Goal: Communication & Community: Answer question/provide support

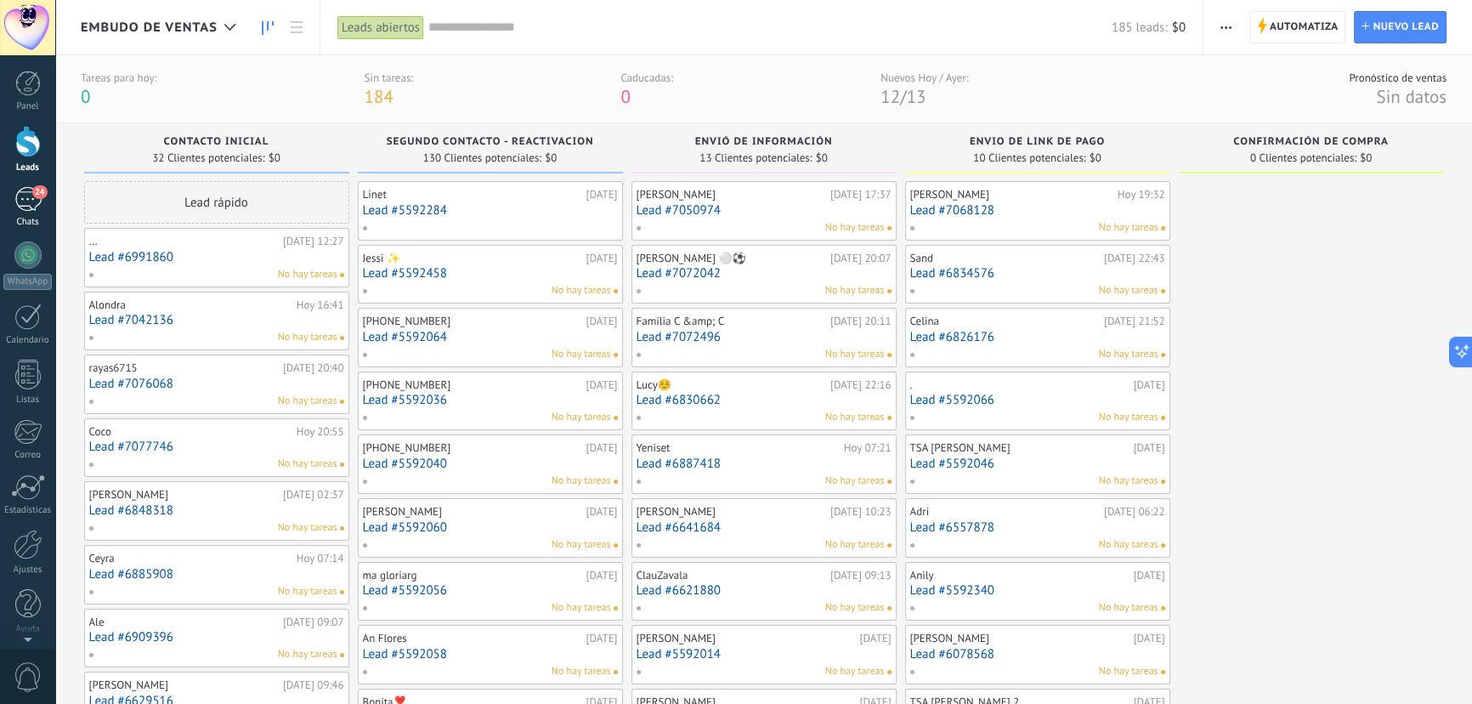
drag, startPoint x: 0, startPoint y: 0, endPoint x: 43, endPoint y: 200, distance: 204.2
click at [43, 200] on link "24 Chats" at bounding box center [27, 207] width 55 height 41
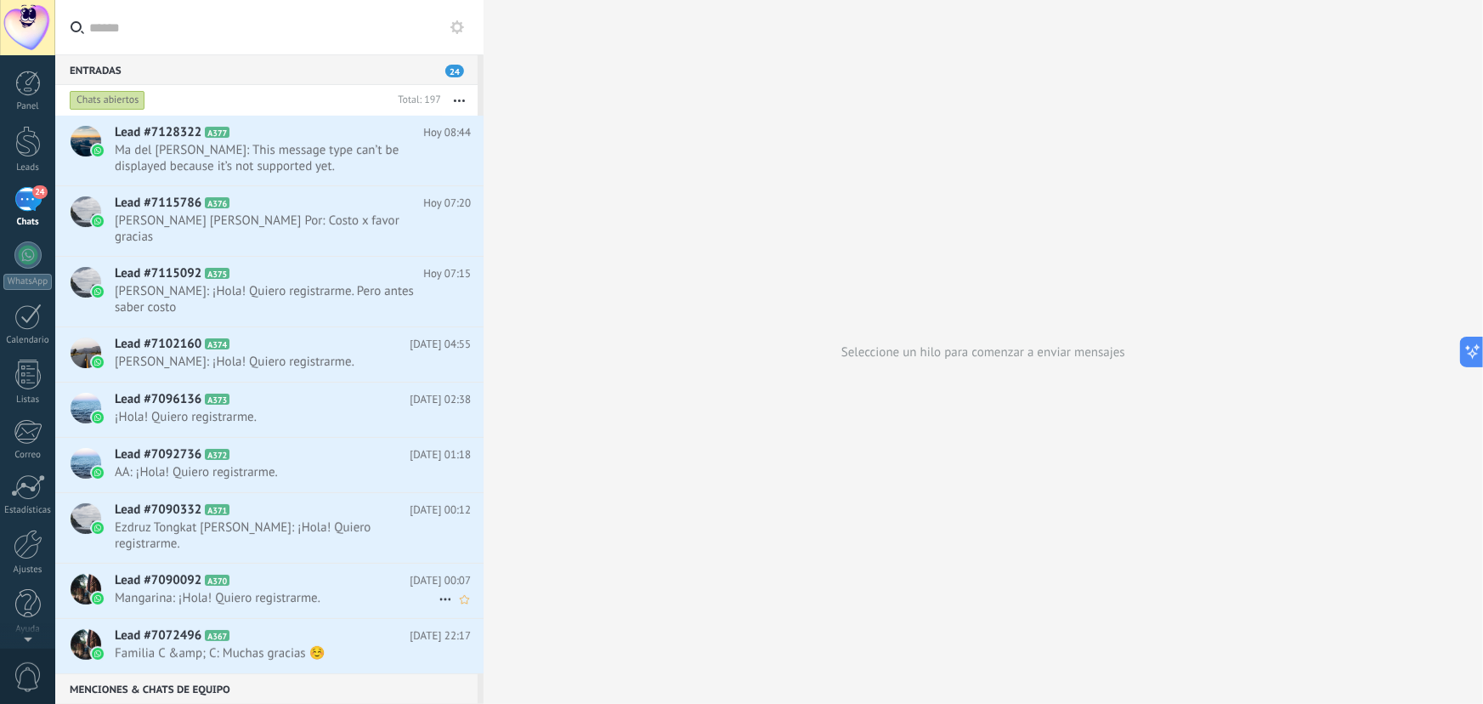
click at [247, 572] on icon at bounding box center [243, 580] width 17 height 17
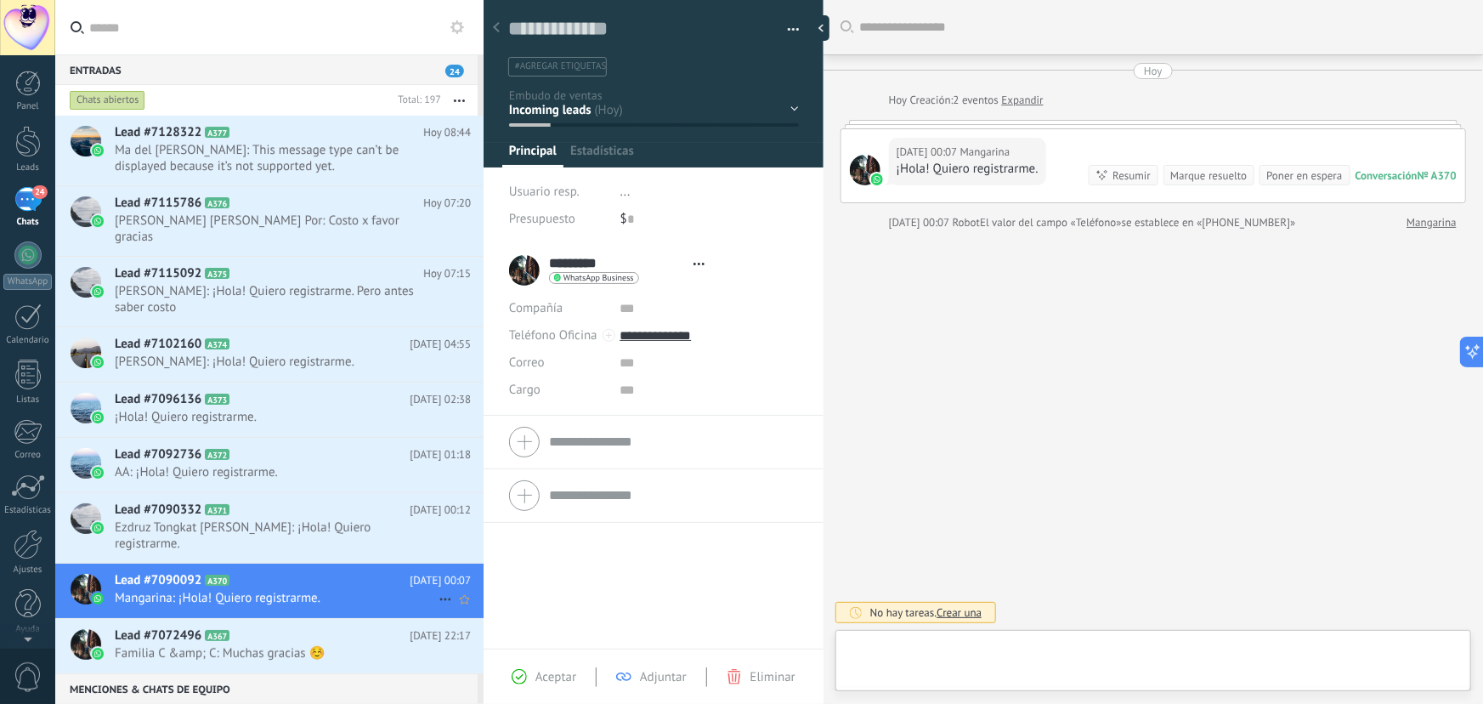
type textarea "**********"
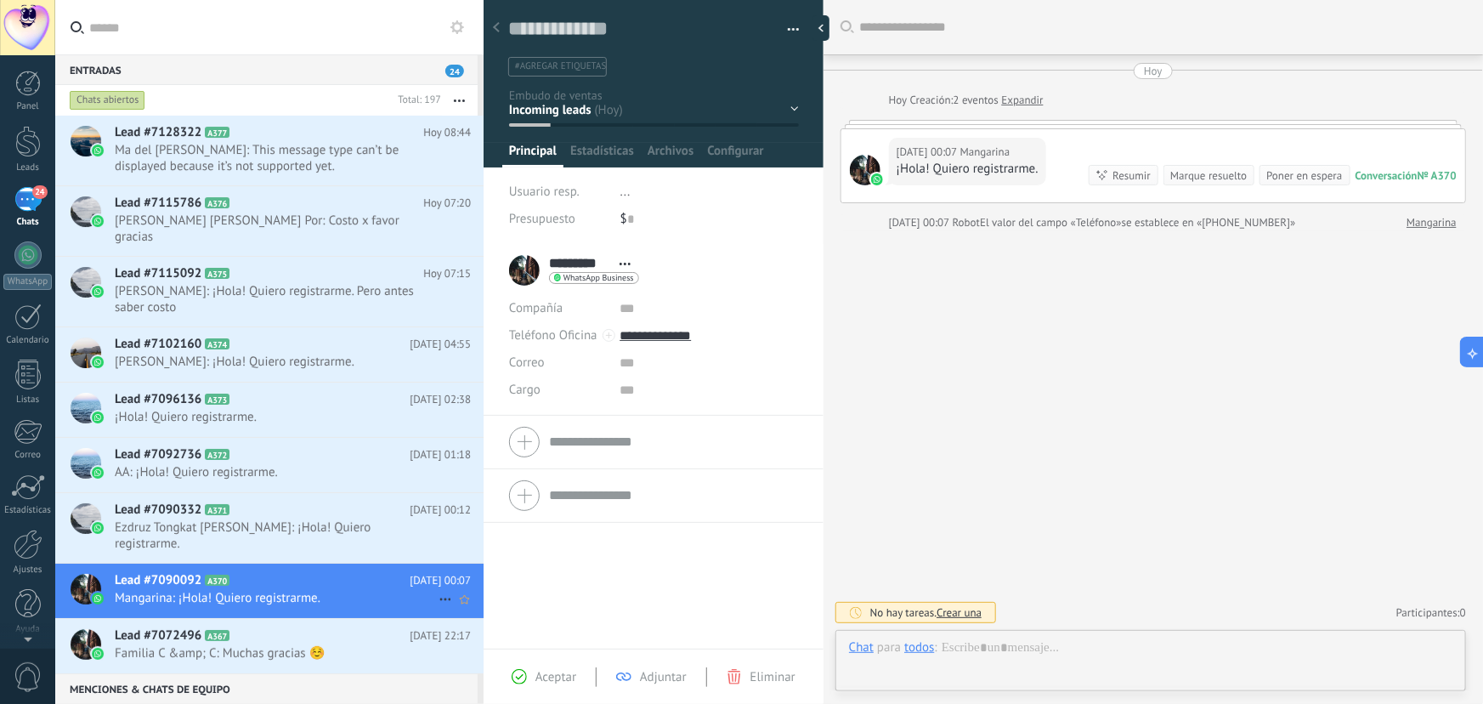
scroll to position [26, 0]
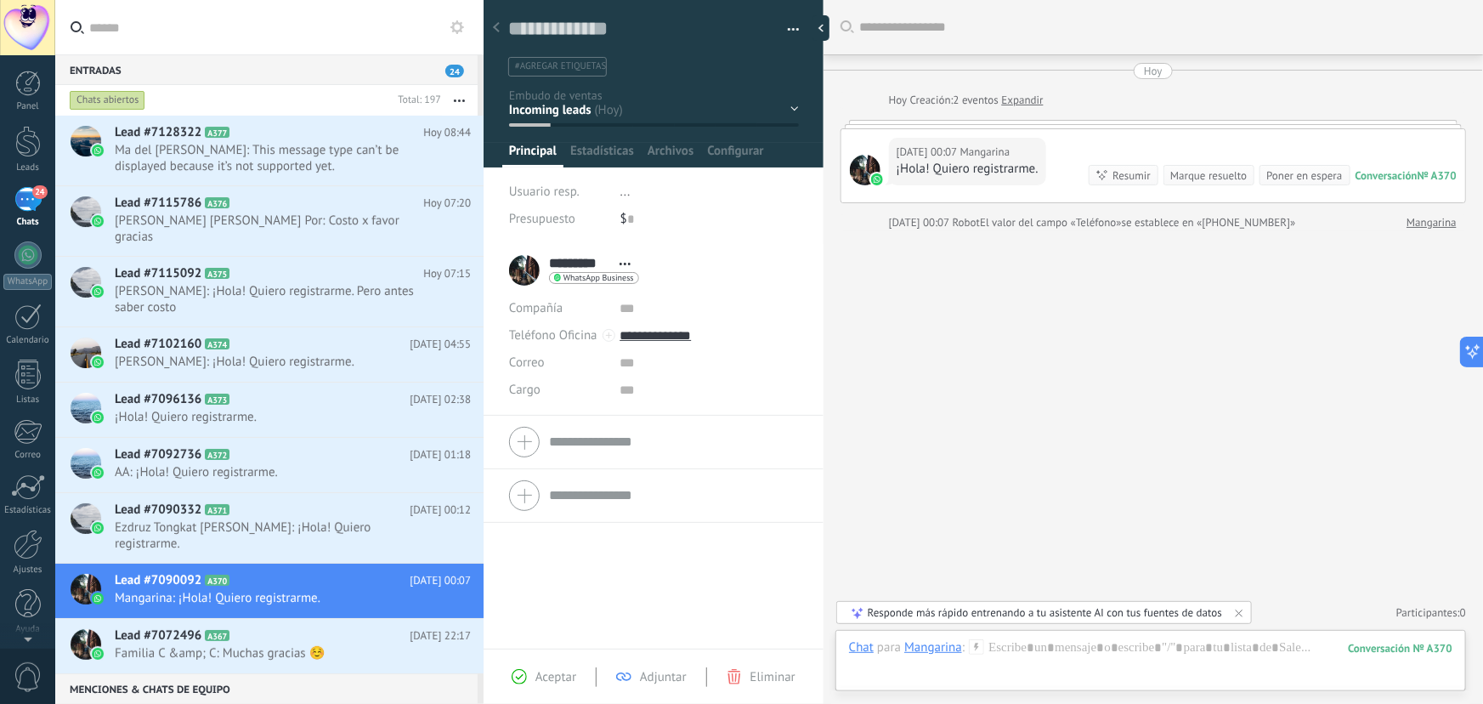
click at [1153, 126] on div at bounding box center [1154, 124] width 626 height 9
click at [1150, 123] on div at bounding box center [1154, 124] width 626 height 9
click at [1145, 118] on div "Hoy Hoy Creación: 2 eventos Expandir Hoy 00:07 Mangarina ¡Hola! Quiero registra…" at bounding box center [1154, 147] width 626 height 168
click at [1020, 103] on link "Expandir" at bounding box center [1023, 100] width 42 height 17
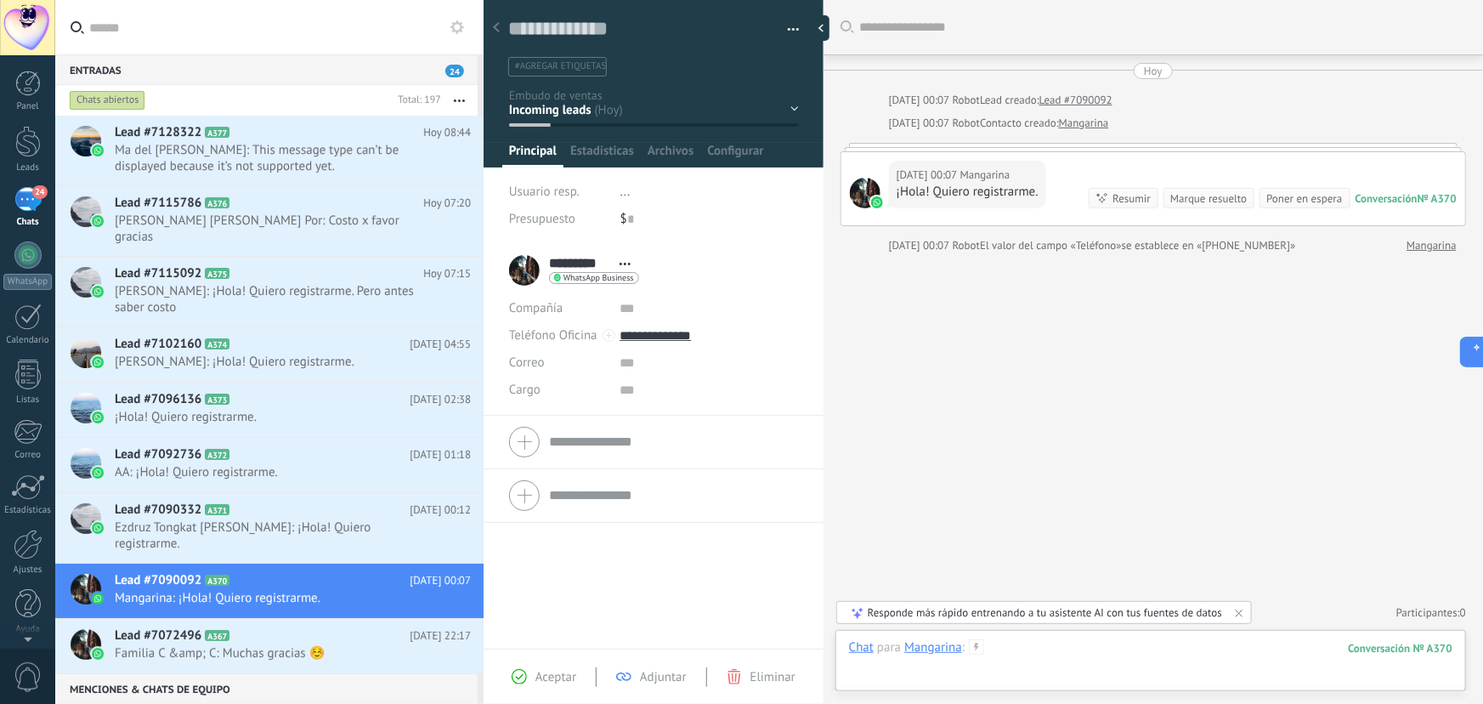
click at [1026, 644] on div at bounding box center [1151, 664] width 604 height 51
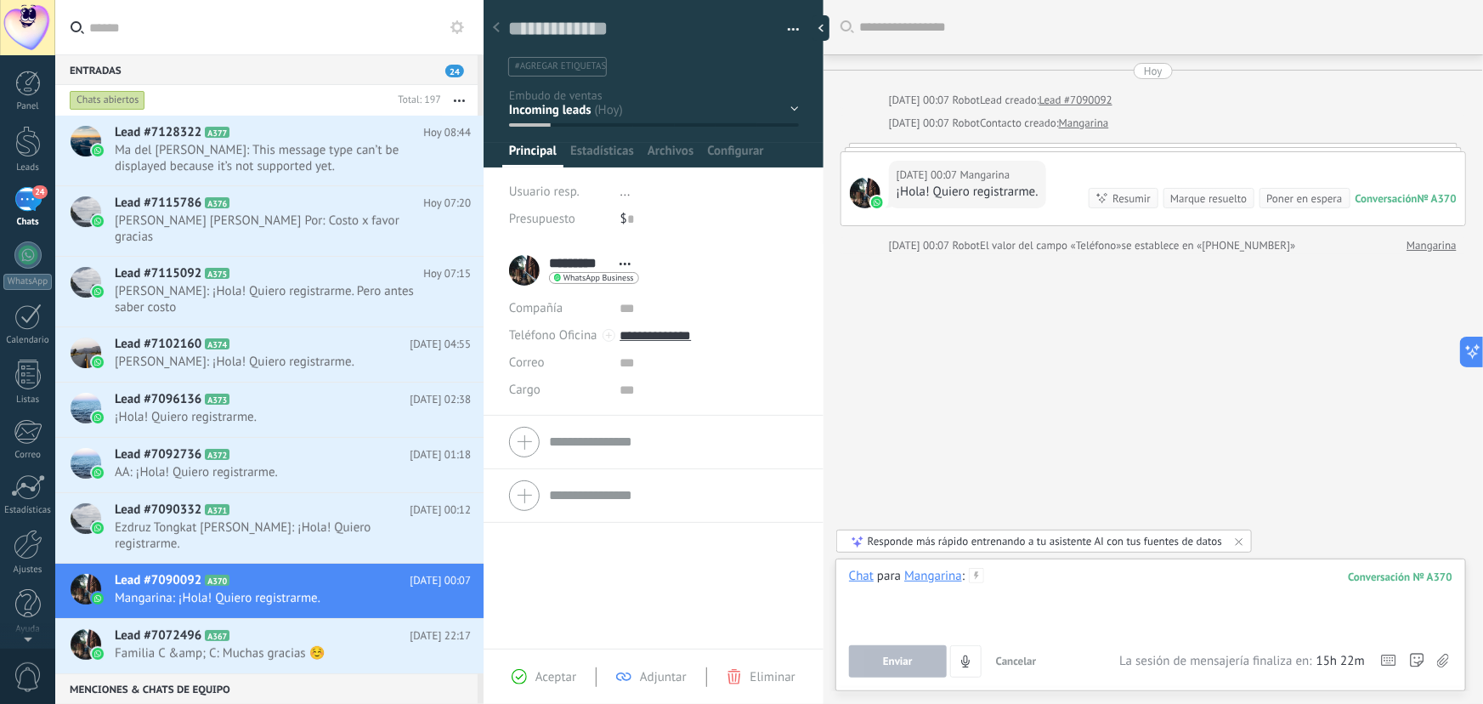
paste div
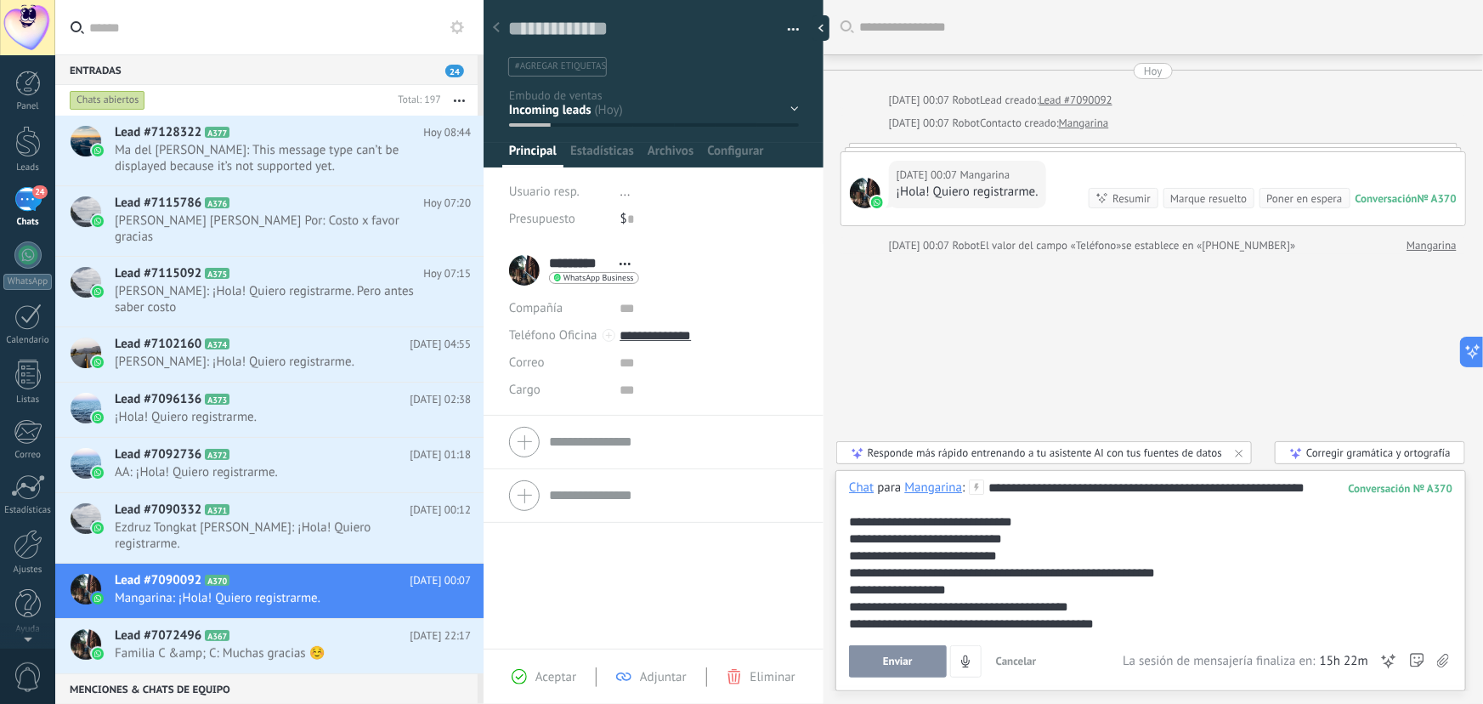
click at [1003, 542] on div "**********" at bounding box center [1151, 538] width 604 height 17
click at [1092, 536] on div "**********" at bounding box center [1151, 538] width 604 height 17
click at [900, 664] on span "Enviar" at bounding box center [898, 661] width 30 height 12
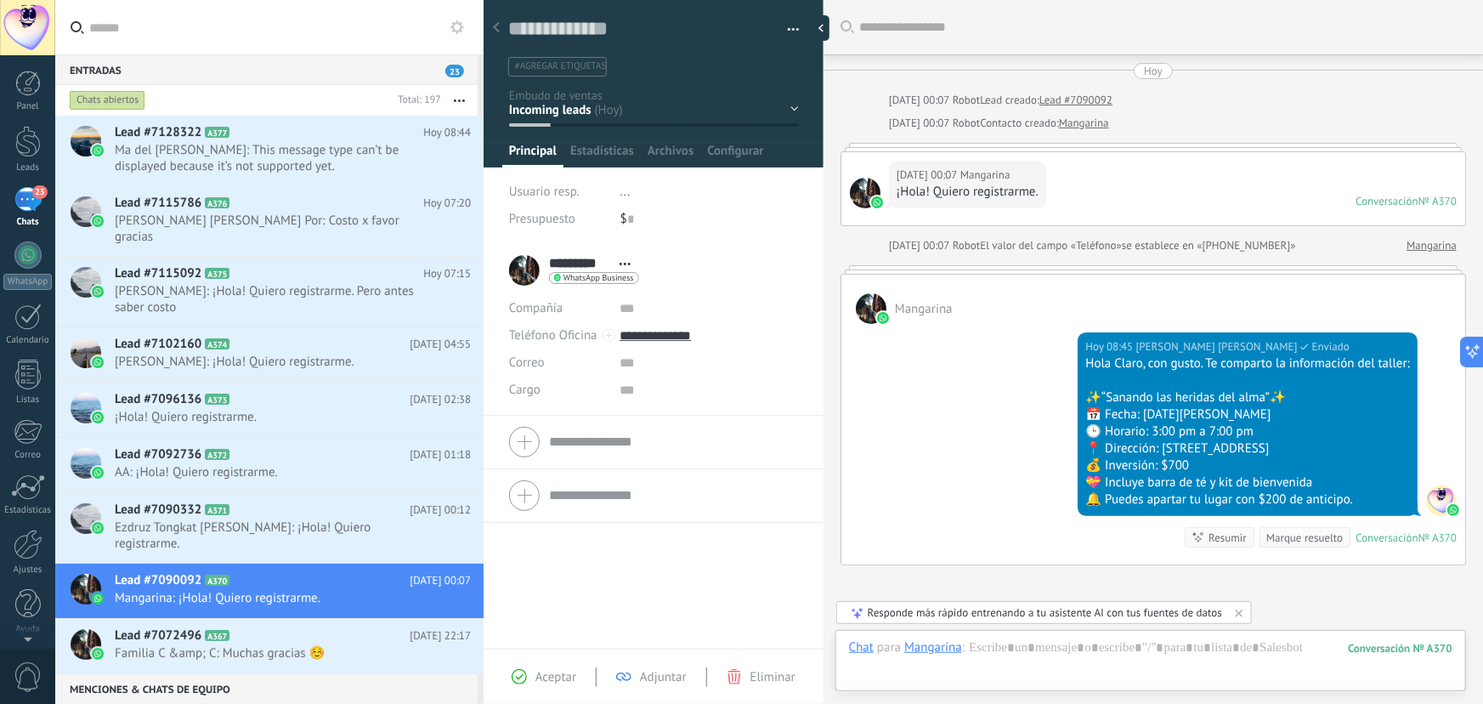
scroll to position [157, 0]
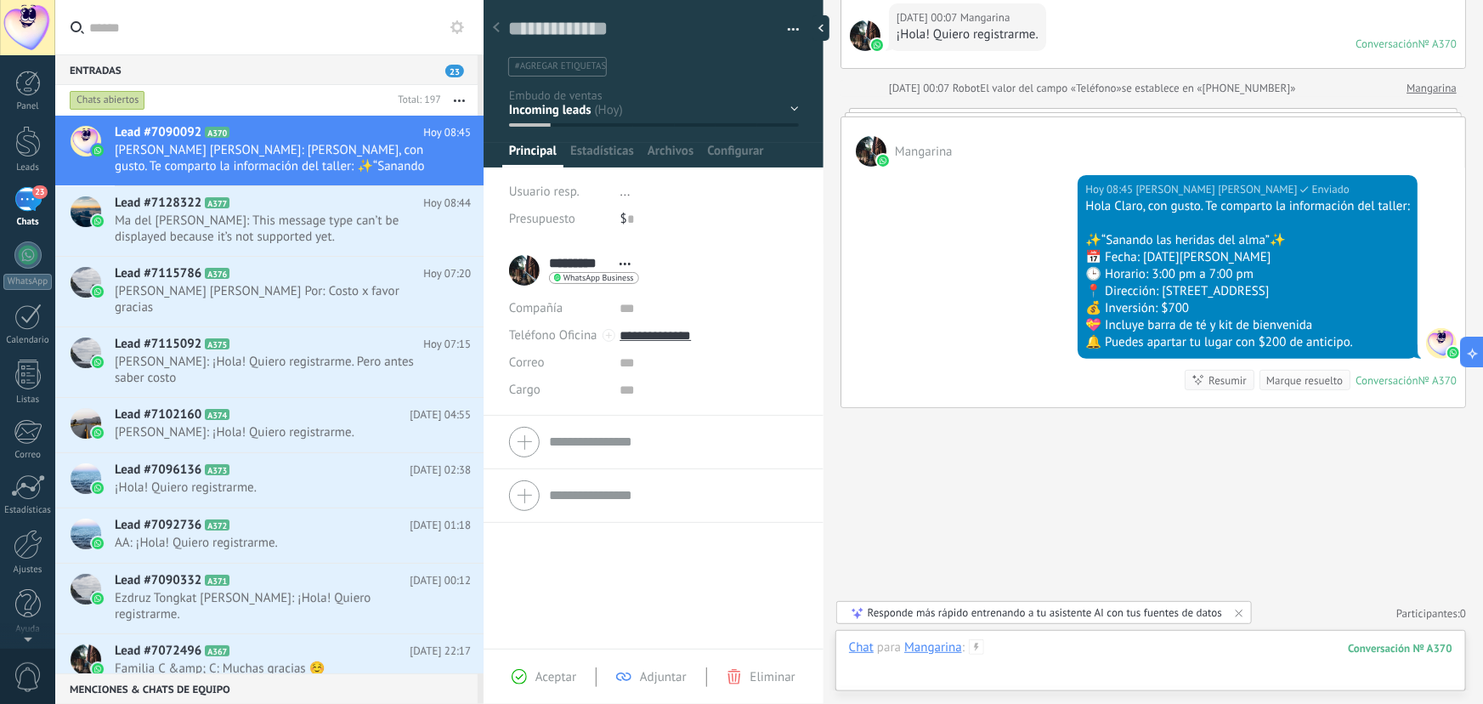
click at [1017, 653] on div at bounding box center [1151, 664] width 604 height 51
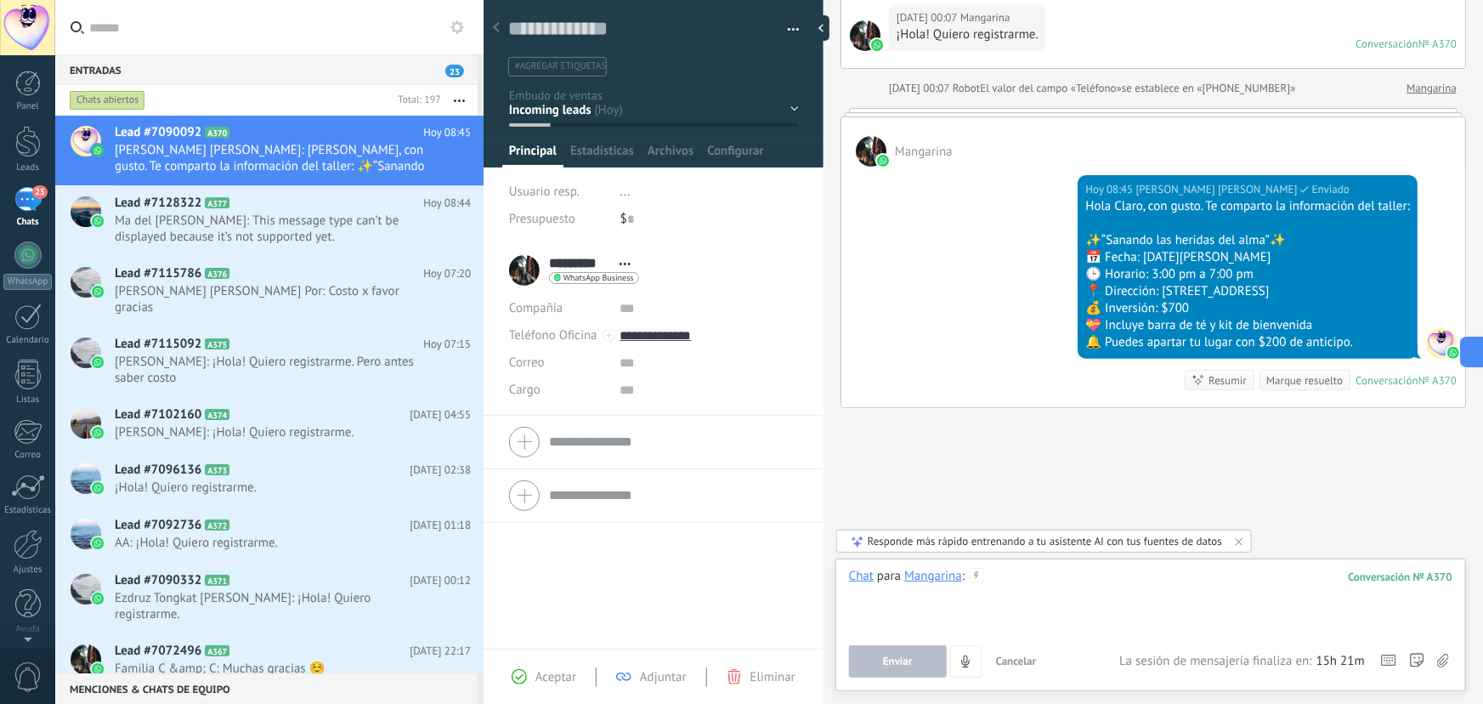
paste div
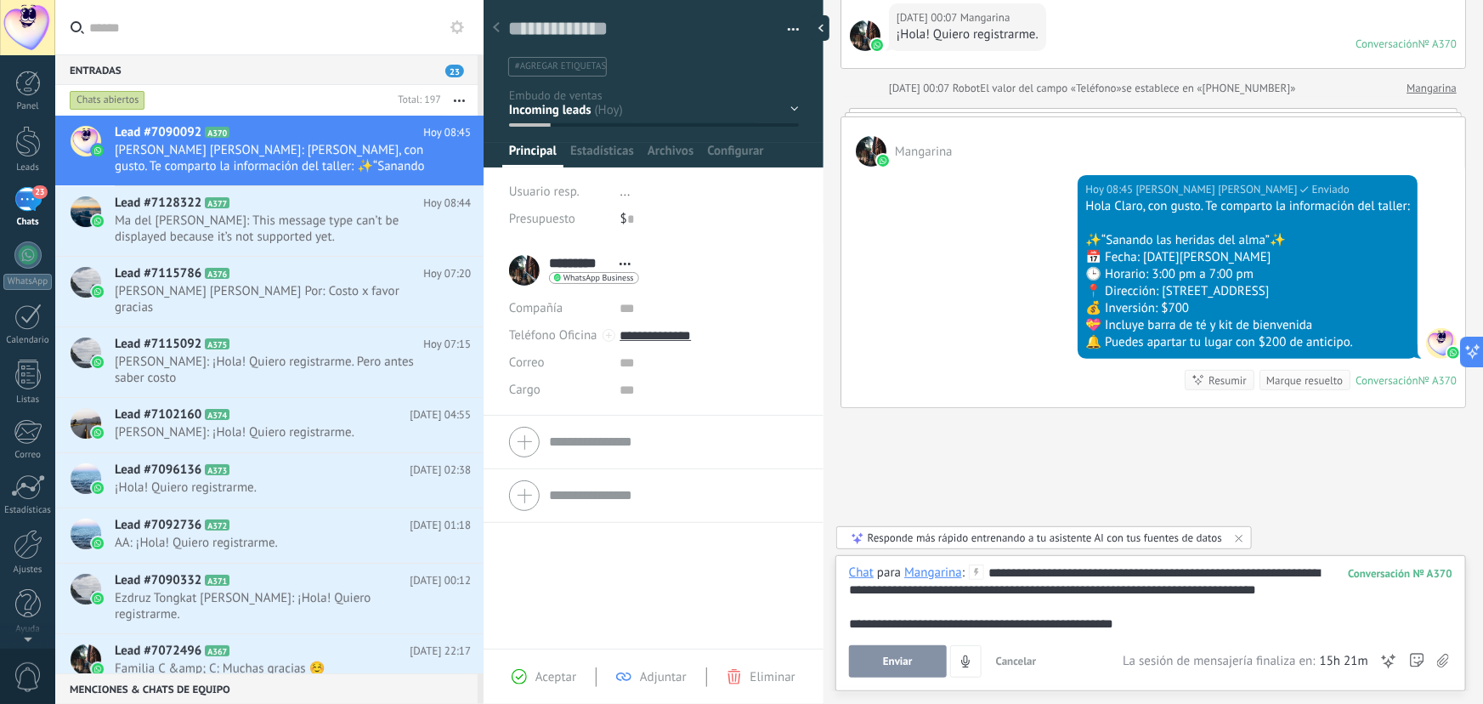
click at [918, 658] on button "Enviar" at bounding box center [898, 661] width 98 height 32
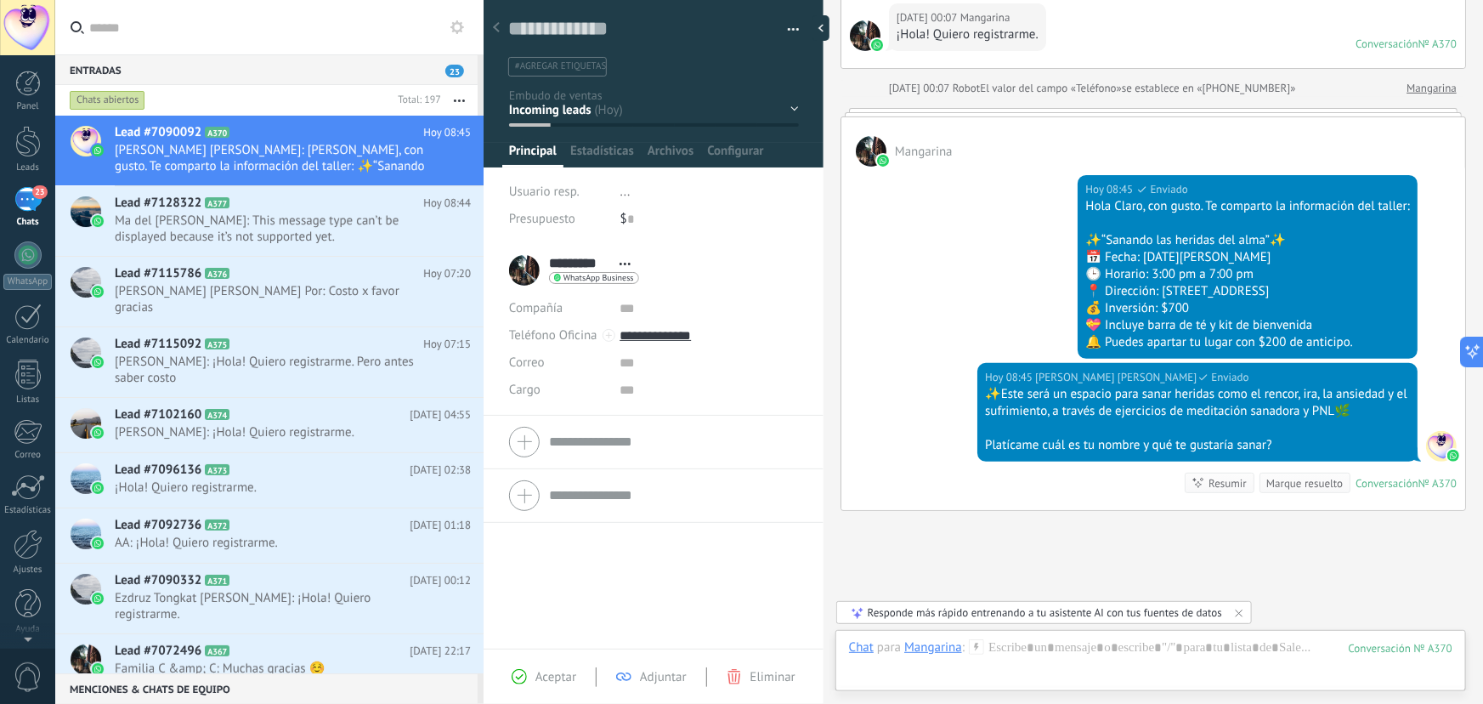
scroll to position [260, 0]
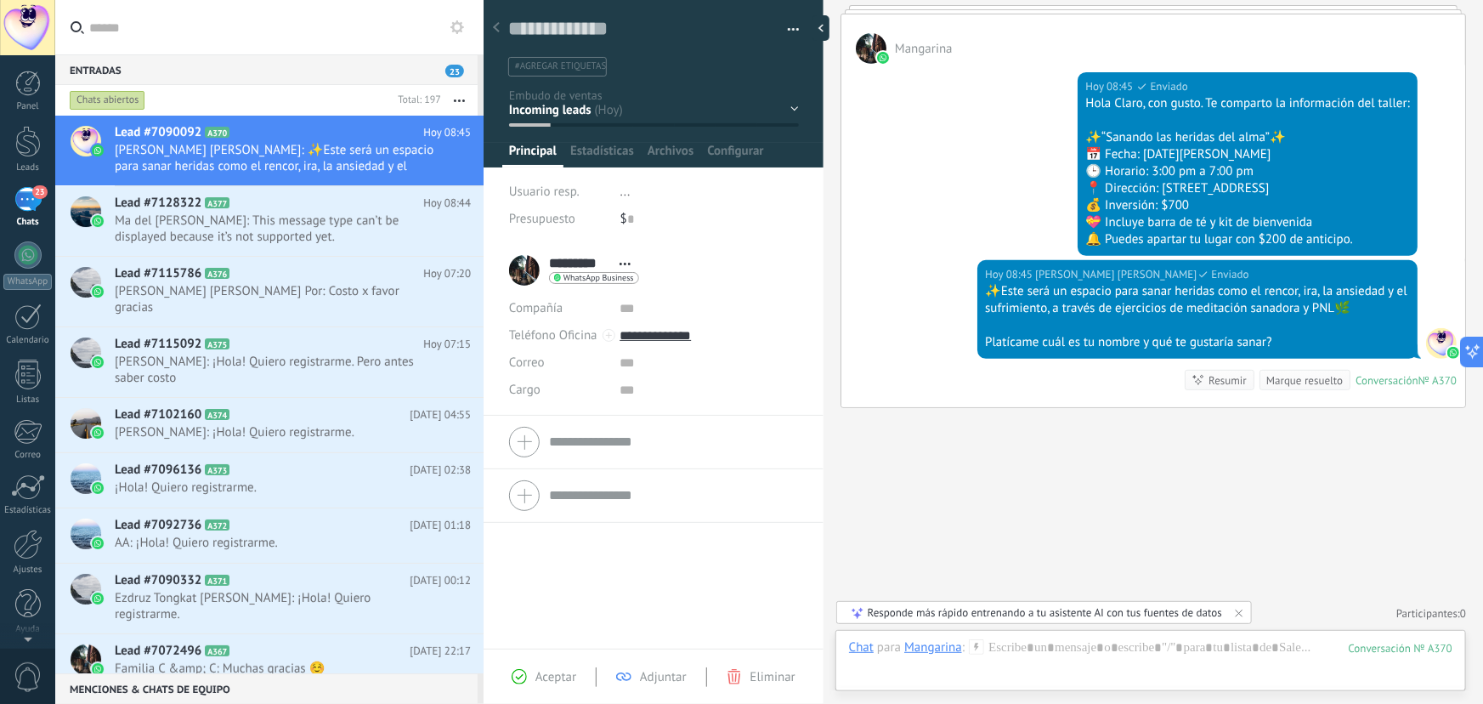
click at [0, 0] on div "Contacto inicial Segundo contacto - Reactivacion Envió de información Envio de …" at bounding box center [0, 0] width 0 height 0
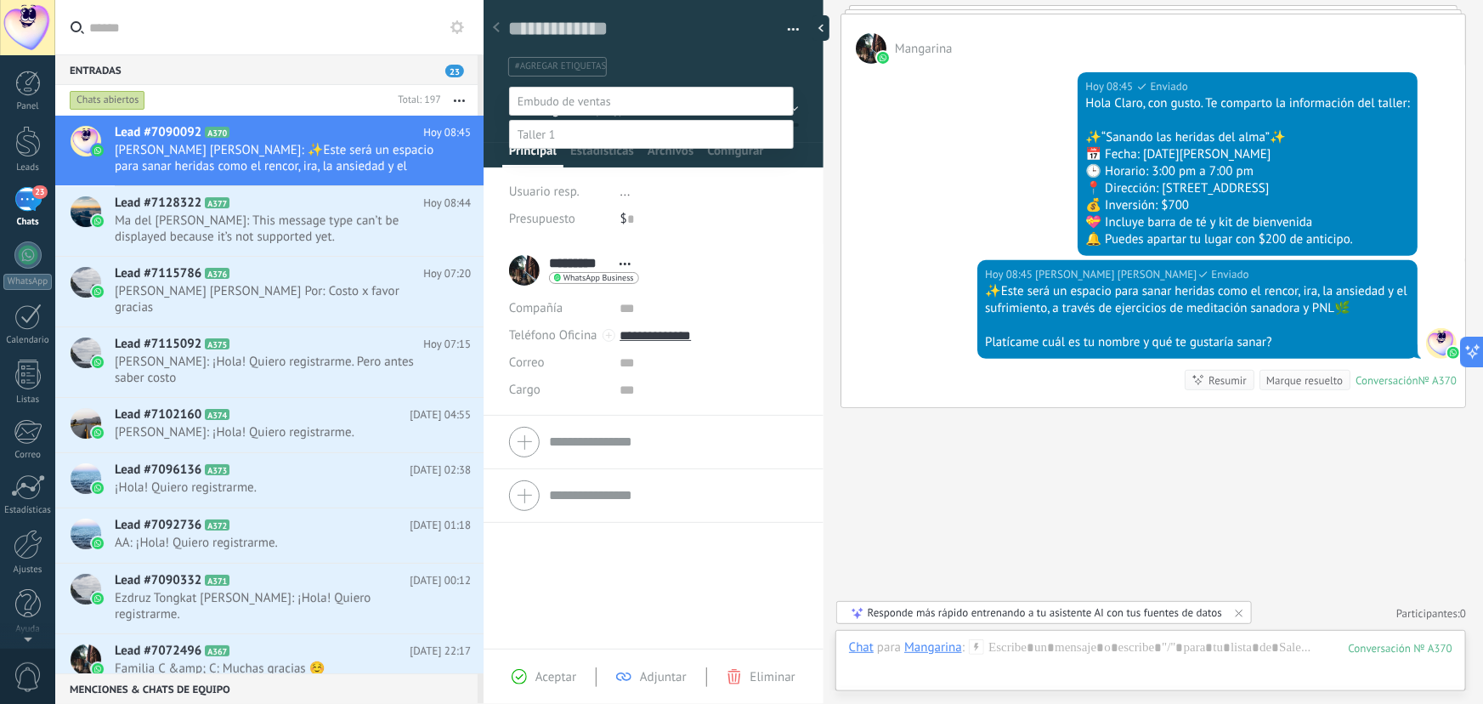
click at [0, 0] on label "Envió de información" at bounding box center [0, 0] width 0 height 0
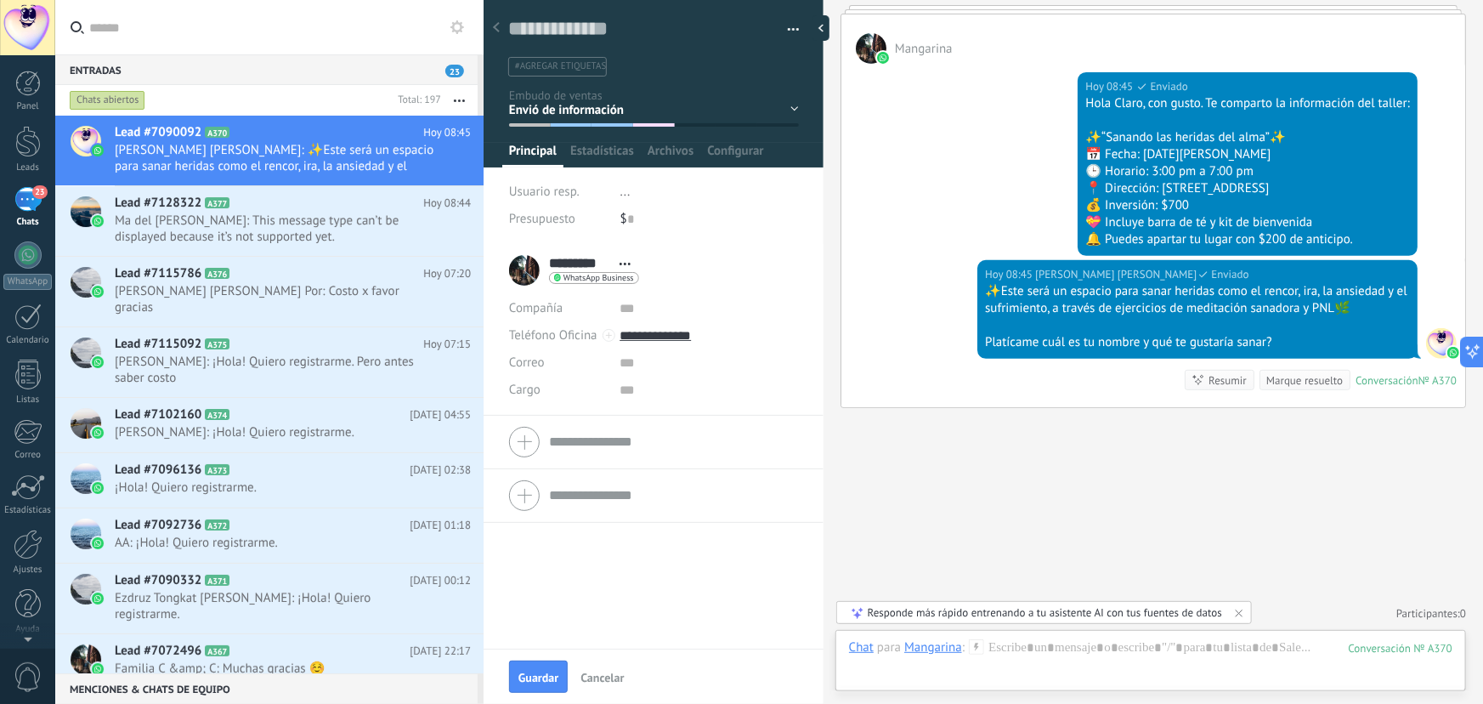
click at [0, 0] on div "Contacto inicial Segundo contacto - Reactivacion Envió de información Envio de …" at bounding box center [0, 0] width 0 height 0
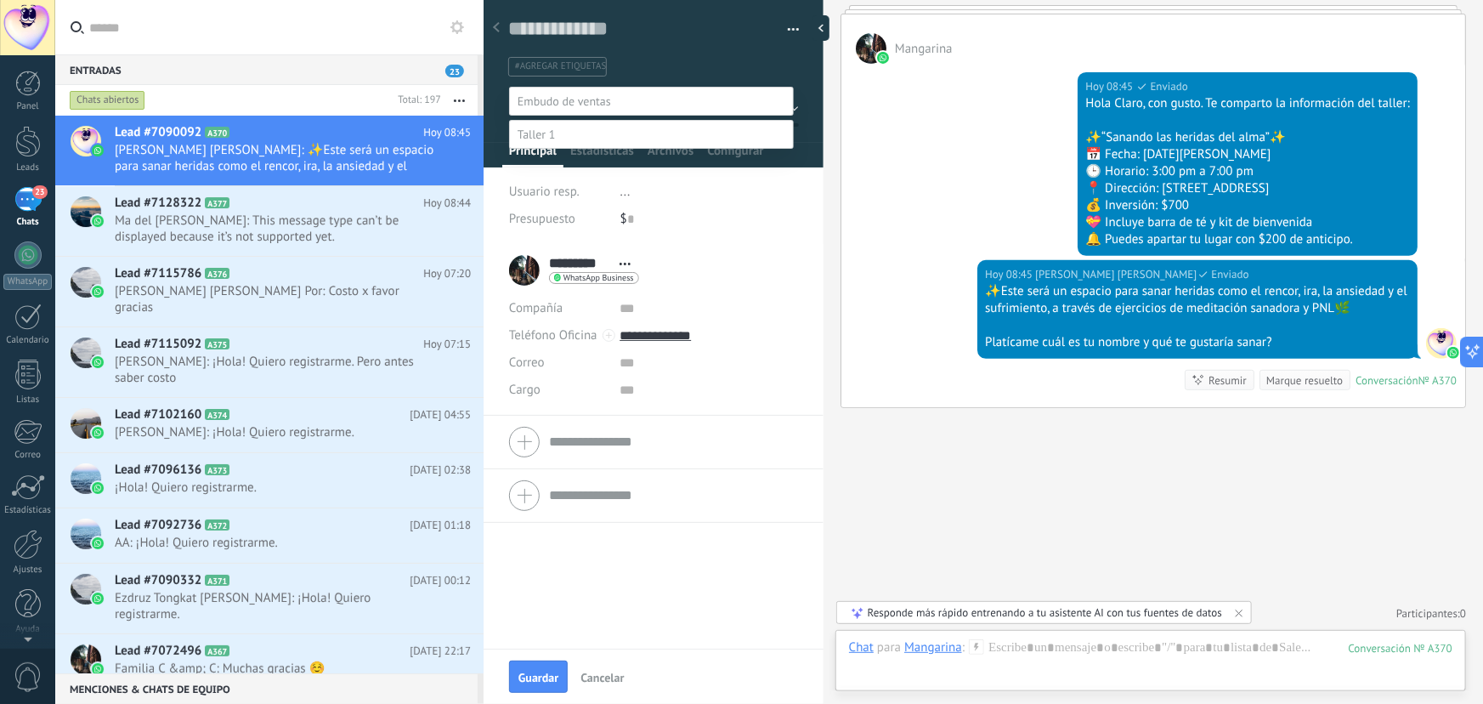
click at [0, 0] on label "Contacto inicial" at bounding box center [0, 0] width 0 height 0
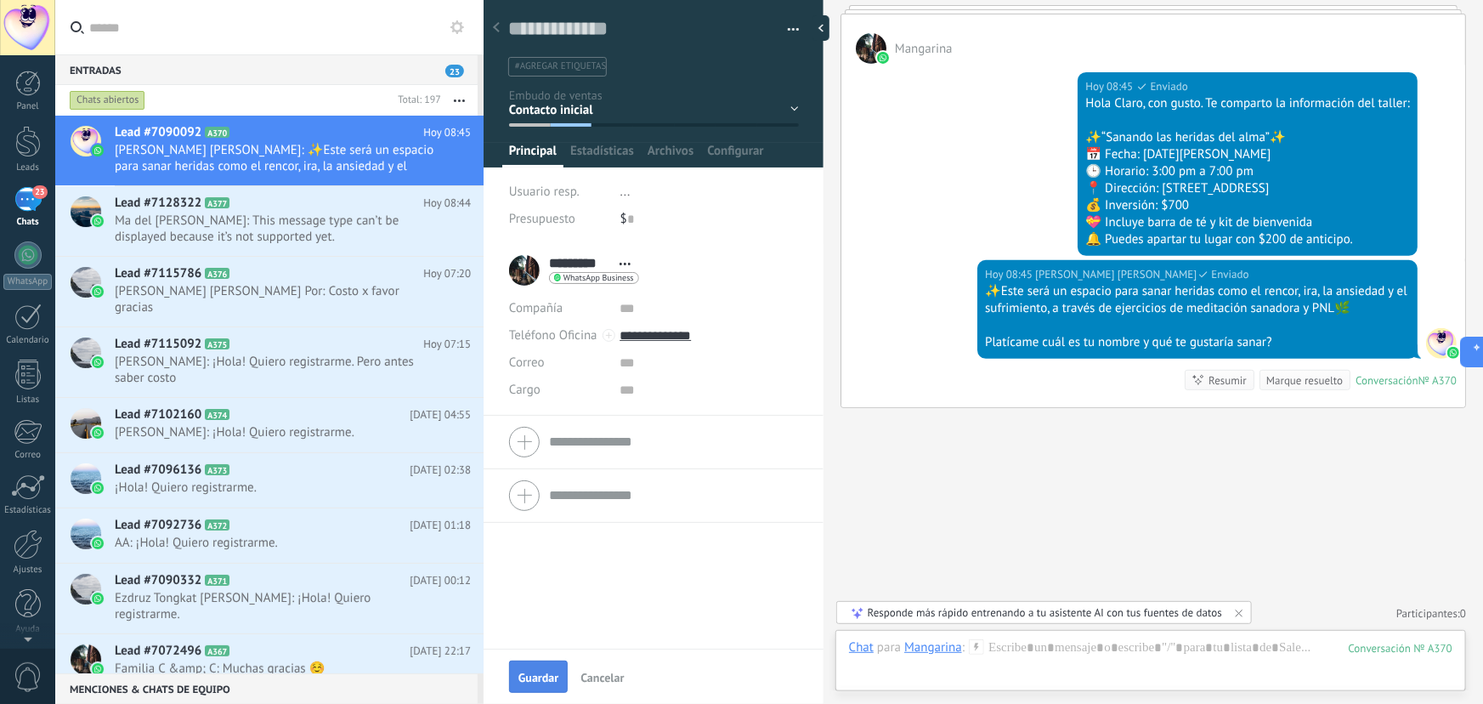
drag, startPoint x: 536, startPoint y: 679, endPoint x: 538, endPoint y: 666, distance: 13.7
click at [536, 675] on span "Guardar" at bounding box center [539, 678] width 40 height 12
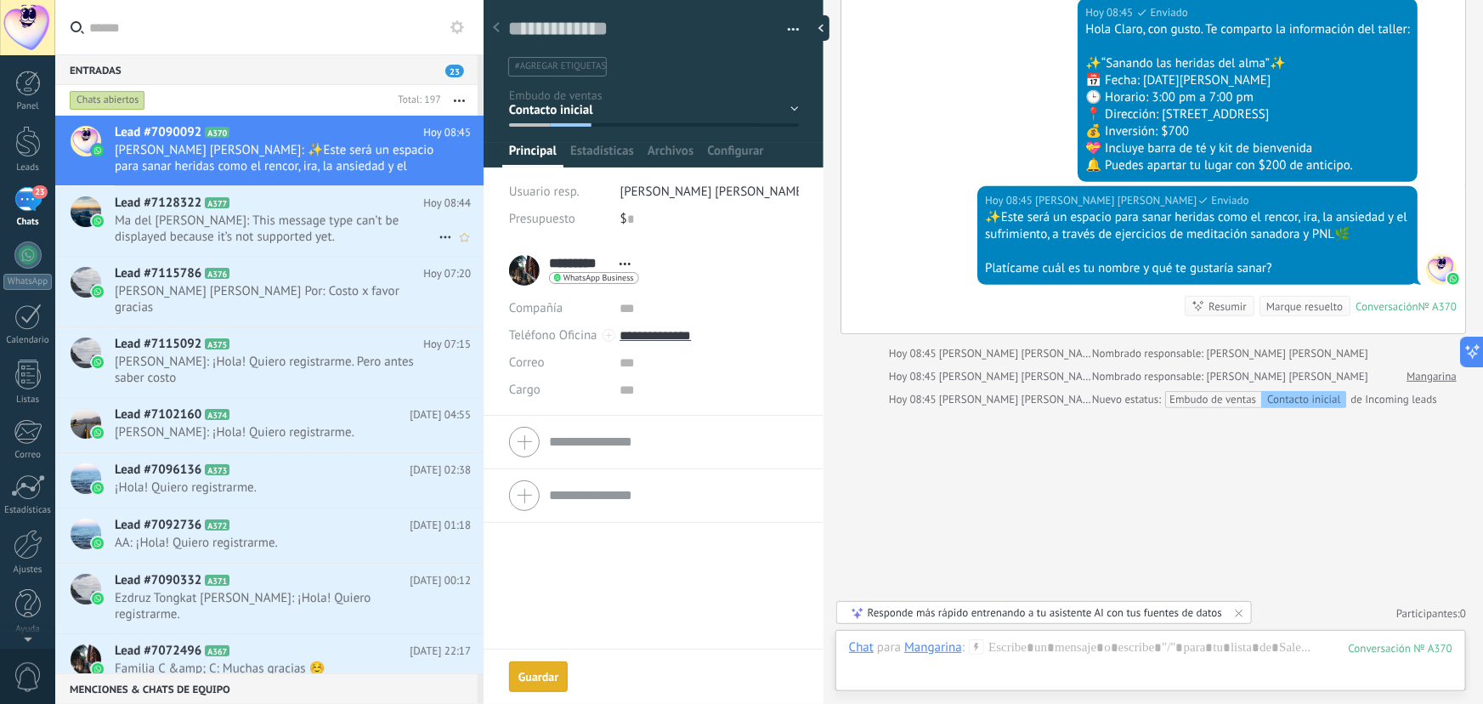
click at [352, 230] on span "Ma del Carmen Castellanos: This message type can’t be displayed because it’s no…" at bounding box center [277, 229] width 324 height 32
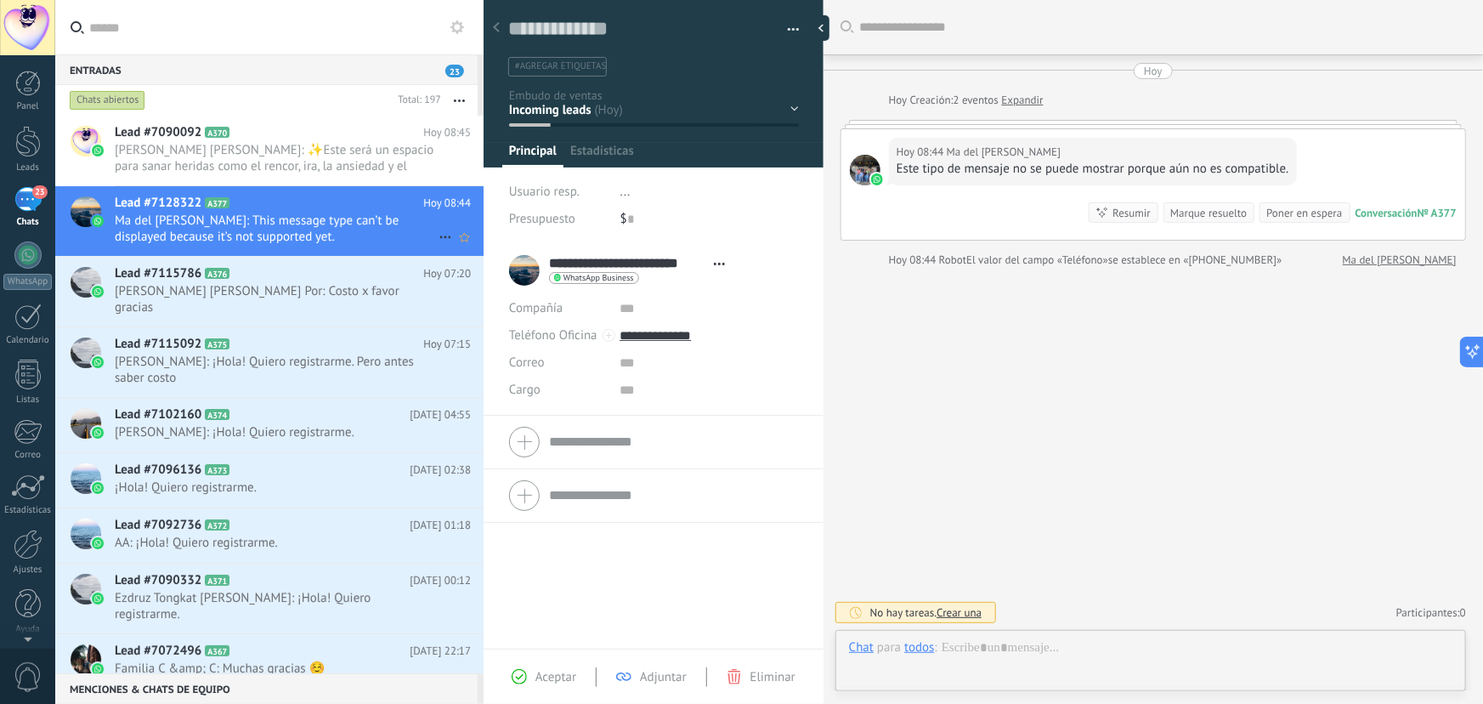
scroll to position [26, 0]
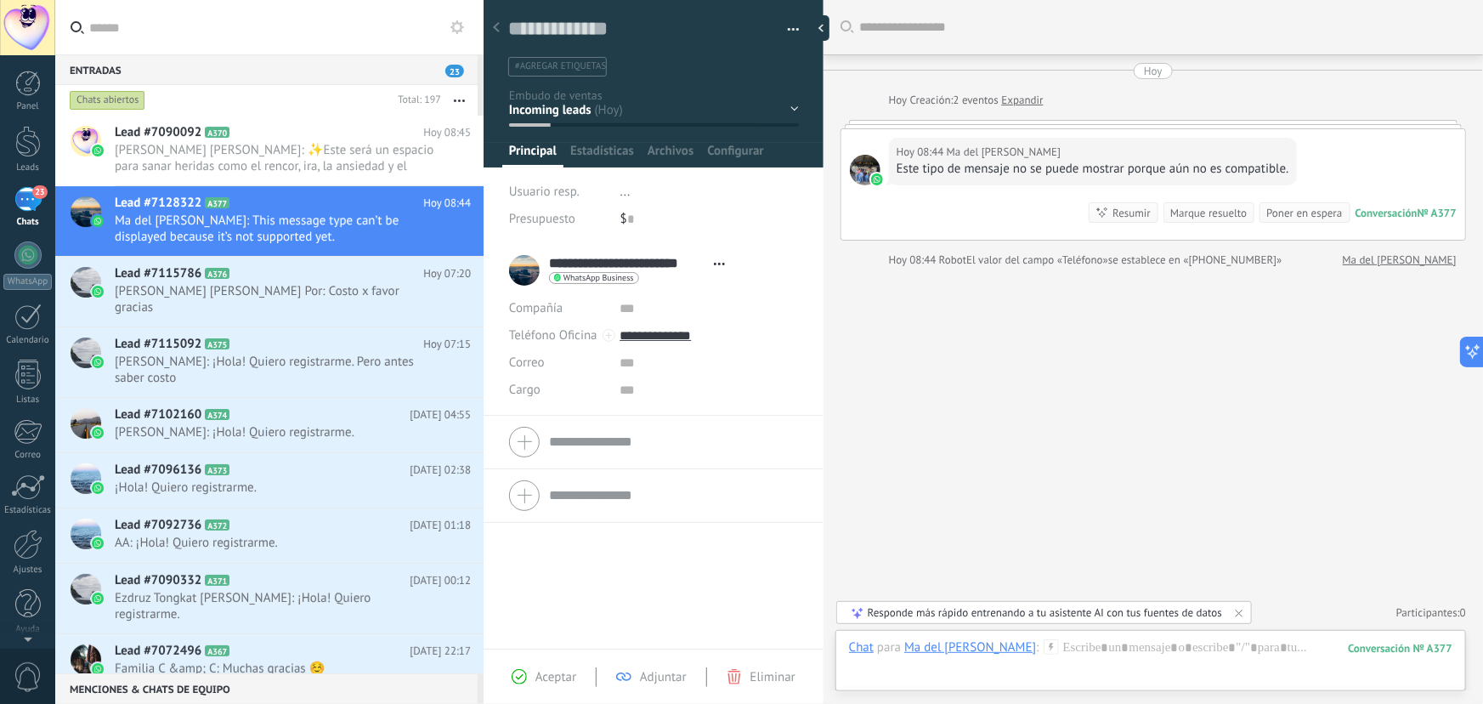
click at [944, 121] on div at bounding box center [1154, 124] width 626 height 9
click at [1037, 106] on link "Expandir" at bounding box center [1023, 100] width 42 height 17
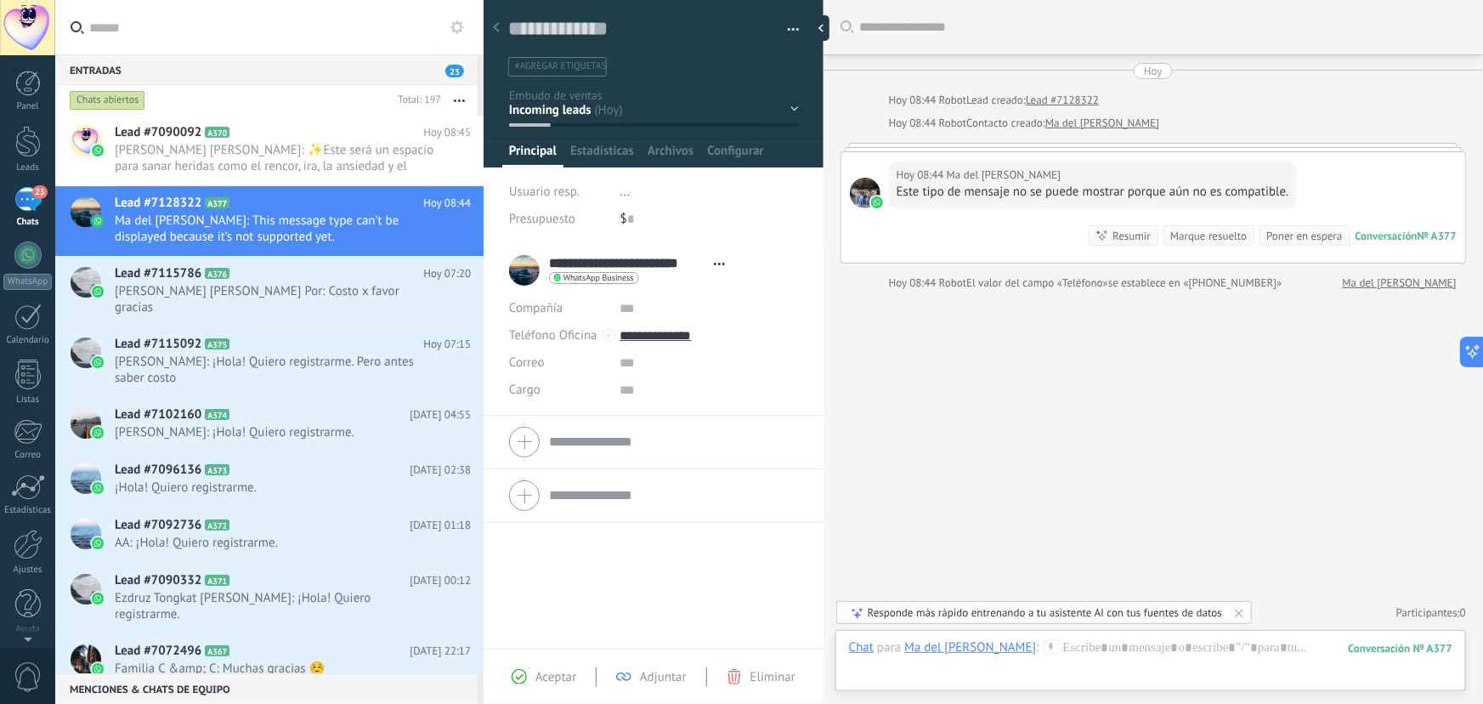
click at [1055, 152] on div "Hoy 08:44 Ma del Carmen Castellanos Este tipo de mensaje no se puede mostrar po…" at bounding box center [1154, 207] width 624 height 111
click at [287, 291] on span "Lourdes de león Lopez Por: Costo x favor gracias" at bounding box center [277, 299] width 324 height 32
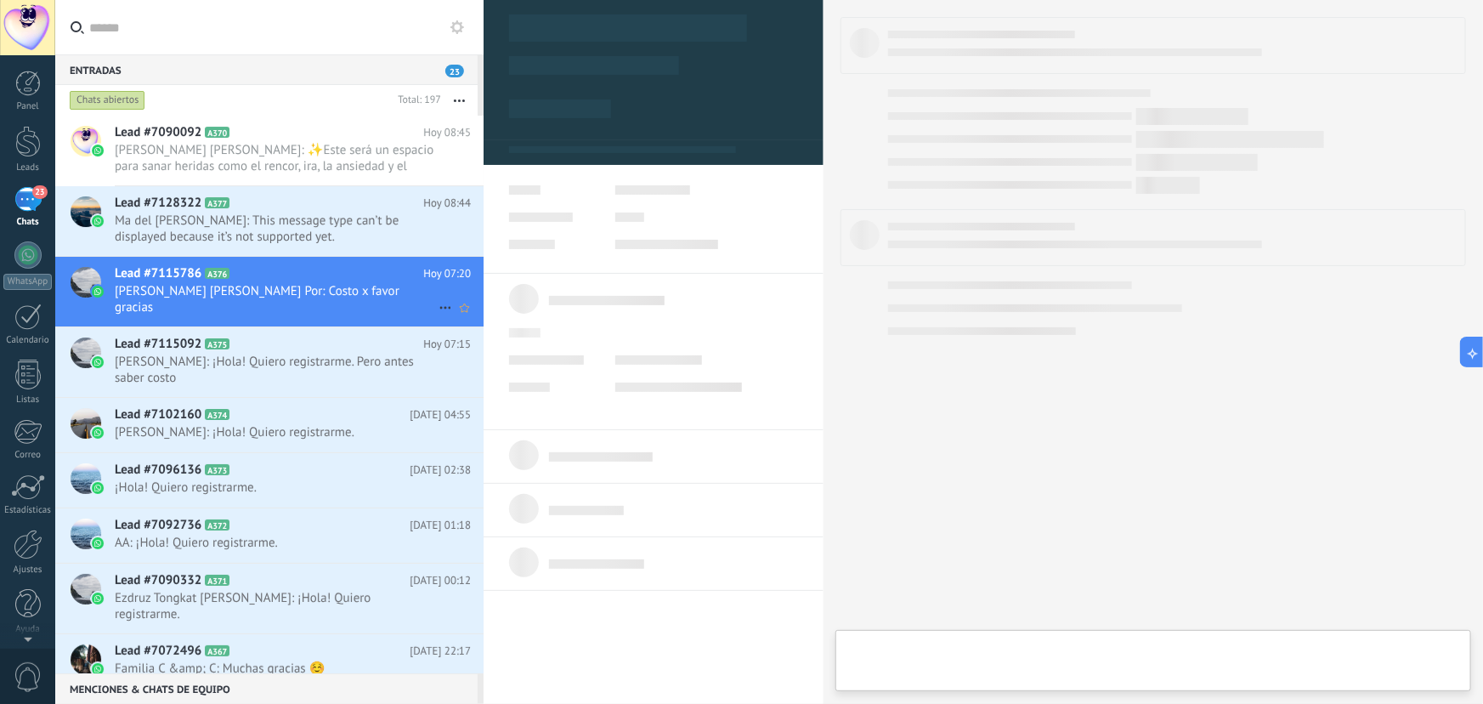
type textarea "**********"
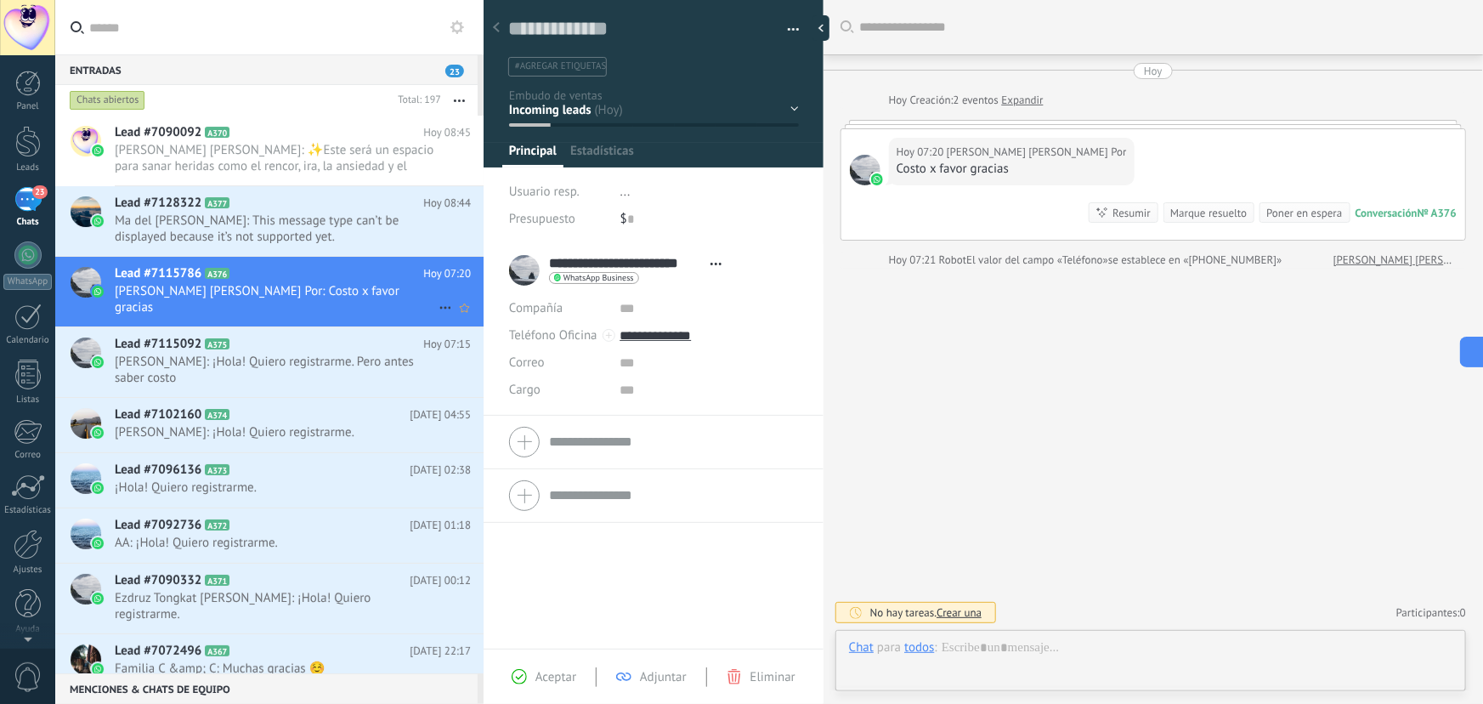
scroll to position [26, 0]
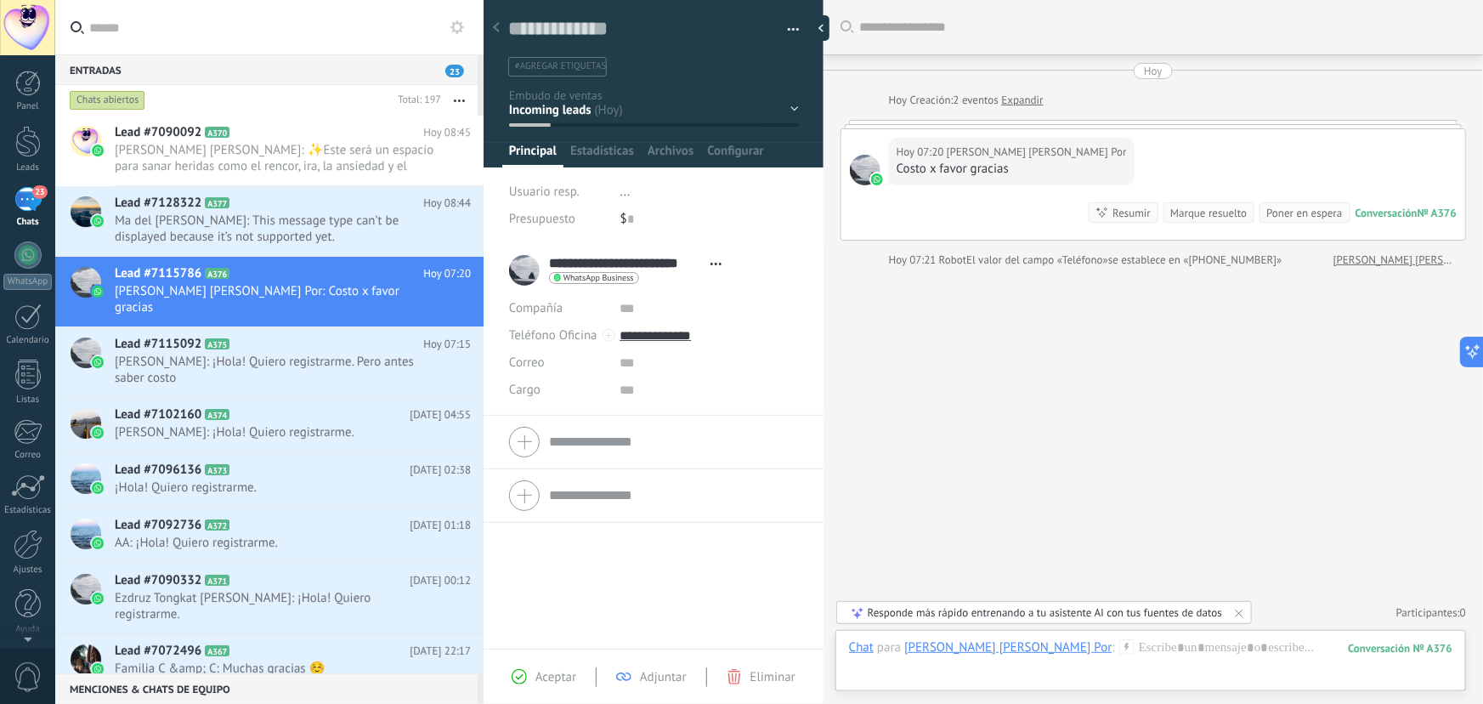
click at [1077, 133] on div "Hoy 07:20 Lourdes de león Lopez Por Costo x favor gracias Conversación № A376 C…" at bounding box center [1154, 184] width 624 height 111
click at [1109, 651] on div at bounding box center [1151, 664] width 604 height 51
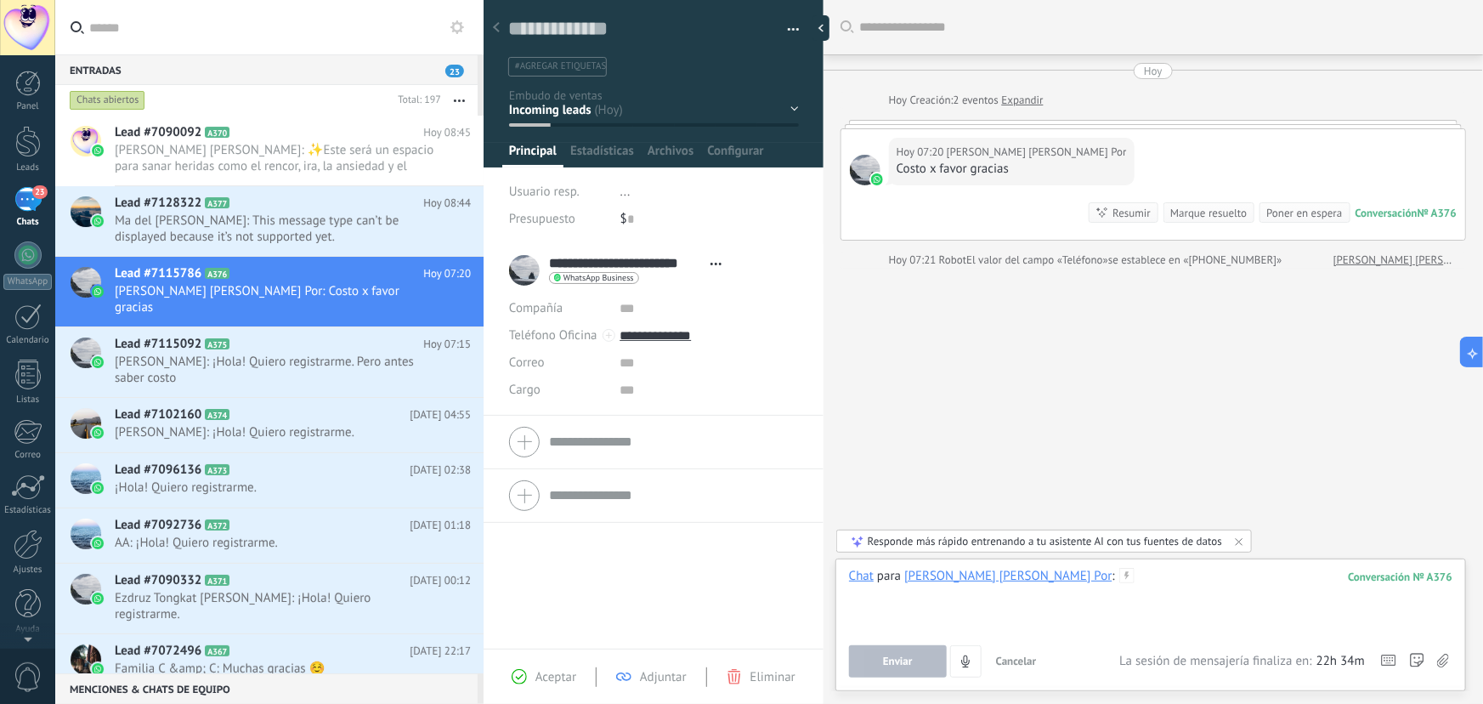
paste div
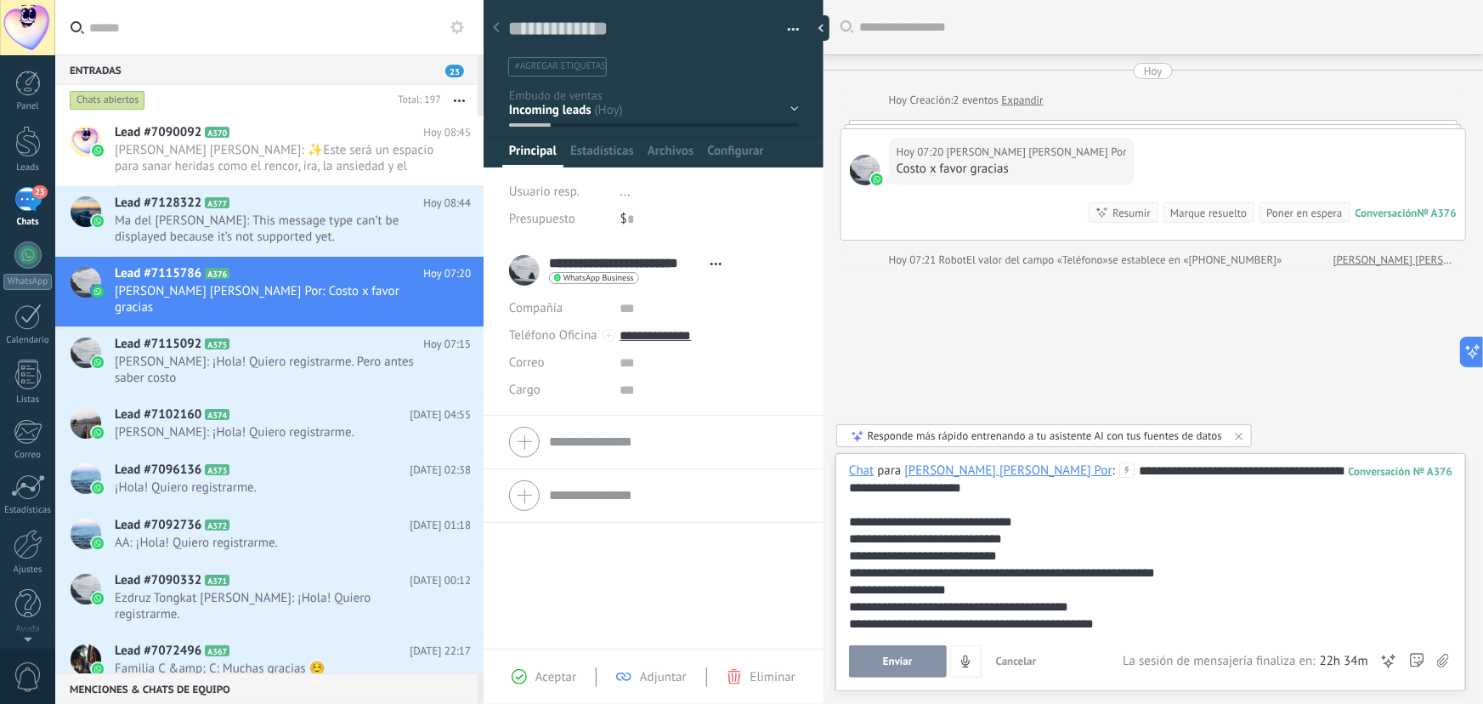
click at [918, 664] on button "Enviar" at bounding box center [898, 661] width 98 height 32
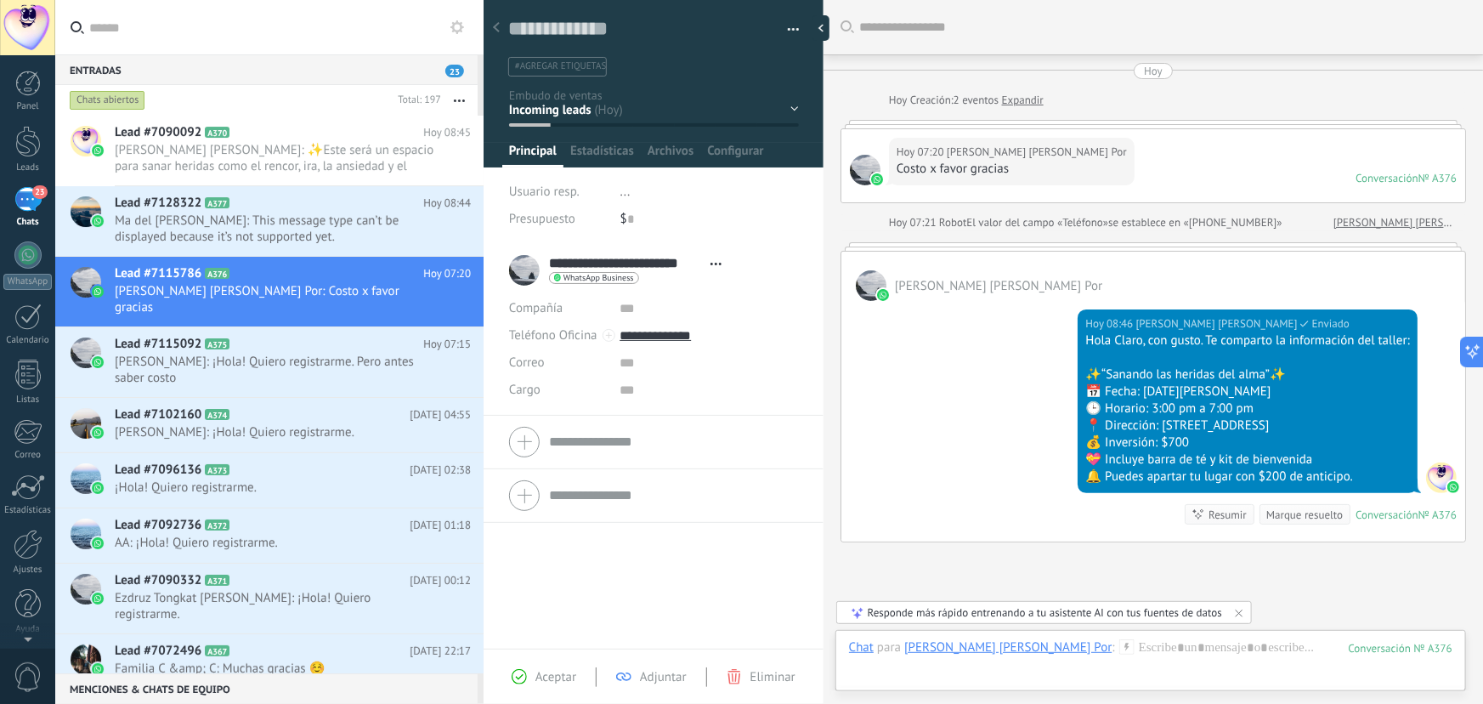
scroll to position [134, 0]
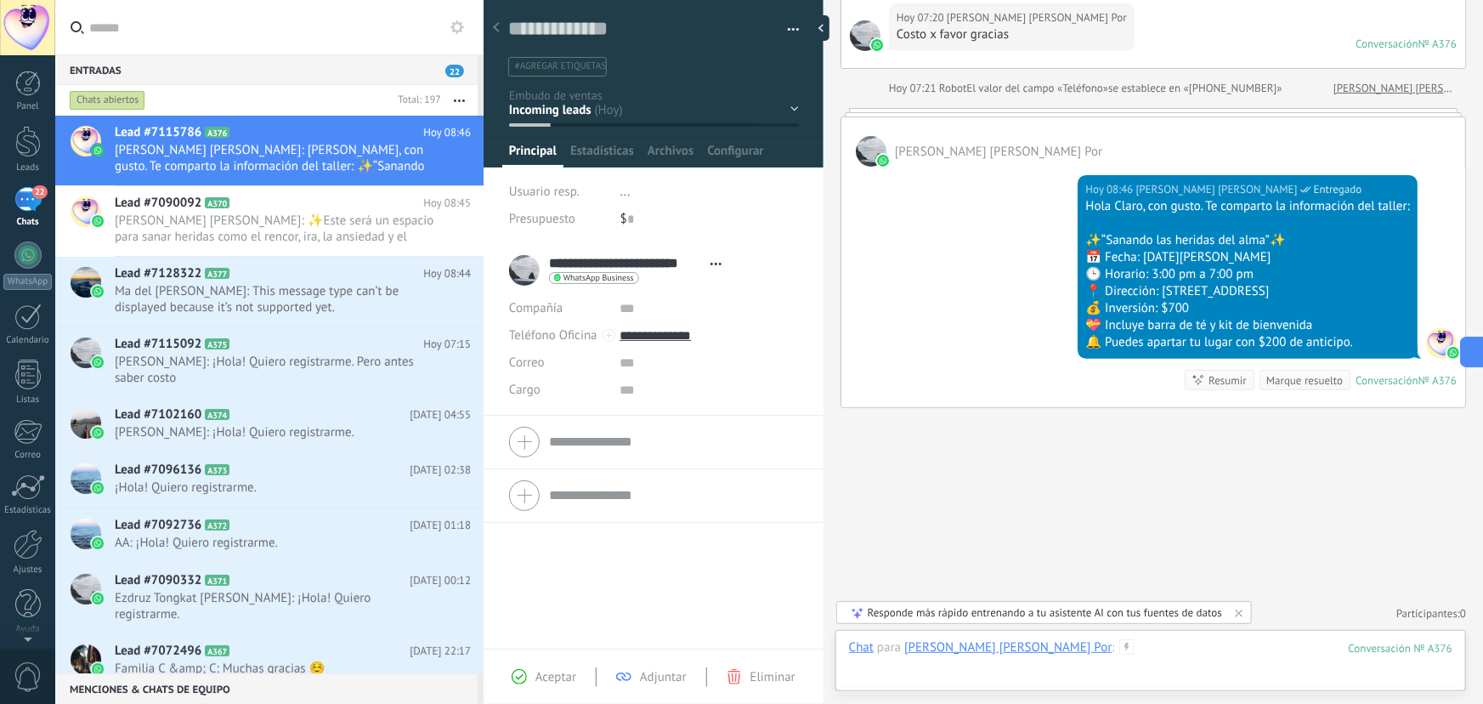
click at [1081, 646] on div at bounding box center [1151, 664] width 604 height 51
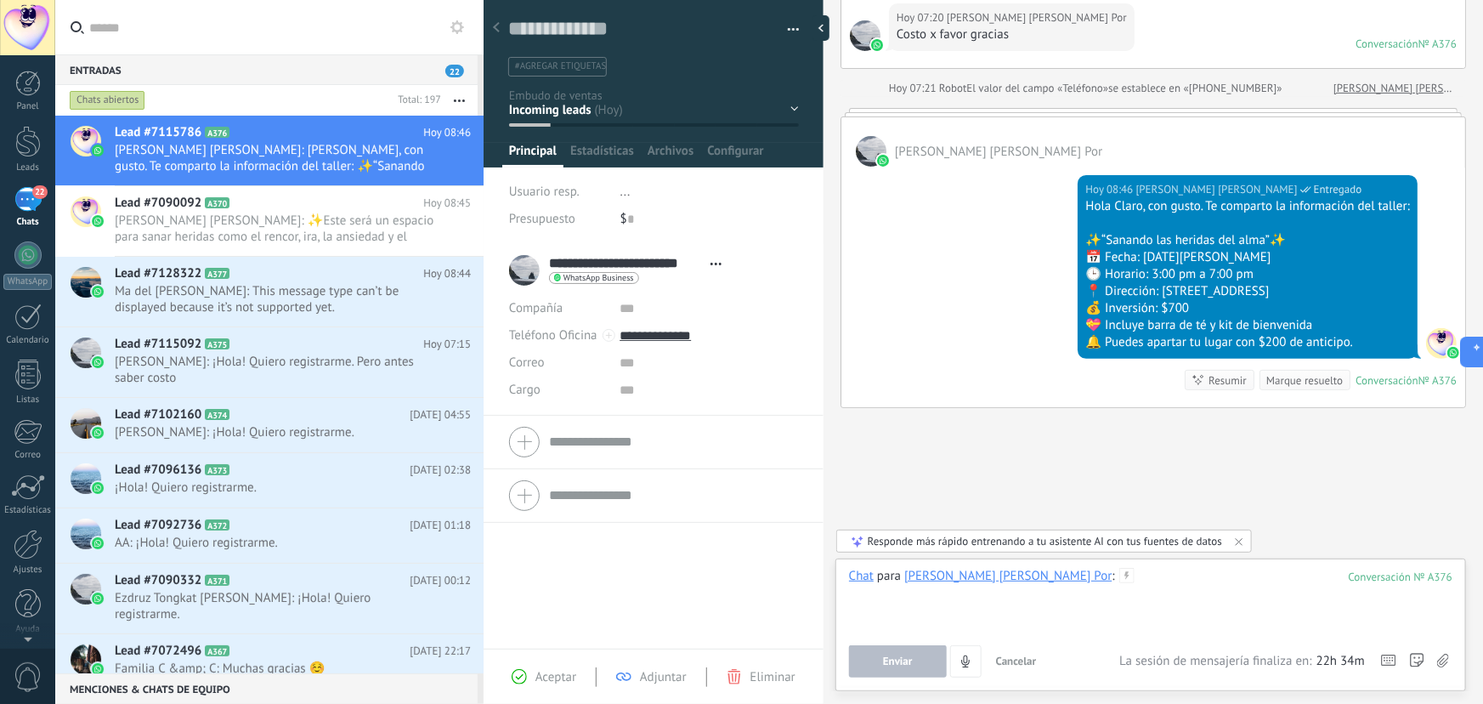
paste div
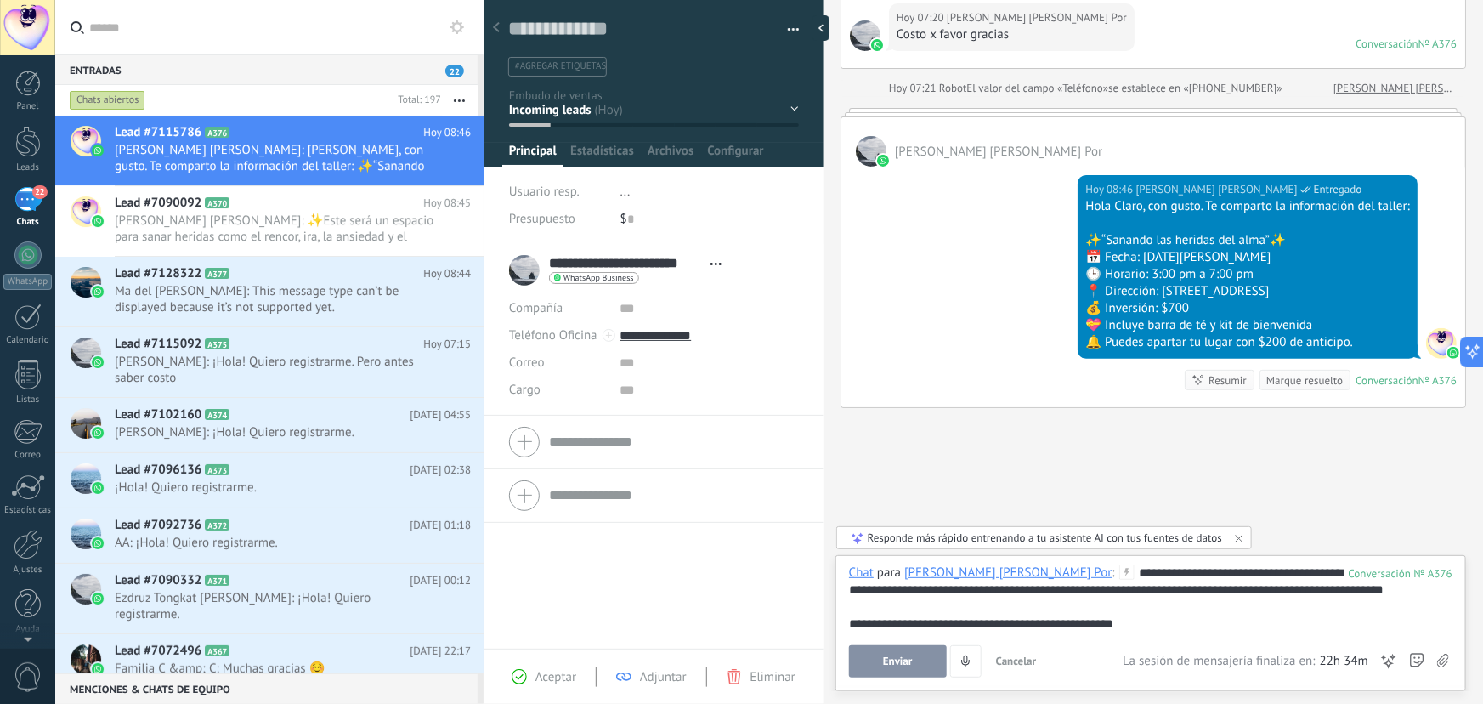
drag, startPoint x: 916, startPoint y: 660, endPoint x: 917, endPoint y: 668, distance: 8.7
click at [916, 661] on button "Enviar" at bounding box center [898, 661] width 98 height 32
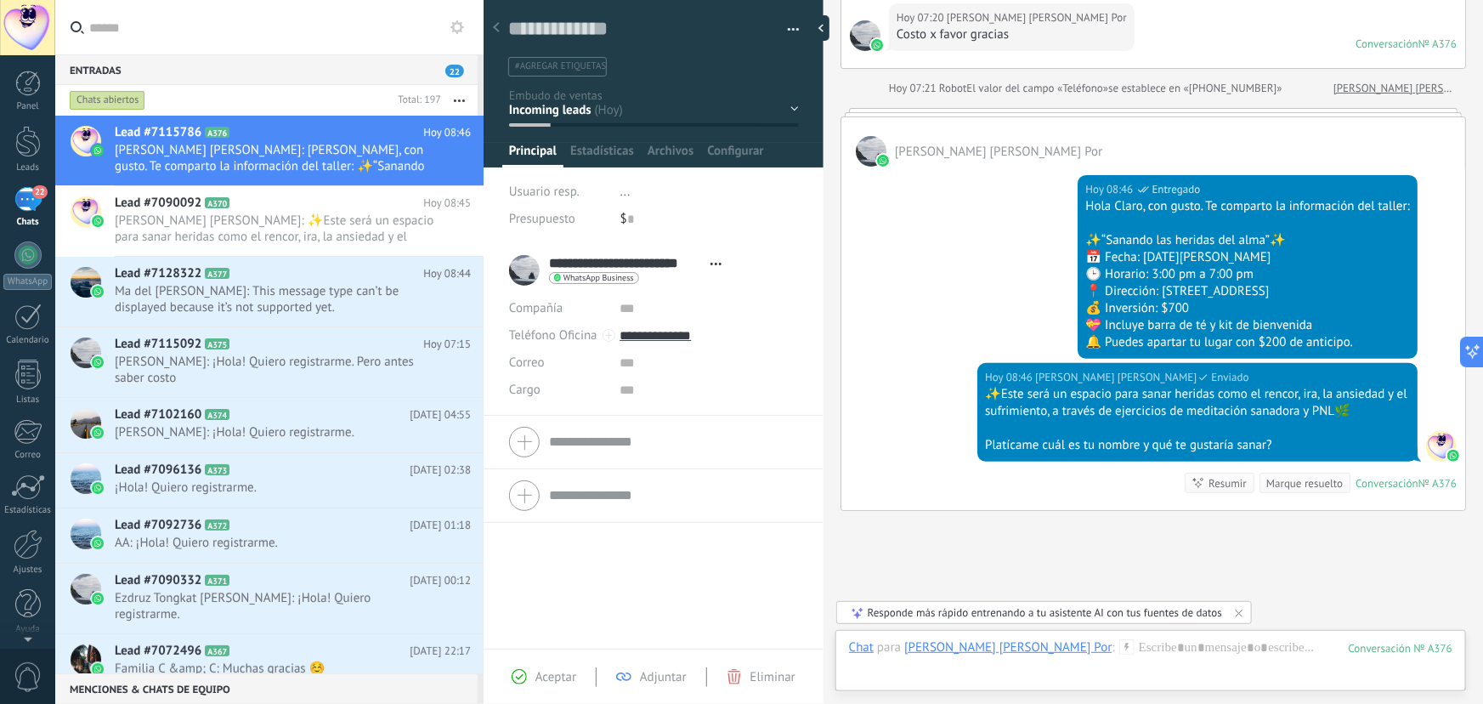
scroll to position [237, 0]
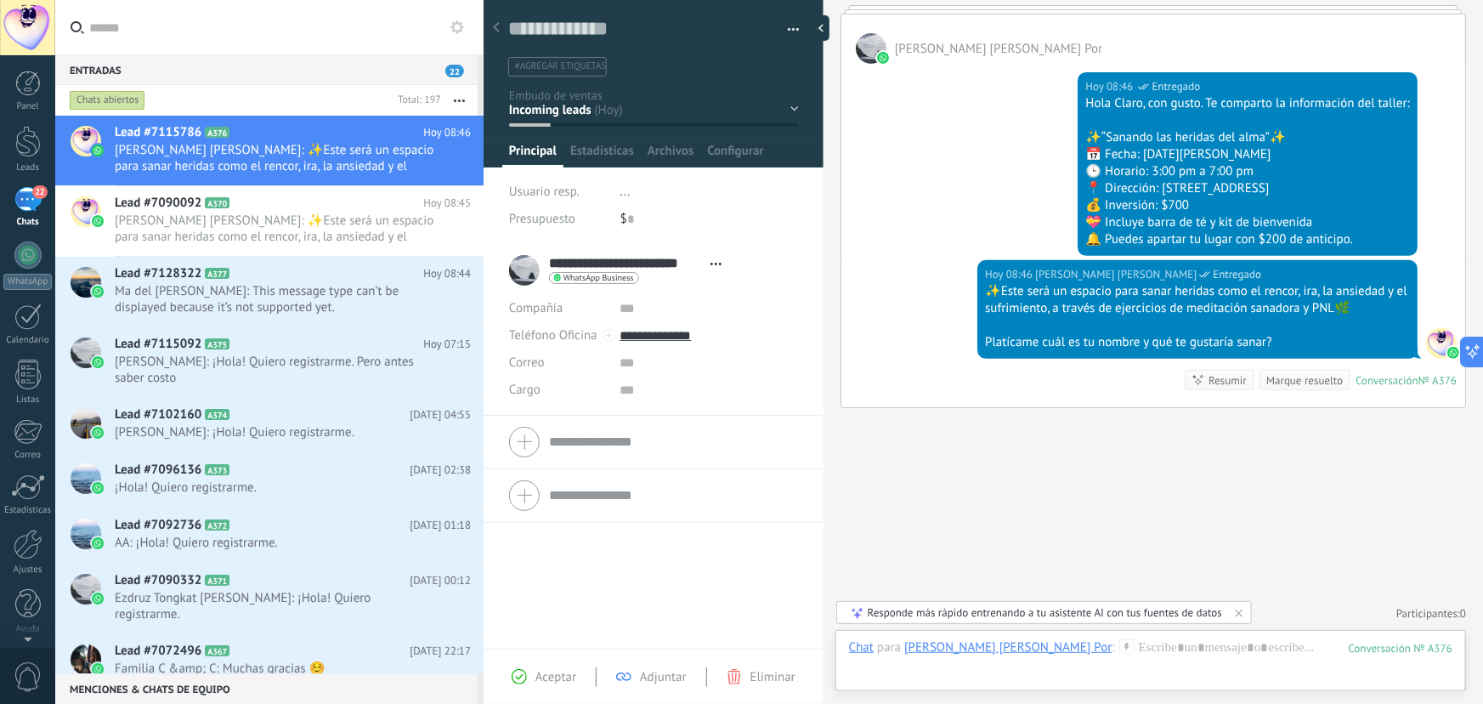
click at [0, 0] on div "Contacto inicial Segundo contacto - Reactivacion Envió de información Envio de …" at bounding box center [0, 0] width 0 height 0
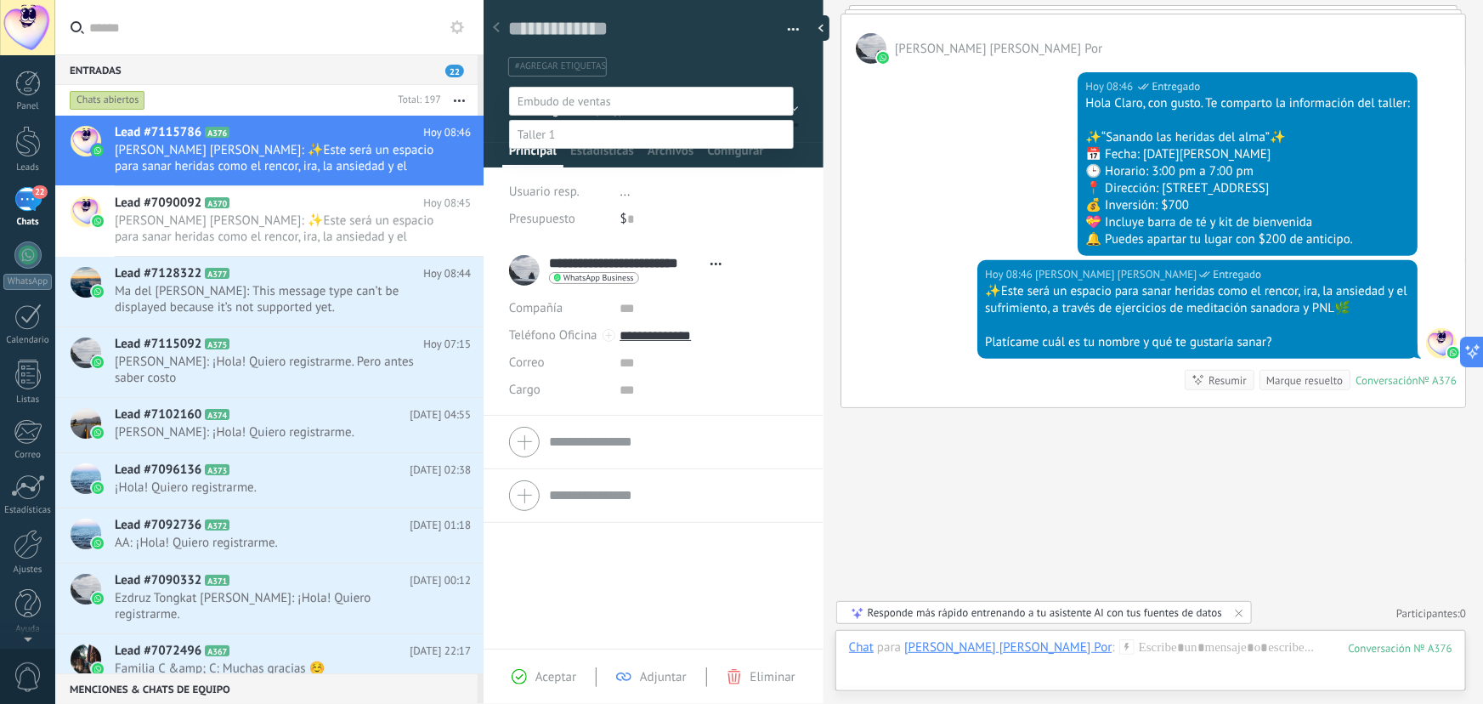
click at [0, 0] on label "Contacto inicial" at bounding box center [0, 0] width 0 height 0
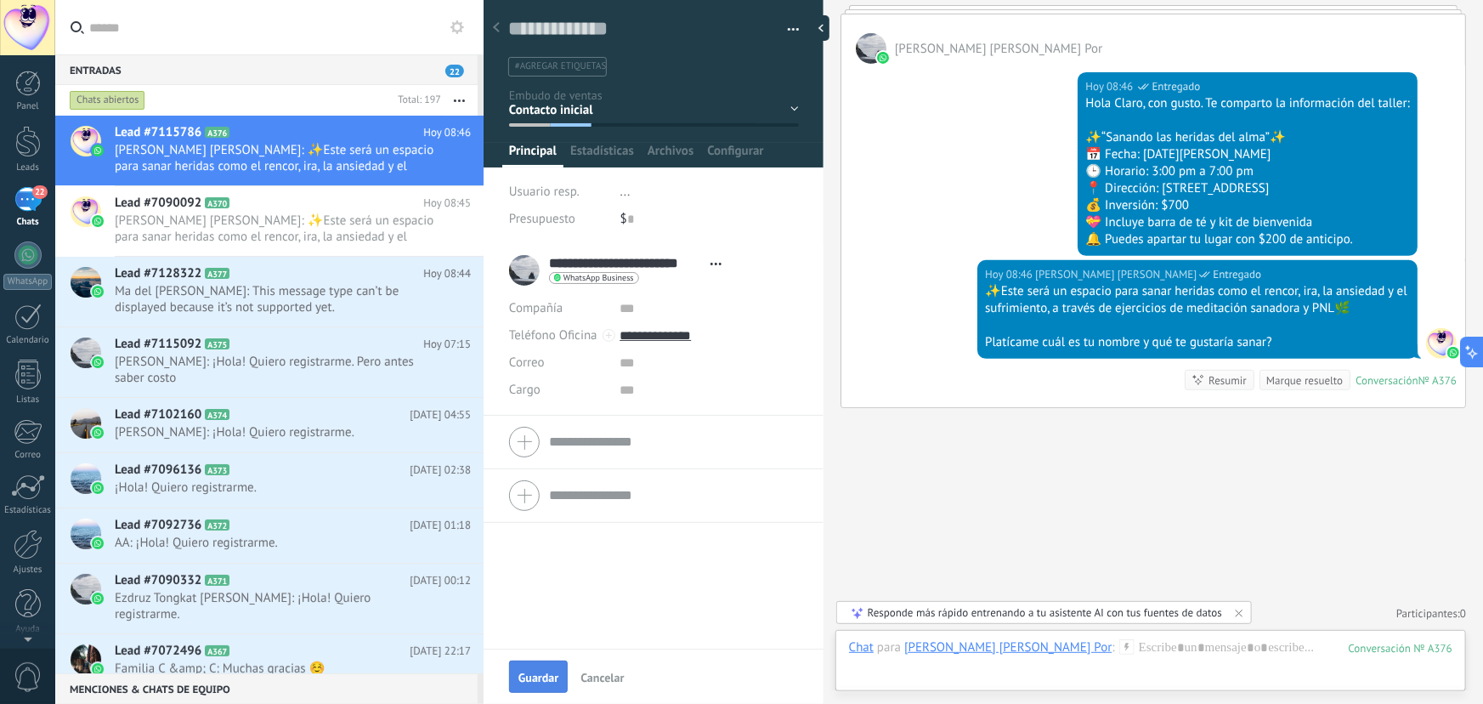
click at [559, 673] on button "Guardar" at bounding box center [538, 677] width 59 height 32
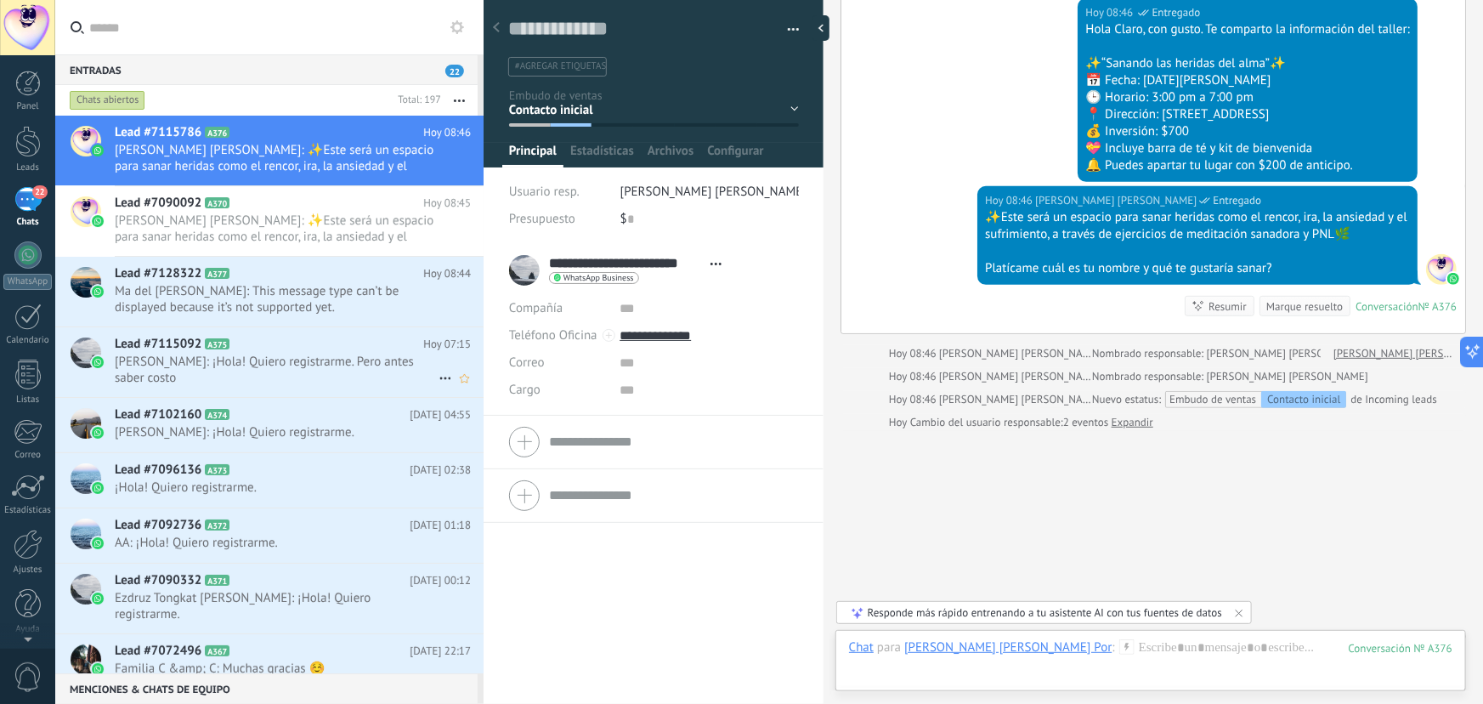
click at [253, 366] on span "Irma Cisneros: ¡Hola! Quiero registrarme. Pero antes saber costo" at bounding box center [277, 370] width 324 height 32
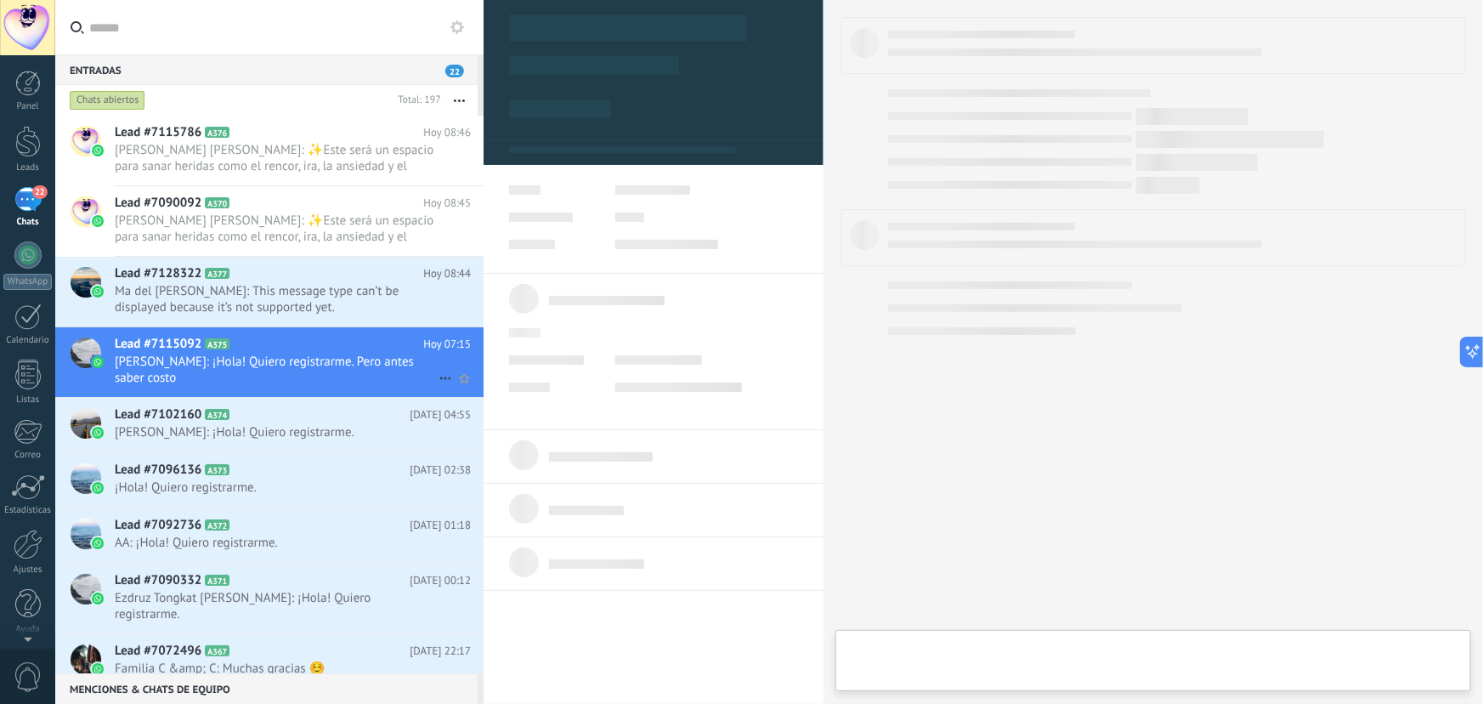
type textarea "**********"
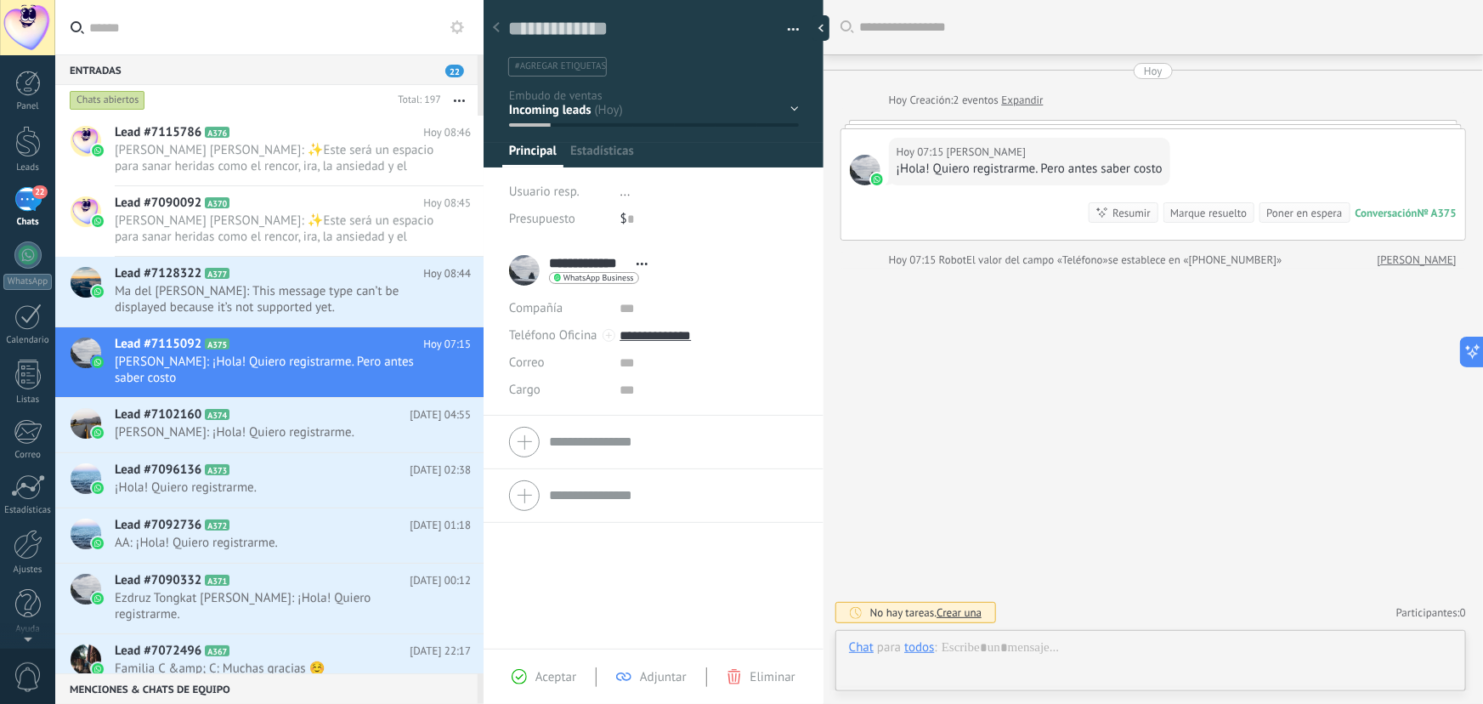
scroll to position [26, 0]
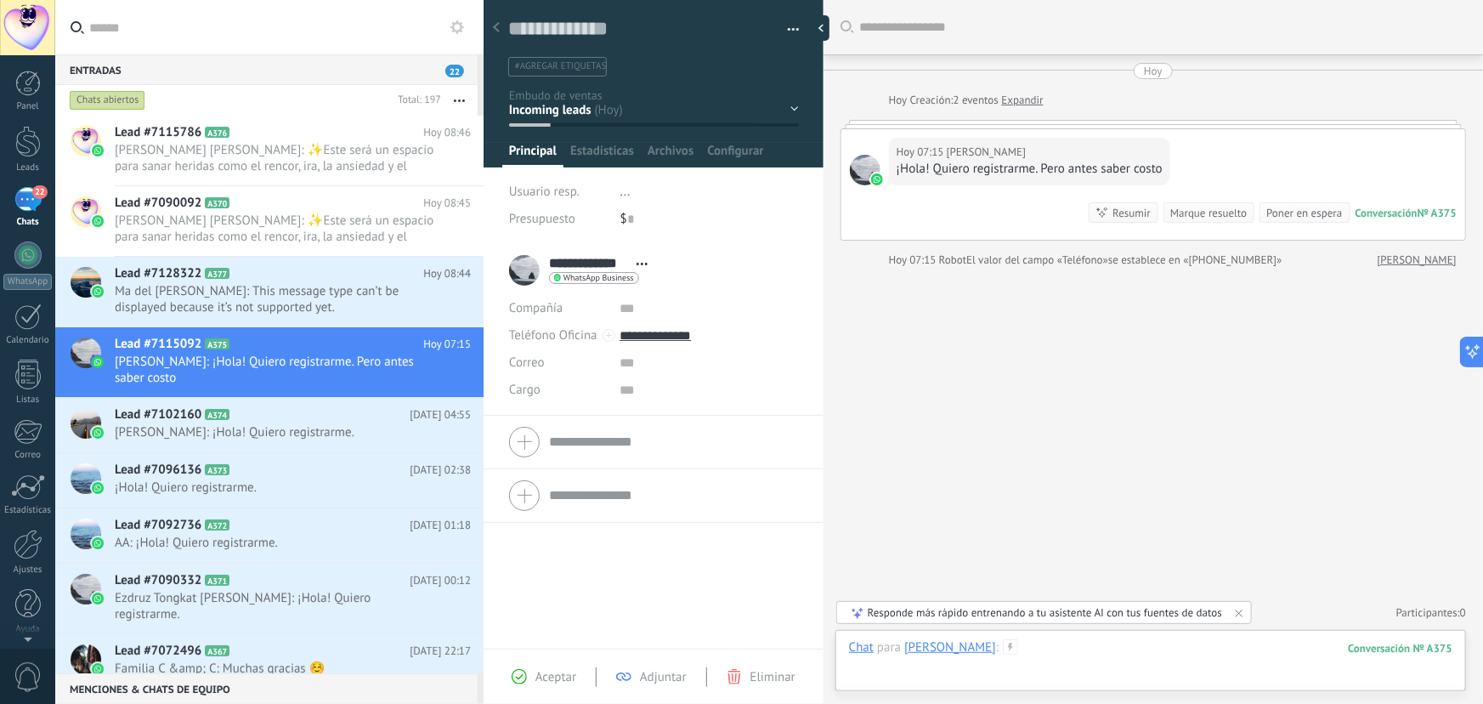
click at [1047, 652] on div at bounding box center [1151, 664] width 604 height 51
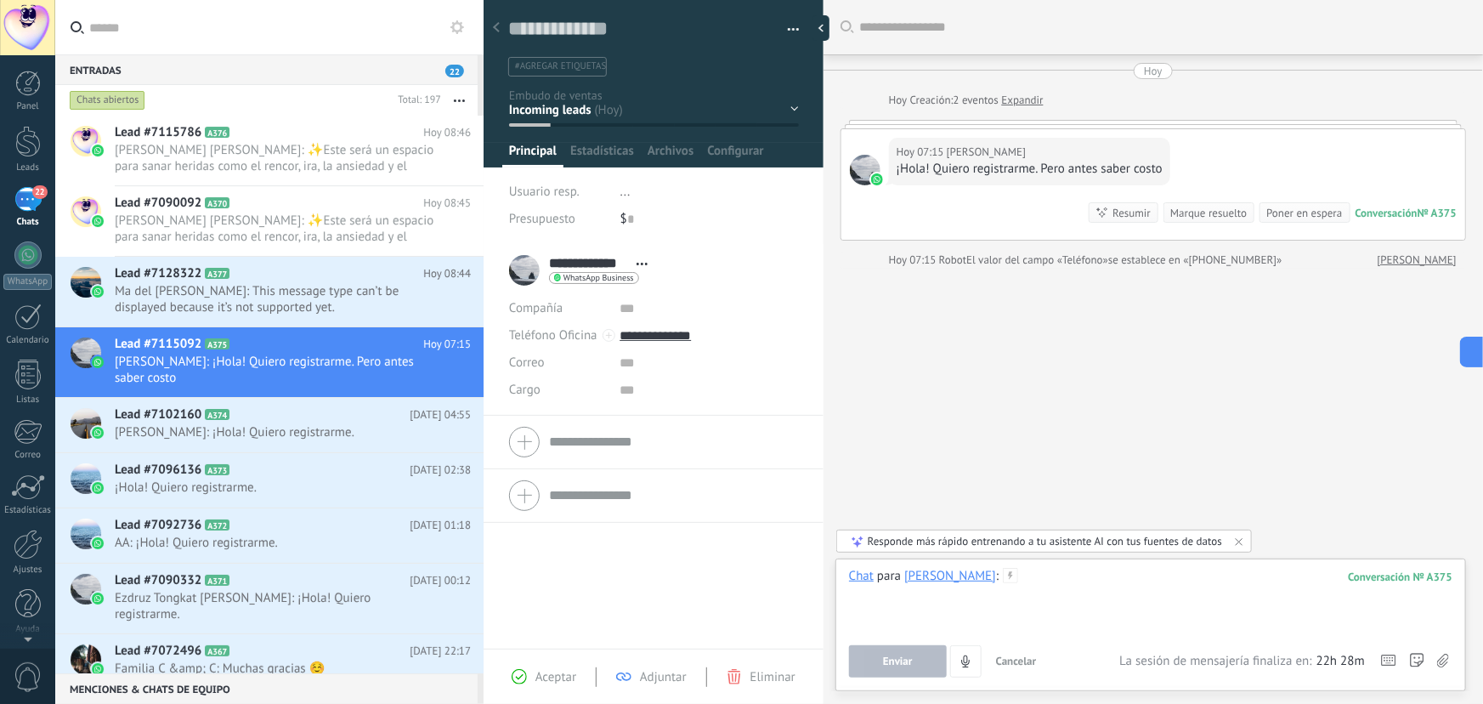
paste div
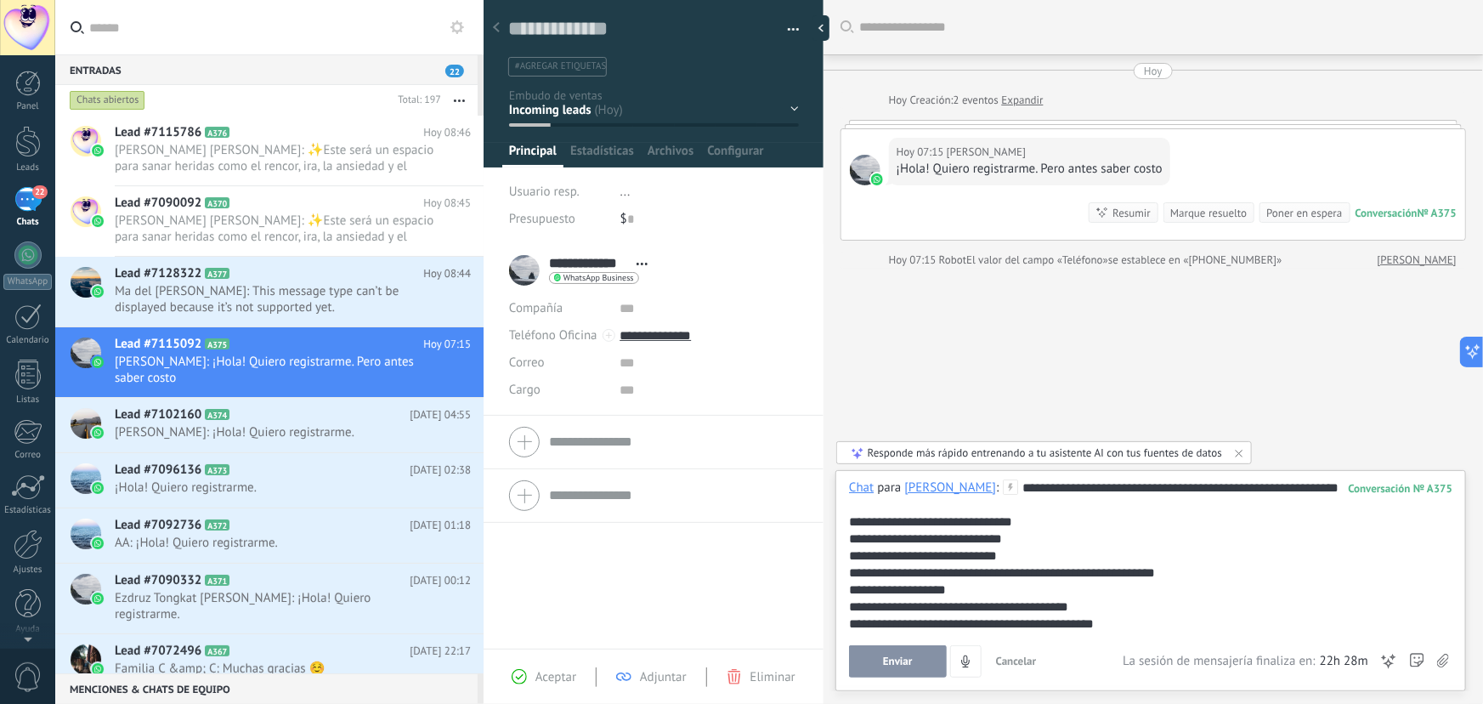
click at [902, 664] on span "Enviar" at bounding box center [898, 661] width 30 height 12
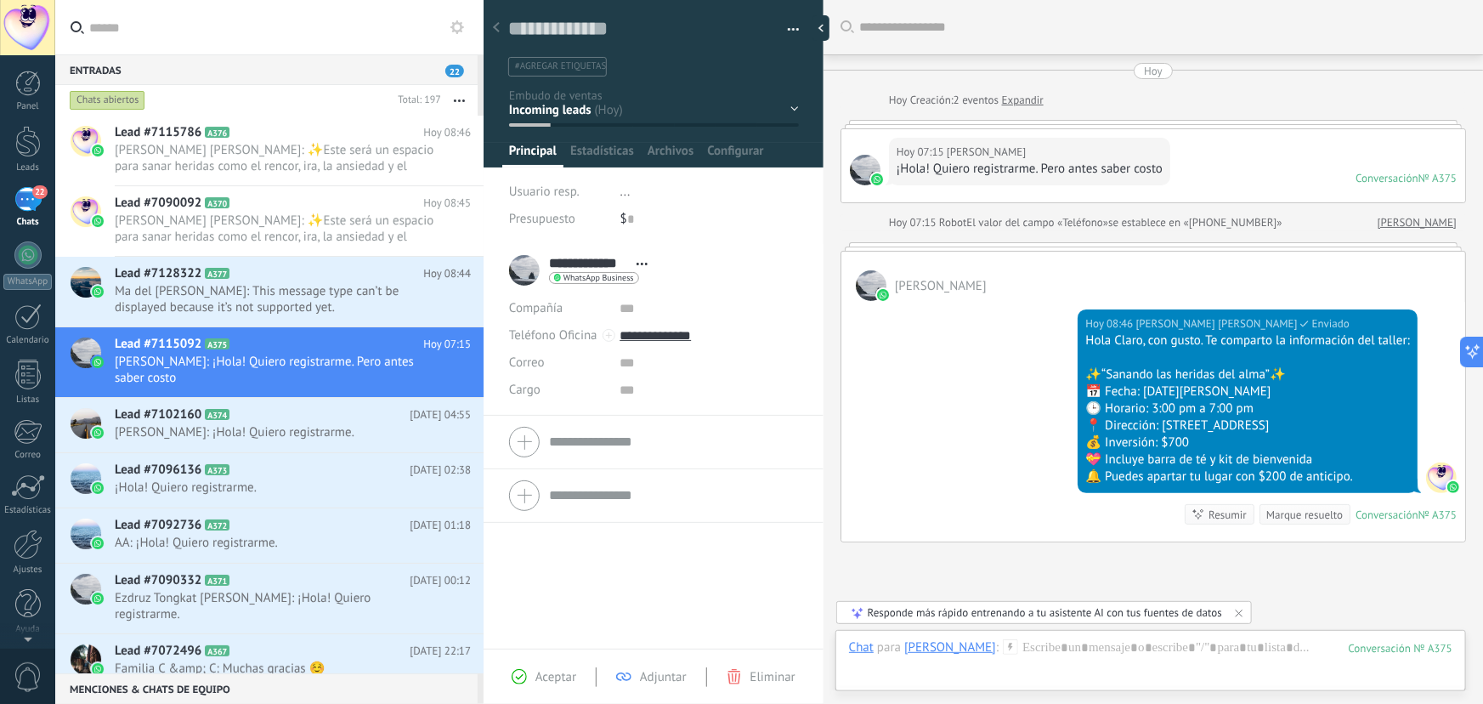
scroll to position [134, 0]
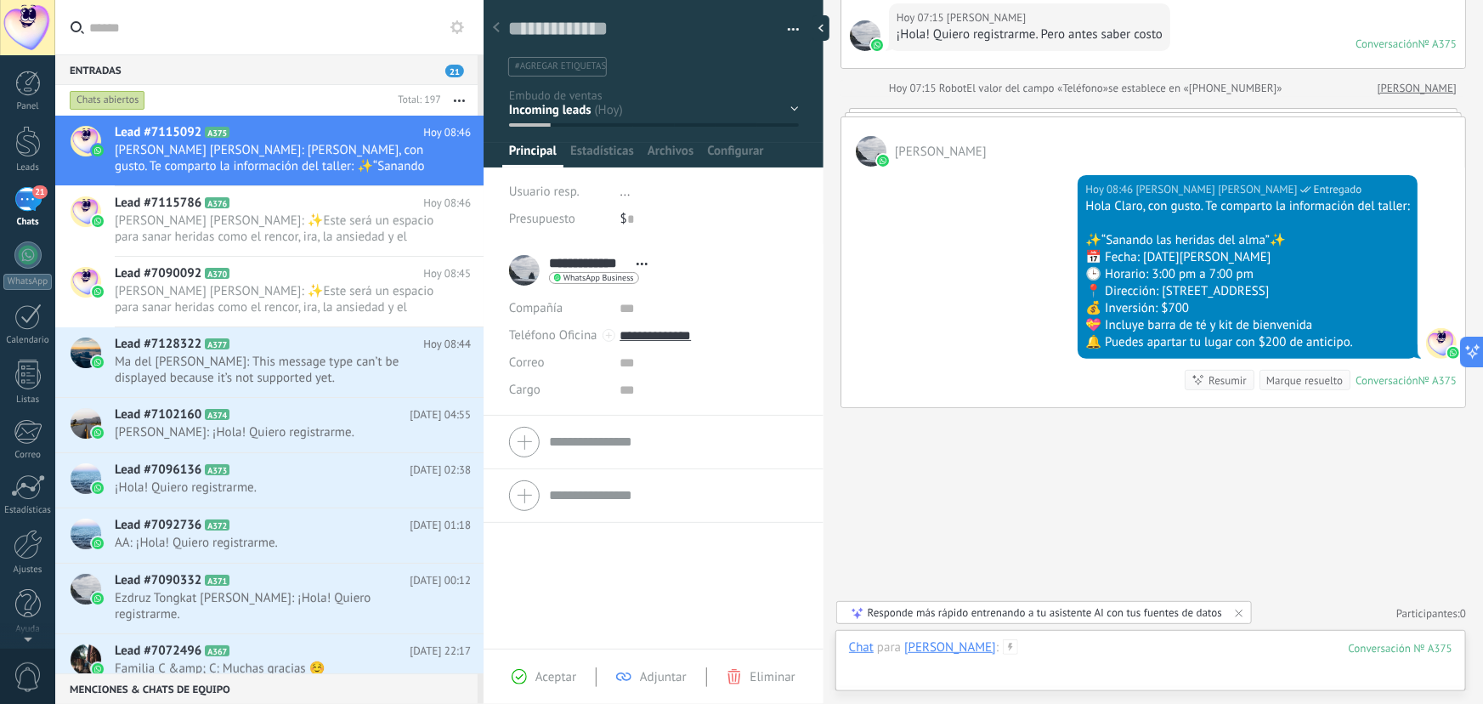
click at [1107, 651] on div at bounding box center [1151, 664] width 604 height 51
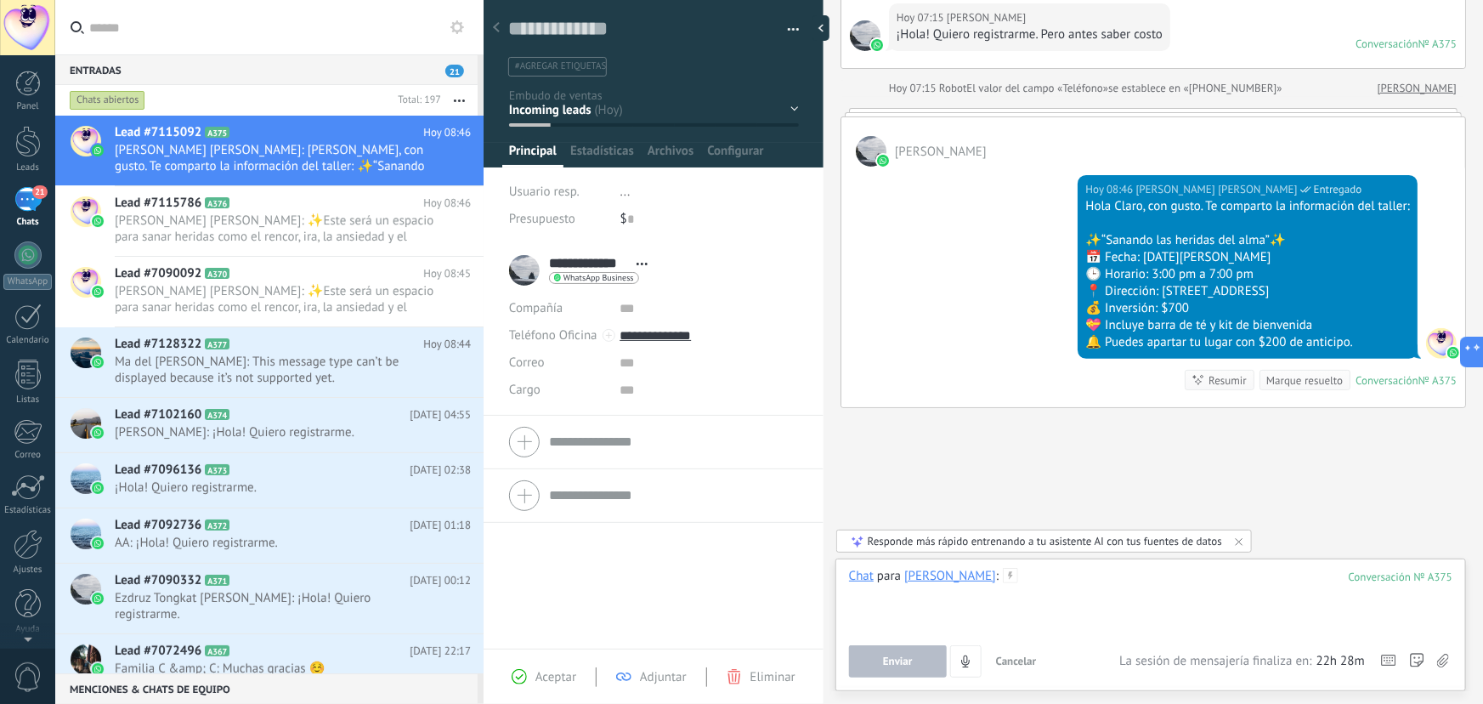
paste div
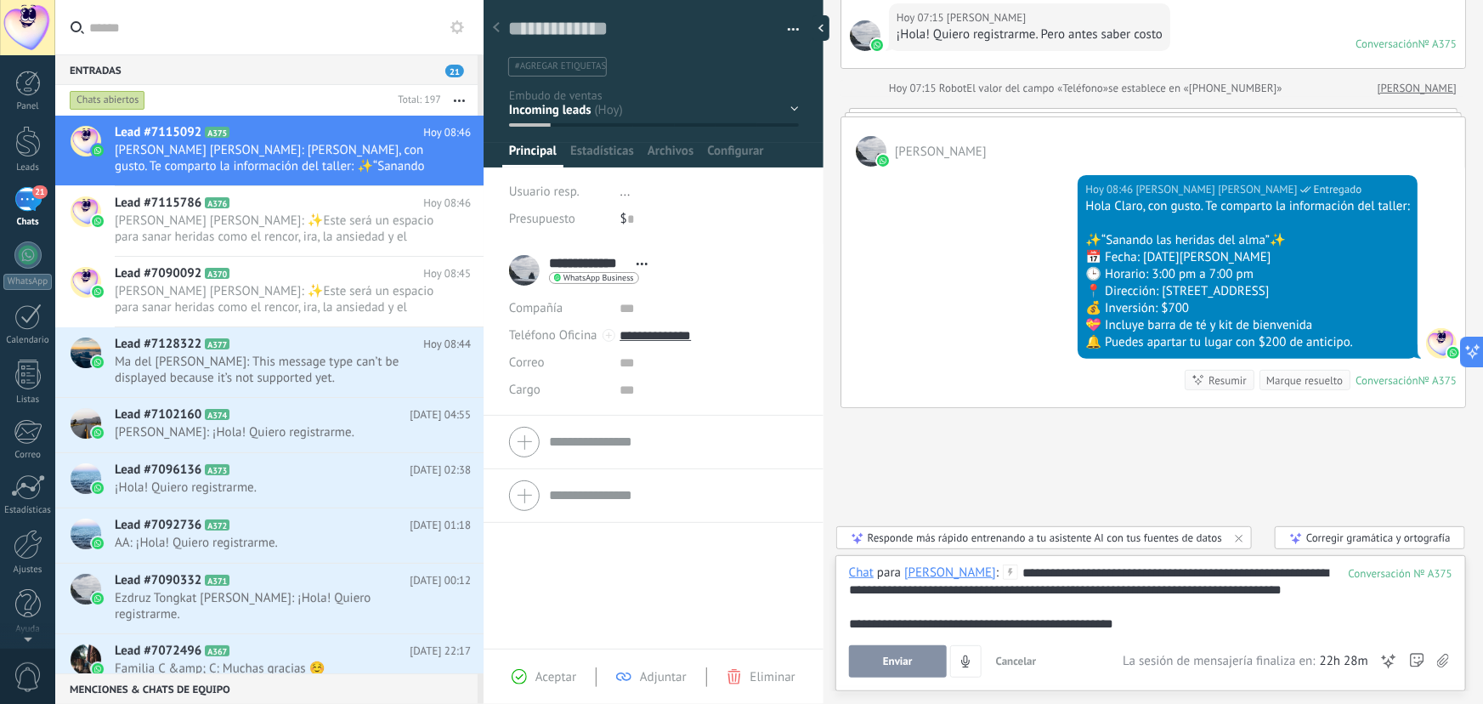
click at [921, 666] on button "Enviar" at bounding box center [898, 661] width 98 height 32
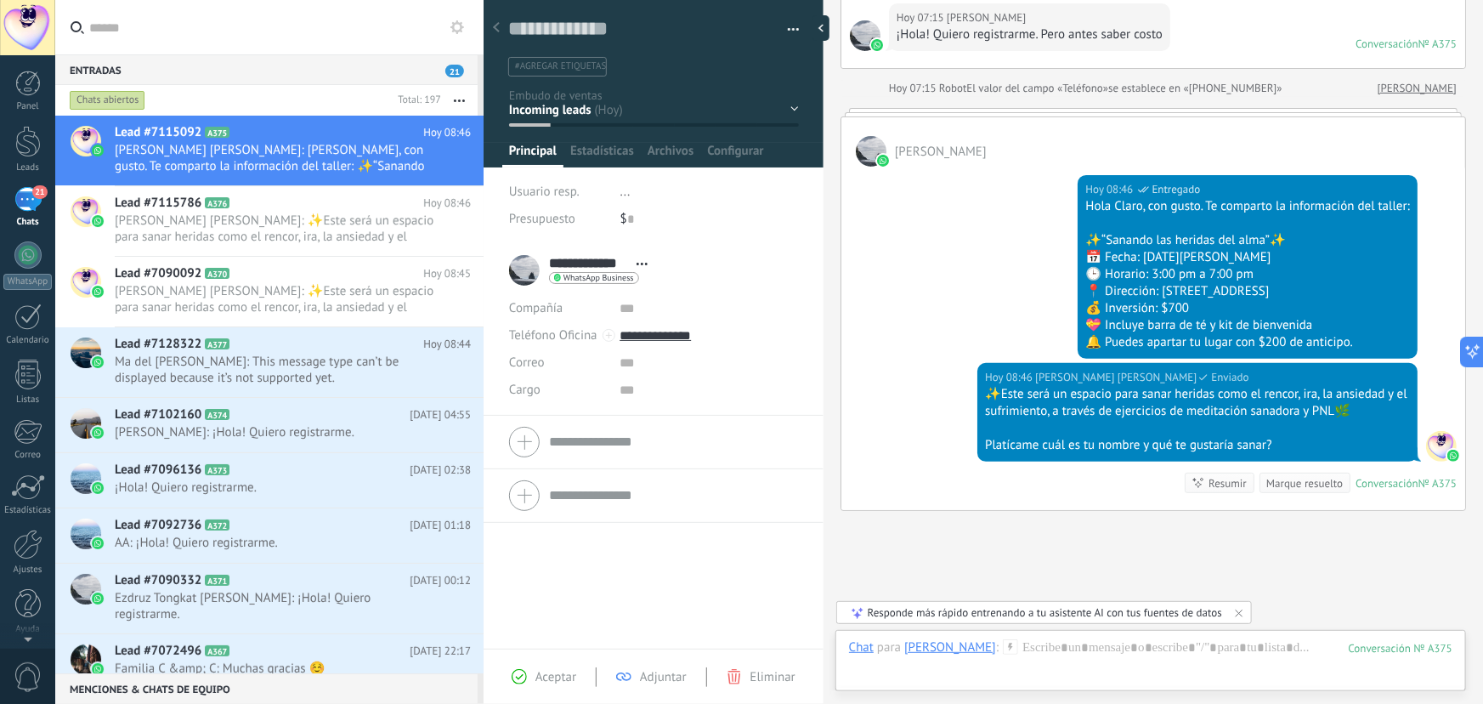
scroll to position [237, 0]
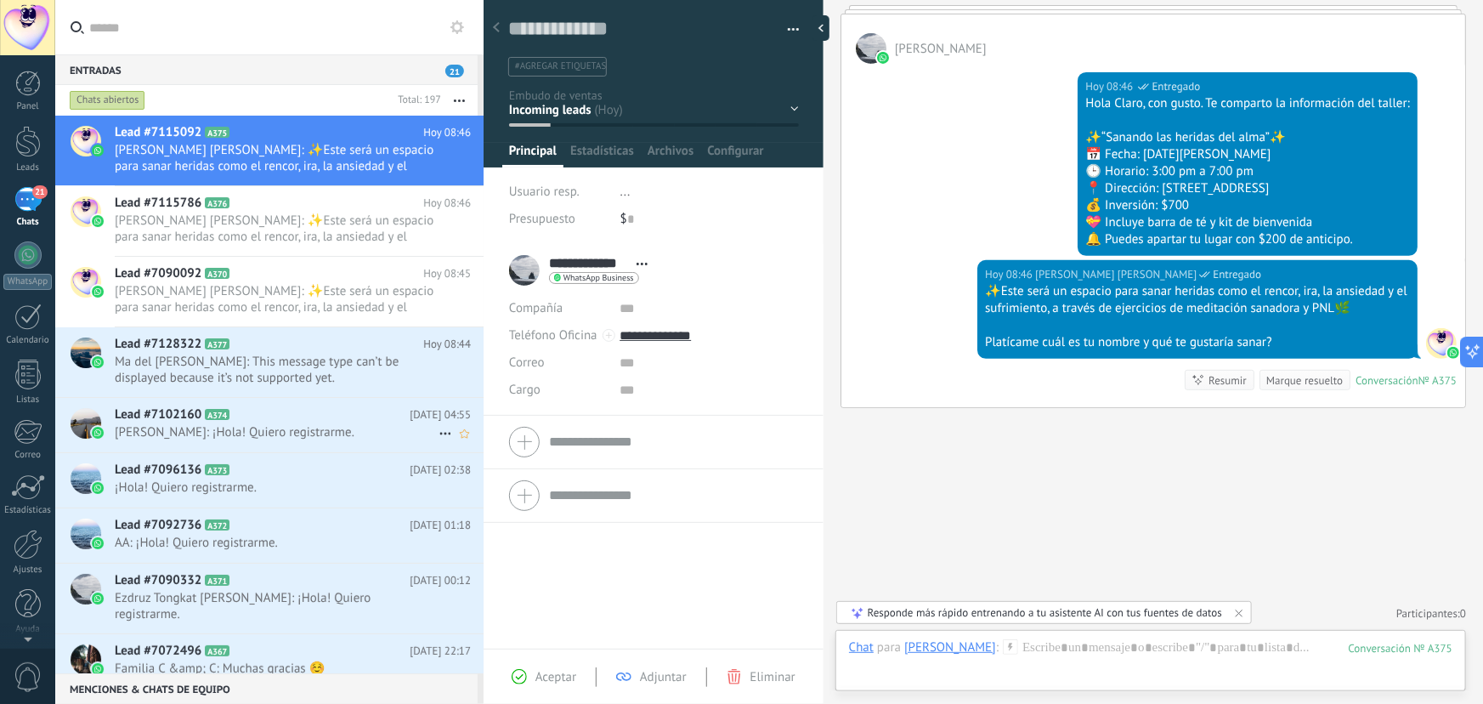
click at [338, 428] on span "Martha Ávila Beltrán: ¡Hola! Quiero registrarme." at bounding box center [277, 432] width 324 height 16
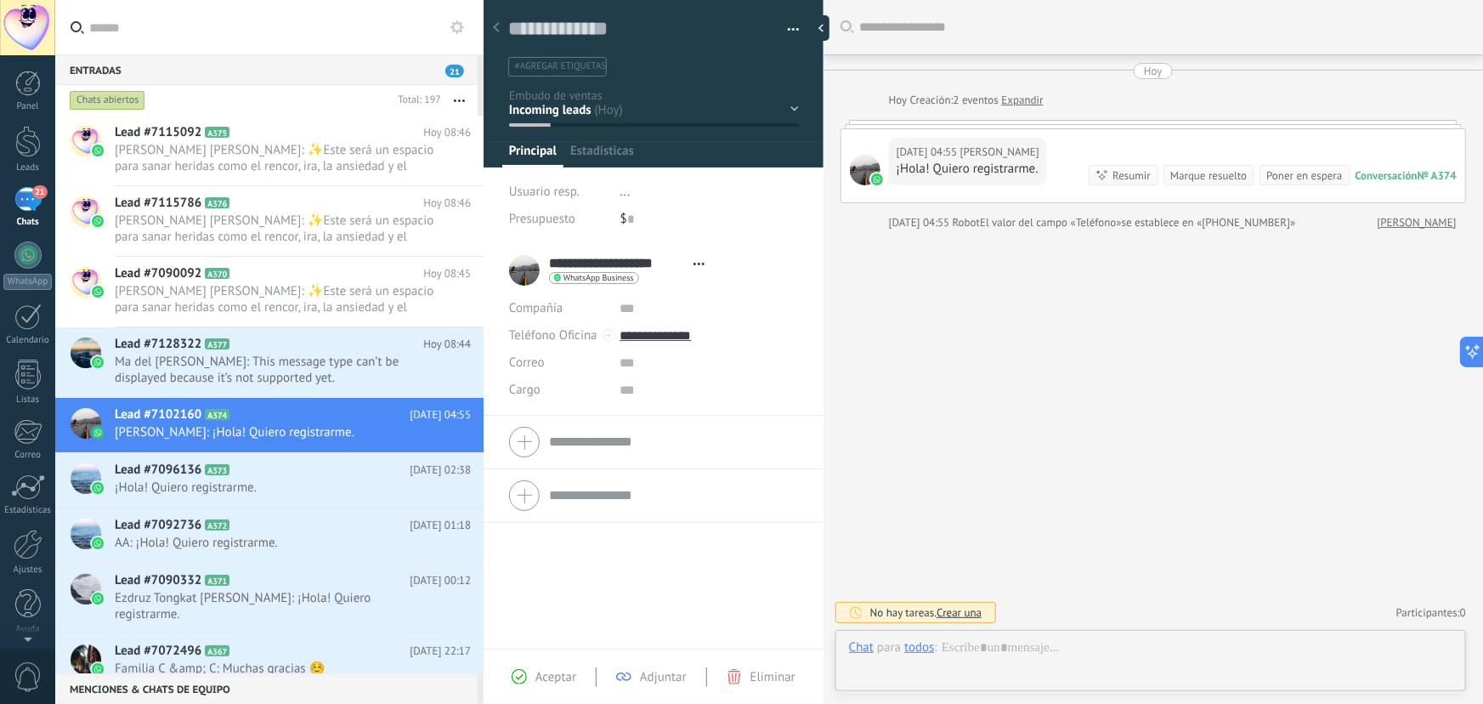
scroll to position [26, 0]
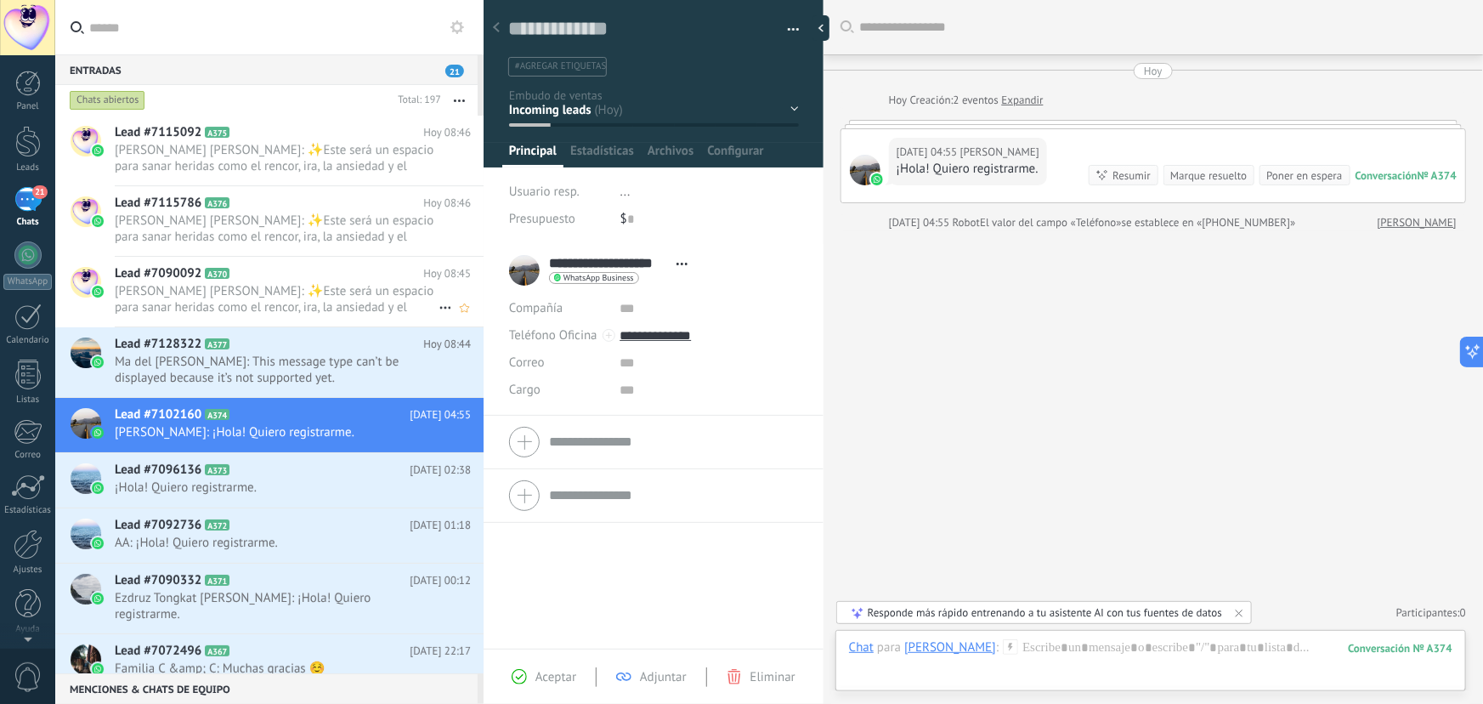
click at [274, 288] on span "[PERSON_NAME] [PERSON_NAME]: ✨Este será un espacio para sanar heridas como el r…" at bounding box center [277, 299] width 324 height 32
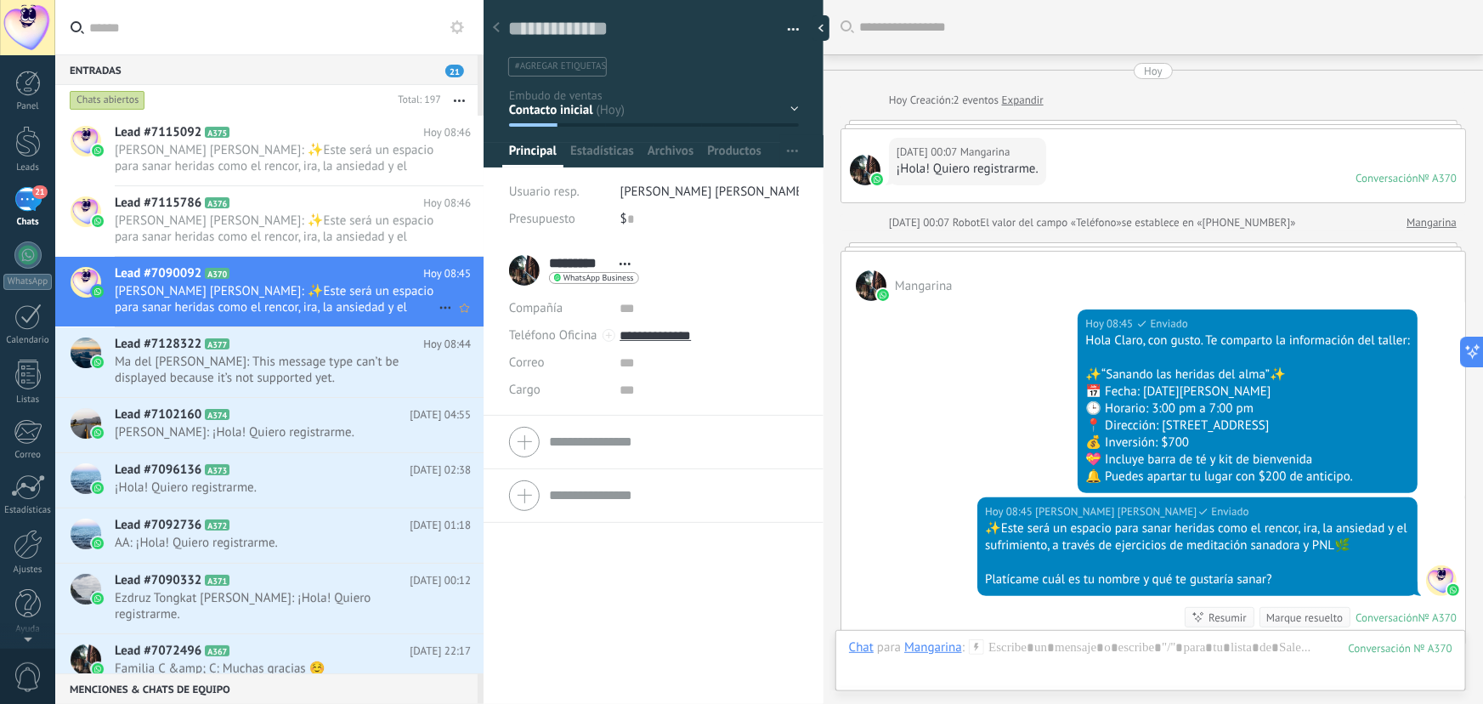
scroll to position [288, 0]
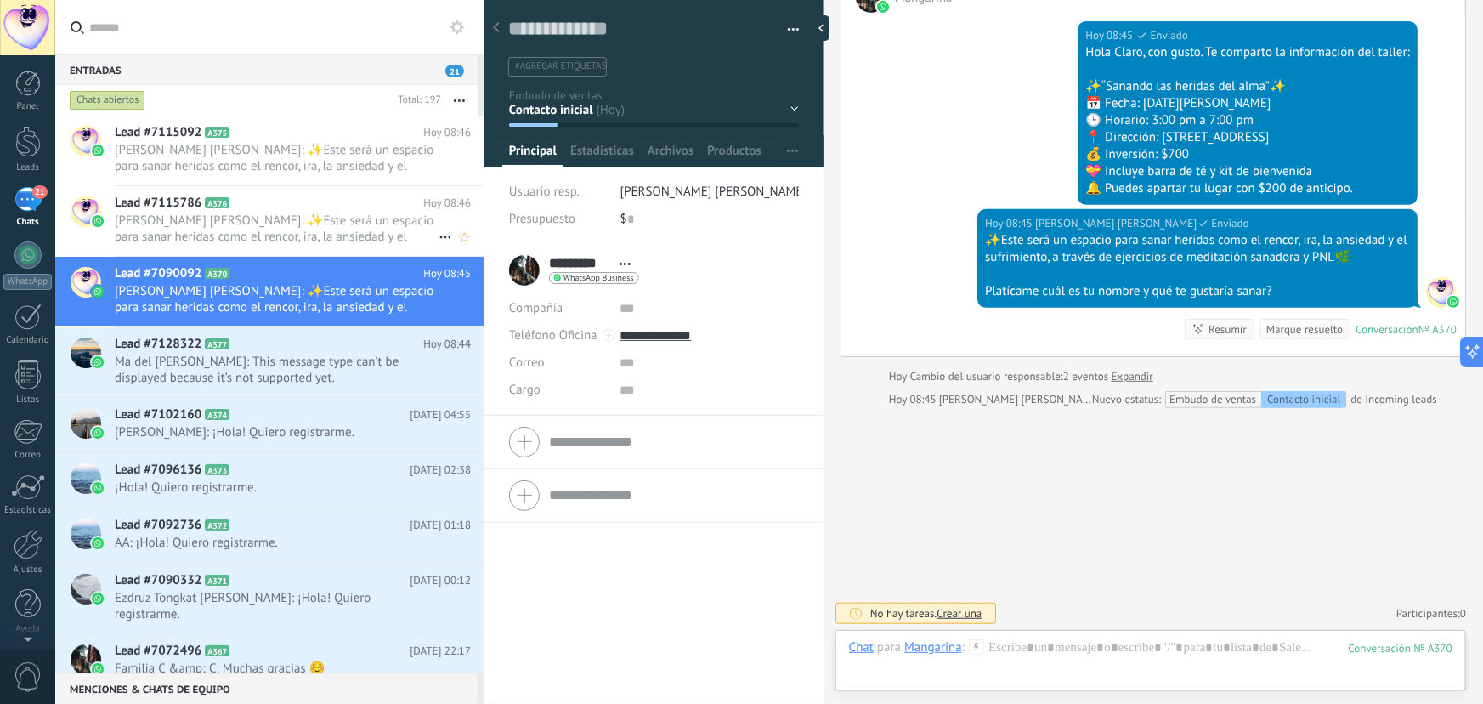
click at [238, 227] on span "[PERSON_NAME] [PERSON_NAME]: ✨Este será un espacio para sanar heridas como el r…" at bounding box center [277, 229] width 324 height 32
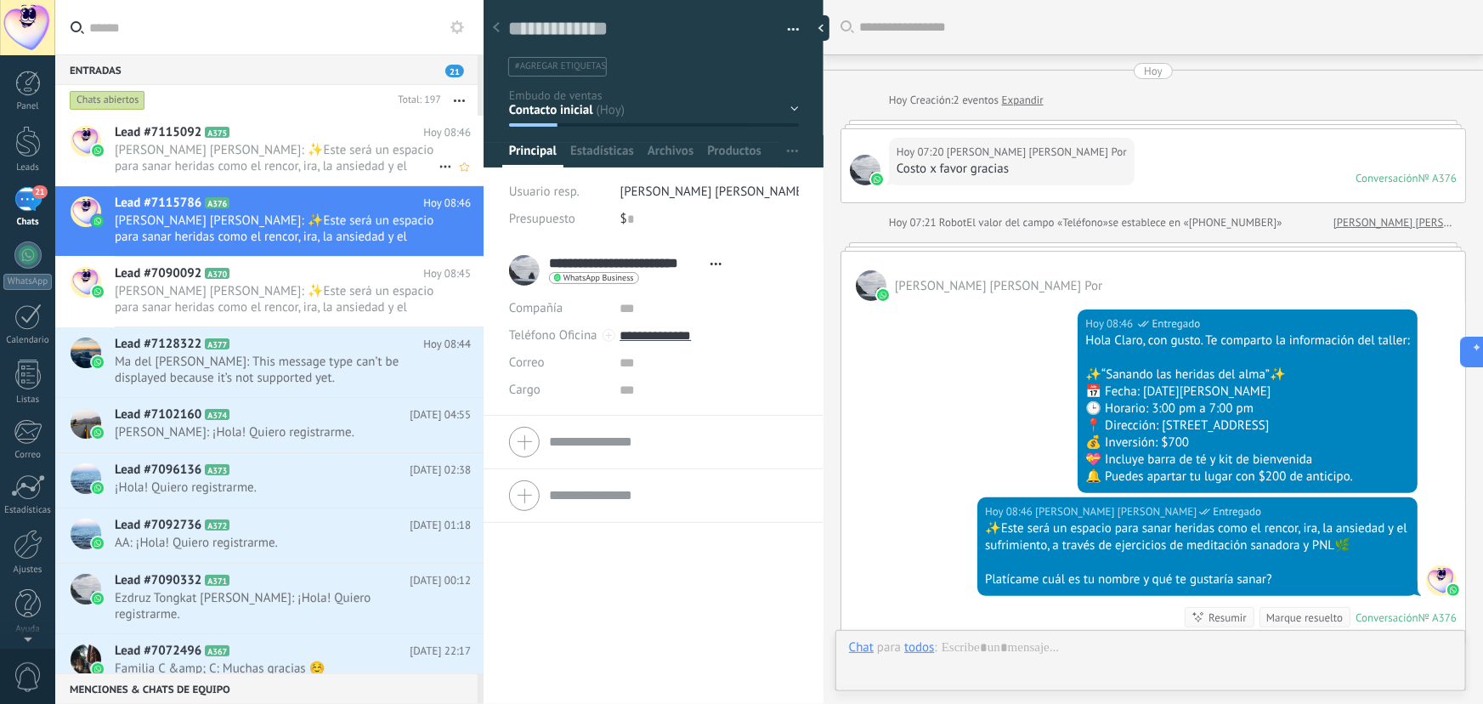
scroll to position [26, 0]
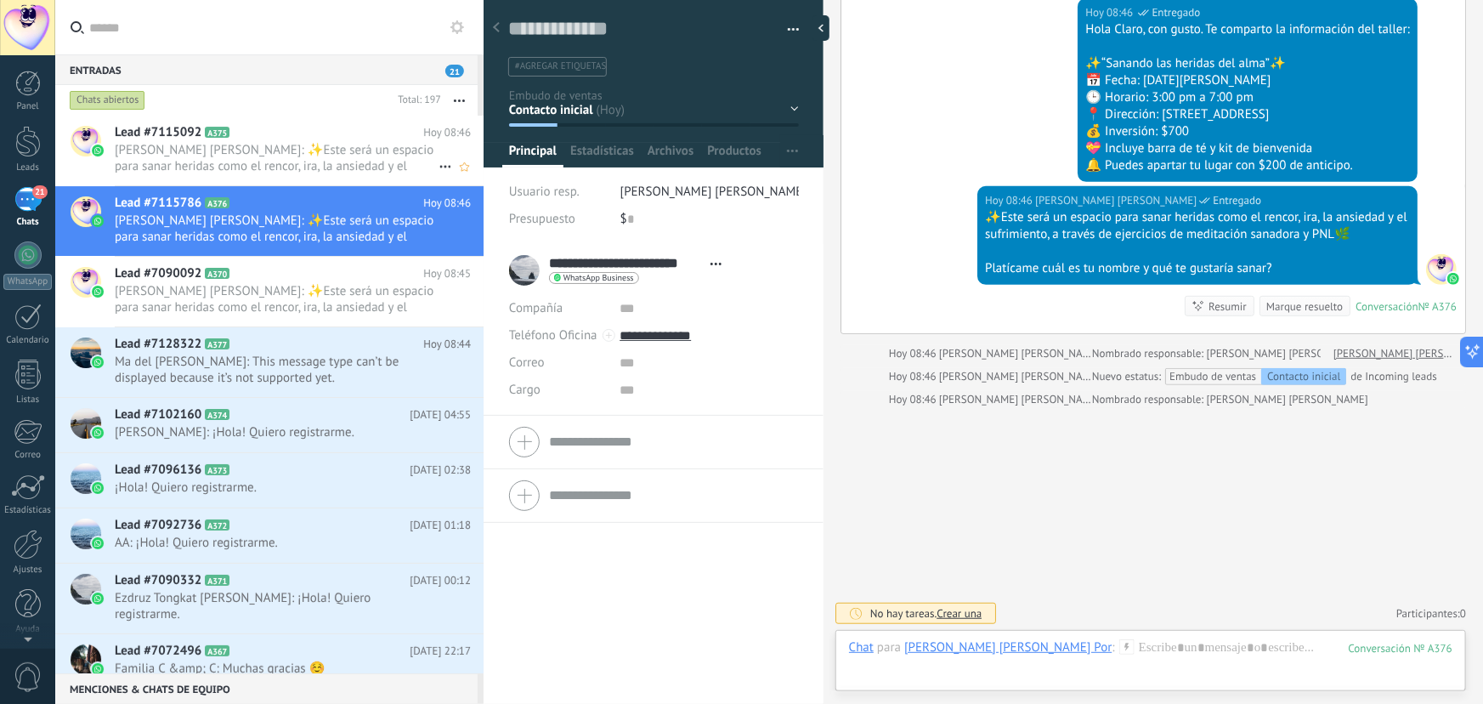
click at [360, 156] on span "[PERSON_NAME] [PERSON_NAME]: ✨Este será un espacio para sanar heridas como el r…" at bounding box center [277, 158] width 324 height 32
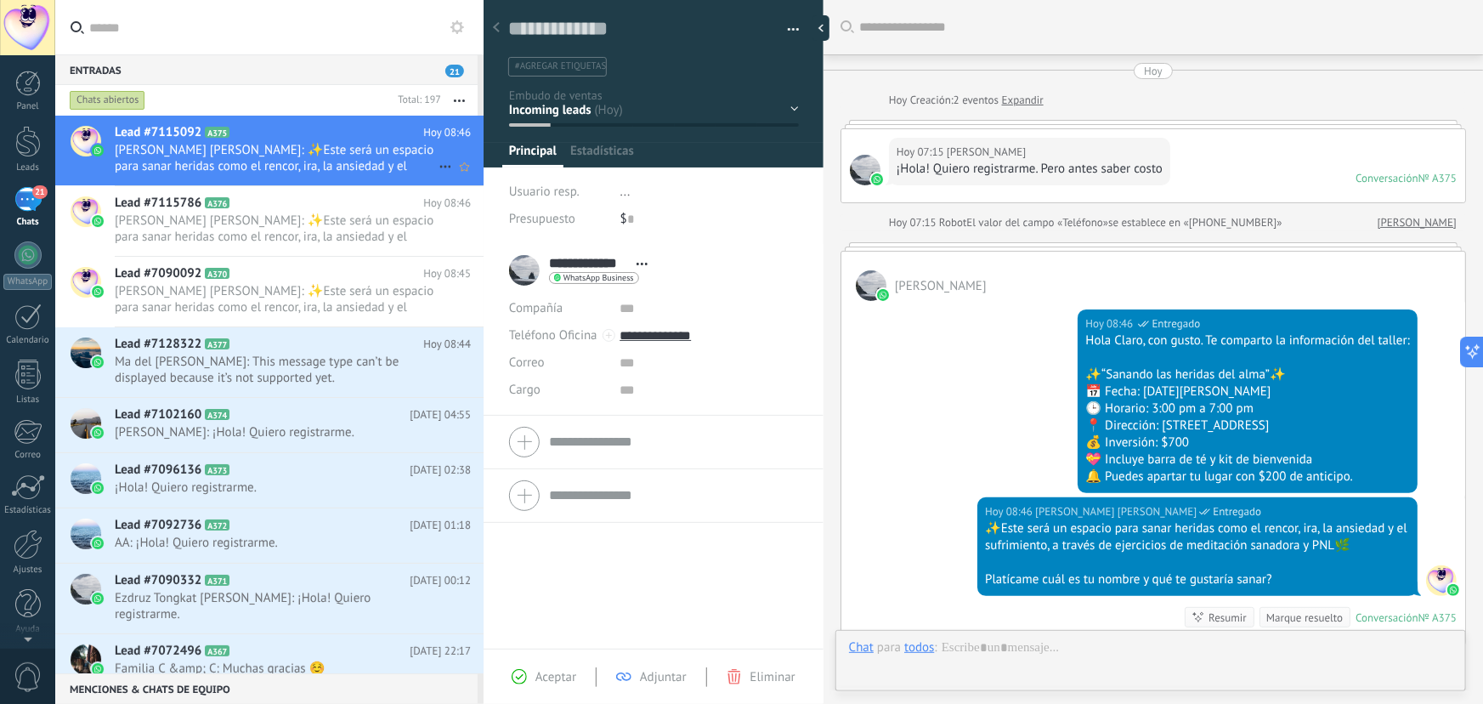
scroll to position [26, 0]
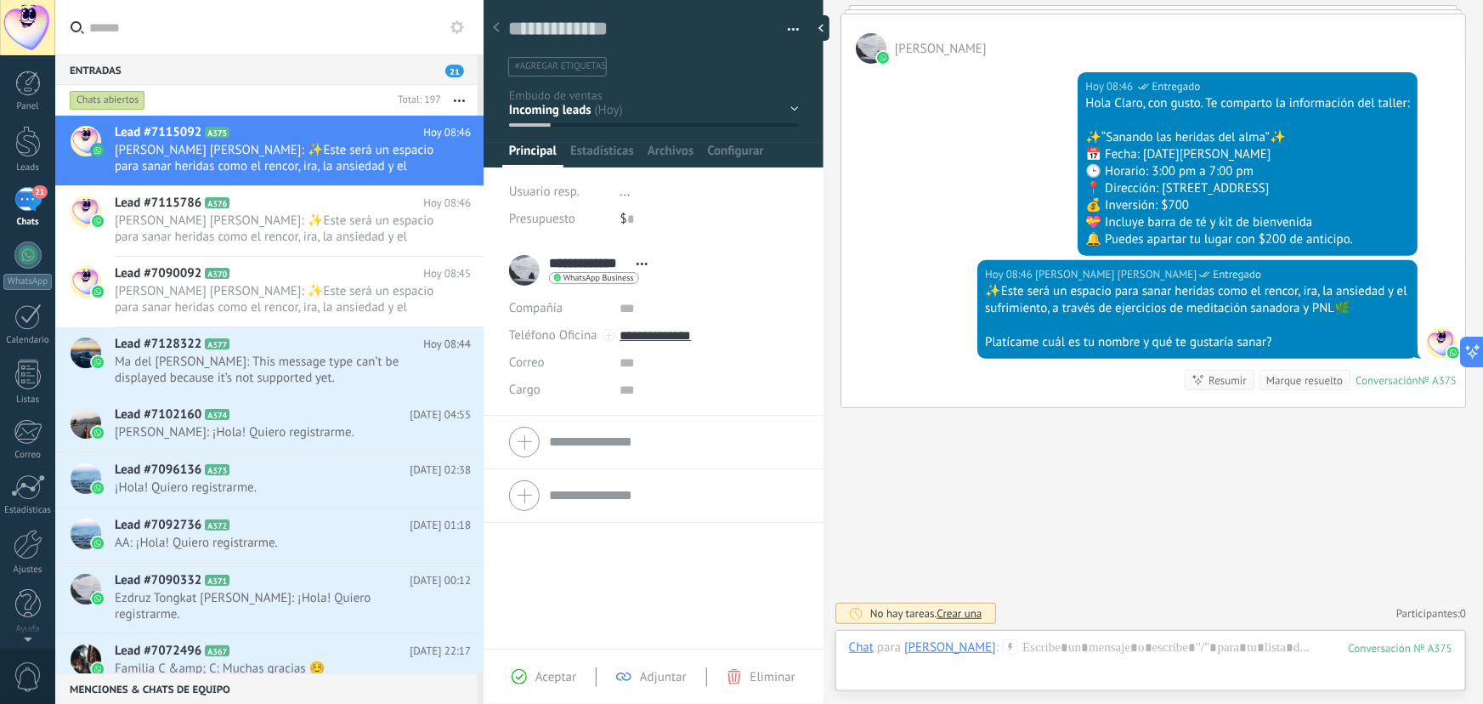
click at [0, 0] on div "Contacto inicial Segundo contacto - Reactivacion Envió de información Envio de …" at bounding box center [0, 0] width 0 height 0
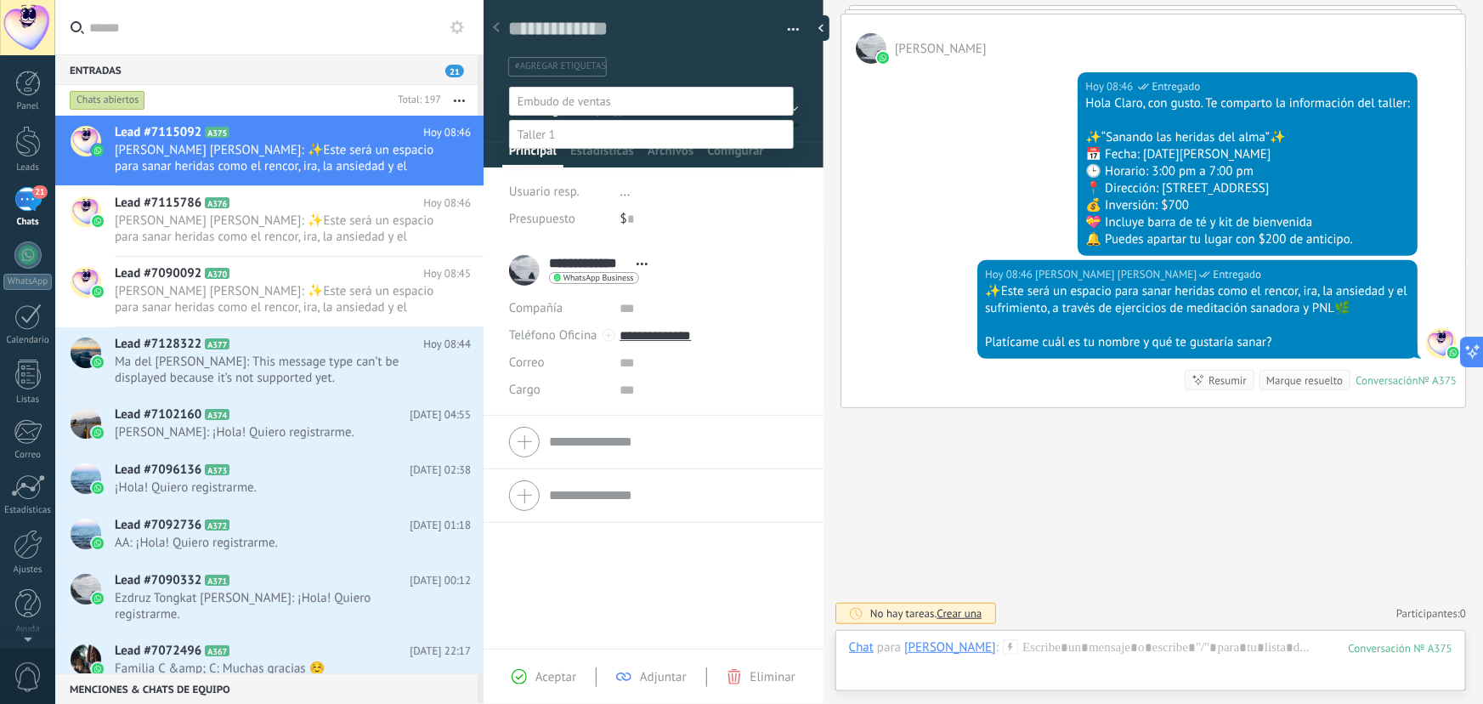
click at [0, 0] on label "Contacto inicial" at bounding box center [0, 0] width 0 height 0
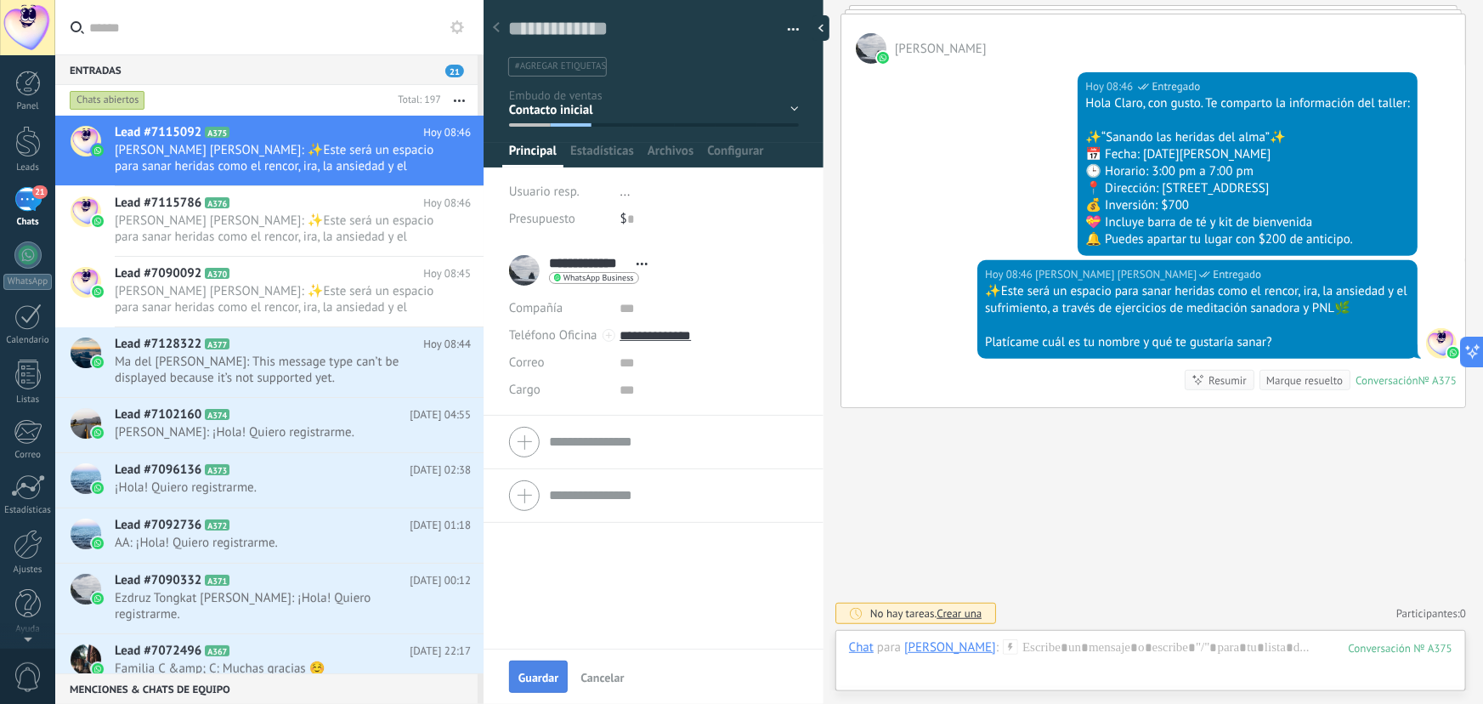
click at [521, 689] on button "Guardar" at bounding box center [538, 677] width 59 height 32
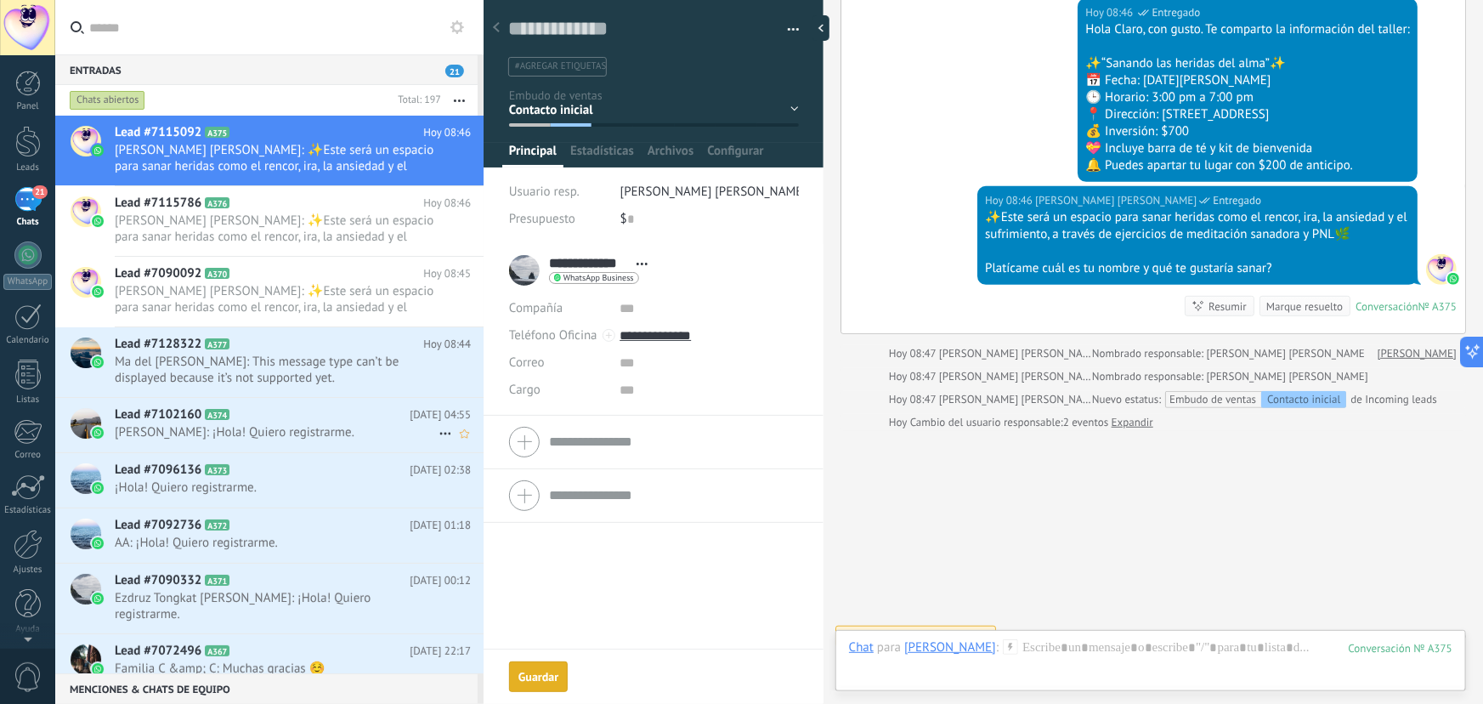
click at [352, 432] on span "Martha Ávila Beltrán: ¡Hola! Quiero registrarme." at bounding box center [277, 432] width 324 height 16
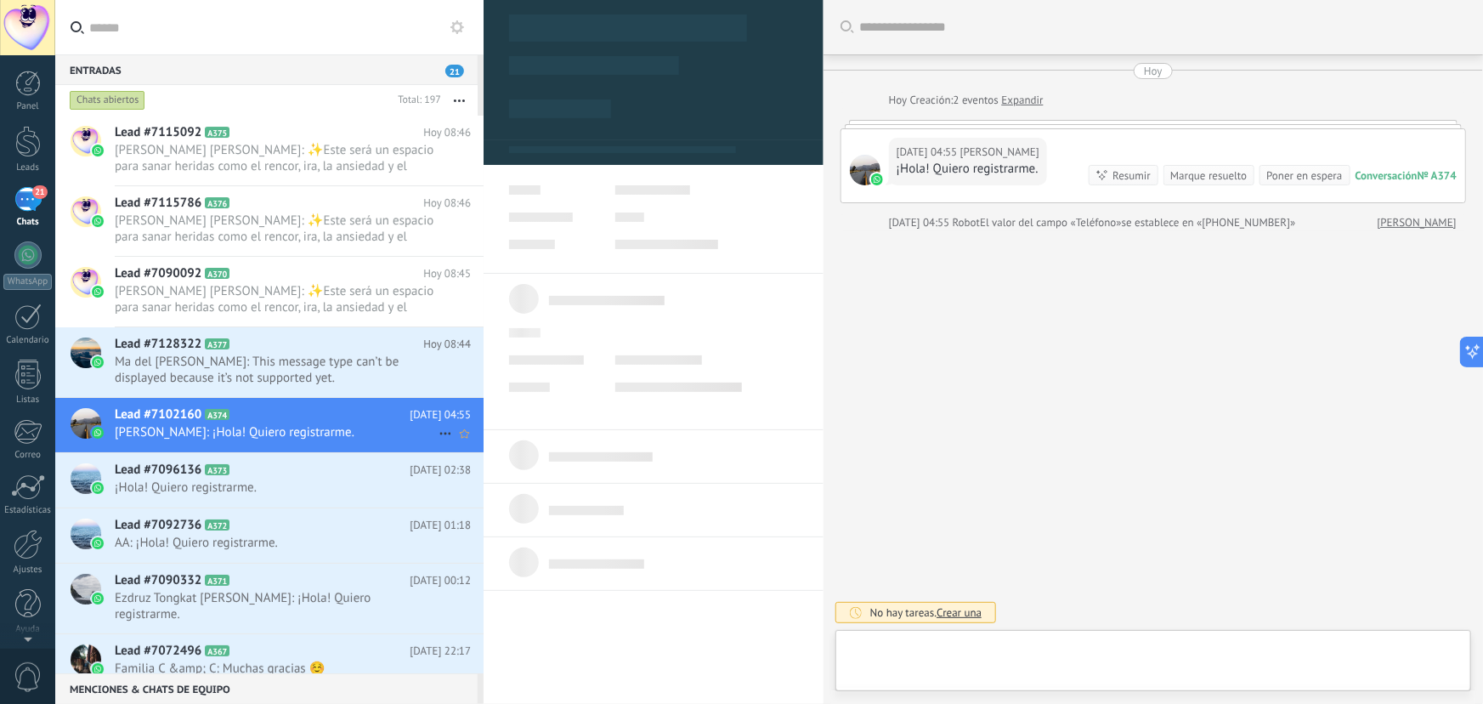
type textarea "**********"
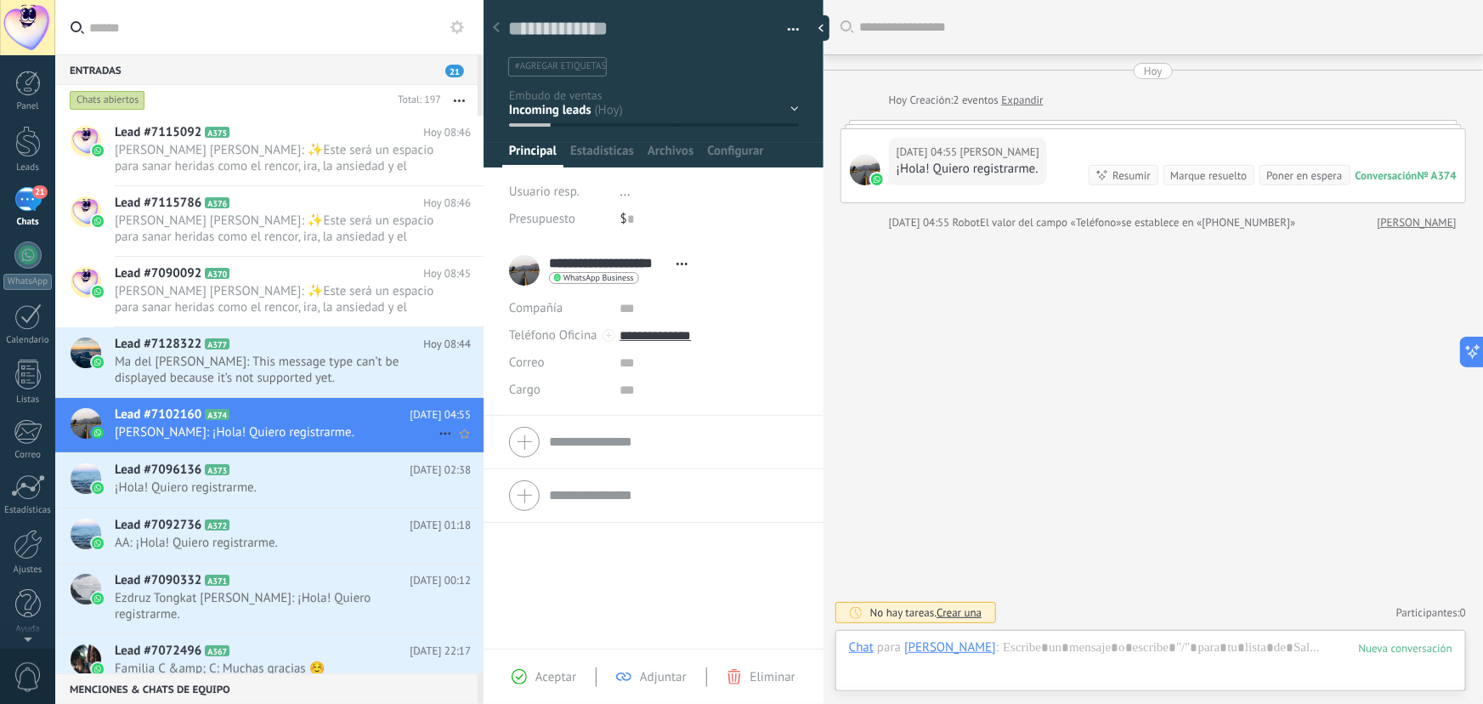
scroll to position [26, 0]
click at [1082, 650] on div at bounding box center [1151, 664] width 604 height 51
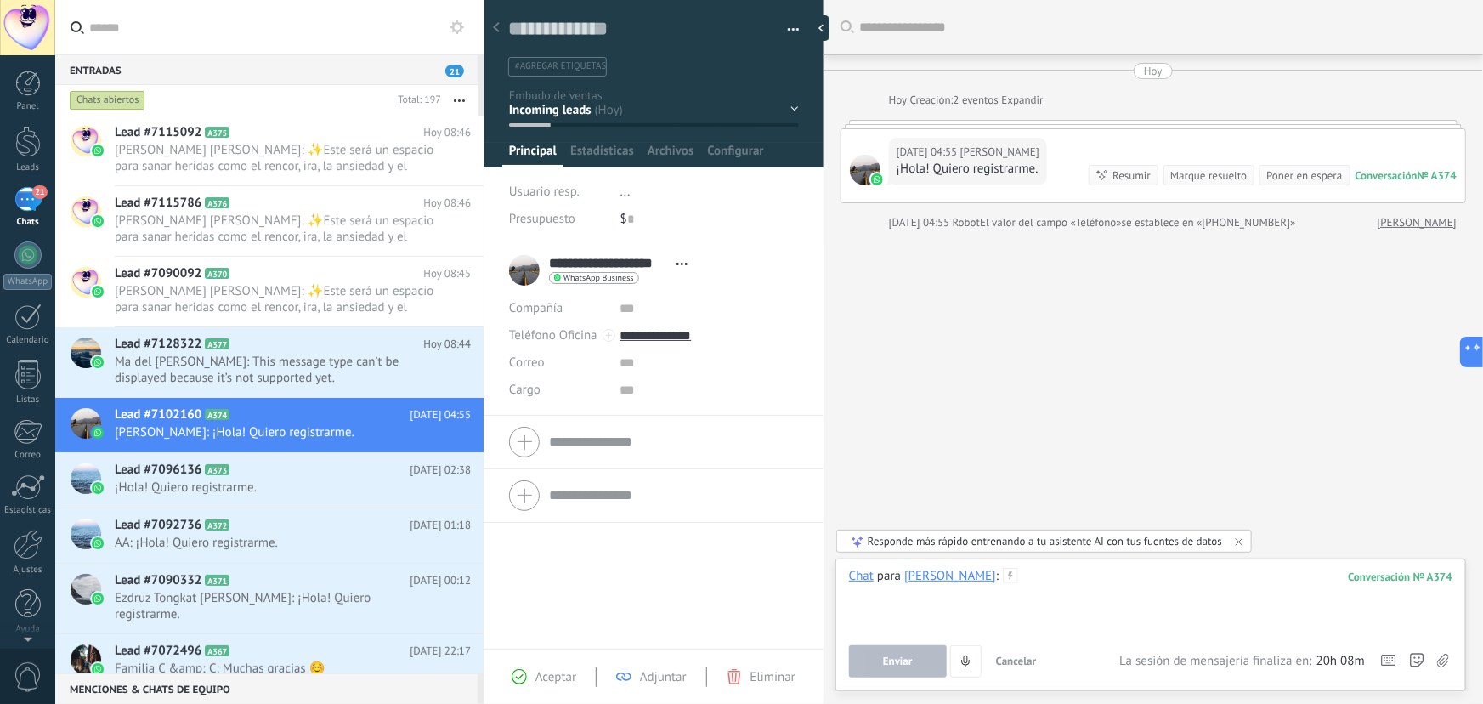
paste div
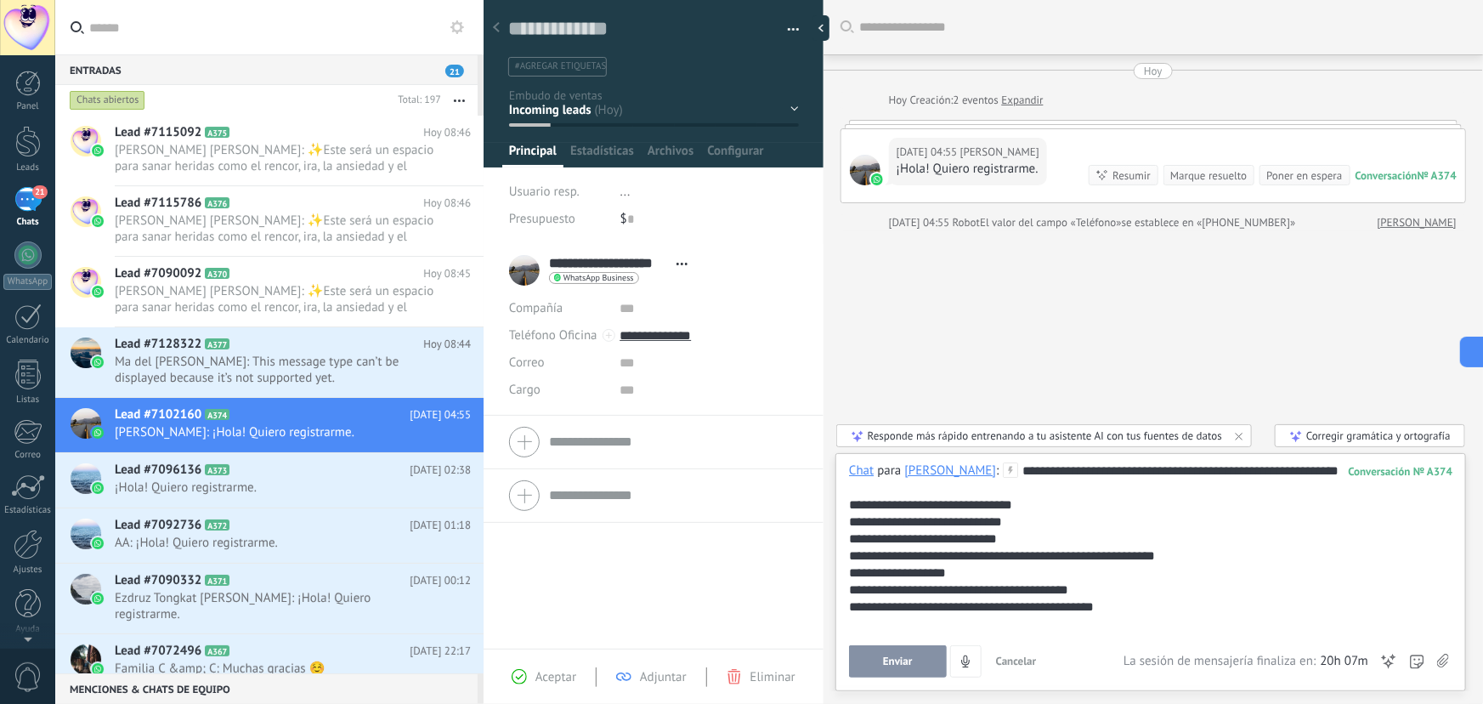
click at [925, 660] on button "Enviar" at bounding box center [898, 661] width 98 height 32
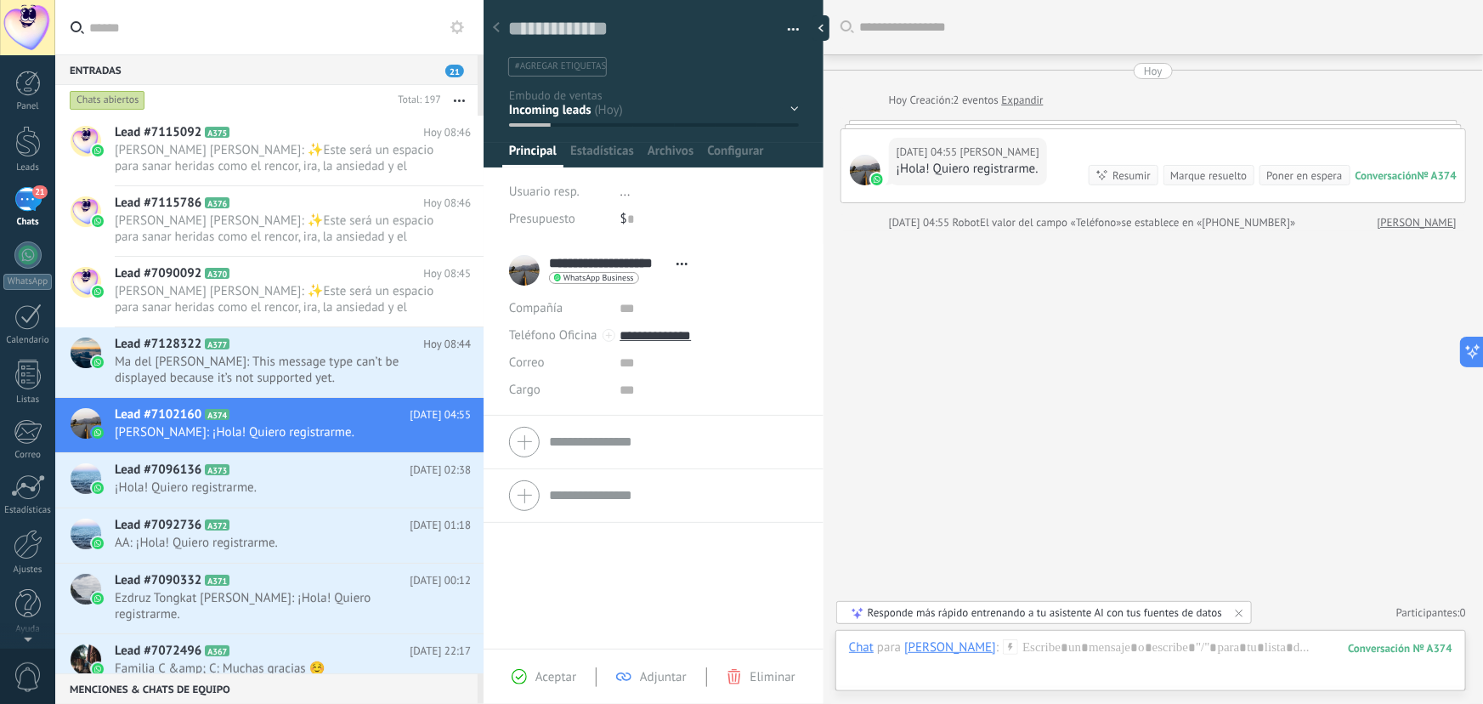
scroll to position [134, 0]
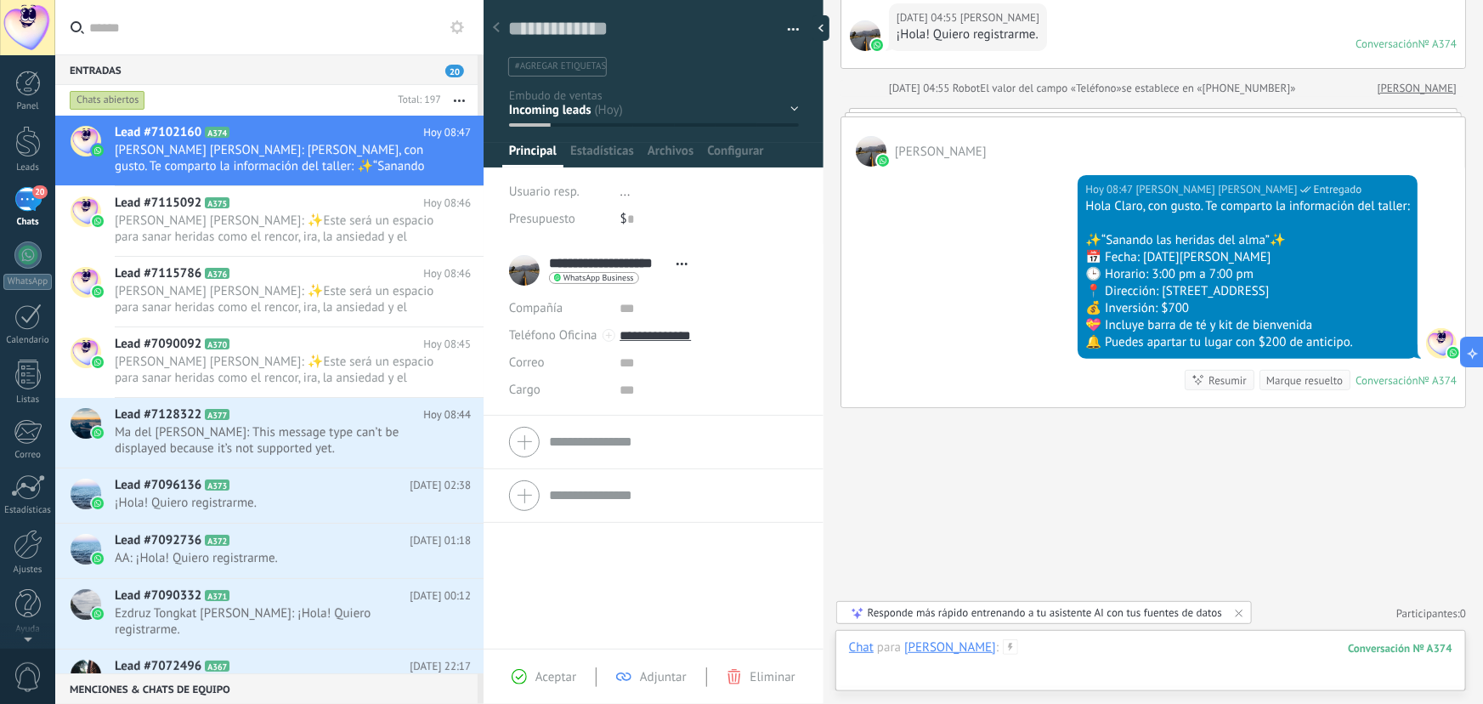
click at [1079, 655] on div at bounding box center [1151, 664] width 604 height 51
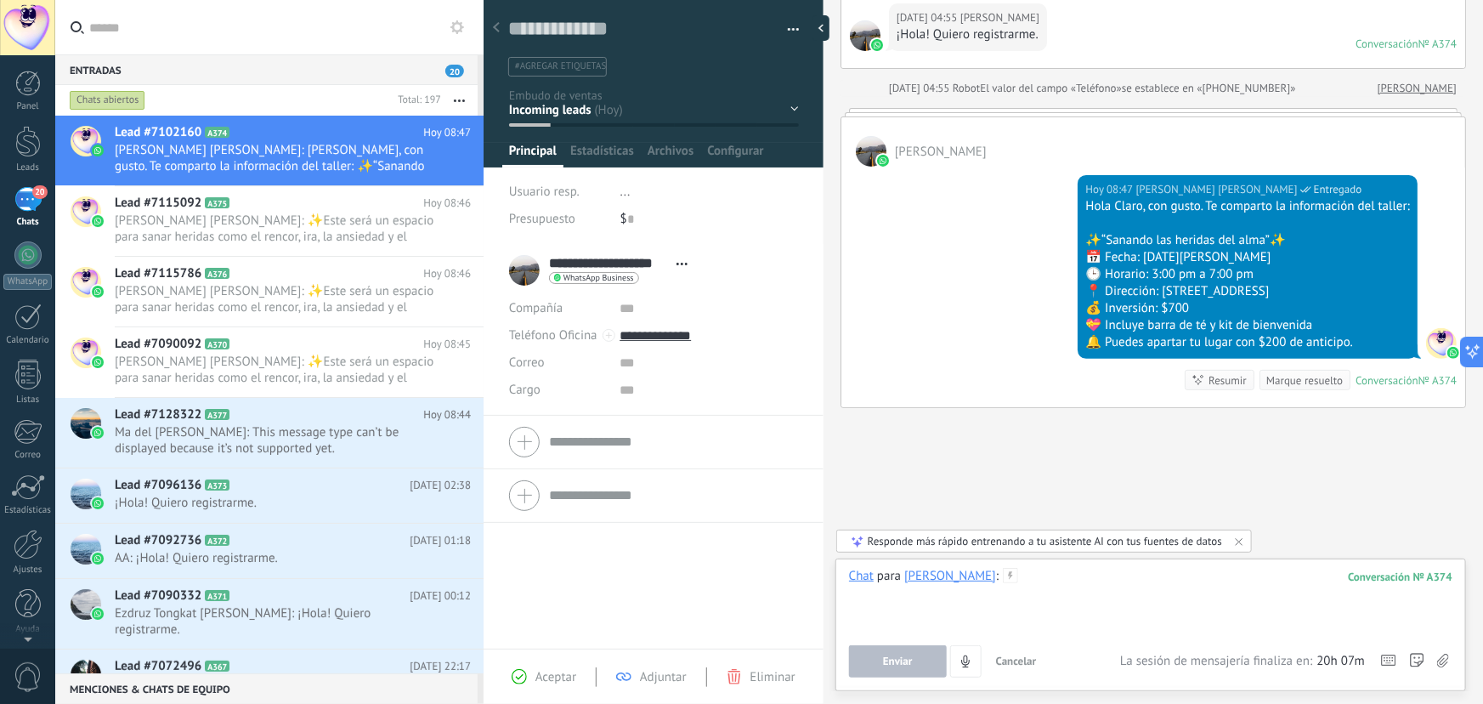
paste div
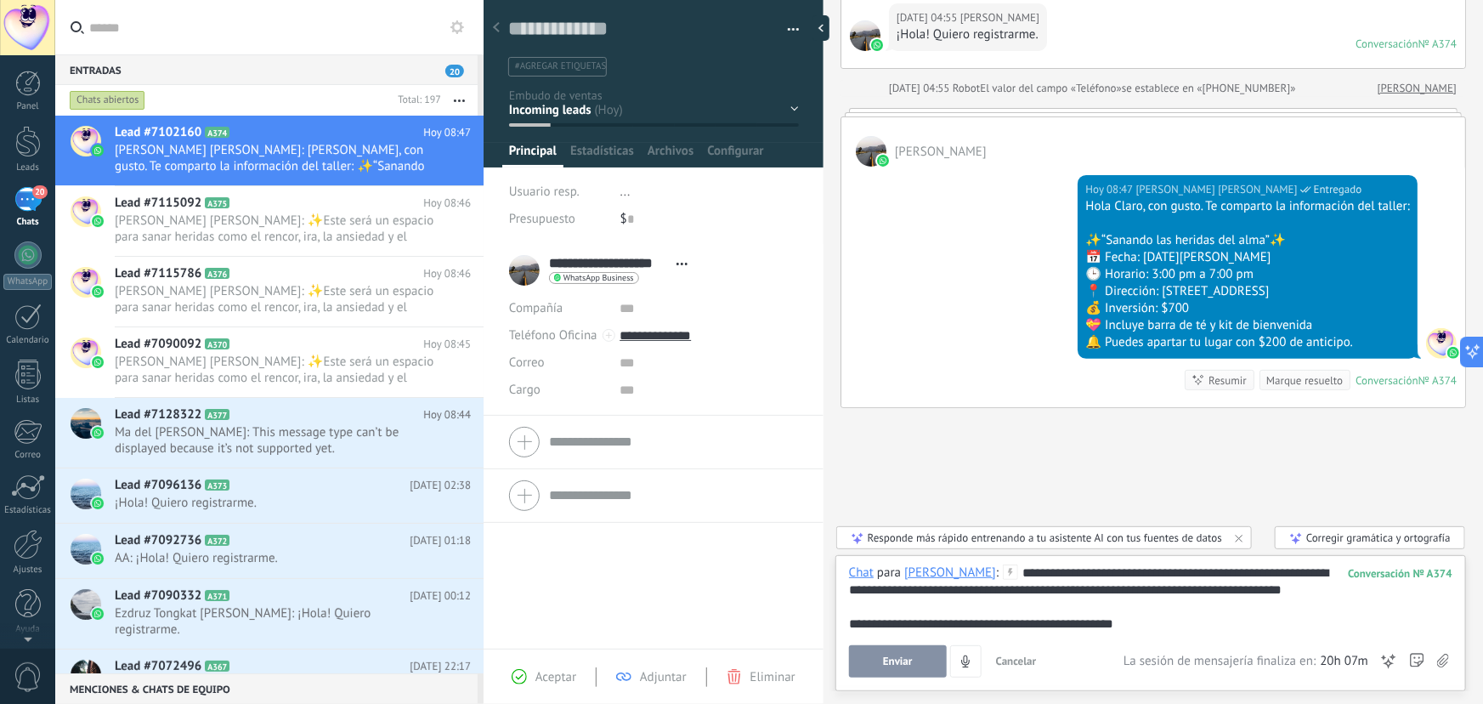
click at [874, 625] on div "**********" at bounding box center [1151, 623] width 604 height 17
click at [891, 657] on span "Enviar" at bounding box center [898, 661] width 30 height 12
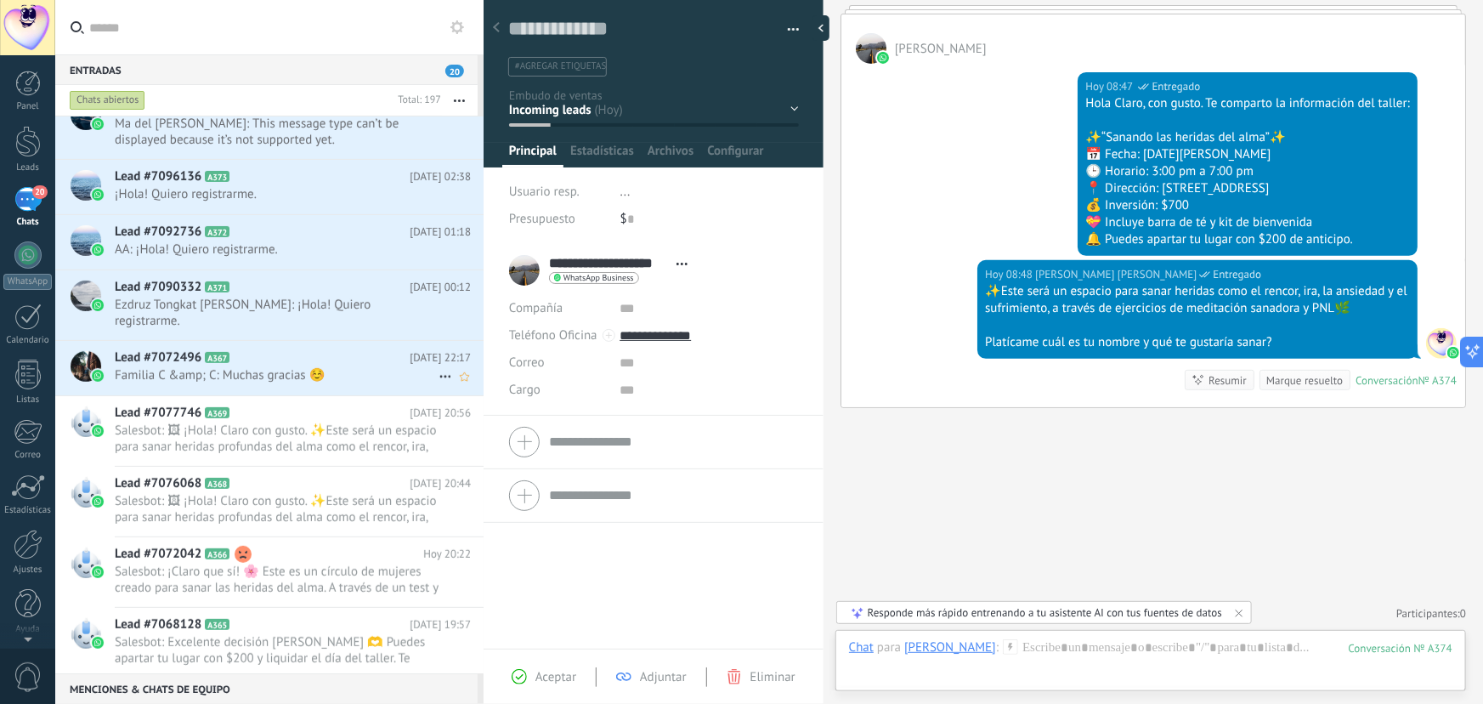
scroll to position [232, 0]
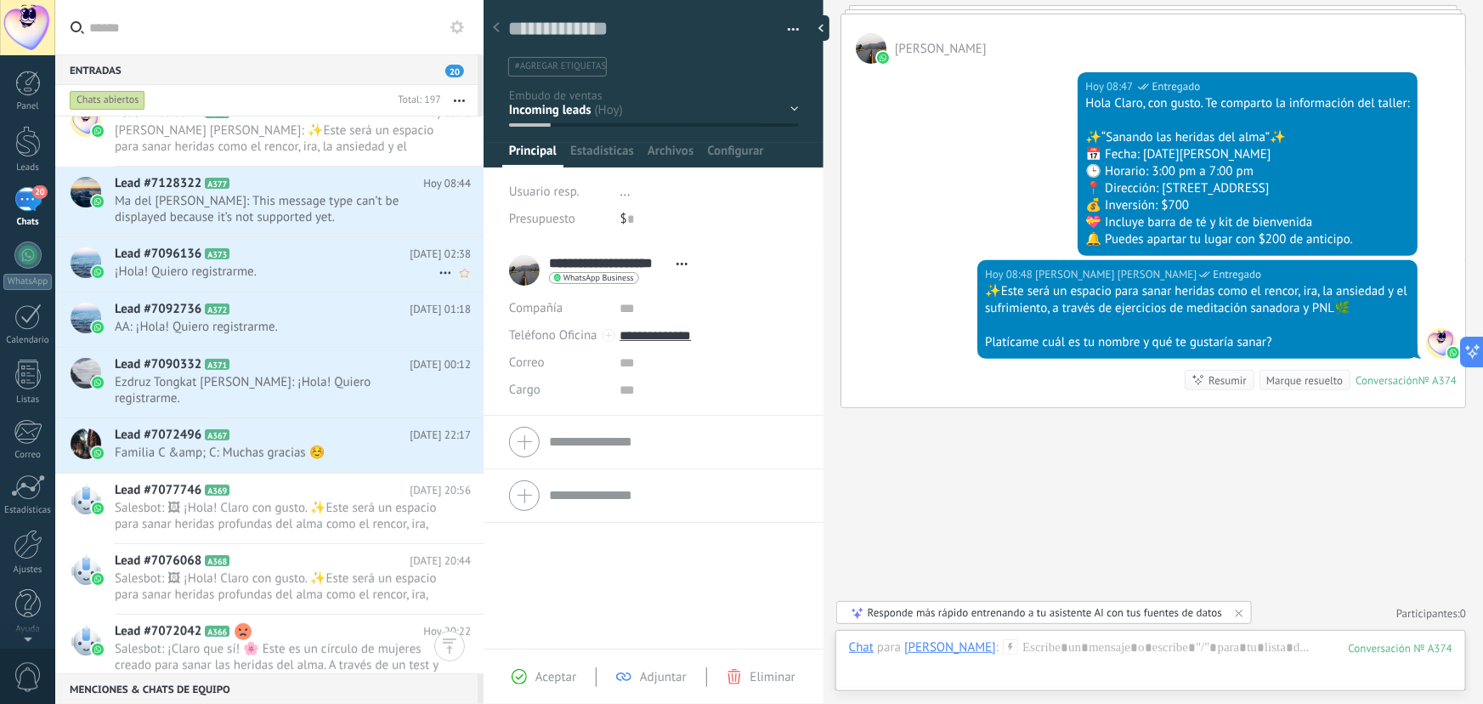
click at [255, 264] on span "¡Hola! Quiero registrarme." at bounding box center [277, 272] width 324 height 16
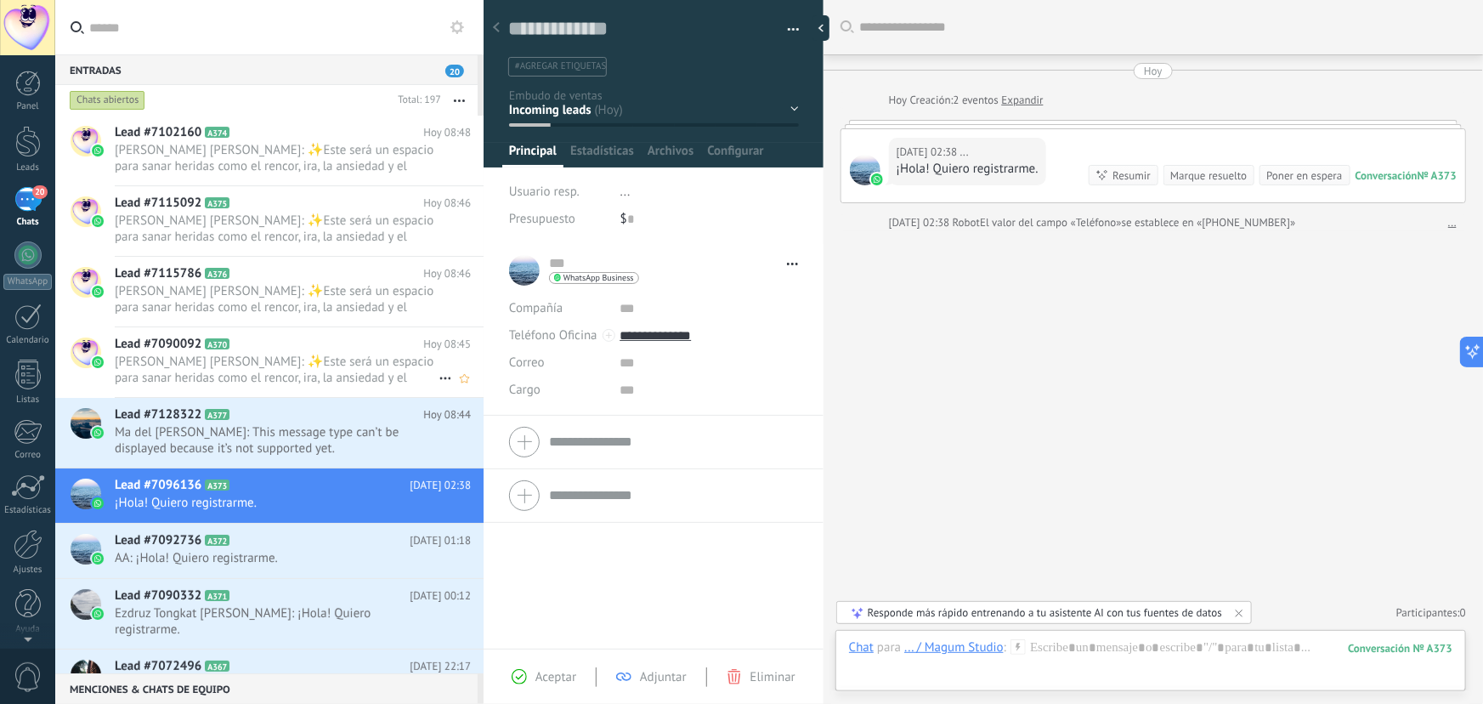
click at [261, 364] on span "[PERSON_NAME] [PERSON_NAME]: ✨Este será un espacio para sanar heridas como el r…" at bounding box center [277, 370] width 324 height 32
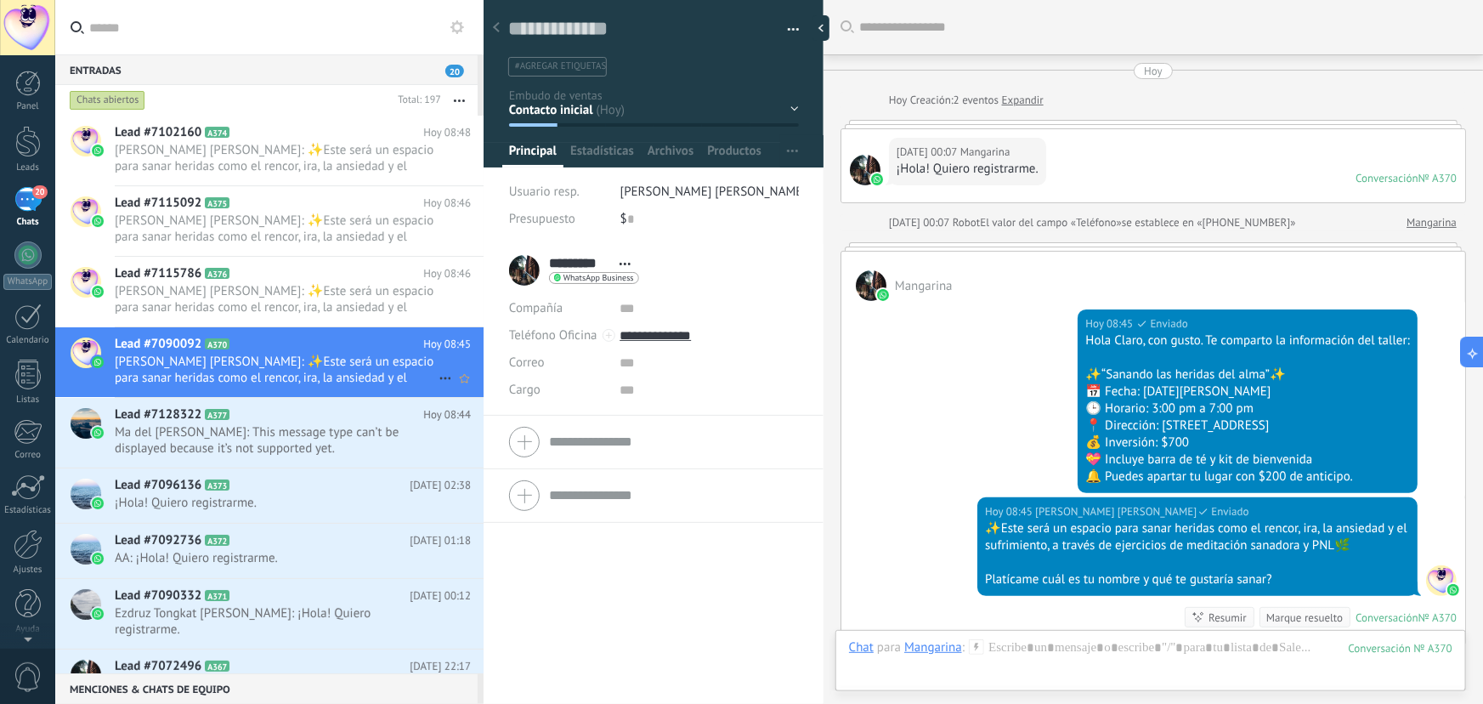
scroll to position [288, 0]
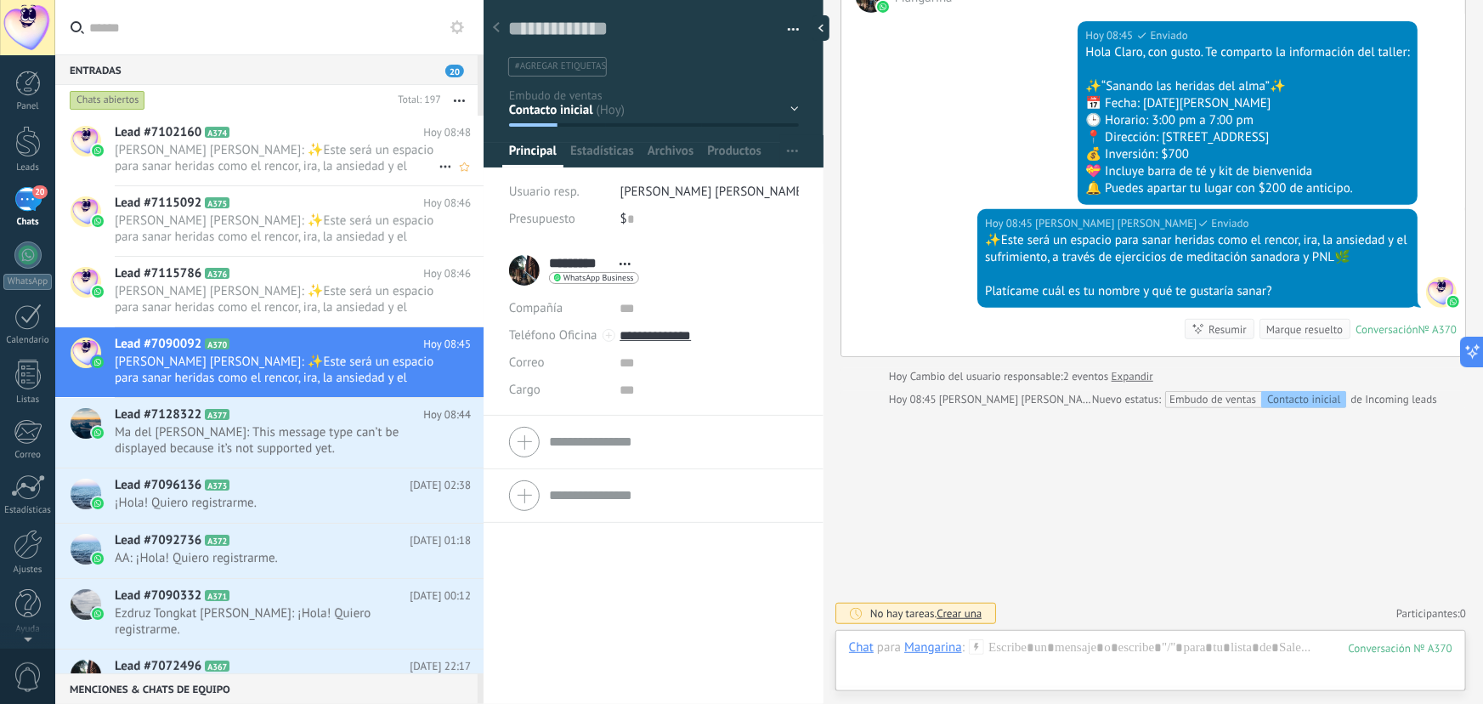
click at [247, 167] on span "[PERSON_NAME] [PERSON_NAME]: ✨Este será un espacio para sanar heridas como el r…" at bounding box center [277, 158] width 324 height 32
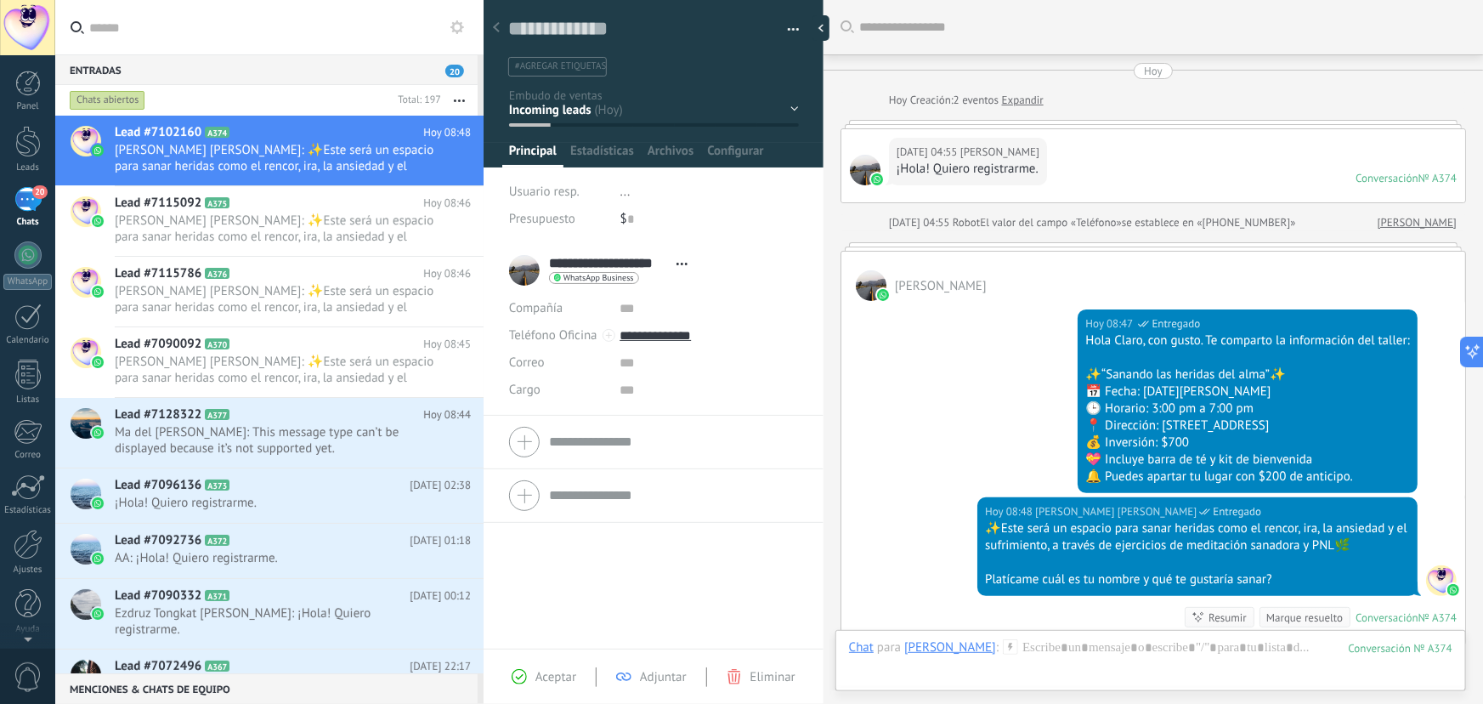
scroll to position [237, 0]
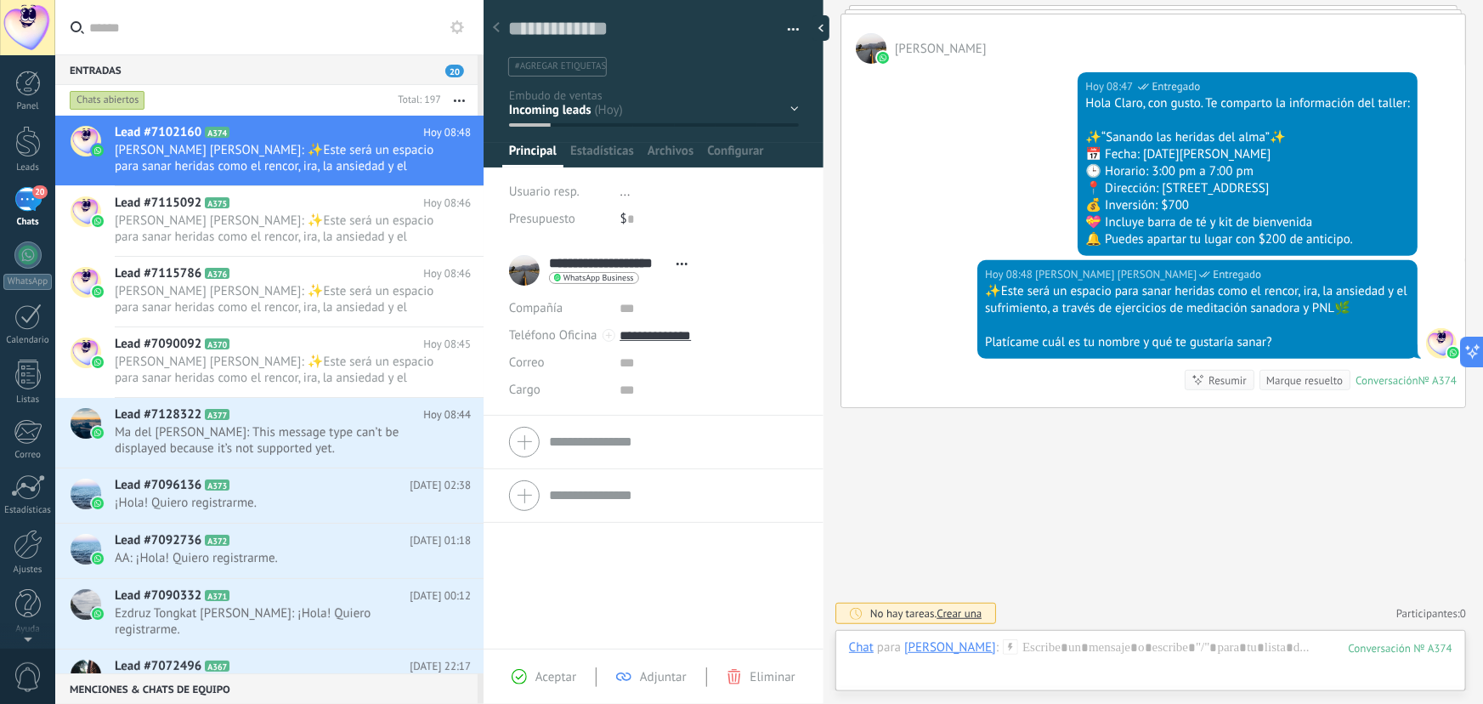
click at [0, 0] on div "Contacto inicial Segundo contacto - Reactivacion Envió de información Envio de …" at bounding box center [0, 0] width 0 height 0
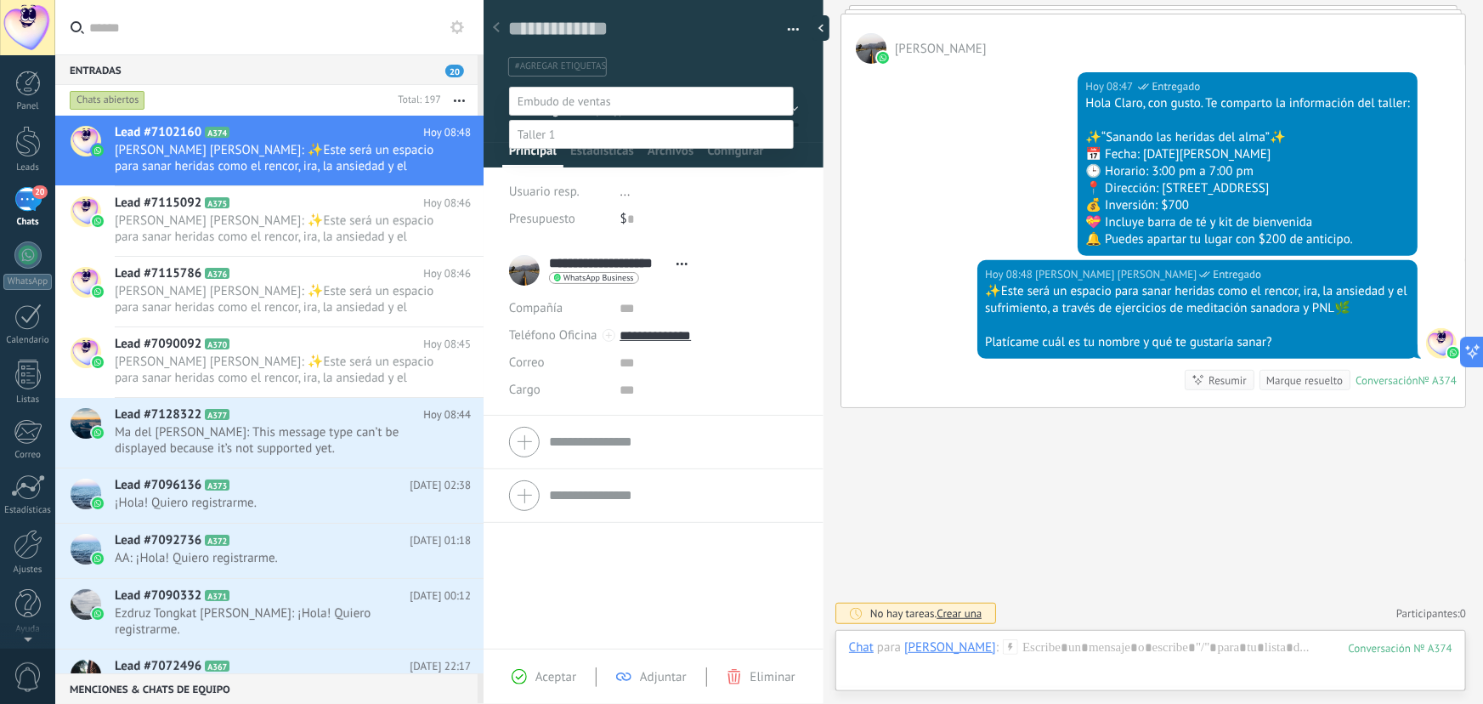
click at [0, 0] on label "Contacto inicial" at bounding box center [0, 0] width 0 height 0
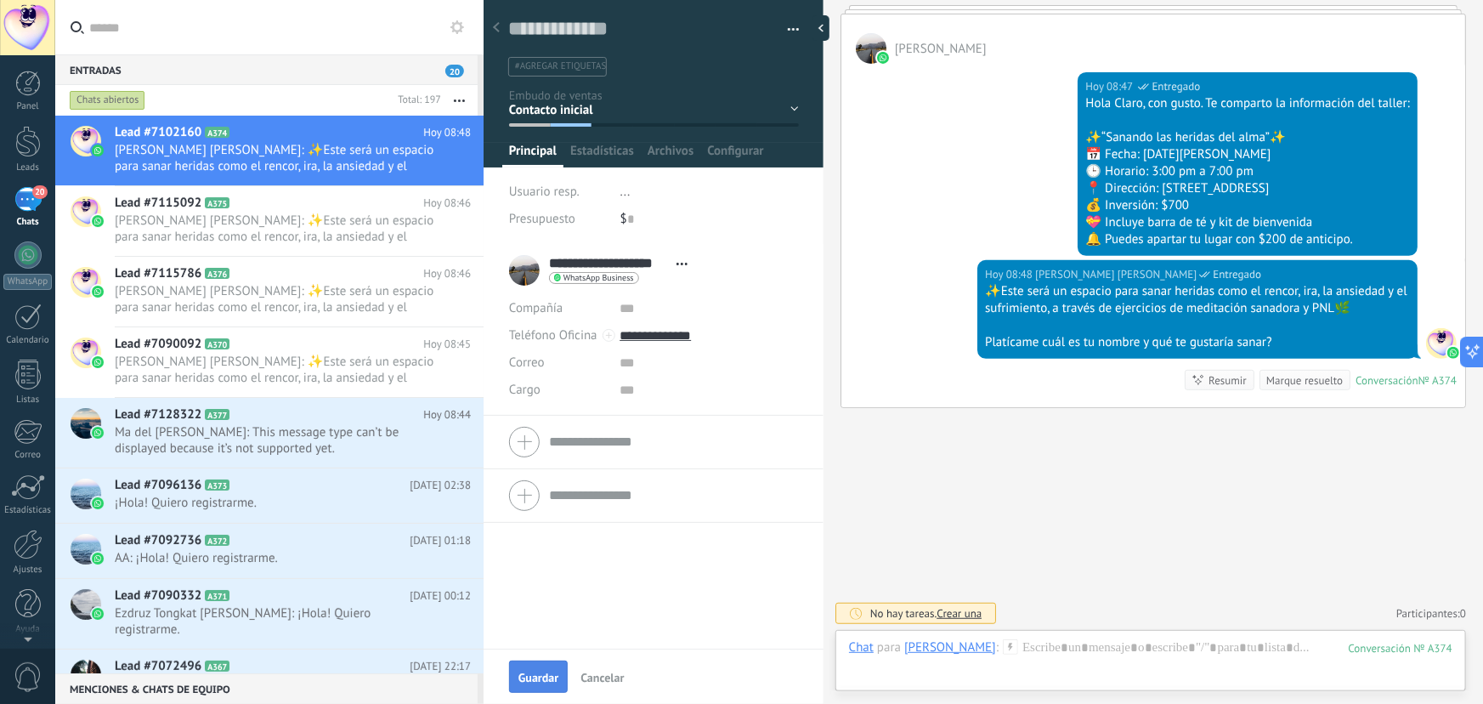
click at [553, 672] on span "Guardar" at bounding box center [539, 678] width 40 height 12
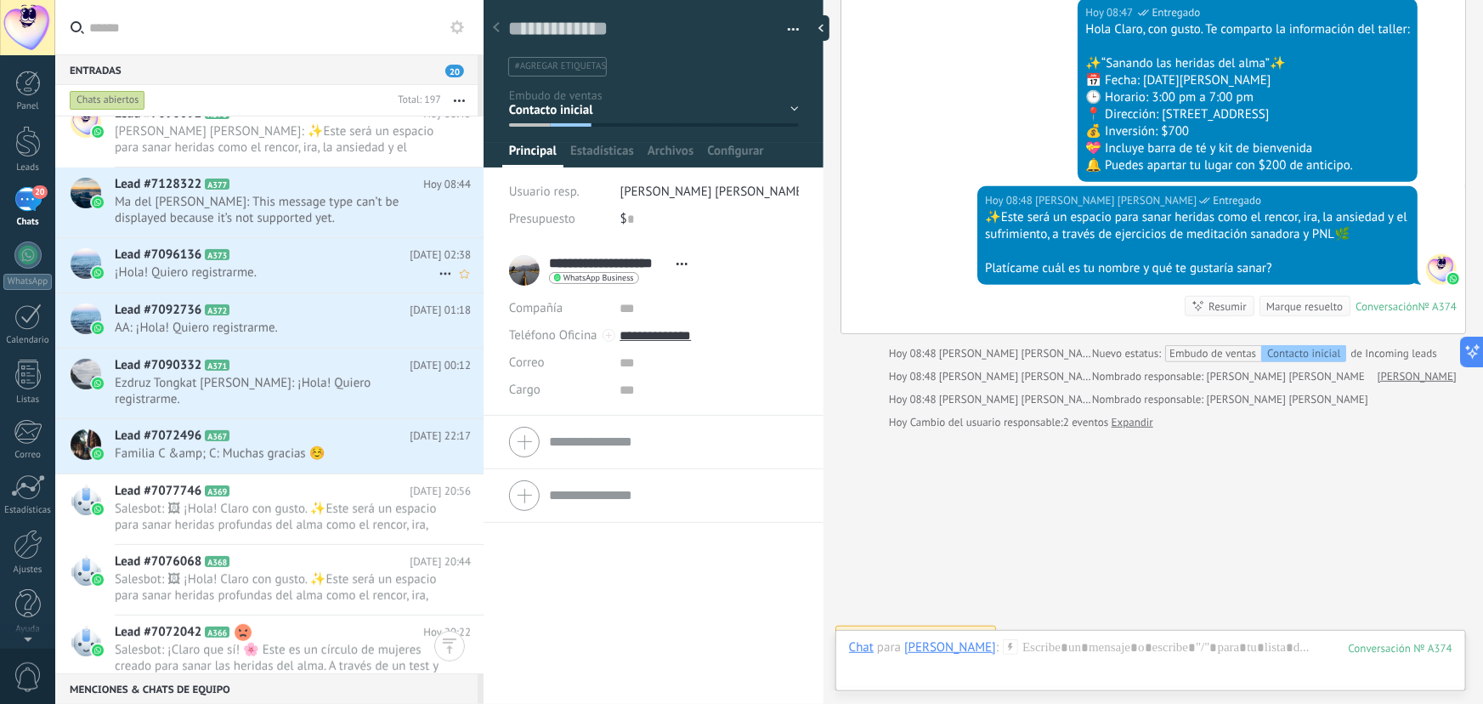
scroll to position [232, 0]
click at [265, 262] on div "Lead #7096136 A373 Hoy 02:38 ¡Hola! Quiero registrarme." at bounding box center [299, 264] width 369 height 54
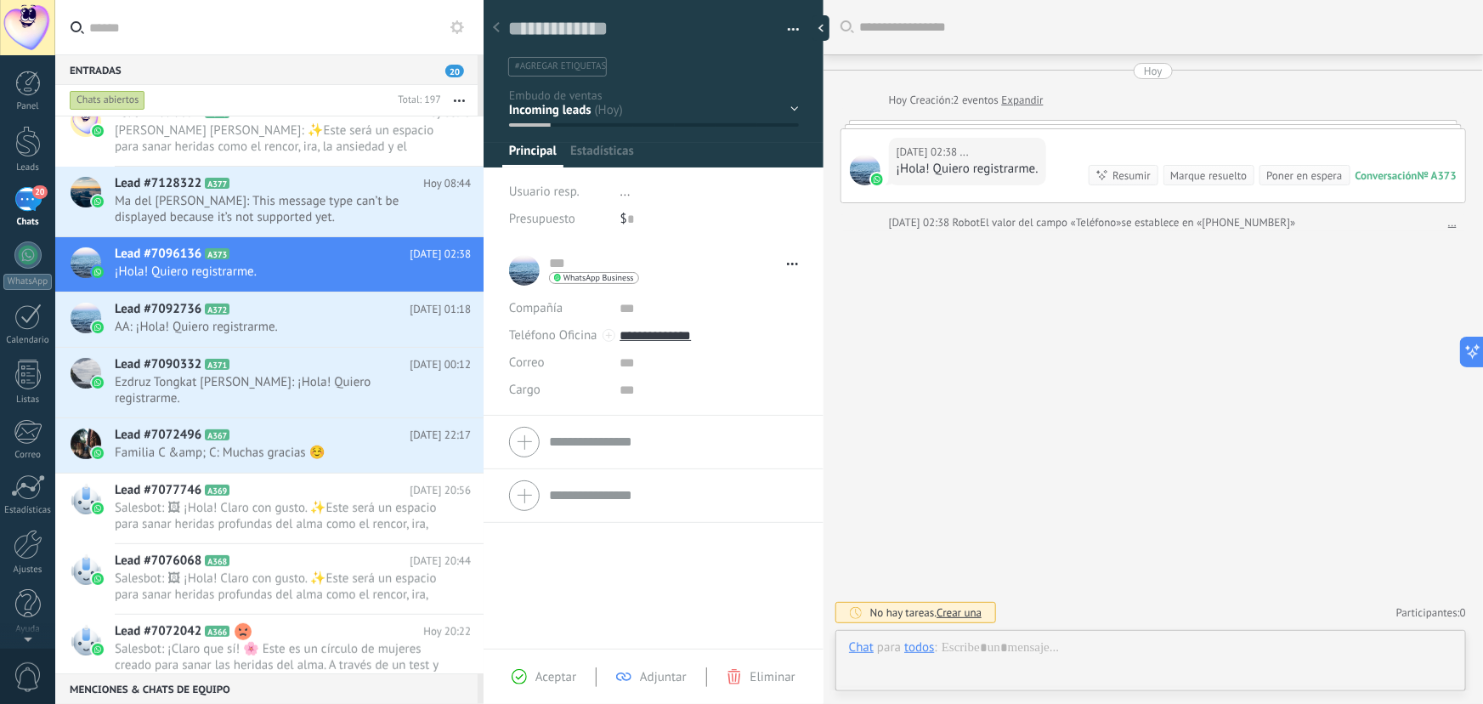
type textarea "**********"
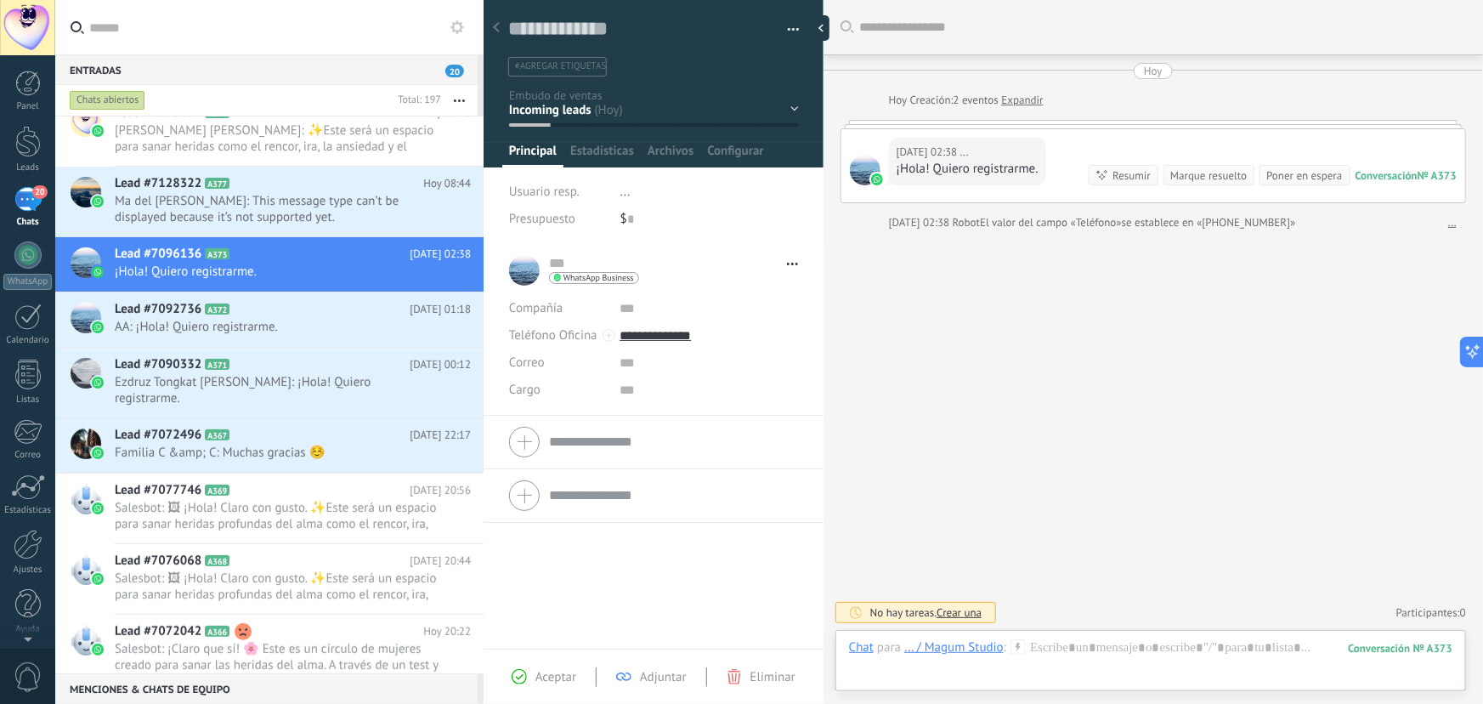
scroll to position [26, 0]
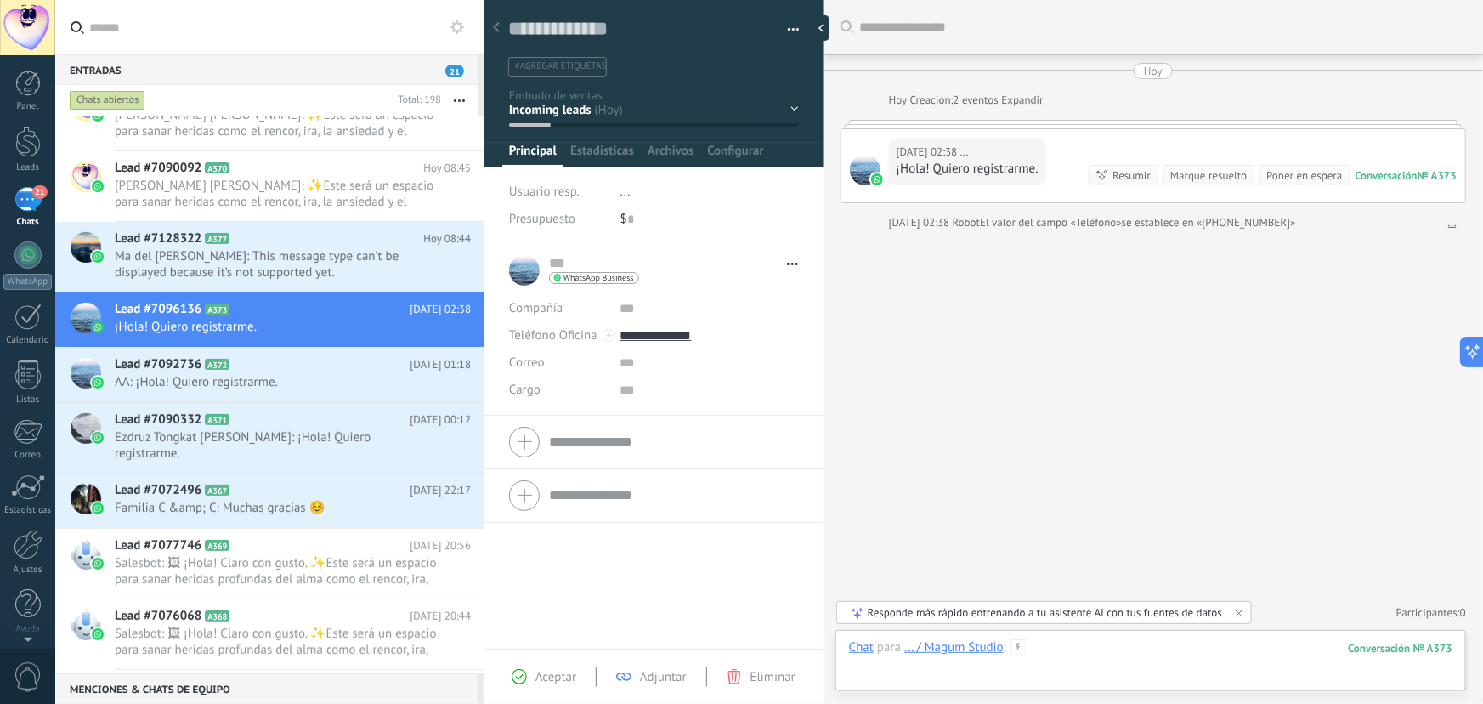
click at [1048, 649] on div at bounding box center [1151, 664] width 604 height 51
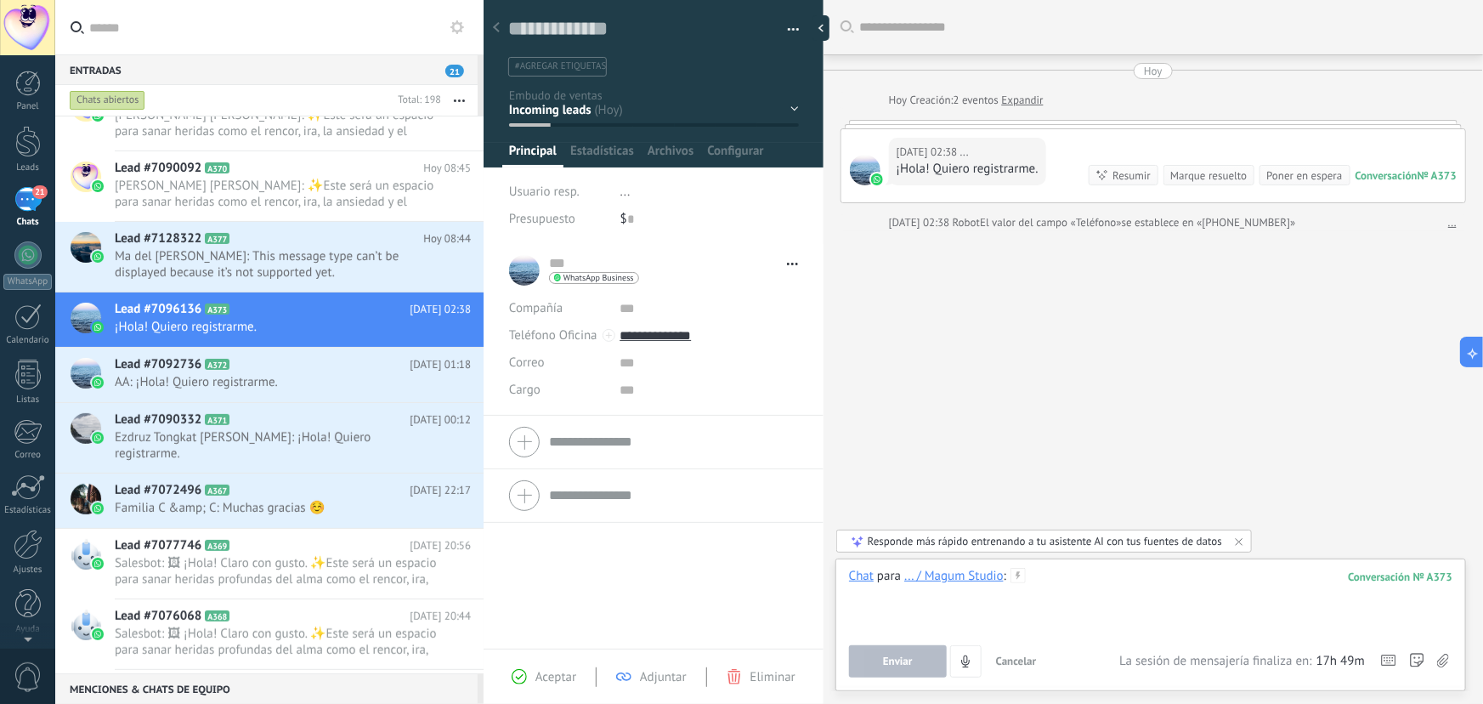
paste div
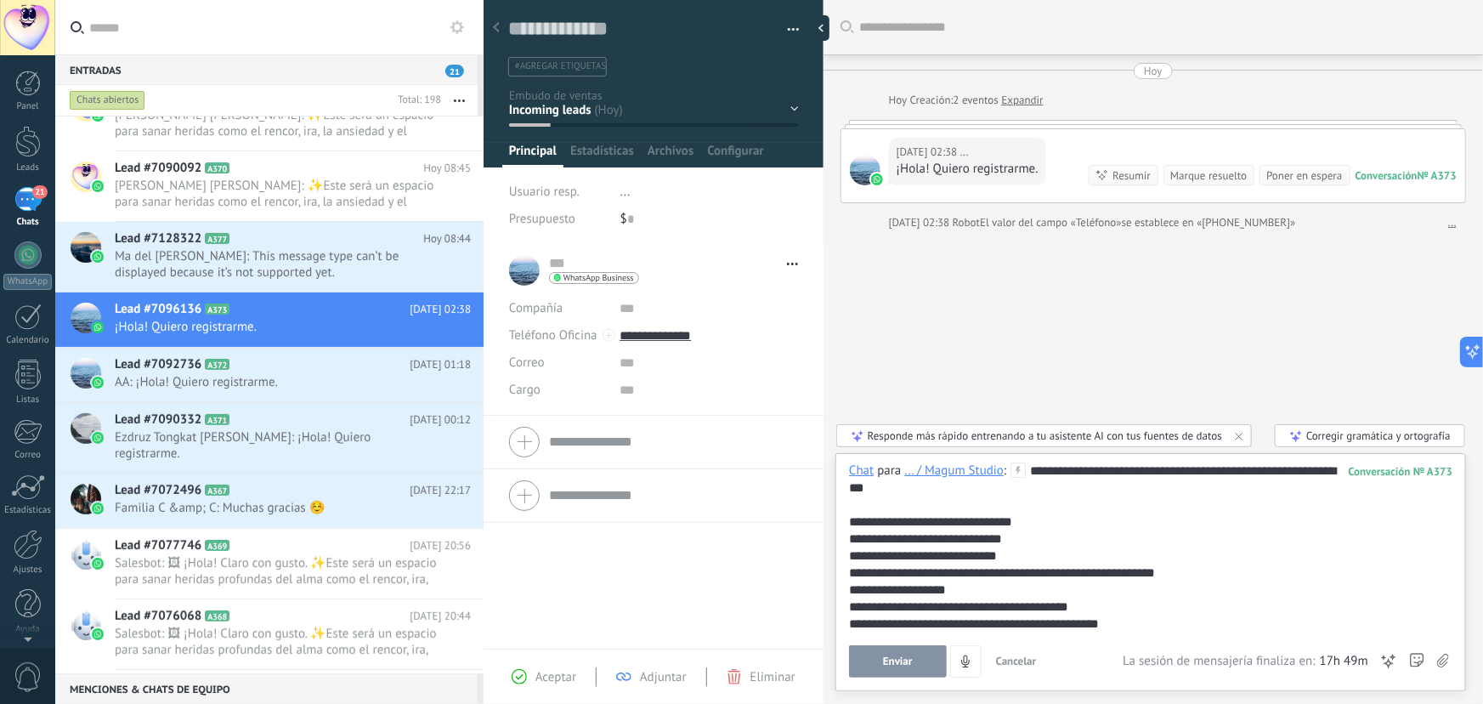
click at [1035, 471] on div "**********" at bounding box center [1148, 555] width 598 height 187
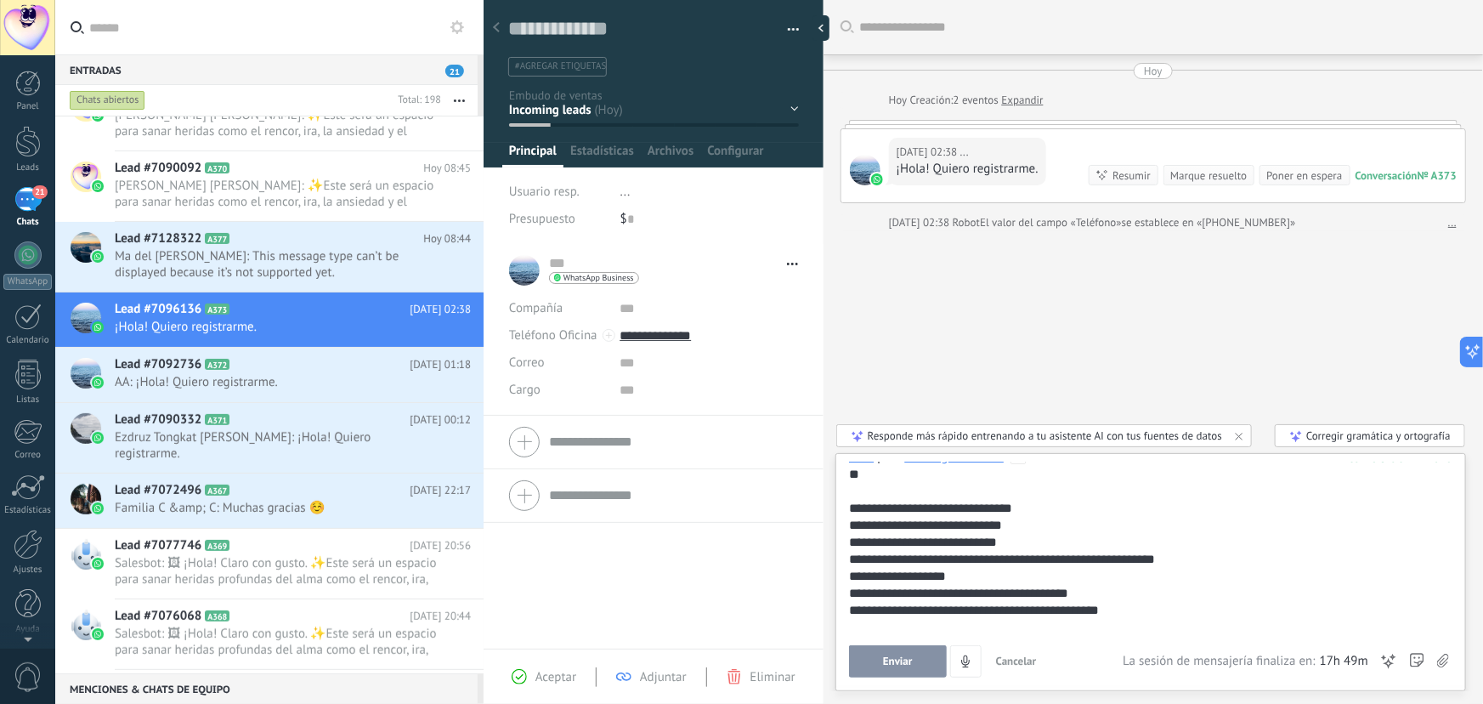
scroll to position [17, 0]
click at [1131, 610] on div "**********" at bounding box center [1148, 606] width 598 height 17
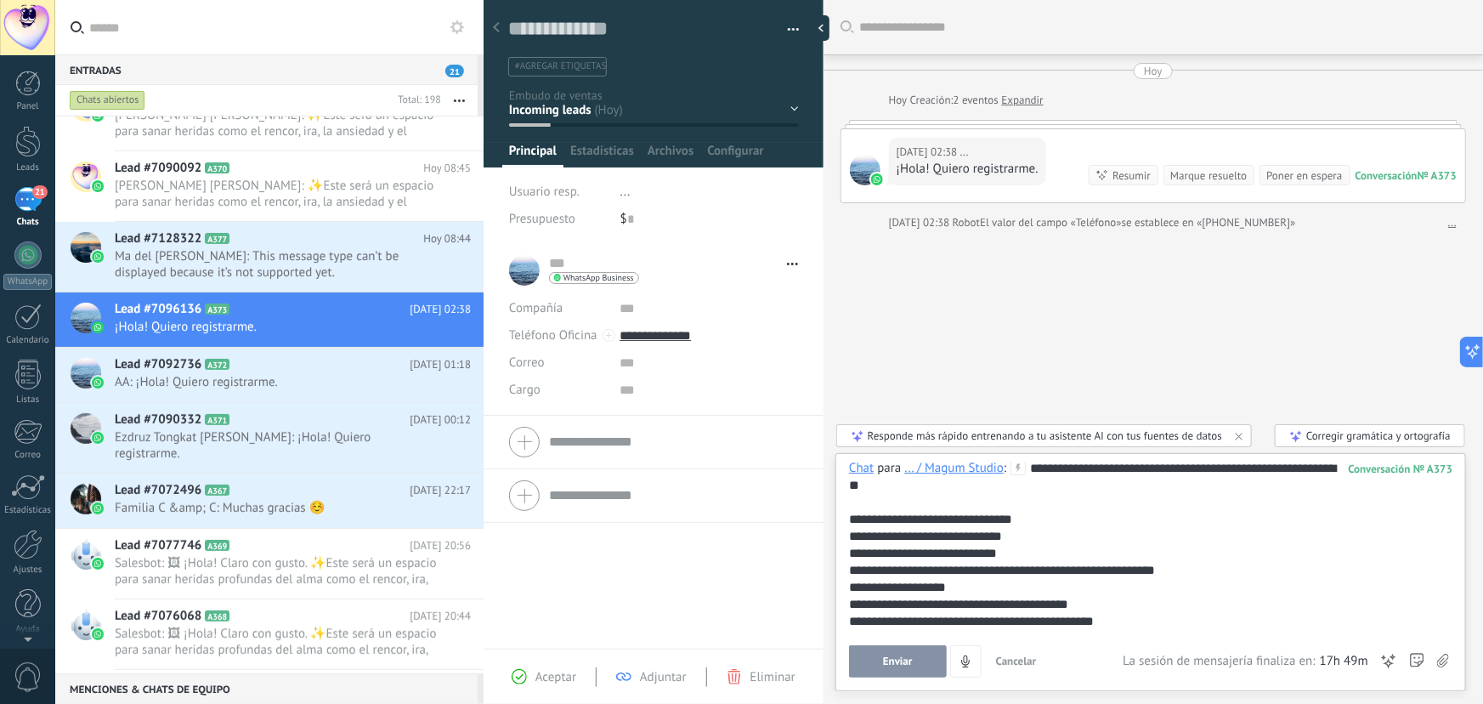
scroll to position [0, 0]
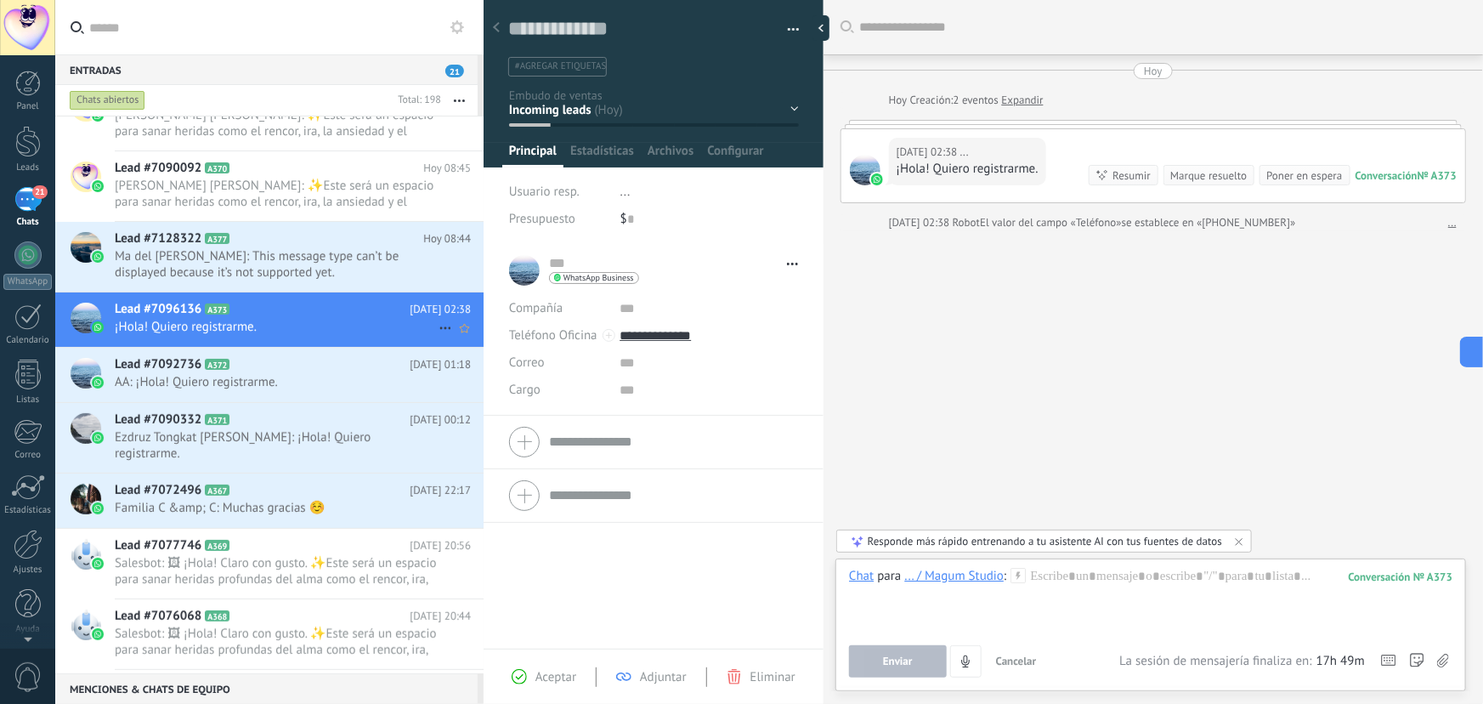
click at [156, 313] on span "Lead #7096136" at bounding box center [158, 309] width 87 height 17
click at [315, 388] on span "AA: ¡Hola! Quiero registrarme." at bounding box center [277, 382] width 324 height 16
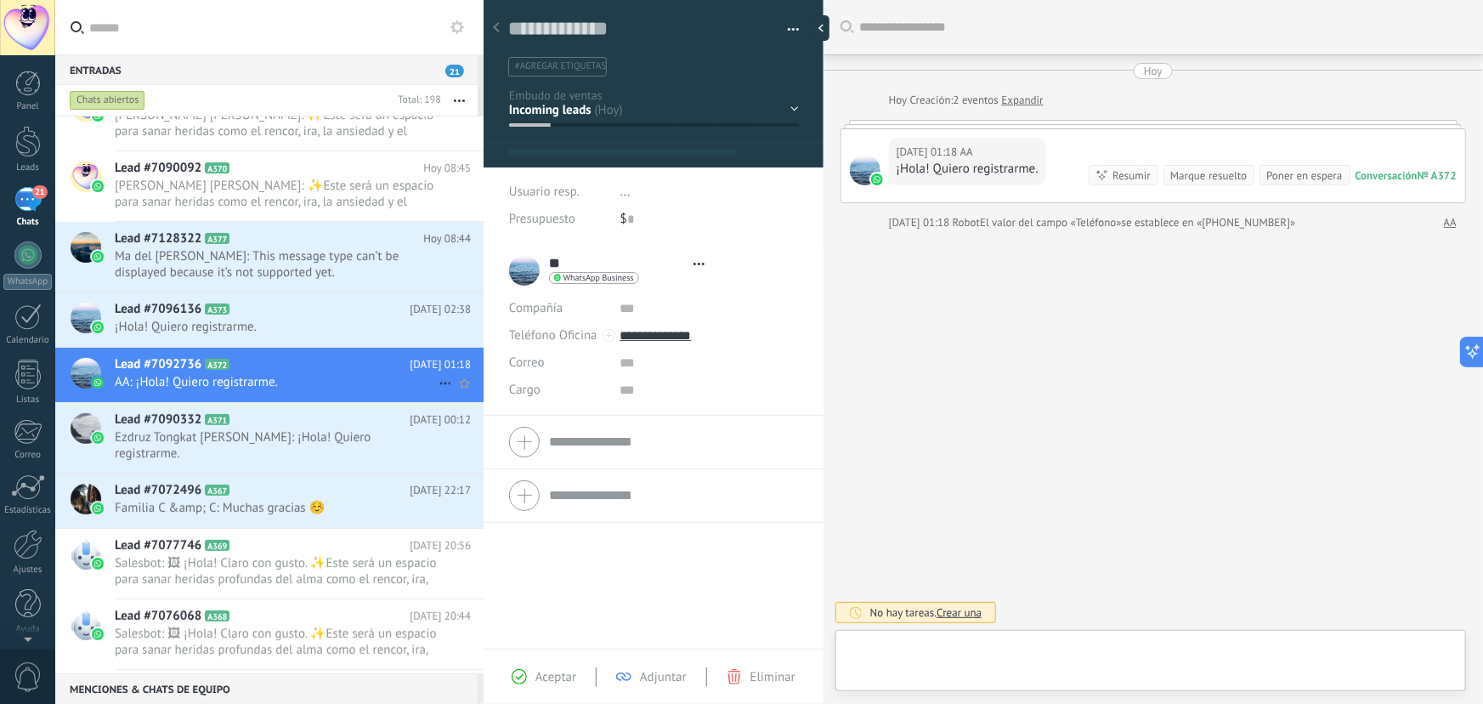
scroll to position [26, 0]
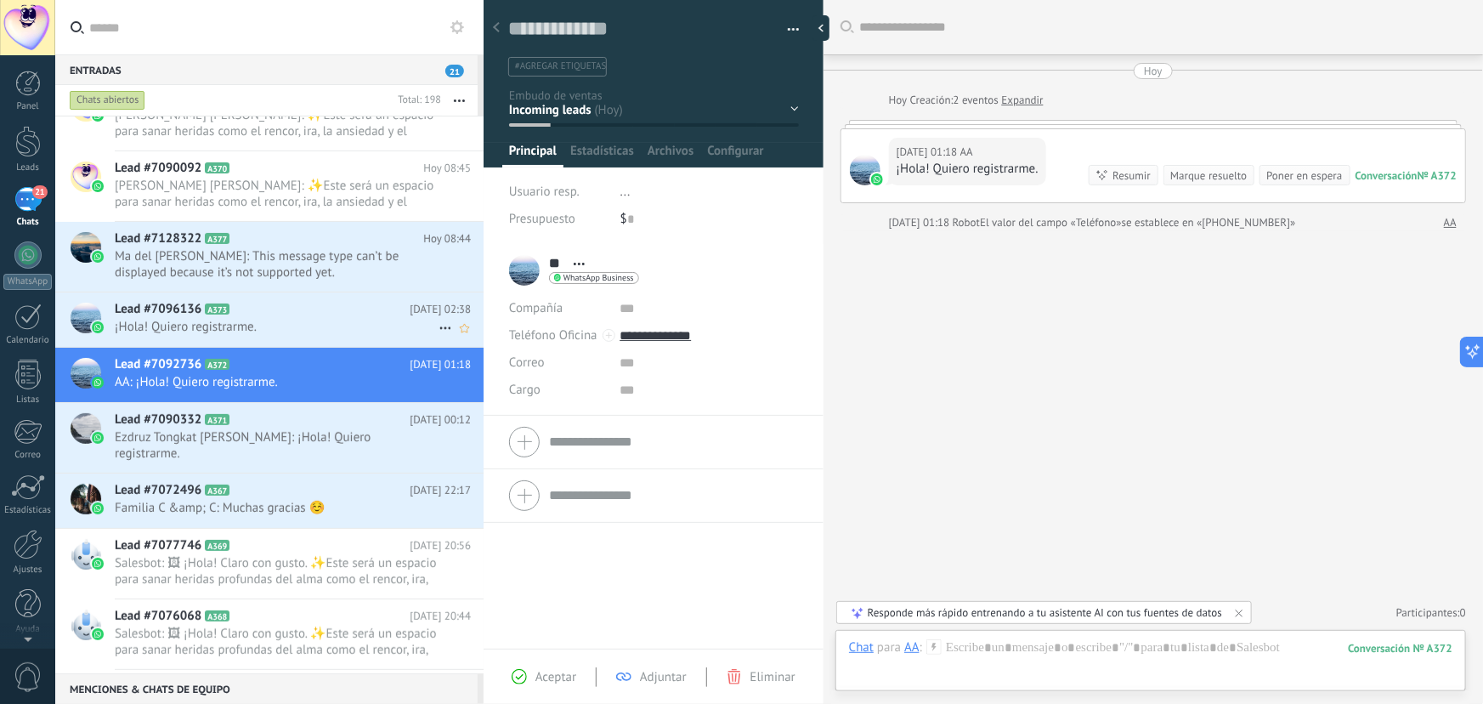
click at [296, 323] on span "¡Hola! Quiero registrarme." at bounding box center [277, 327] width 324 height 16
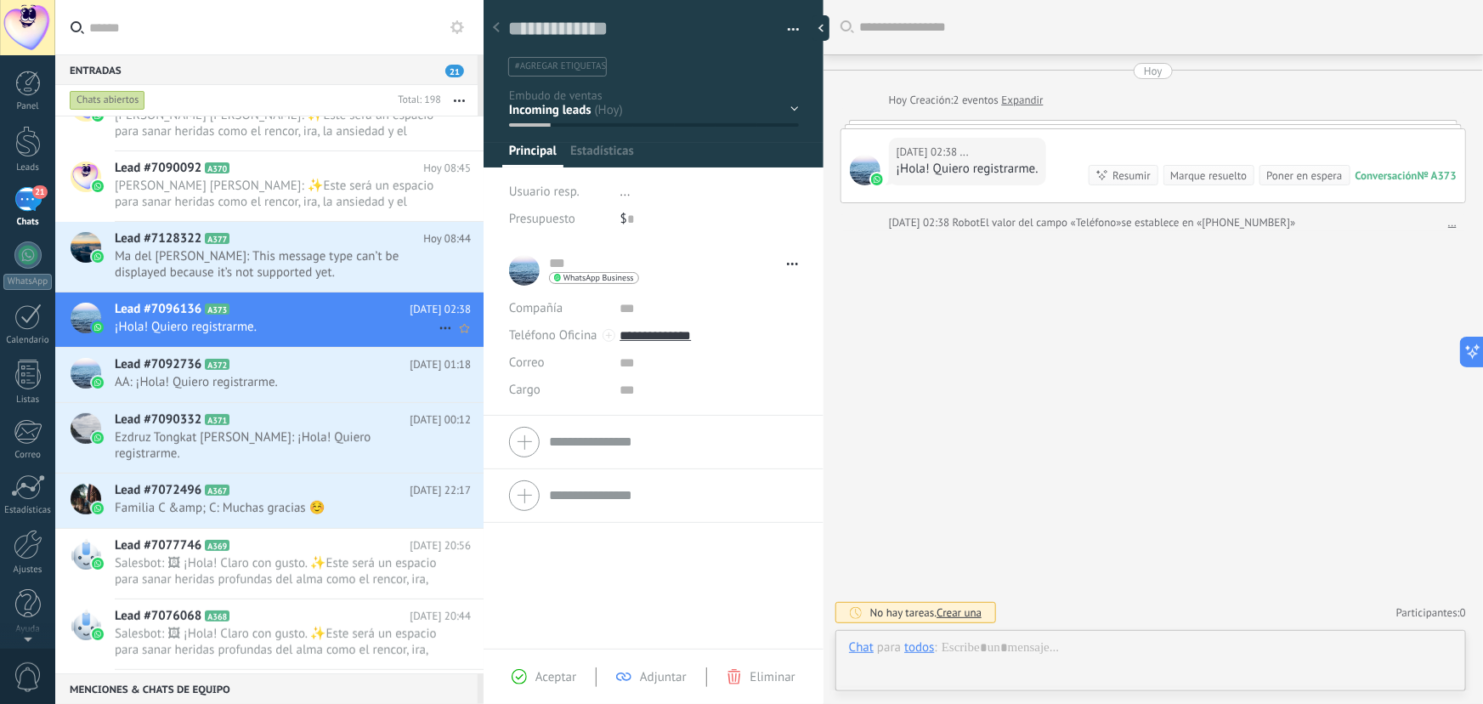
type textarea "**********"
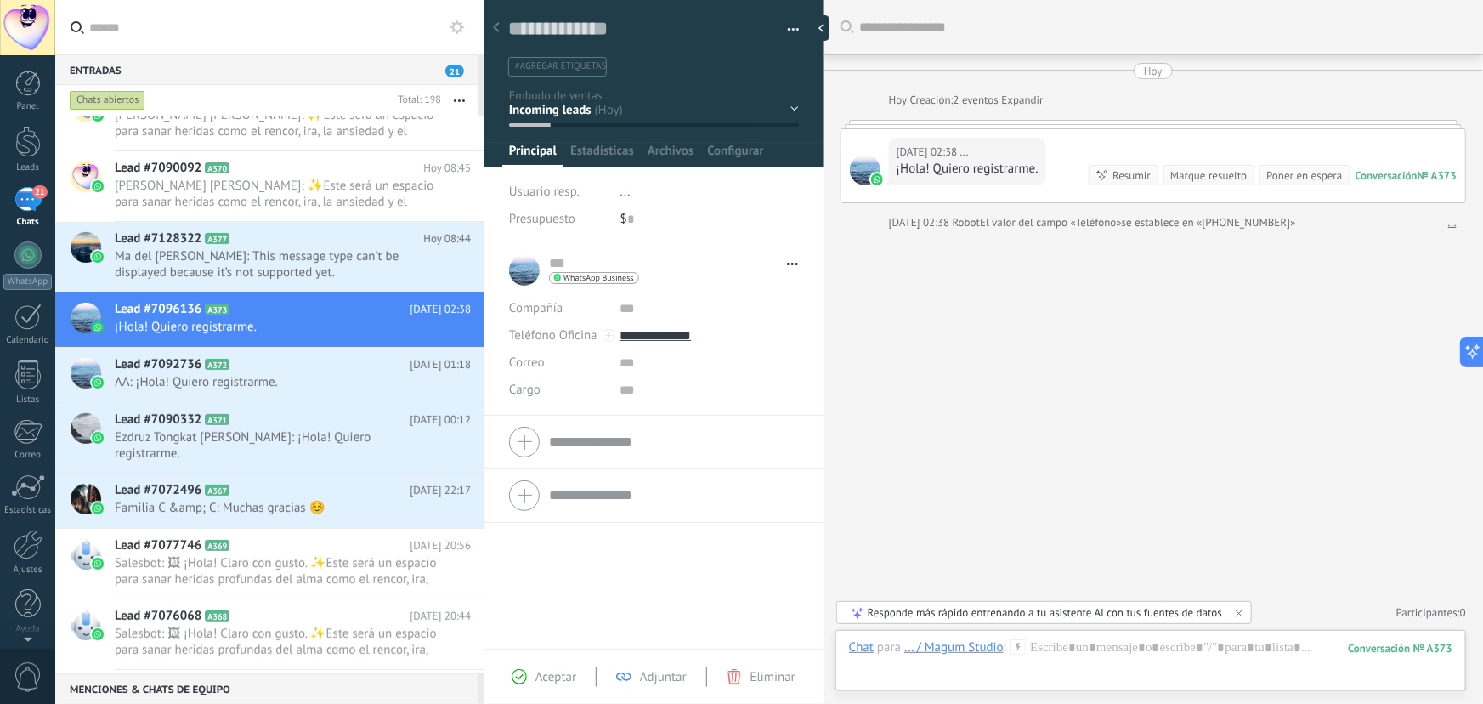
click at [934, 644] on div "... / Magum Studio" at bounding box center [954, 646] width 99 height 15
click at [1118, 649] on div at bounding box center [1151, 664] width 604 height 51
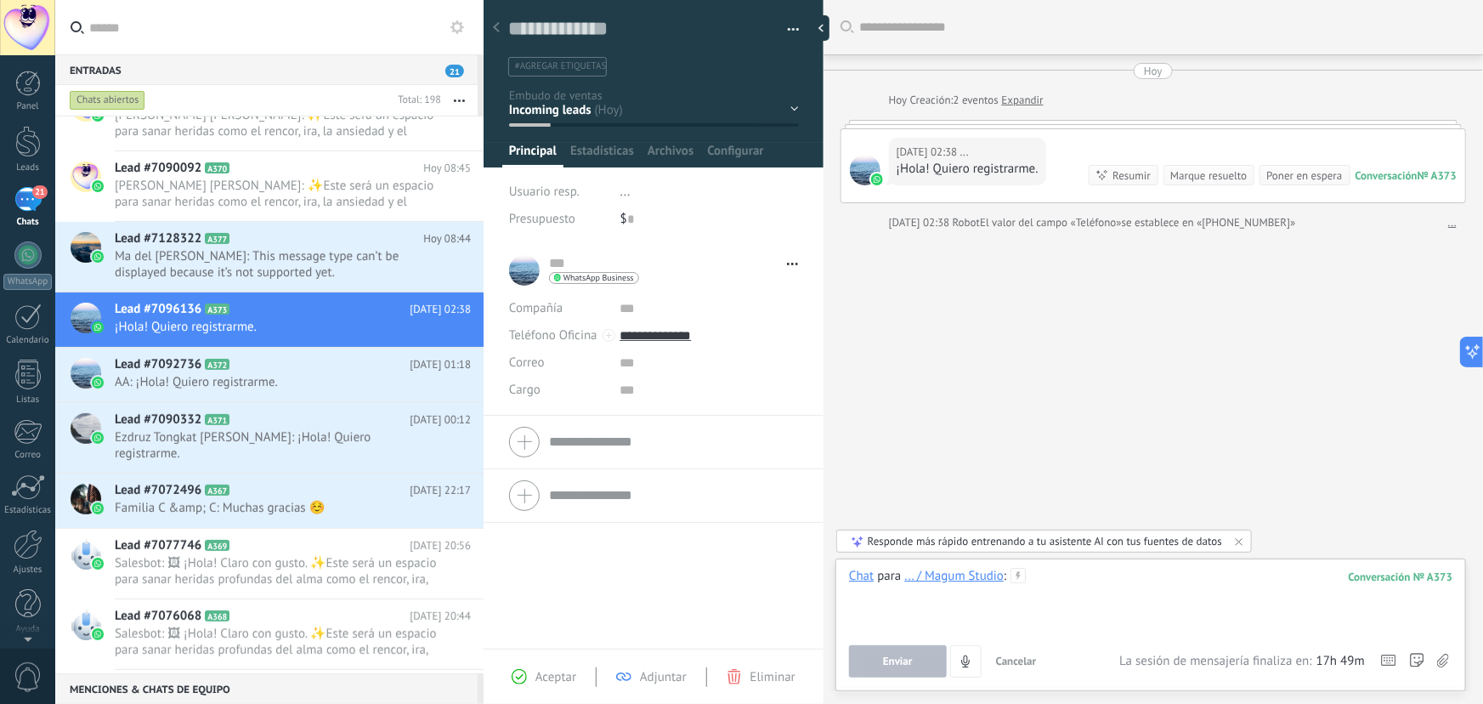
paste div
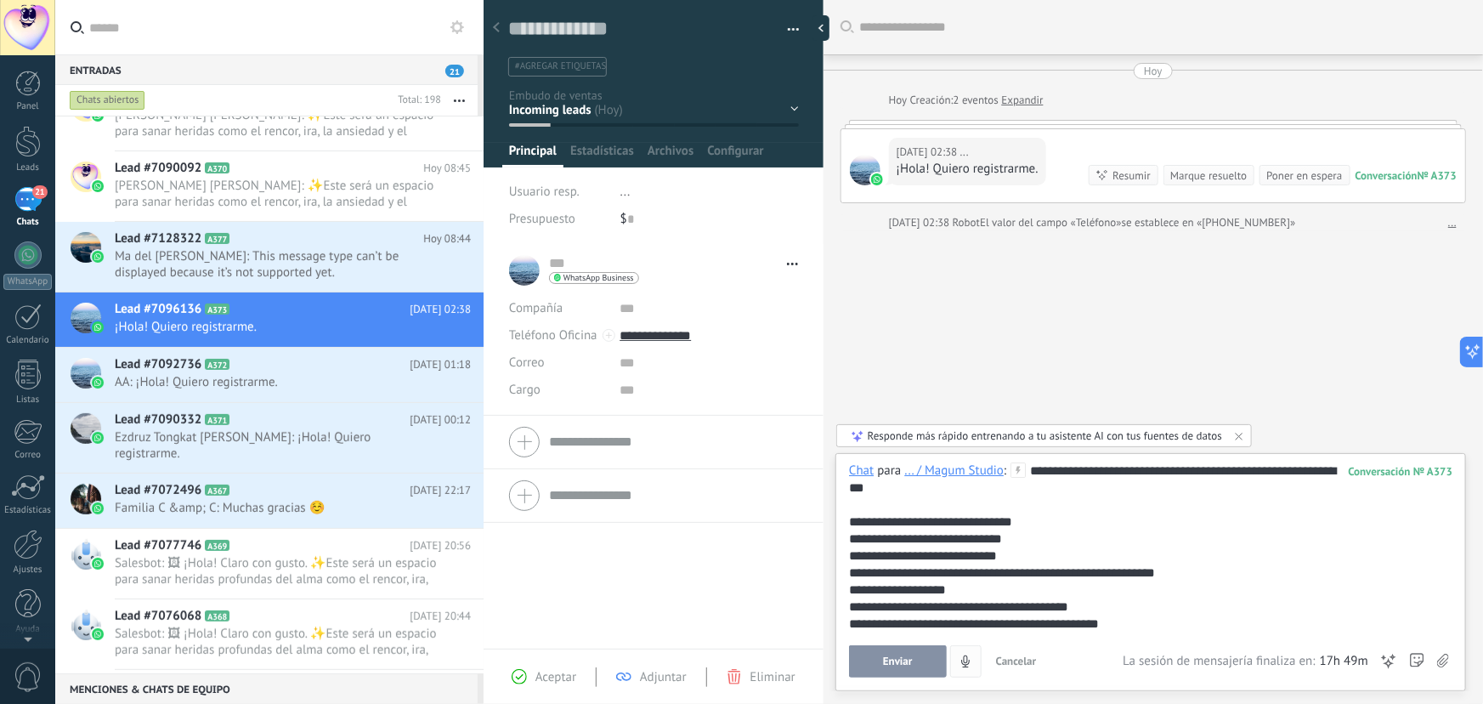
click at [915, 661] on button "Enviar" at bounding box center [898, 661] width 98 height 32
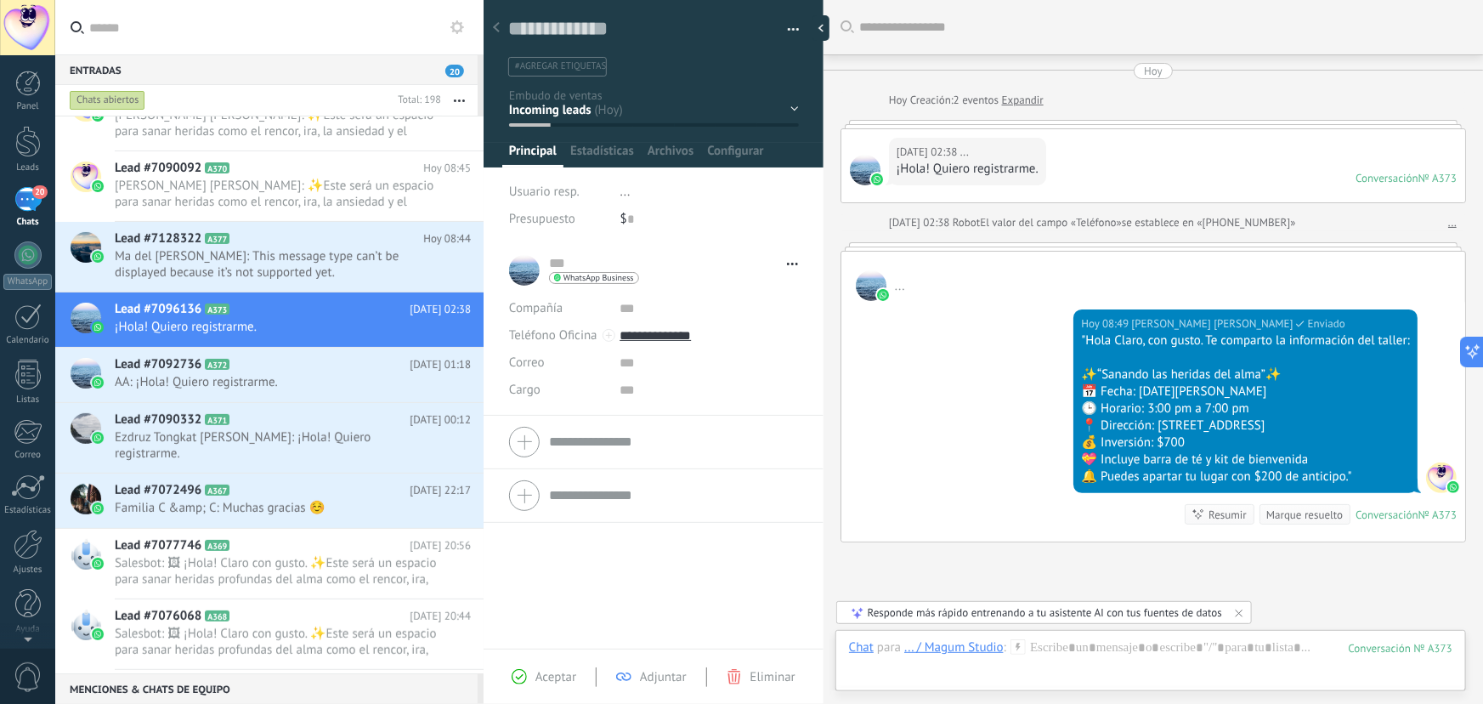
scroll to position [134, 0]
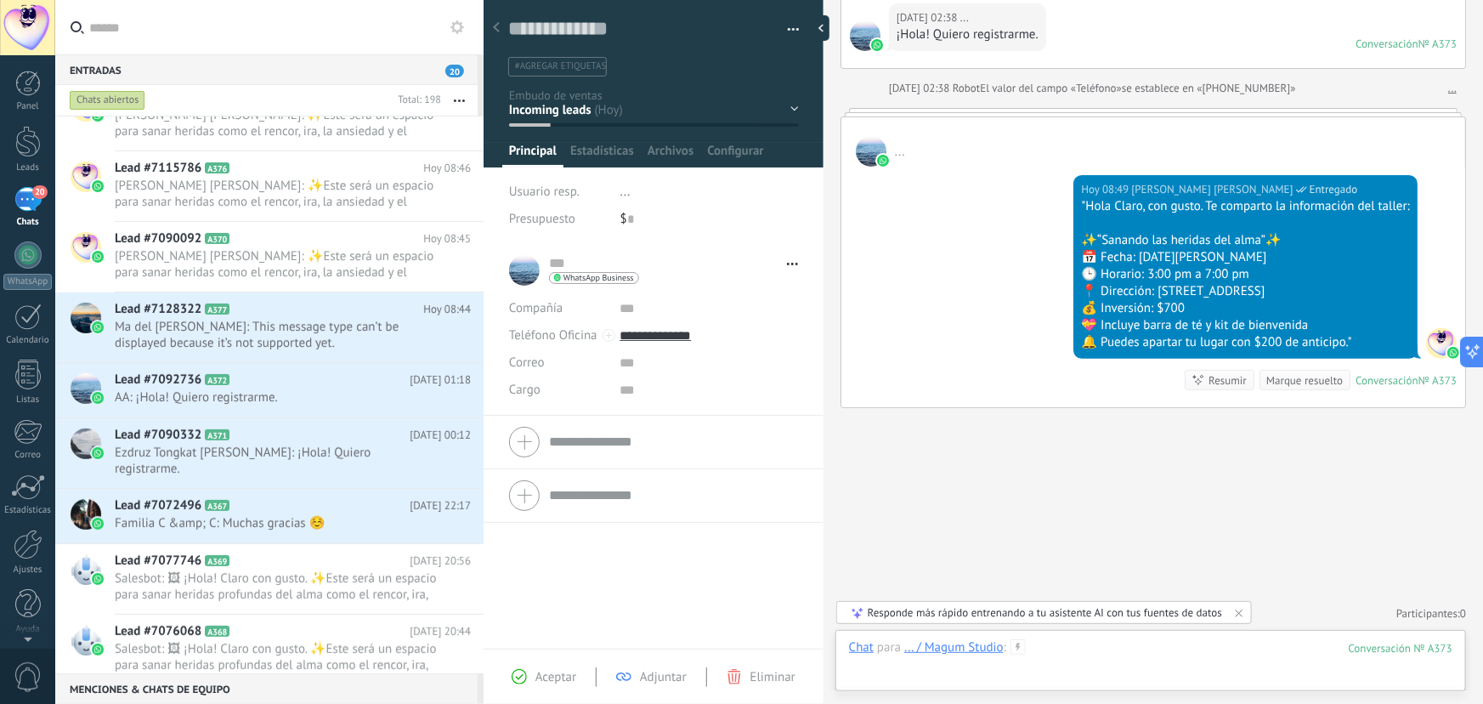
click at [1075, 658] on div at bounding box center [1151, 664] width 604 height 51
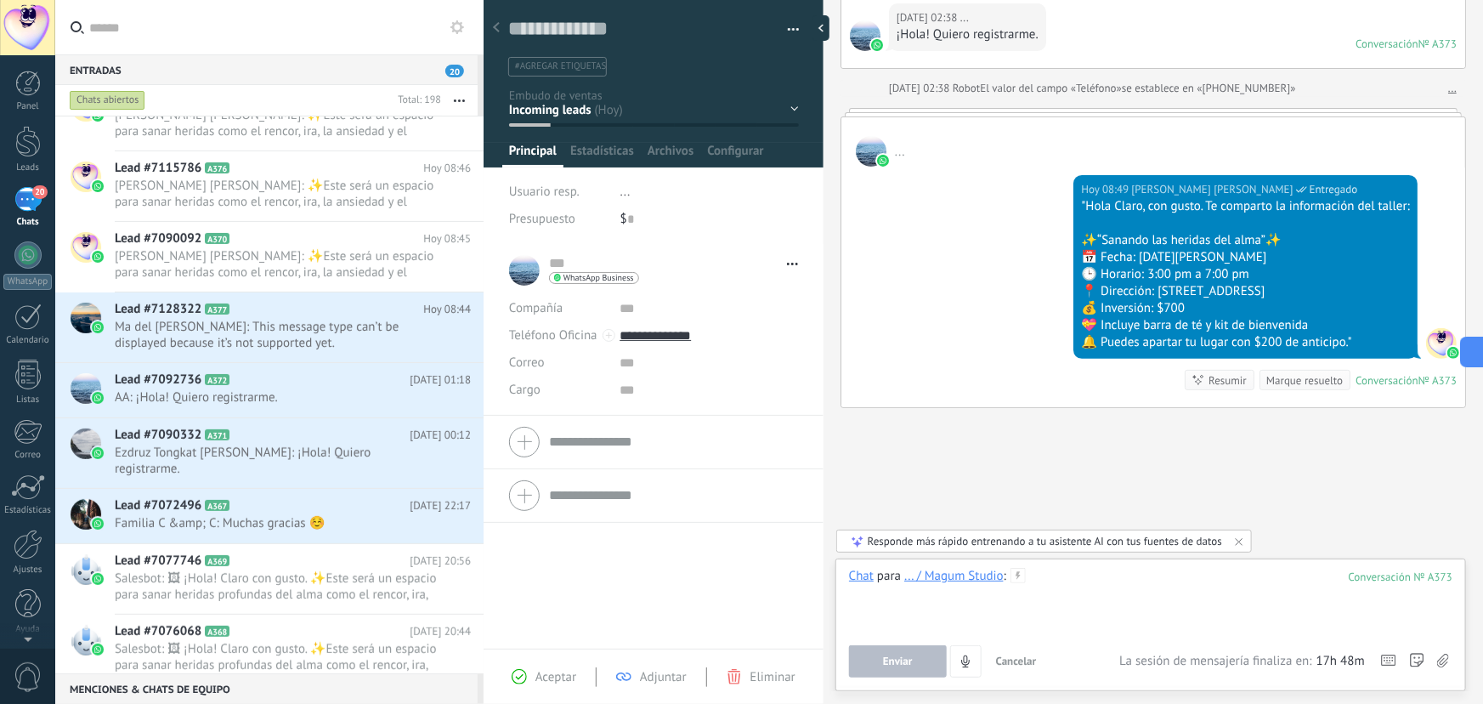
paste div
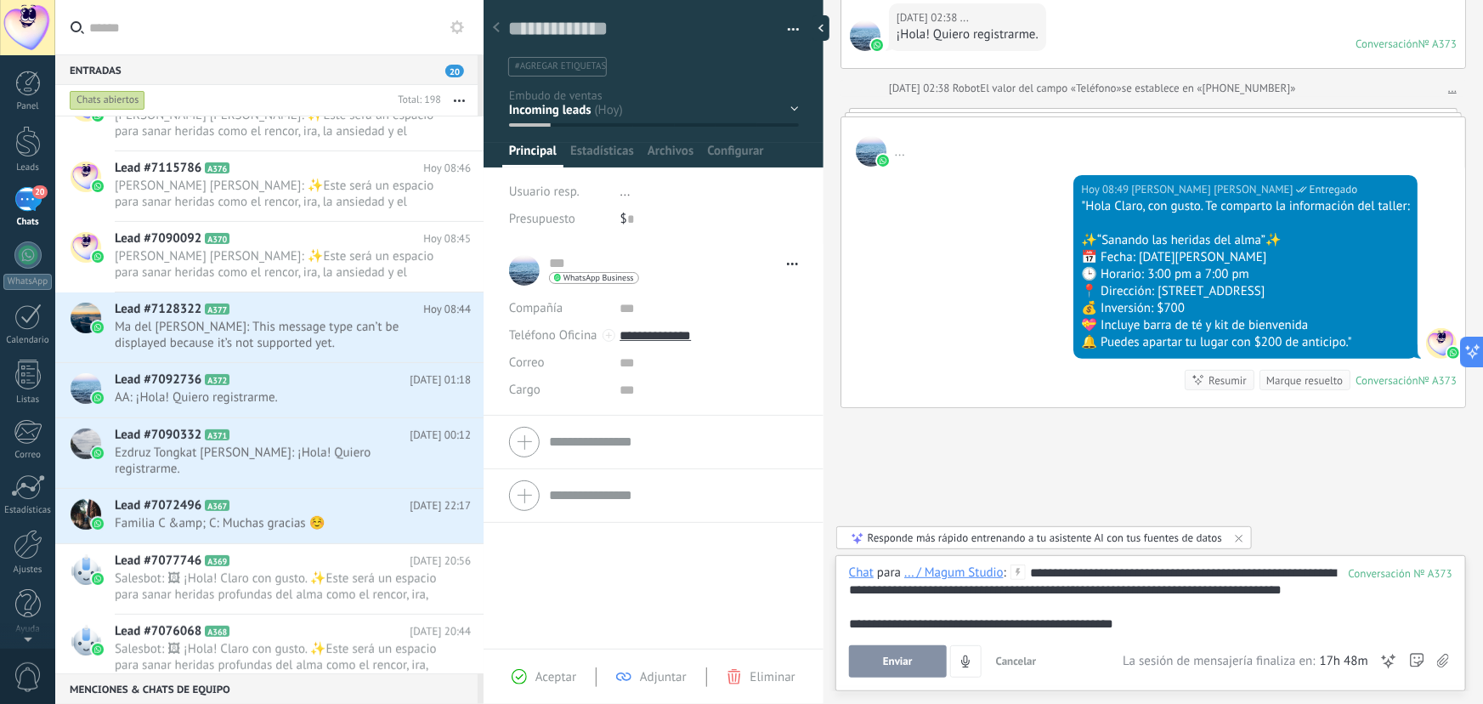
click at [919, 672] on button "Enviar" at bounding box center [898, 661] width 98 height 32
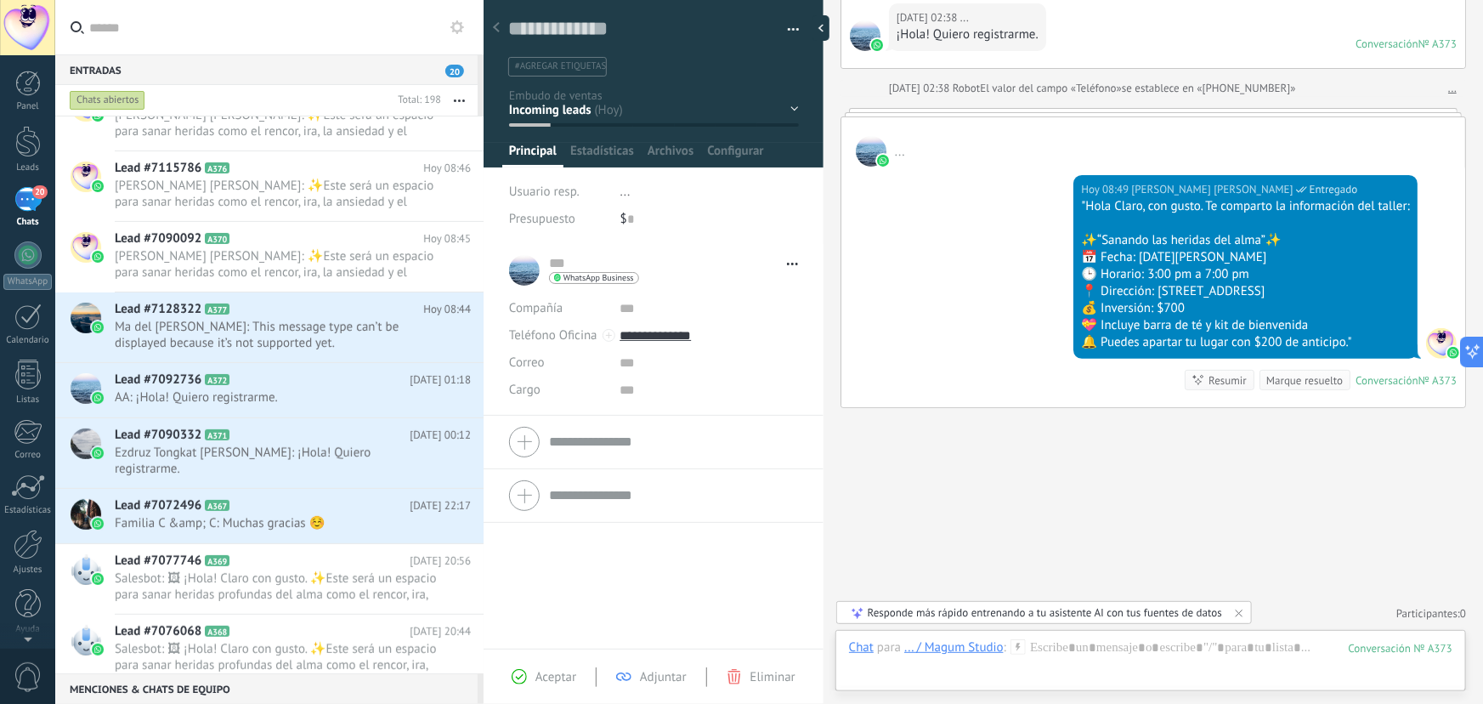
scroll to position [237, 0]
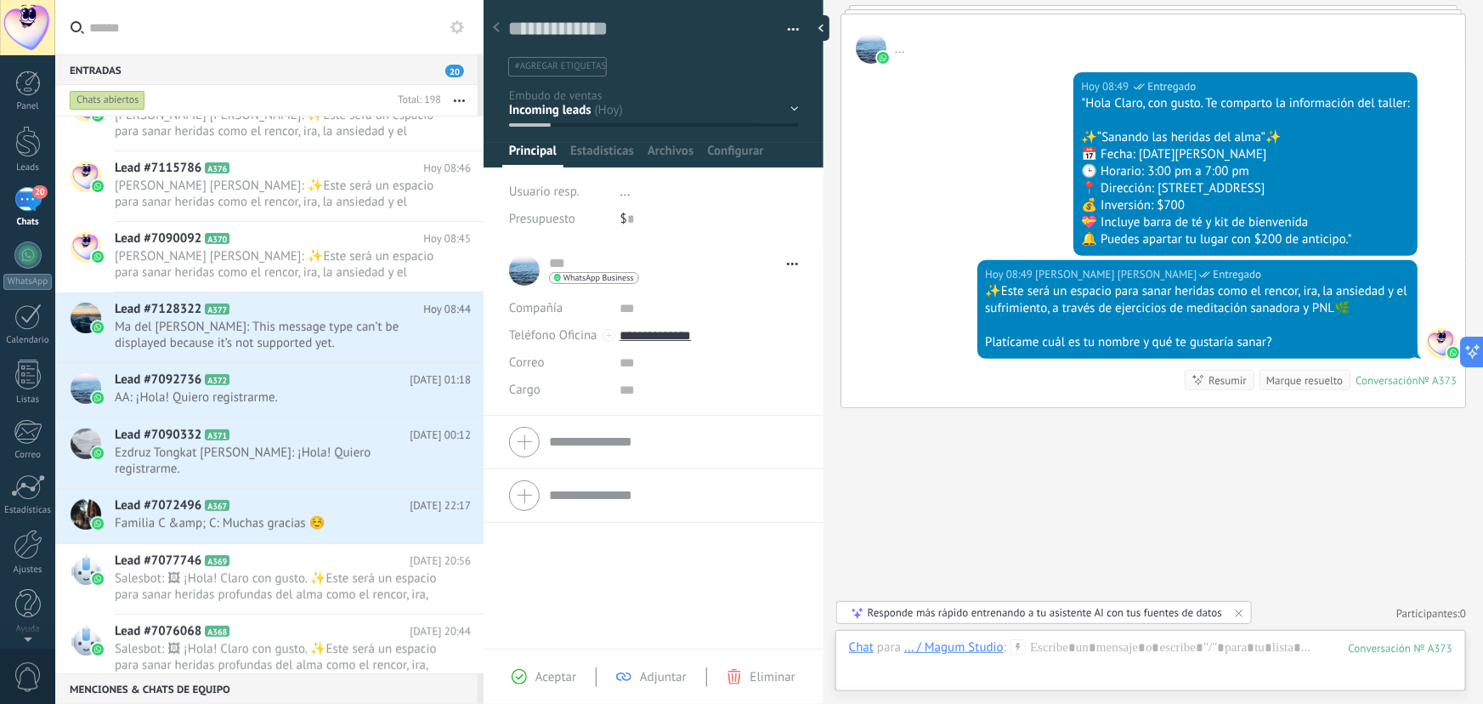
click at [0, 0] on div "Contacto inicial Segundo contacto - Reactivacion Envió de información Envio de …" at bounding box center [0, 0] width 0 height 0
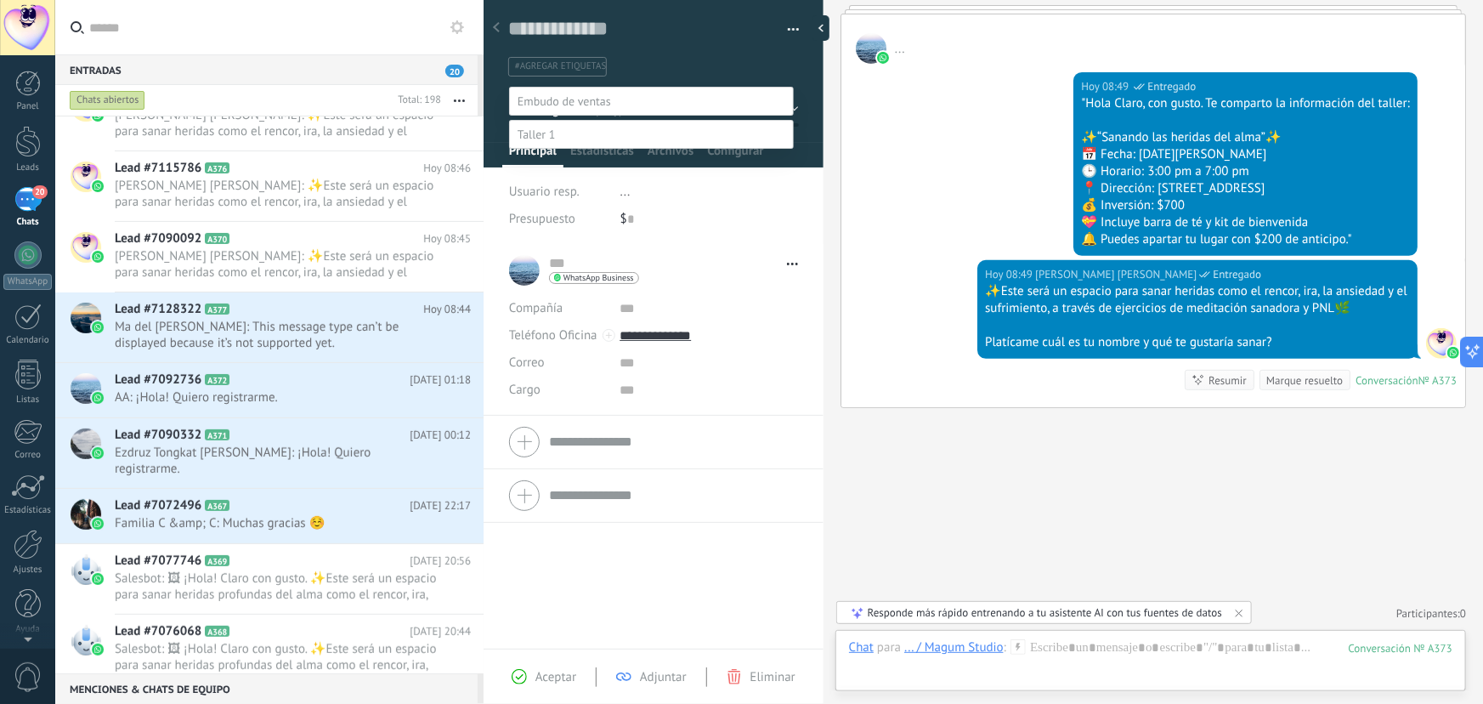
click at [0, 0] on label "Contacto inicial" at bounding box center [0, 0] width 0 height 0
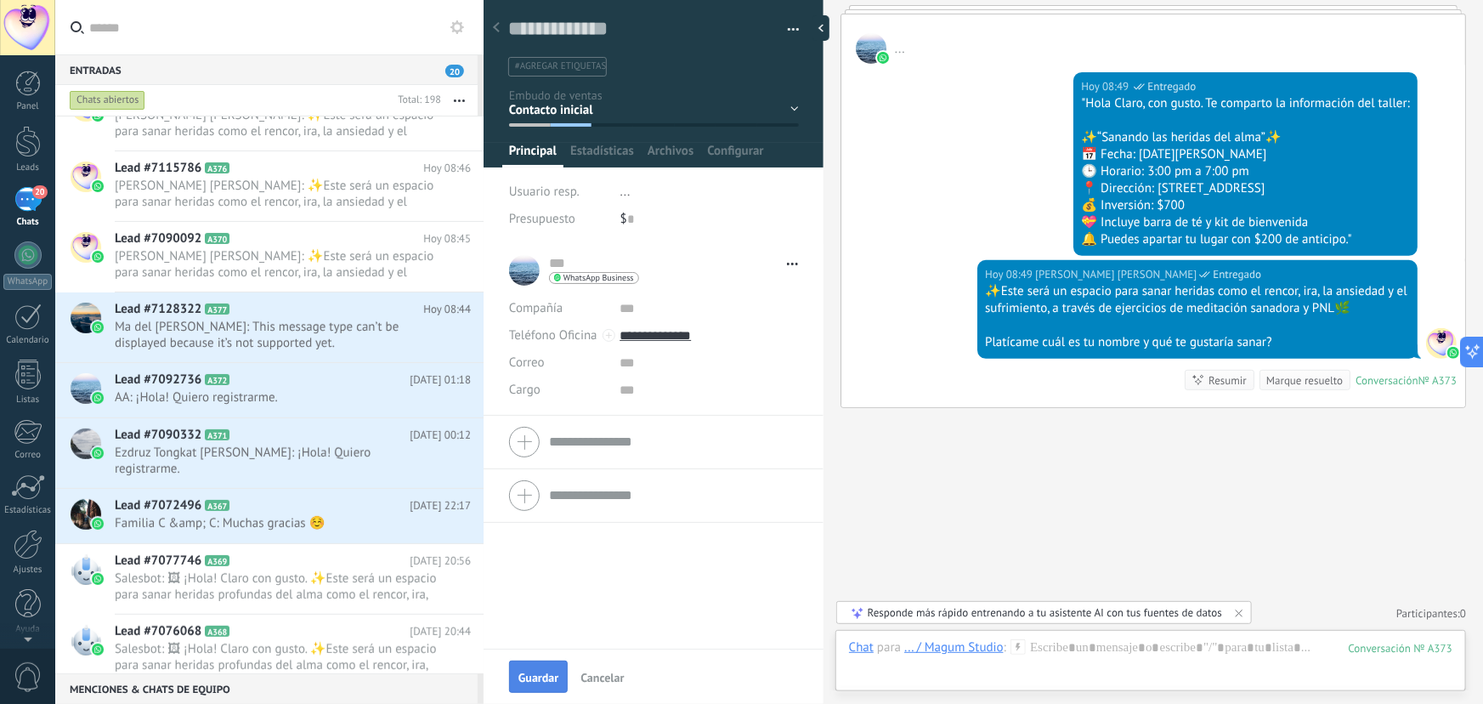
click at [540, 676] on span "Guardar" at bounding box center [539, 678] width 40 height 12
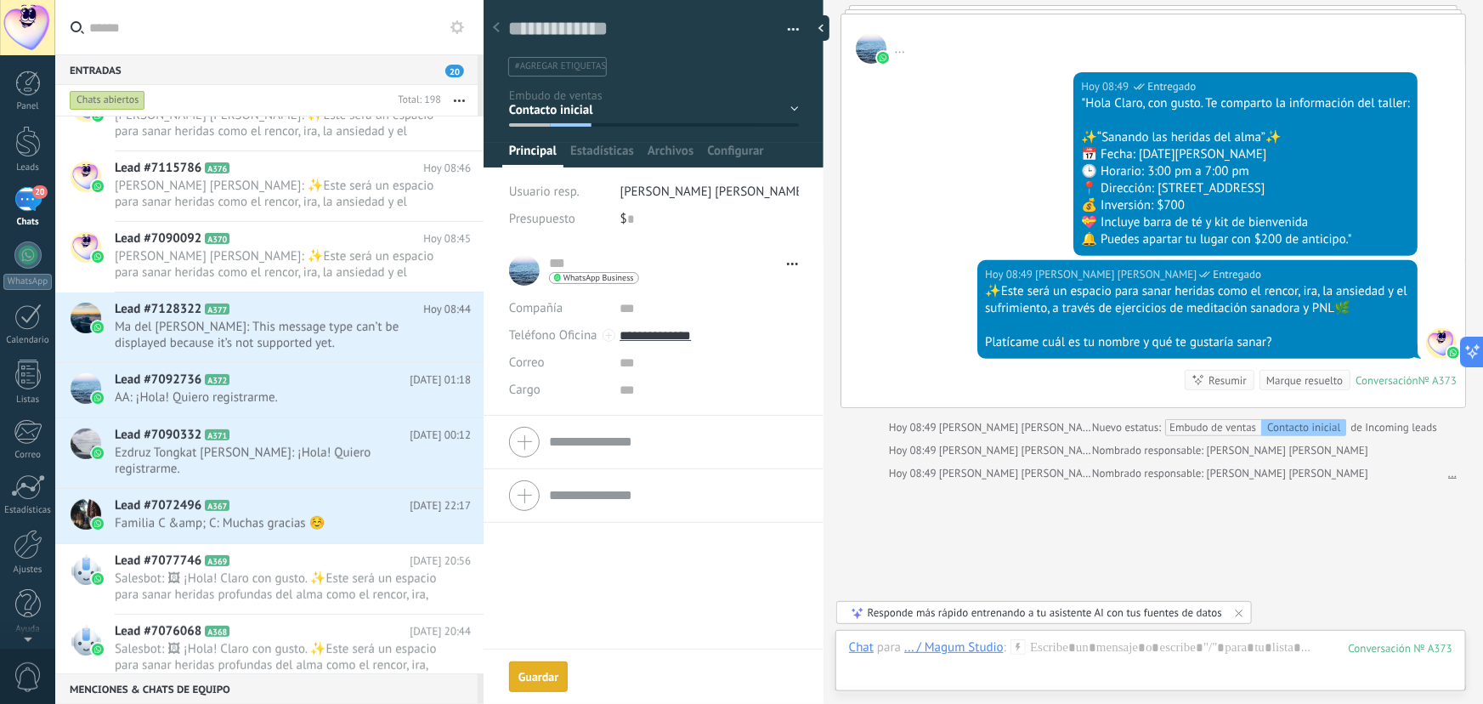
scroll to position [311, 0]
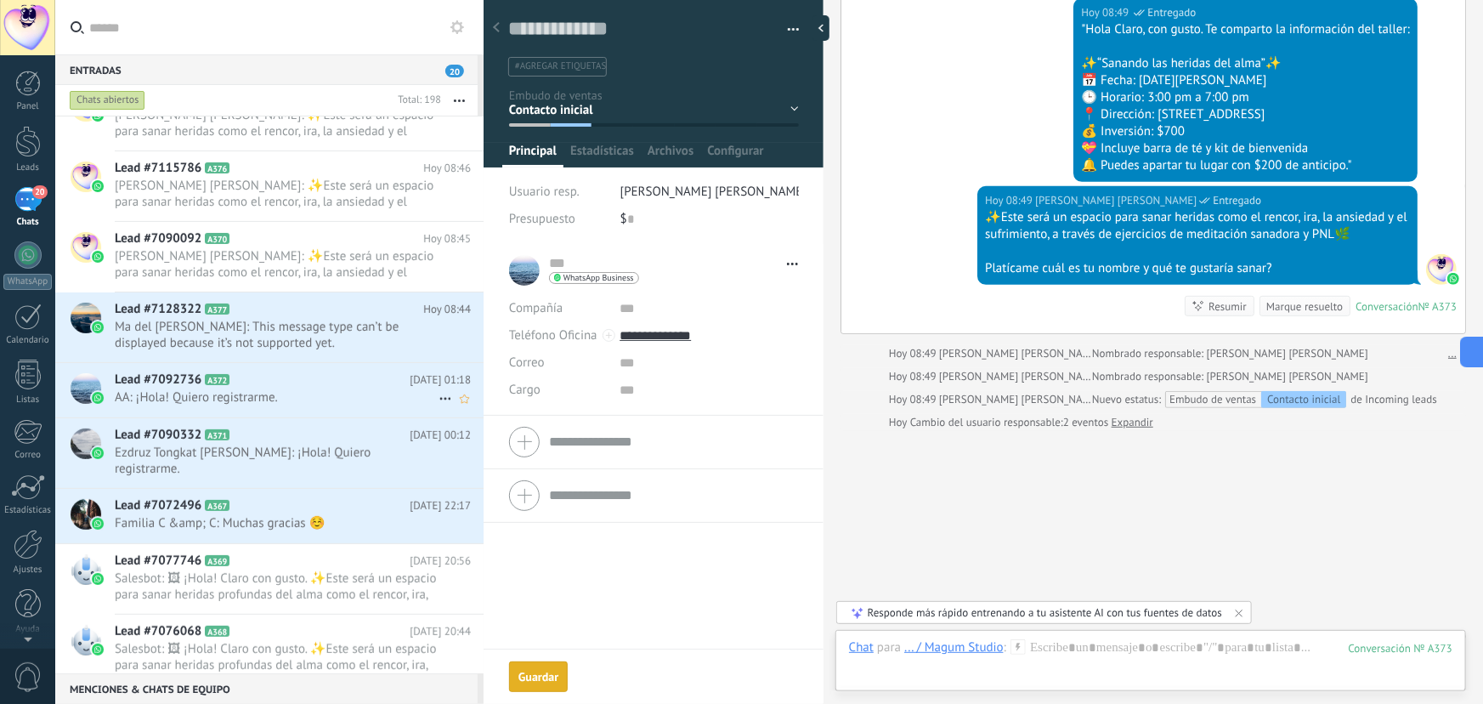
click at [306, 386] on h2 "Lead #7092736 A372" at bounding box center [262, 379] width 295 height 17
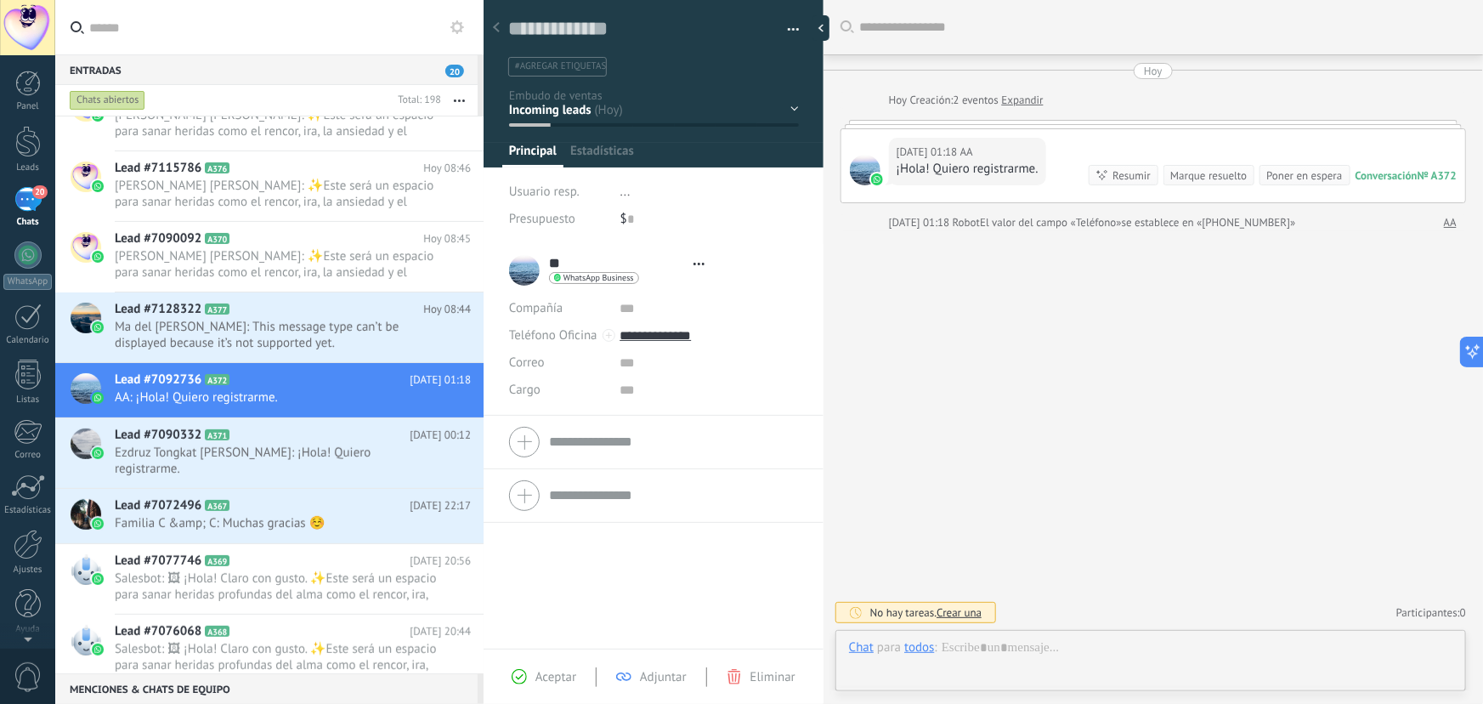
type textarea "**********"
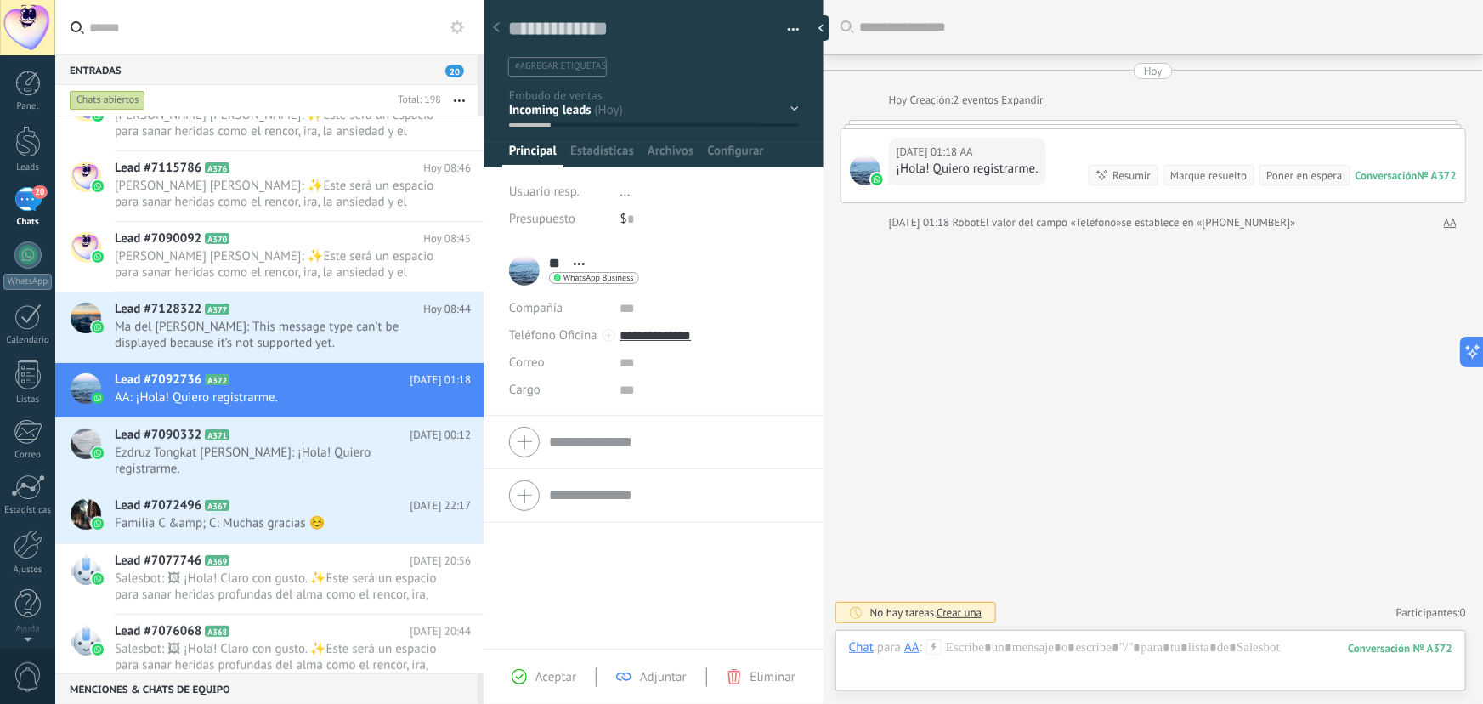
scroll to position [26, 0]
click at [996, 663] on div at bounding box center [1151, 664] width 604 height 51
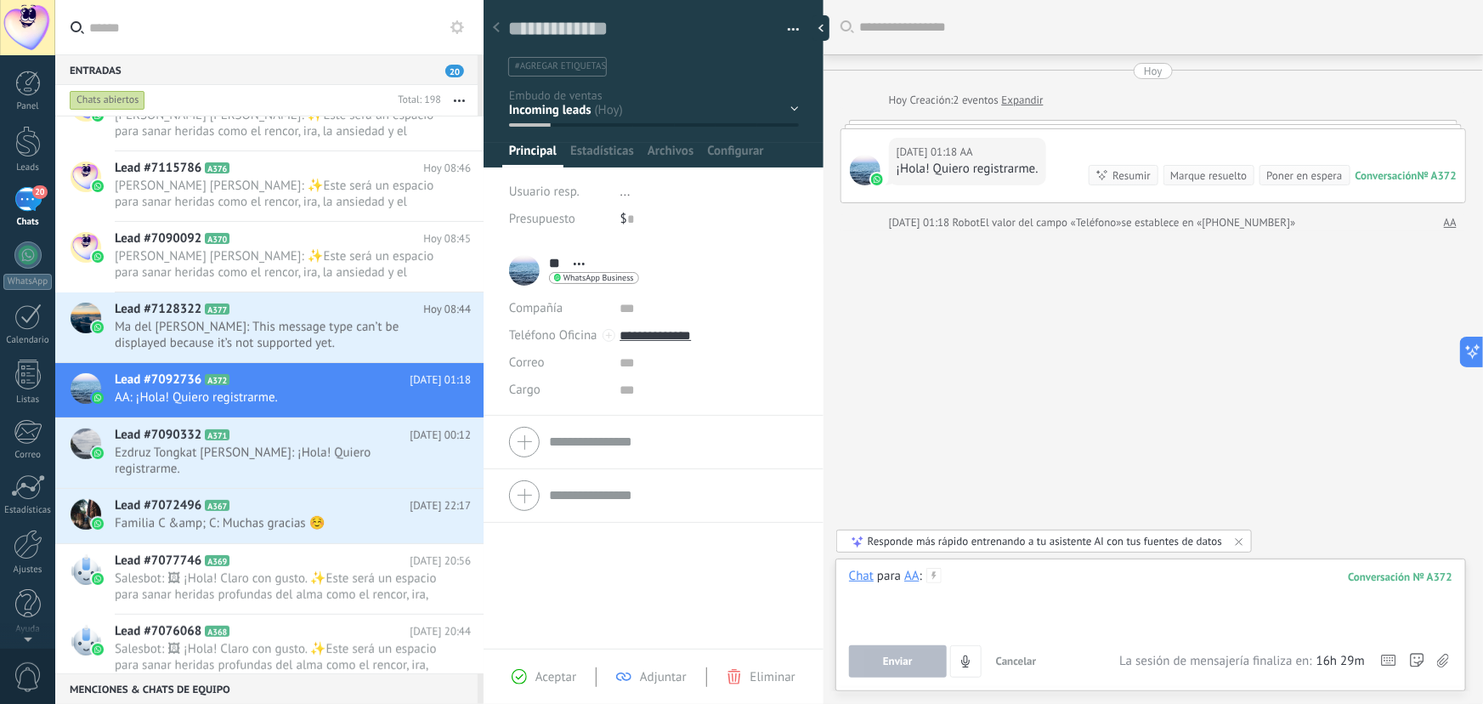
paste div
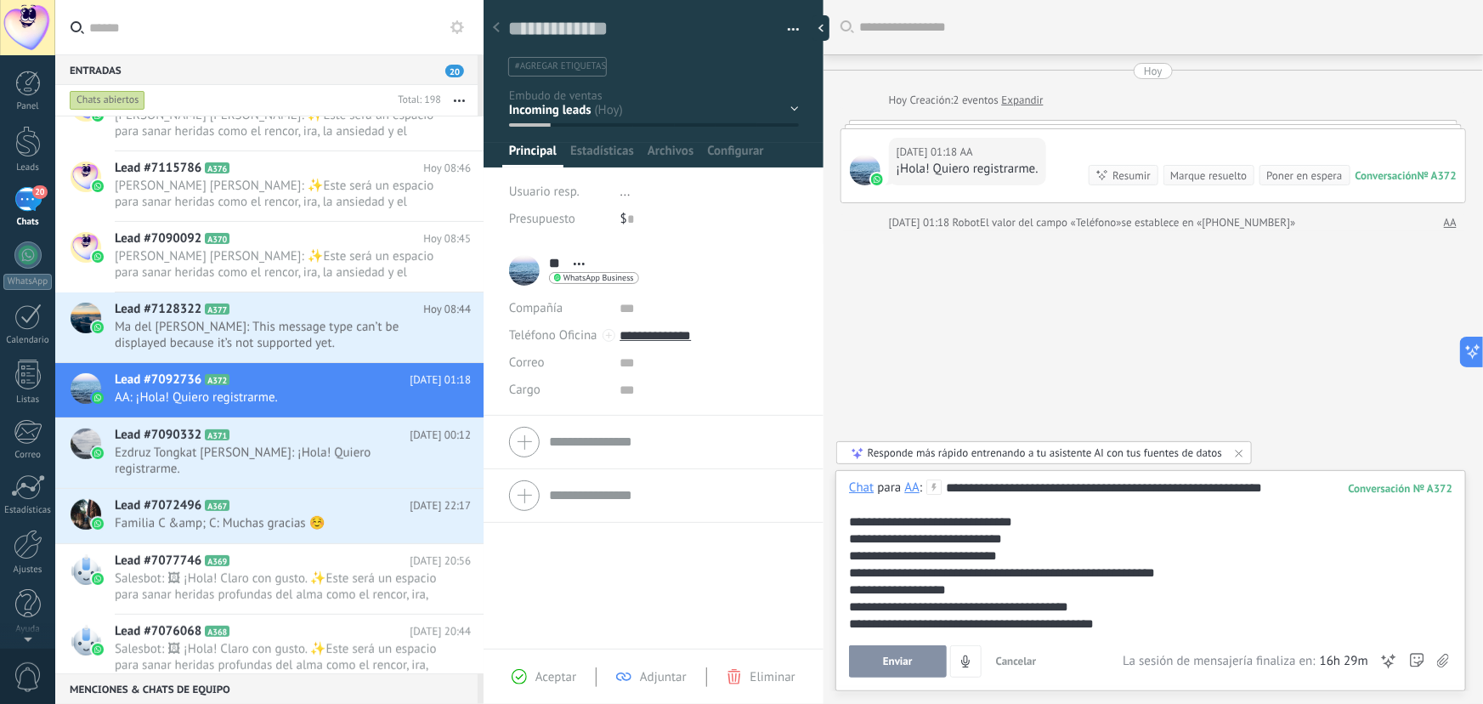
click at [909, 662] on span "Enviar" at bounding box center [898, 661] width 30 height 12
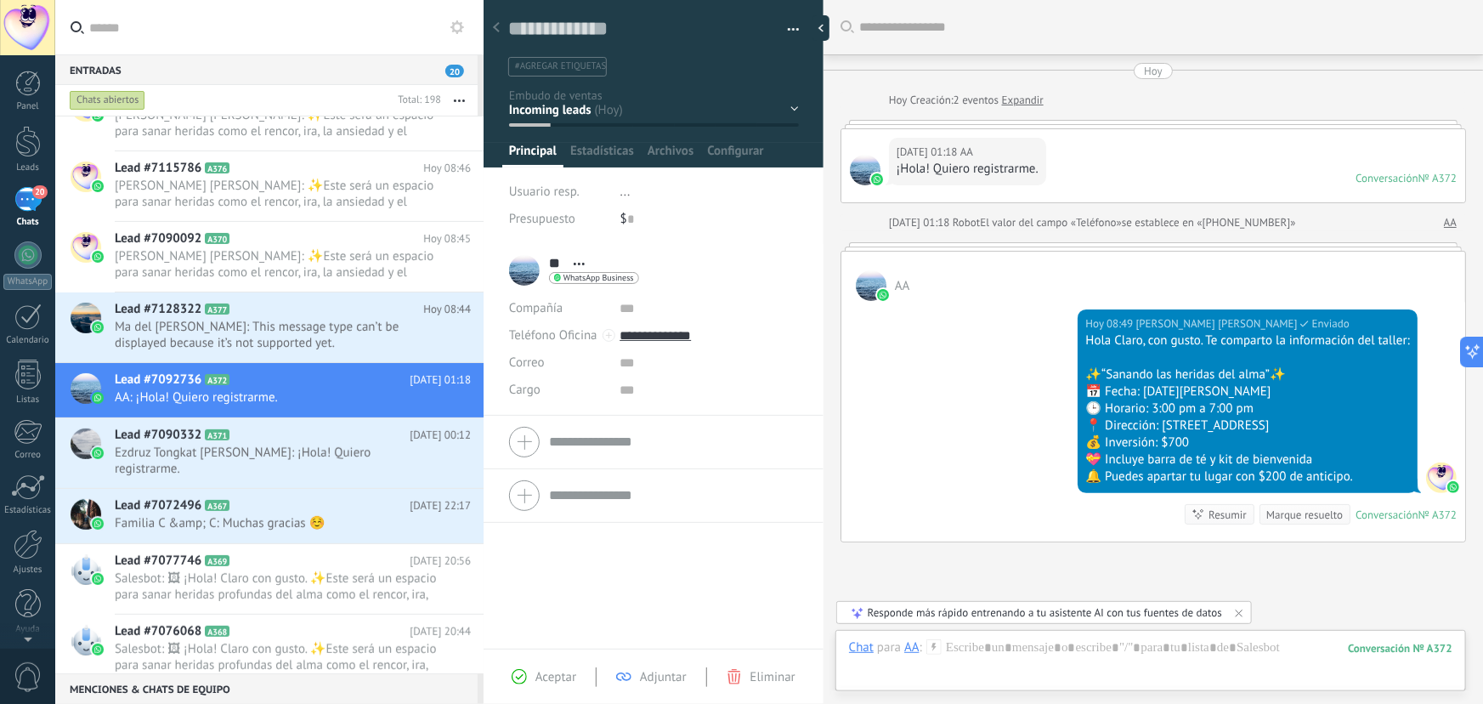
scroll to position [134, 0]
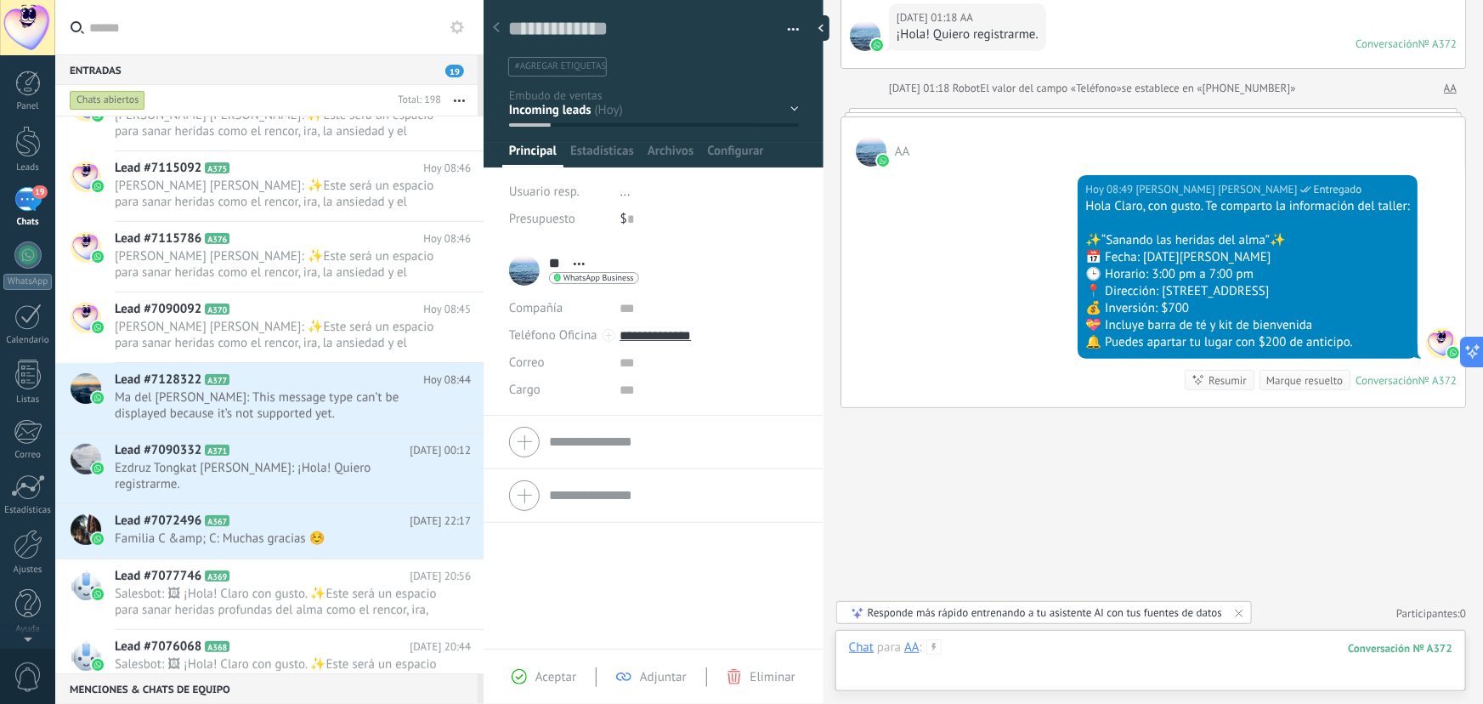
click at [1024, 661] on div at bounding box center [1151, 664] width 604 height 51
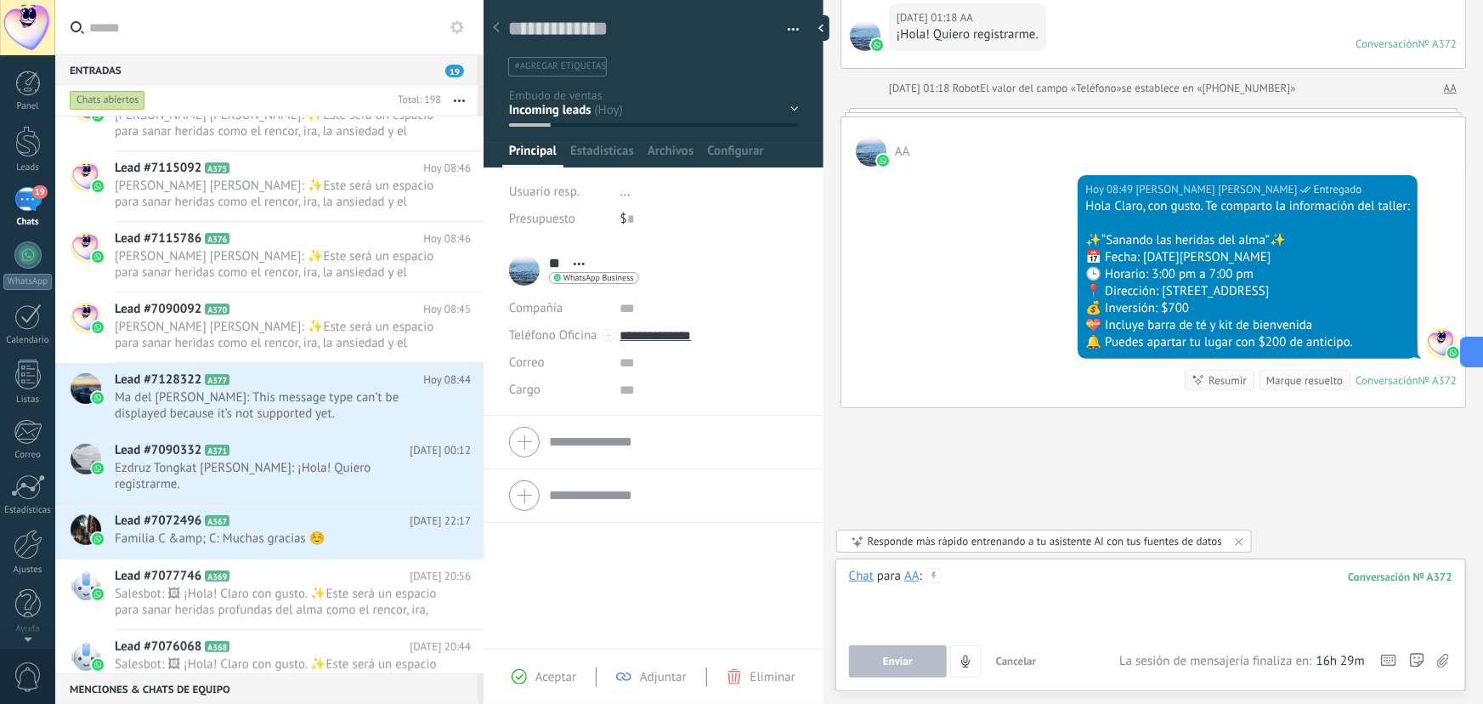
paste div
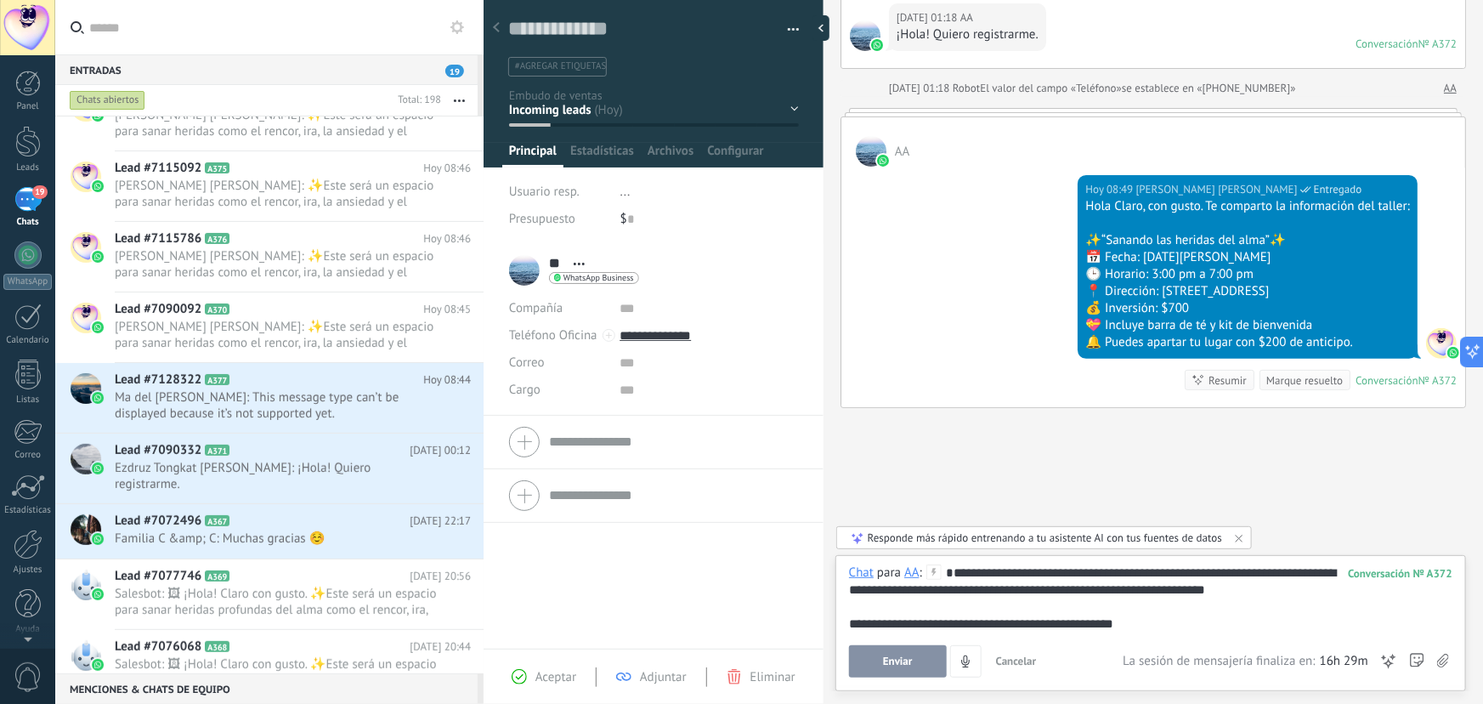
click at [939, 657] on button "Enviar" at bounding box center [898, 661] width 98 height 32
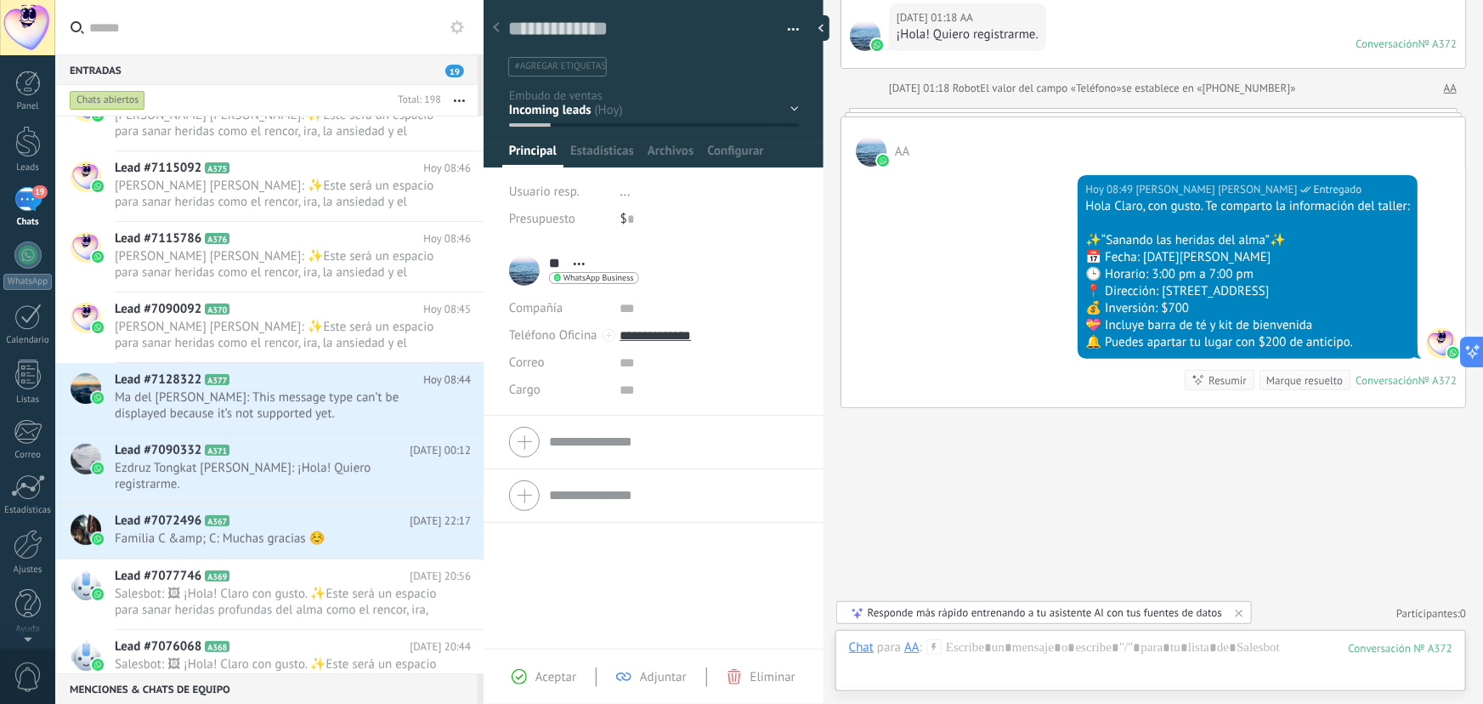
scroll to position [237, 0]
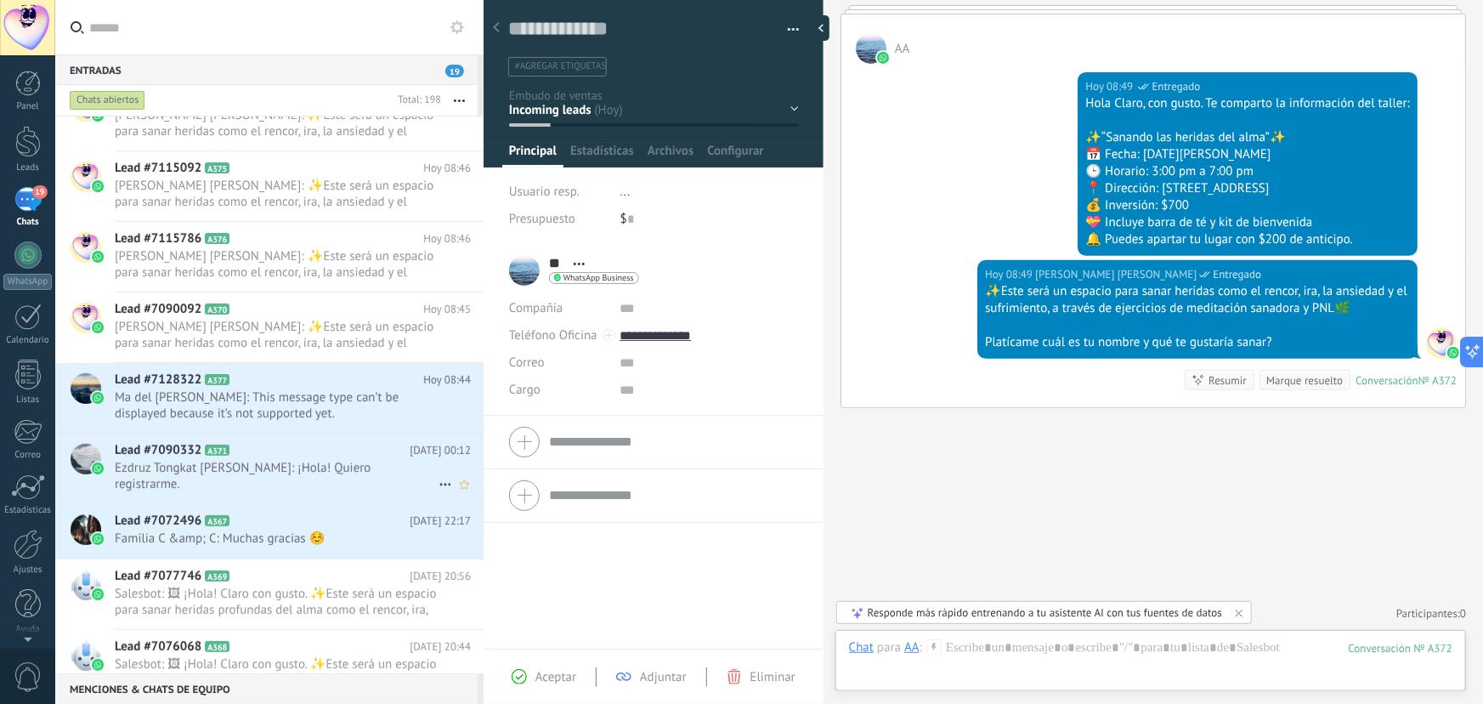
click at [328, 463] on span "Ezdruz Tongkat Ali: ¡Hola! Quiero registrarme." at bounding box center [277, 476] width 324 height 32
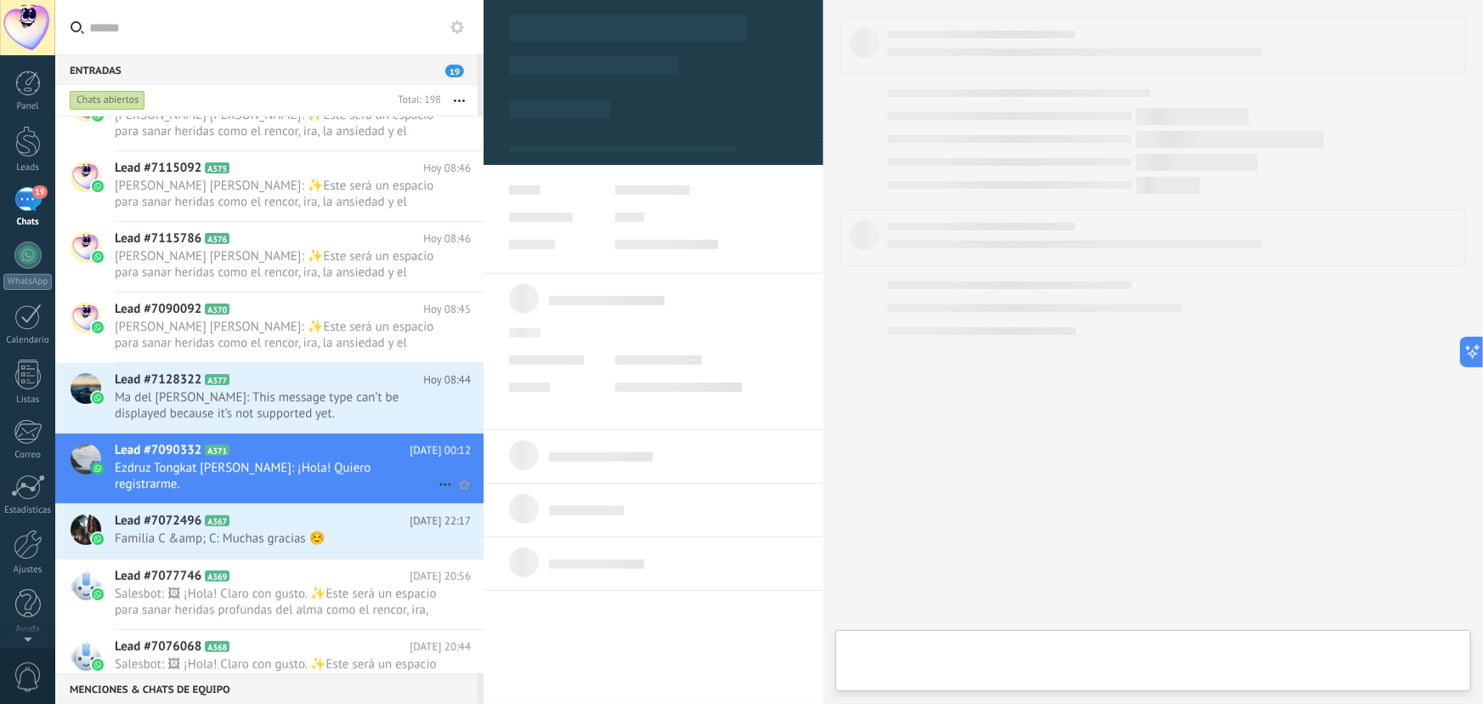
type textarea "**********"
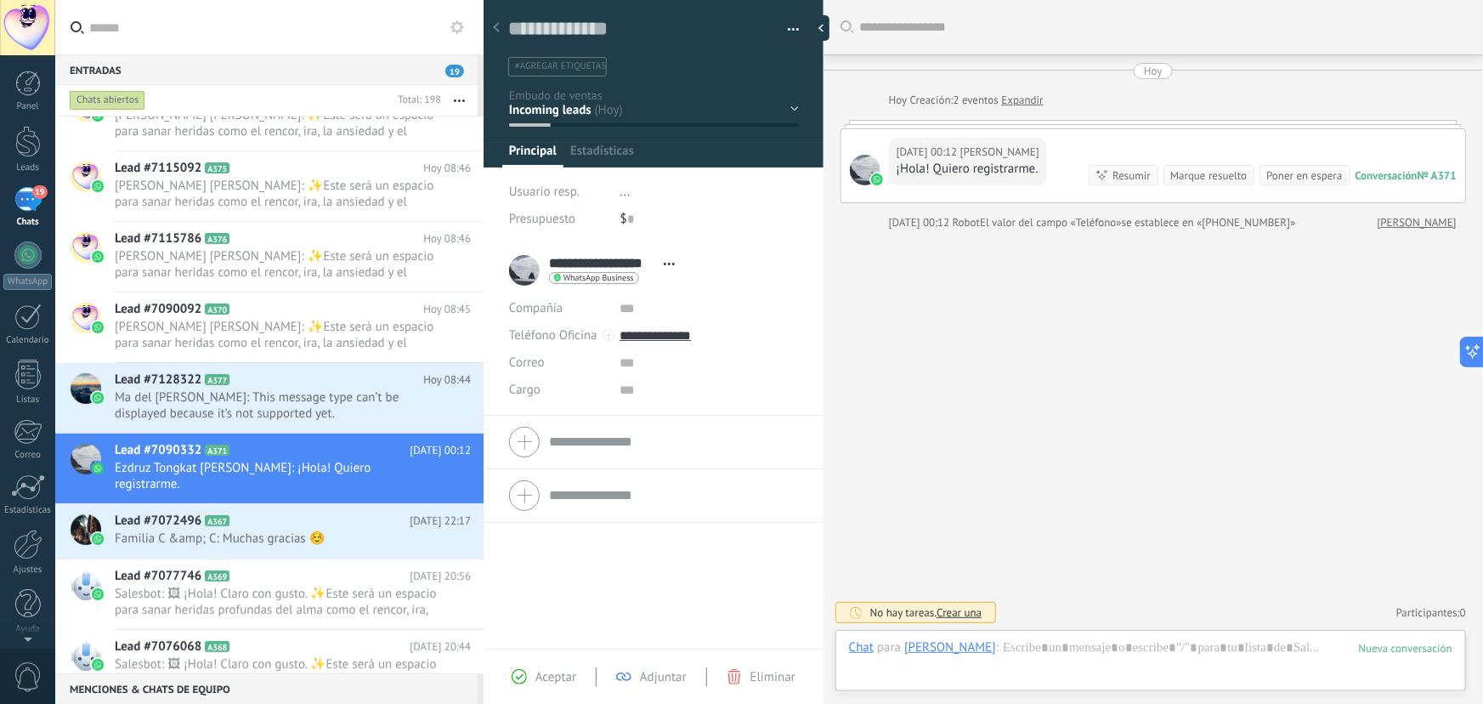
scroll to position [26, 0]
click at [1055, 649] on div at bounding box center [1151, 664] width 604 height 51
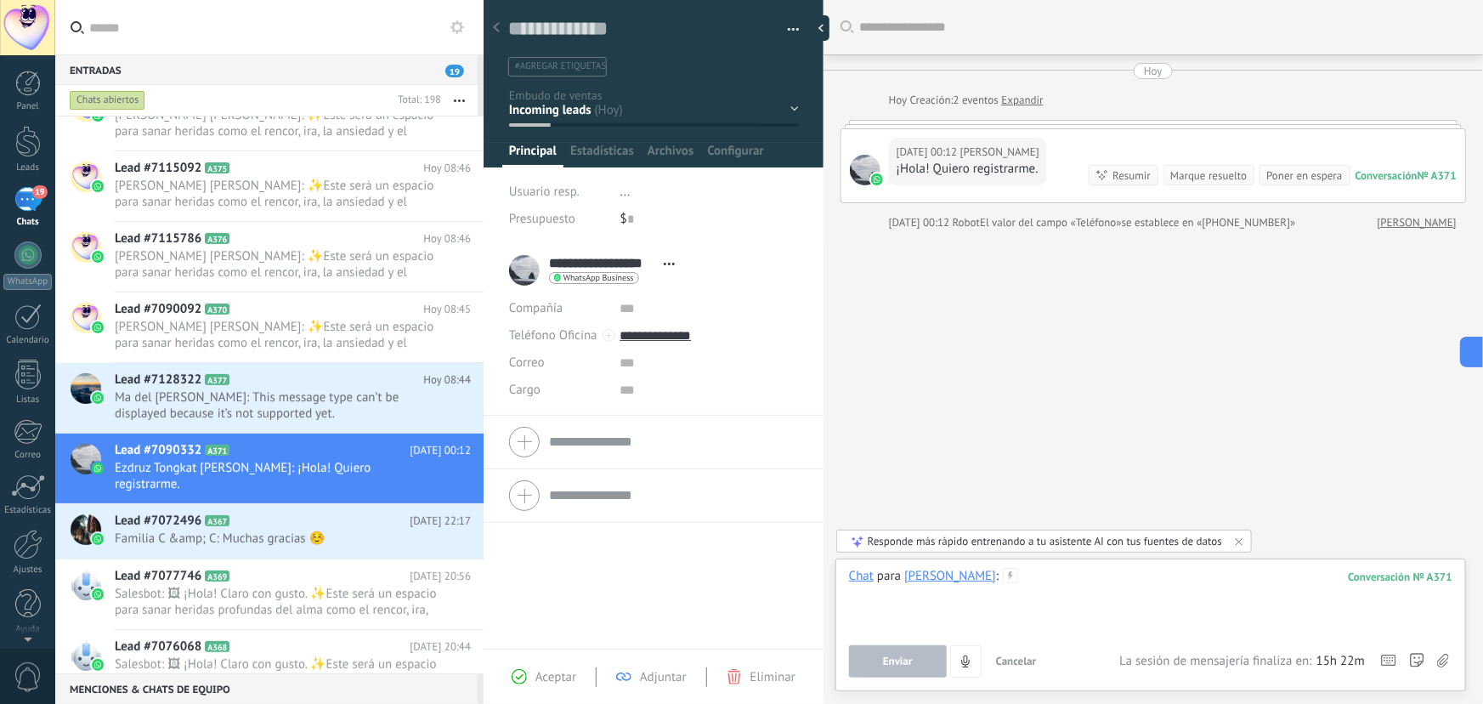
paste div
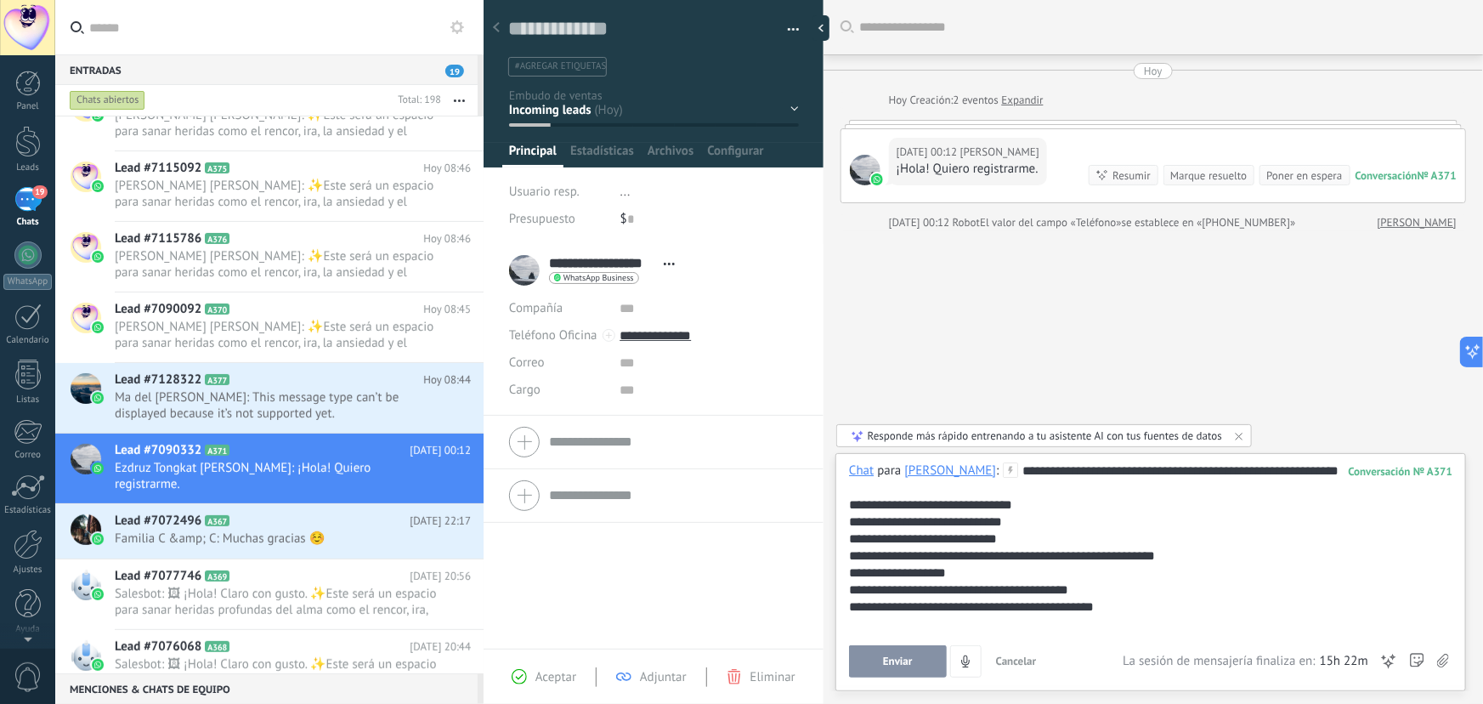
click at [931, 664] on button "Enviar" at bounding box center [898, 661] width 98 height 32
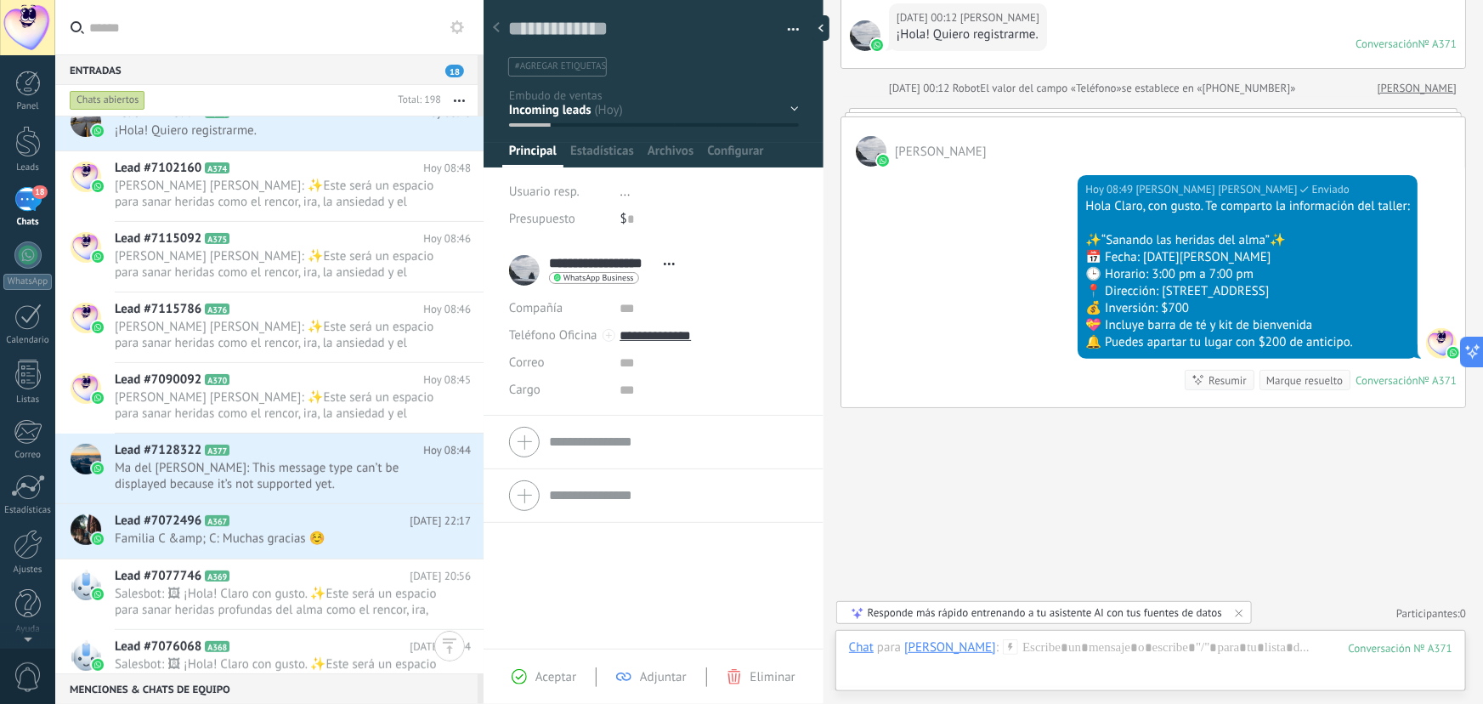
scroll to position [247, 0]
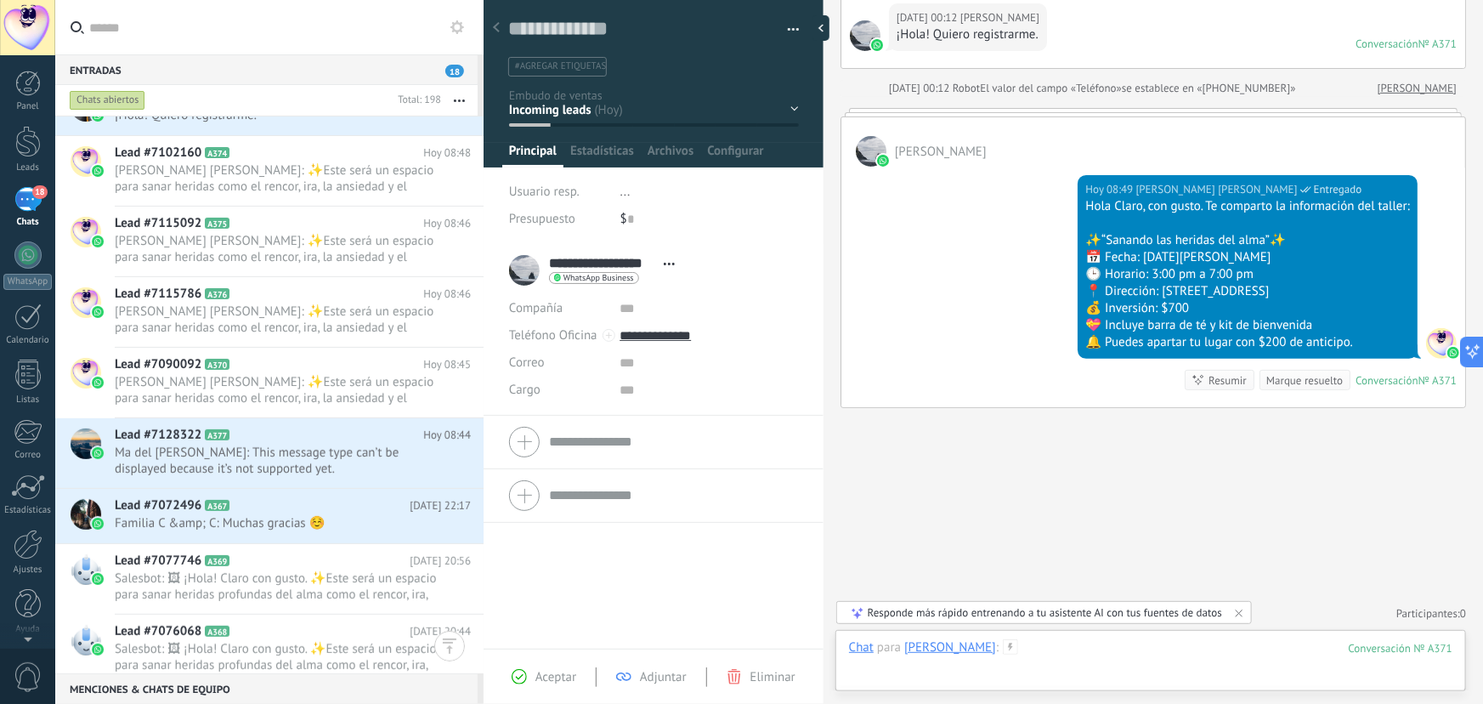
click at [1088, 649] on div at bounding box center [1151, 664] width 604 height 51
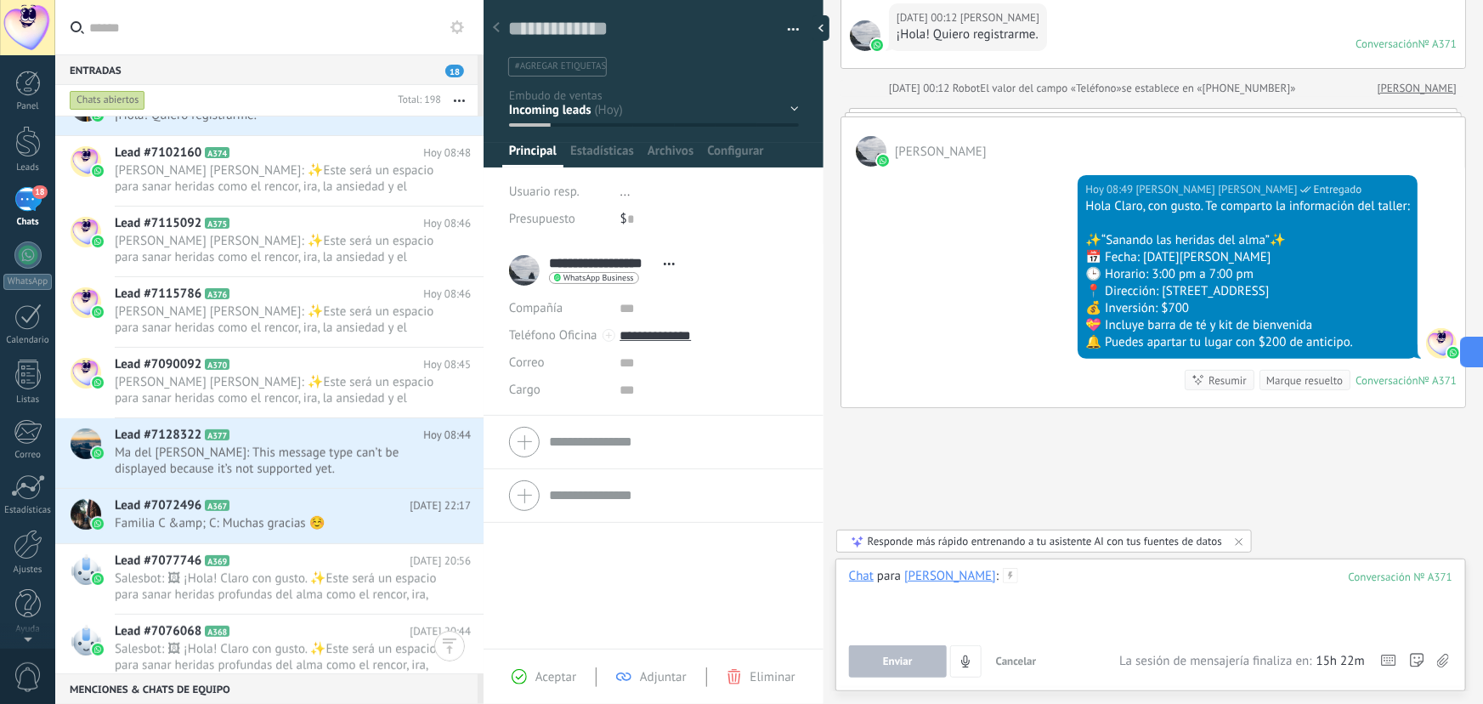
paste div
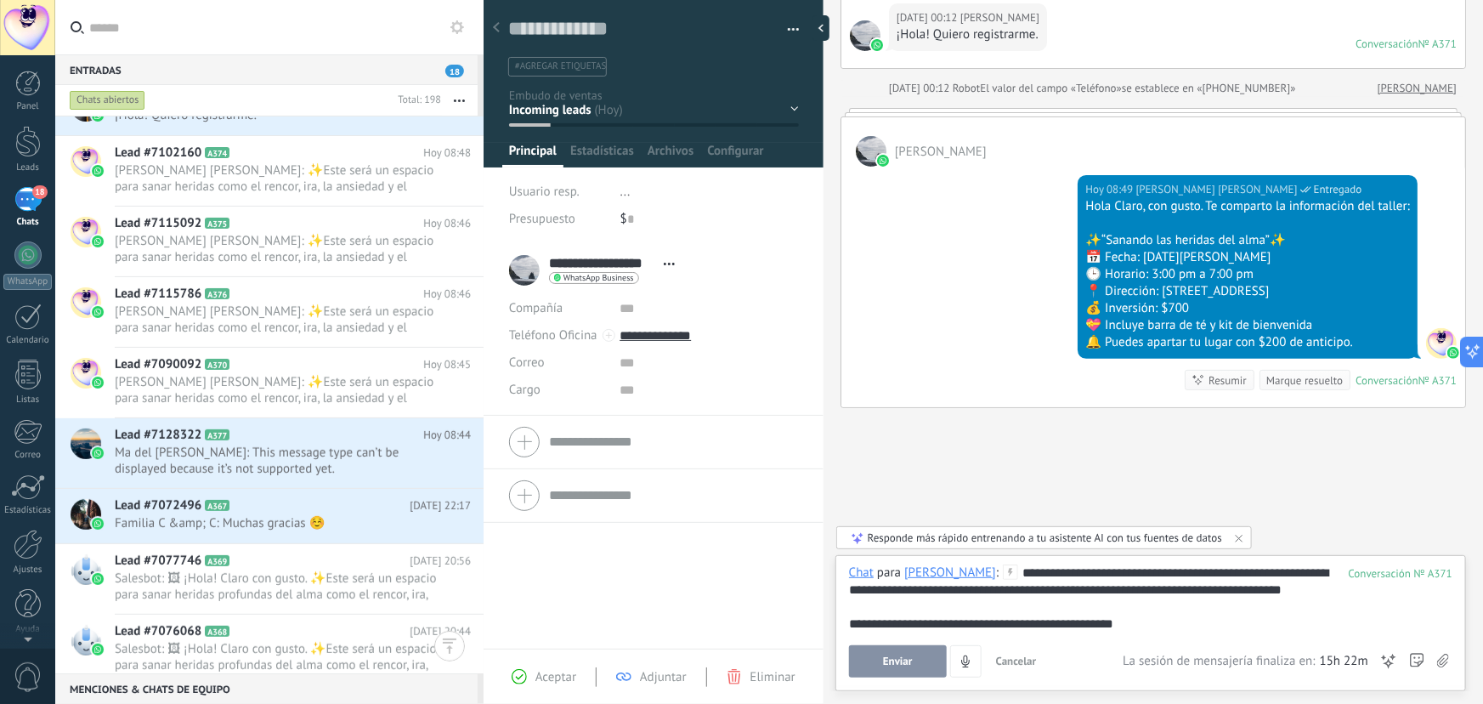
click at [923, 666] on button "Enviar" at bounding box center [898, 661] width 98 height 32
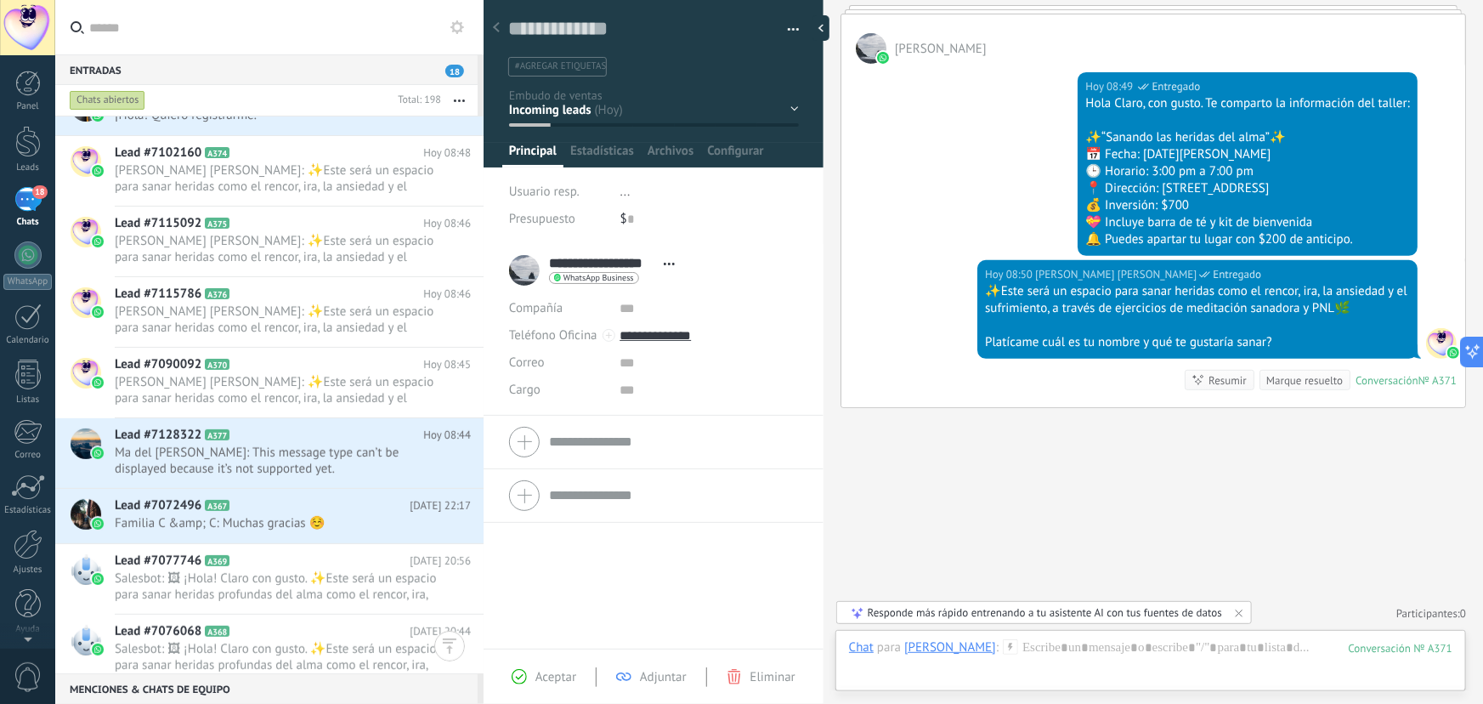
click at [0, 0] on div "Contacto inicial Segundo contacto - Reactivacion Envió de información Envio de …" at bounding box center [0, 0] width 0 height 0
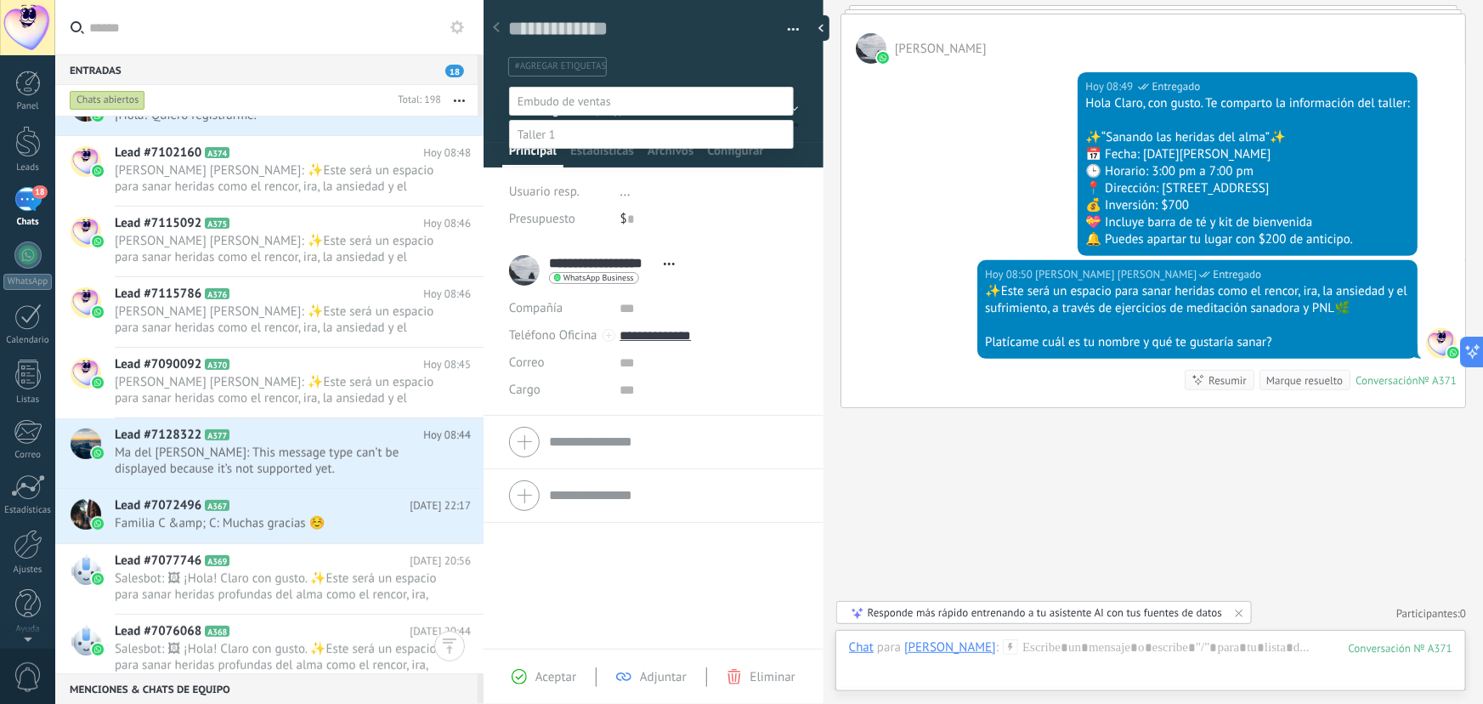
click at [0, 0] on label "Contacto inicial" at bounding box center [0, 0] width 0 height 0
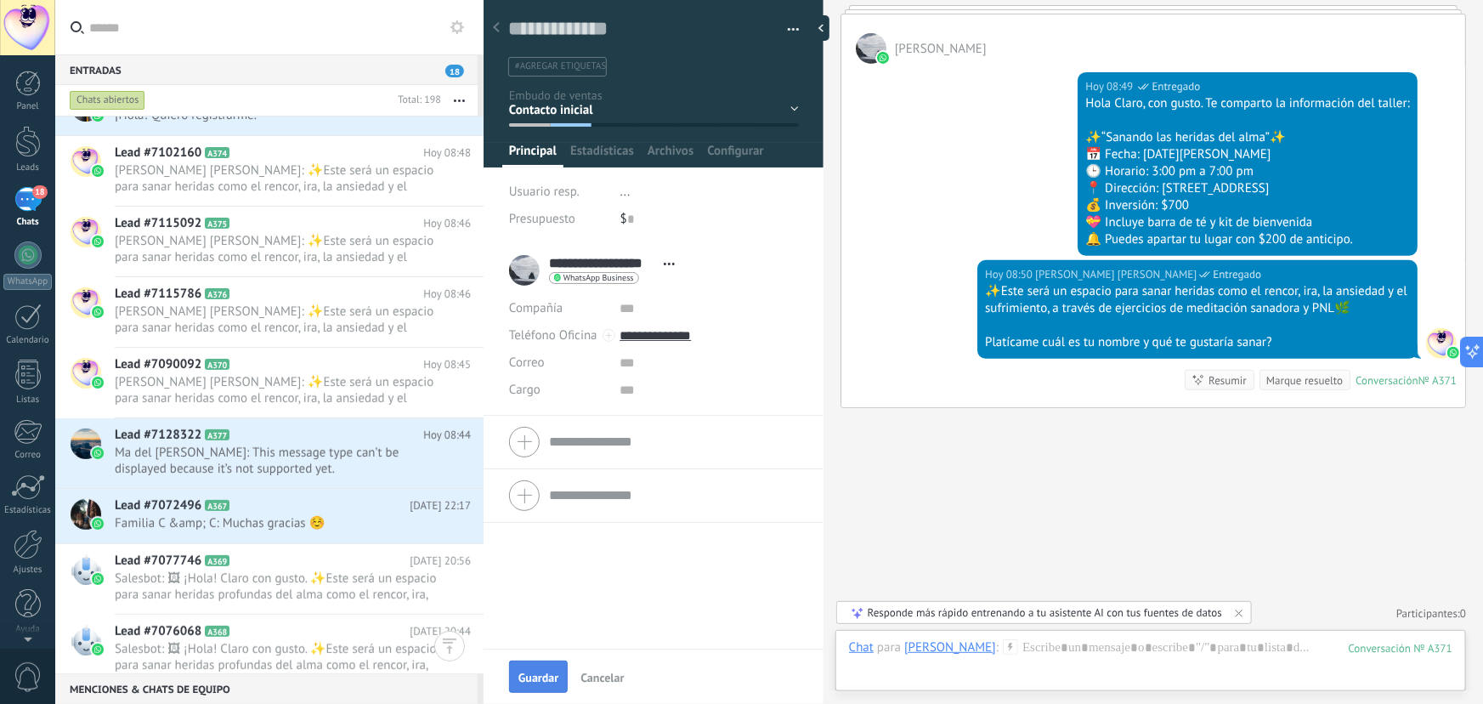
click at [541, 672] on span "Guardar" at bounding box center [539, 678] width 40 height 12
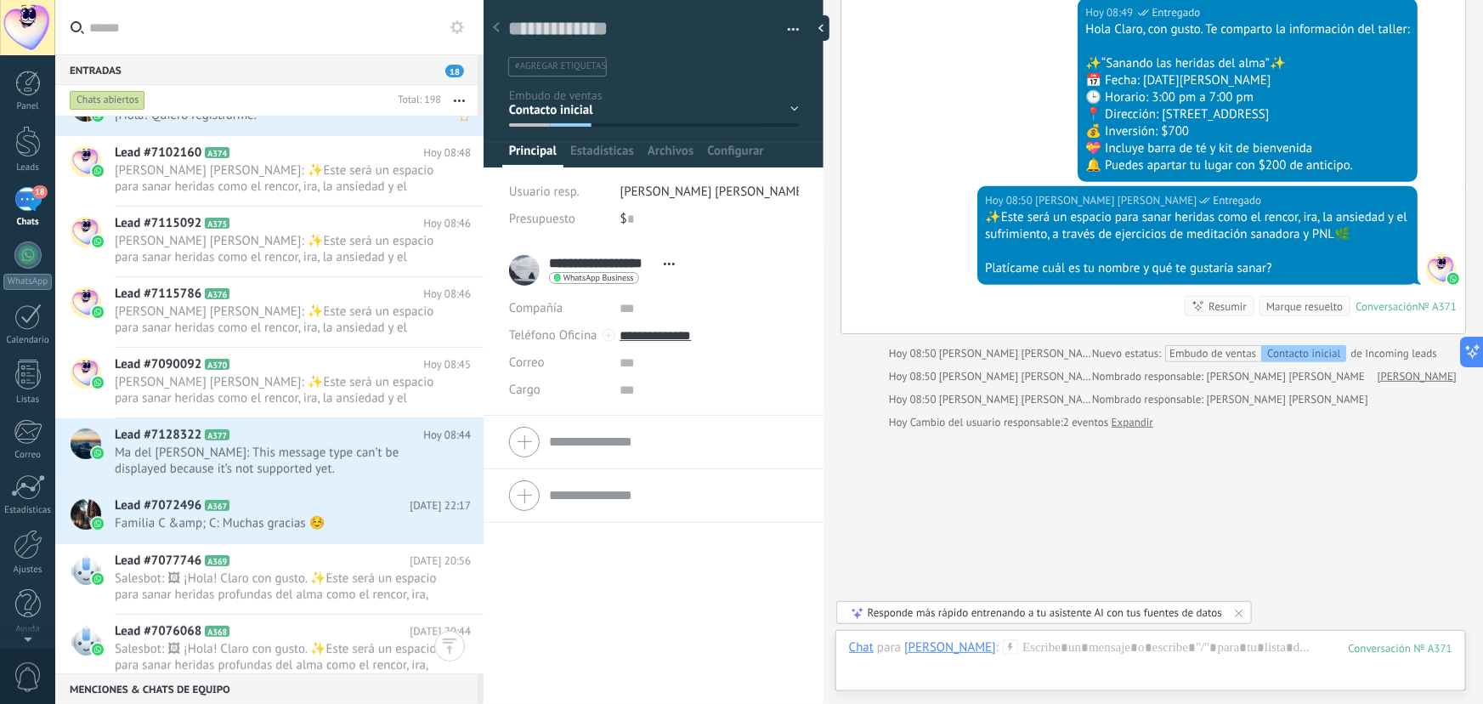
scroll to position [0, 0]
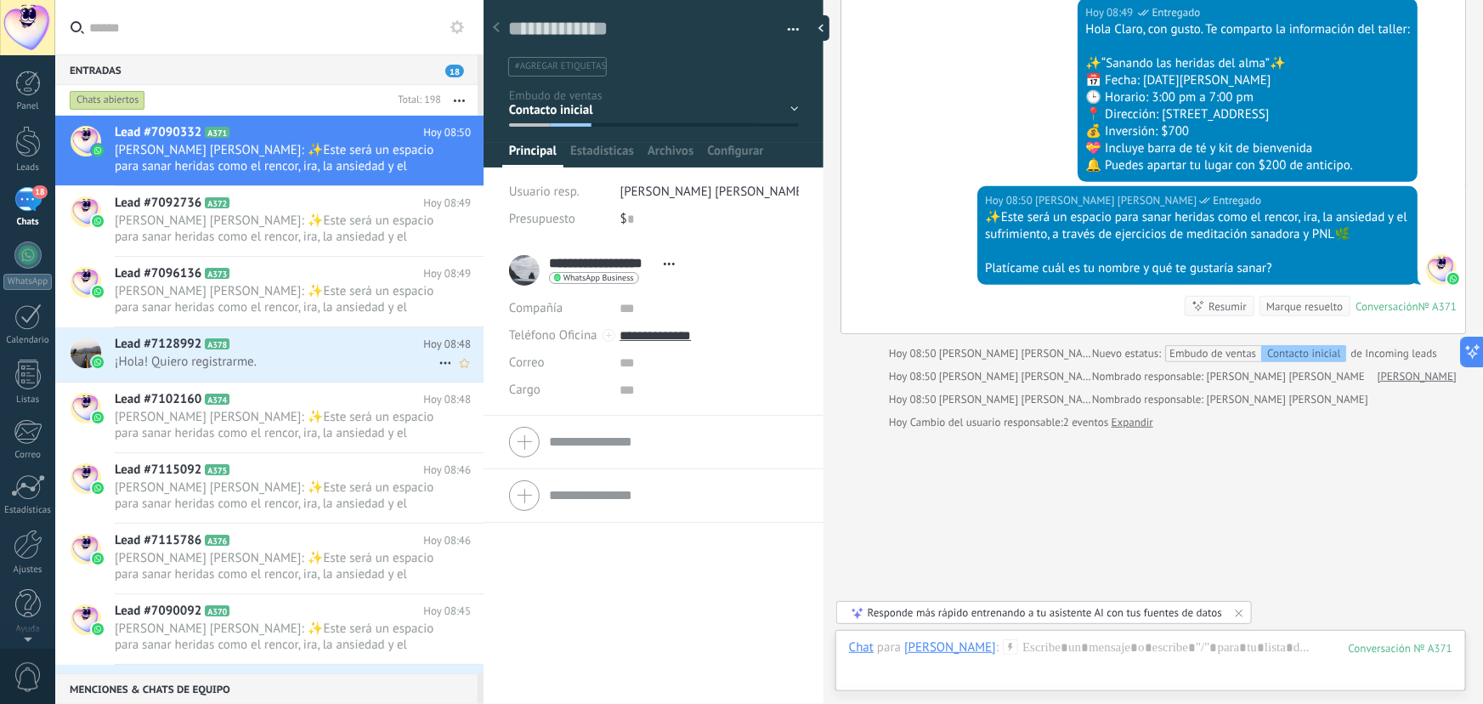
click at [339, 370] on div "Lead #7128992 A378 Hoy 08:48 ¡Hola! Quiero registrarme." at bounding box center [299, 354] width 369 height 54
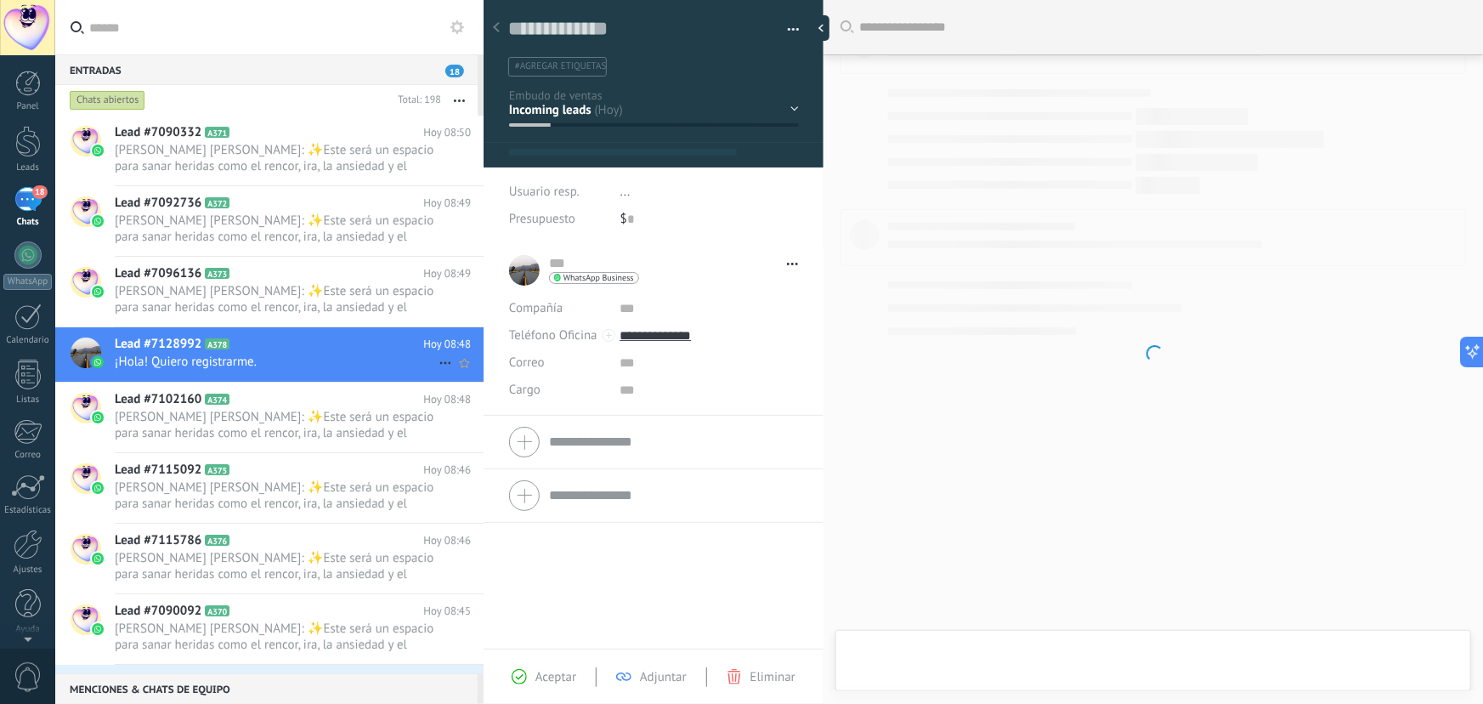
type textarea "**********"
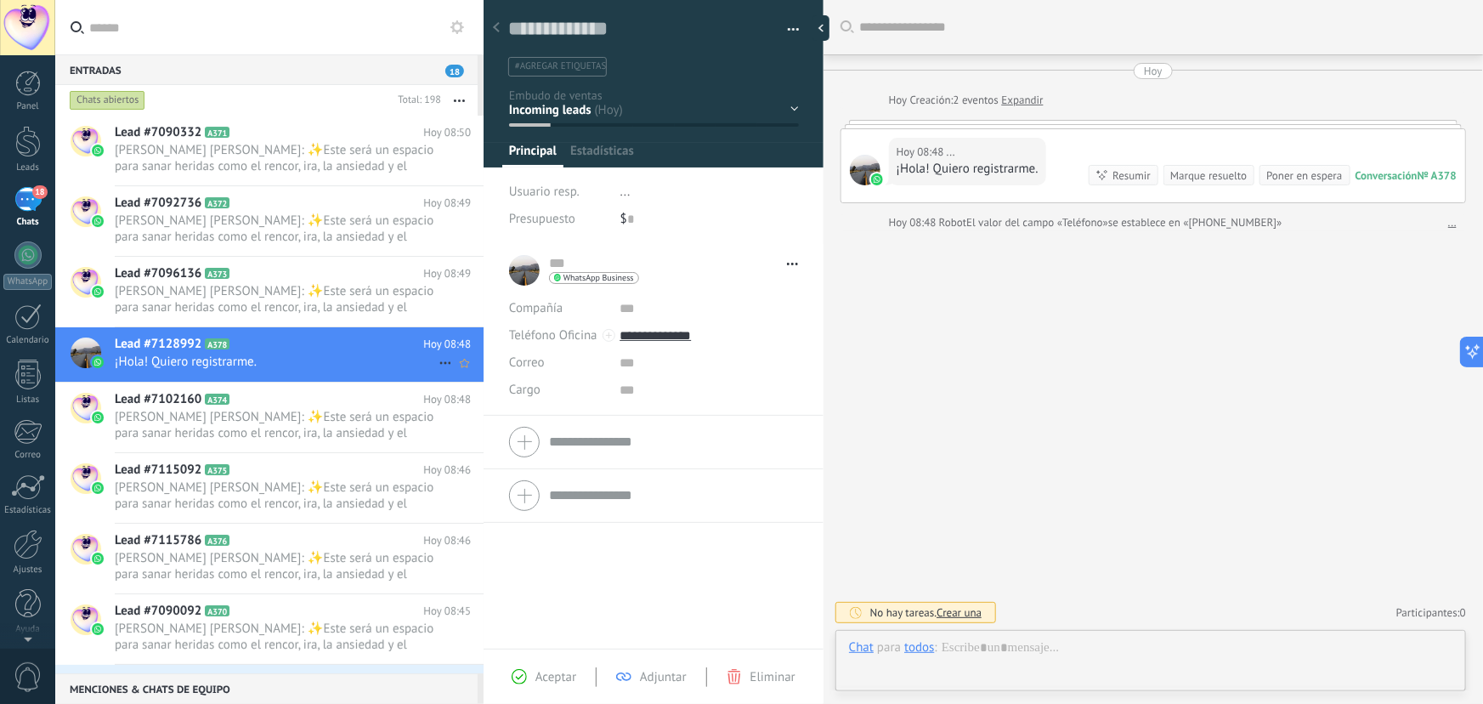
scroll to position [26, 0]
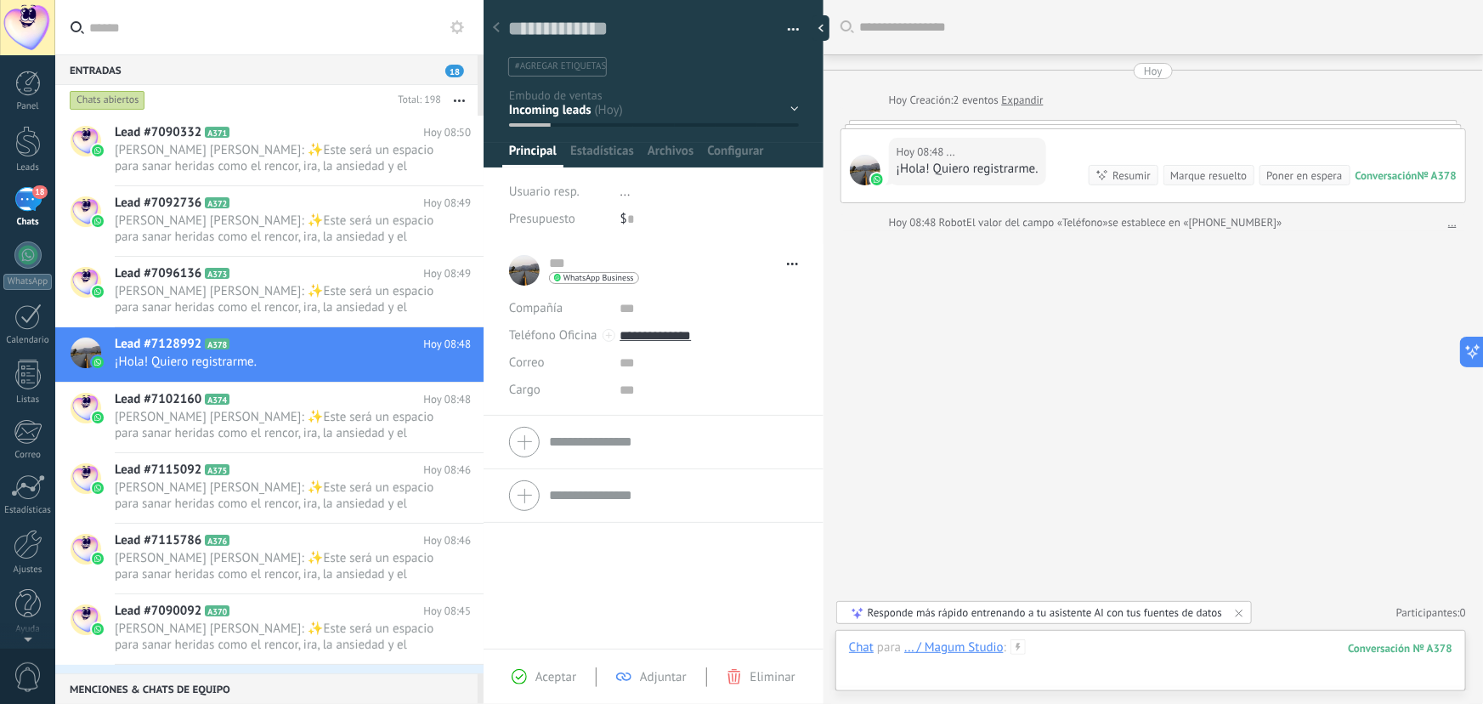
click at [1109, 651] on div at bounding box center [1151, 664] width 604 height 51
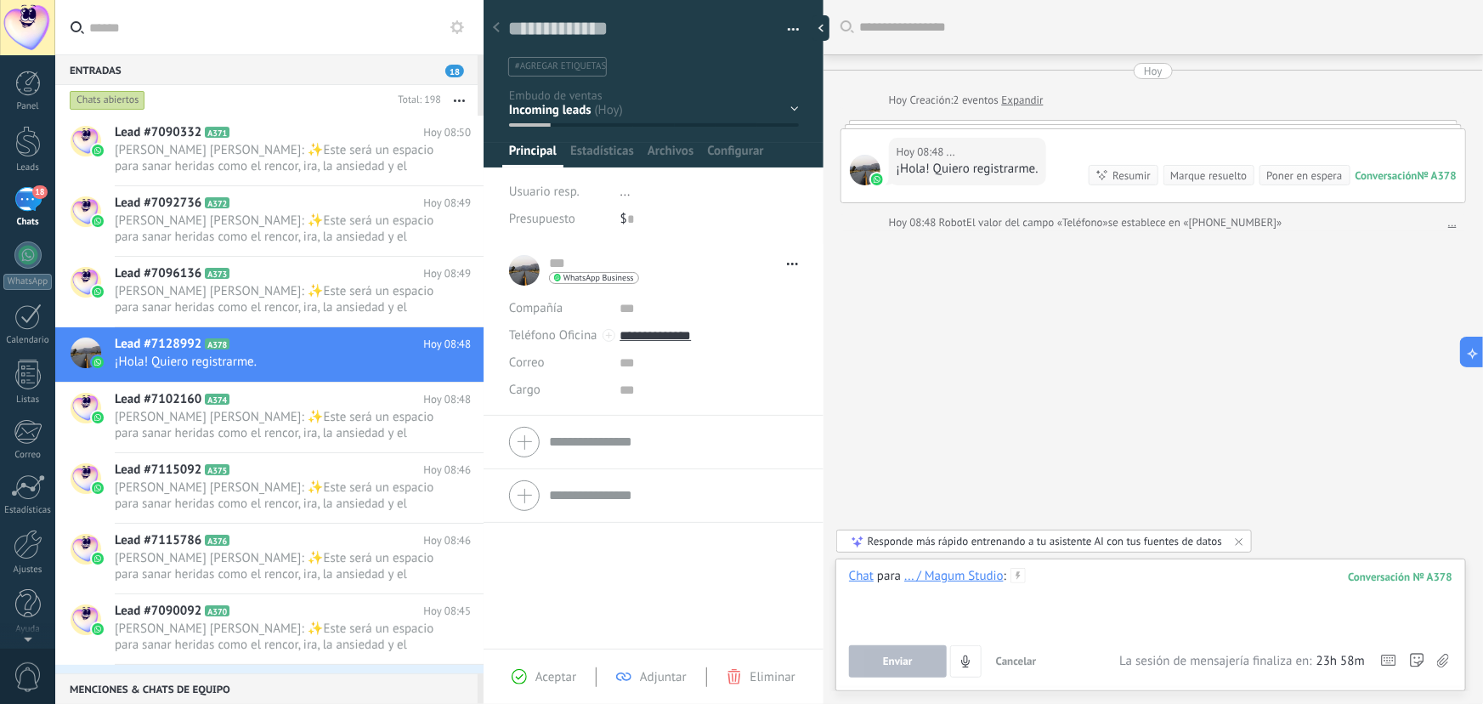
paste div
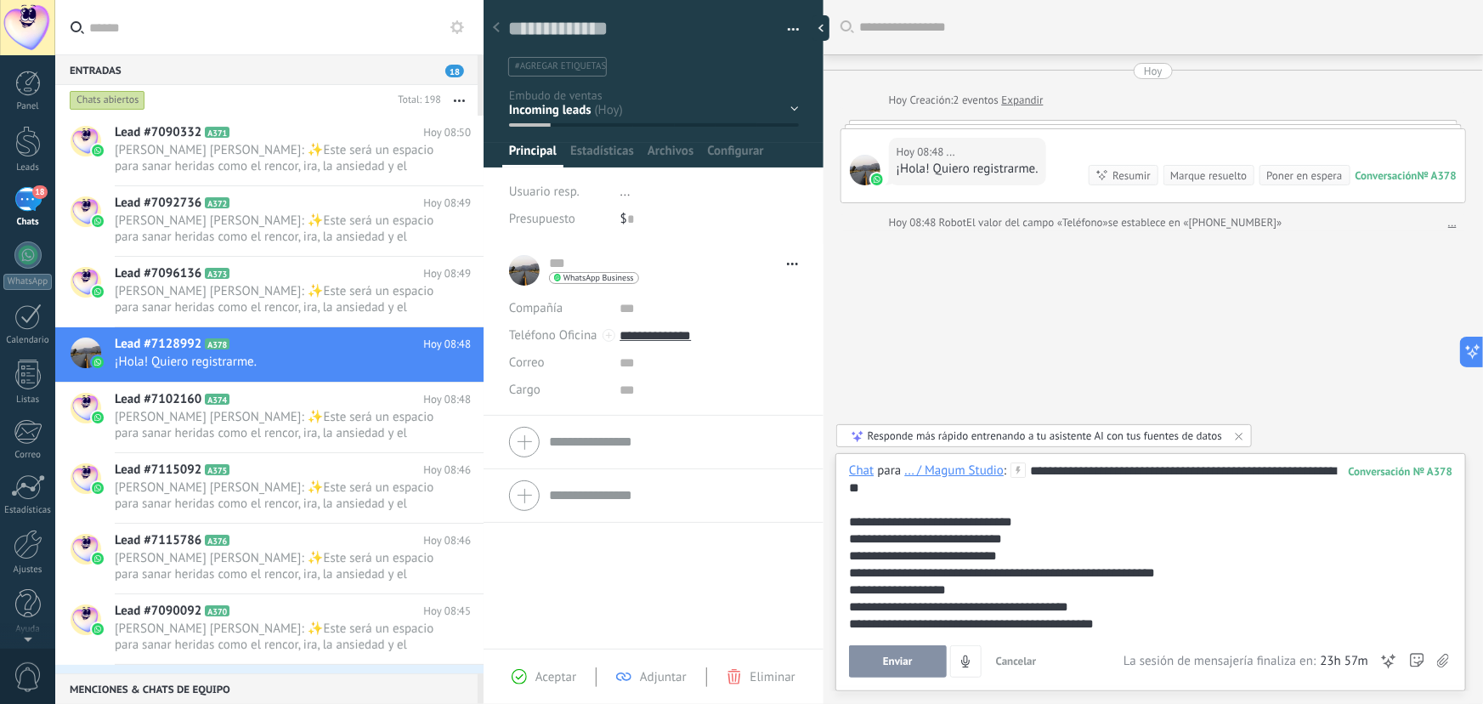
click at [921, 663] on button "Enviar" at bounding box center [898, 661] width 98 height 32
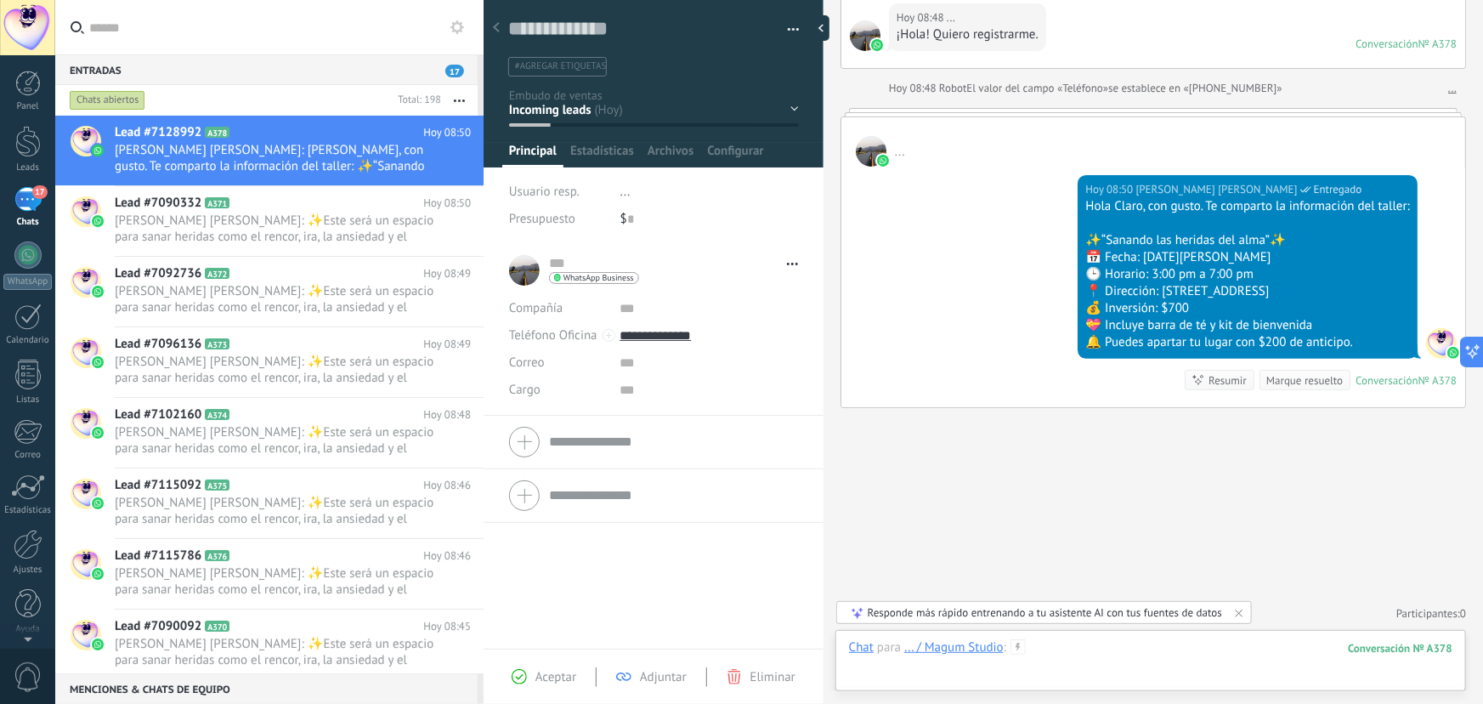
click at [1083, 656] on div at bounding box center [1151, 664] width 604 height 51
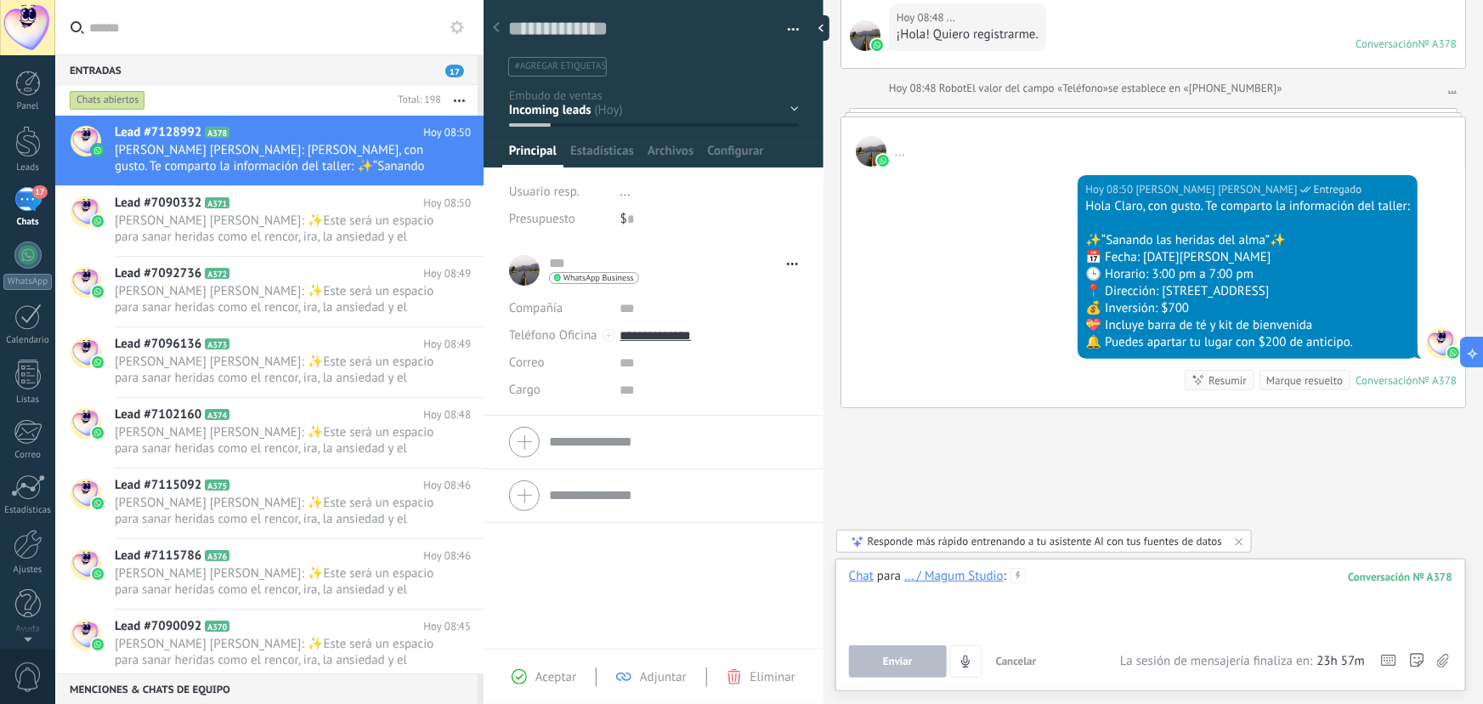
paste div
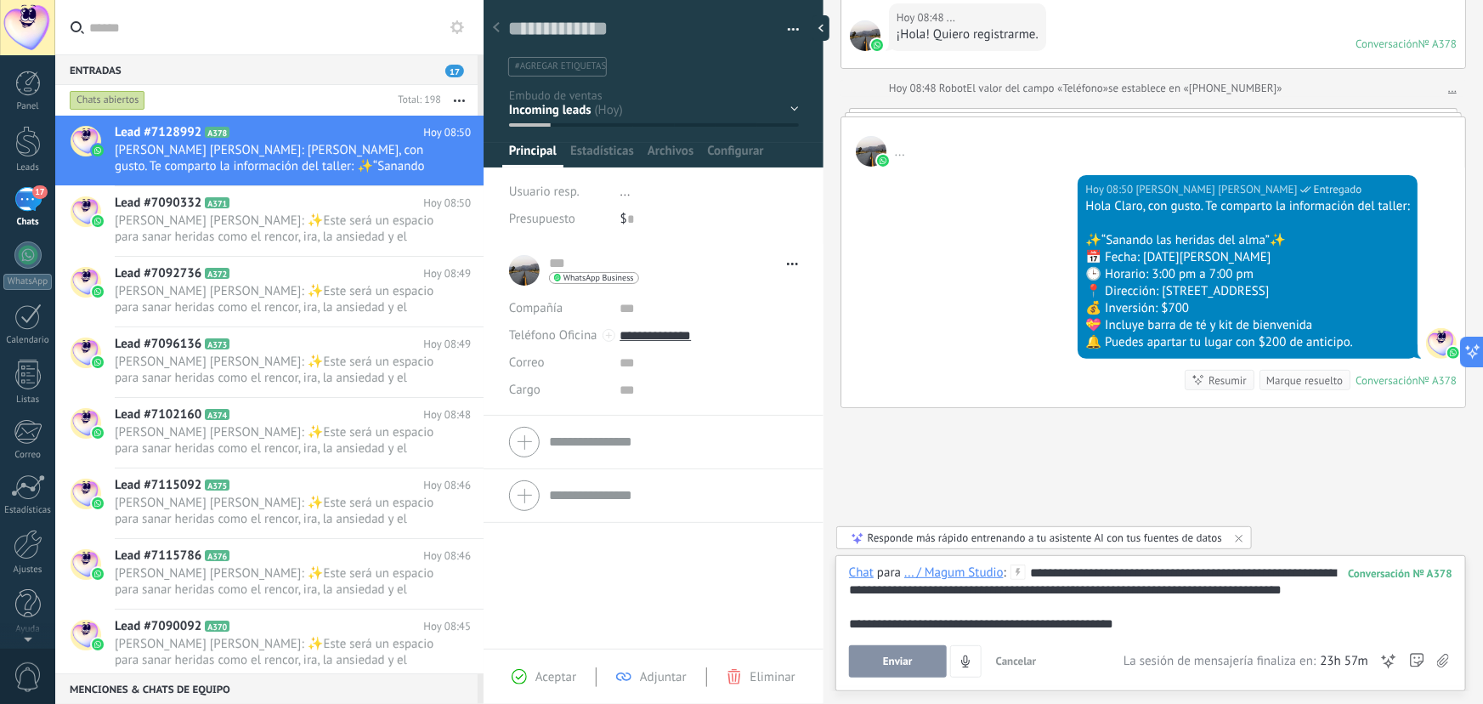
click at [897, 663] on span "Enviar" at bounding box center [898, 661] width 30 height 12
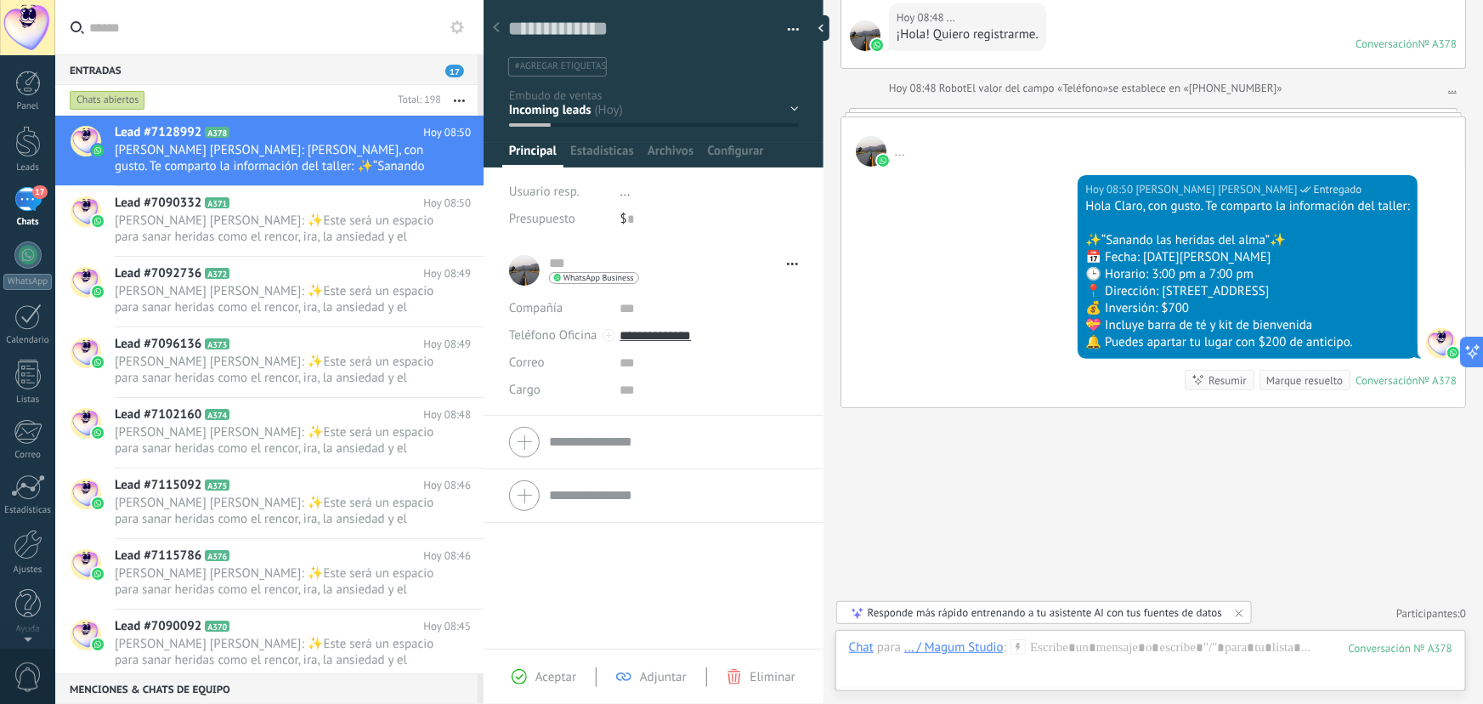
scroll to position [237, 0]
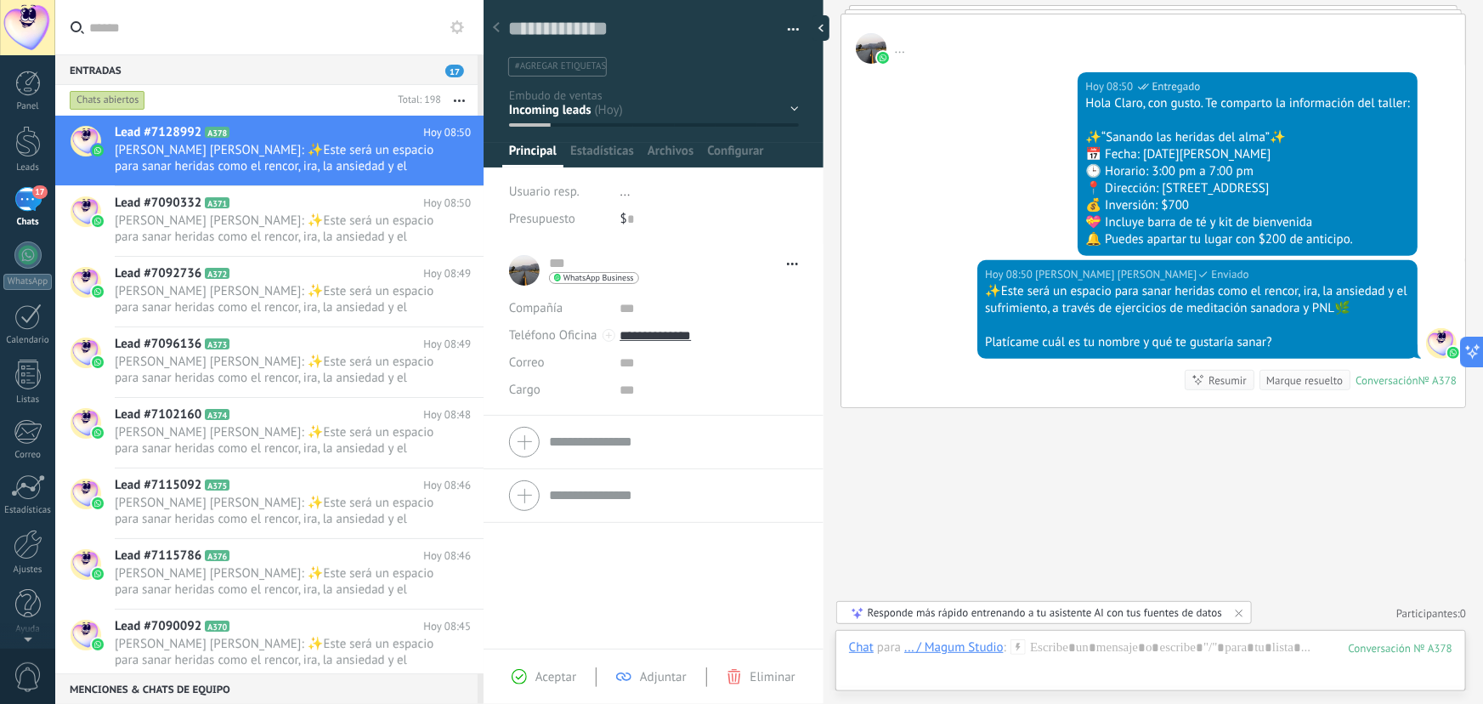
click at [0, 0] on div "Contacto inicial Segundo contacto - Reactivacion Envió de información Envio de …" at bounding box center [0, 0] width 0 height 0
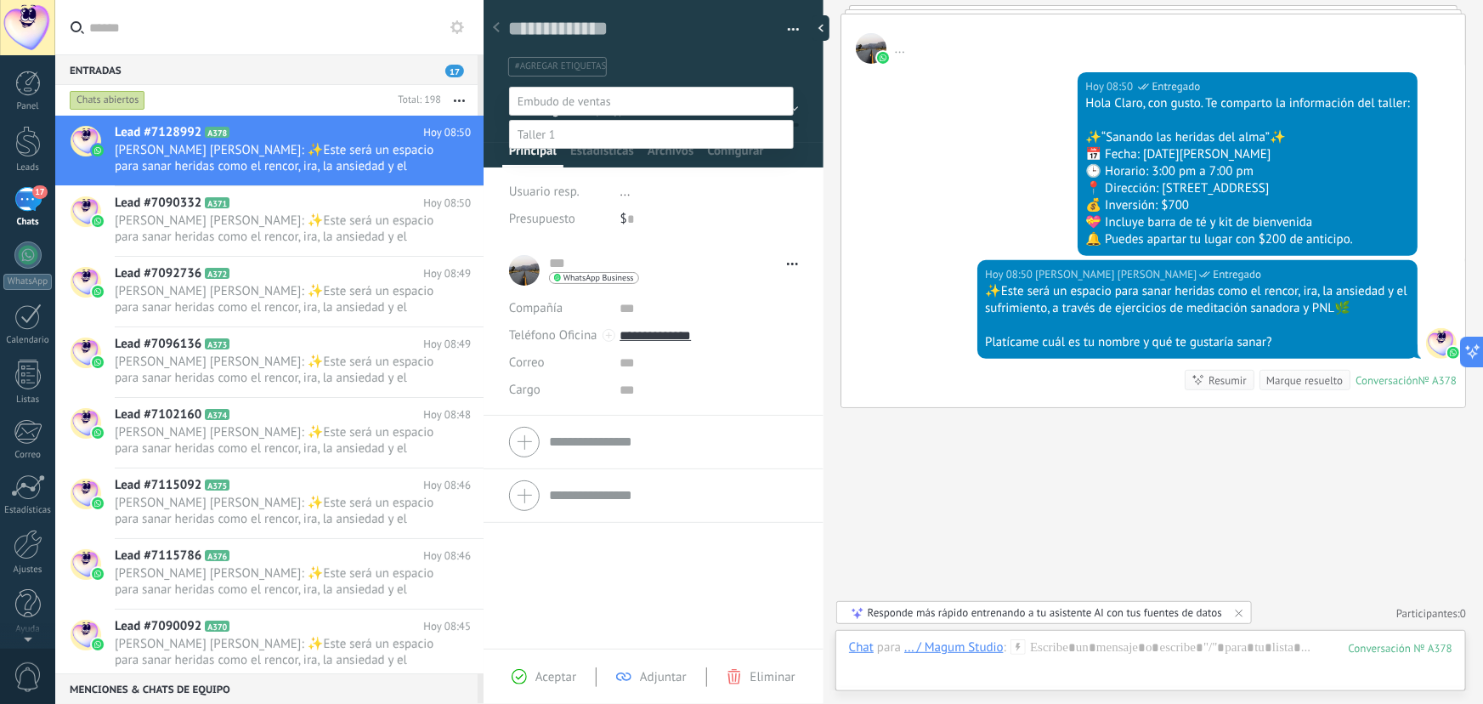
click at [0, 0] on label "Contacto inicial" at bounding box center [0, 0] width 0 height 0
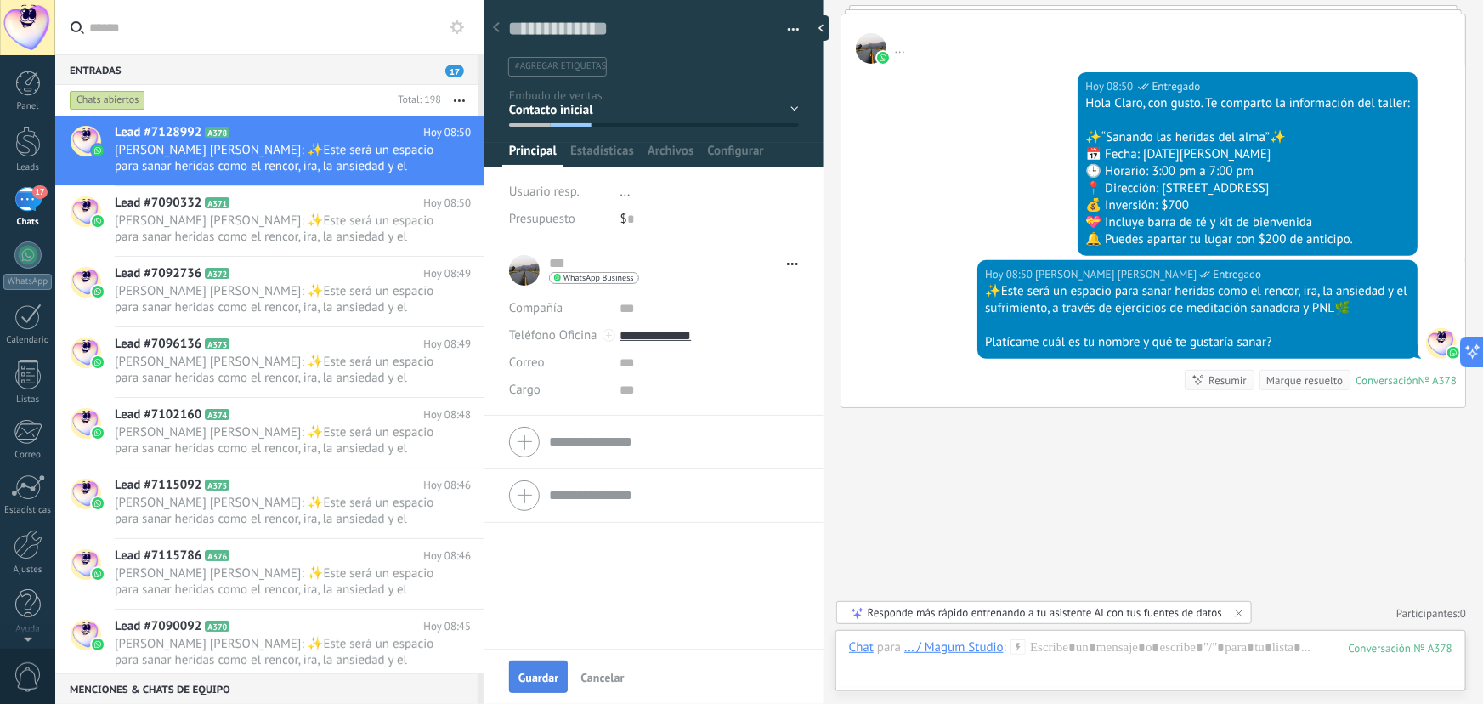
click at [542, 674] on span "Guardar" at bounding box center [539, 678] width 40 height 12
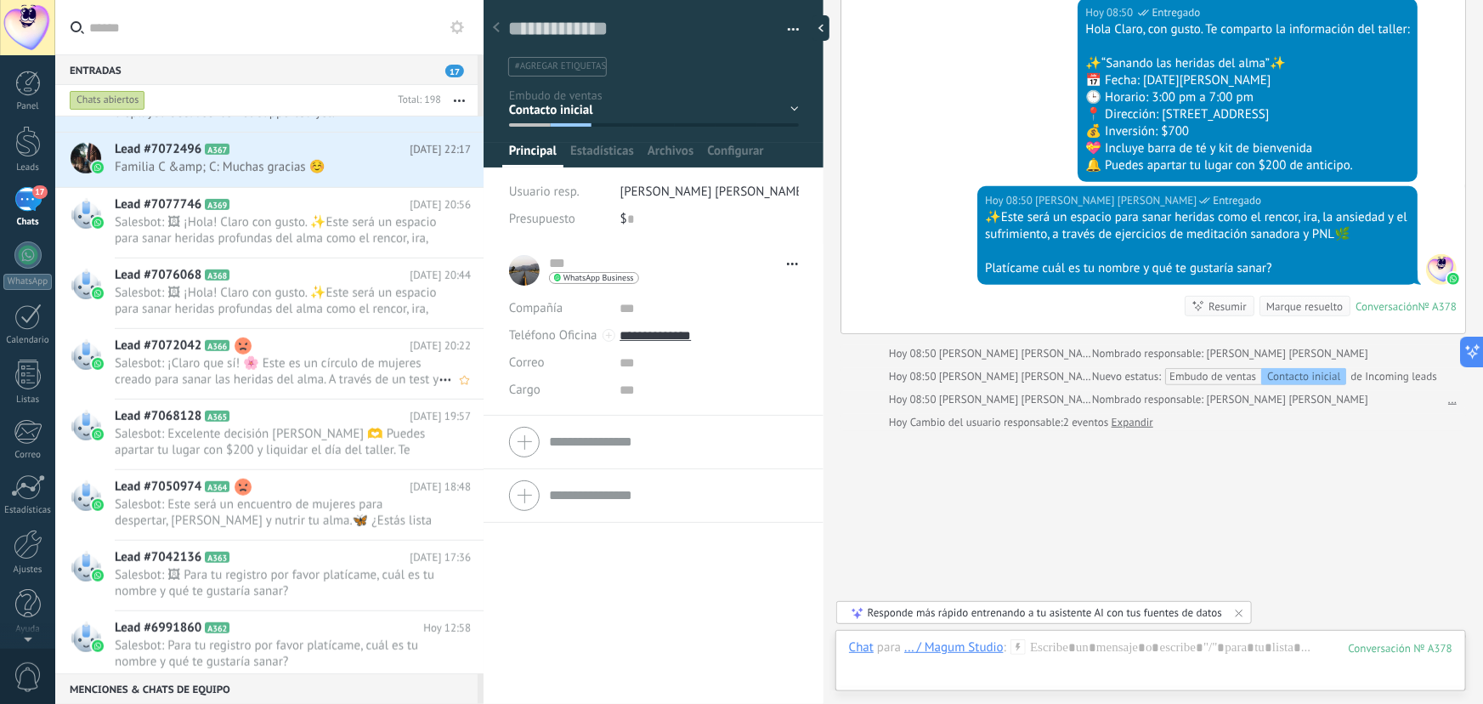
scroll to position [464, 0]
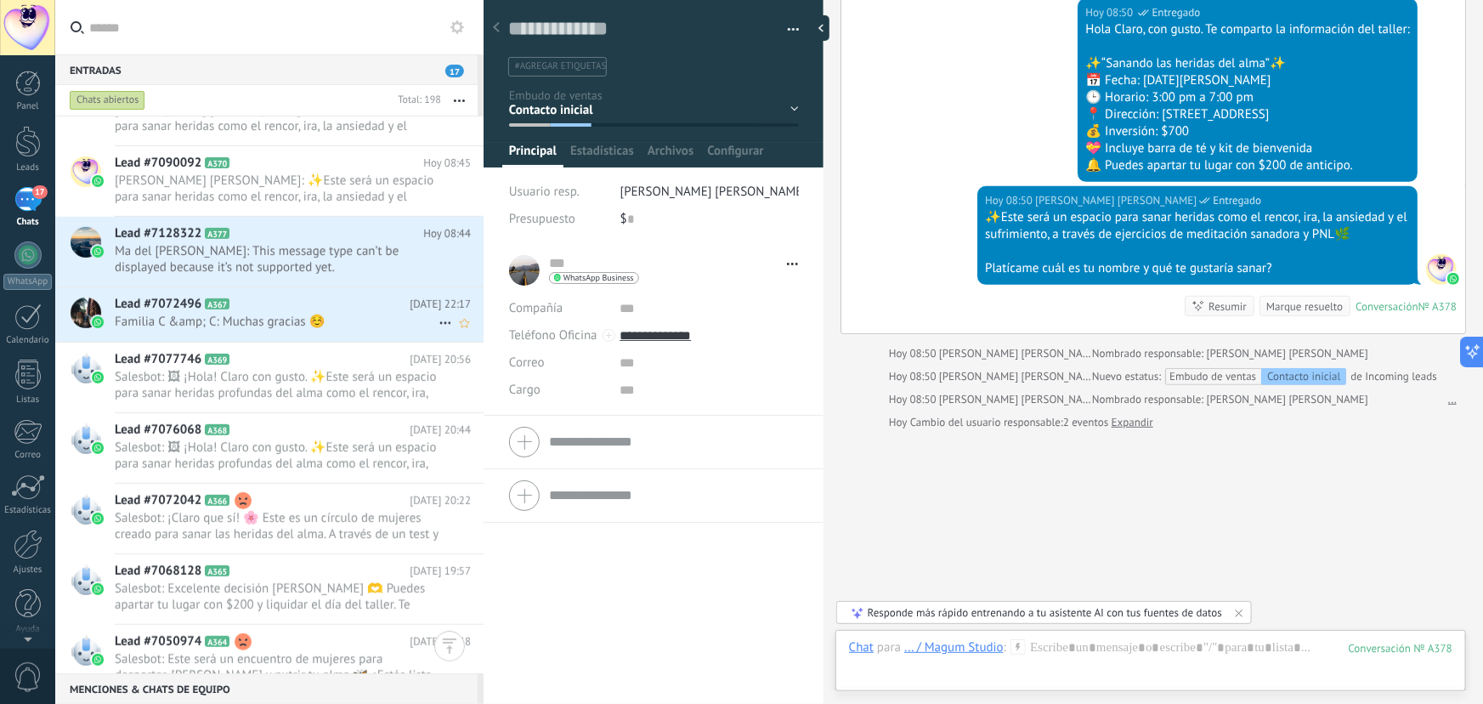
click at [339, 315] on span "Familia C &amp; C: Muchas gracias ☺️" at bounding box center [277, 322] width 324 height 16
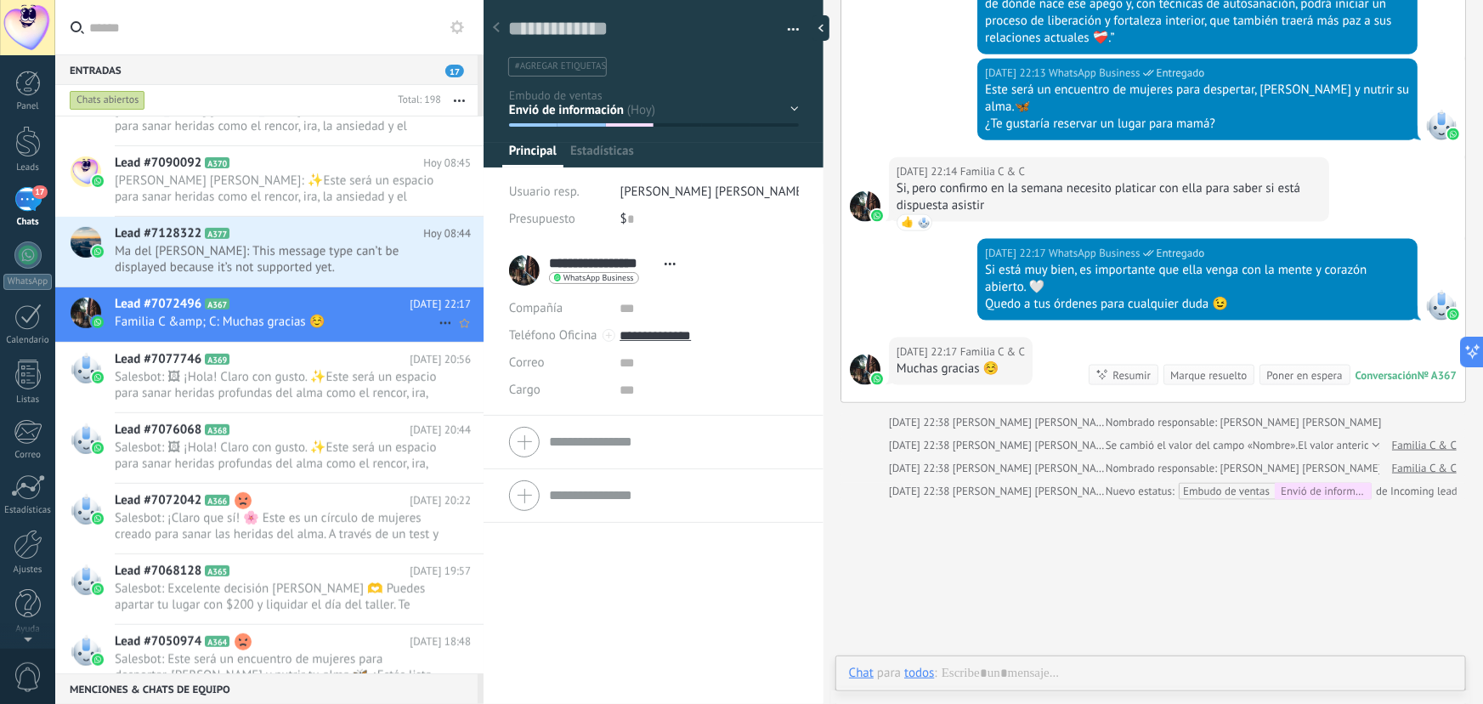
scroll to position [26, 0]
click at [1193, 367] on div "Marque resuelto" at bounding box center [1209, 375] width 77 height 16
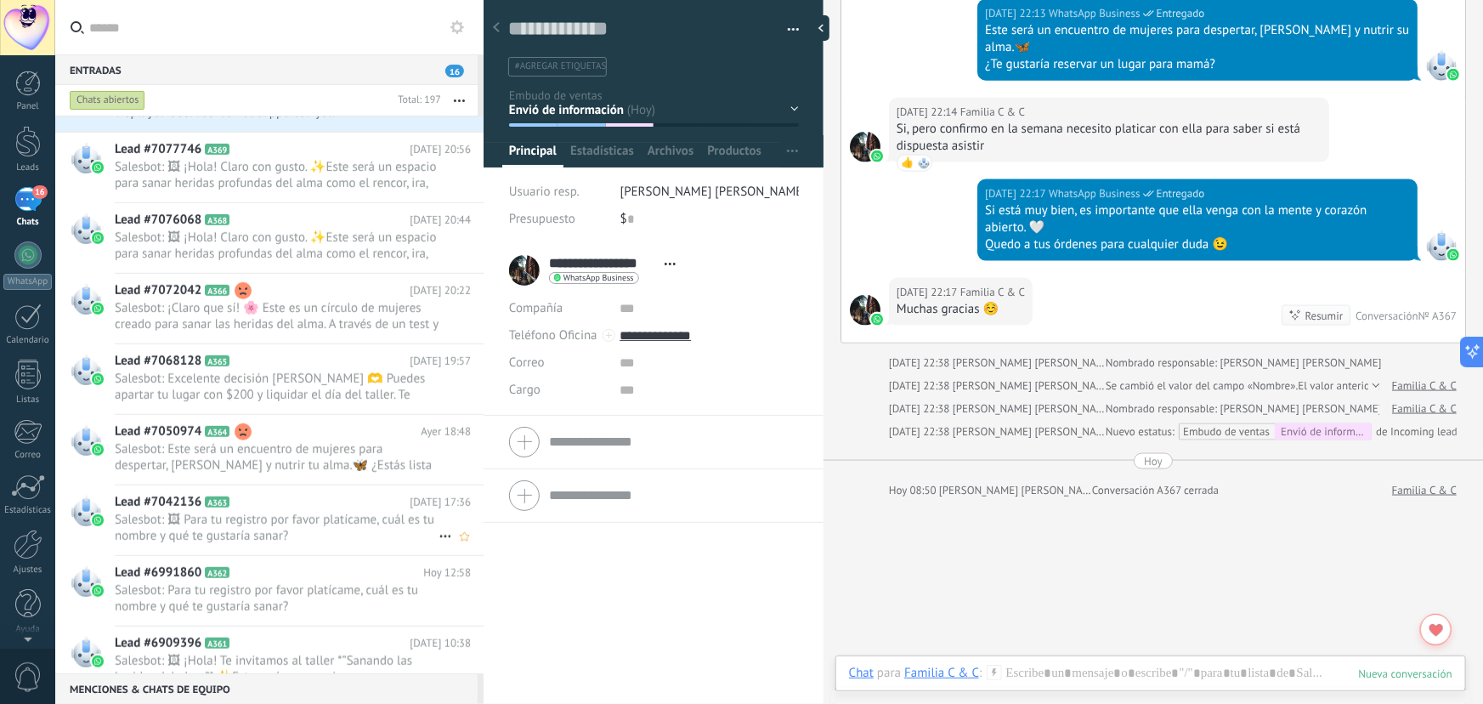
scroll to position [696, 0]
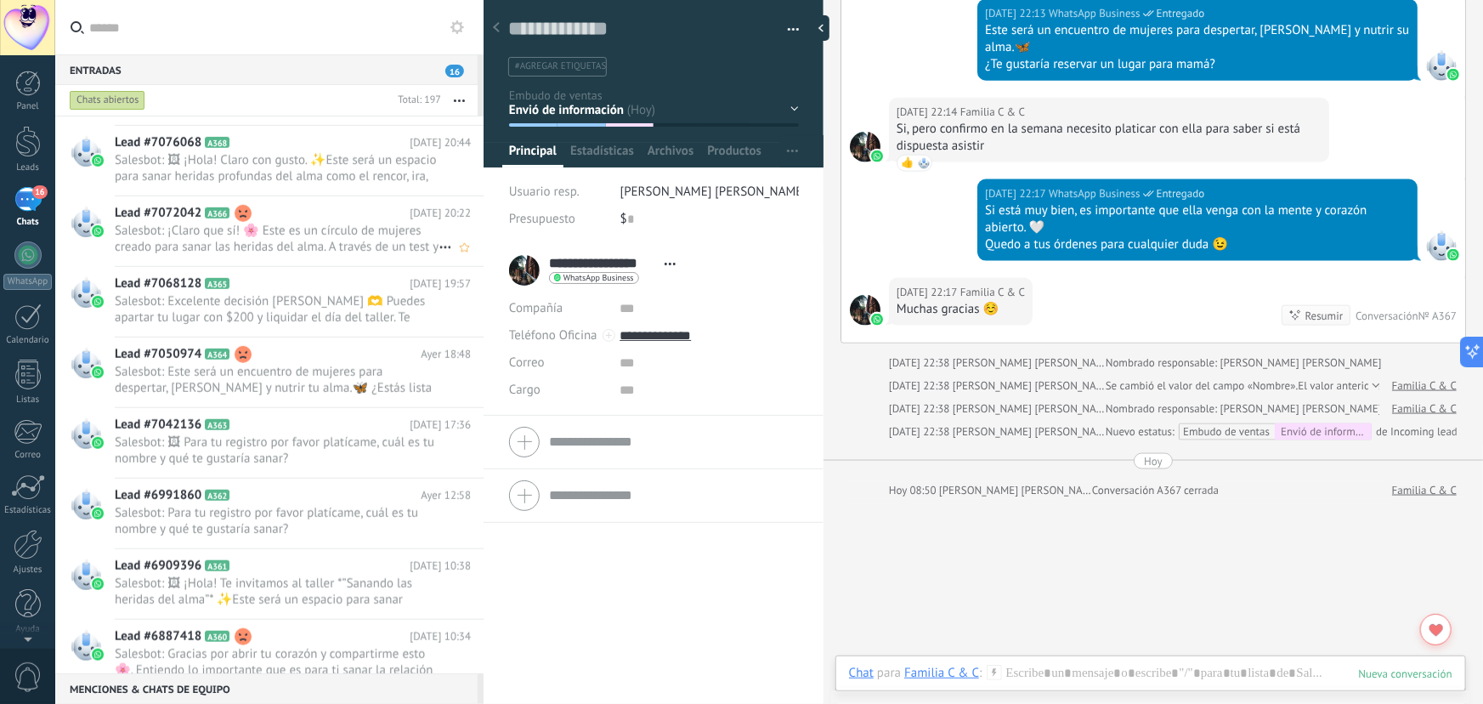
click at [333, 237] on span "Salesbot: ¡Claro que sí! 🌸 Este es un círculo de mujeres creado para sanar las …" at bounding box center [277, 239] width 324 height 32
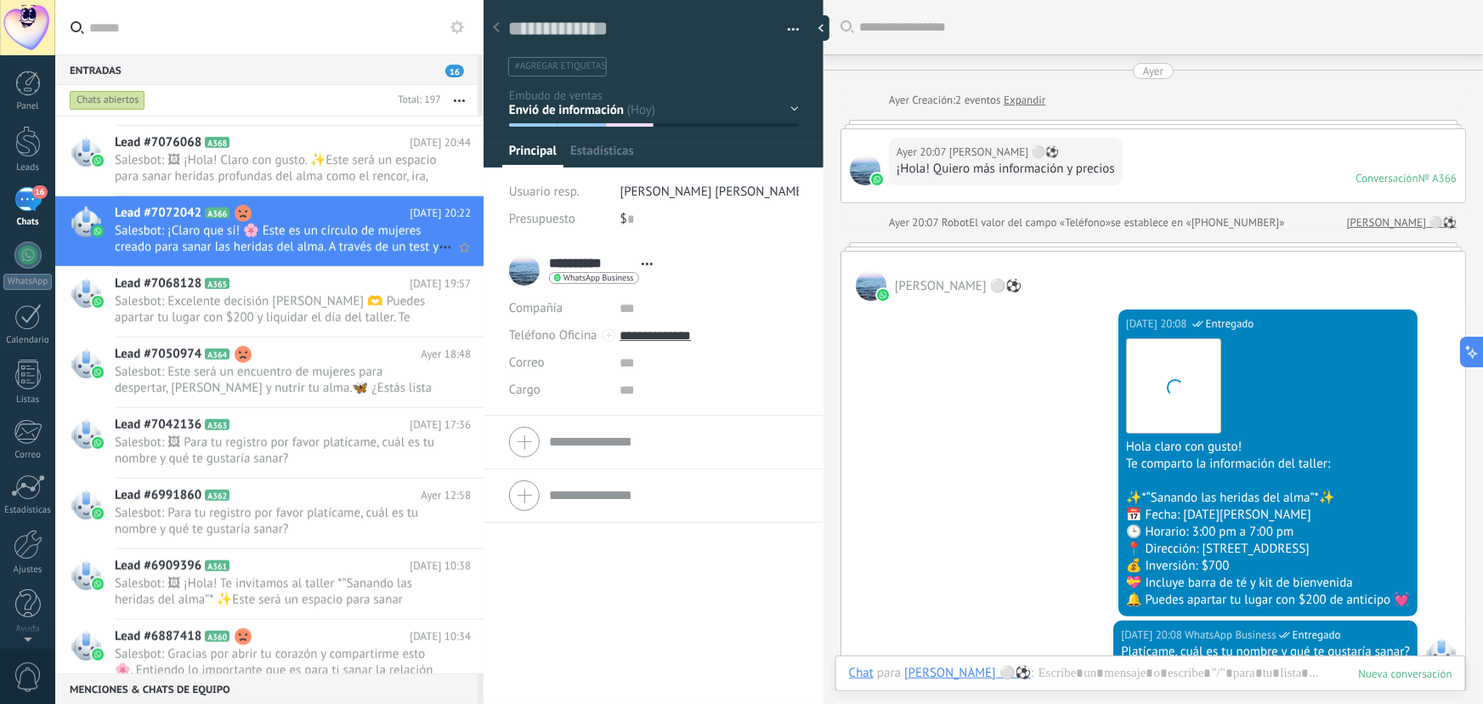
scroll to position [26, 0]
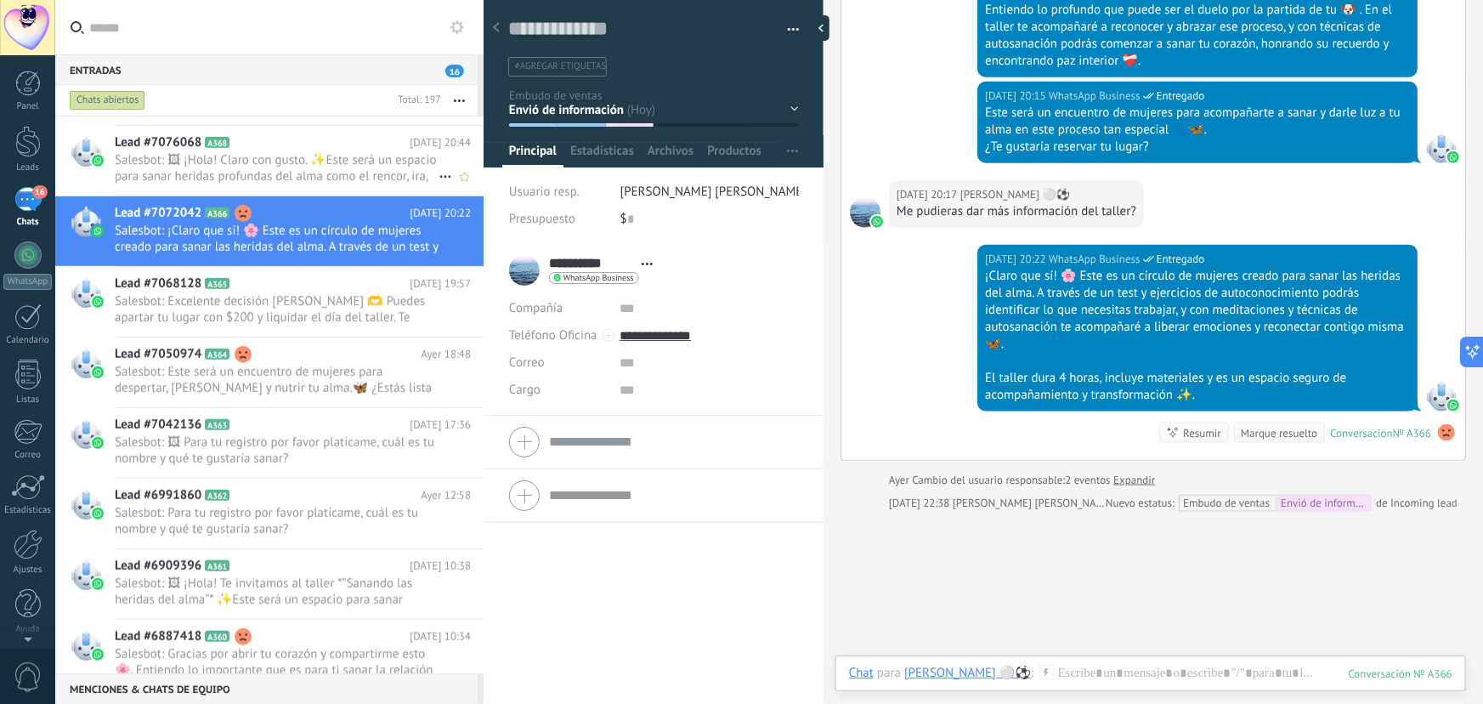
click at [333, 156] on span "Salesbot: 🖼 ¡Hola! Claro con gusto. ✨Este será un espacio para sanar heridas pr…" at bounding box center [277, 168] width 324 height 32
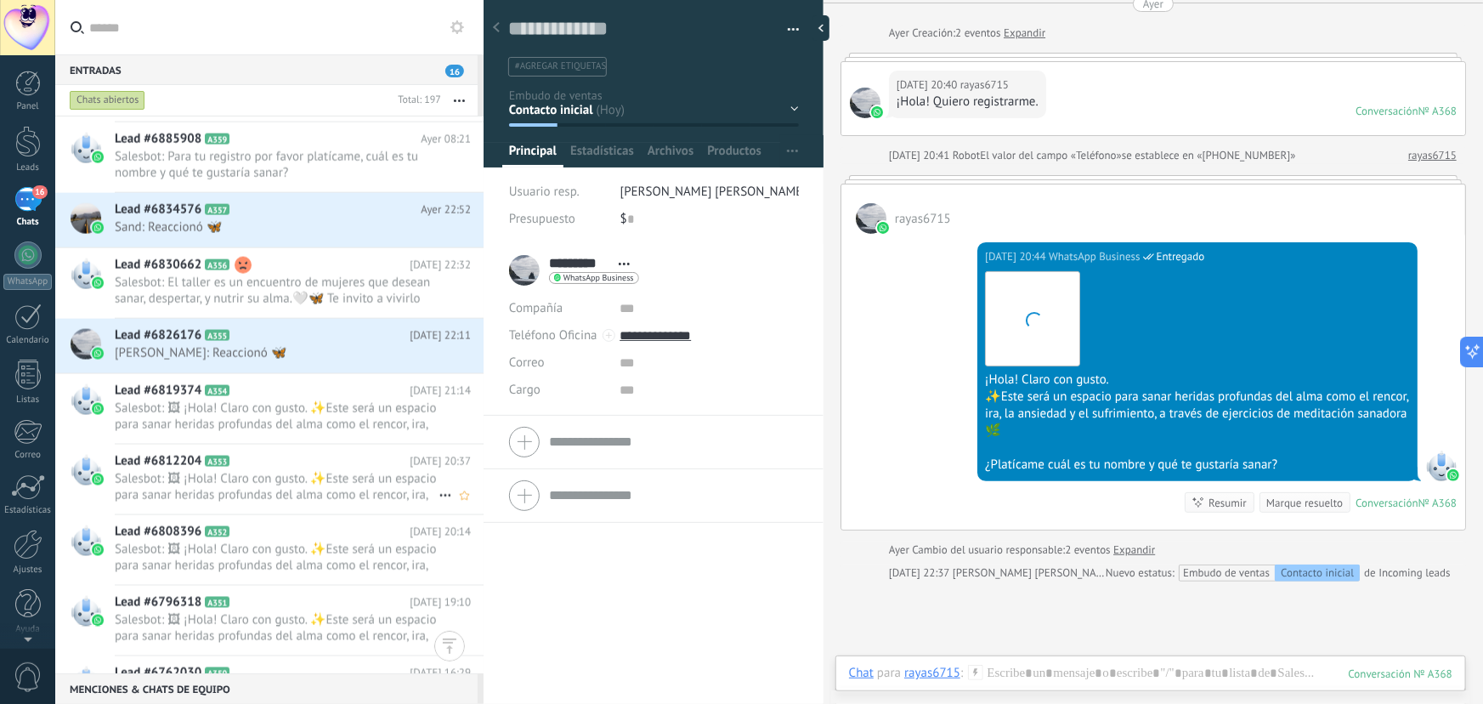
scroll to position [1181, 0]
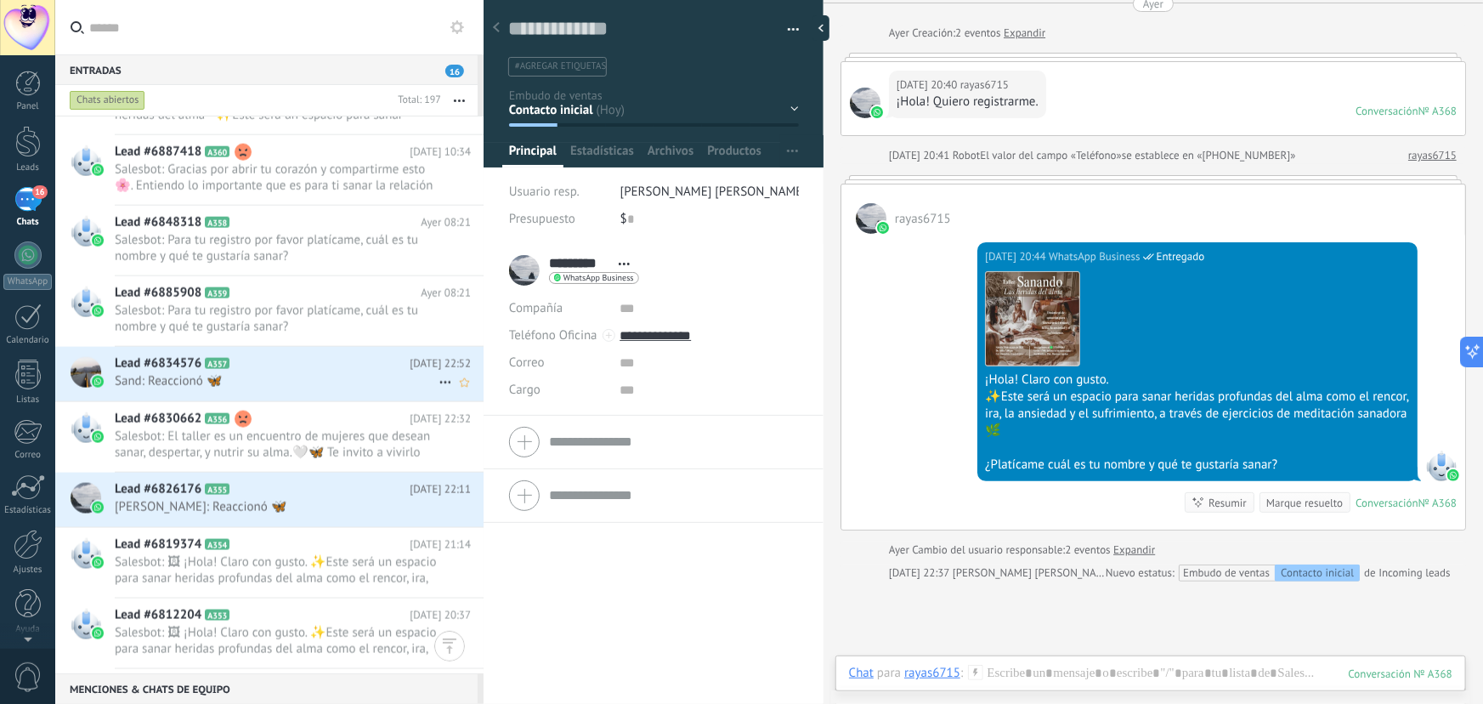
click at [276, 382] on span "Sand: Reaccionó 🦋" at bounding box center [277, 381] width 324 height 16
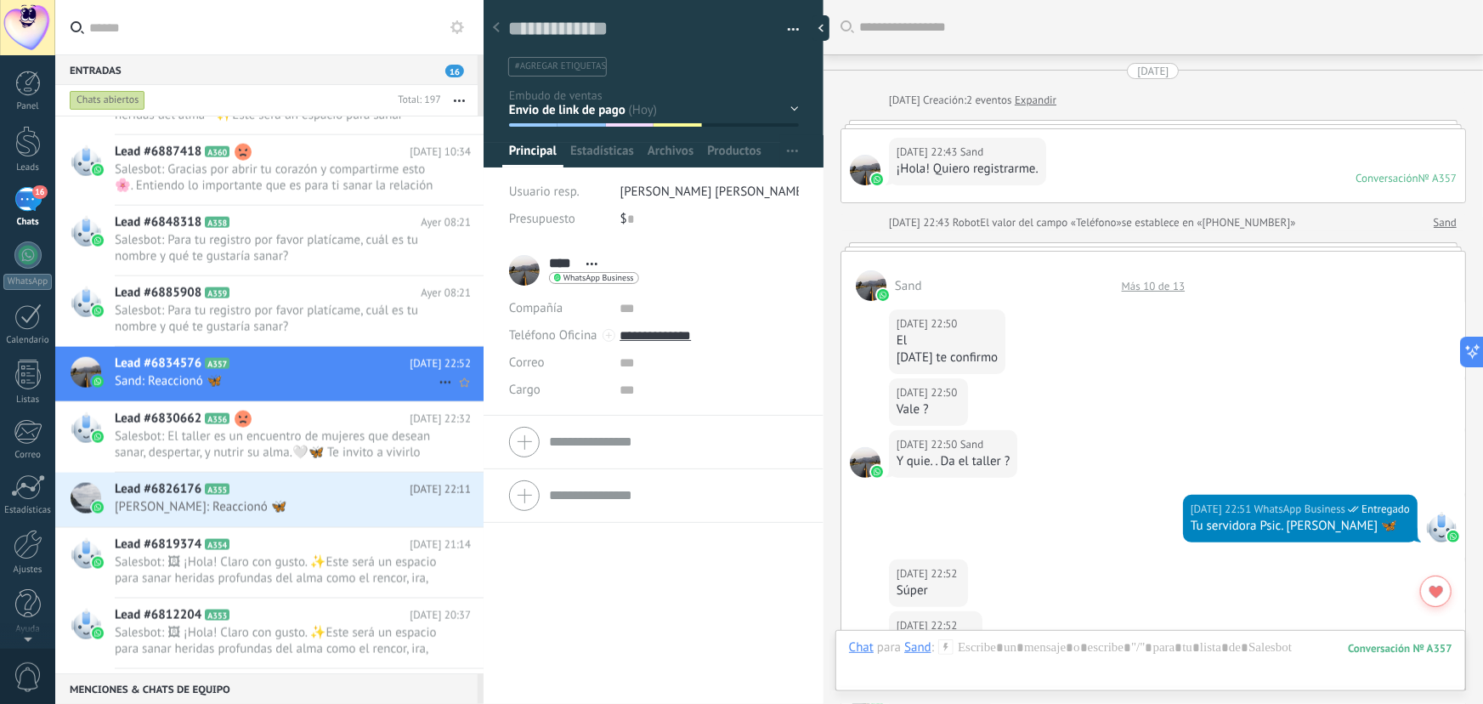
scroll to position [689, 0]
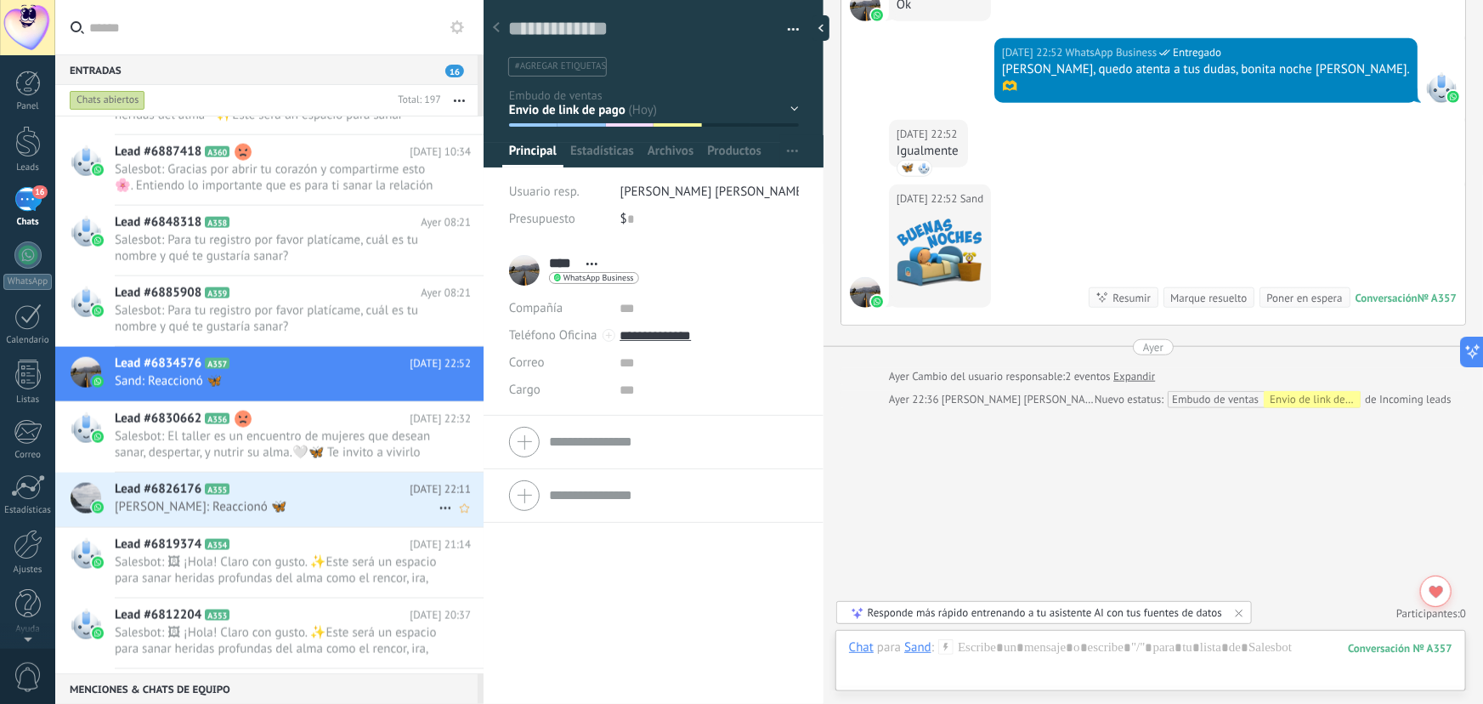
click at [225, 515] on div "Lead #6826176 A355 15.08.2025 22:11 Celina: Reaccionó 🦋" at bounding box center [299, 500] width 369 height 54
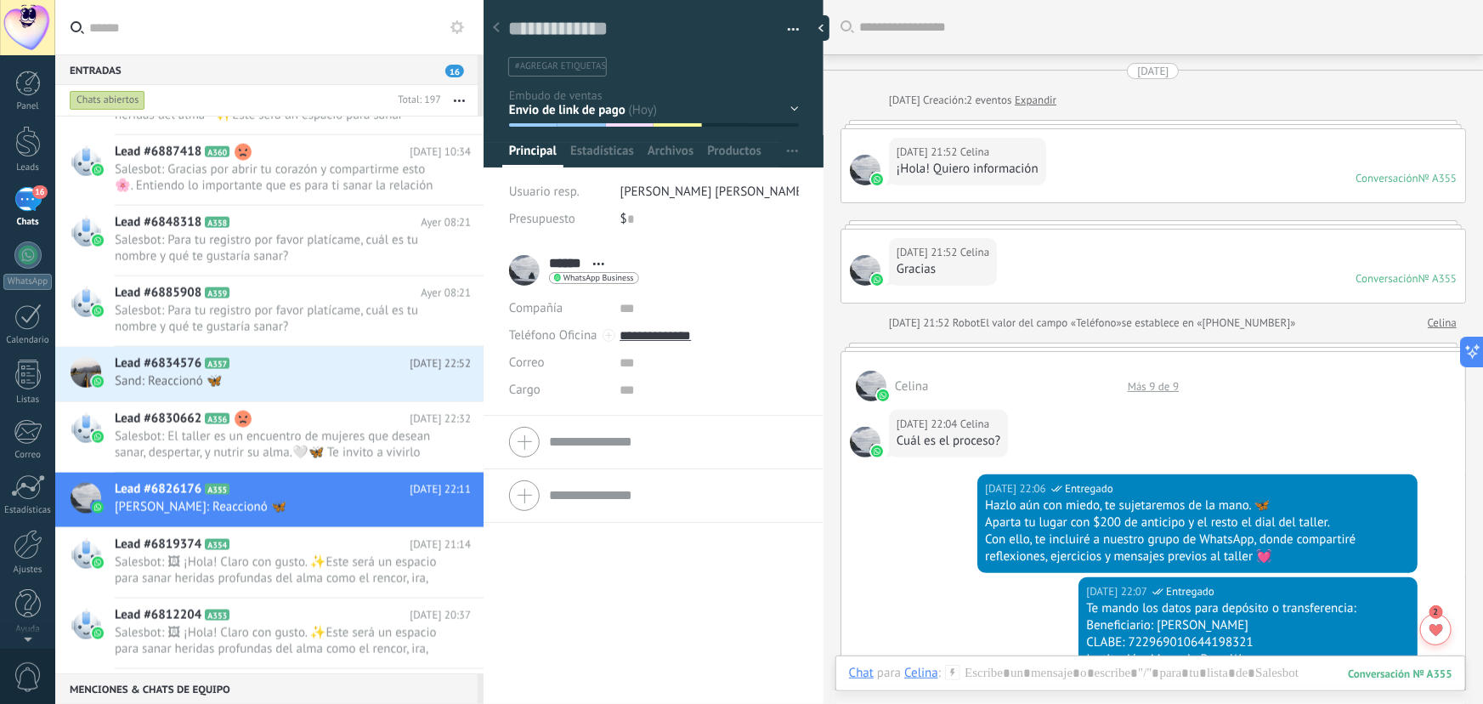
scroll to position [756, 0]
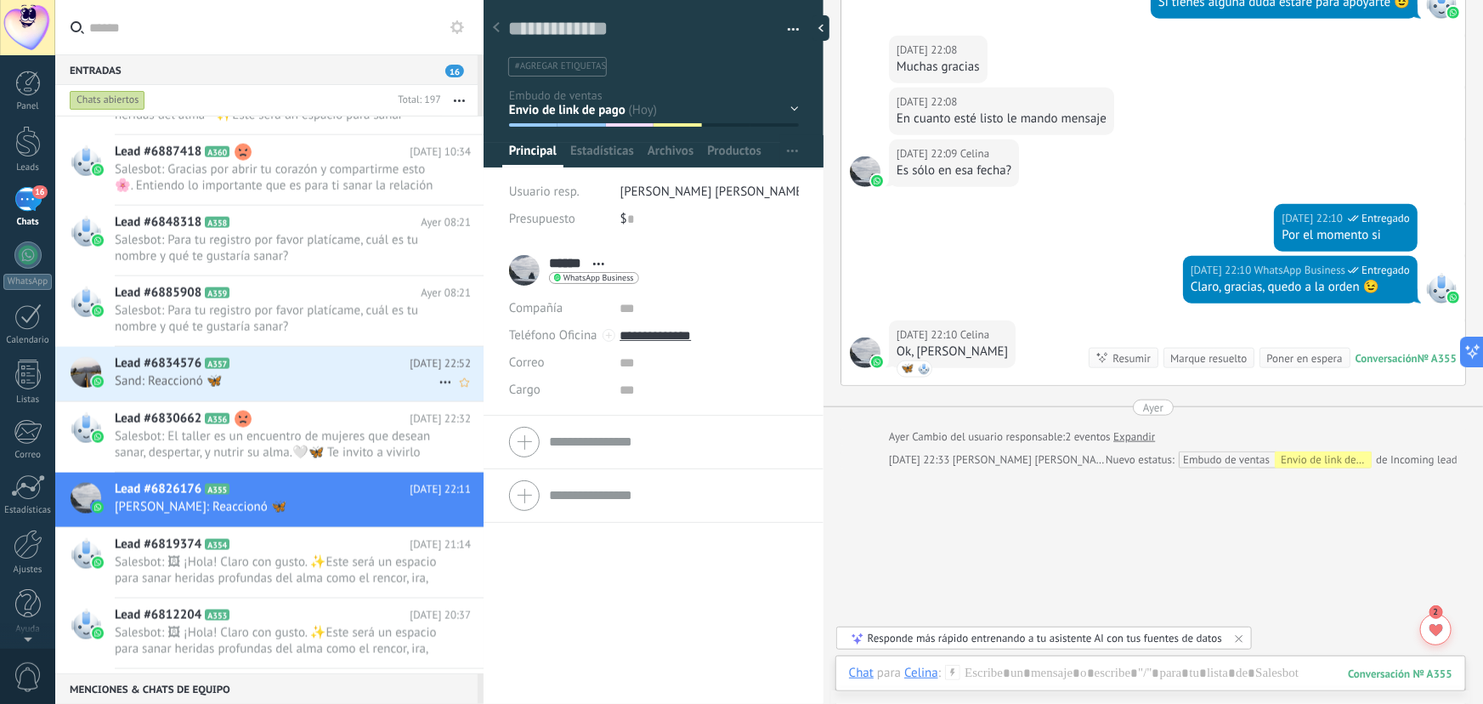
click at [292, 366] on h2 "Lead #6834576 A357" at bounding box center [262, 363] width 295 height 17
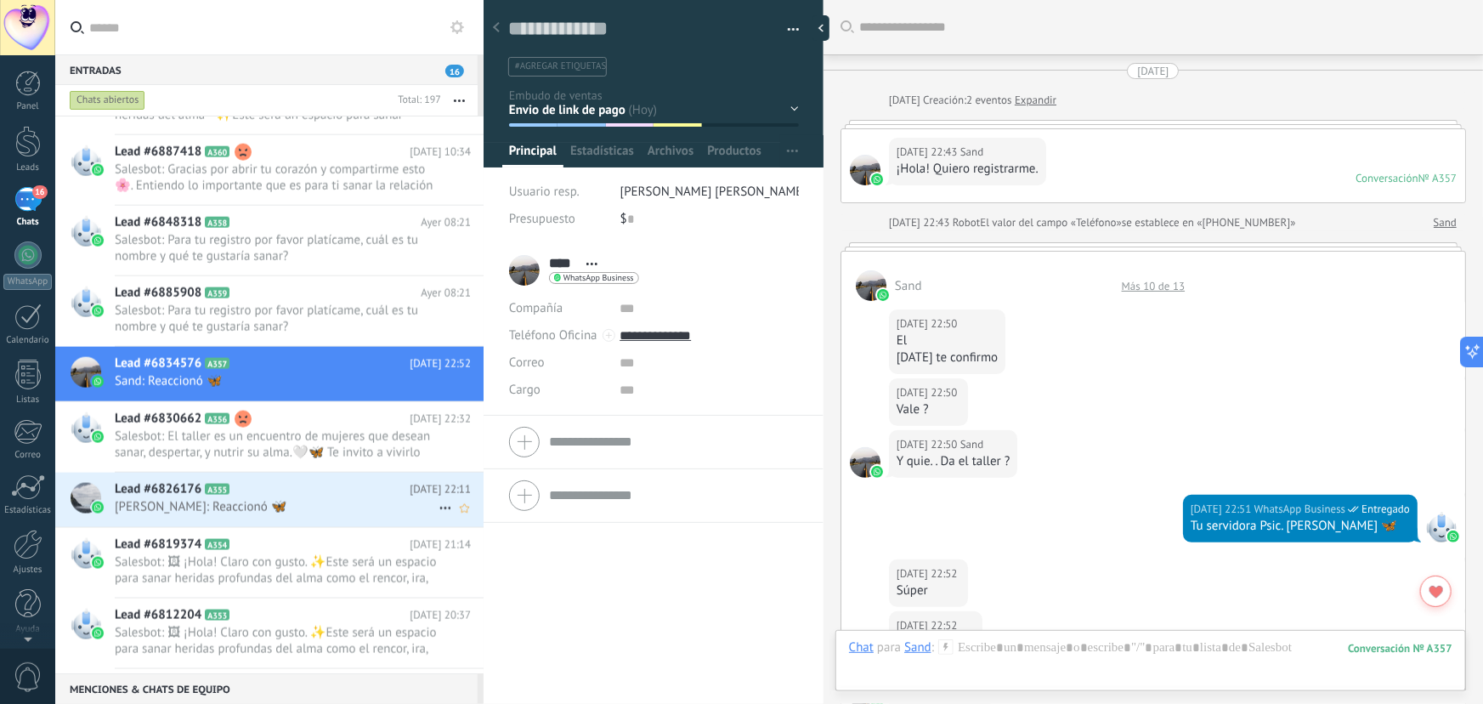
scroll to position [689, 0]
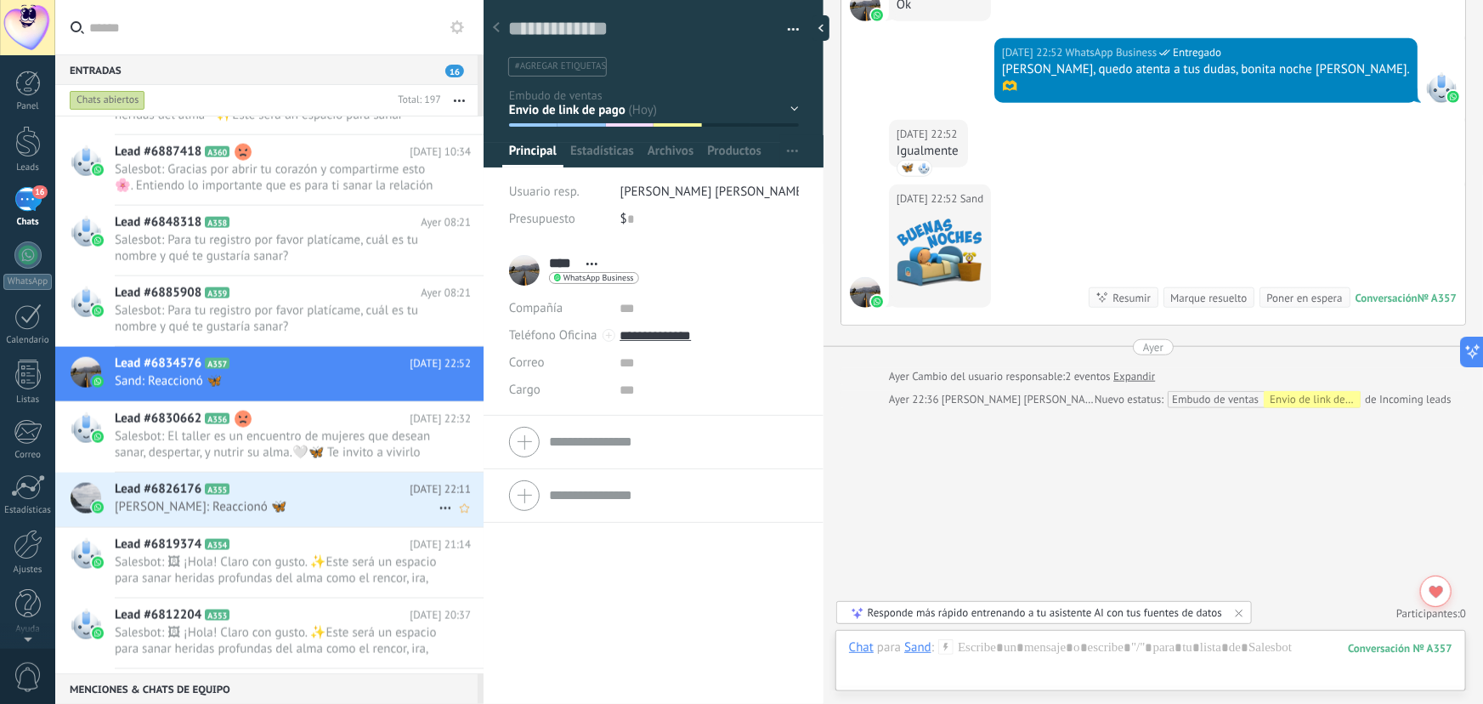
click at [296, 492] on h2 "Lead #6826176 A355" at bounding box center [262, 489] width 295 height 17
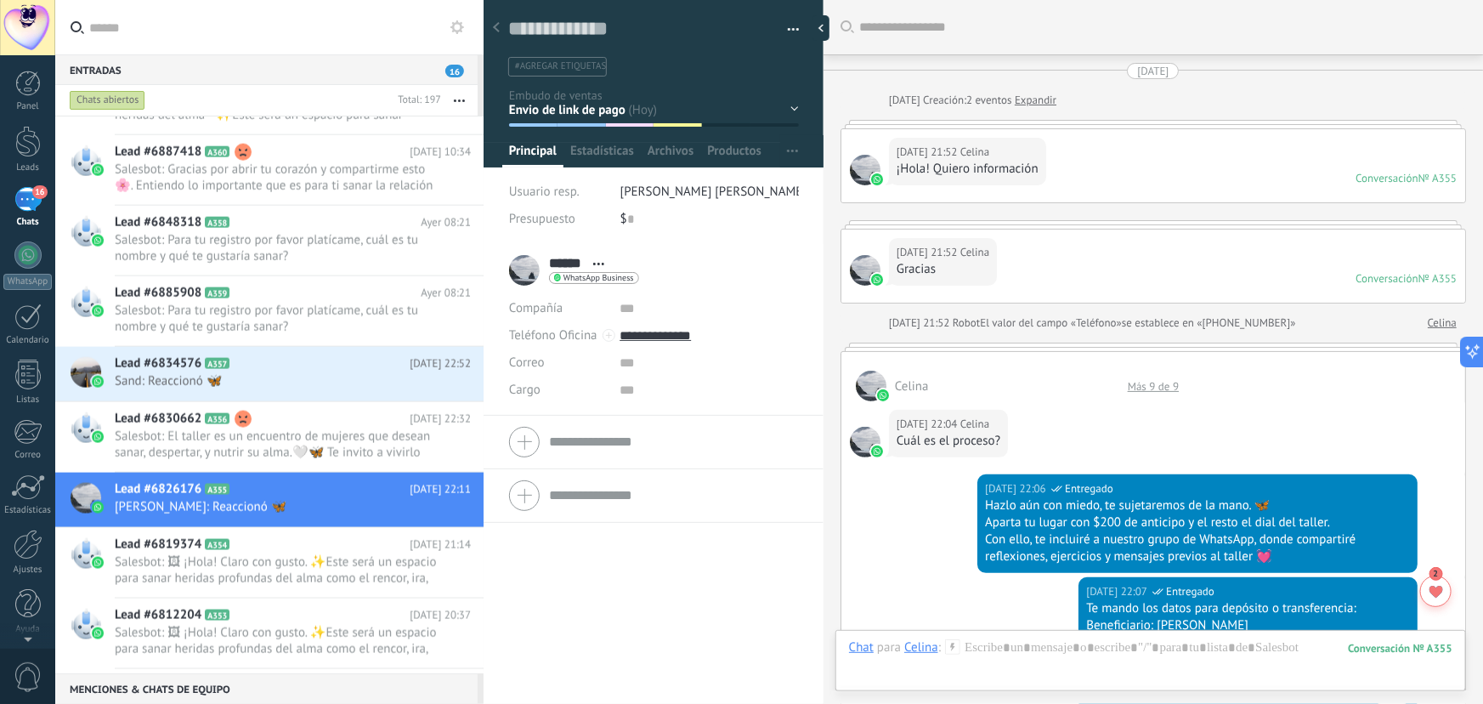
scroll to position [816, 0]
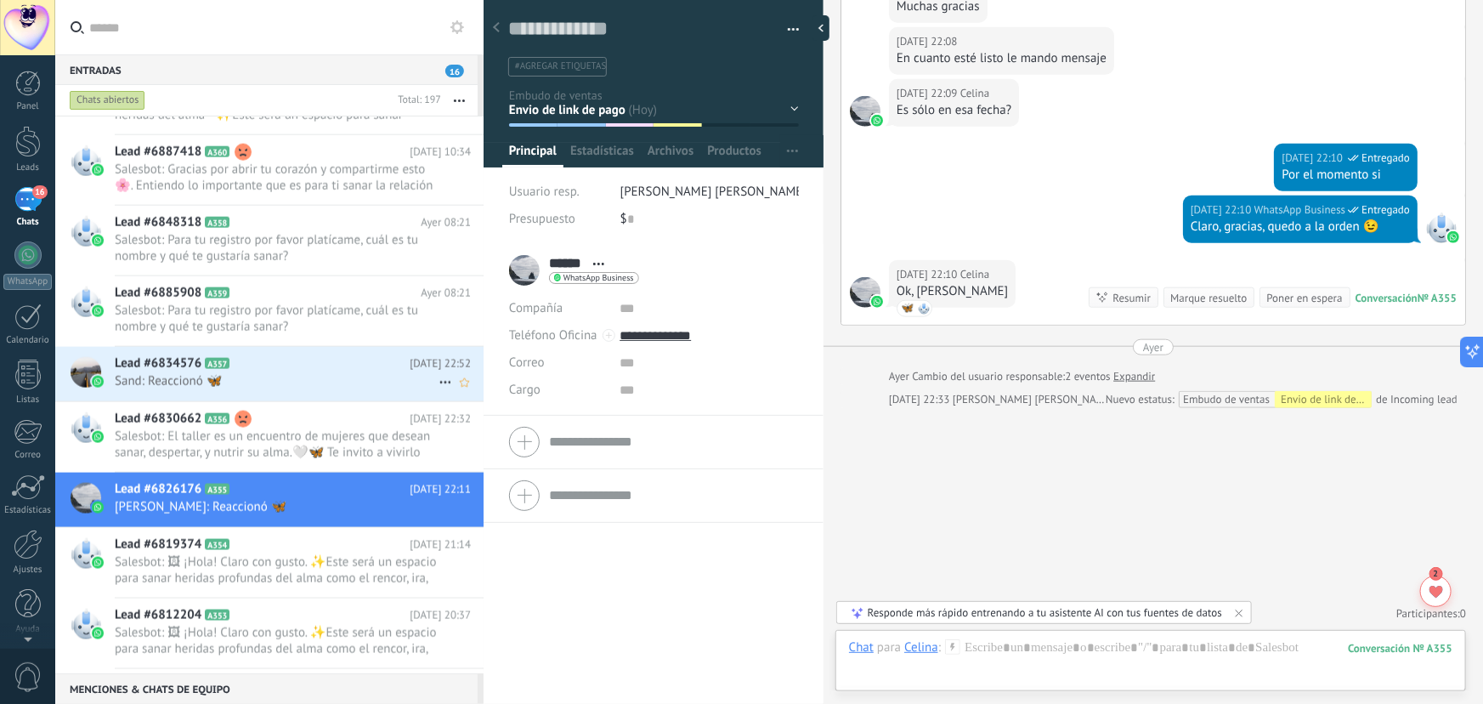
click at [323, 350] on div "Lead #6834576 A357 15.08.2025 22:52 Sand: Reaccionó 🦋" at bounding box center [299, 374] width 369 height 54
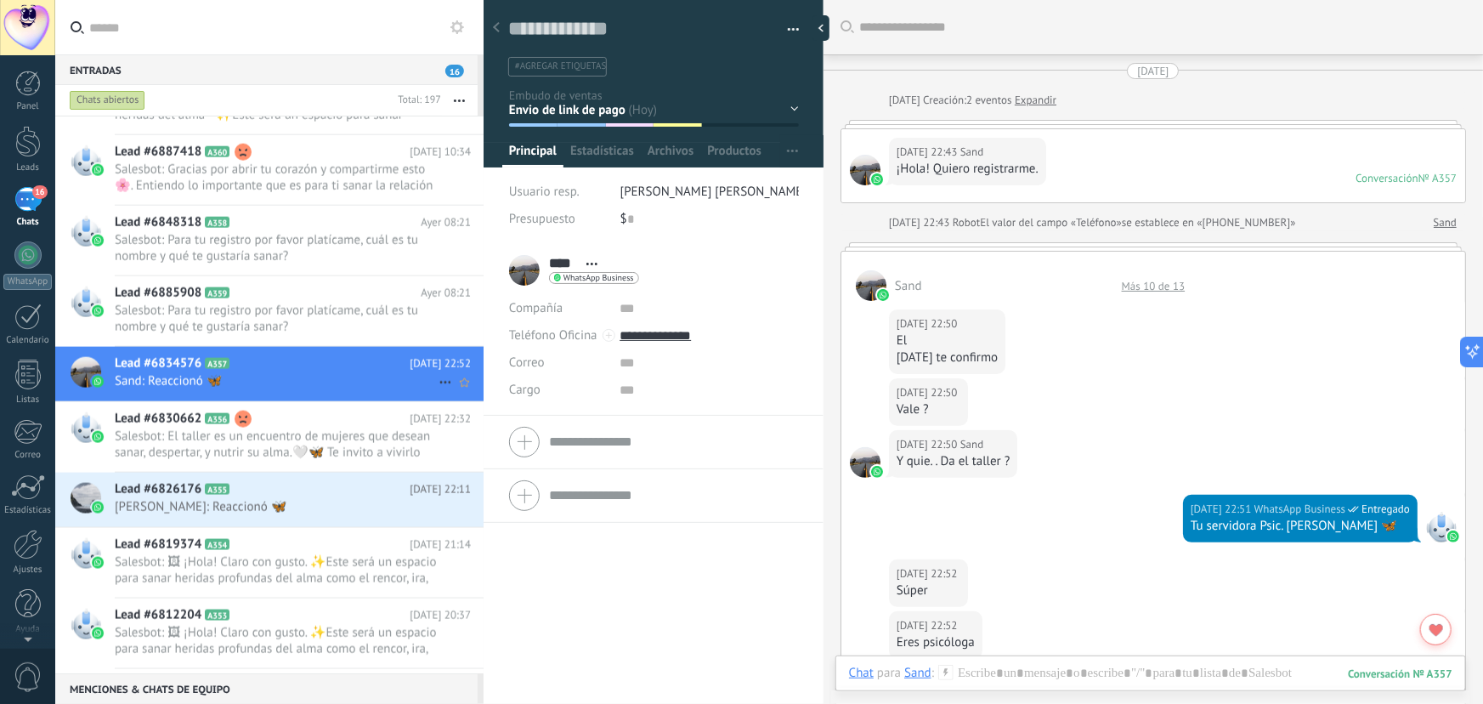
scroll to position [591, 0]
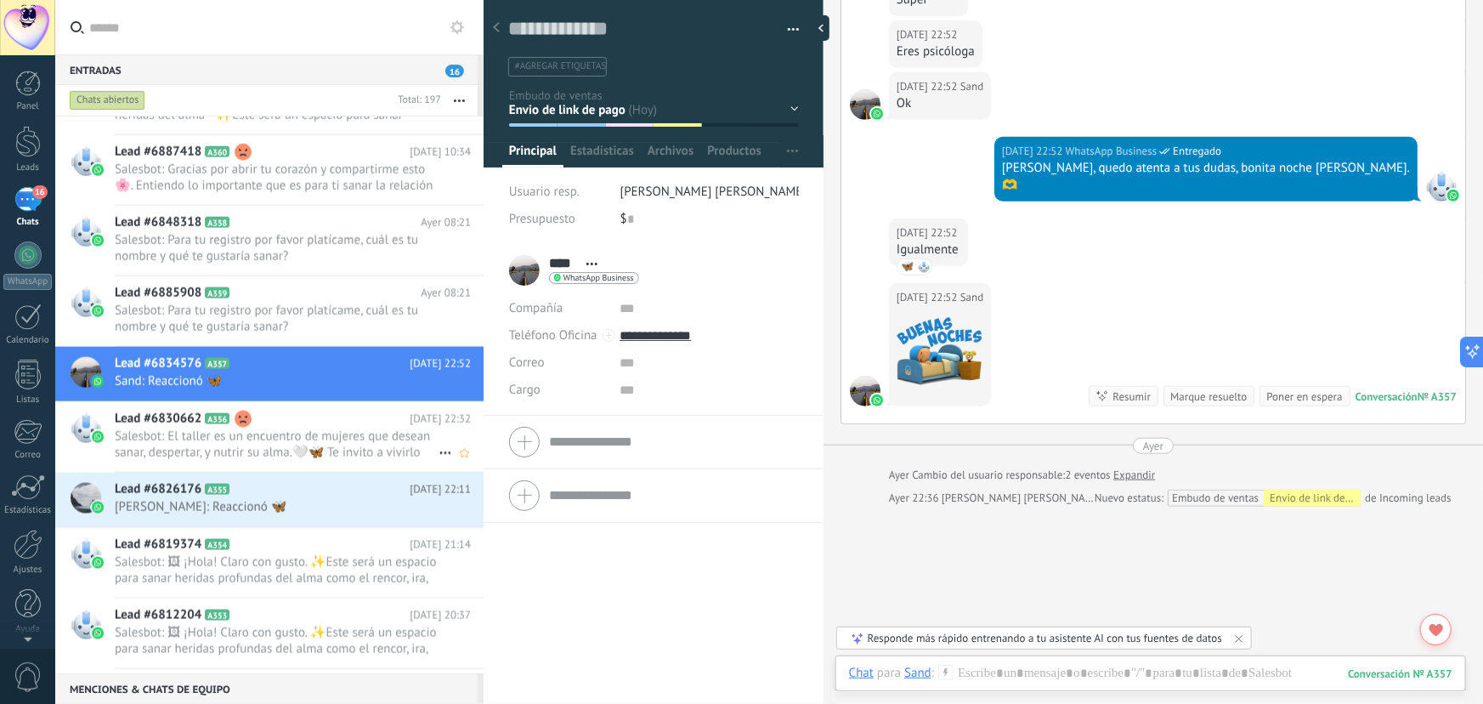
click at [300, 430] on span "Salesbot: El taller es un encuentro de mujeres que desean sanar, despertar, y n…" at bounding box center [277, 444] width 324 height 32
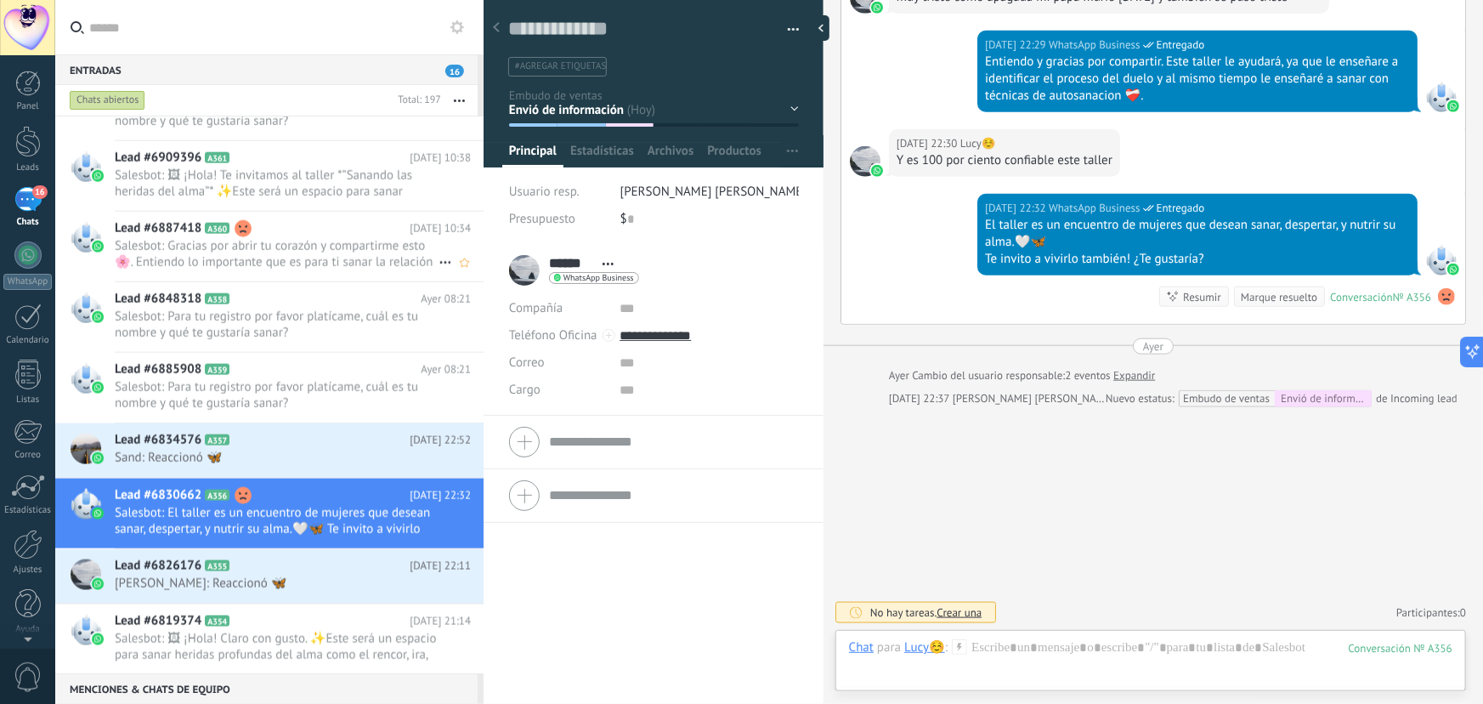
scroll to position [1103, 0]
click at [238, 257] on span "Salesbot: Gracias por abrir tu corazón y compartirme esto 🌸. Entiendo lo import…" at bounding box center [277, 255] width 324 height 32
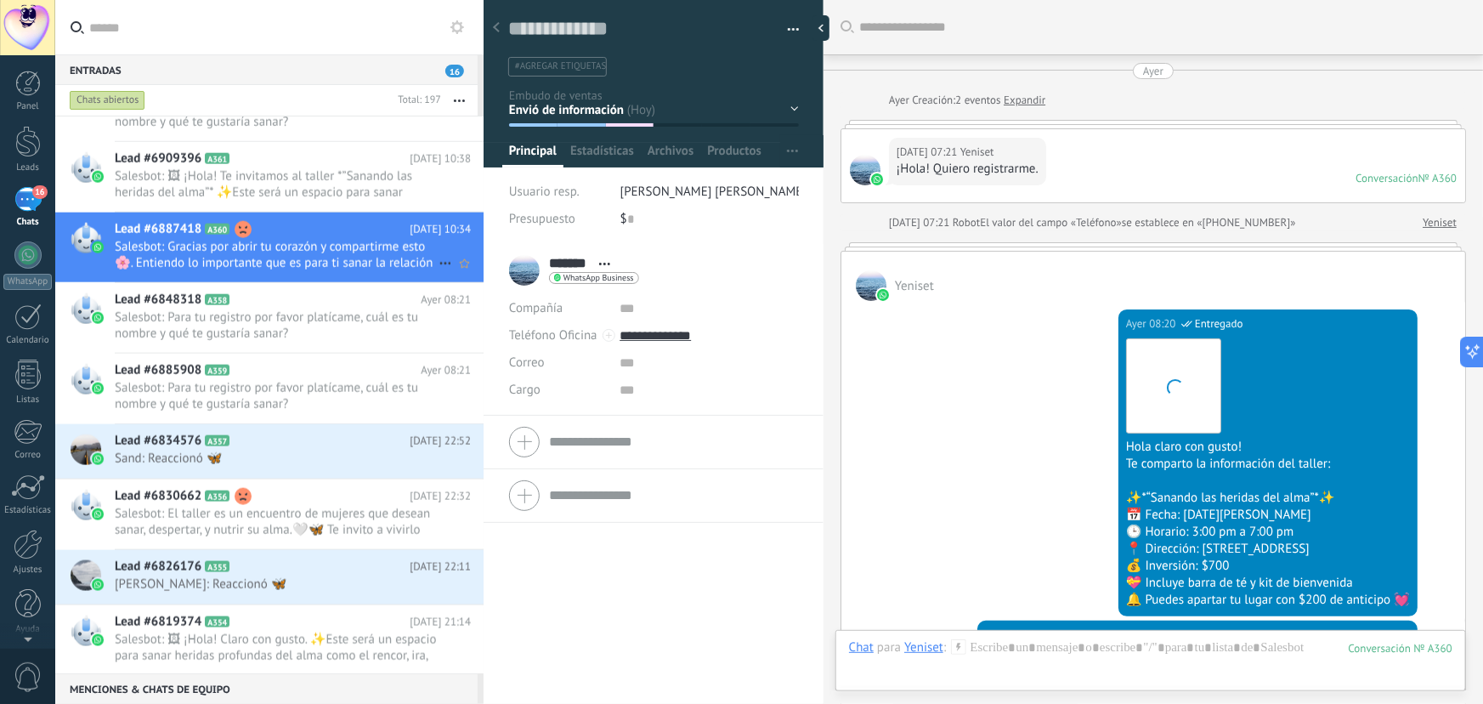
scroll to position [910, 0]
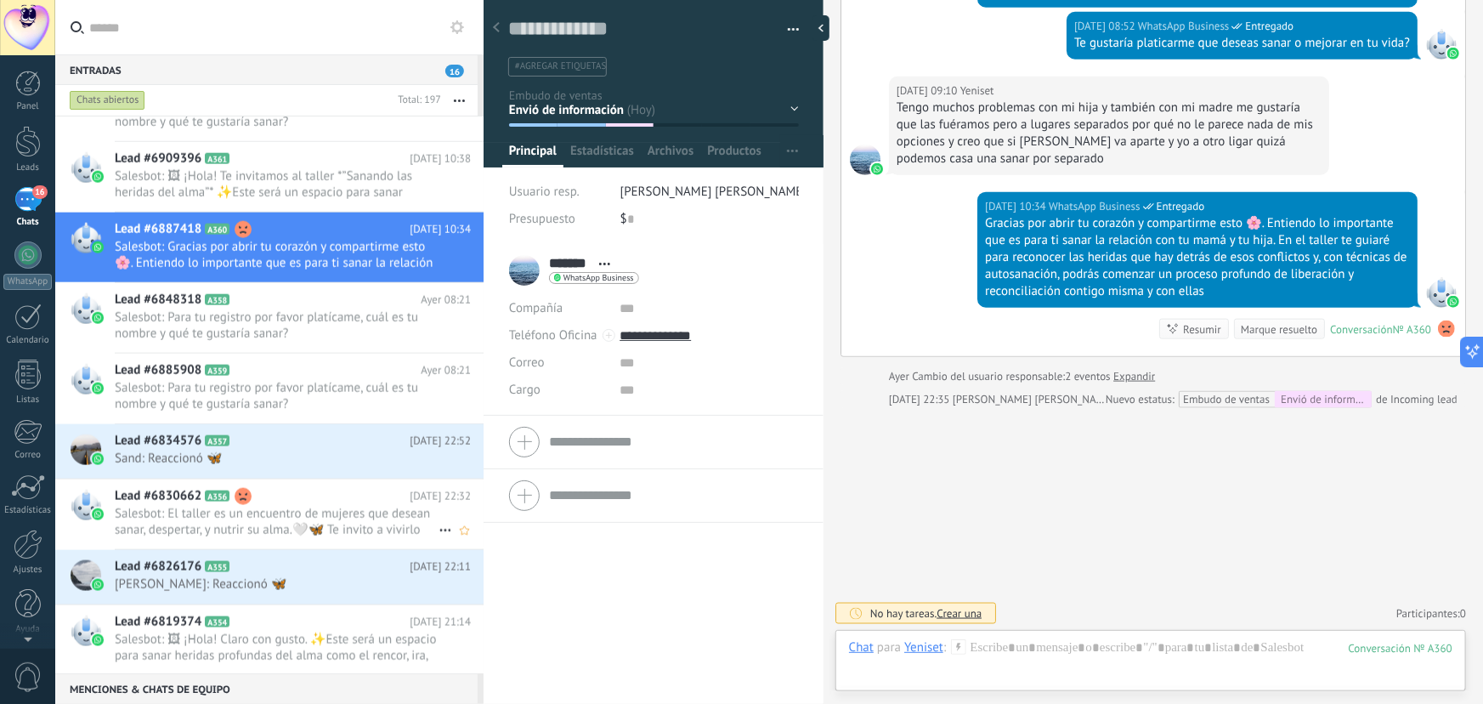
click at [289, 530] on span "Salesbot: El taller es un encuentro de mujeres que desean sanar, despertar, y n…" at bounding box center [277, 522] width 324 height 32
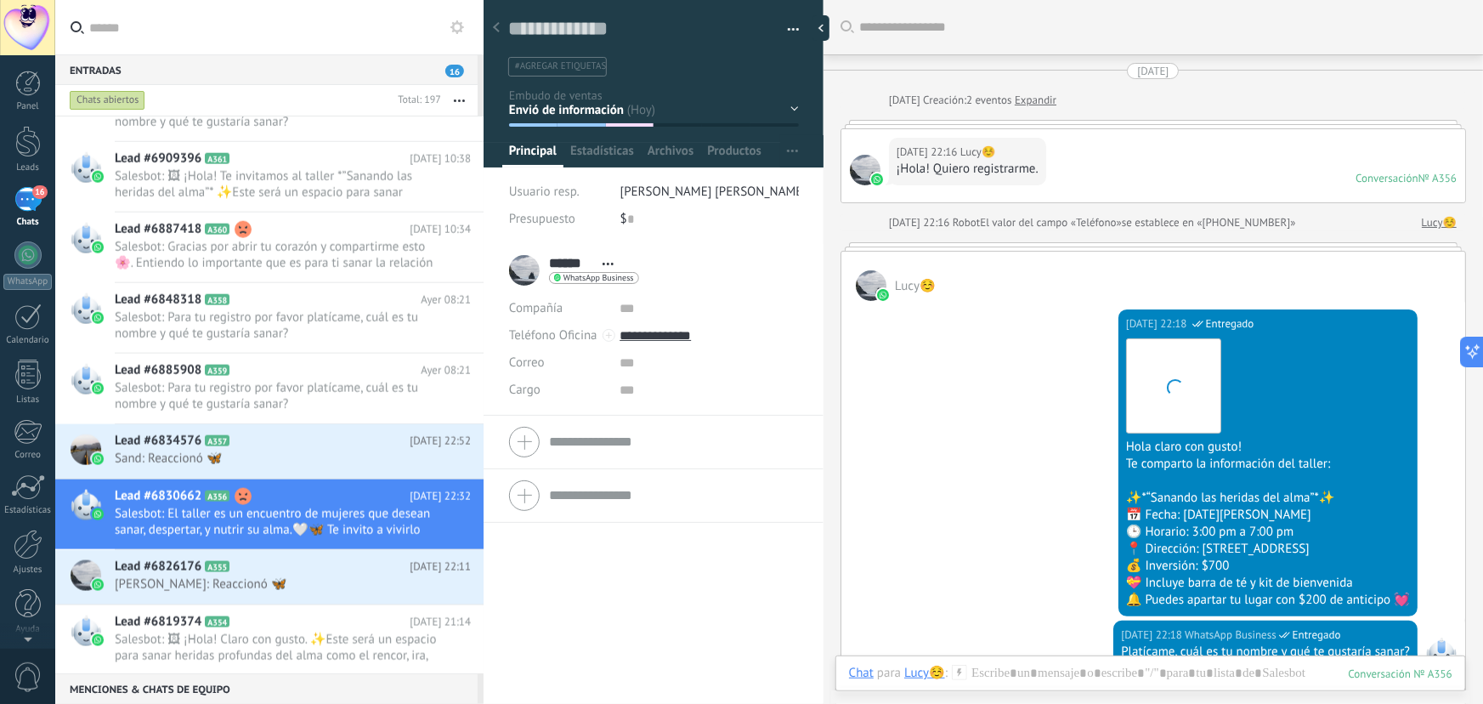
scroll to position [711, 0]
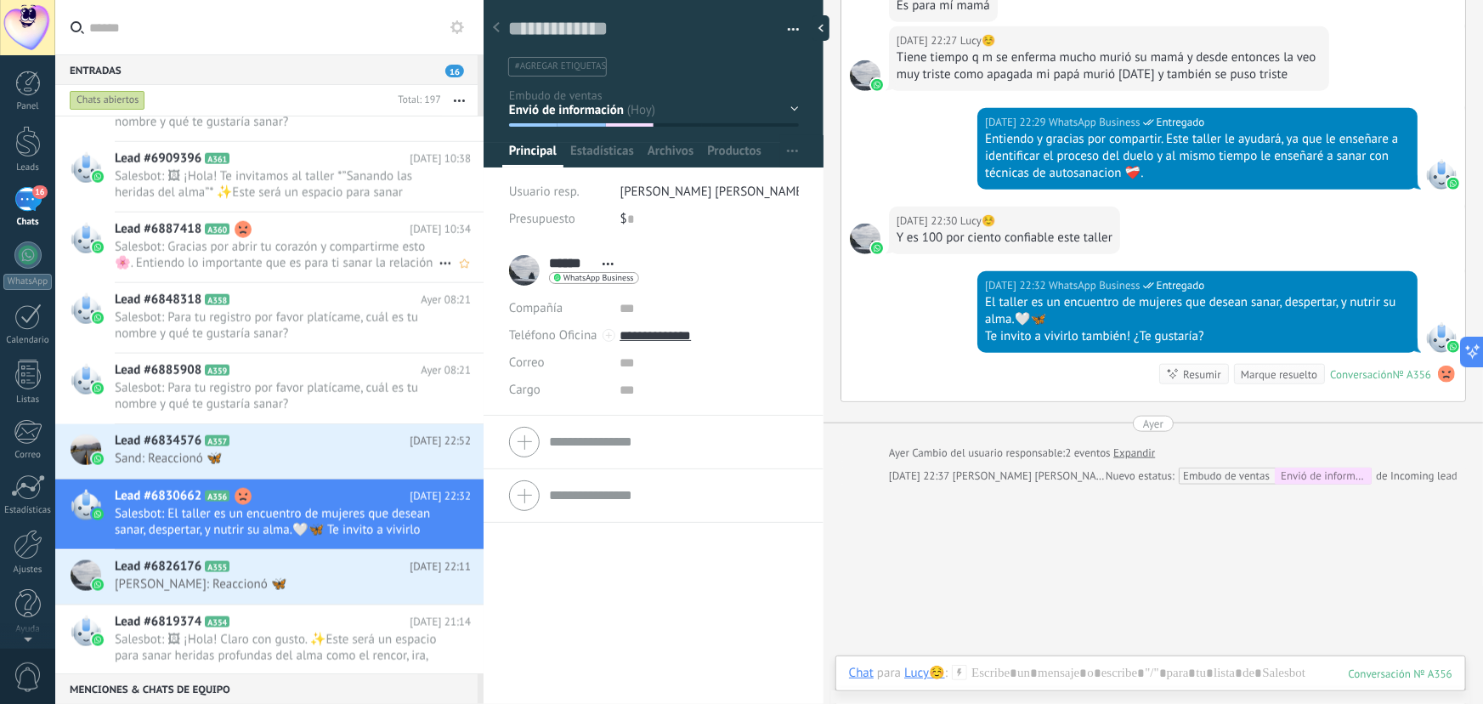
click at [257, 249] on span "Salesbot: Gracias por abrir tu corazón y compartirme esto 🌸. Entiendo lo import…" at bounding box center [277, 255] width 324 height 32
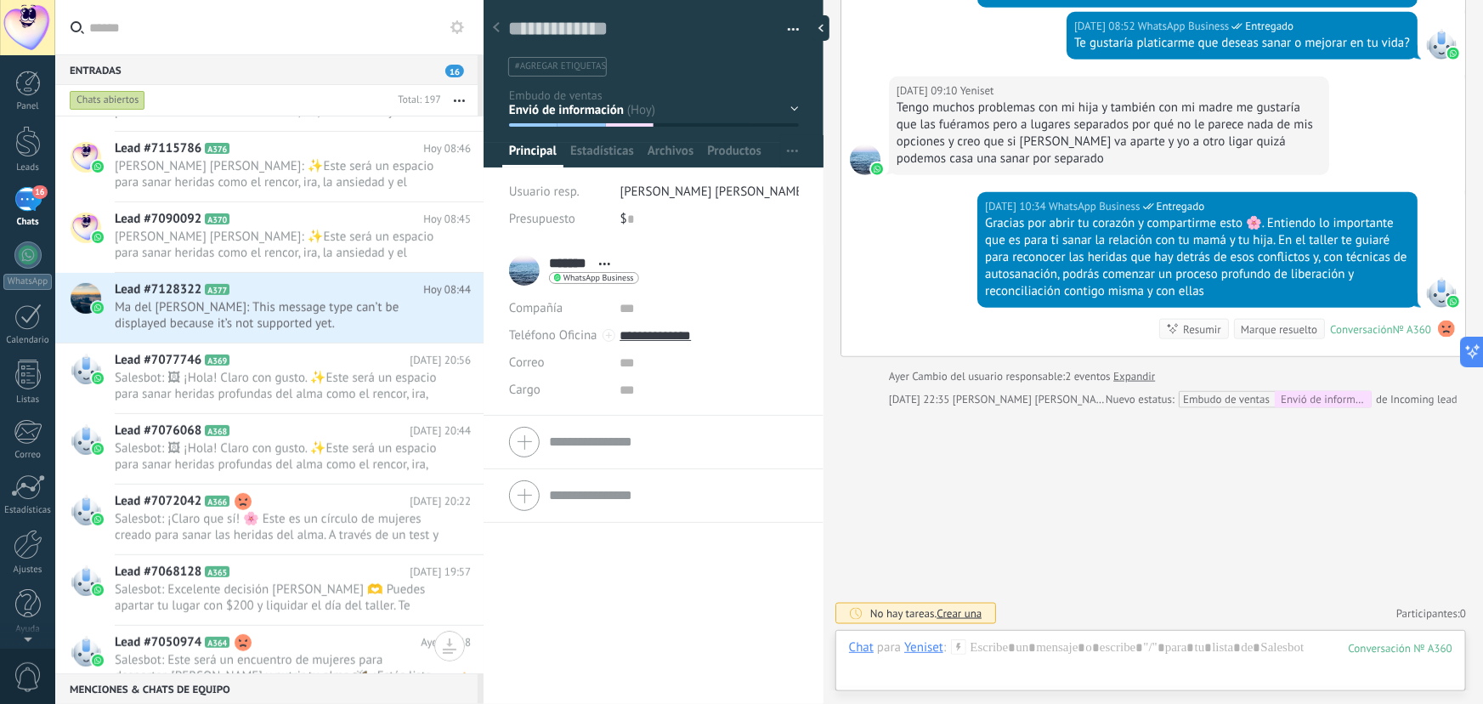
scroll to position [639, 0]
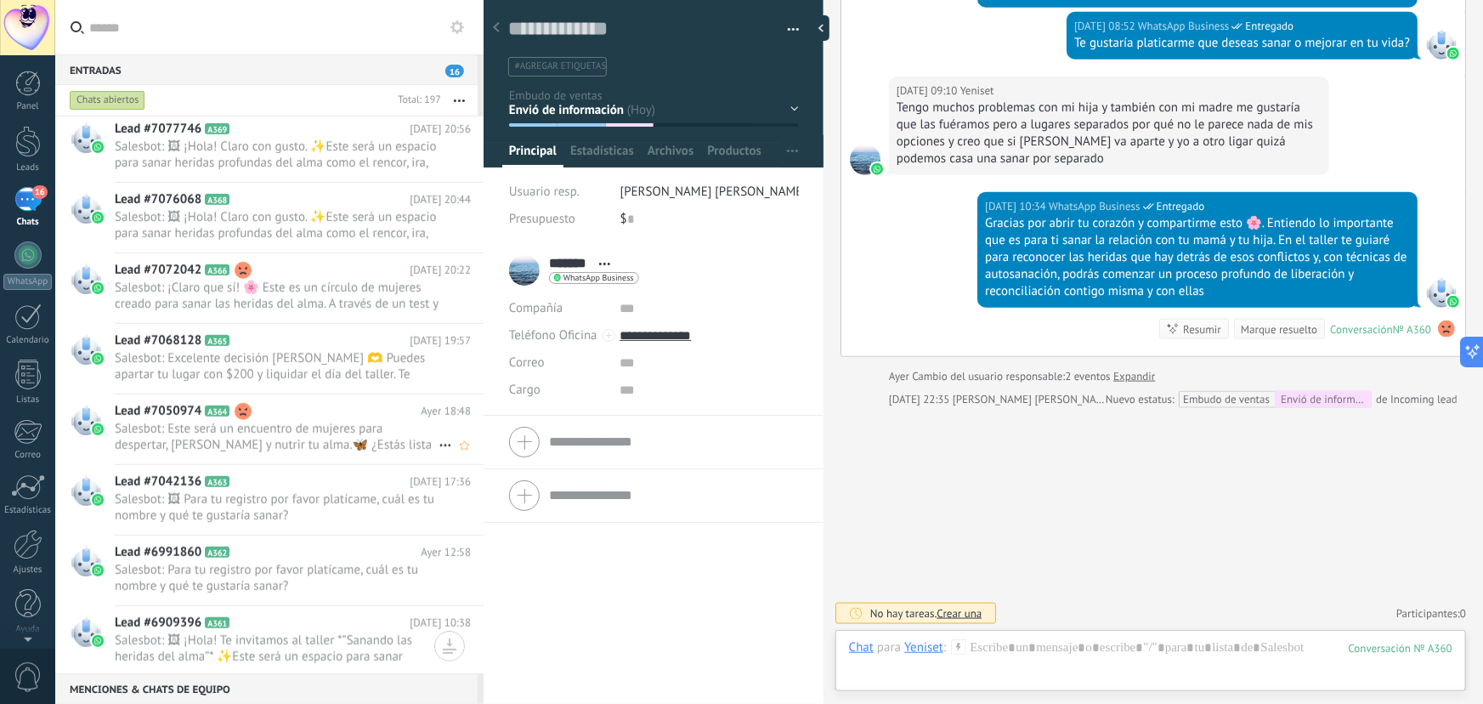
click at [297, 414] on h2 "Lead #7050974 A364" at bounding box center [268, 411] width 306 height 17
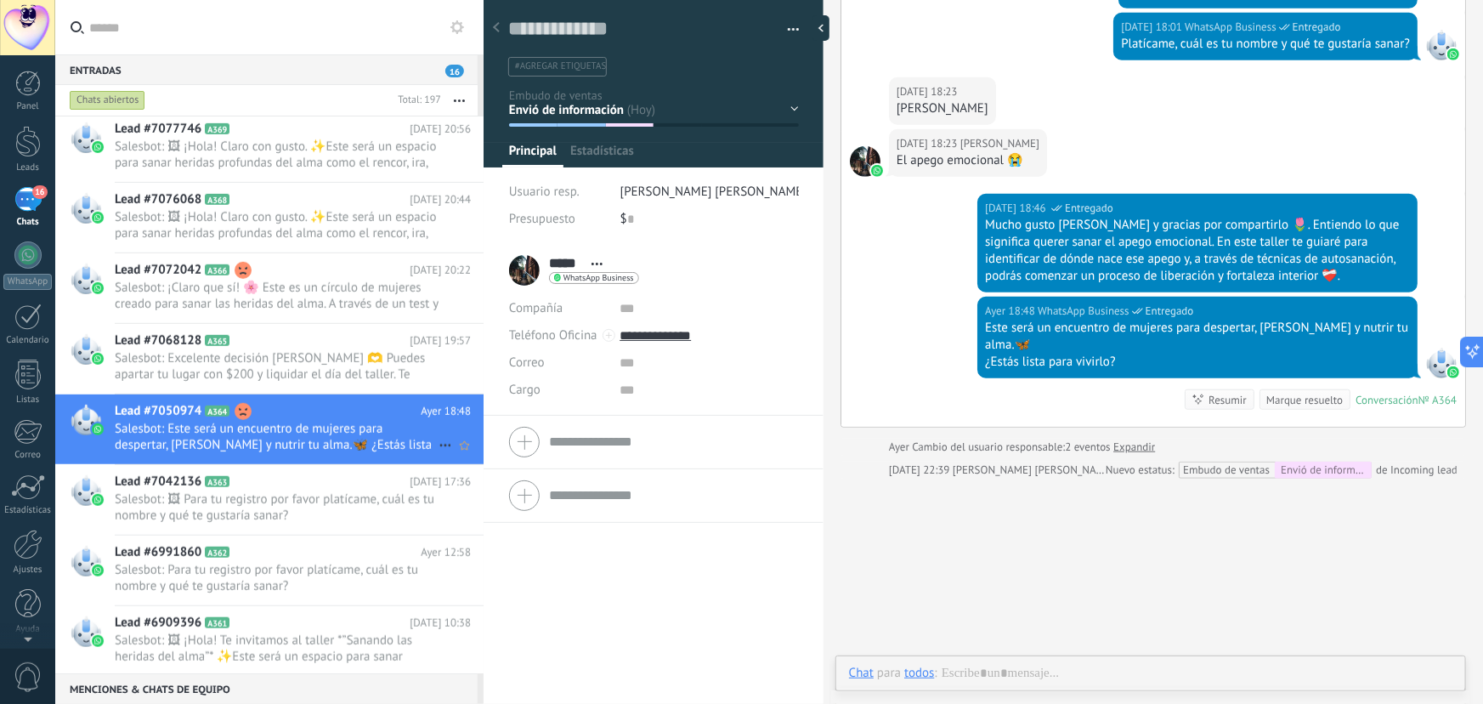
scroll to position [26, 0]
click at [1445, 391] on use at bounding box center [1446, 399] width 17 height 17
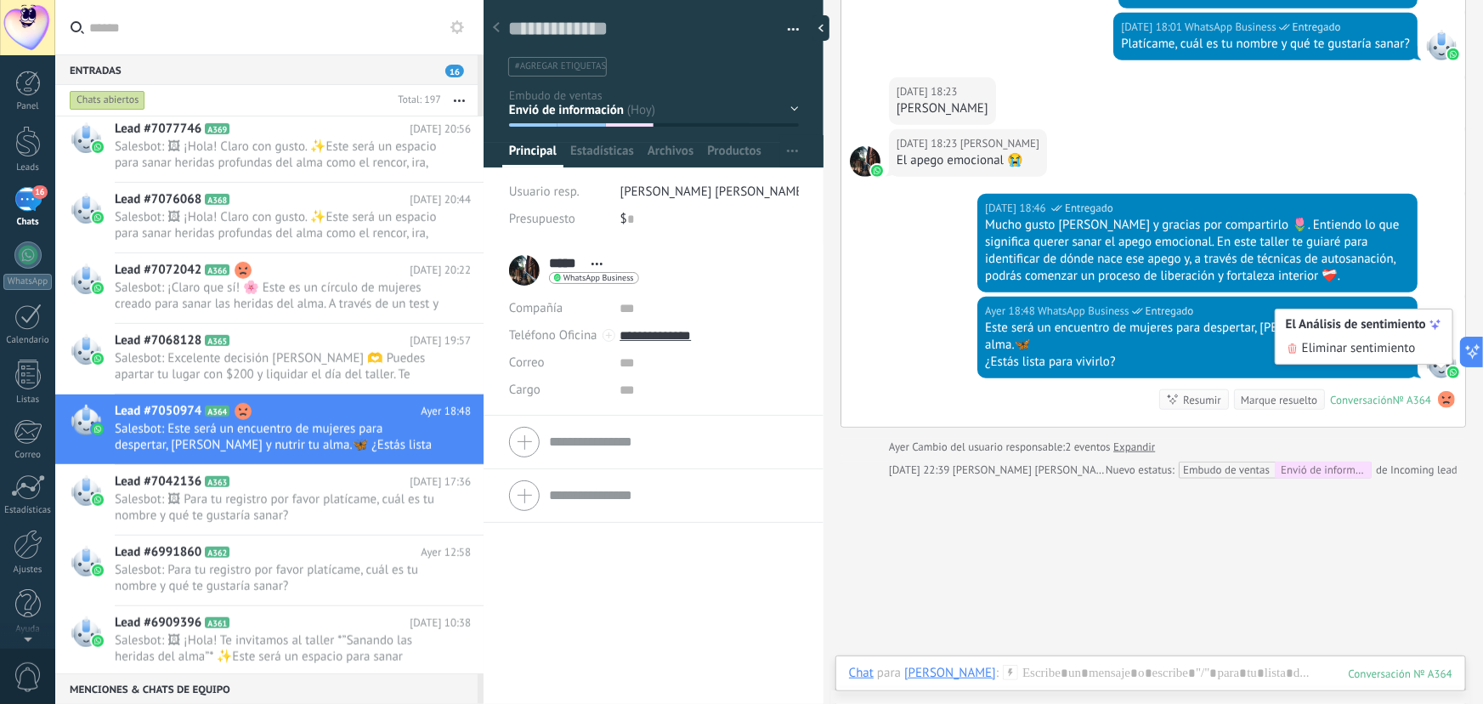
click at [1443, 530] on div "Buscar Carga más Ayer Ayer Creación: 2 eventos Expandir Ayer 17:37 Karen ¡Hola!…" at bounding box center [1154, 83] width 660 height 1383
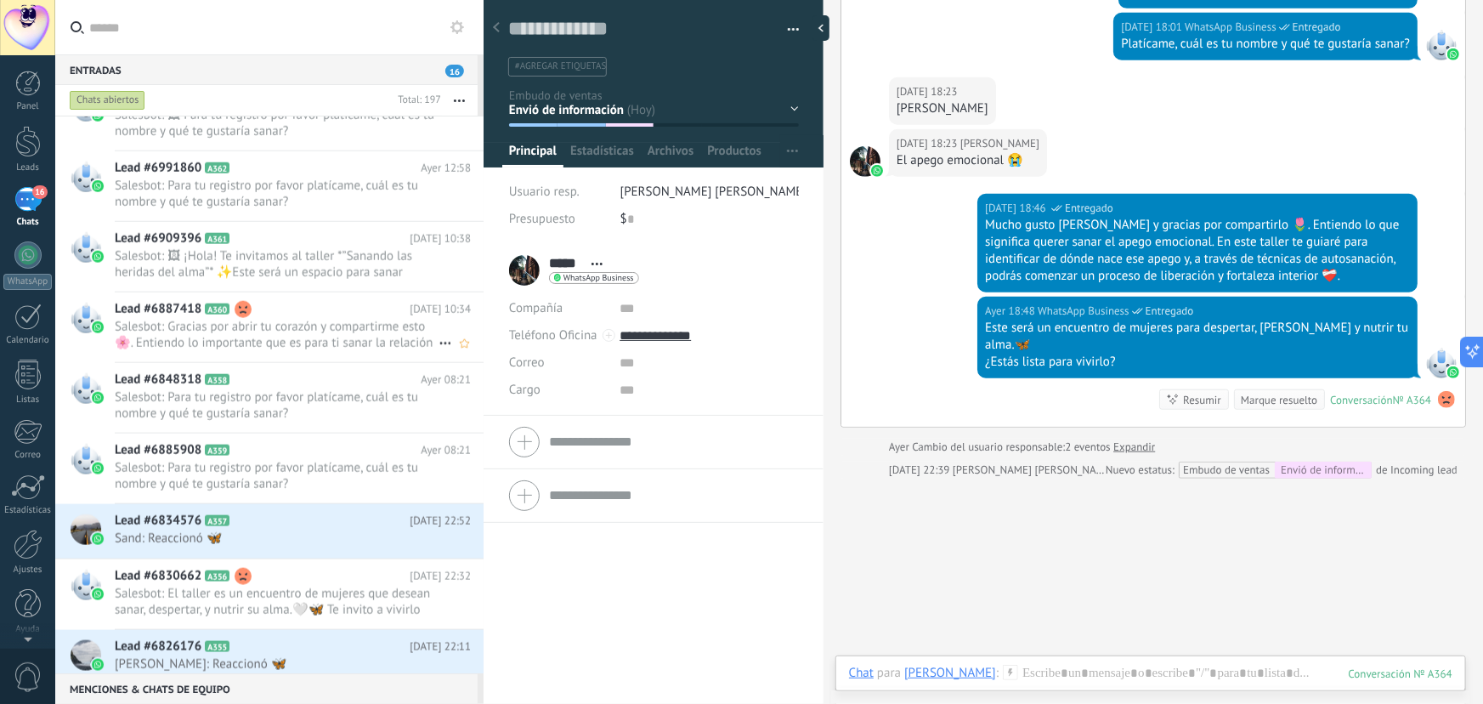
scroll to position [1237, 0]
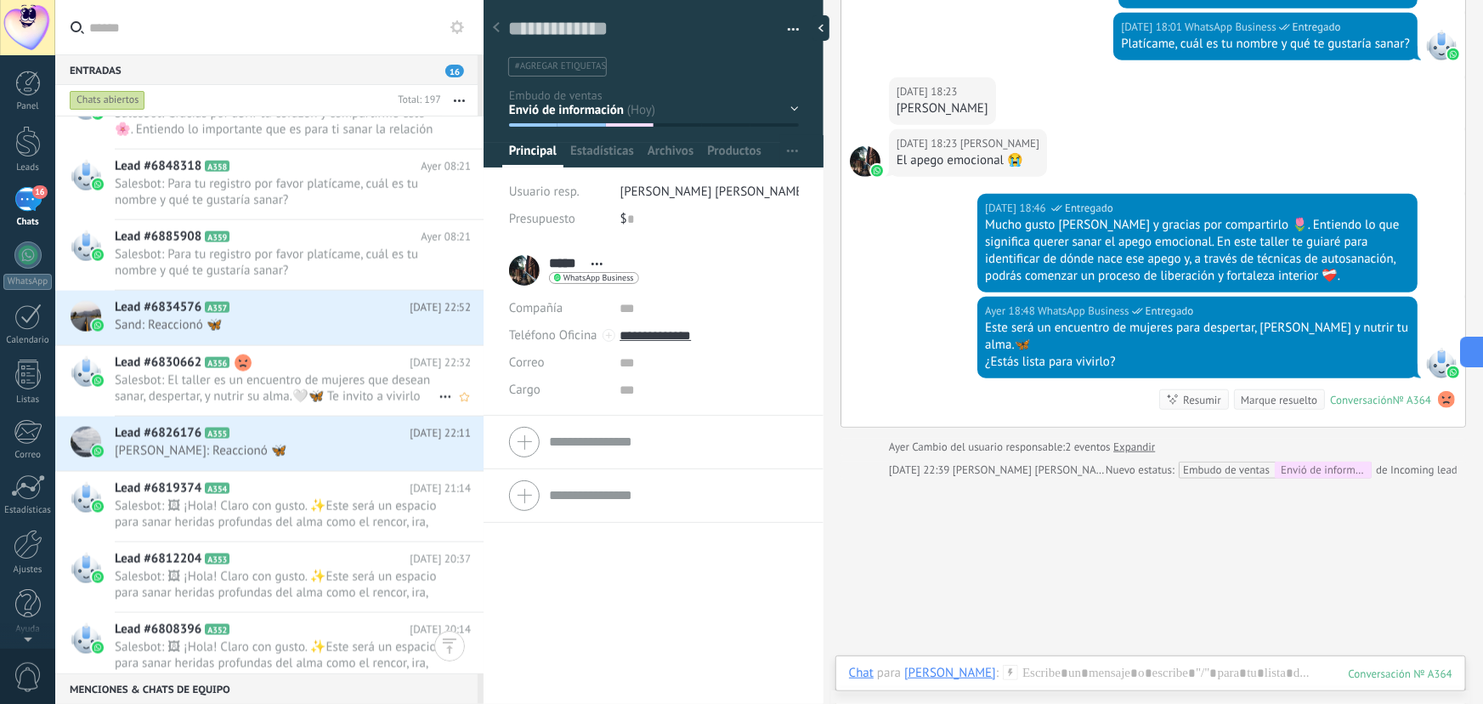
click at [307, 372] on span "Salesbot: El taller es un encuentro de mujeres que desean sanar, despertar, y n…" at bounding box center [277, 388] width 324 height 32
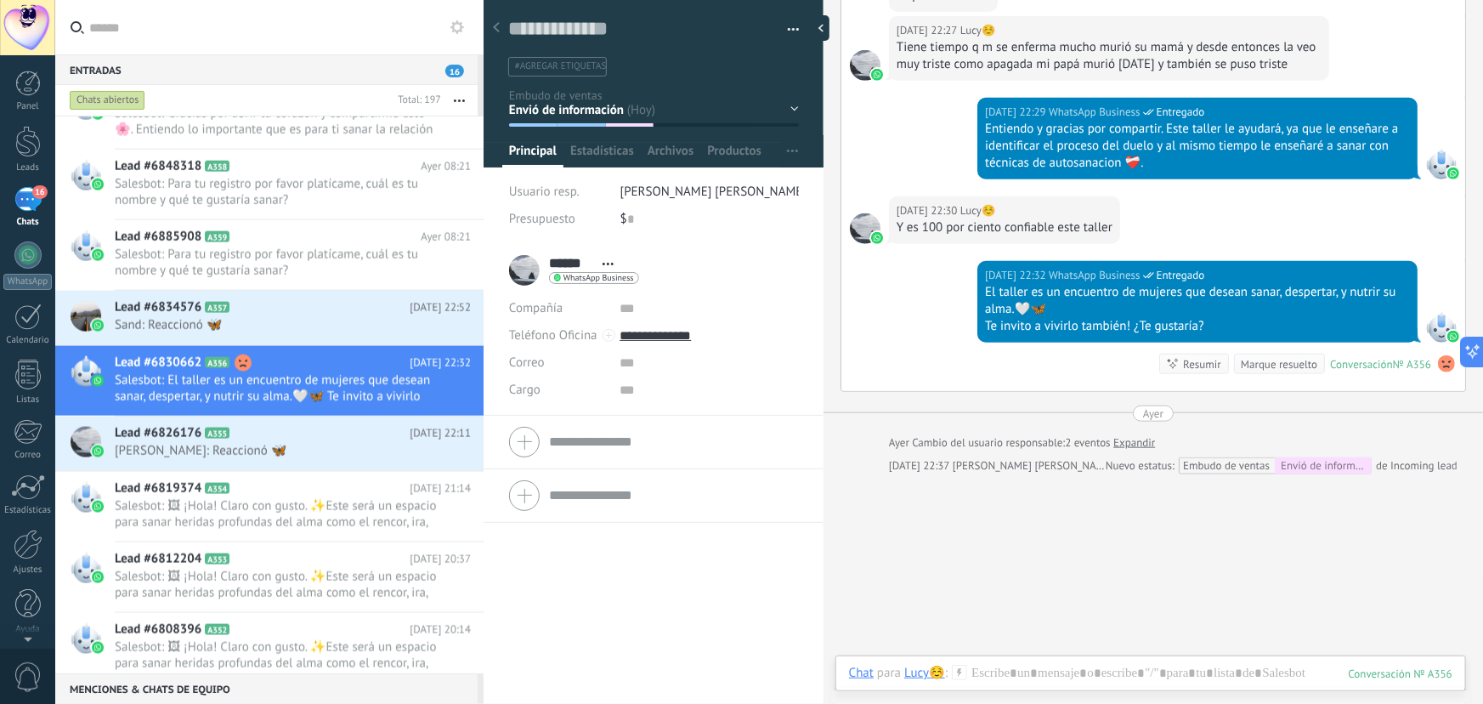
scroll to position [804, 0]
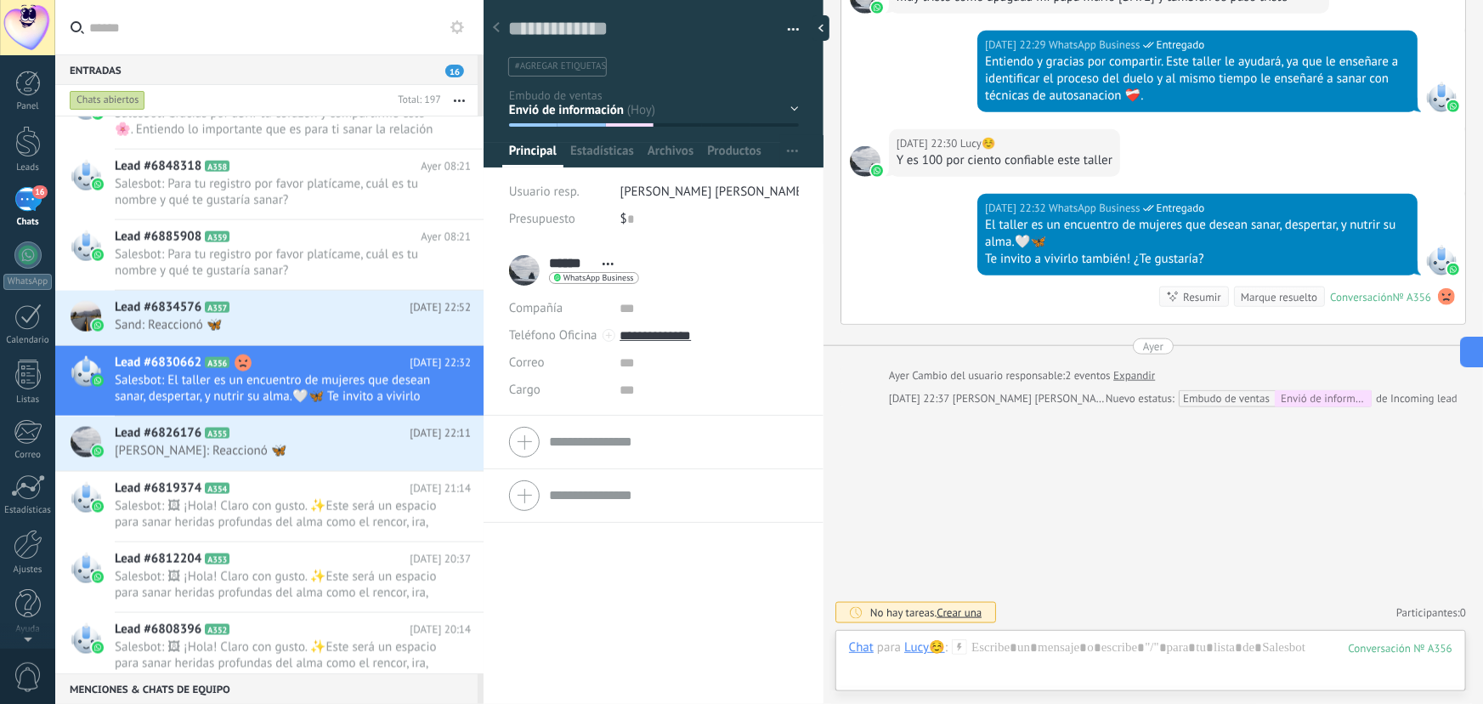
click at [1443, 298] on use at bounding box center [1446, 296] width 17 height 17
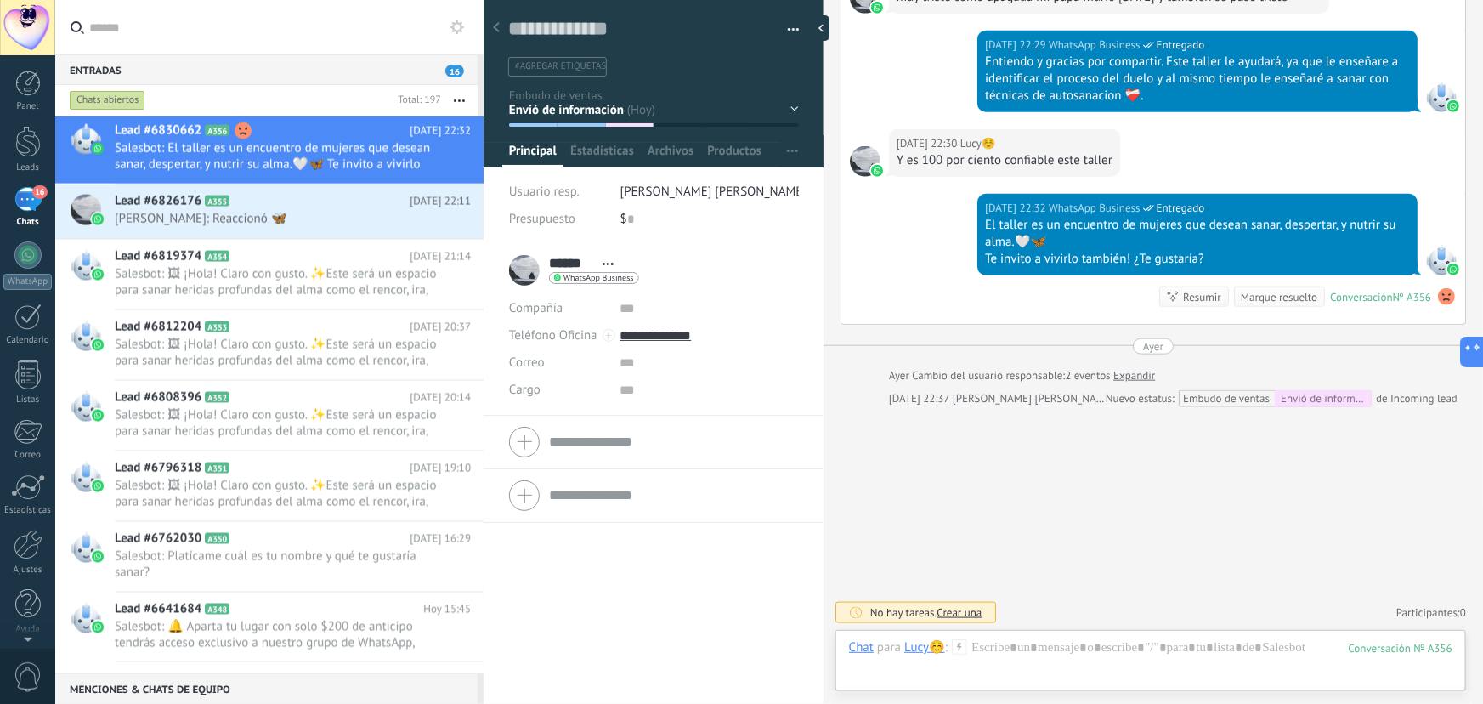
scroll to position [1082, 0]
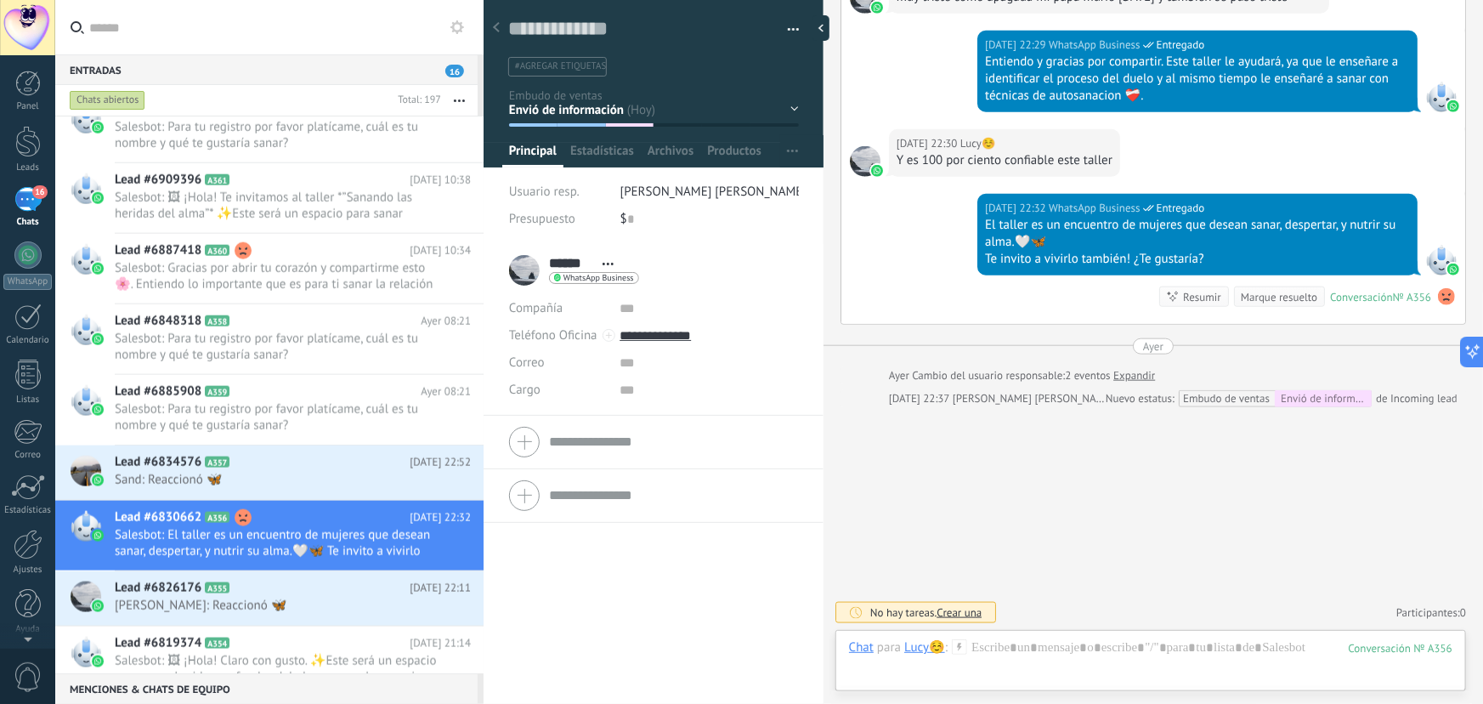
click at [1445, 301] on use at bounding box center [1446, 296] width 17 height 17
drag, startPoint x: 1196, startPoint y: 554, endPoint x: 1187, endPoint y: 548, distance: 11.1
click at [332, 260] on span "Salesbot: Gracias por abrir tu corazón y compartirme esto 🌸. Entiendo lo import…" at bounding box center [277, 276] width 324 height 32
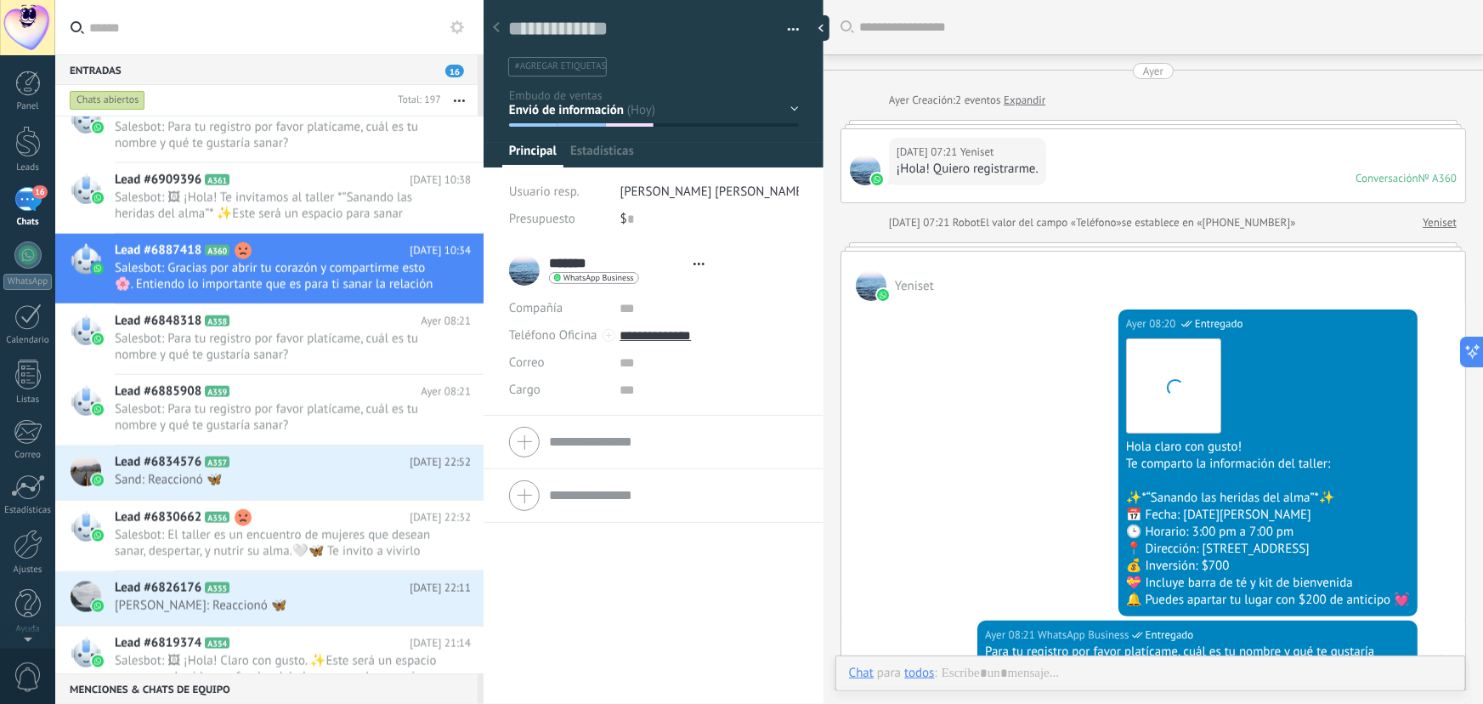
type textarea "**********"
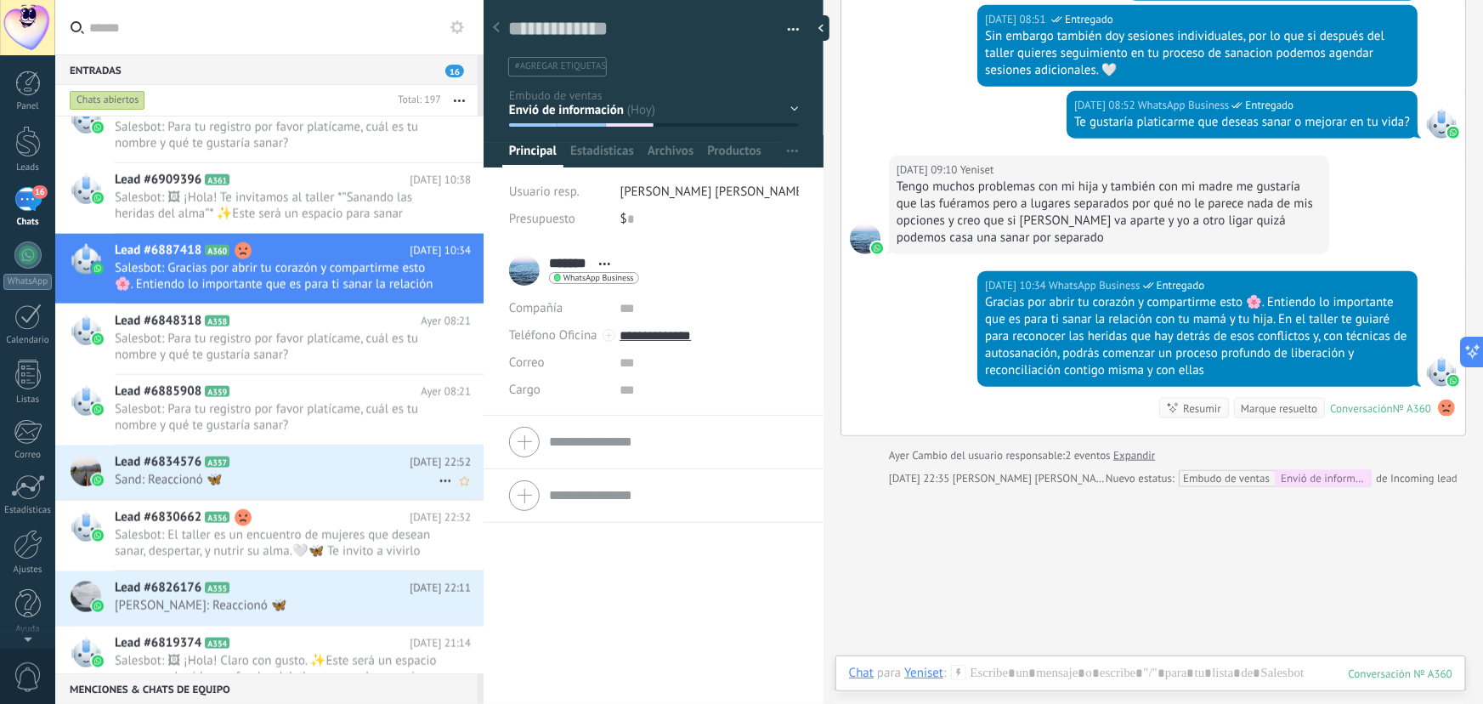
click at [294, 476] on span "Sand: Reaccionó 🦋" at bounding box center [277, 480] width 324 height 16
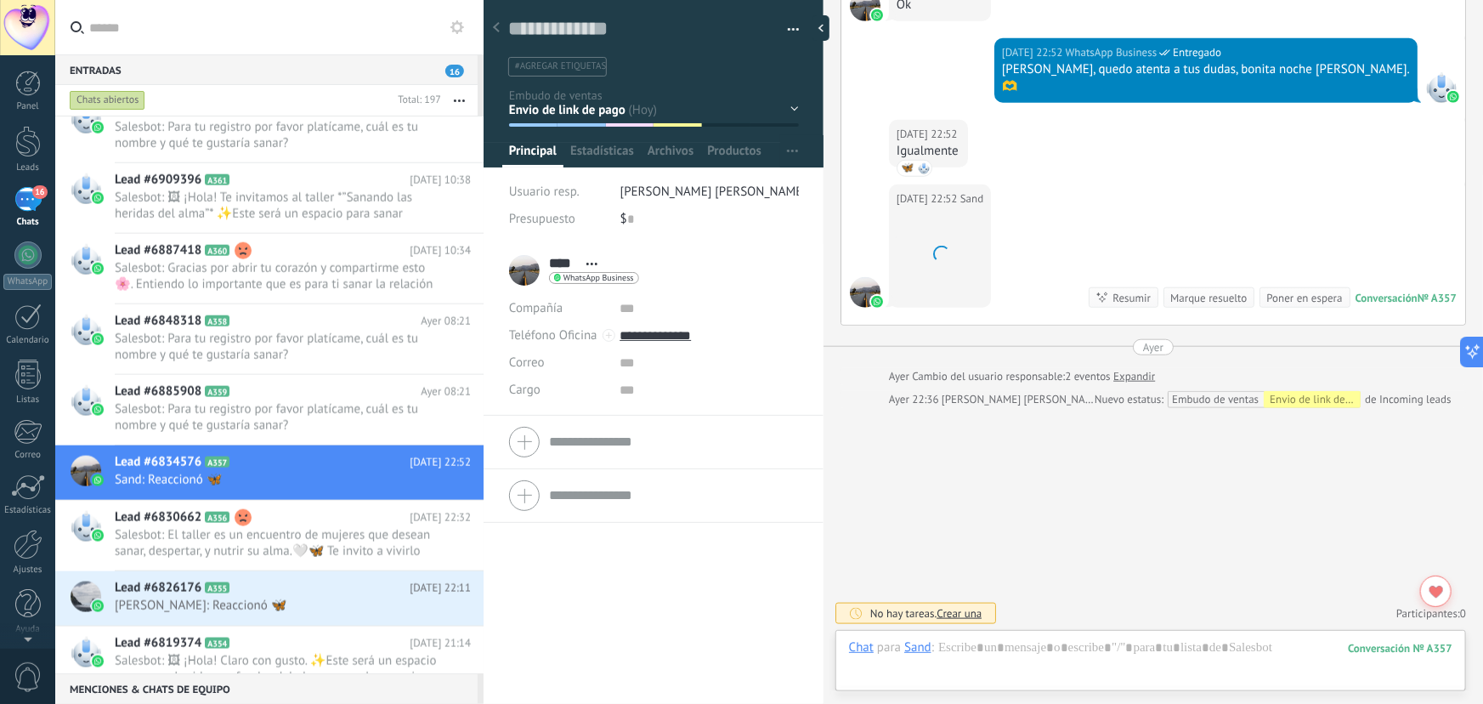
scroll to position [26, 0]
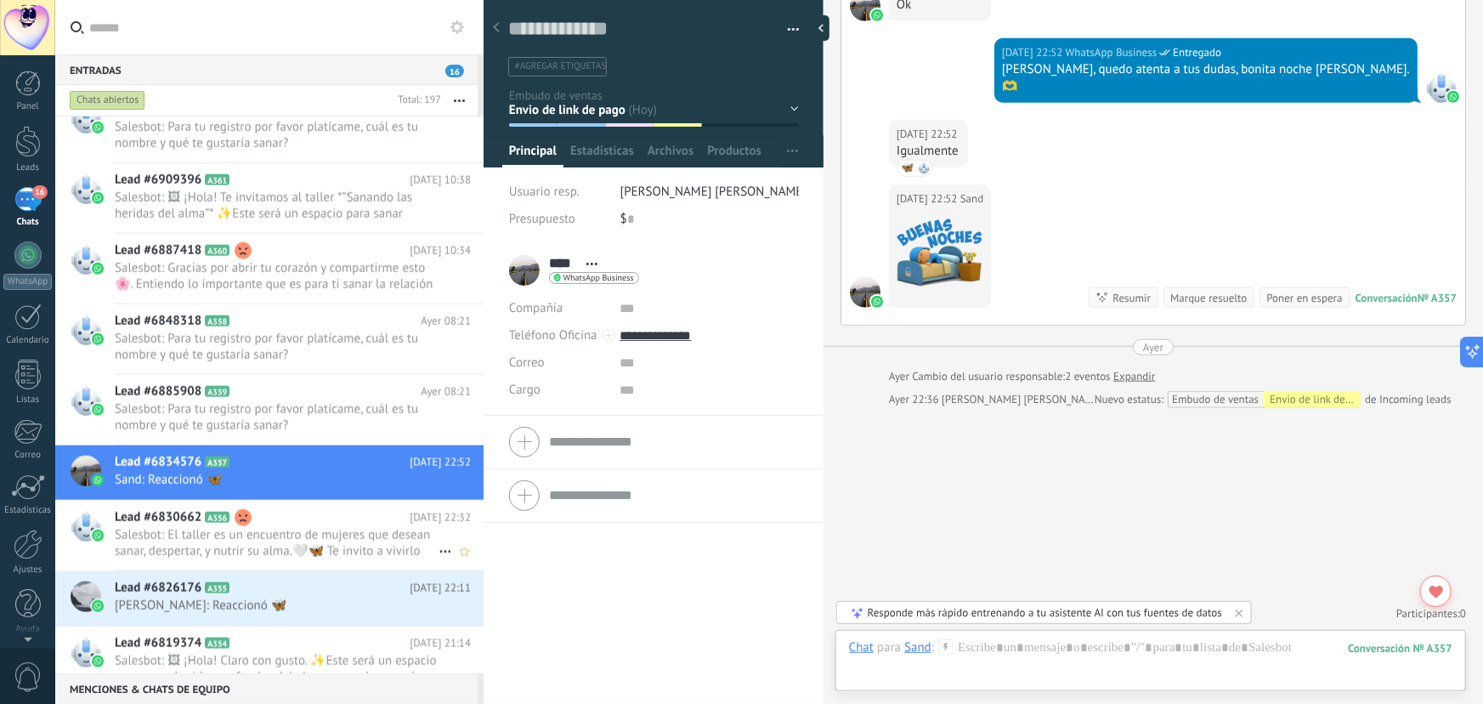
click at [203, 542] on span "Salesbot: El taller es un encuentro de mujeres que desean sanar, despertar, y n…" at bounding box center [277, 543] width 324 height 32
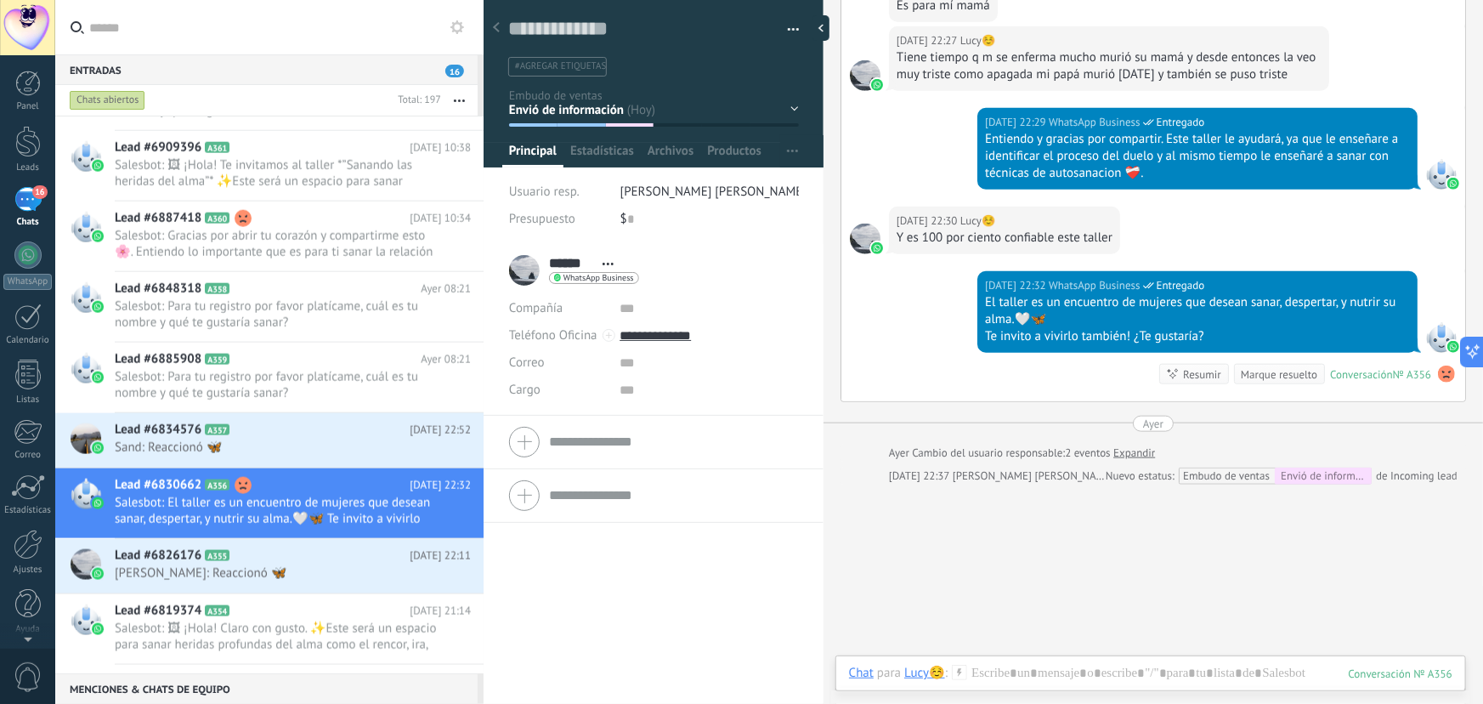
scroll to position [1314, 0]
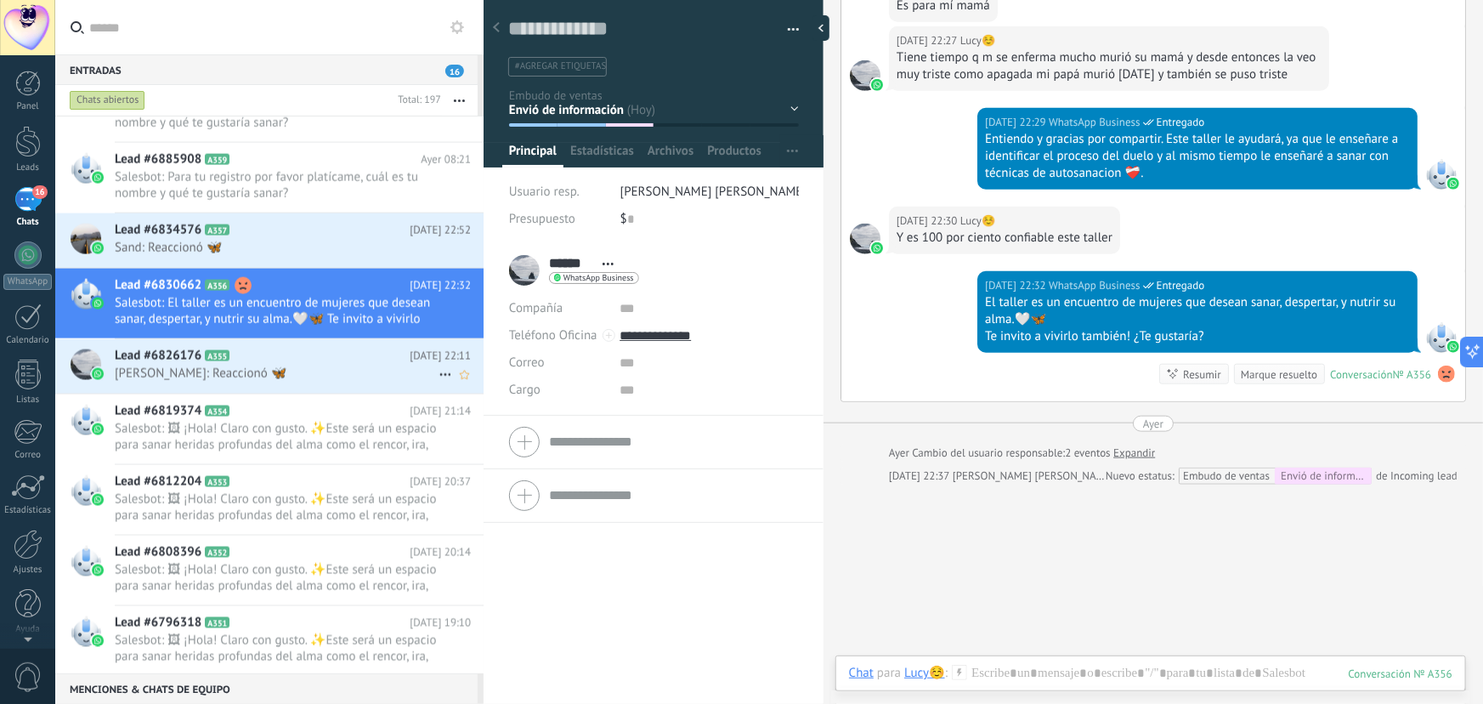
click at [272, 371] on span "Celina: Reaccionó 🦋" at bounding box center [277, 374] width 324 height 16
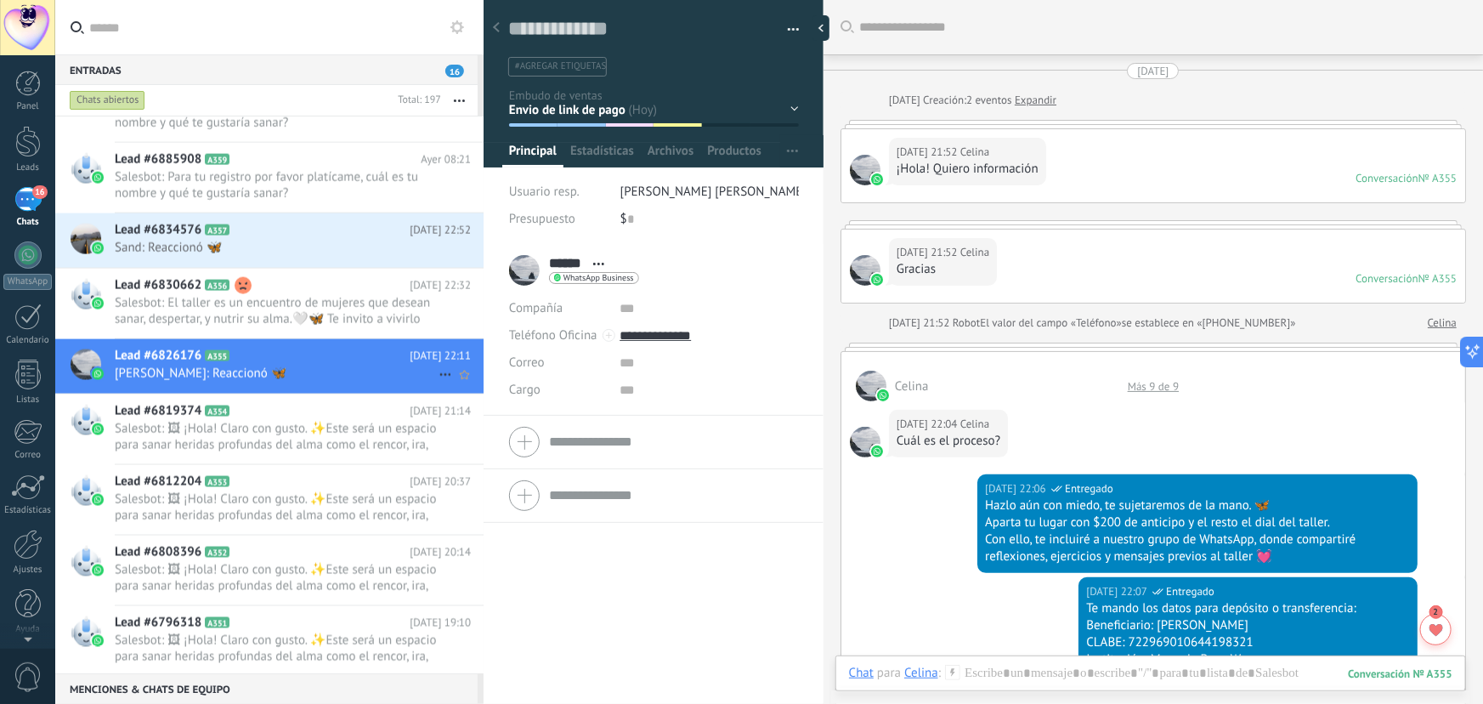
scroll to position [756, 0]
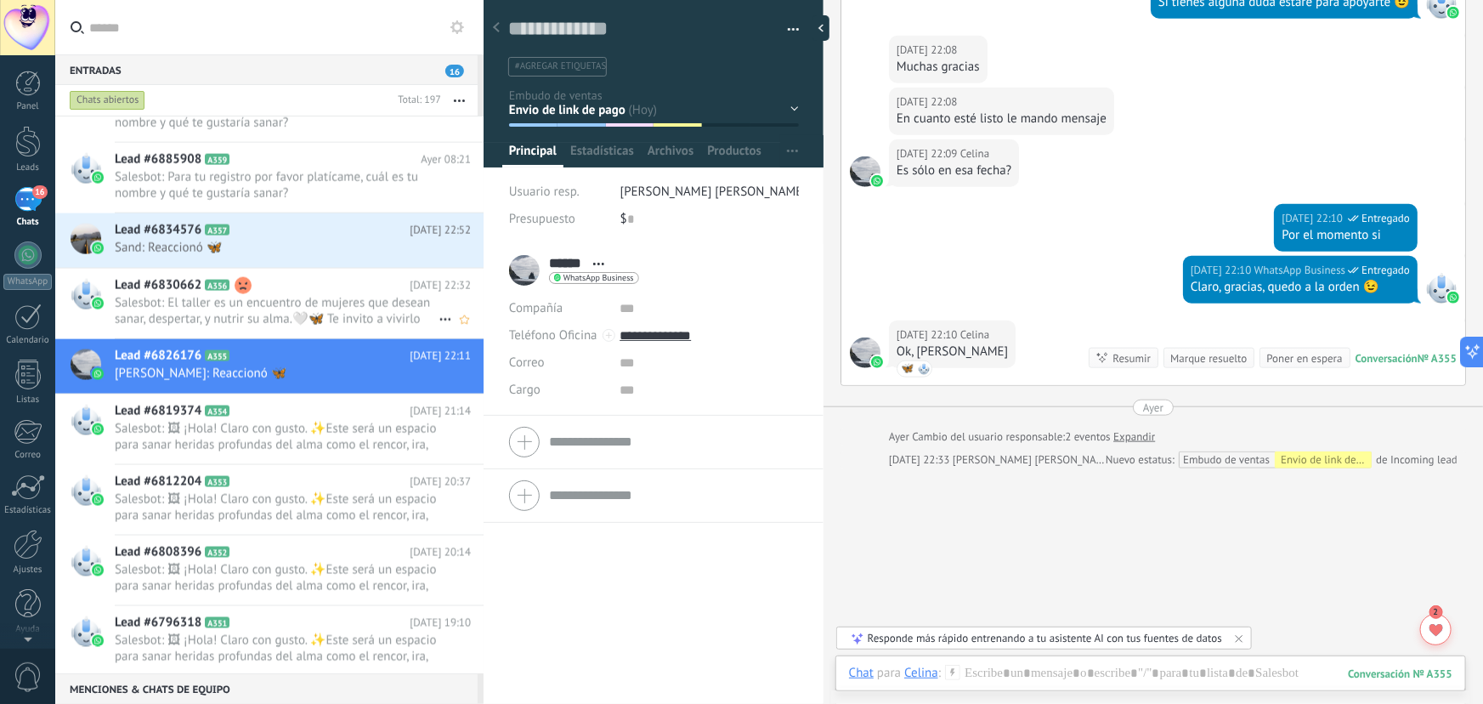
click at [306, 315] on span "Salesbot: El taller es un encuentro de mujeres que desean sanar, despertar, y n…" at bounding box center [277, 311] width 324 height 32
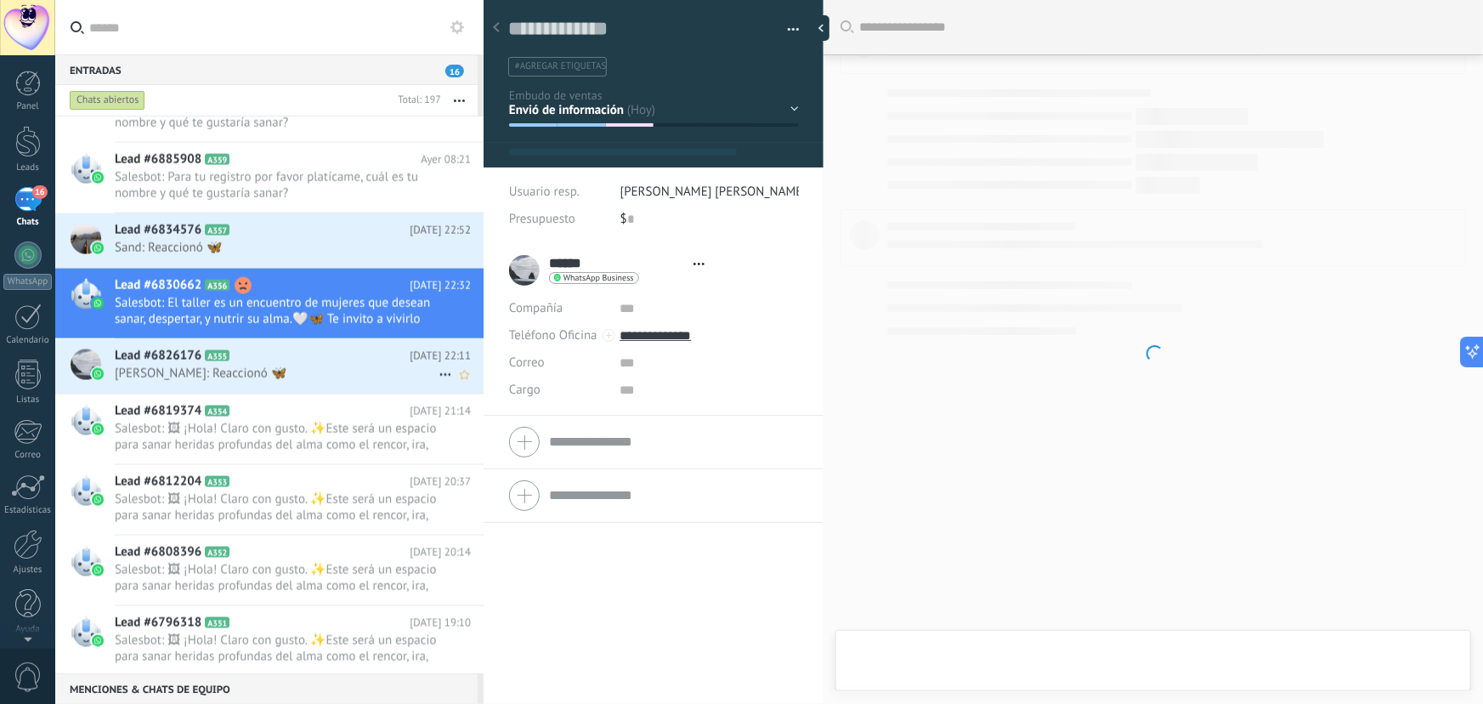
click at [306, 367] on span "Celina: Reaccionó 🦋" at bounding box center [277, 374] width 324 height 16
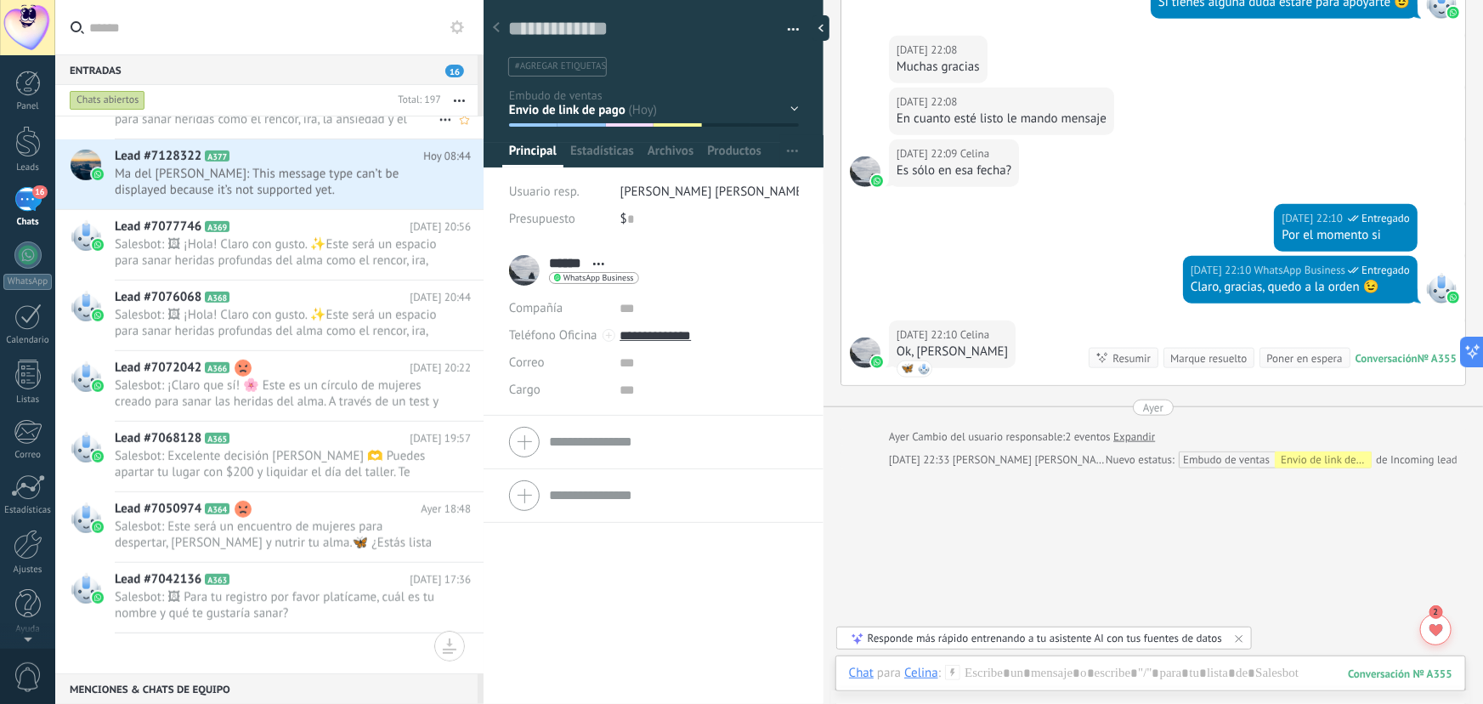
scroll to position [155, 0]
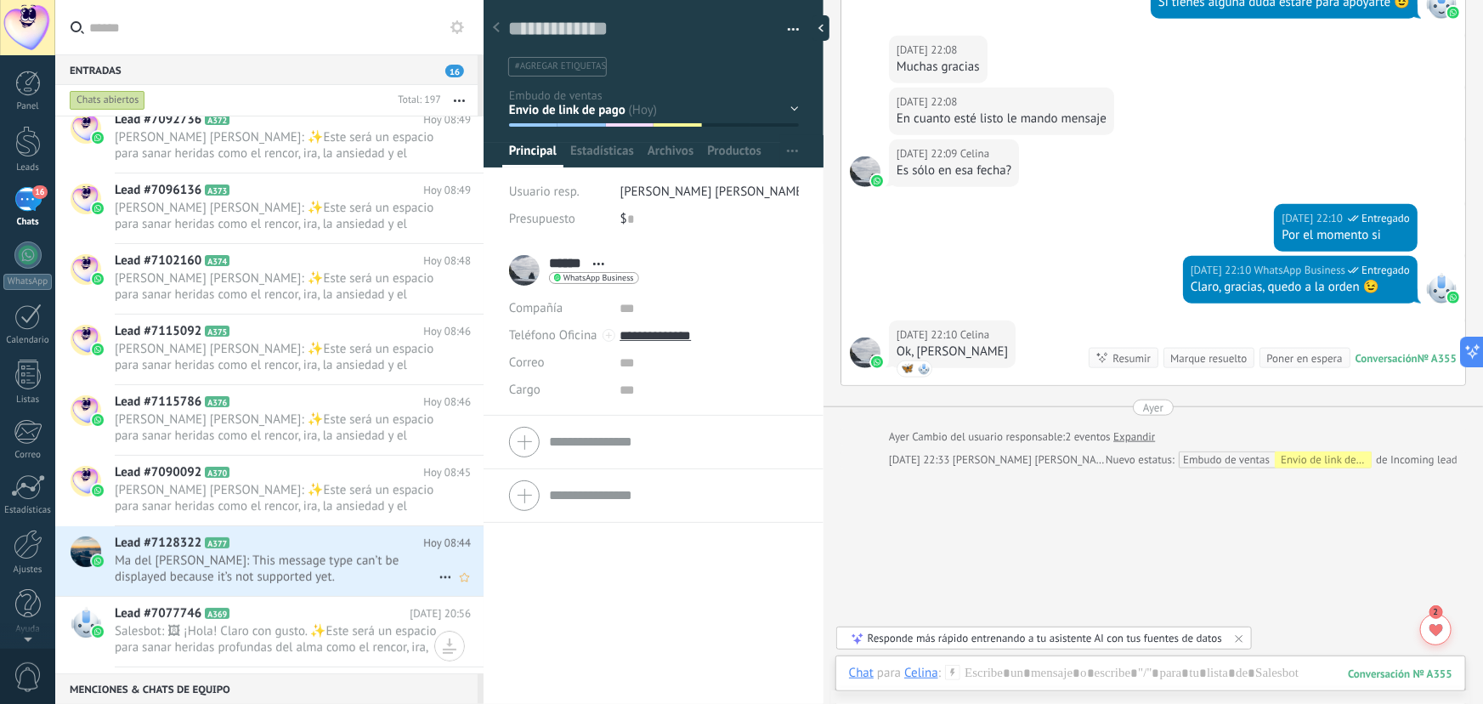
click at [293, 543] on h2 "Lead #7128322 A377" at bounding box center [269, 543] width 309 height 17
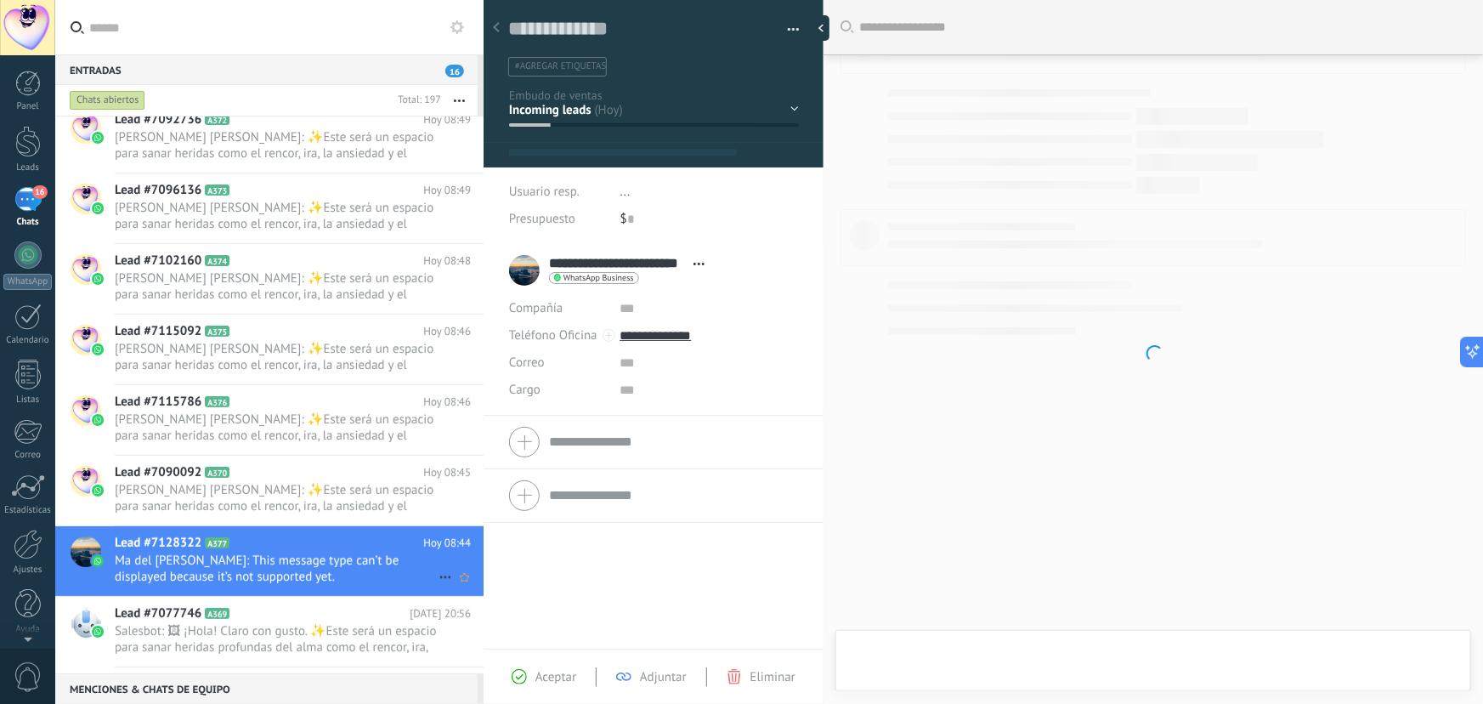
type textarea "**********"
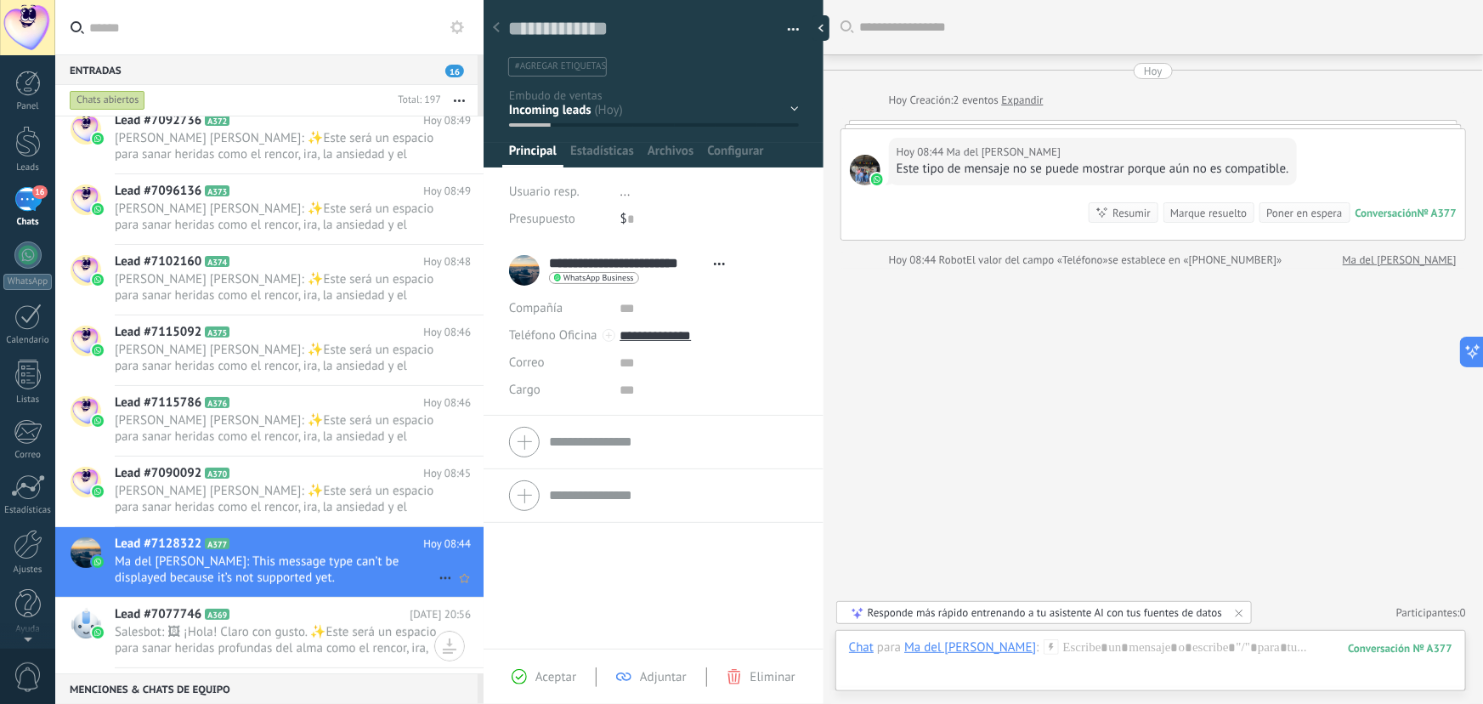
scroll to position [232, 0]
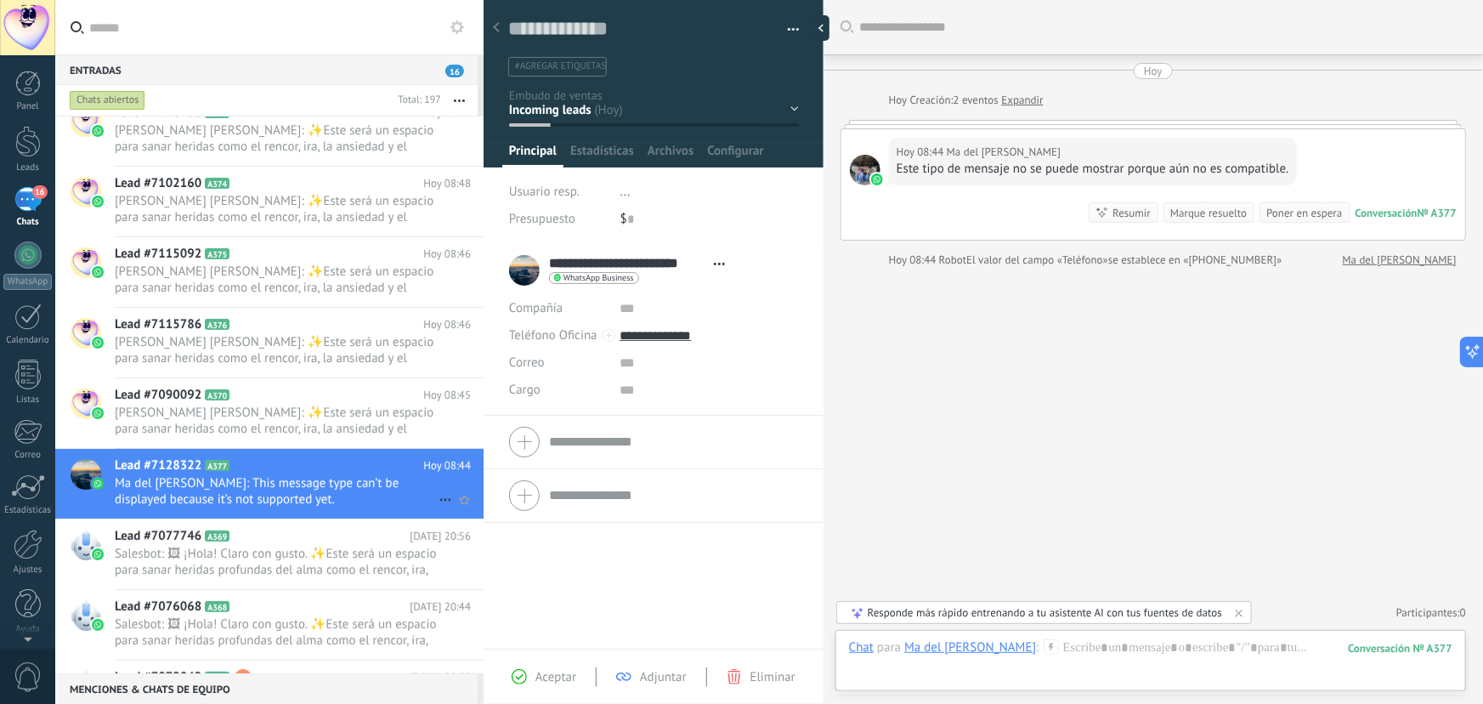
click at [318, 492] on span "Ma del Carmen Castellanos: This message type can’t be displayed because it’s no…" at bounding box center [277, 491] width 324 height 32
click at [1100, 178] on div "Hoy 08:44 Ma del Carmen Castellanos Este tipo de mensaje no se puede mostrar po…" at bounding box center [1093, 162] width 408 height 48
click at [1125, 434] on div "Buscar Carga más Hoy Hoy Creación: 2 eventos Expandir Hoy 08:44 Ma del Carmen C…" at bounding box center [1154, 352] width 660 height 704
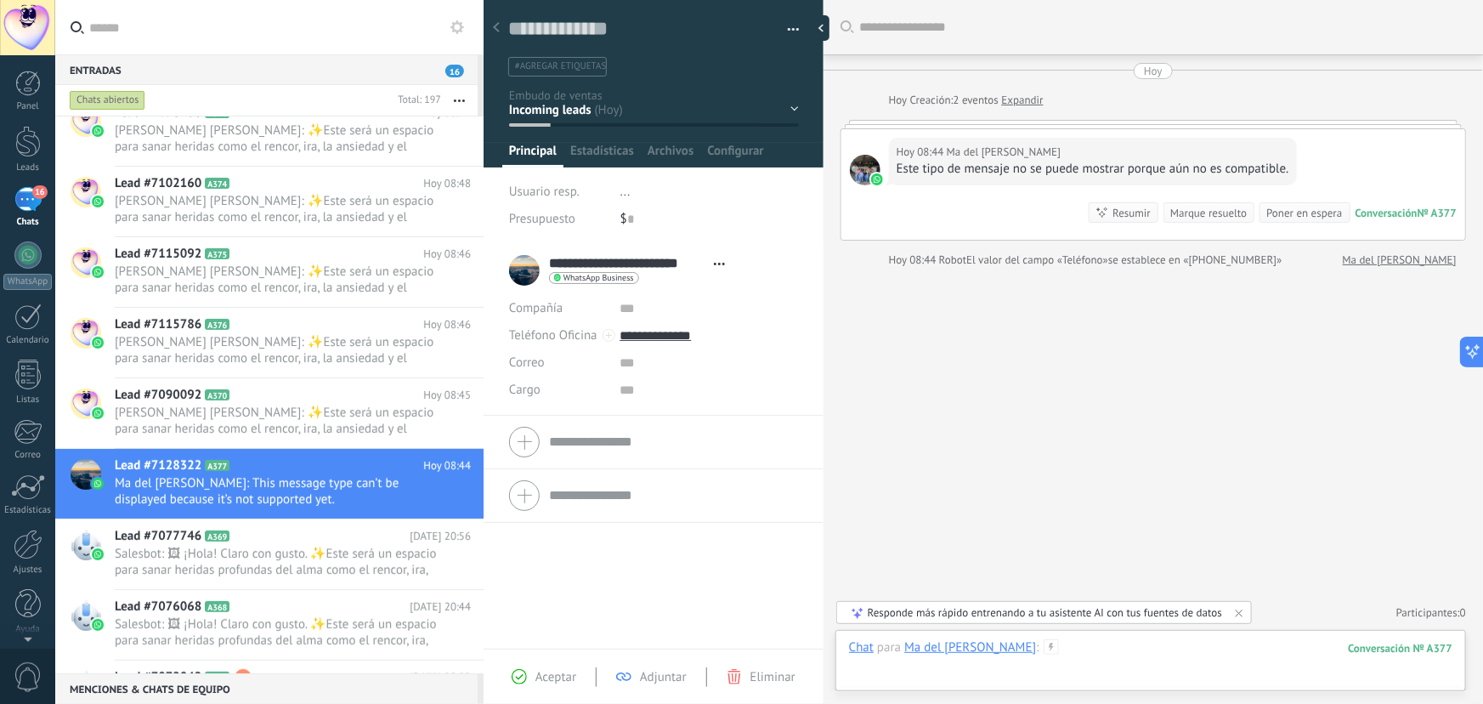
click at [1111, 657] on div at bounding box center [1151, 664] width 604 height 51
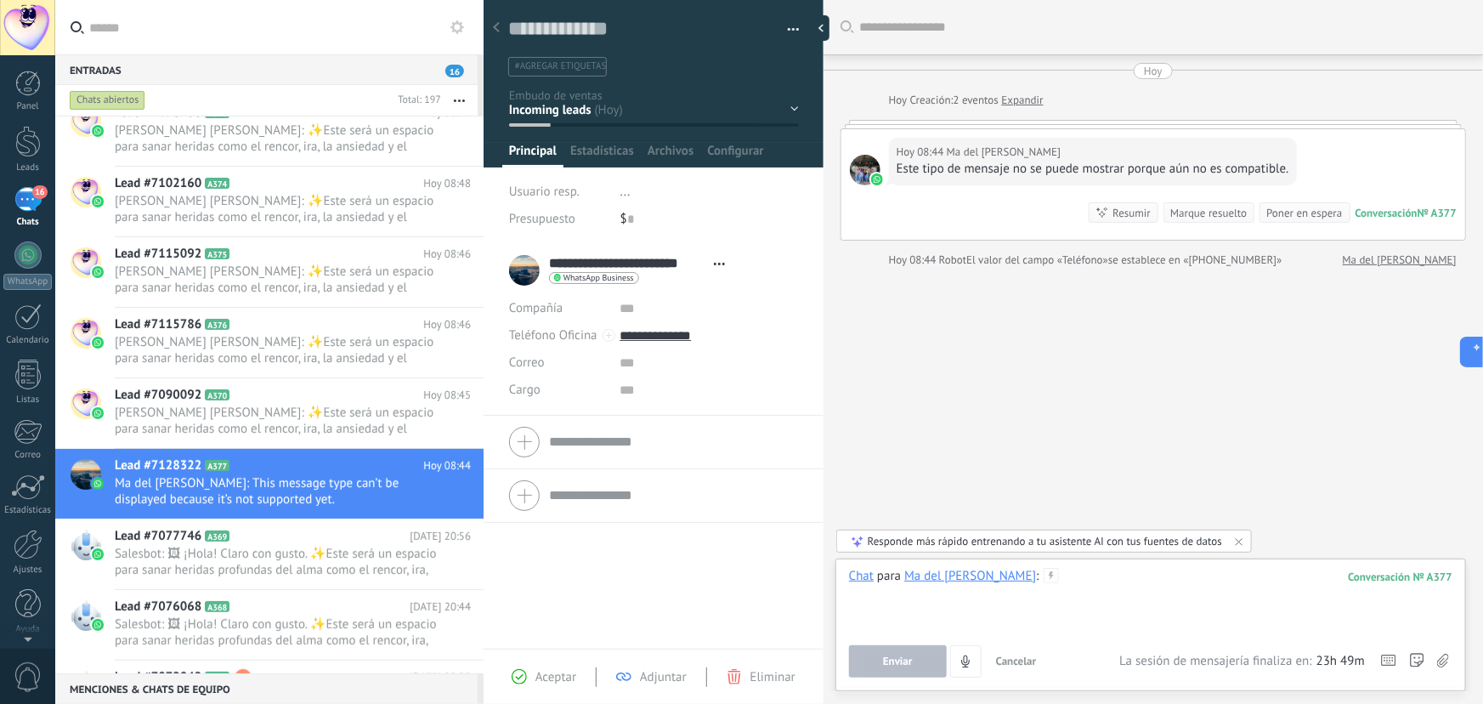
paste div
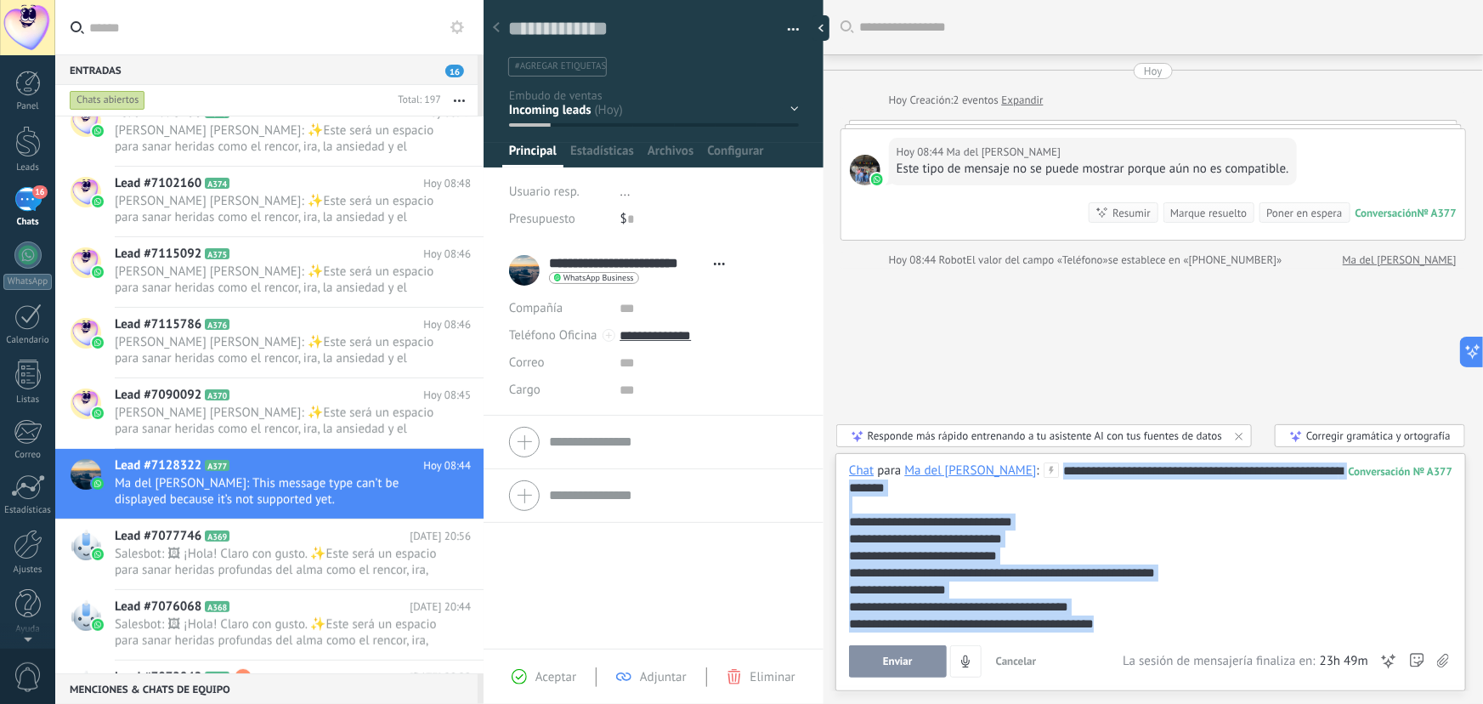
drag, startPoint x: 1160, startPoint y: 628, endPoint x: 1077, endPoint y: 469, distance: 179.1
click at [1077, 469] on div "**********" at bounding box center [1151, 547] width 604 height 170
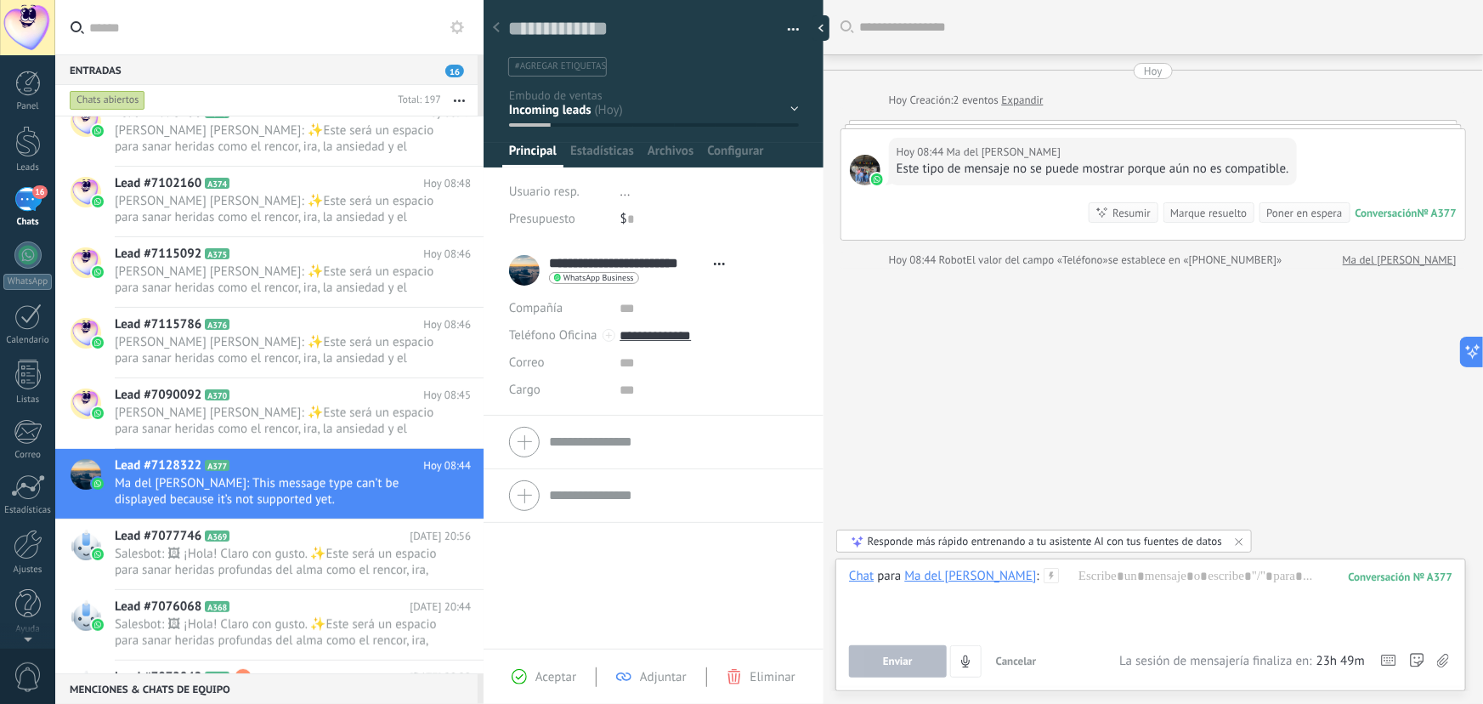
click at [1101, 451] on div "Buscar Carga más Hoy Hoy Creación: 2 eventos Expandir Hoy 08:44 Ma del Carmen C…" at bounding box center [1154, 352] width 660 height 704
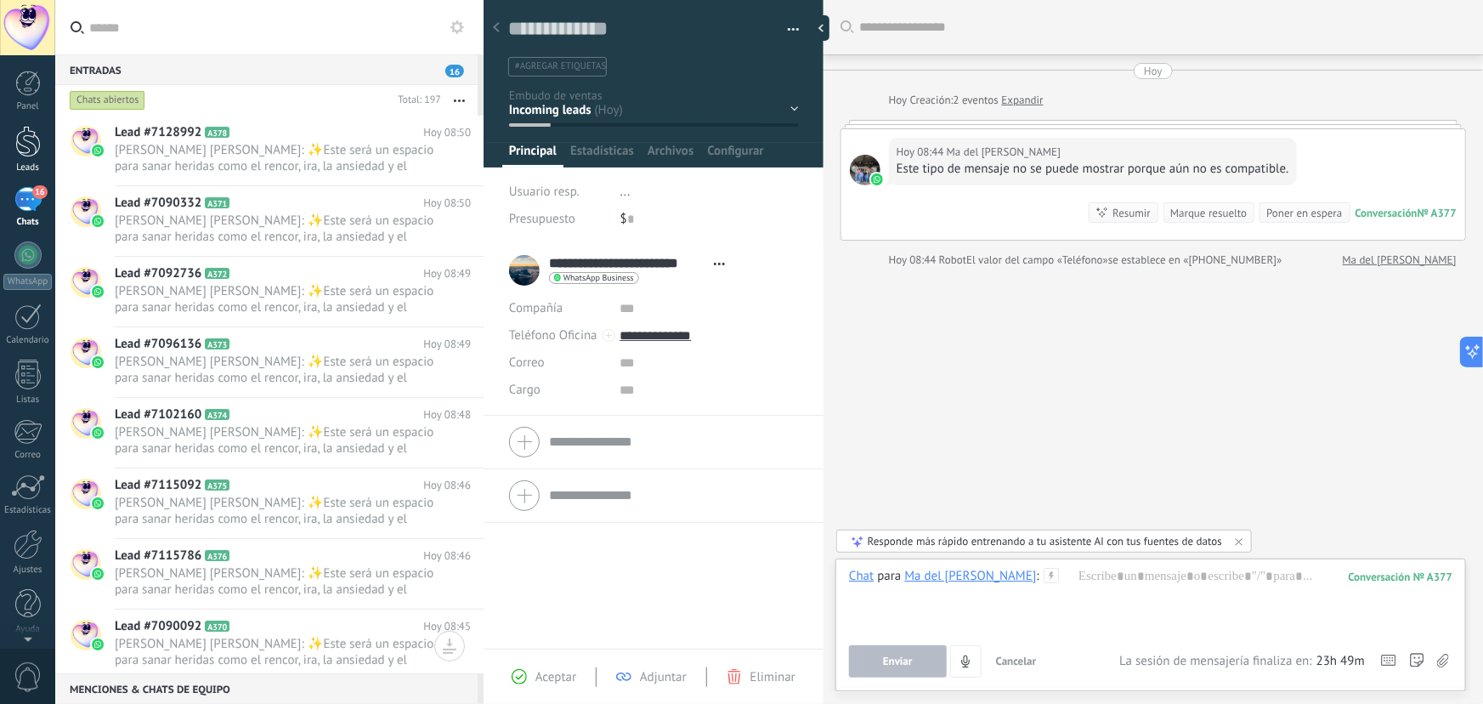
click at [27, 153] on div at bounding box center [28, 141] width 26 height 31
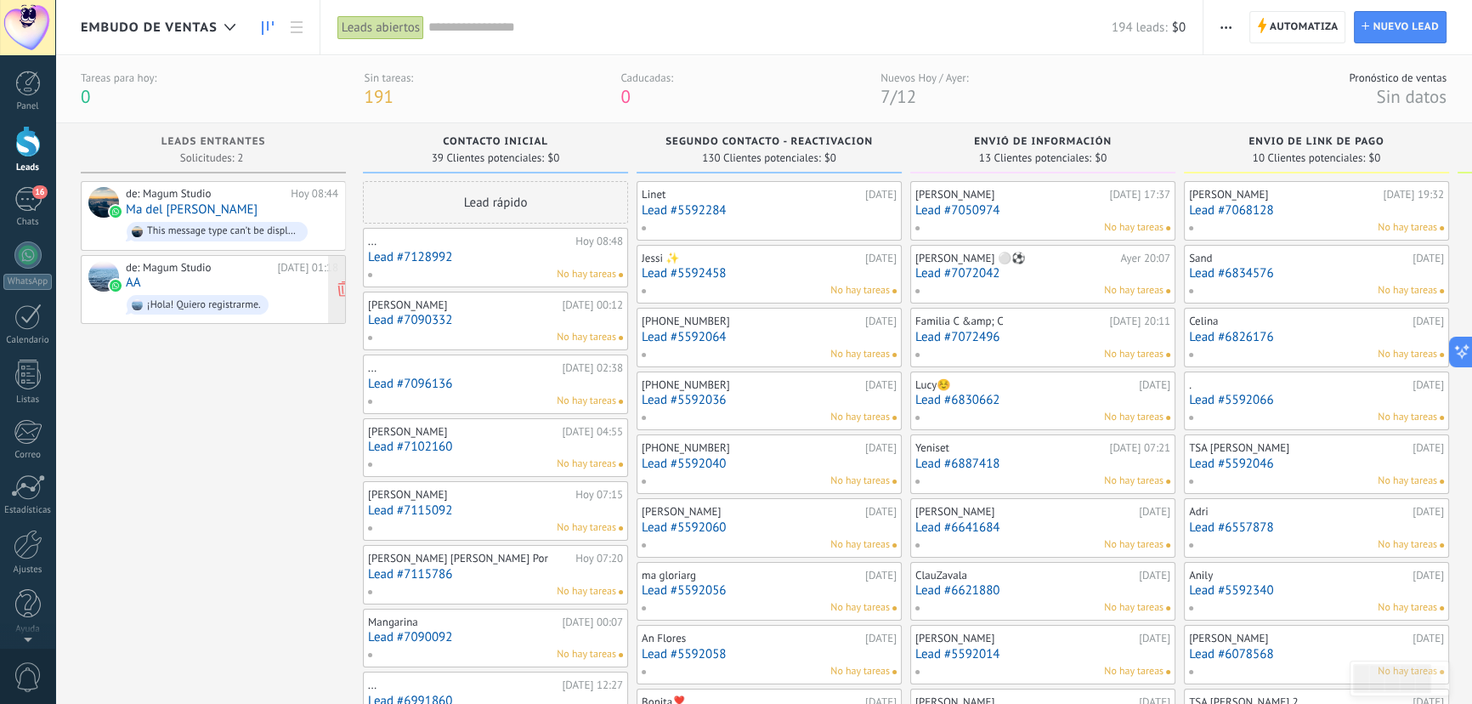
click at [266, 281] on div "de: Magum Studio Hoy 01:18 AA ¡Hola! Quiero registrarme." at bounding box center [232, 290] width 213 height 58
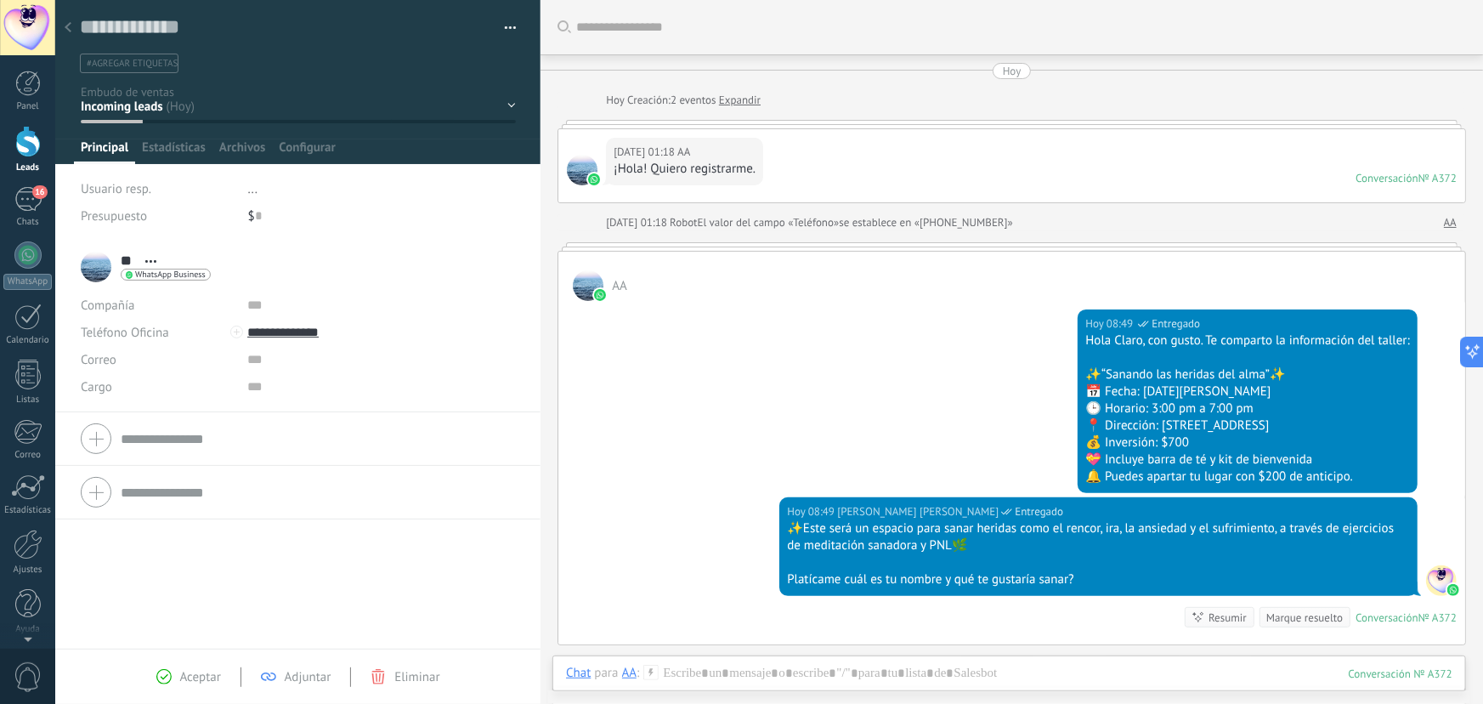
click at [0, 0] on div "Contacto inicial Segundo contacto - Reactivacion Envió de información Envio de …" at bounding box center [0, 0] width 0 height 0
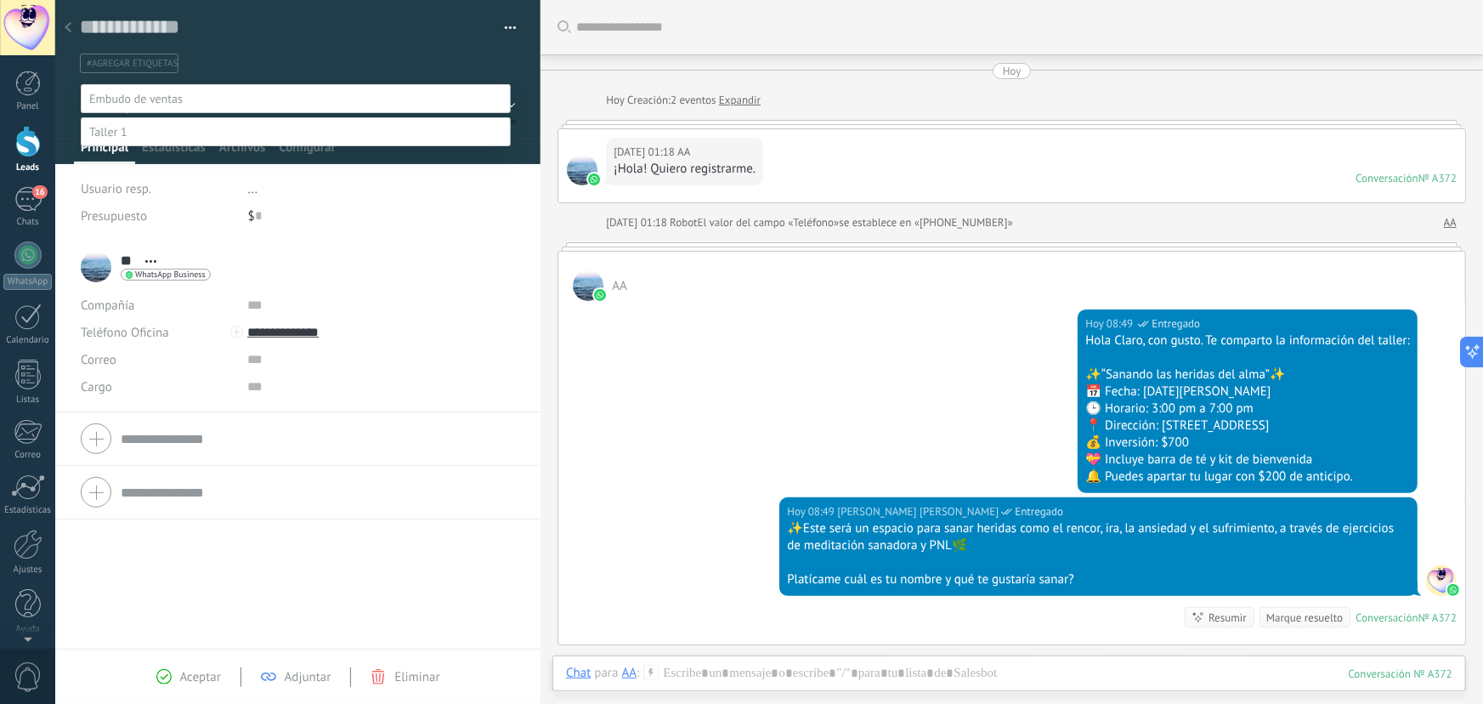
click at [0, 0] on label "Contacto inicial" at bounding box center [0, 0] width 0 height 0
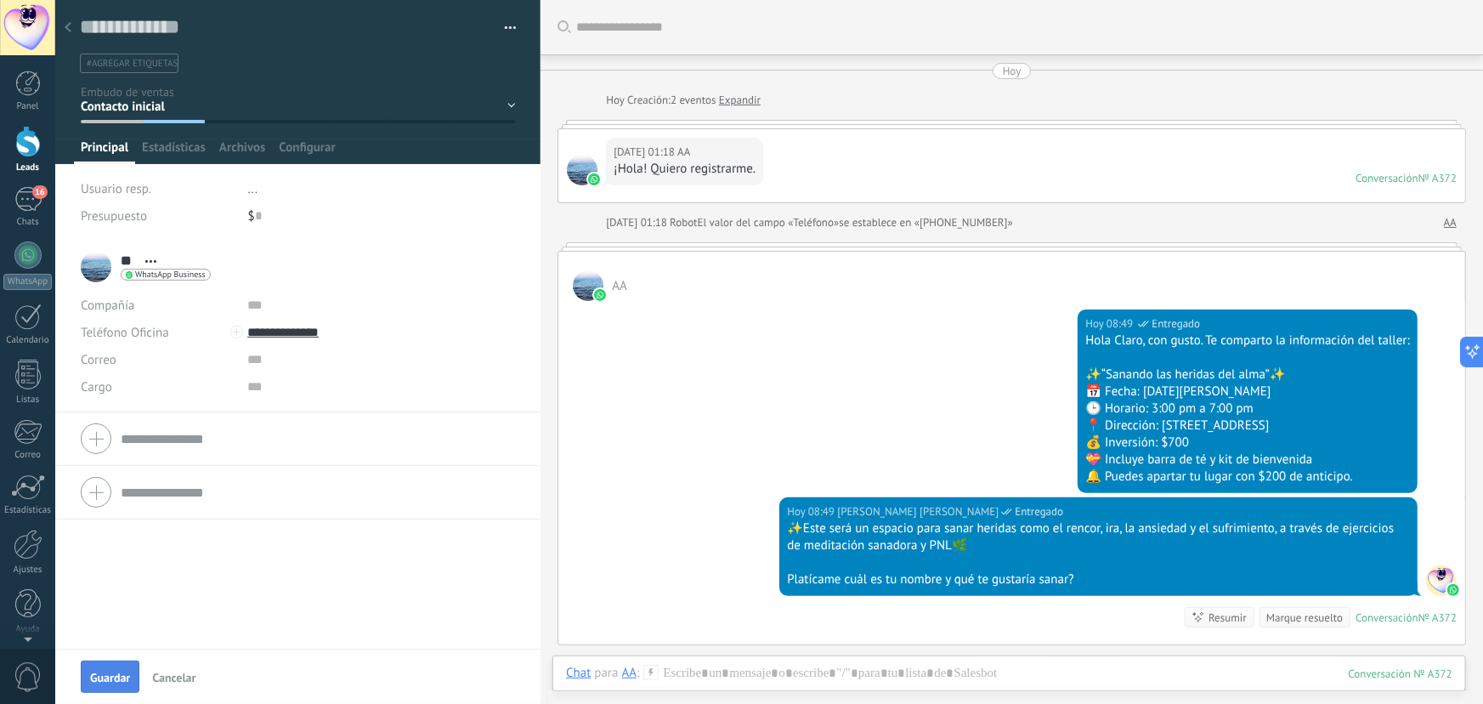
click at [87, 678] on button "Guardar" at bounding box center [110, 677] width 59 height 32
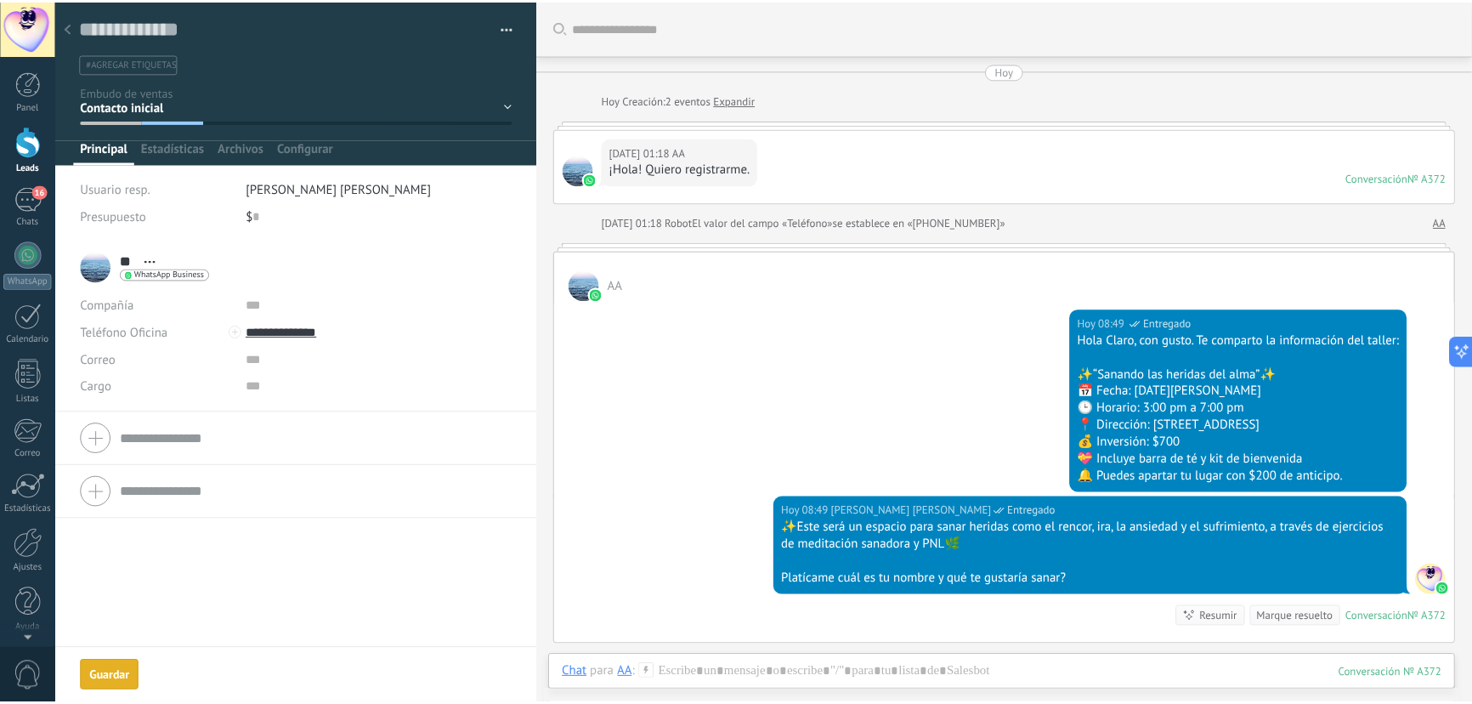
scroll to position [74, 0]
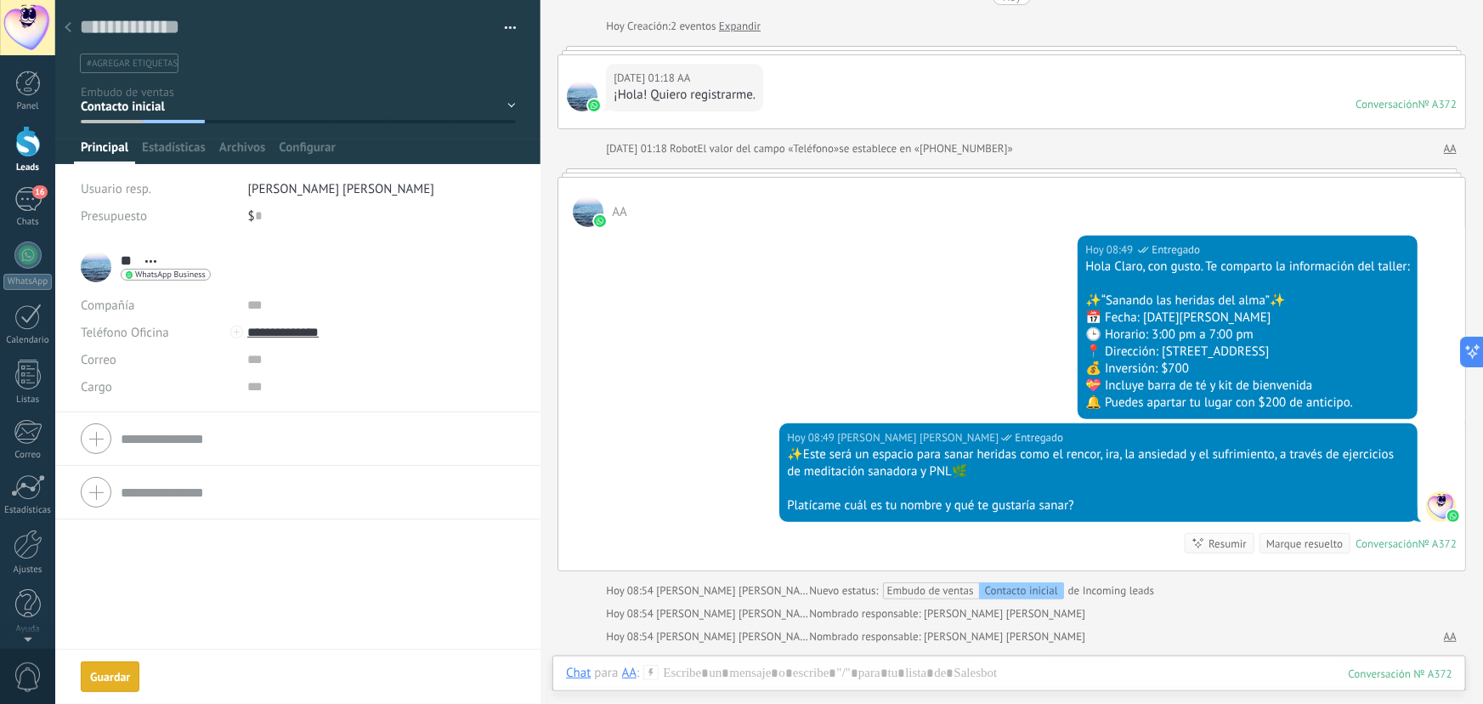
click at [68, 32] on icon at bounding box center [68, 27] width 7 height 10
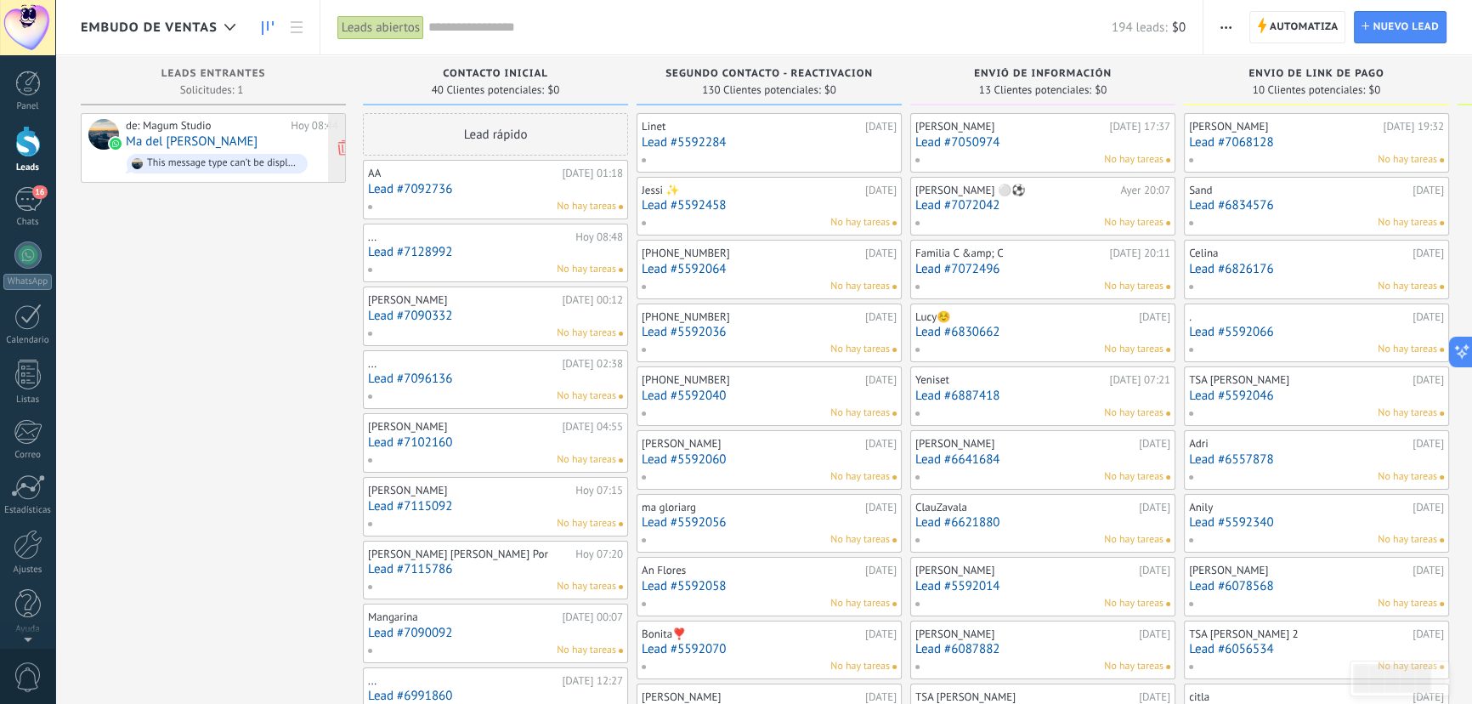
click at [226, 145] on link "Ma del [PERSON_NAME]" at bounding box center [192, 141] width 132 height 14
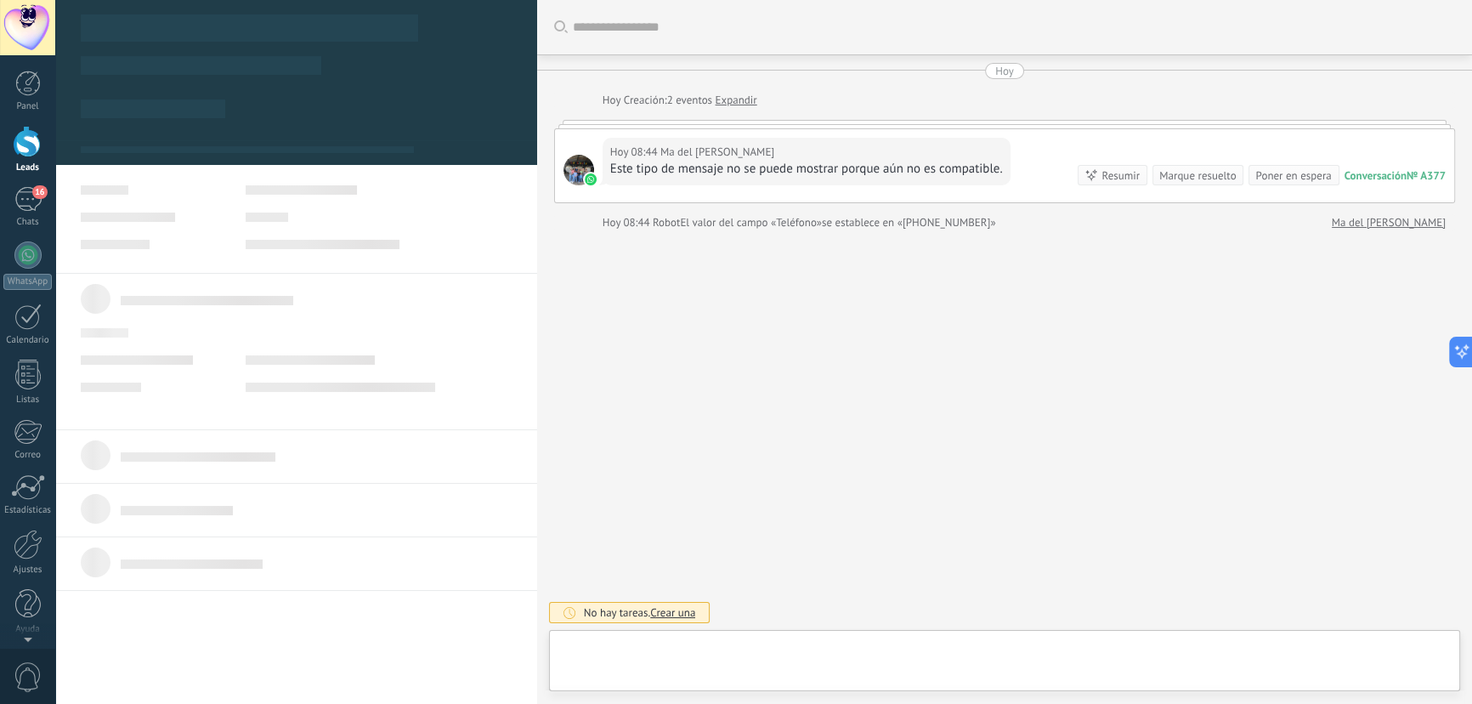
type textarea "**********"
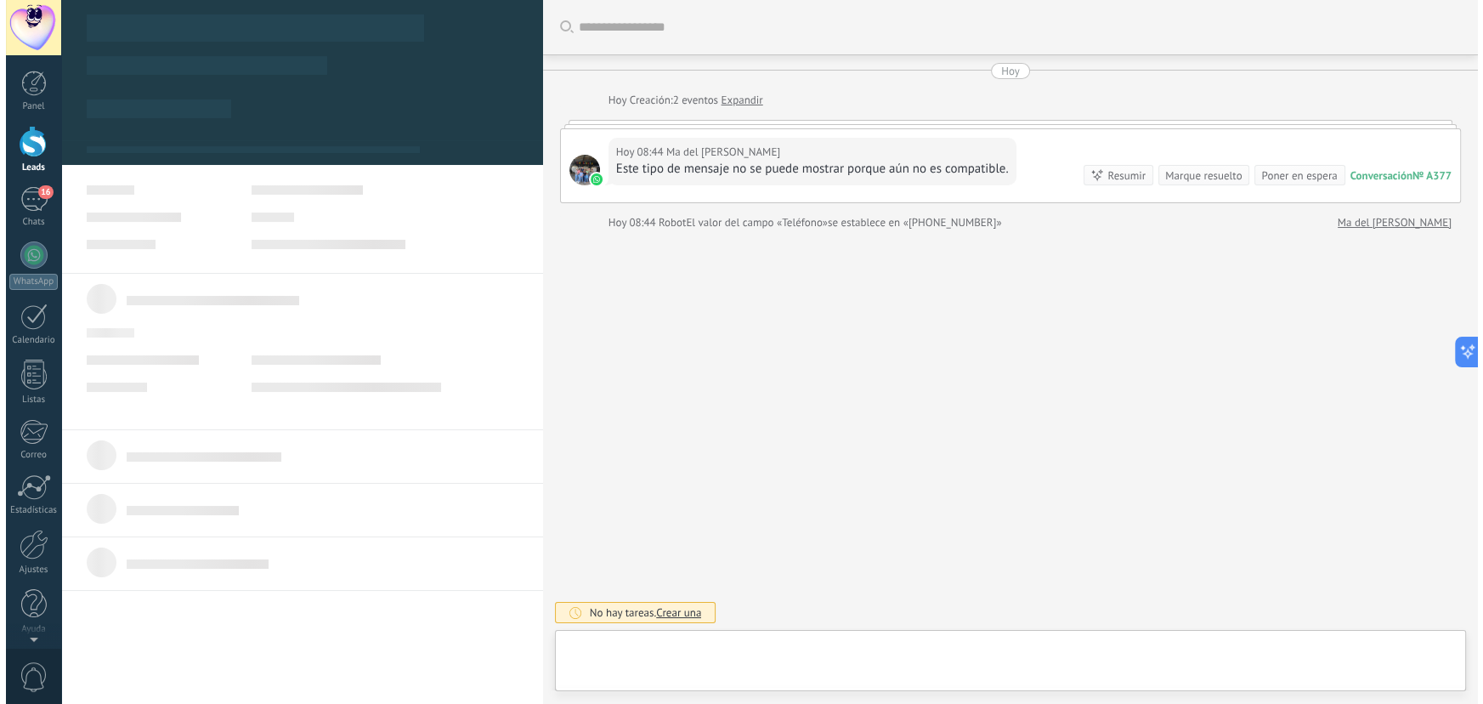
scroll to position [26, 0]
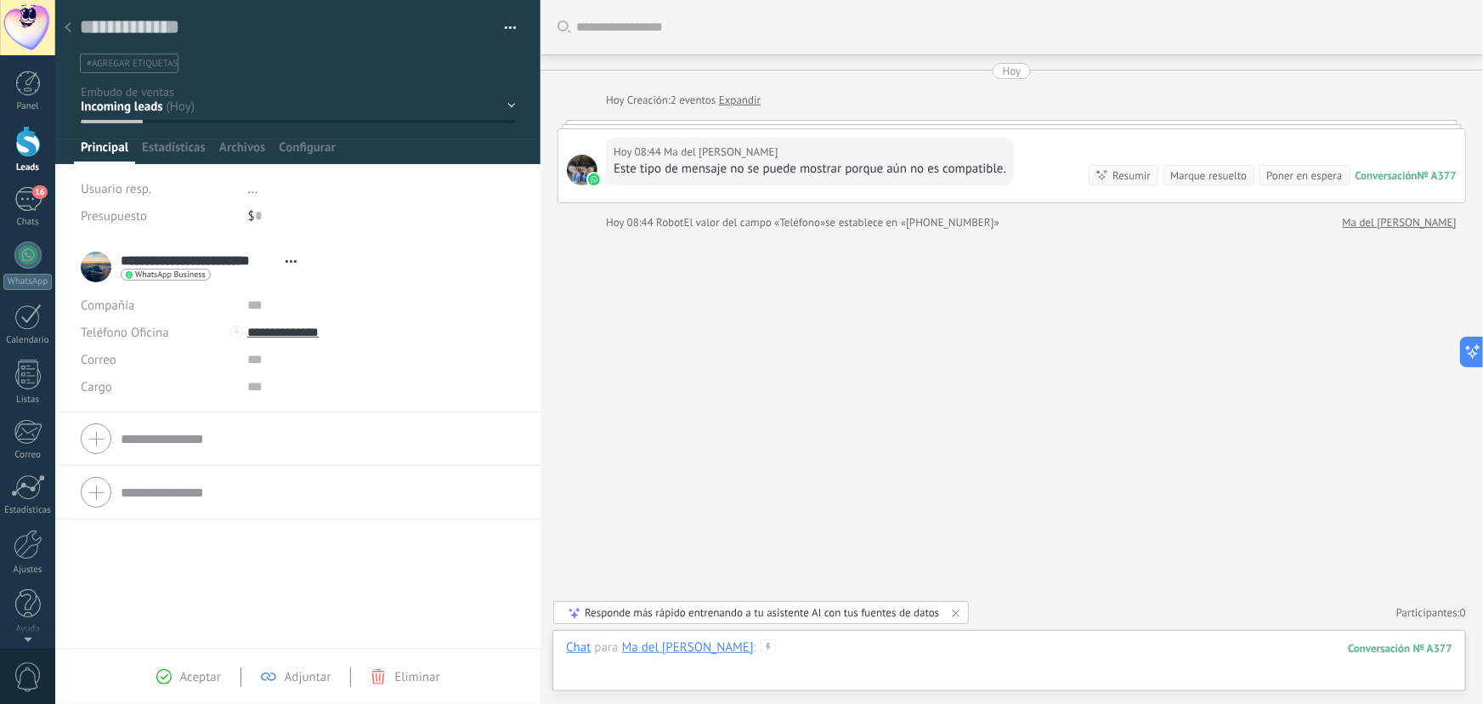
click at [853, 662] on div at bounding box center [1009, 664] width 887 height 51
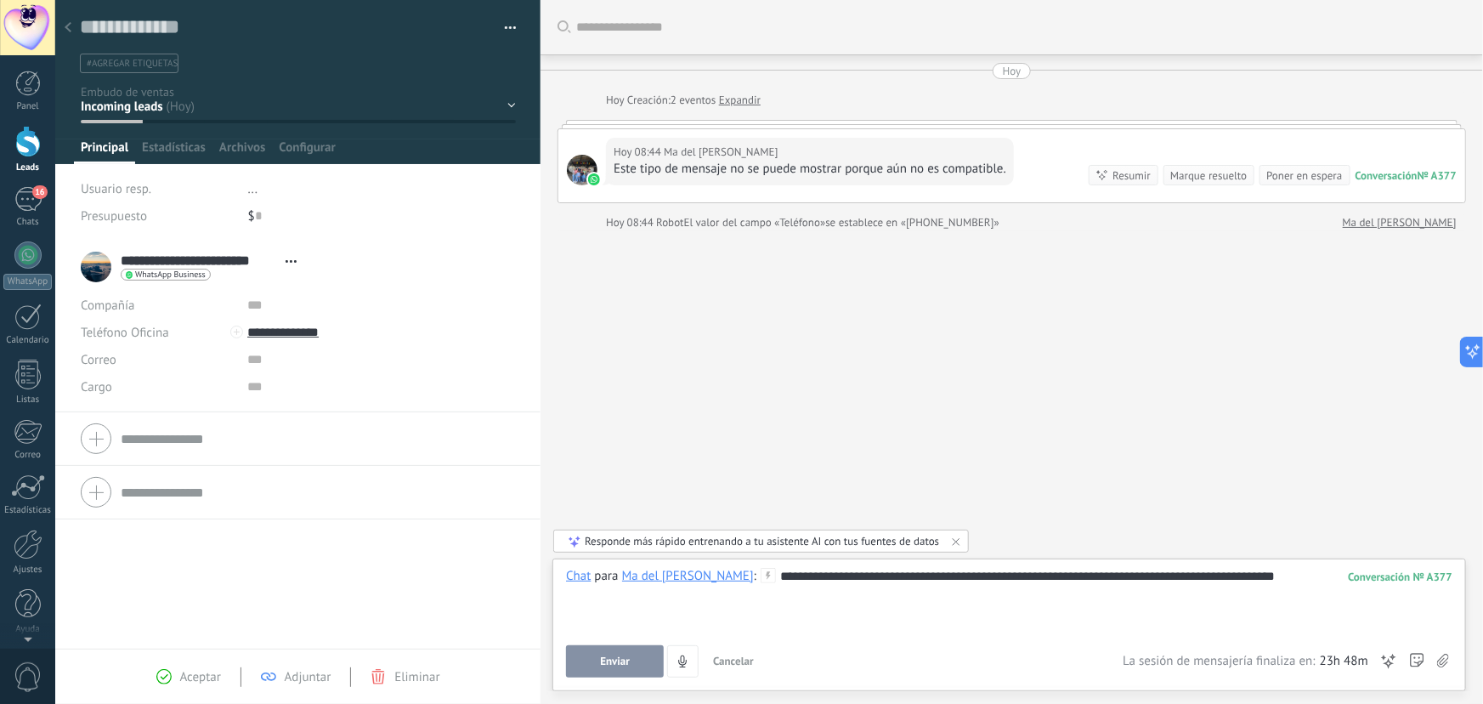
click at [825, 581] on div "**********" at bounding box center [1009, 600] width 887 height 65
click at [0, 0] on lt-span "*" at bounding box center [0, 0] width 0 height 0
click at [866, 578] on div "**********" at bounding box center [1009, 600] width 887 height 65
click at [0, 0] on lt-span "* * *" at bounding box center [0, 0] width 0 height 0
click at [892, 587] on div "**********" at bounding box center [1009, 600] width 887 height 65
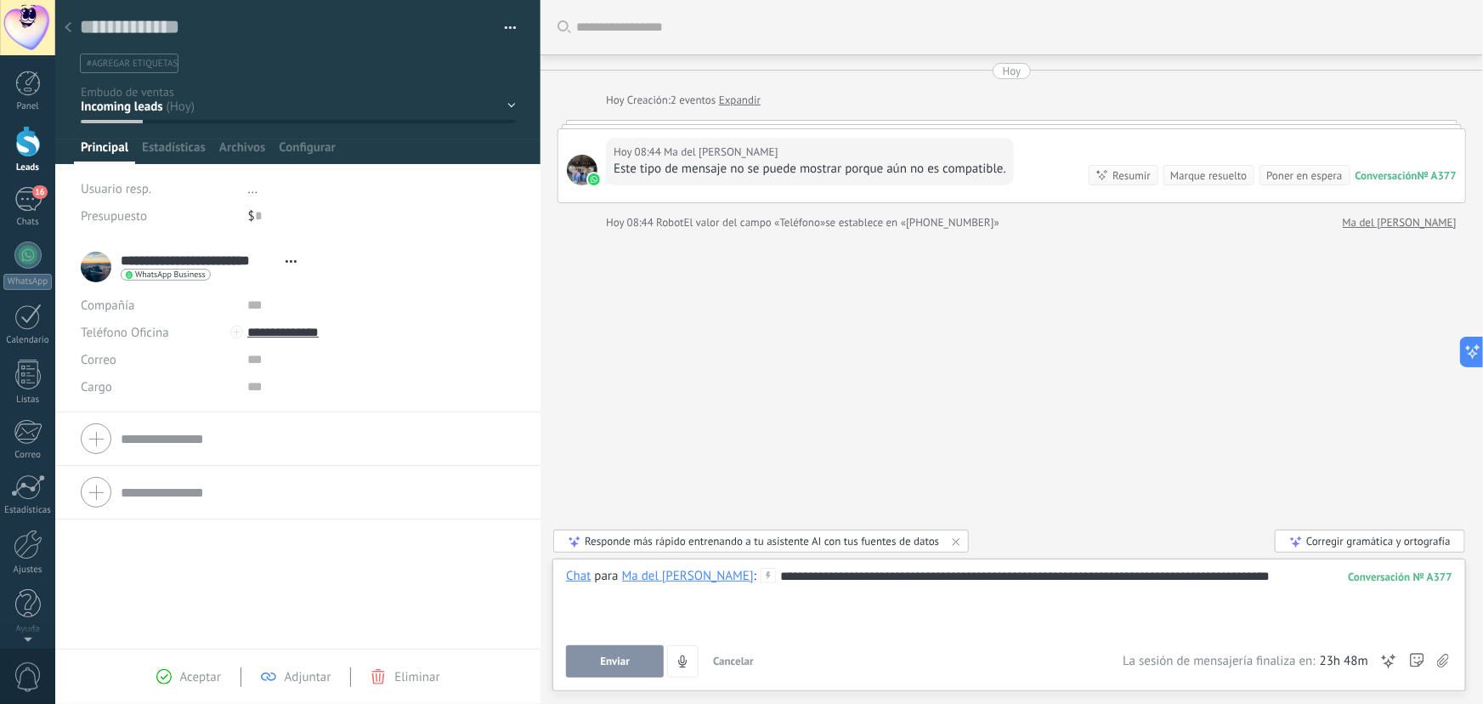
click at [889, 576] on div "**********" at bounding box center [1009, 600] width 887 height 65
click at [0, 0] on lt-strong "*" at bounding box center [0, 0] width 0 height 0
click at [1023, 574] on div "**********" at bounding box center [1009, 600] width 887 height 65
click at [0, 0] on lt-span "* ****" at bounding box center [0, 0] width 0 height 0
click at [889, 583] on div "**********" at bounding box center [1009, 600] width 887 height 65
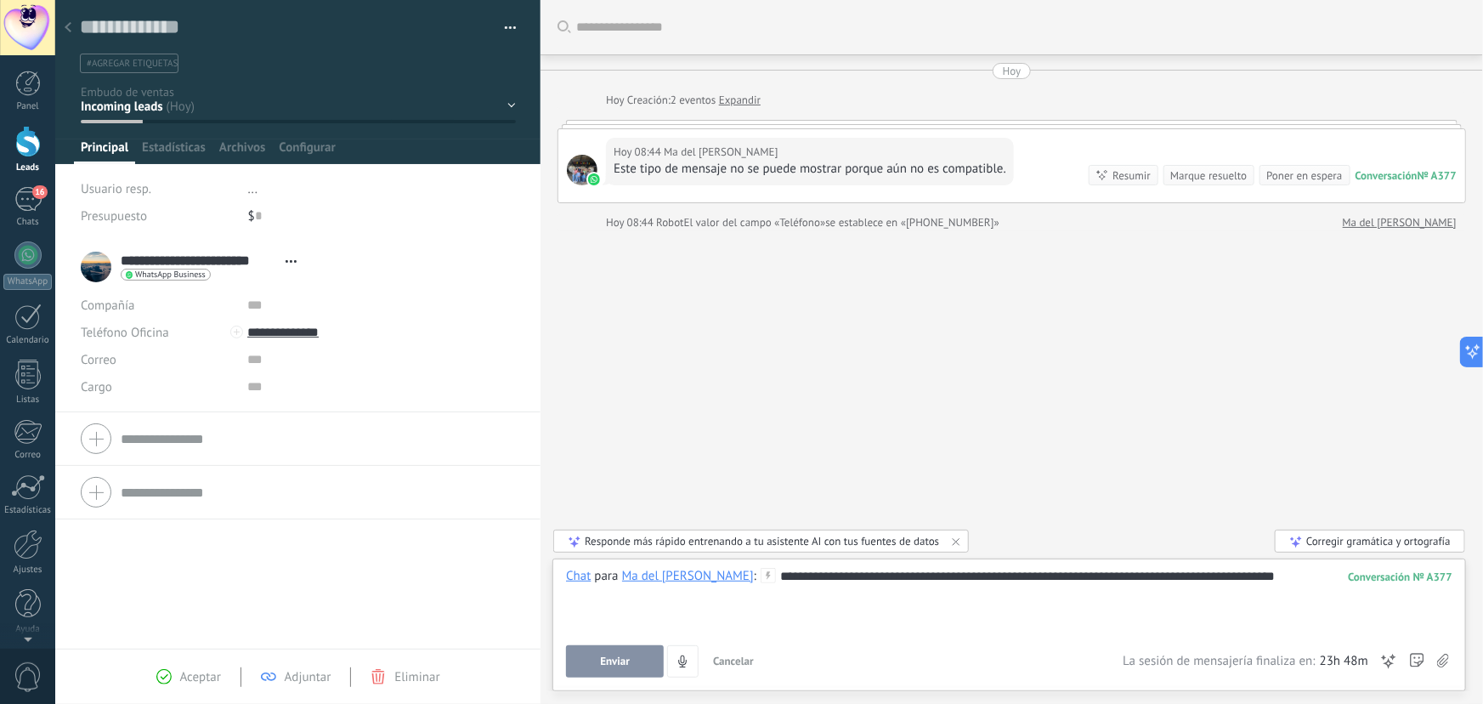
click at [0, 0] on lt-span "* **" at bounding box center [0, 0] width 0 height 0
click at [723, 594] on div "**********" at bounding box center [1009, 600] width 887 height 65
click at [1007, 575] on div "**********" at bounding box center [1009, 600] width 887 height 65
click at [613, 670] on button "Enviar" at bounding box center [615, 661] width 98 height 32
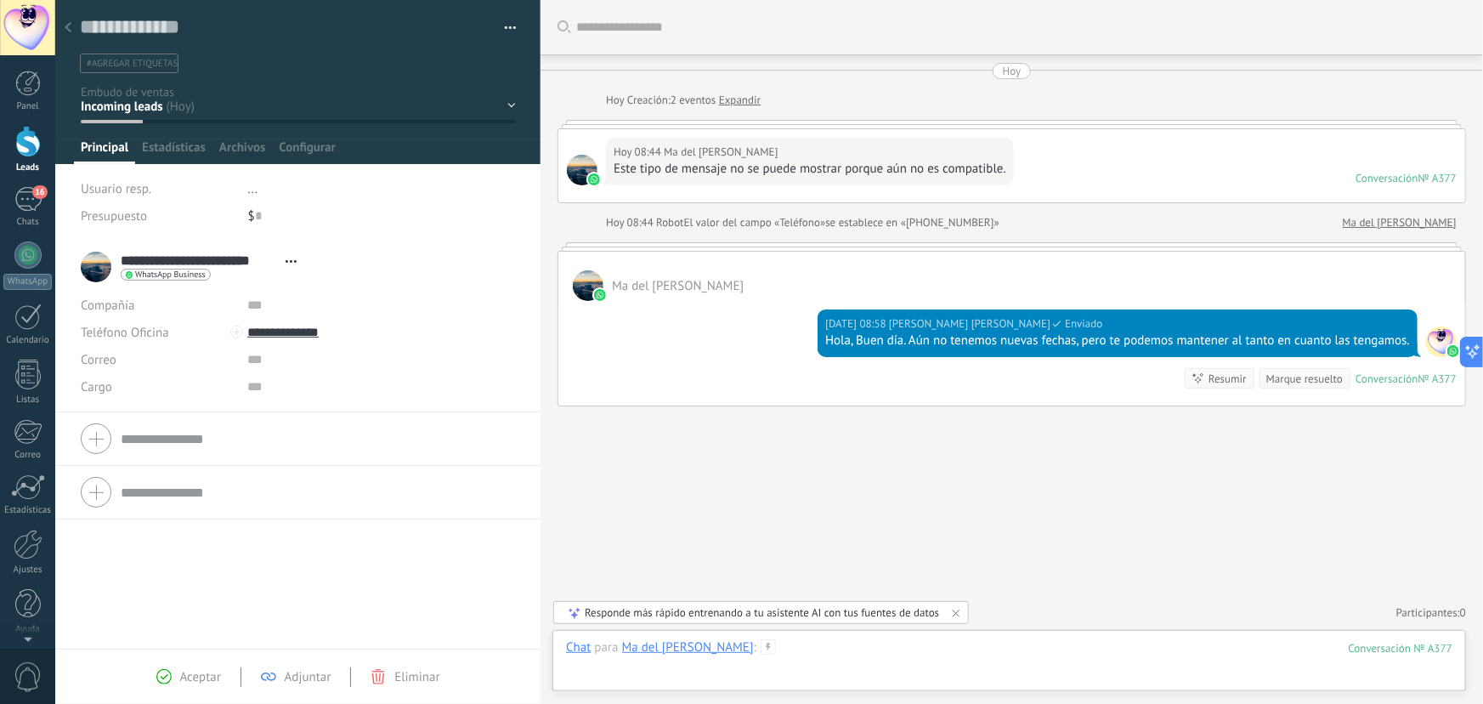
click at [875, 654] on div at bounding box center [1009, 664] width 887 height 51
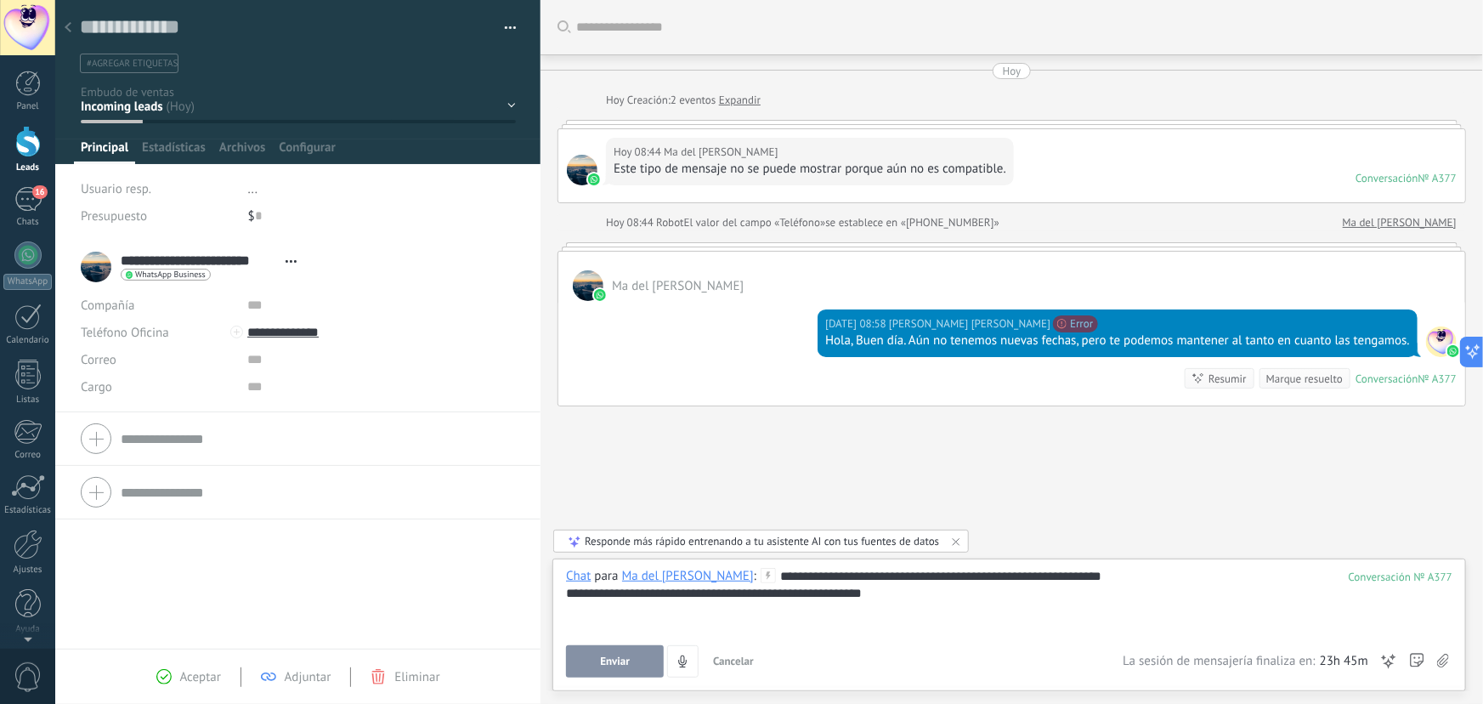
click at [607, 658] on span "Enviar" at bounding box center [615, 661] width 30 height 12
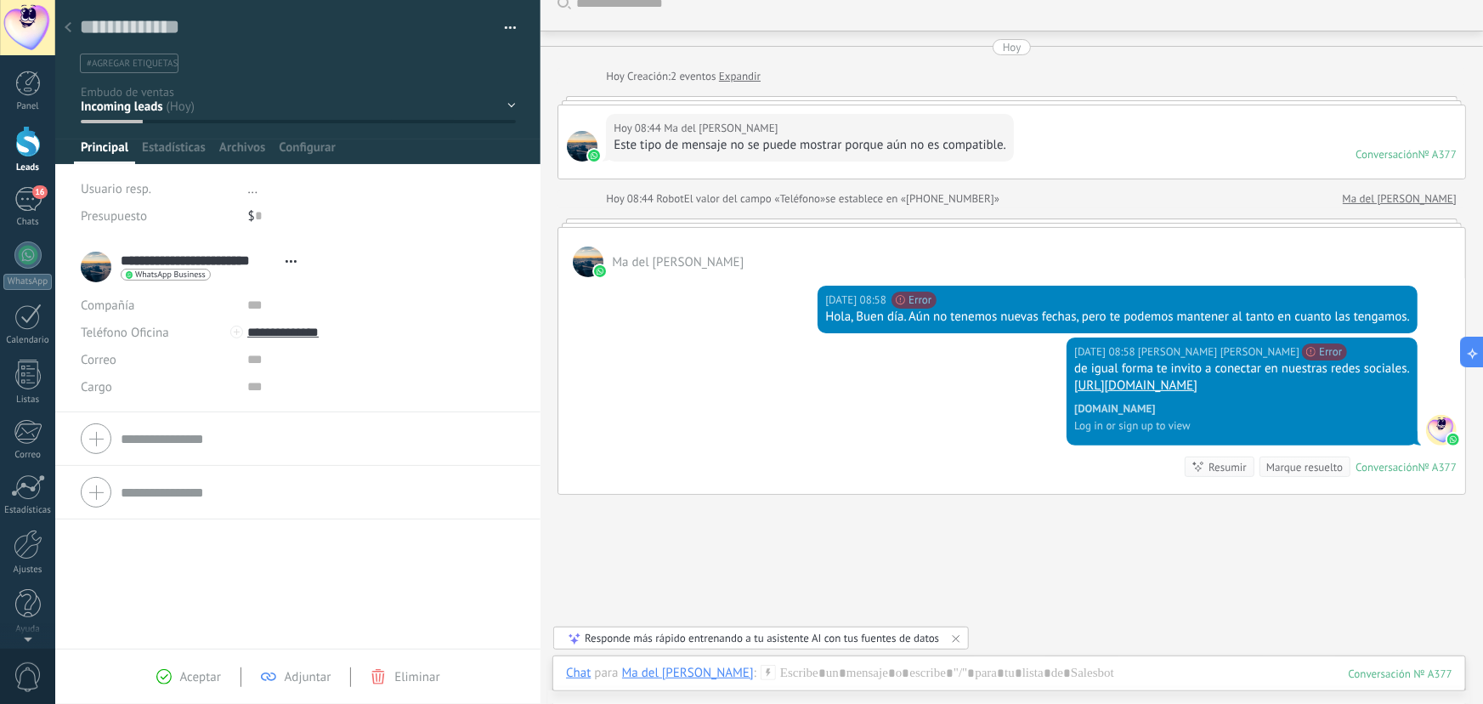
scroll to position [0, 0]
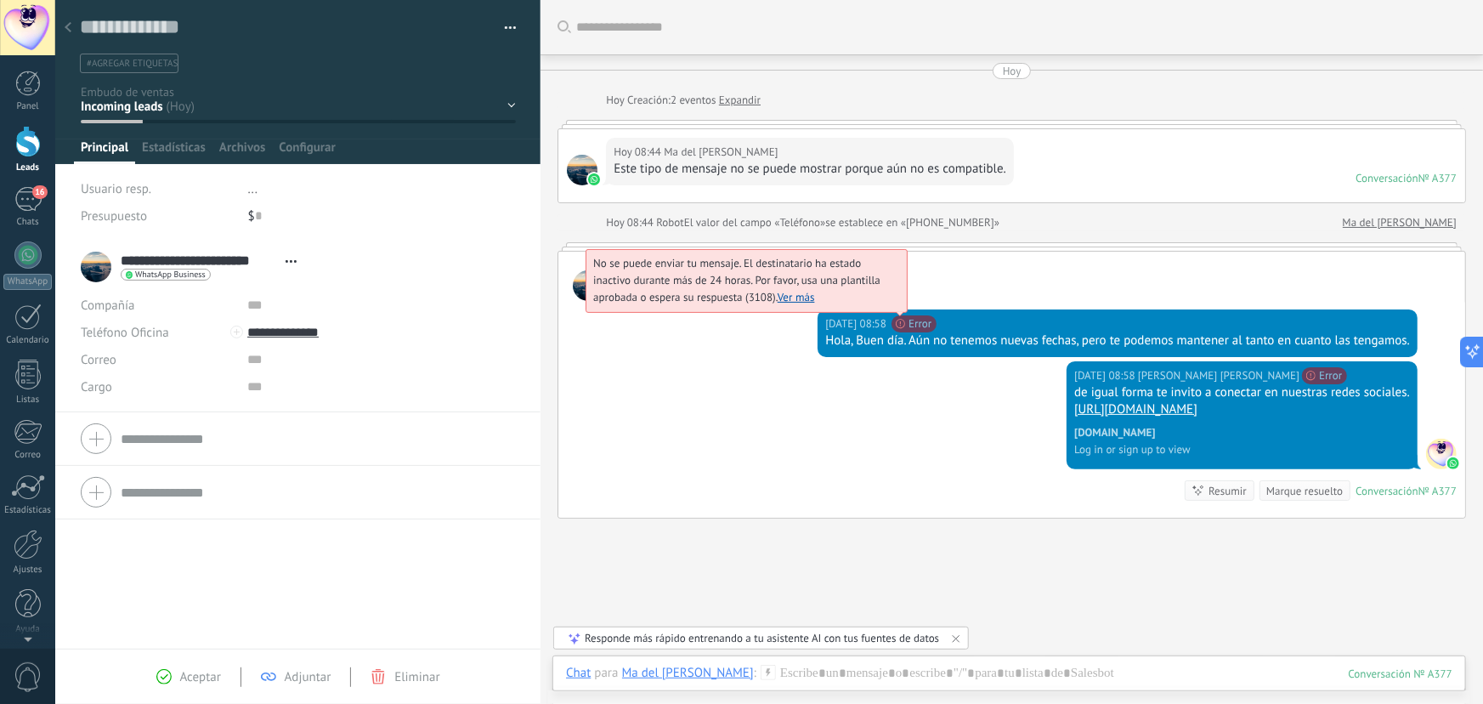
click at [881, 304] on span "No se puede enviar tu mensaje. El destinatario ha estado inactivo durante más d…" at bounding box center [736, 280] width 287 height 48
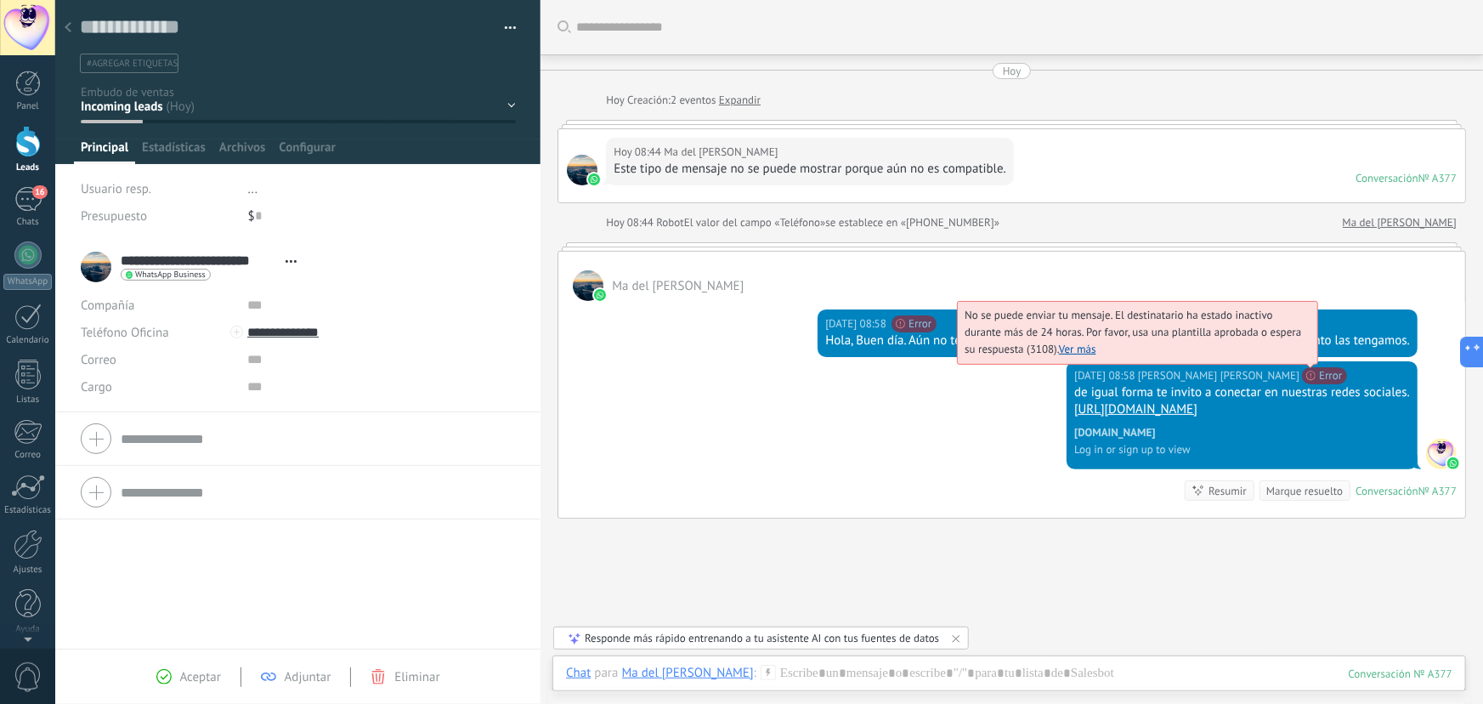
click at [1223, 356] on span "No se puede enviar tu mensaje. El destinatario ha estado inactivo durante más d…" at bounding box center [1133, 332] width 337 height 48
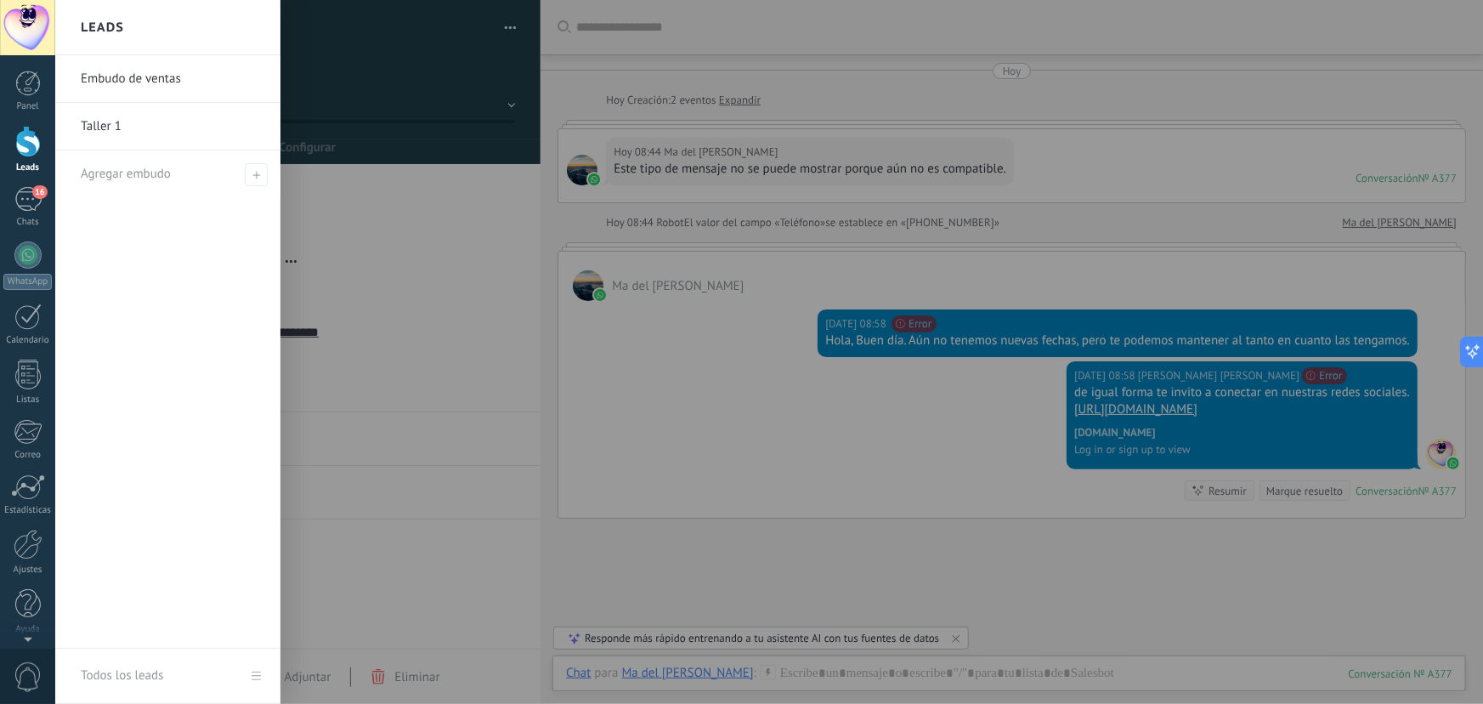
click at [36, 153] on div at bounding box center [28, 141] width 26 height 31
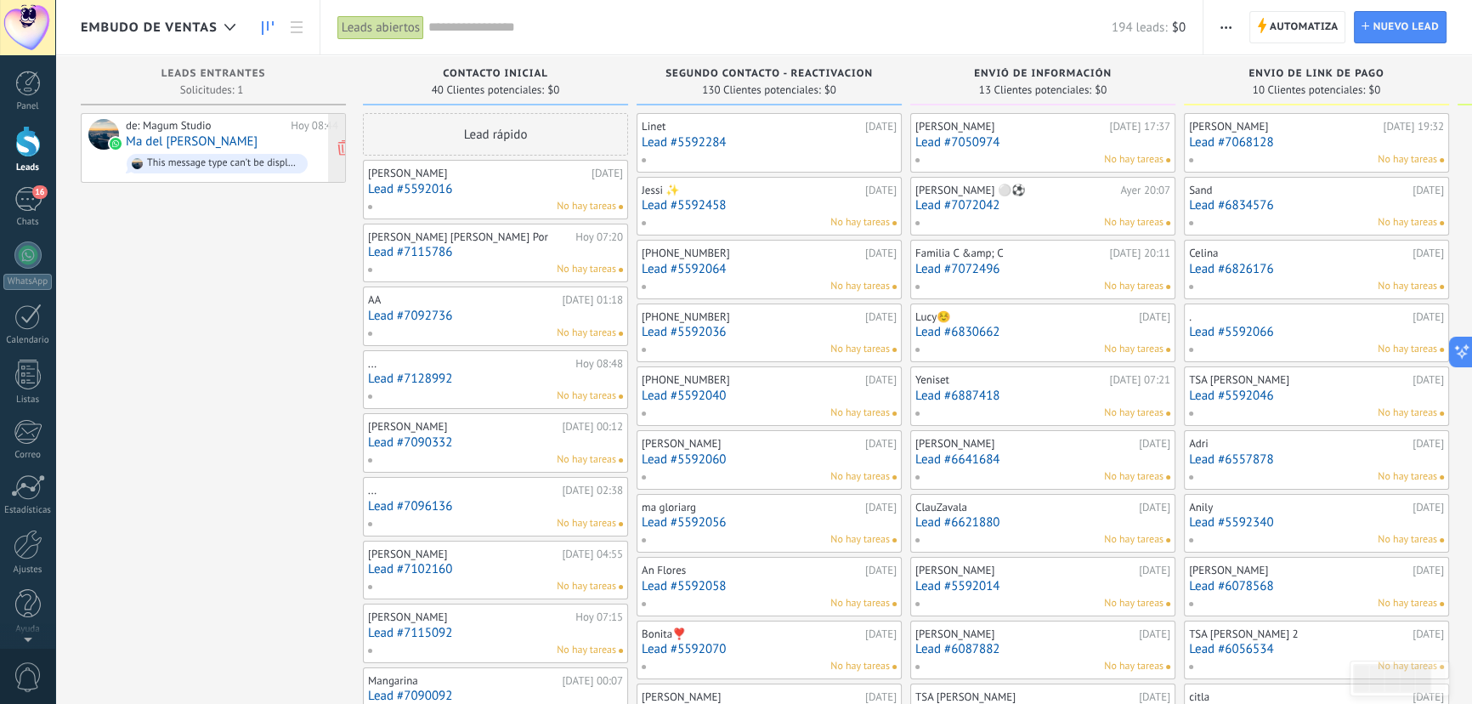
click at [256, 148] on div "de: Magum Studio Hoy 08:44 Ma del Carmen Castellanos This message type can’t be…" at bounding box center [232, 148] width 213 height 58
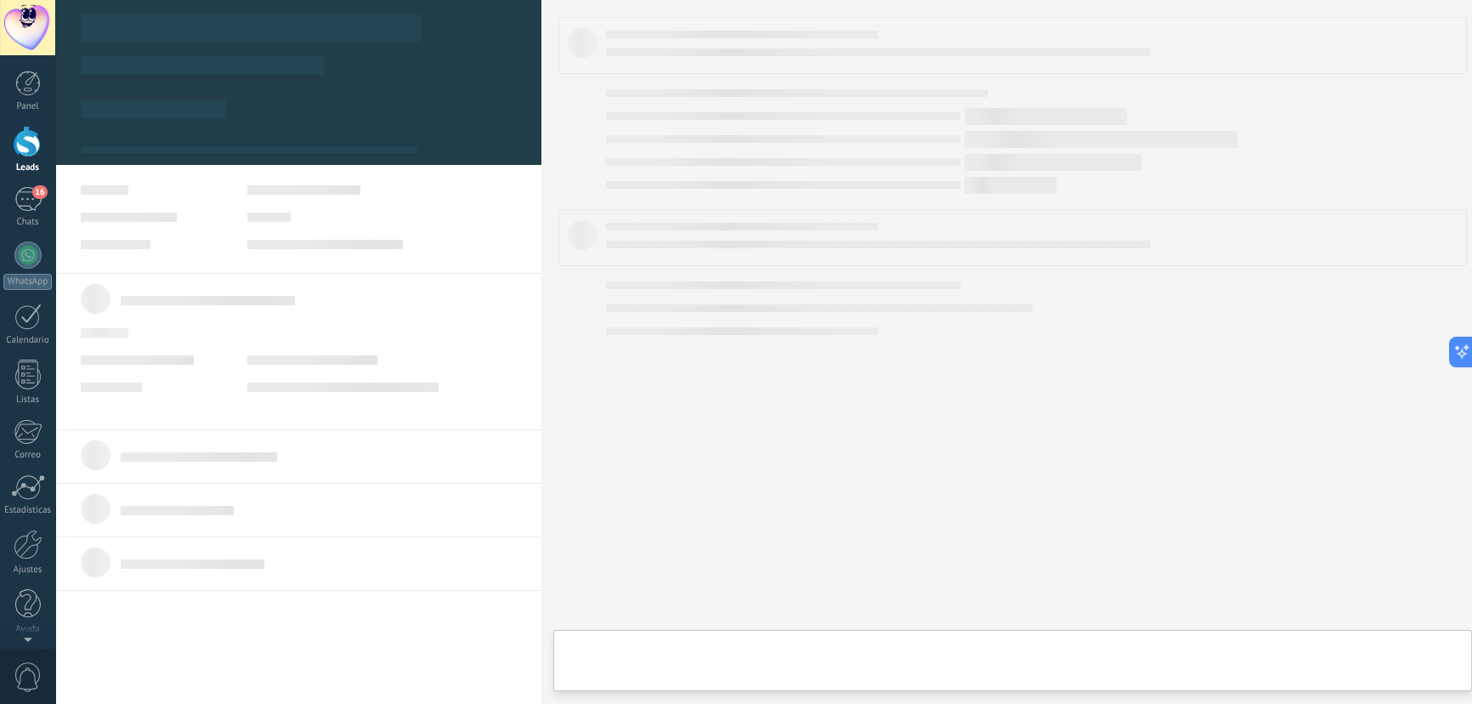
type textarea "**********"
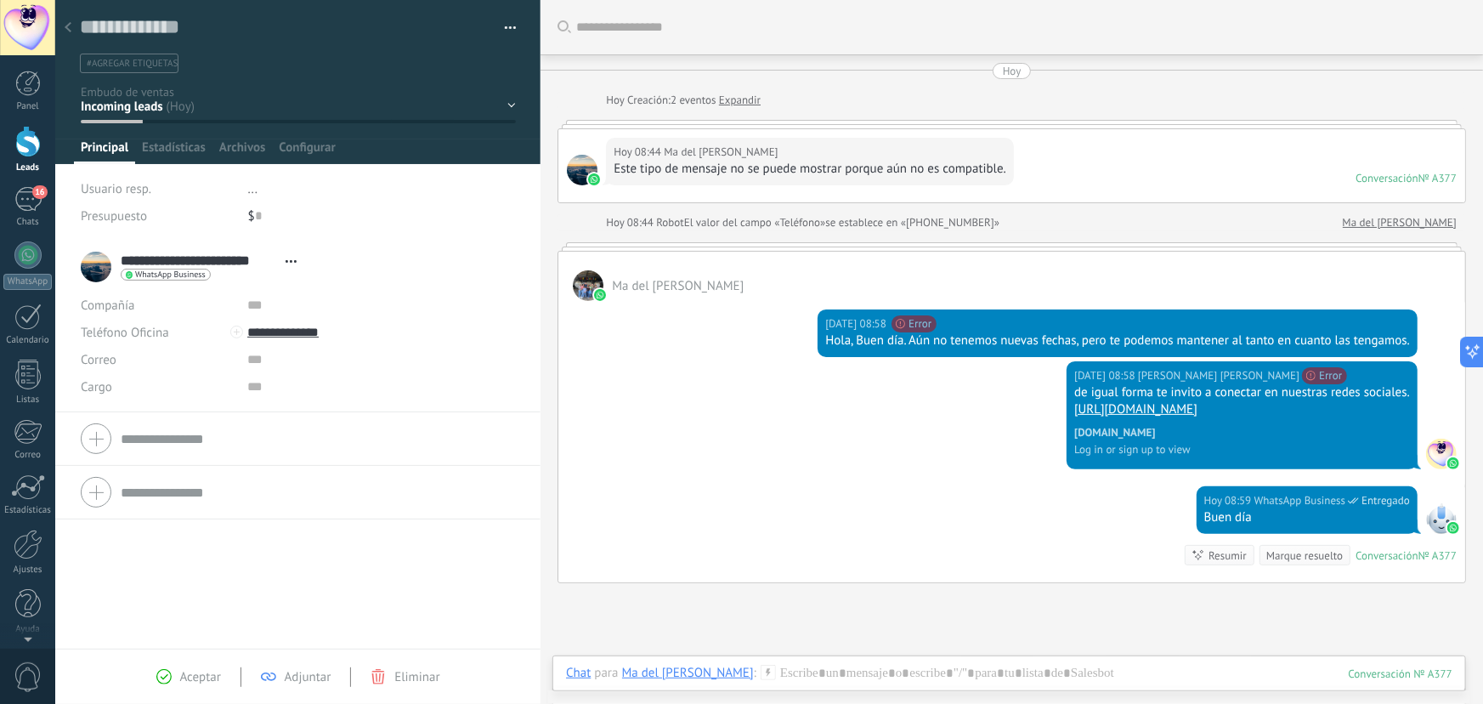
scroll to position [68, 0]
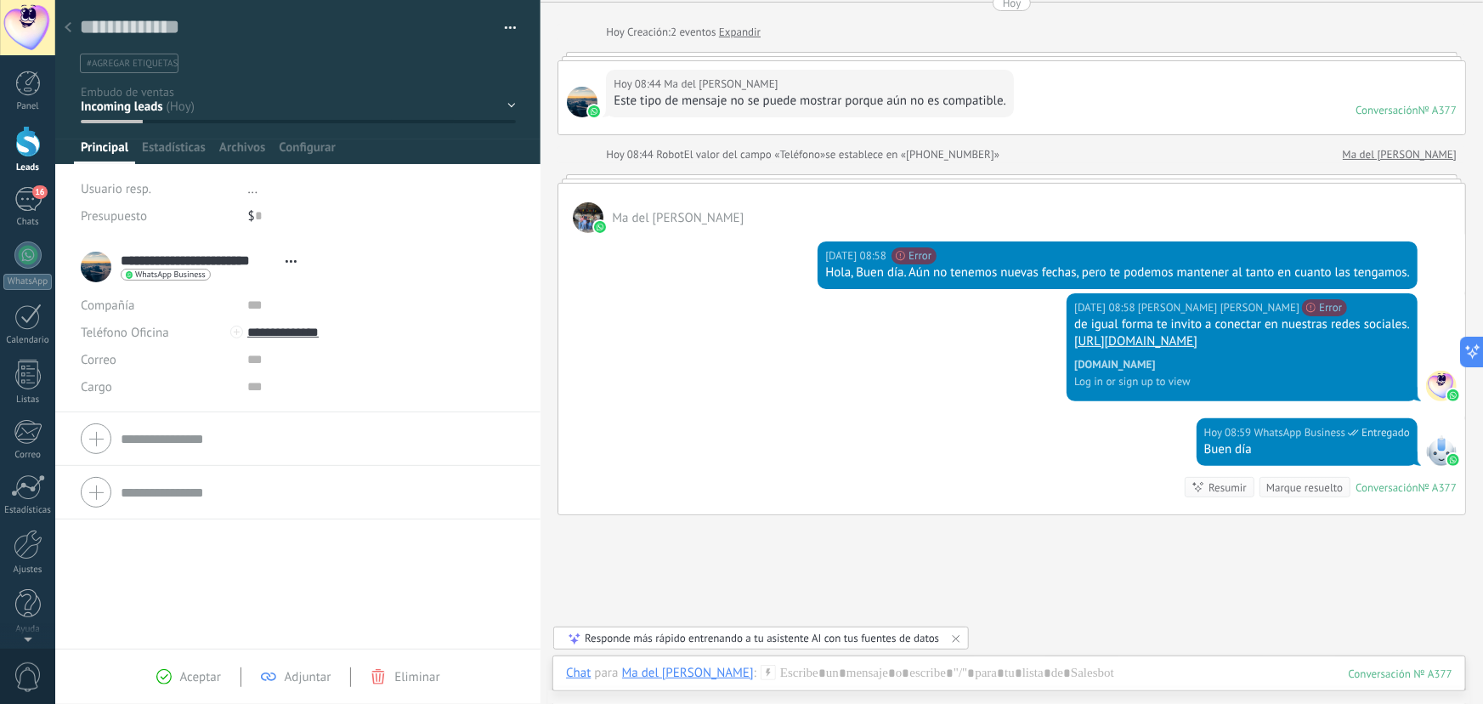
click at [905, 338] on div "Hoy 08:58 Jose adolfo islas lopez No se puede enviar tu mensaje. El destinatari…" at bounding box center [1012, 355] width 907 height 125
drag, startPoint x: 909, startPoint y: 273, endPoint x: 1337, endPoint y: 275, distance: 428.5
click at [1336, 275] on div "Hola, Buen día. Aún no tenemos nuevas fechas, pero te podemos mantener al tanto…" at bounding box center [1117, 272] width 585 height 17
click at [1380, 275] on div "Hola, Buen día. Aún no tenemos nuevas fechas, pero te podemos mantener al tanto…" at bounding box center [1117, 272] width 585 height 17
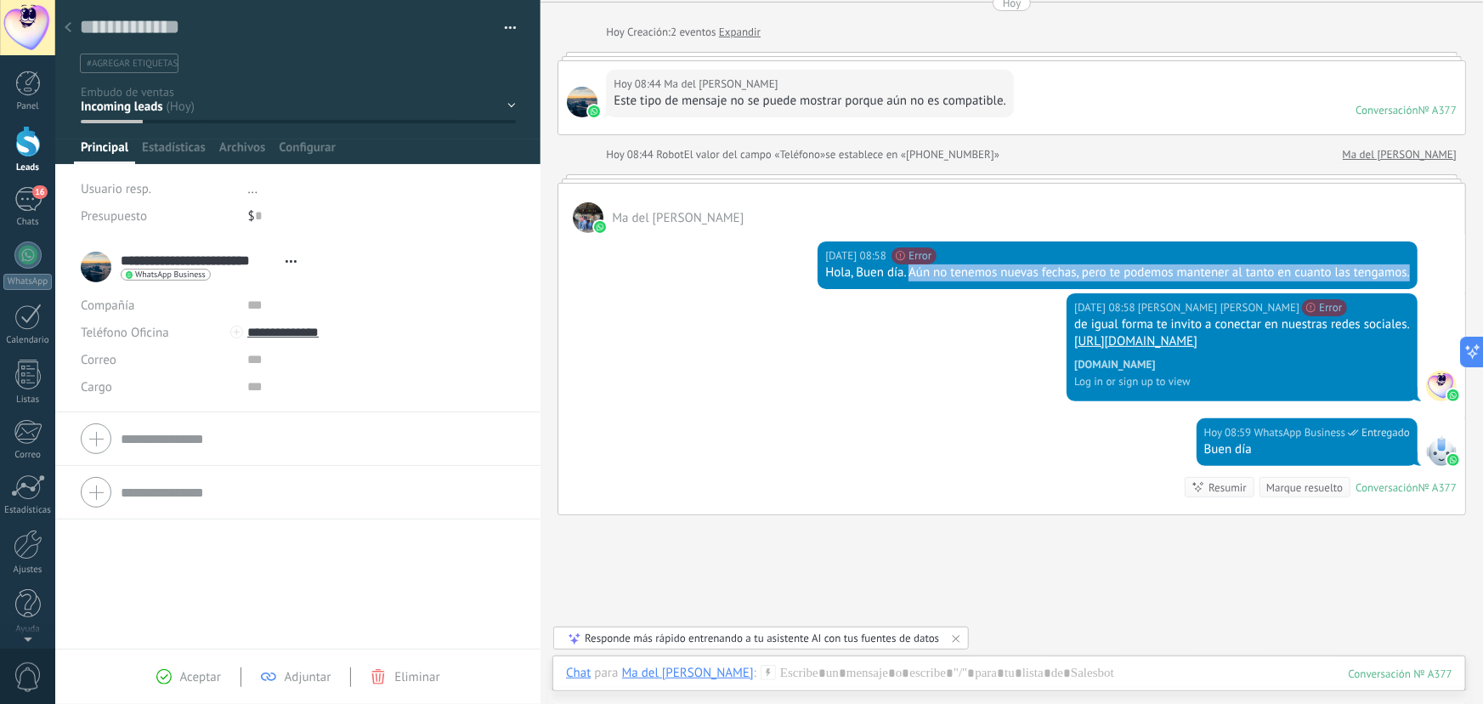
drag, startPoint x: 1404, startPoint y: 272, endPoint x: 903, endPoint y: 274, distance: 500.7
click at [903, 274] on div "Hola, Buen día. Aún no tenemos nuevas fechas, pero te podemos mantener al tanto…" at bounding box center [1117, 272] width 585 height 17
copy div "Aún no tenemos nuevas fechas, pero te podemos mantener al tanto en cuanto las t…"
click at [941, 673] on div at bounding box center [1009, 690] width 887 height 51
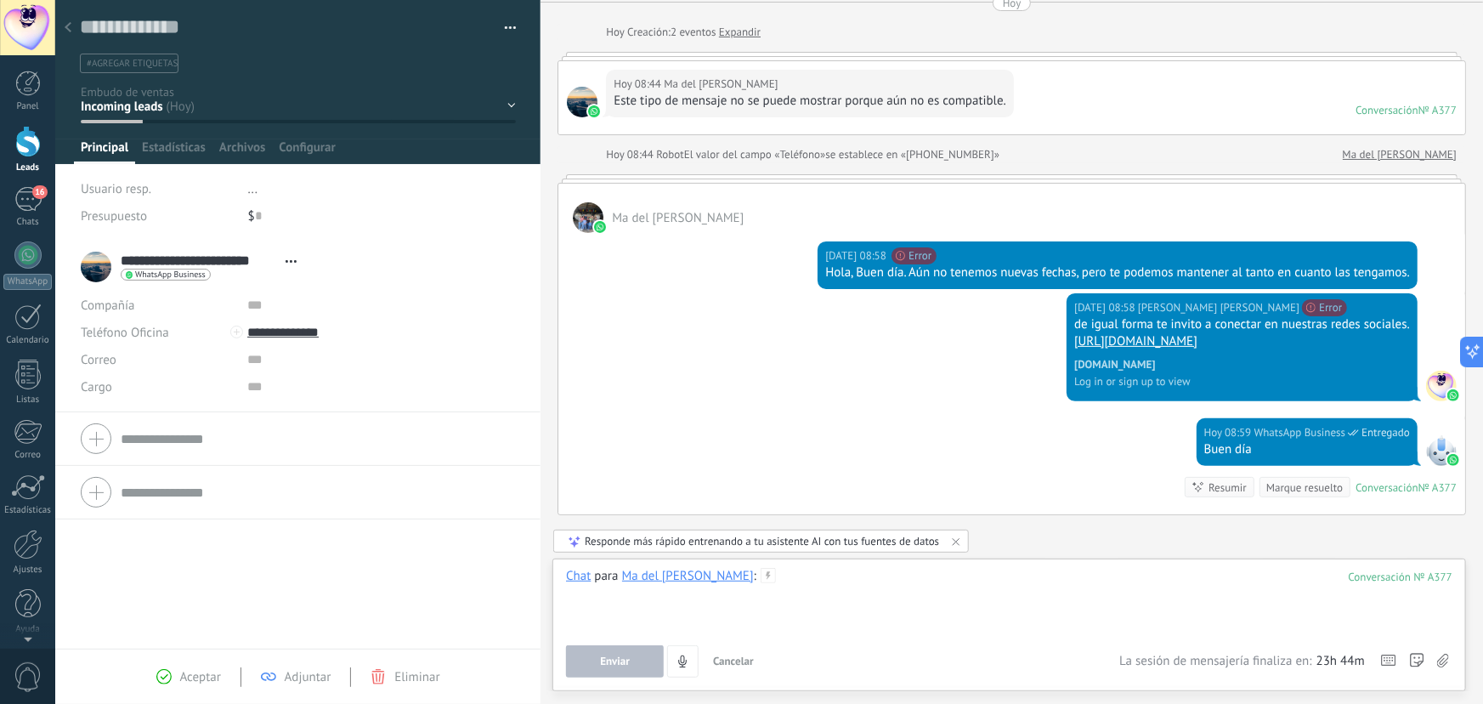
click at [935, 610] on div at bounding box center [1009, 600] width 887 height 65
paste div
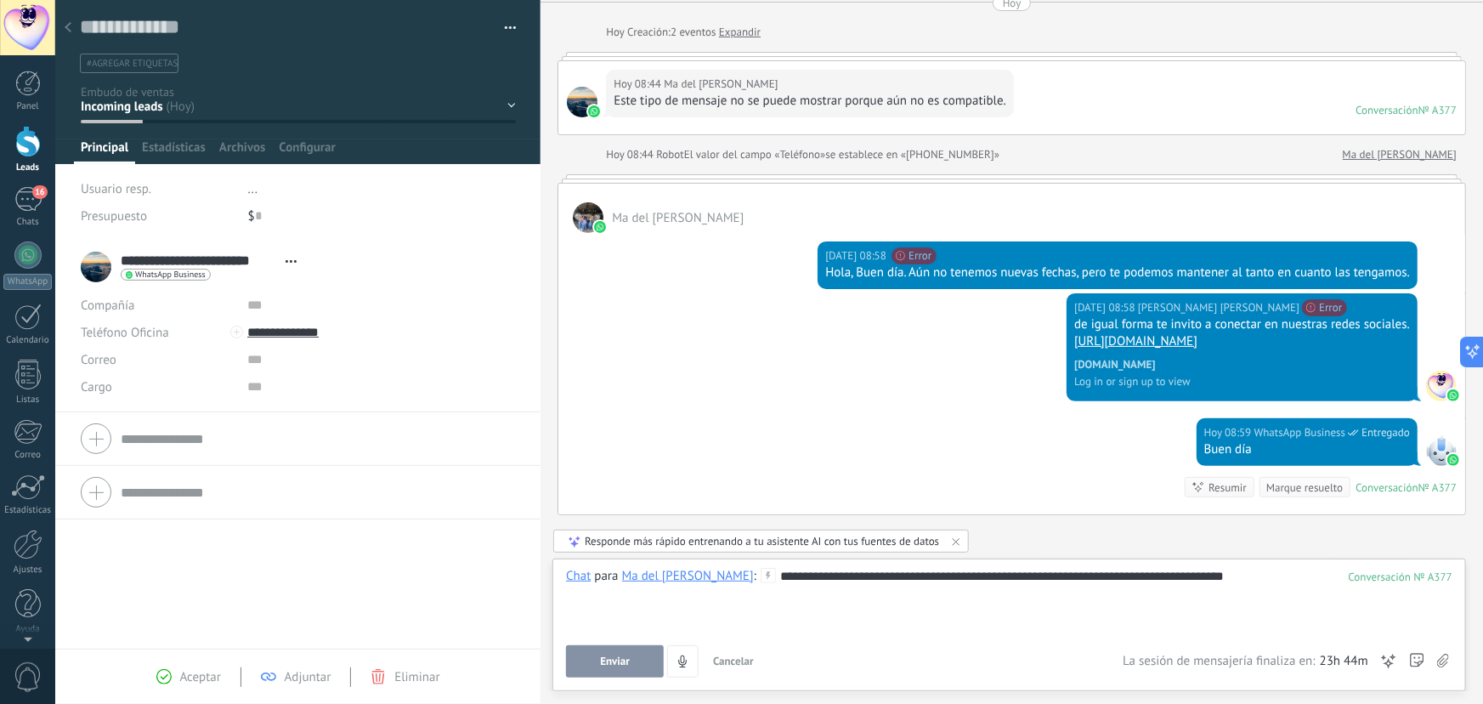
click at [620, 664] on span "Enviar" at bounding box center [615, 661] width 30 height 12
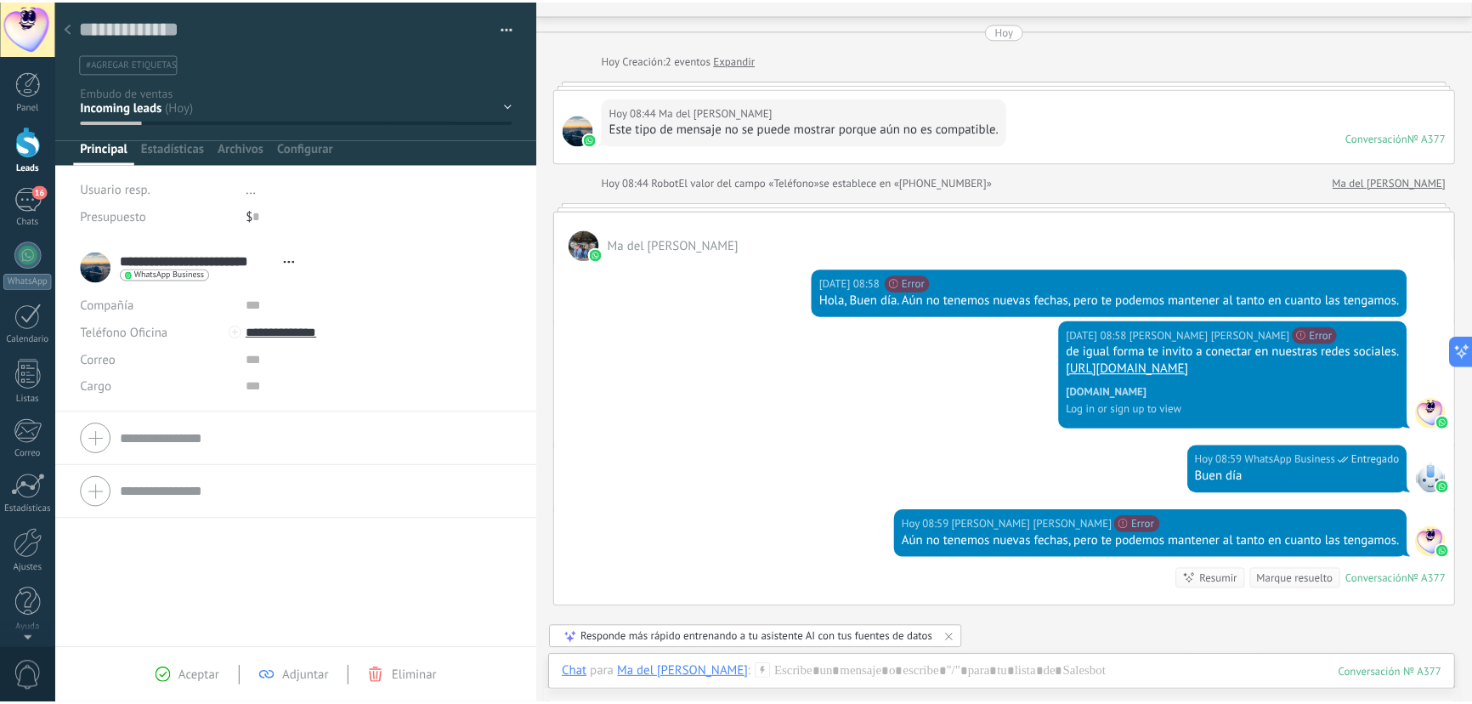
scroll to position [0, 0]
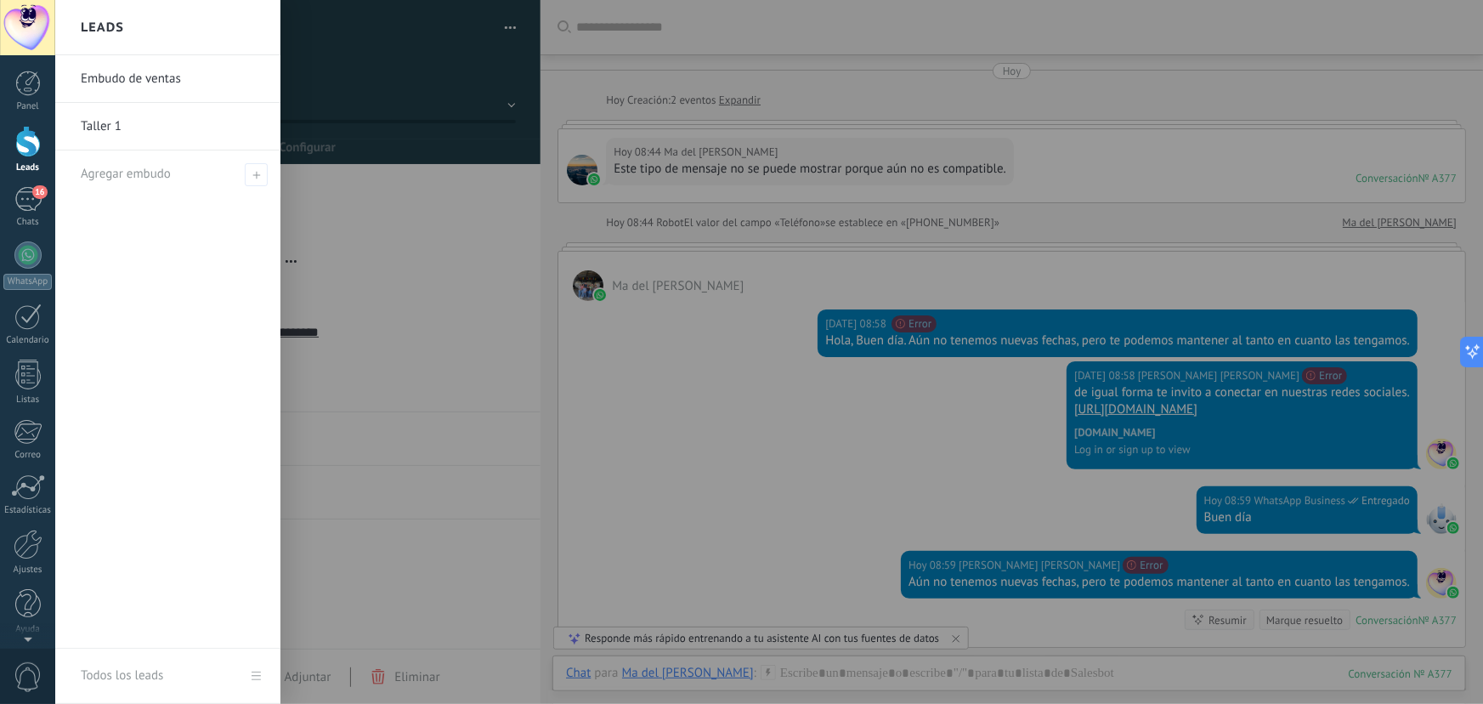
click at [19, 138] on div at bounding box center [28, 141] width 26 height 31
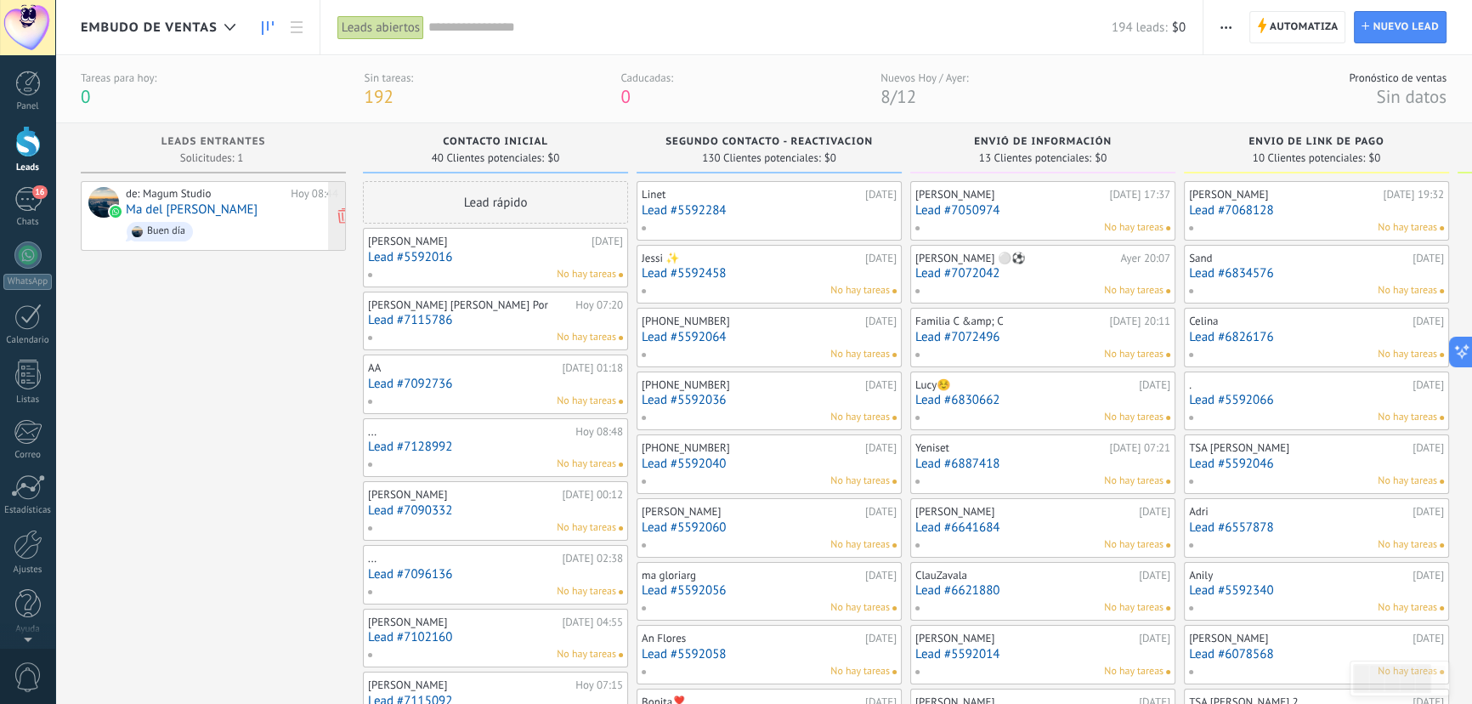
drag, startPoint x: 263, startPoint y: 225, endPoint x: 254, endPoint y: 212, distance: 16.0
click at [263, 225] on span "Buen día" at bounding box center [232, 231] width 213 height 26
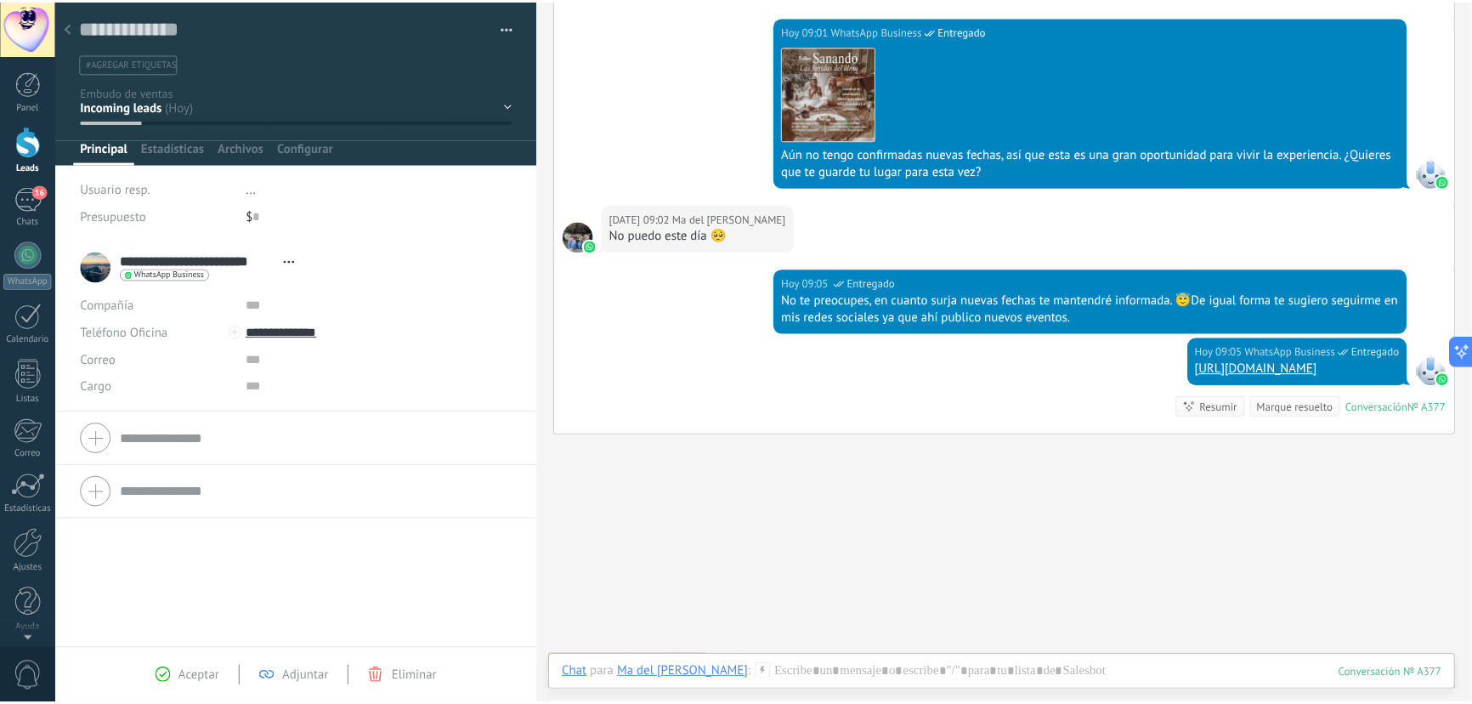
scroll to position [626, 0]
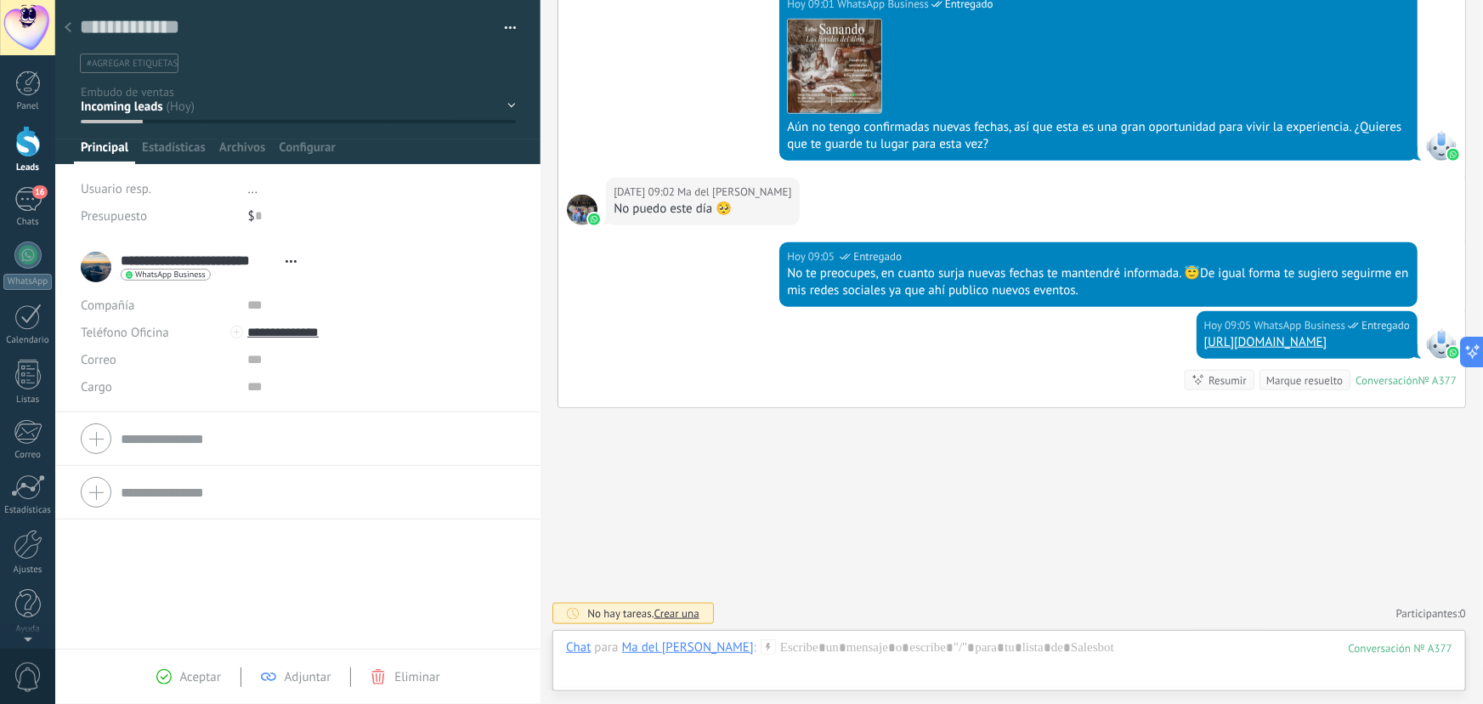
click at [76, 20] on div at bounding box center [68, 28] width 24 height 33
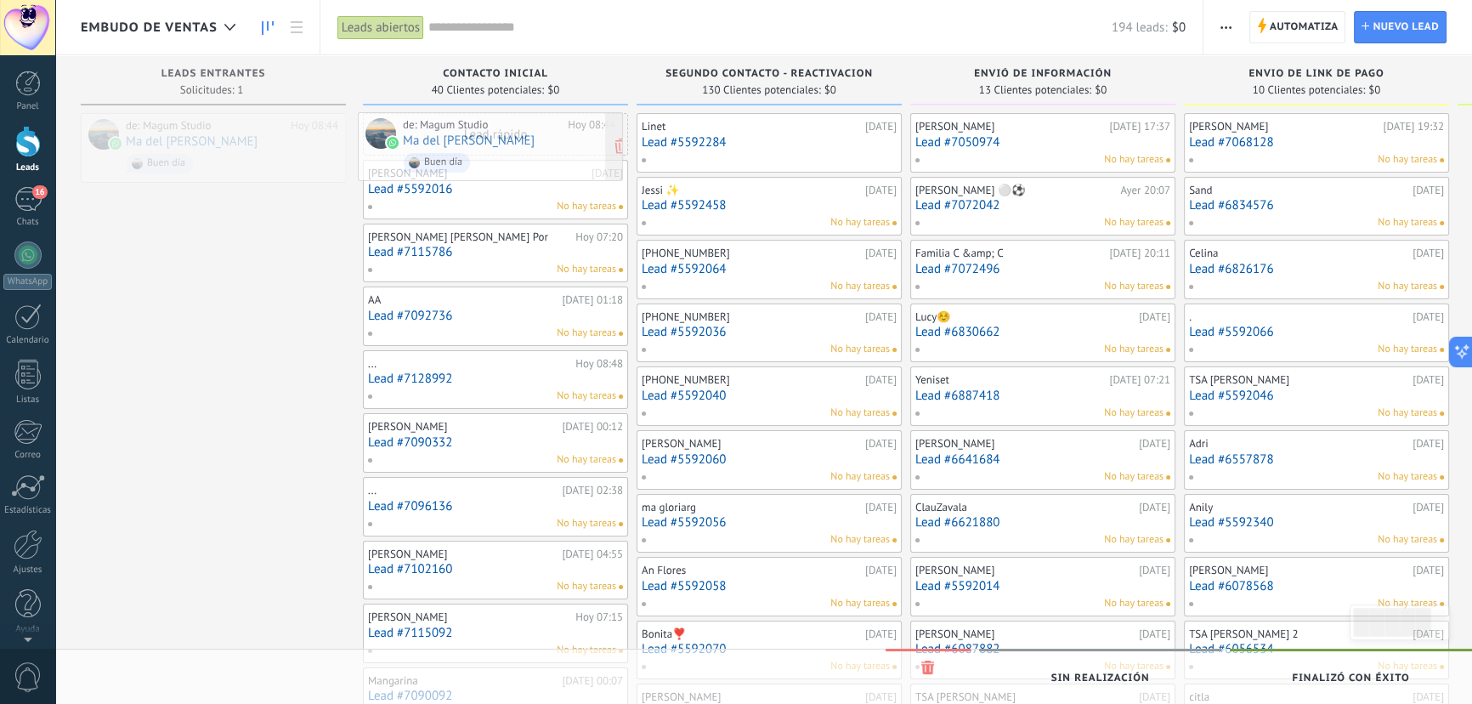
drag, startPoint x: 231, startPoint y: 140, endPoint x: 508, endPoint y: 139, distance: 277.1
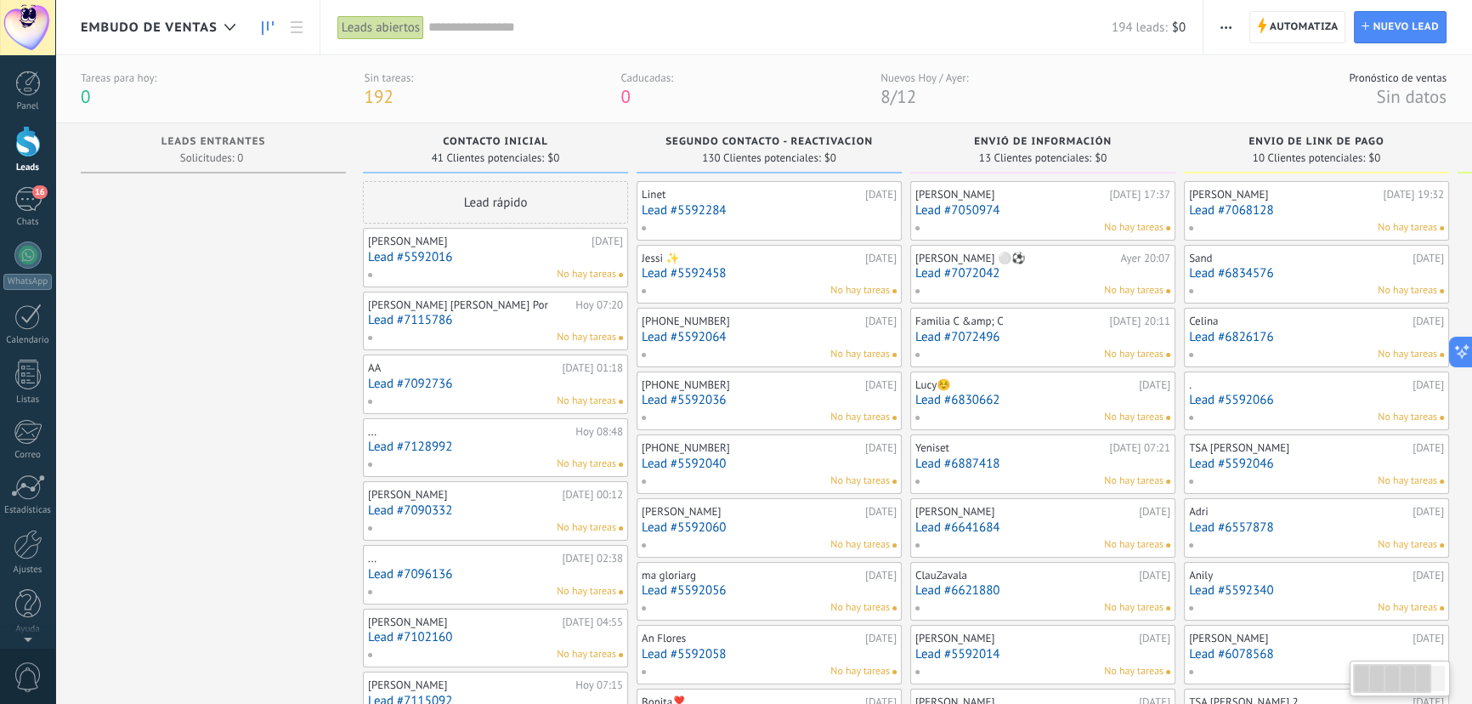
click at [43, 187] on span "16" at bounding box center [39, 192] width 14 height 14
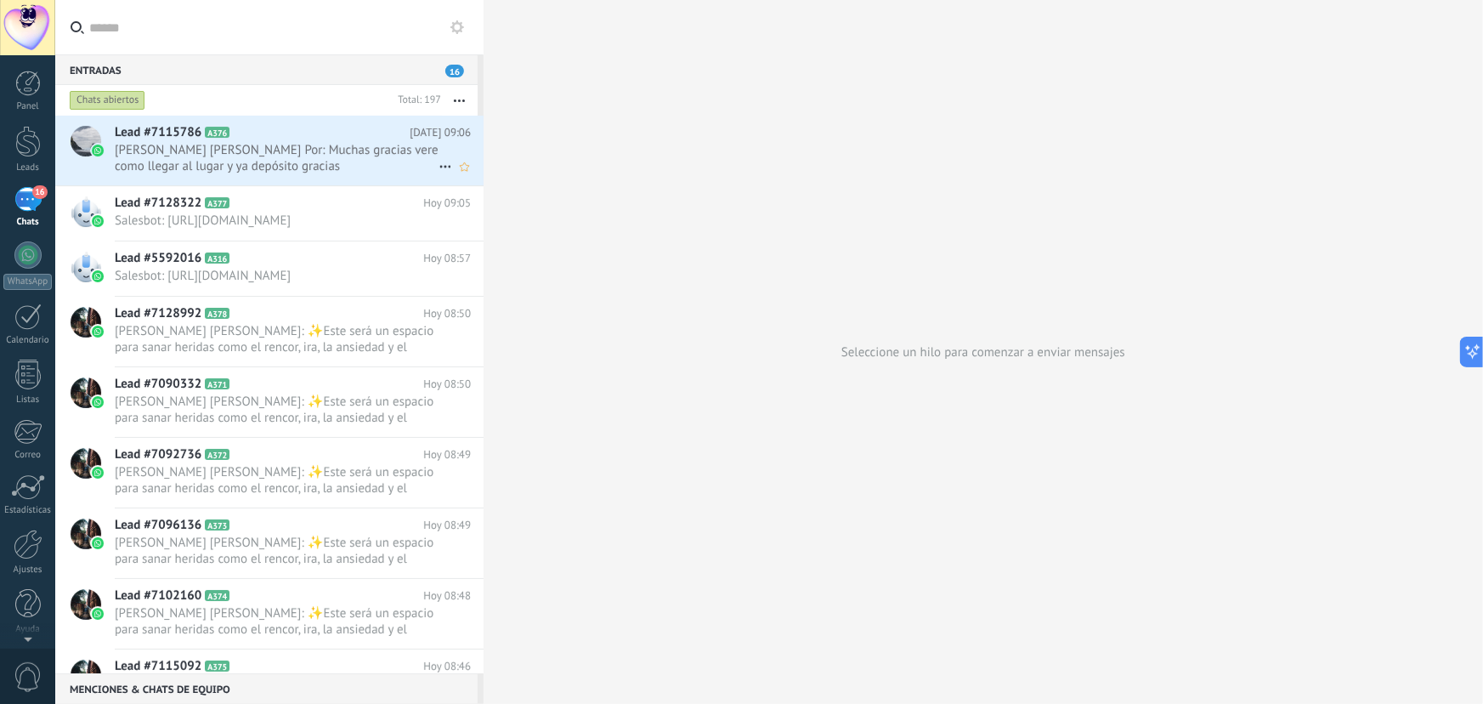
click at [334, 162] on span "Lourdes de león Lopez Por: Muchas gracias vere como llegar al lugar y ya depósi…" at bounding box center [277, 158] width 324 height 32
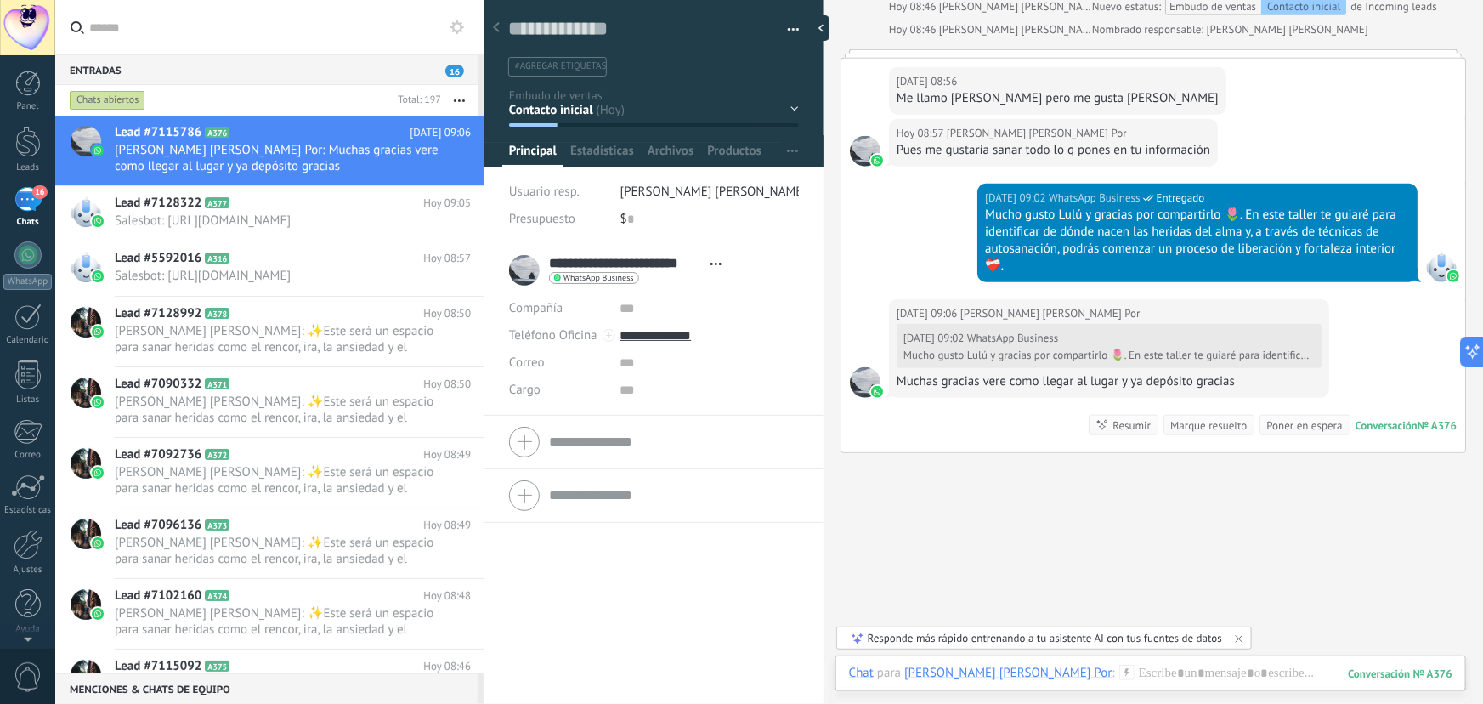
scroll to position [739, 0]
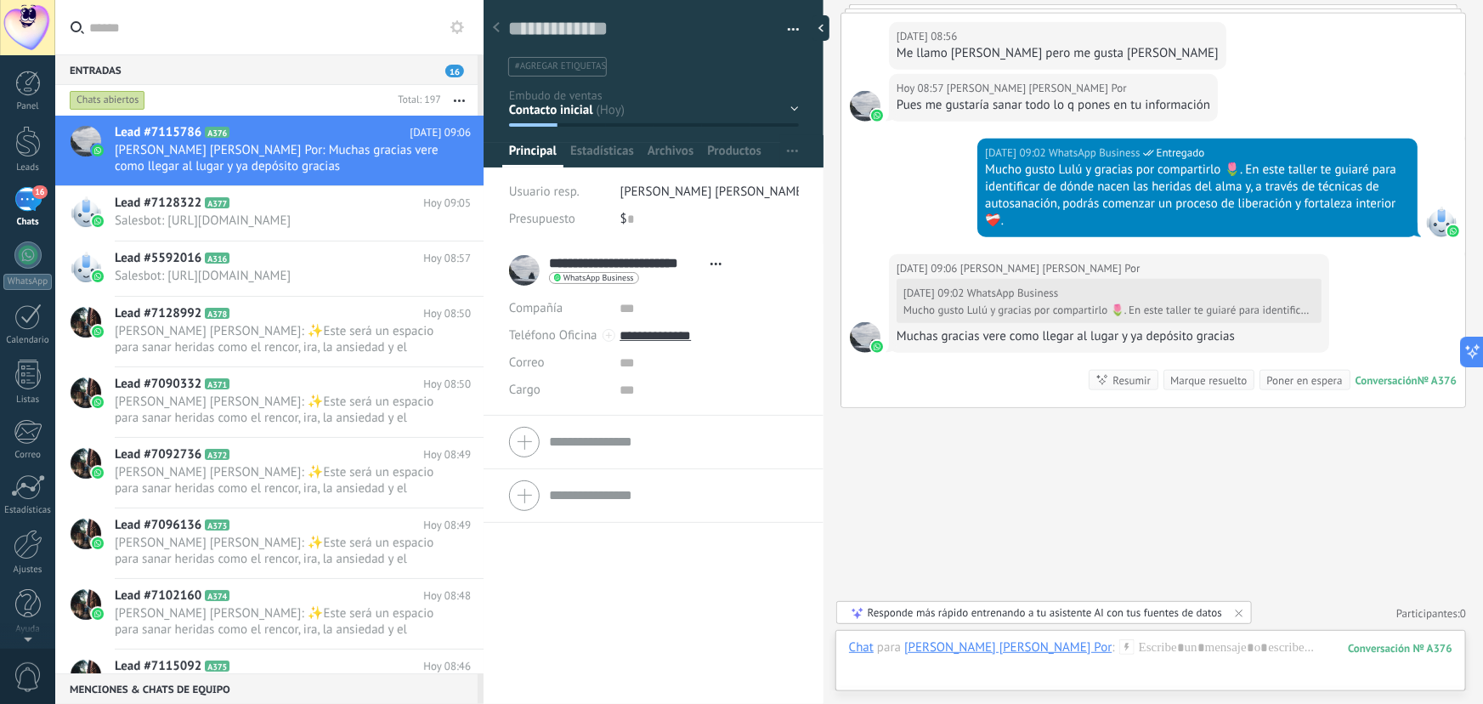
click at [0, 0] on div "Contacto inicial Segundo contacto - Reactivacion Envió de información Envio de …" at bounding box center [0, 0] width 0 height 0
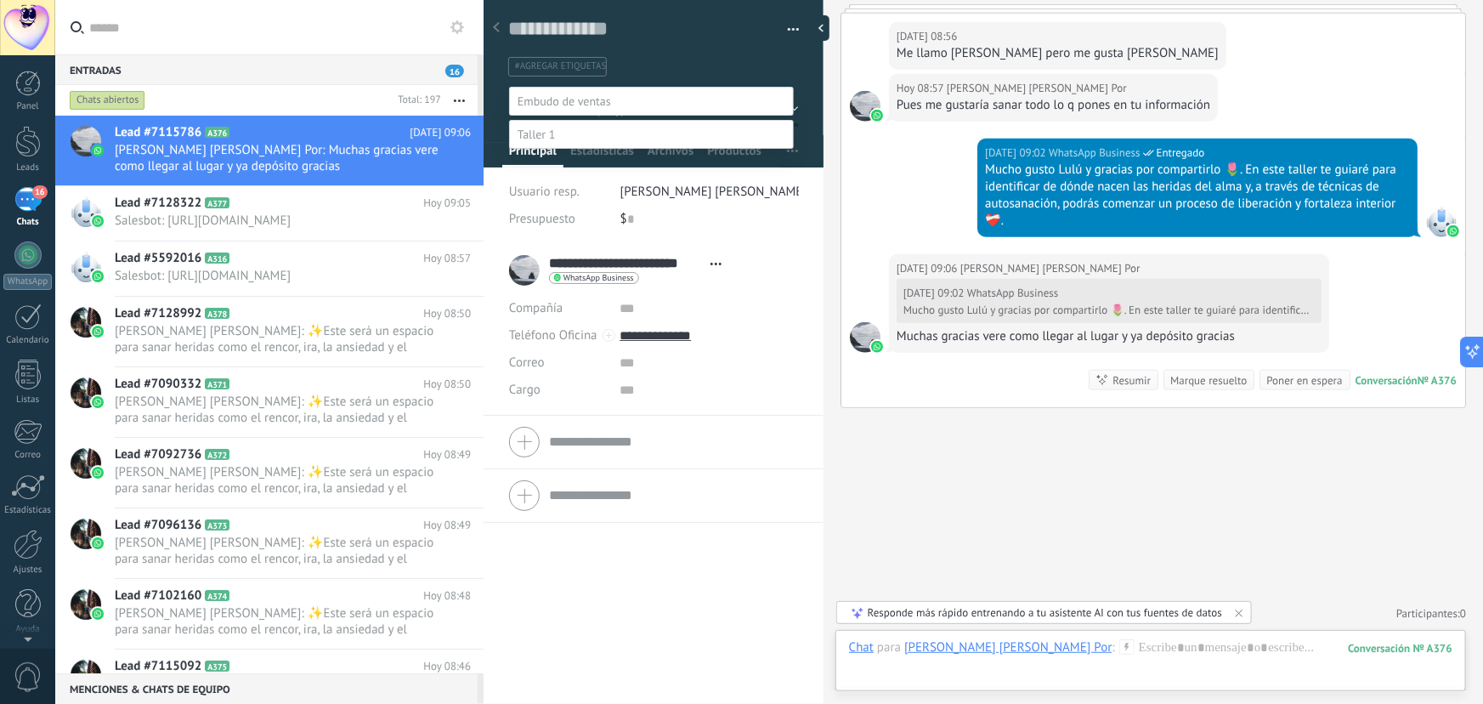
click at [0, 0] on label "Envió de información" at bounding box center [0, 0] width 0 height 0
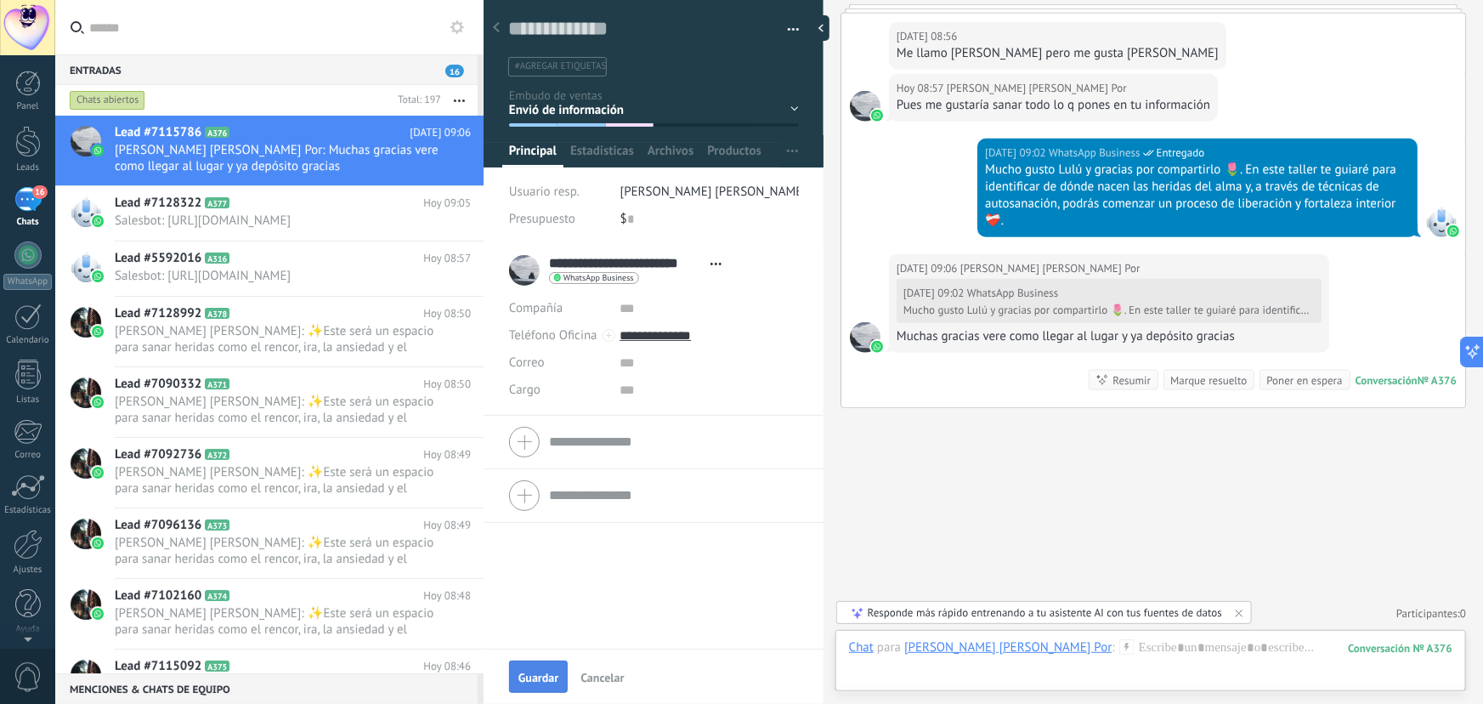
click at [549, 684] on button "Guardar" at bounding box center [538, 677] width 59 height 32
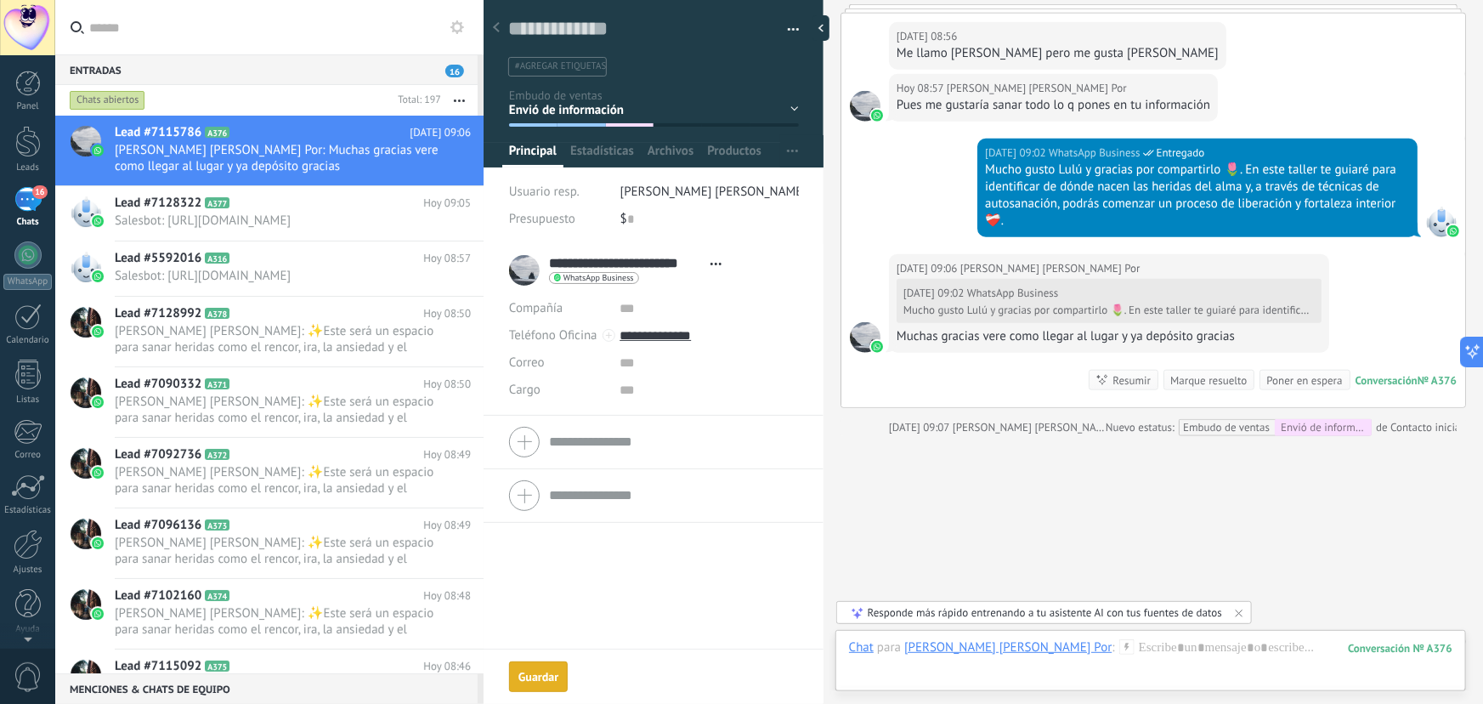
scroll to position [766, 0]
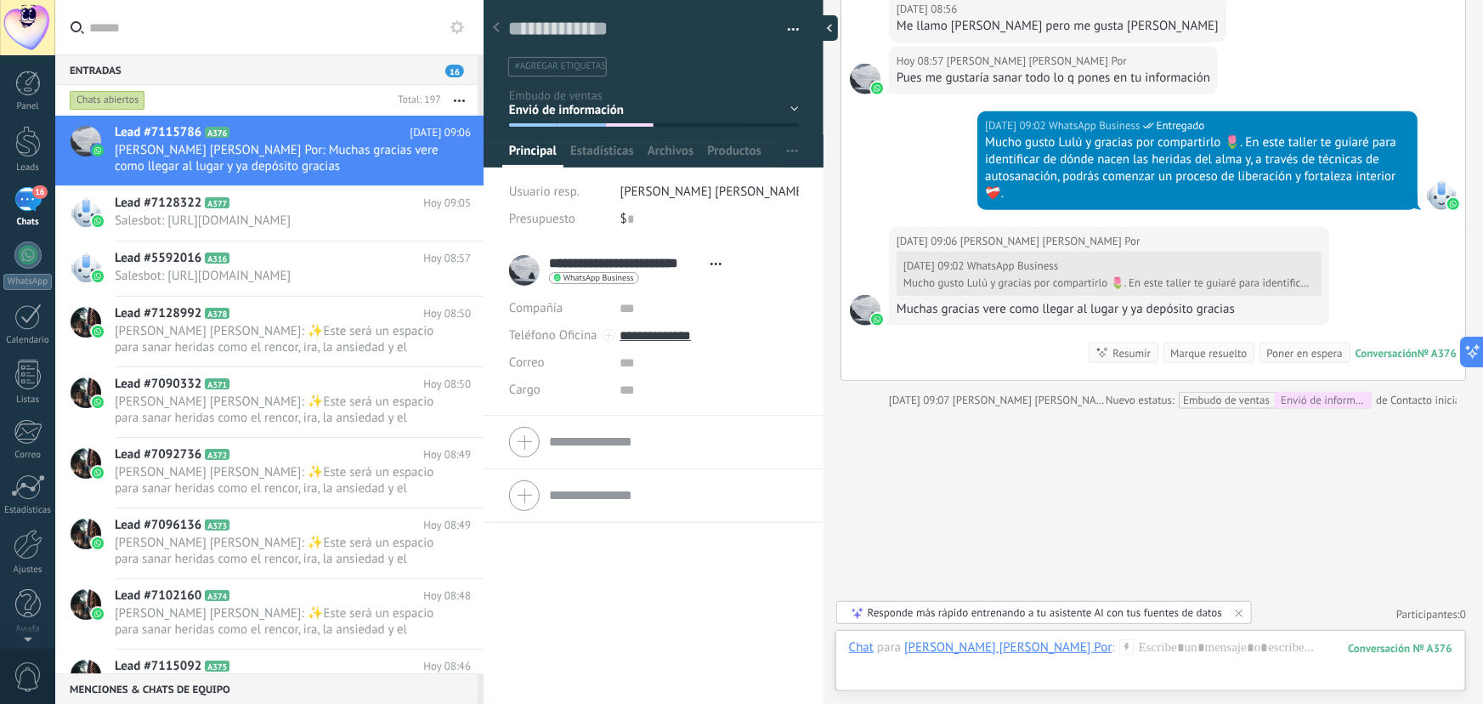
click at [826, 30] on div at bounding box center [826, 28] width 26 height 26
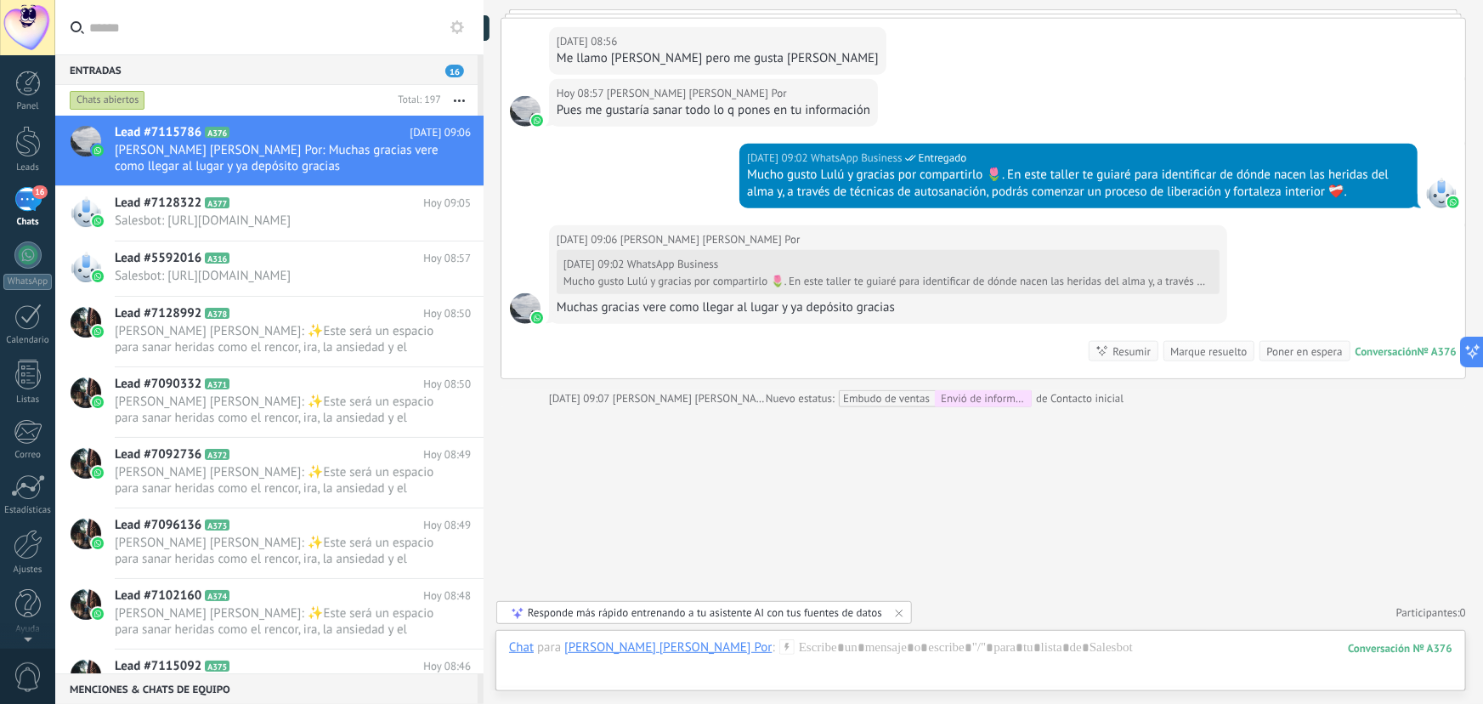
type textarea "**********"
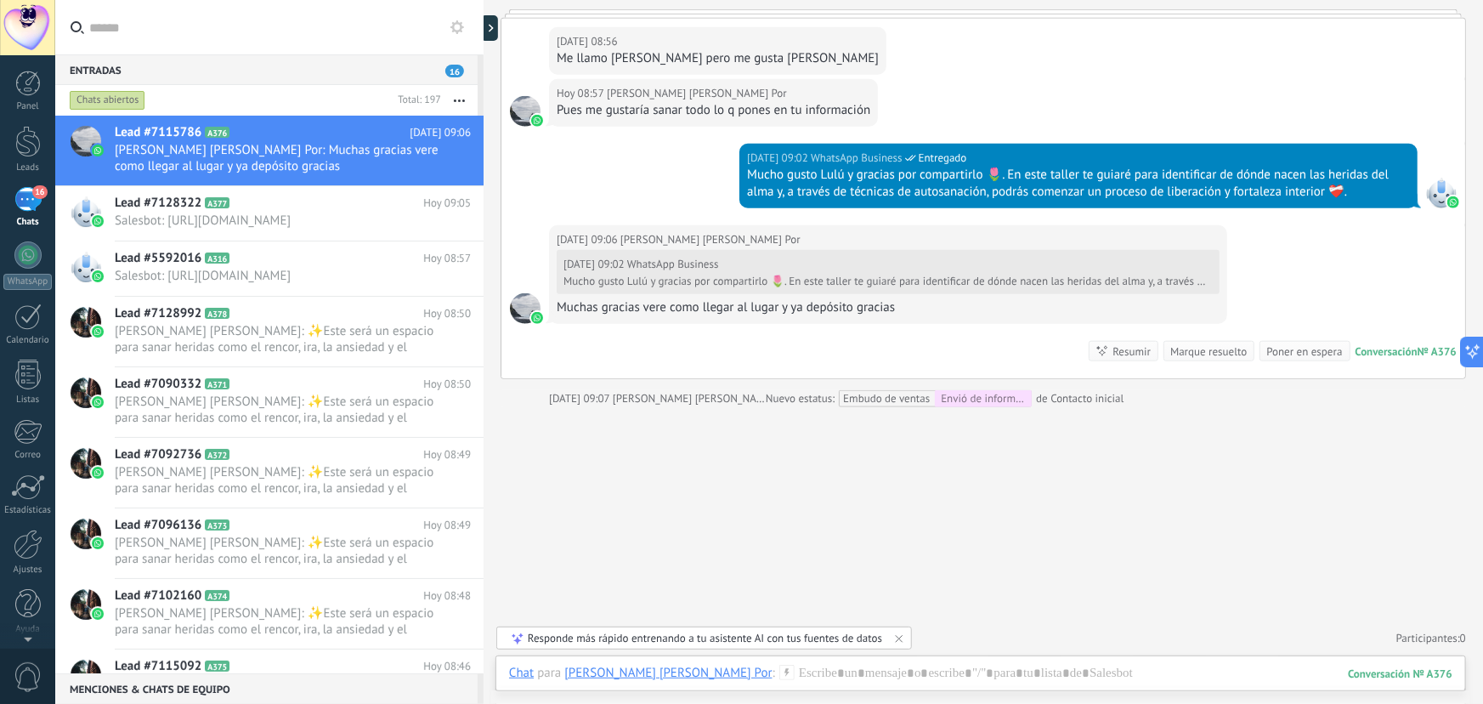
scroll to position [17, 0]
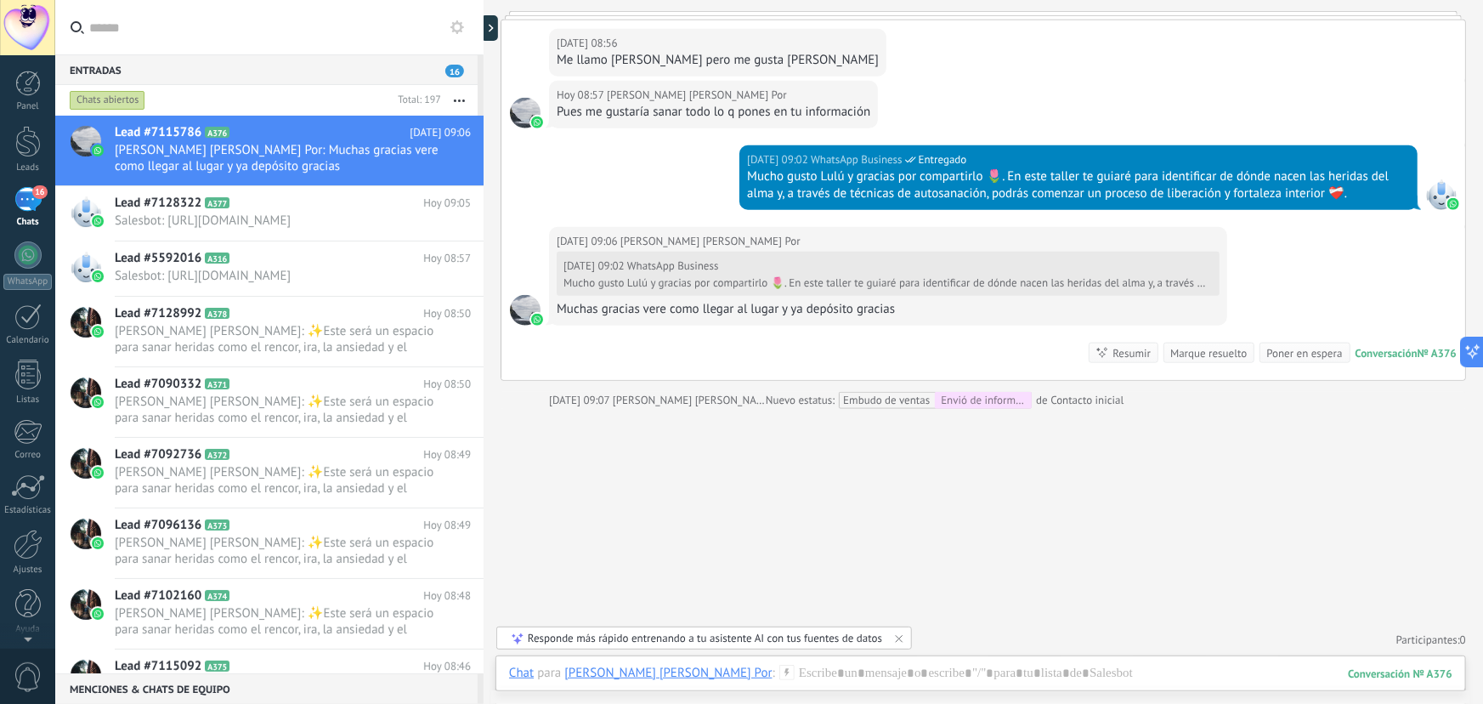
click at [31, 202] on div "16" at bounding box center [27, 199] width 27 height 25
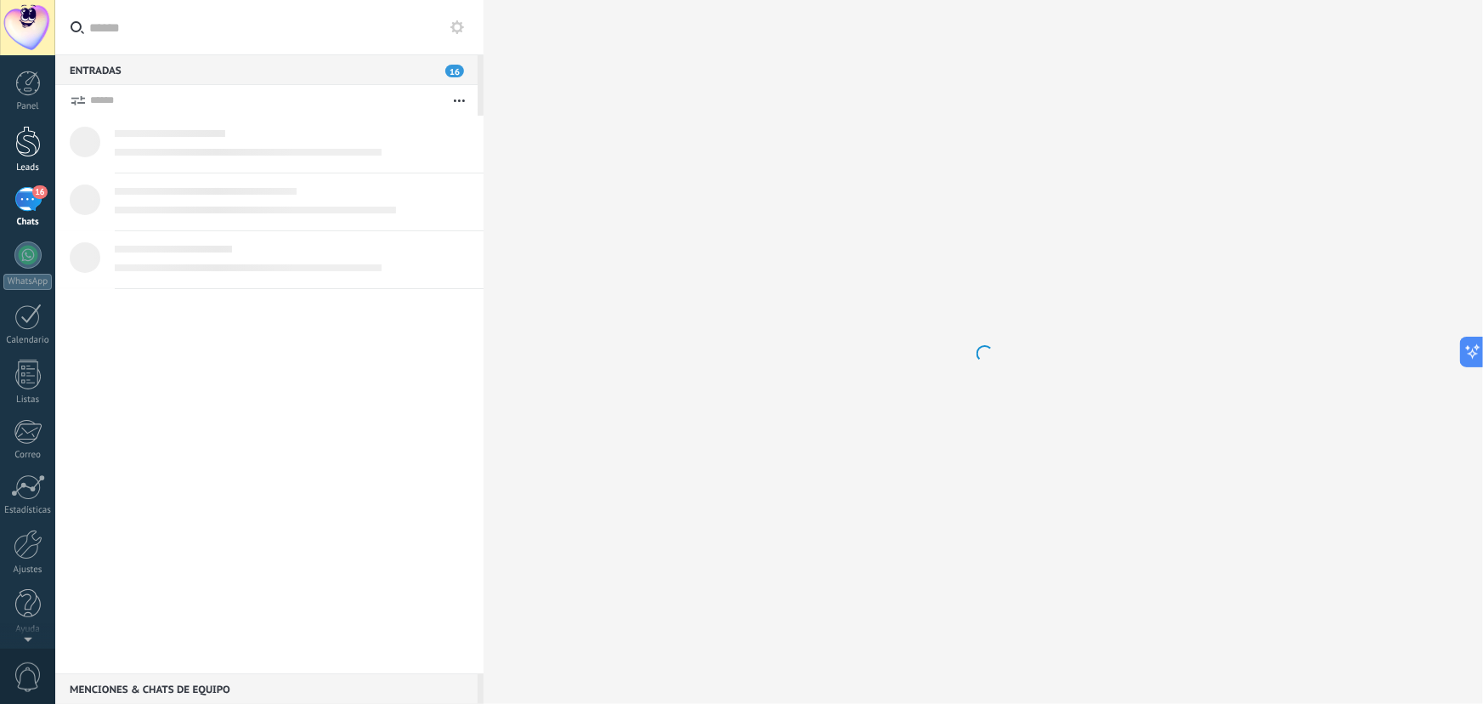
click at [32, 141] on div at bounding box center [28, 141] width 26 height 31
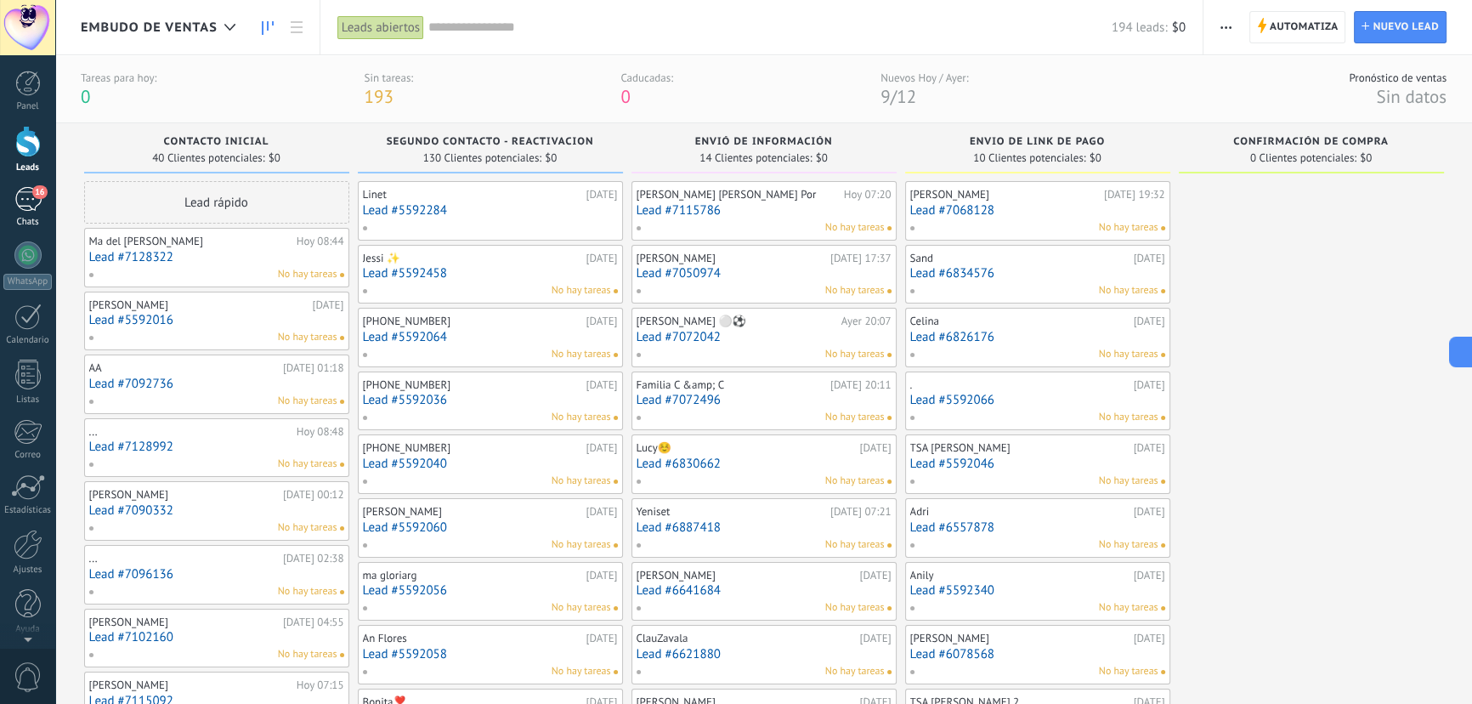
click at [31, 195] on div "16" at bounding box center [27, 199] width 27 height 25
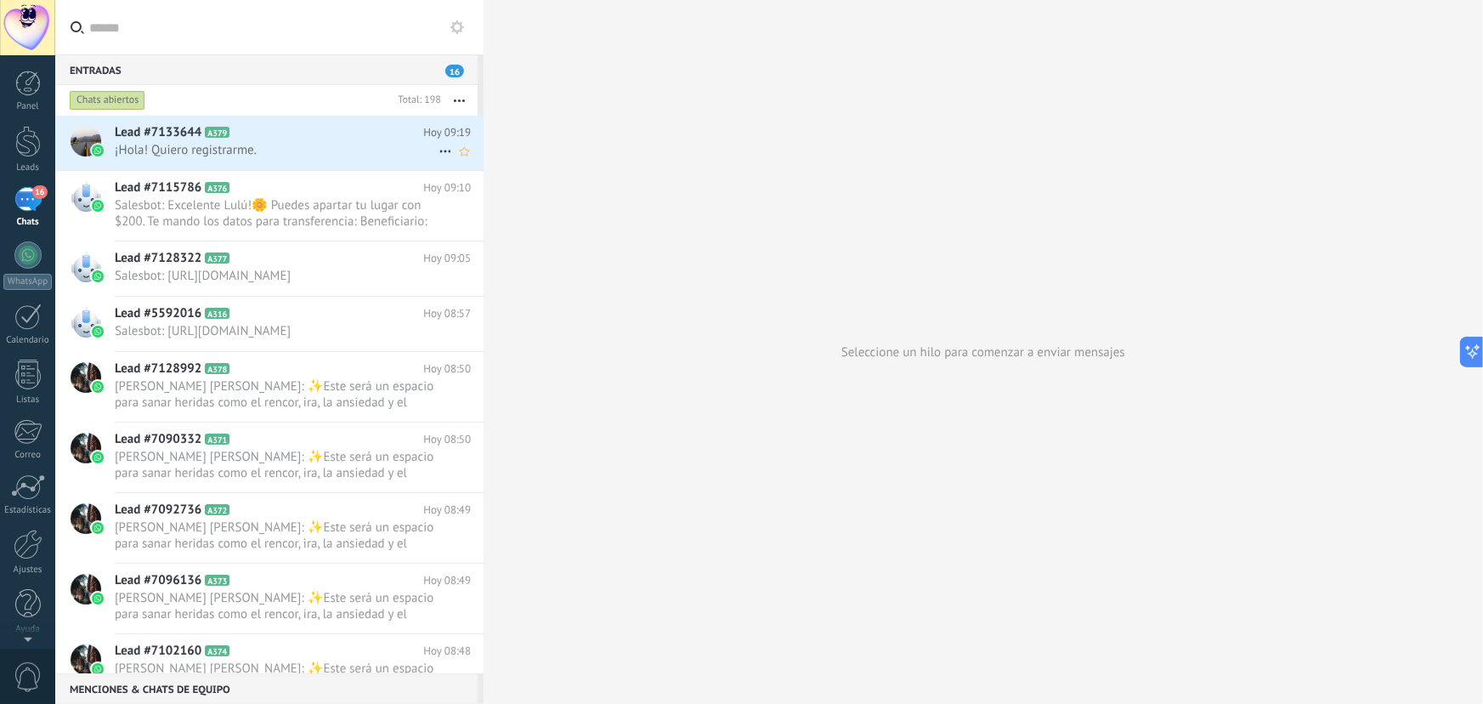
click at [196, 146] on span "¡Hola! Quiero registrarme." at bounding box center [277, 150] width 324 height 16
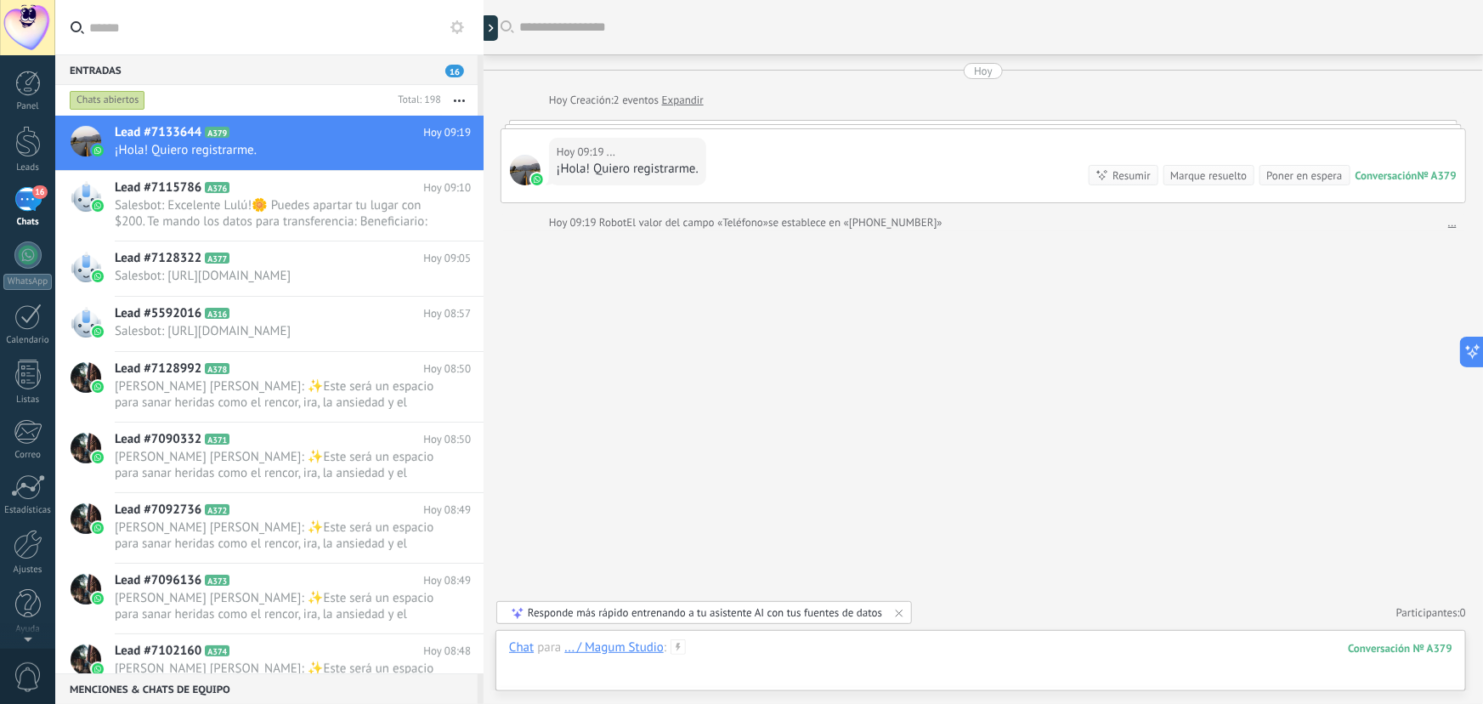
click at [737, 652] on div at bounding box center [981, 664] width 944 height 51
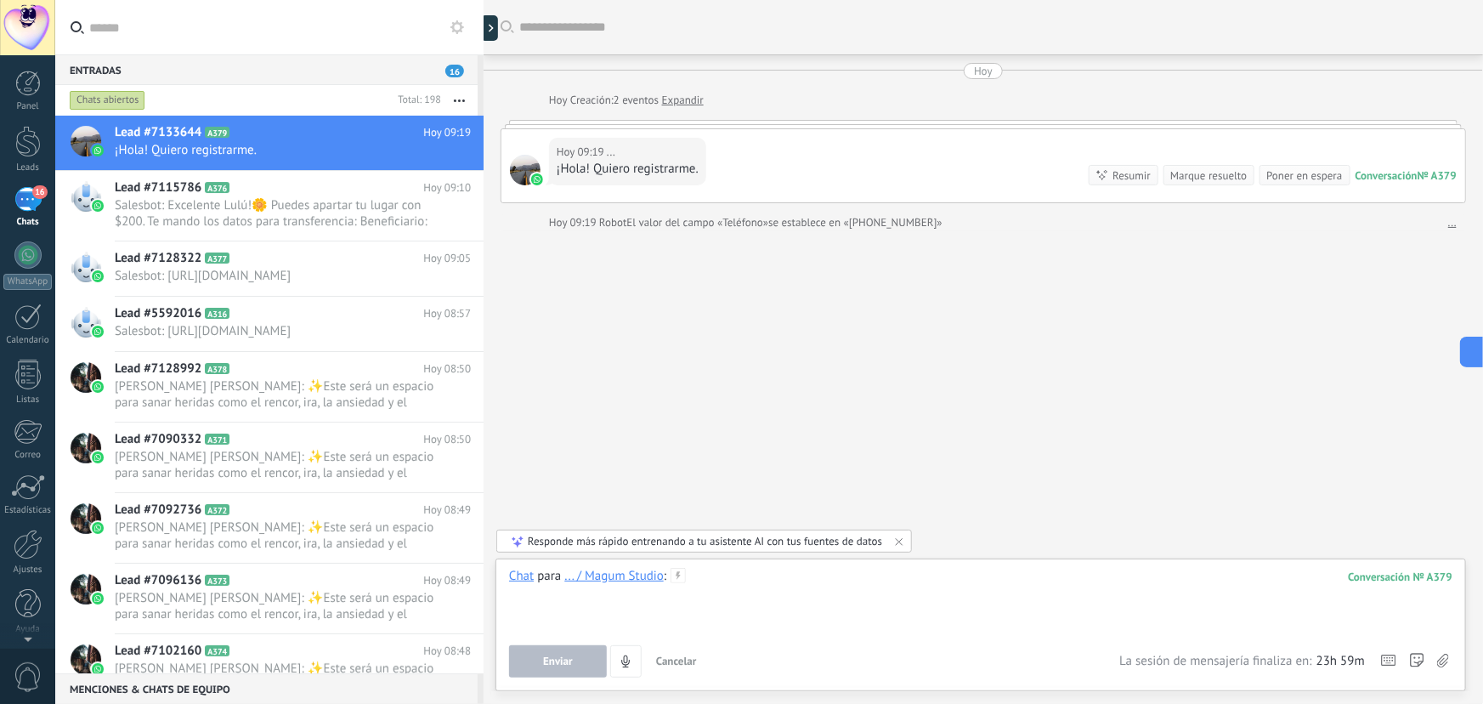
paste div
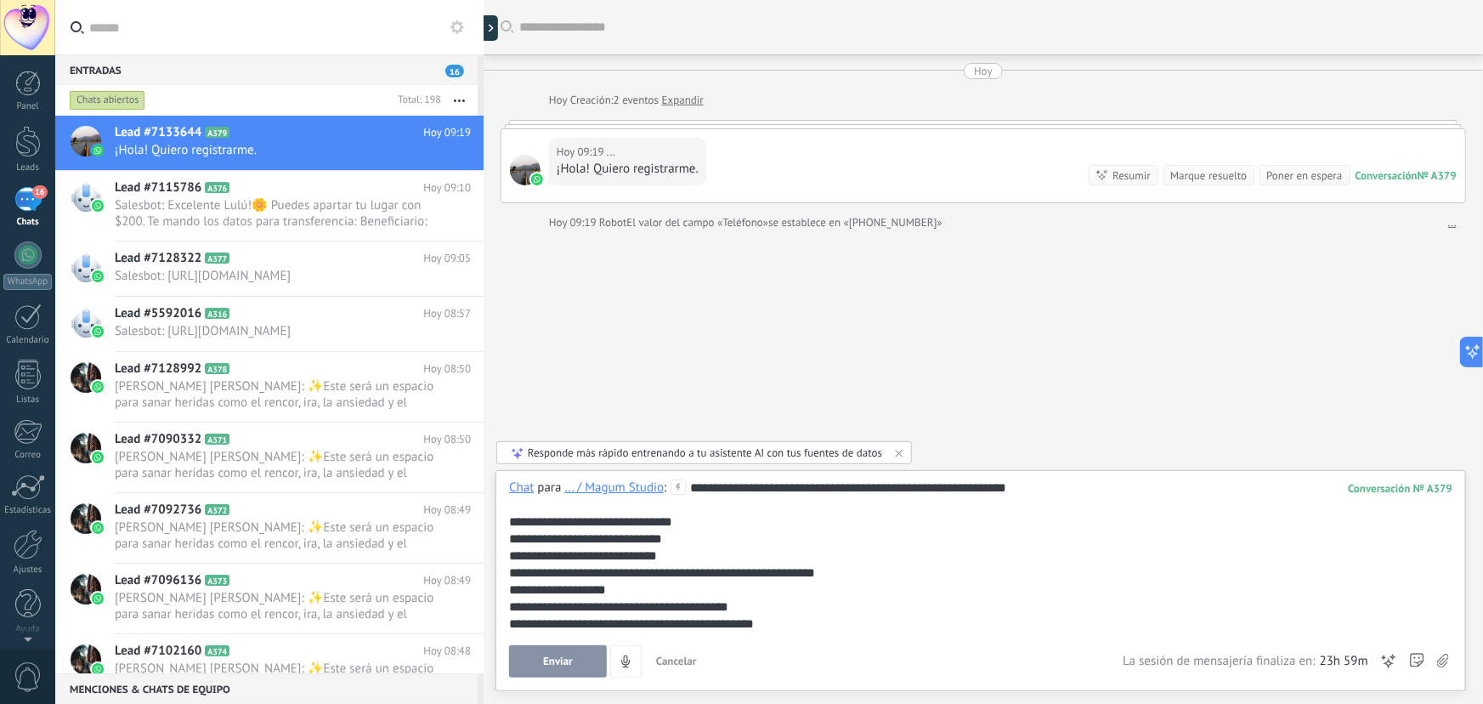
click at [562, 663] on span "Enviar" at bounding box center [558, 661] width 30 height 12
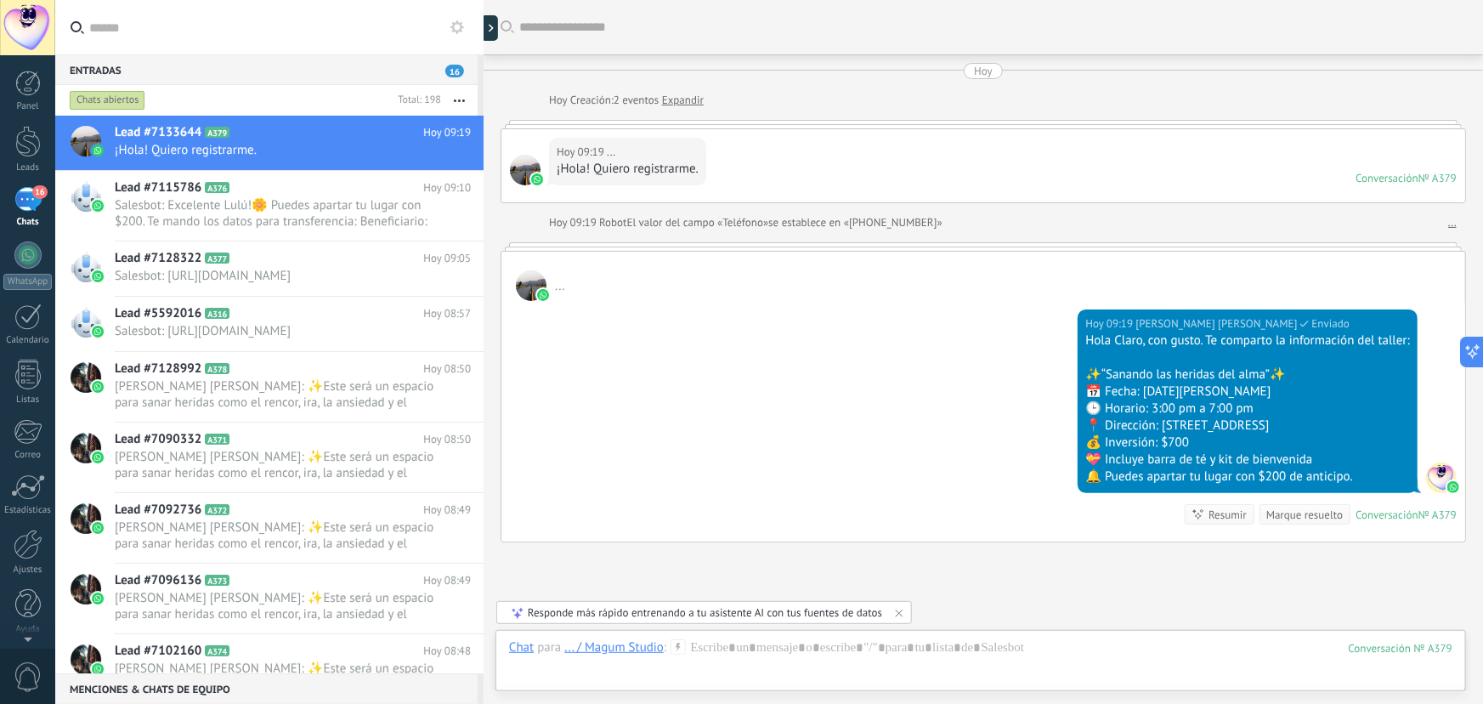
scroll to position [134, 0]
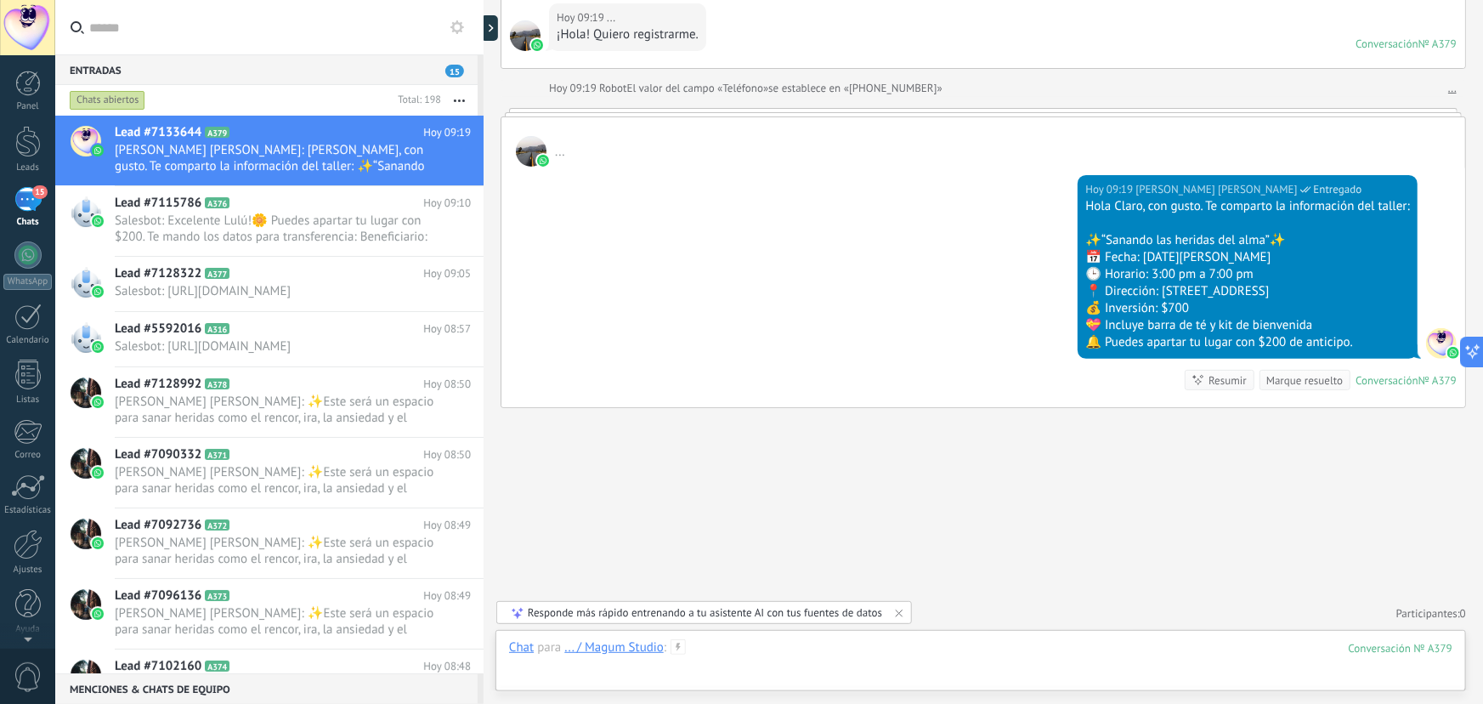
click at [870, 653] on div at bounding box center [981, 664] width 944 height 51
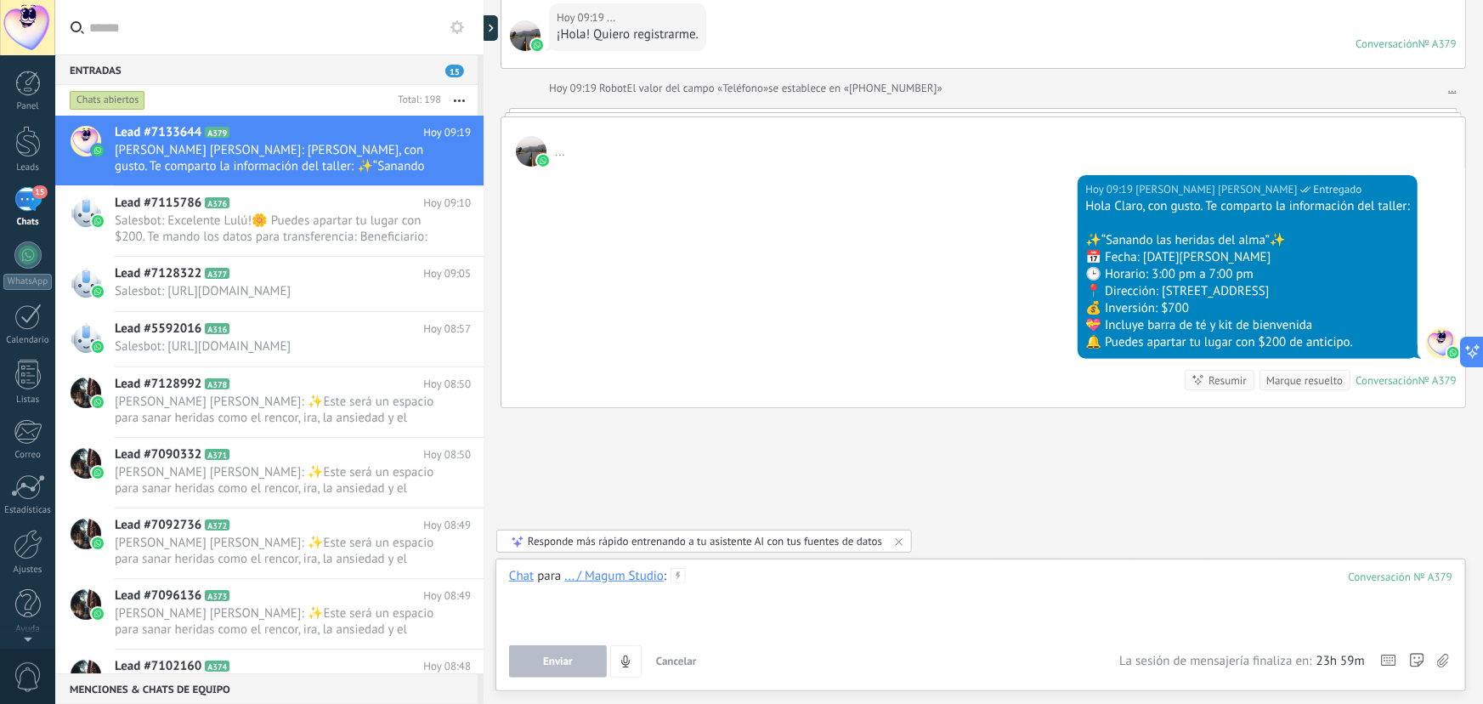
paste div
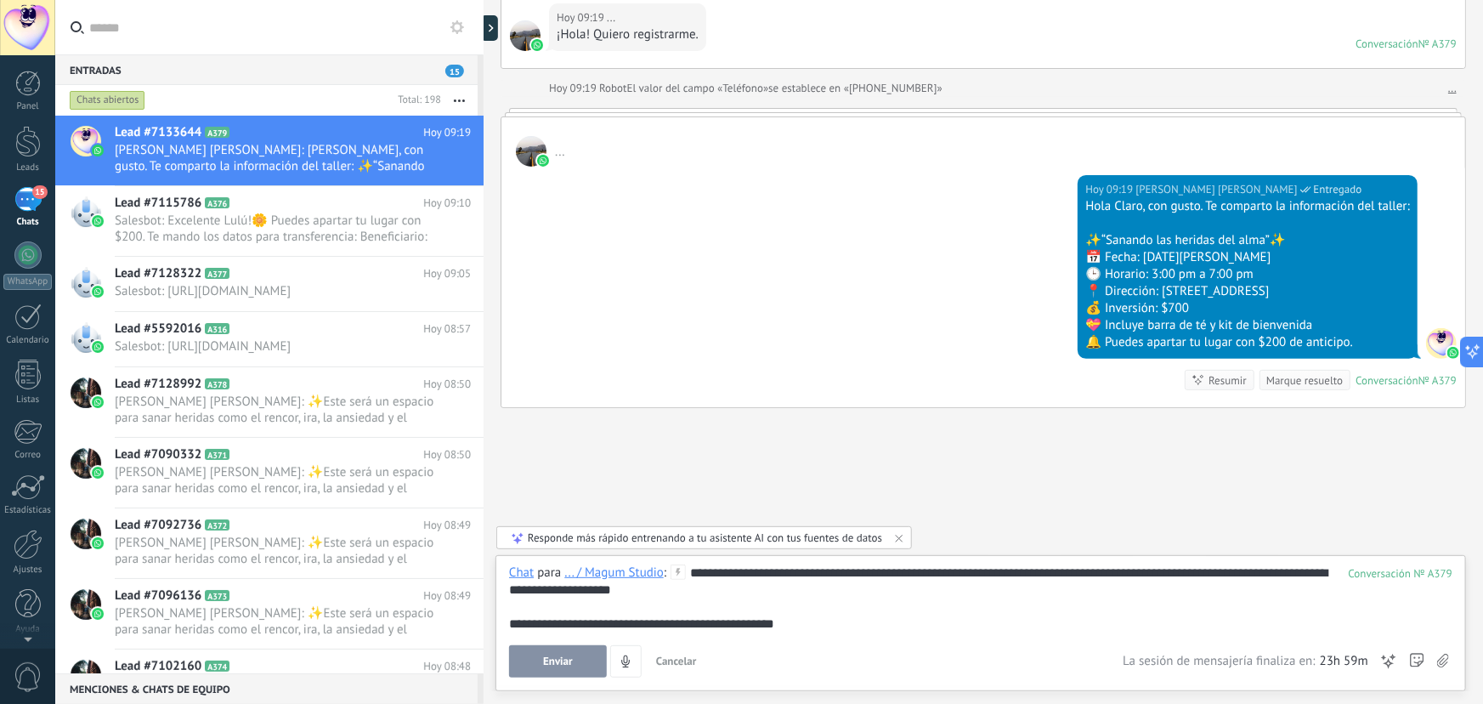
click at [573, 655] on button "Enviar" at bounding box center [558, 661] width 98 height 32
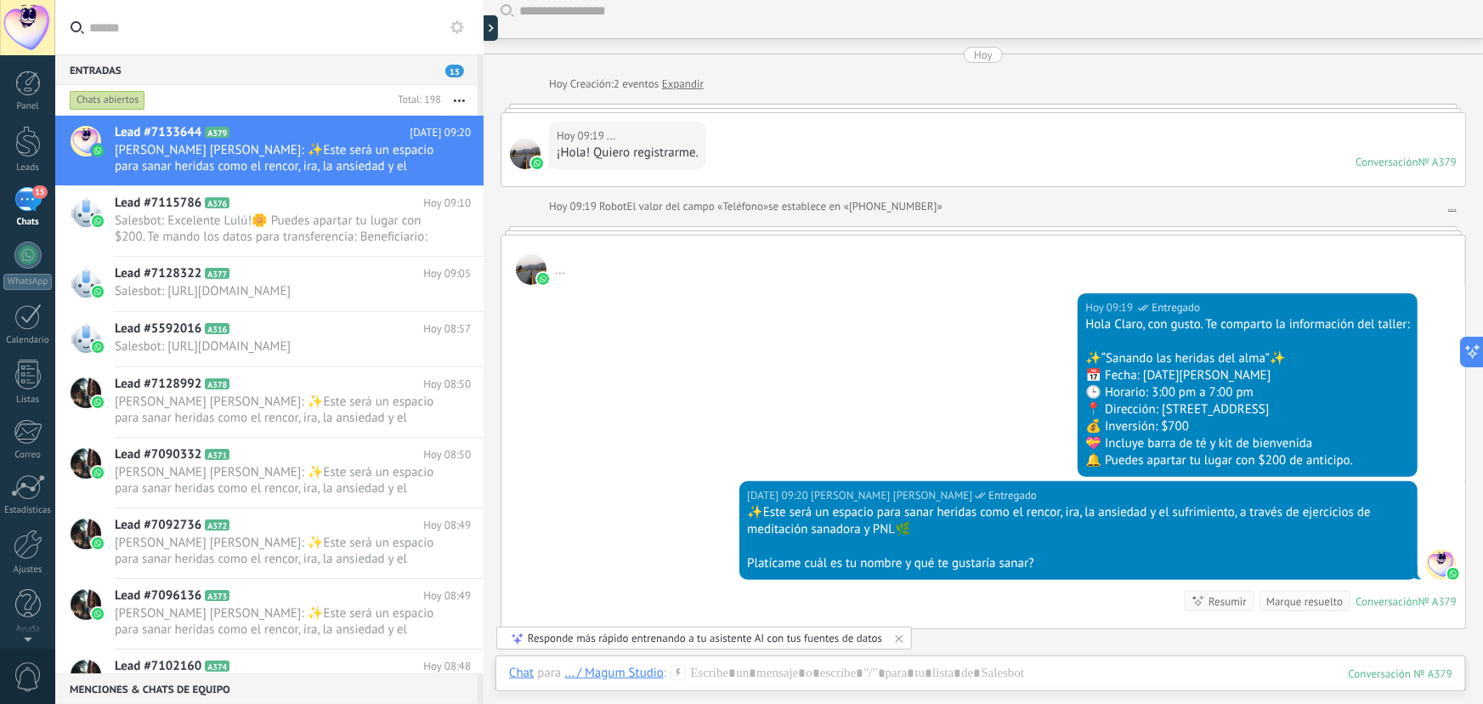
scroll to position [5, 0]
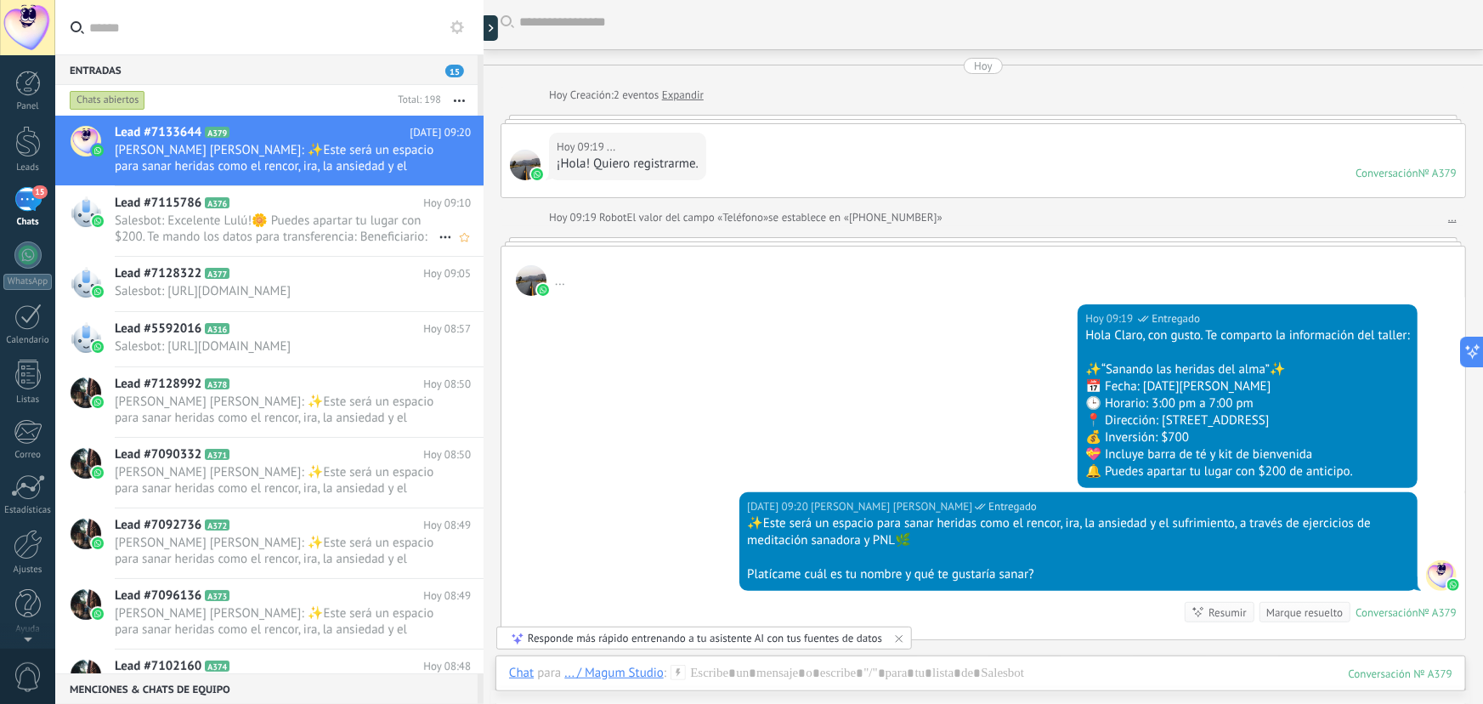
click at [344, 232] on span "Salesbot: Excelente Lulú!🌼 Puedes apartar tu lugar con $200. Te mando los datos…" at bounding box center [277, 229] width 324 height 32
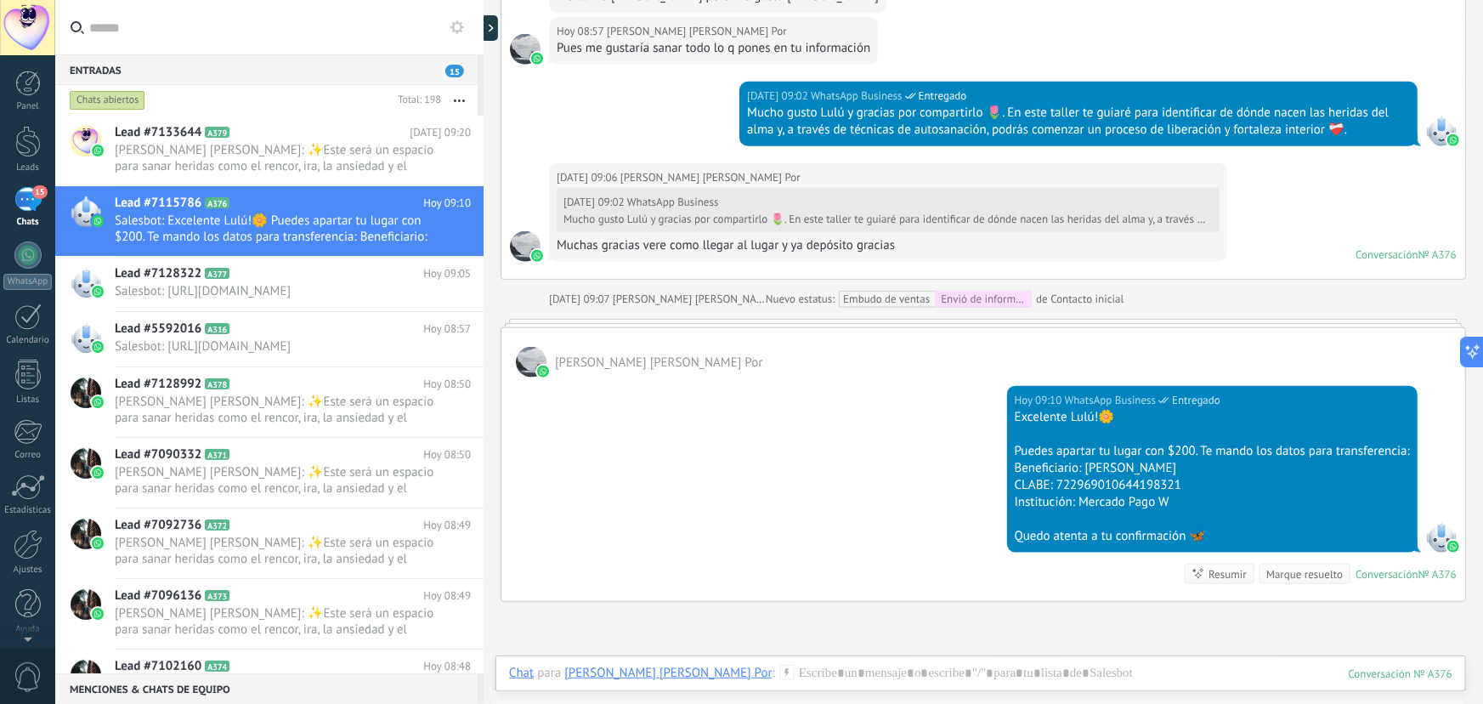
scroll to position [757, 0]
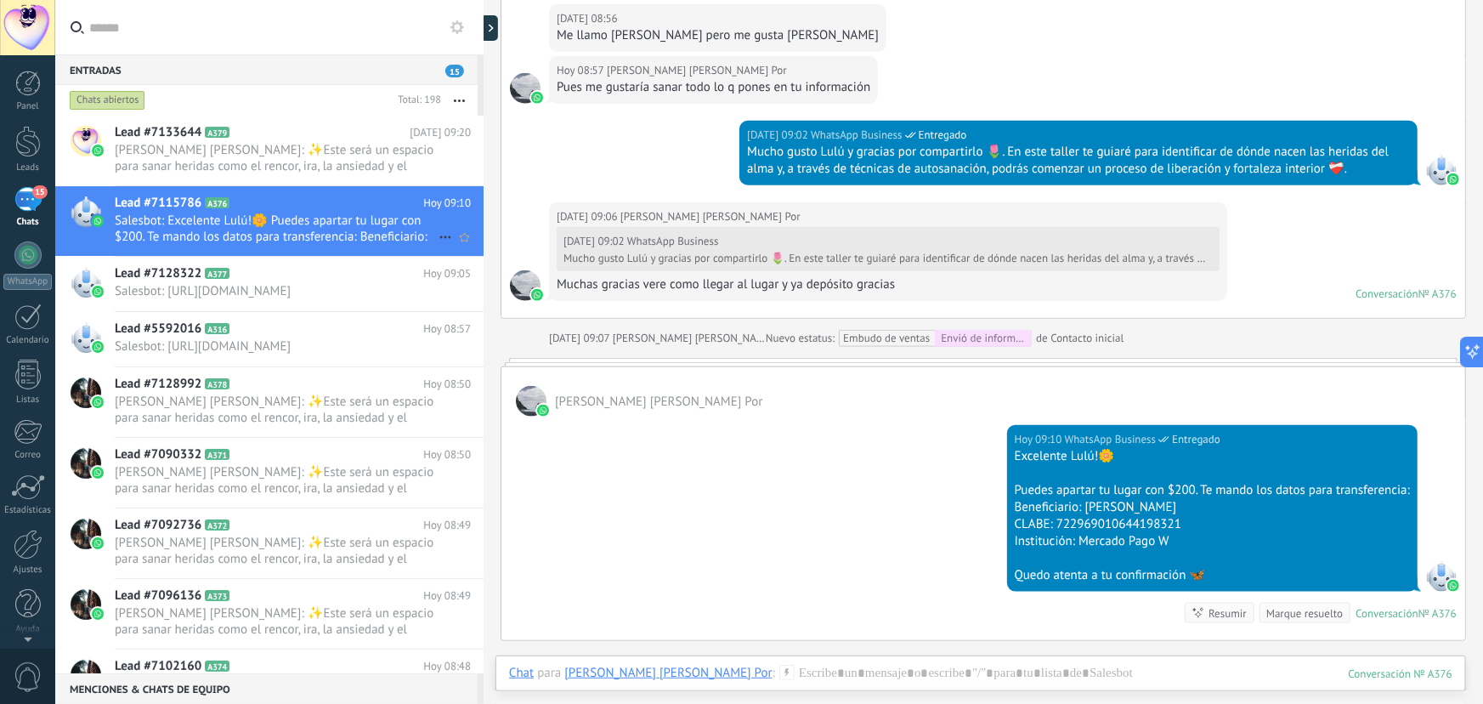
click at [436, 237] on icon at bounding box center [445, 237] width 20 height 20
click at [581, 132] on div at bounding box center [741, 352] width 1483 height 704
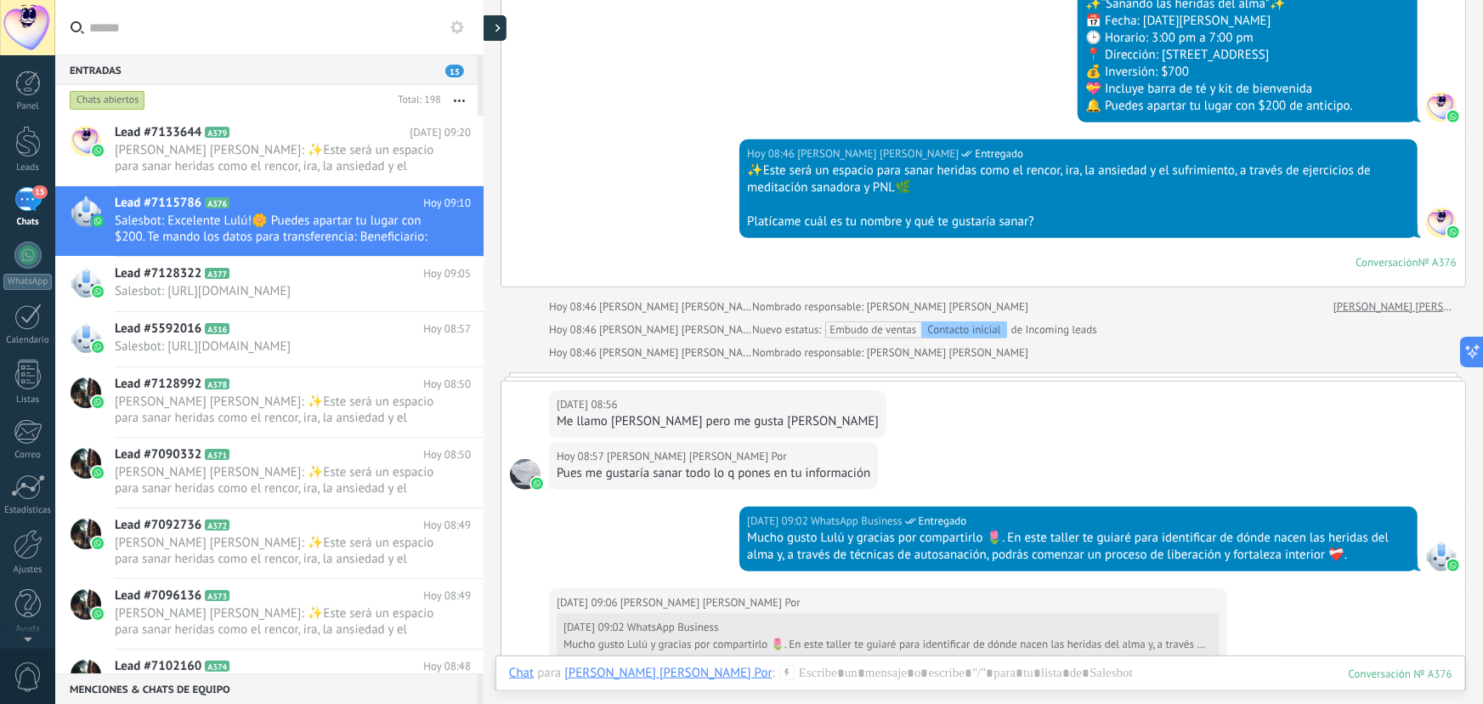
click at [492, 30] on div at bounding box center [494, 28] width 26 height 26
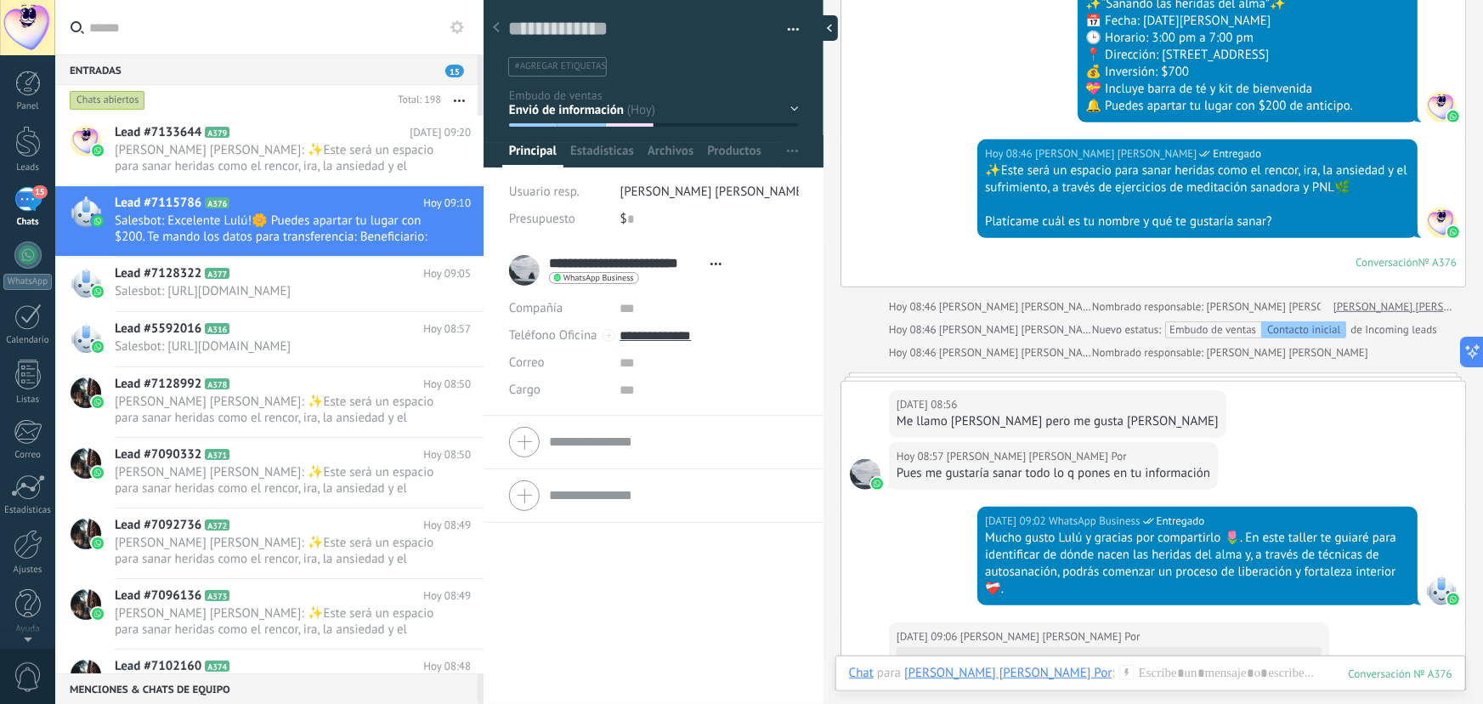
scroll to position [17, 0]
click at [0, 0] on div "Contacto inicial Segundo contacto - Reactivacion Envió de información Envio de …" at bounding box center [0, 0] width 0 height 0
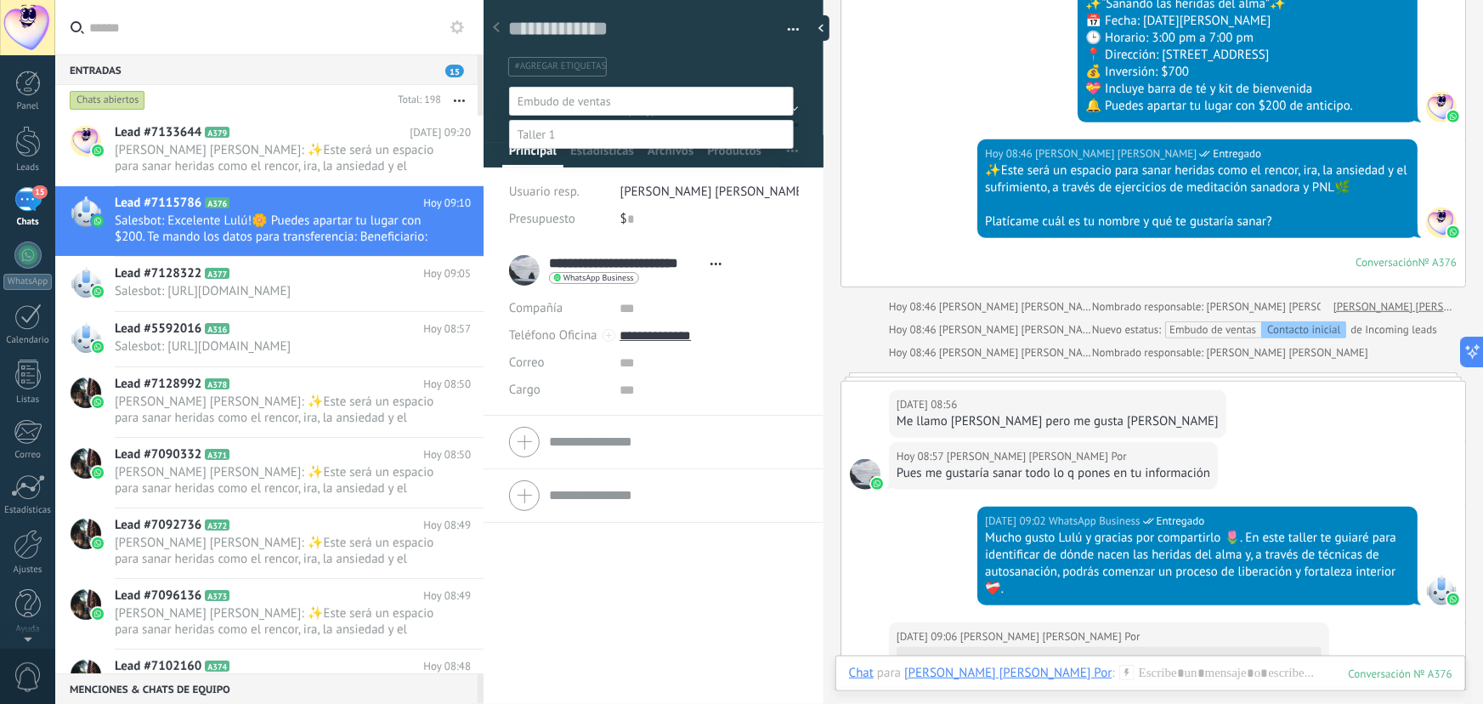
click at [0, 0] on label "Envio de link de pago" at bounding box center [0, 0] width 0 height 0
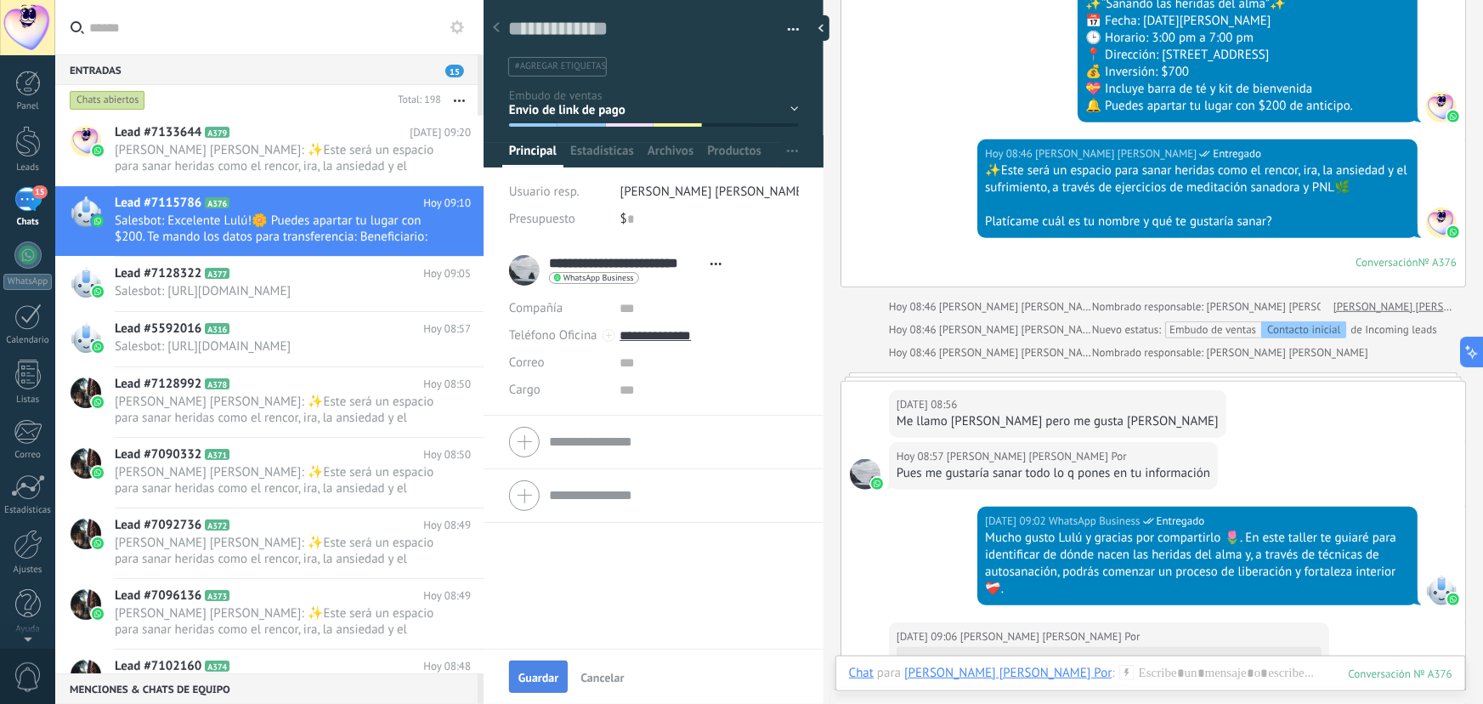
click at [547, 681] on span "Guardar" at bounding box center [539, 678] width 40 height 12
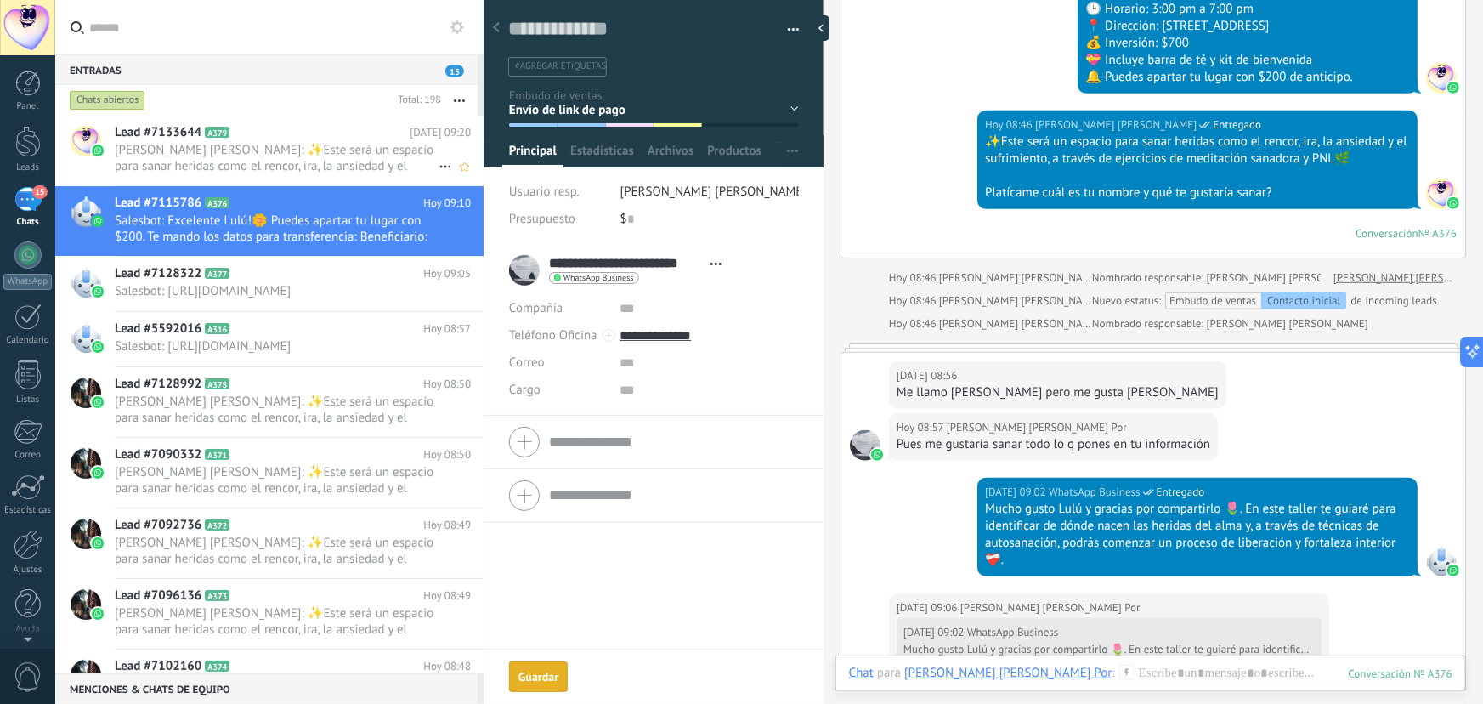
click at [284, 167] on span "[PERSON_NAME] [PERSON_NAME]: ✨Este será un espacio para sanar heridas como el r…" at bounding box center [277, 158] width 324 height 32
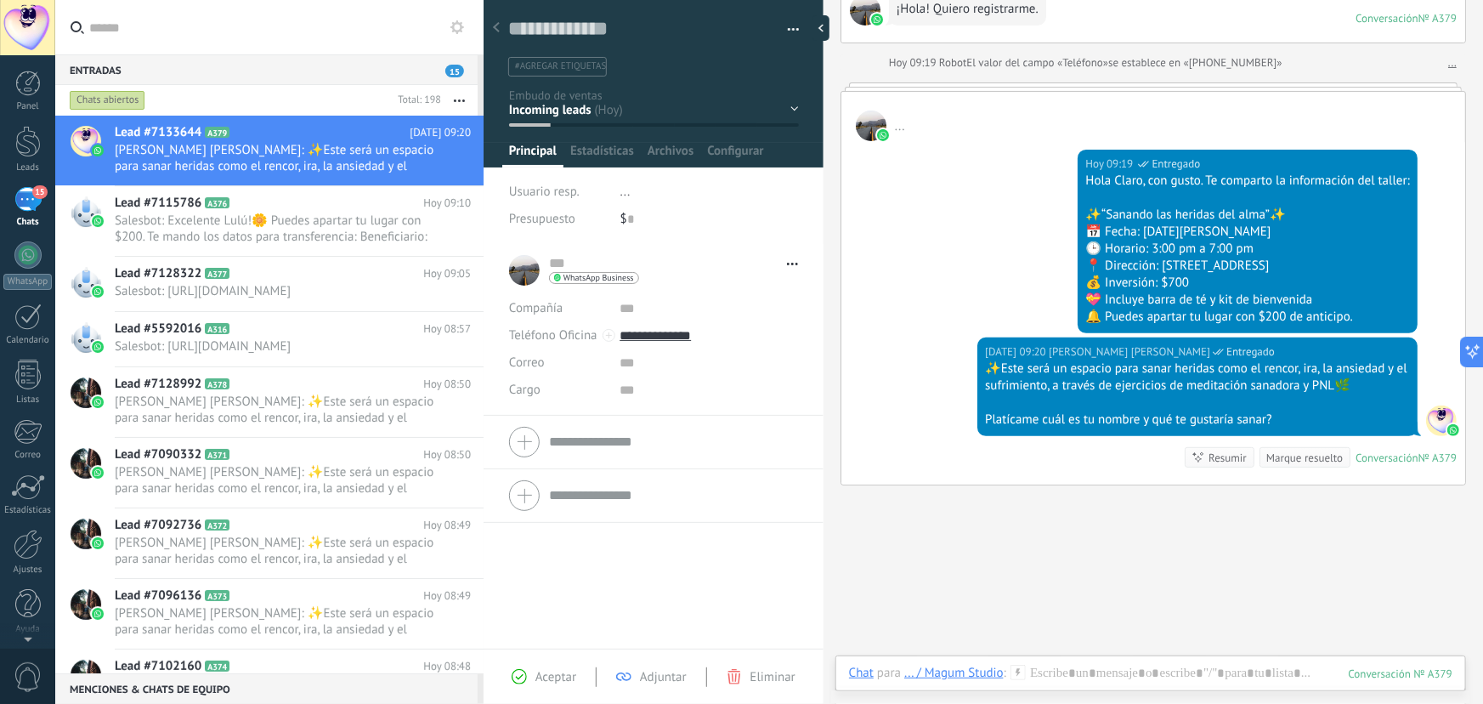
scroll to position [237, 0]
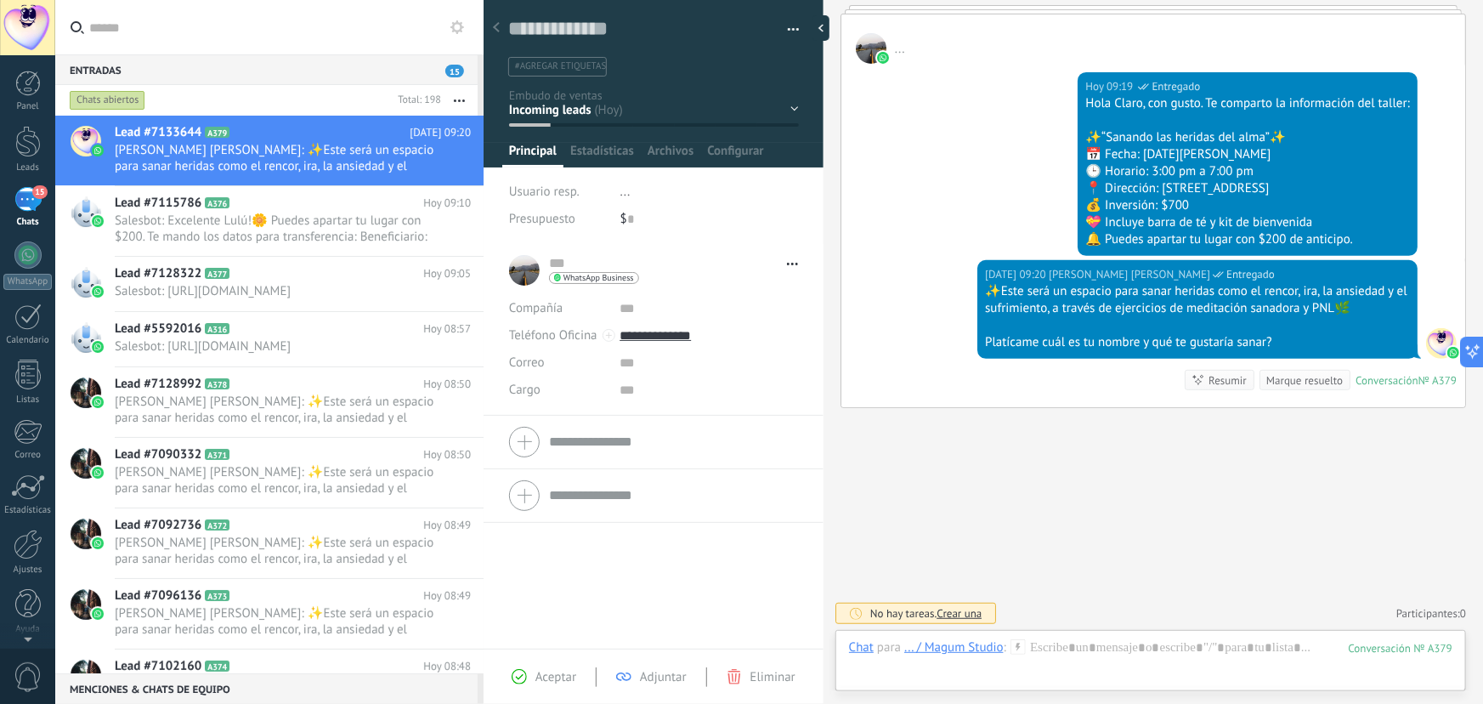
click at [36, 197] on span "15" at bounding box center [39, 192] width 14 height 14
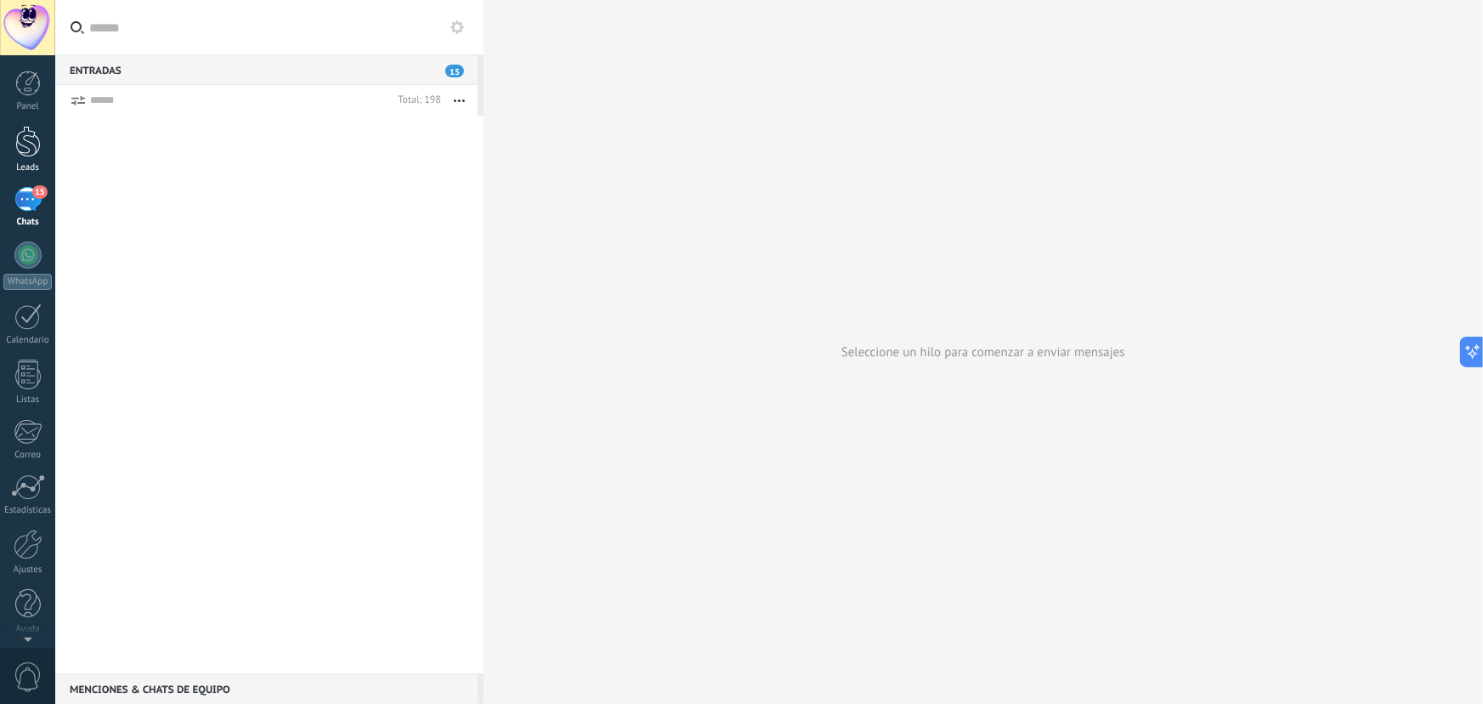
click at [29, 139] on div at bounding box center [28, 141] width 26 height 31
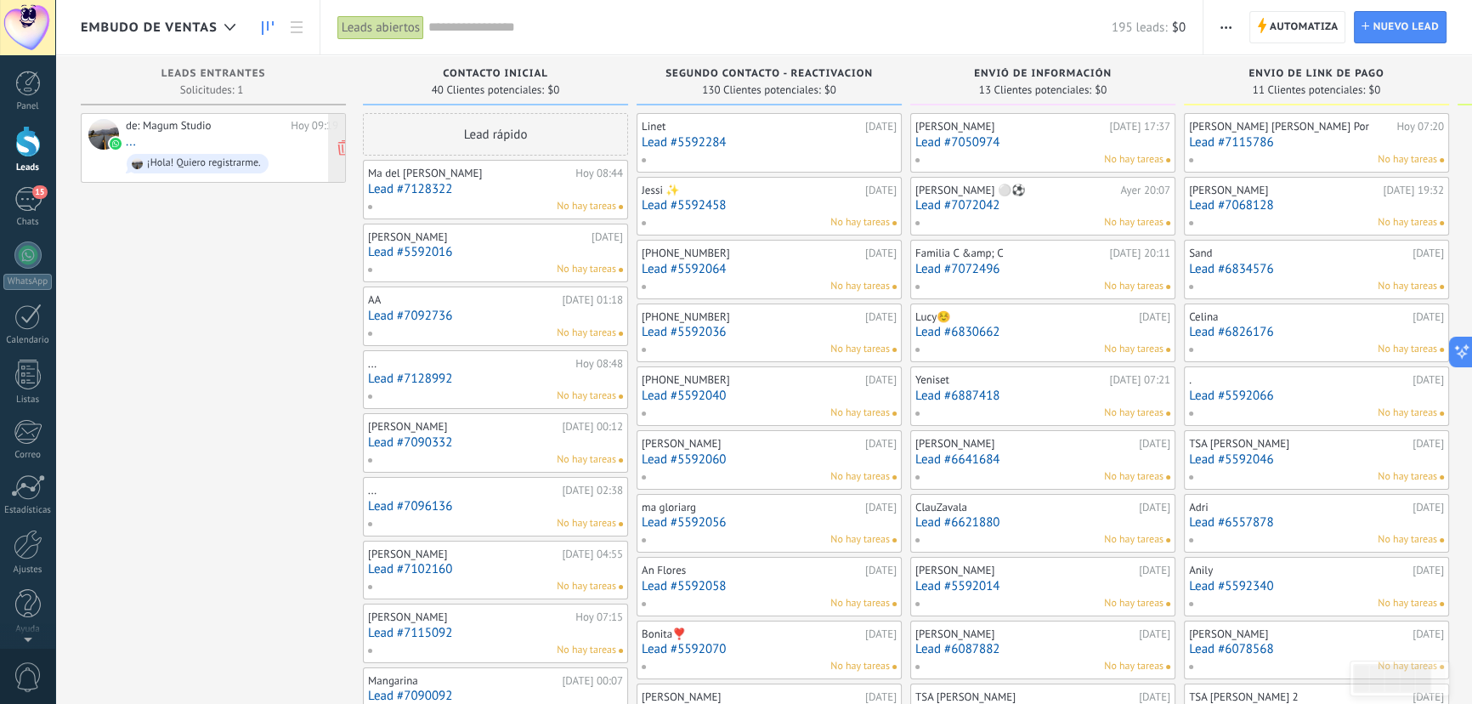
click at [195, 136] on div "de: Magum Studio Hoy 09:19 ... ¡Hola! Quiero registrarme." at bounding box center [232, 148] width 213 height 58
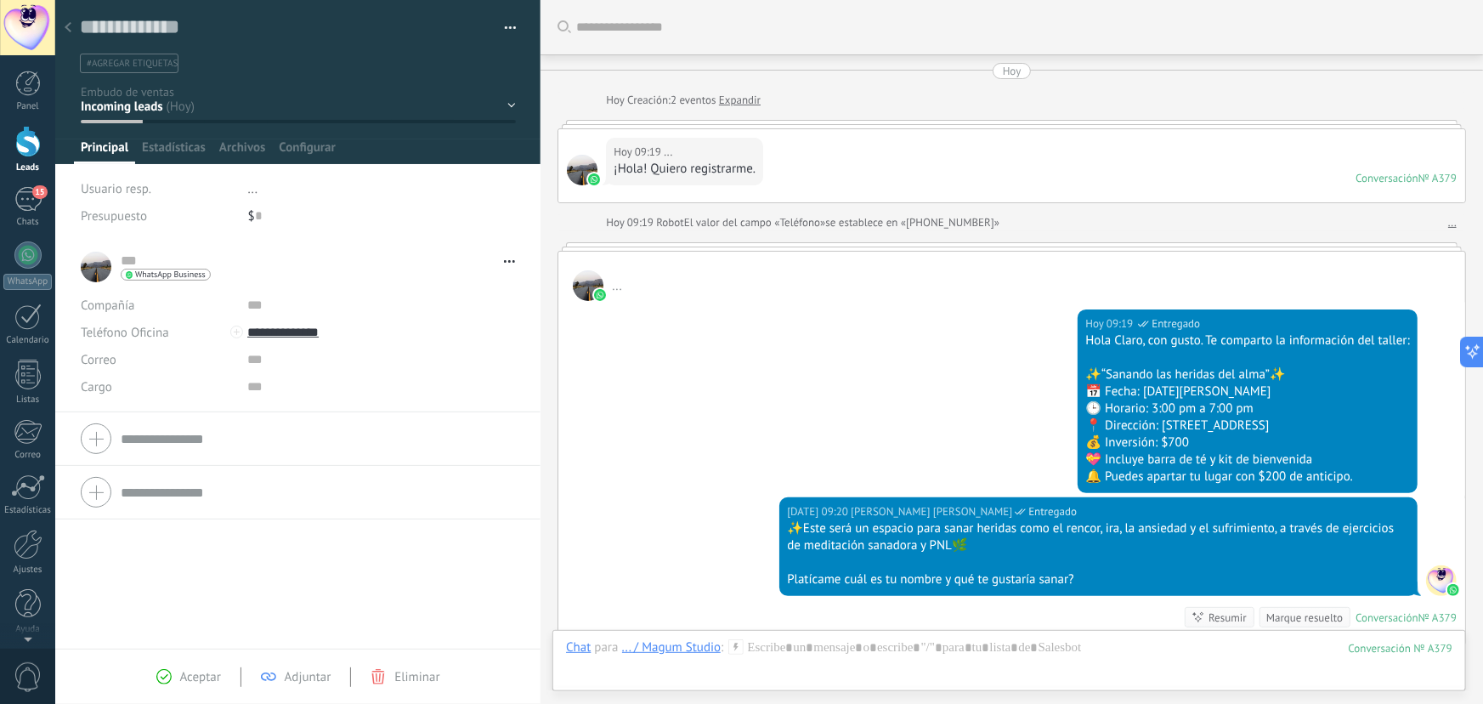
scroll to position [237, 0]
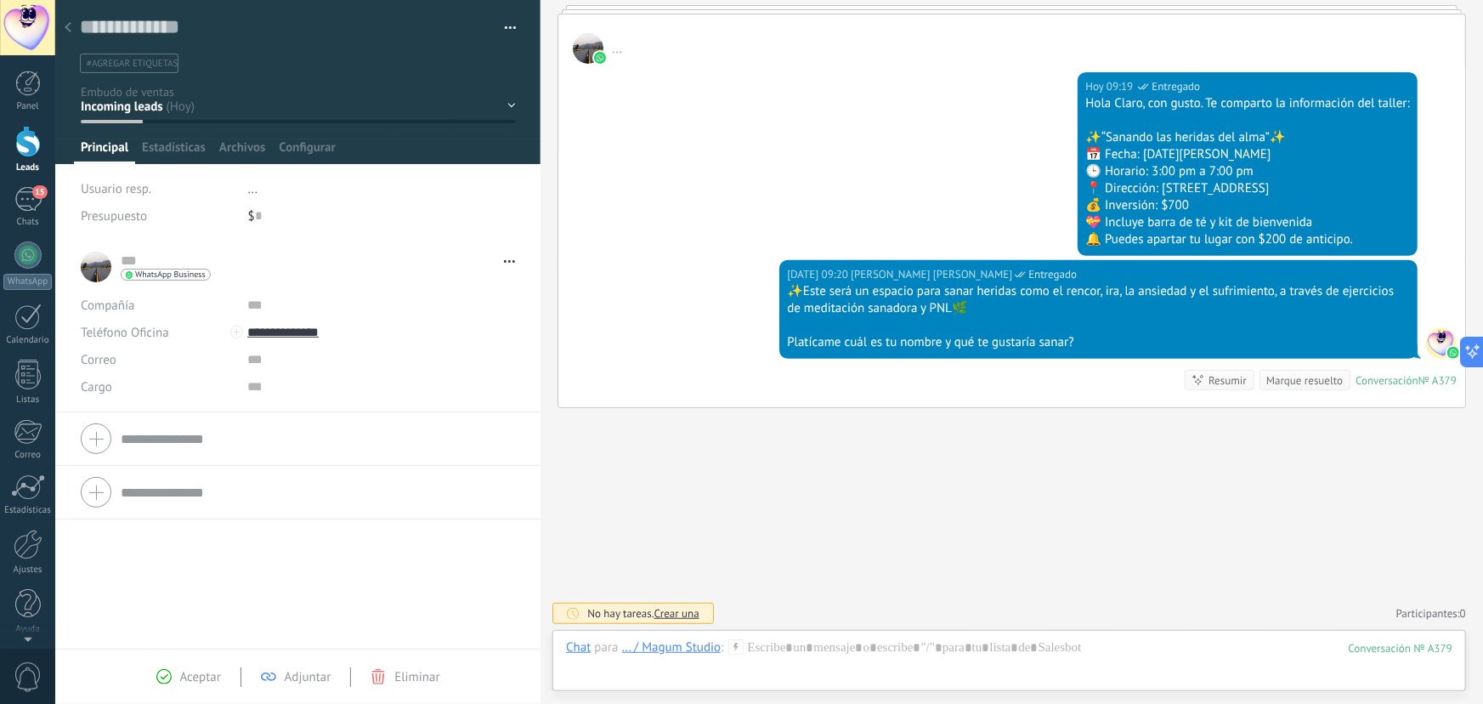
click at [65, 26] on icon at bounding box center [68, 27] width 7 height 10
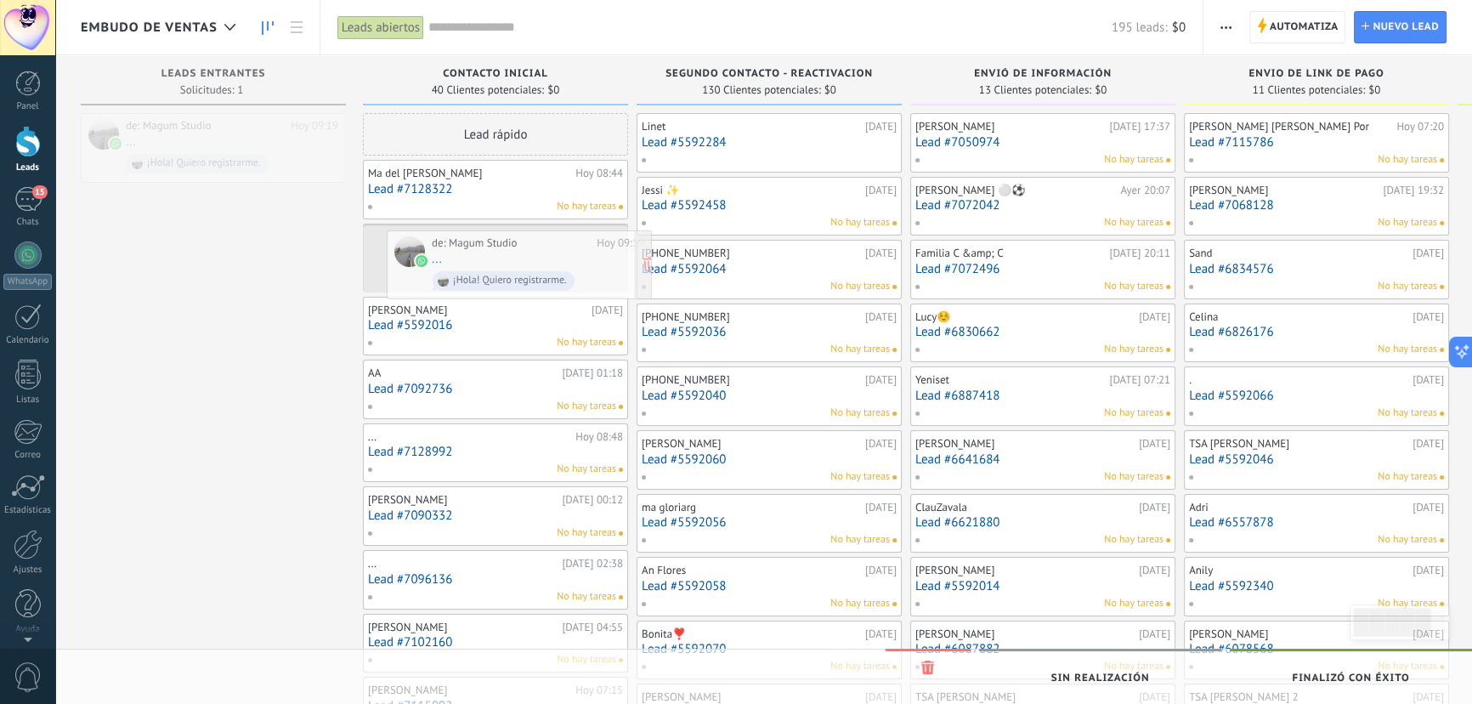
drag, startPoint x: 201, startPoint y: 138, endPoint x: 507, endPoint y: 255, distance: 327.0
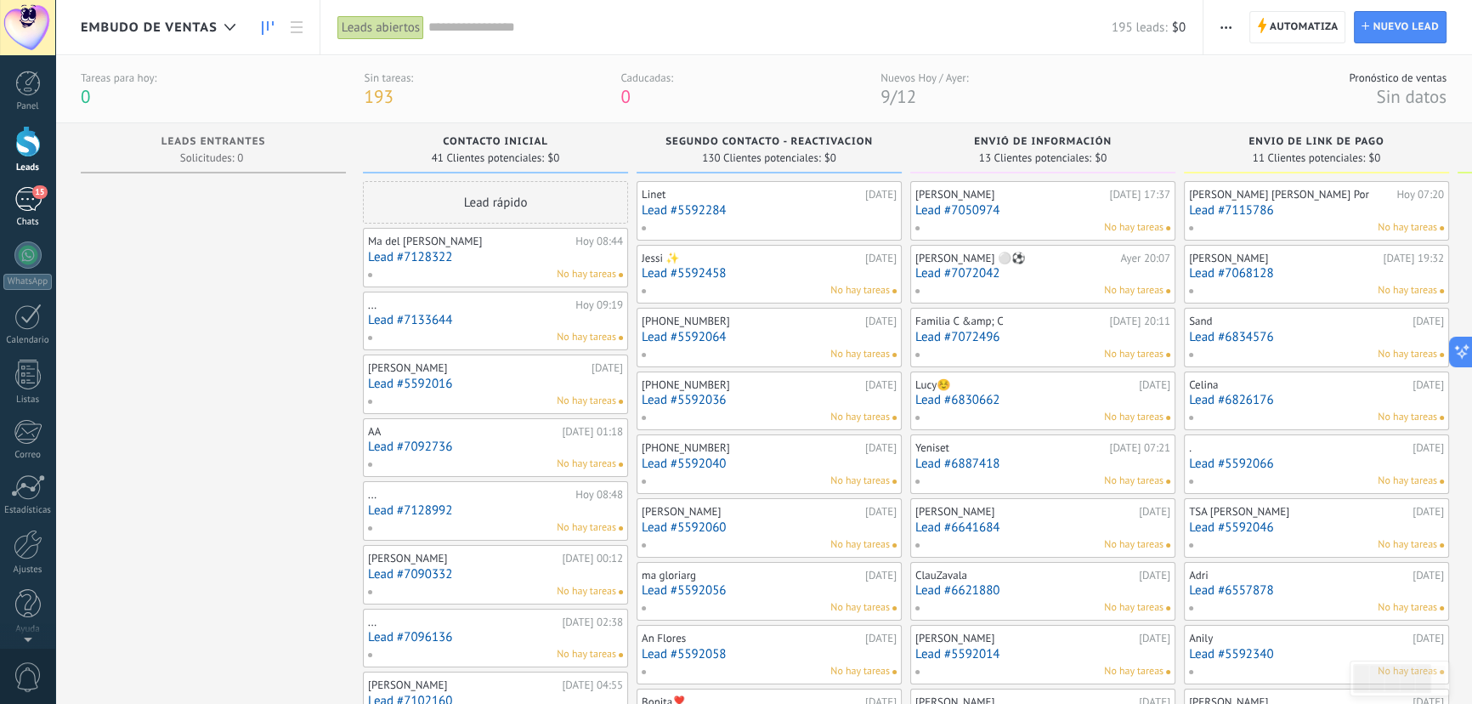
click at [21, 201] on div "15" at bounding box center [27, 199] width 27 height 25
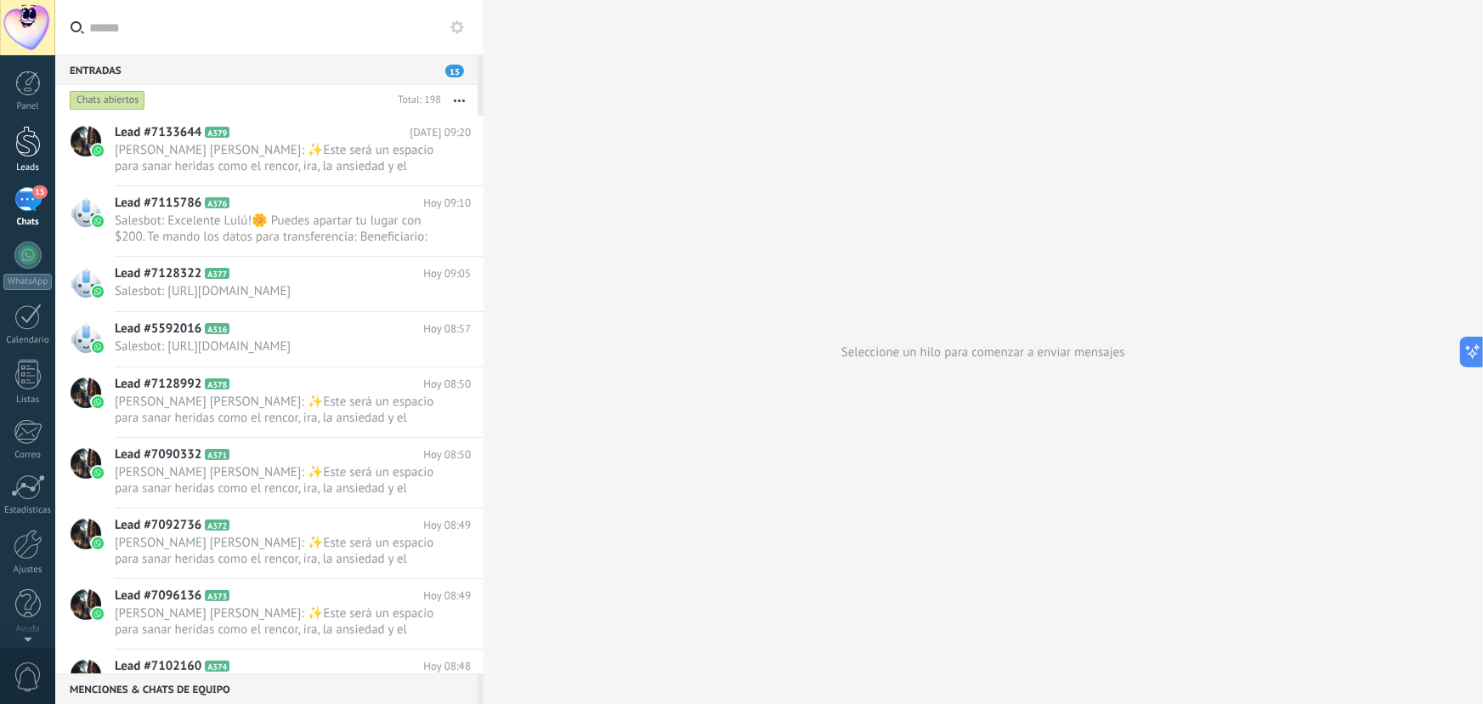
click at [34, 145] on div at bounding box center [28, 141] width 26 height 31
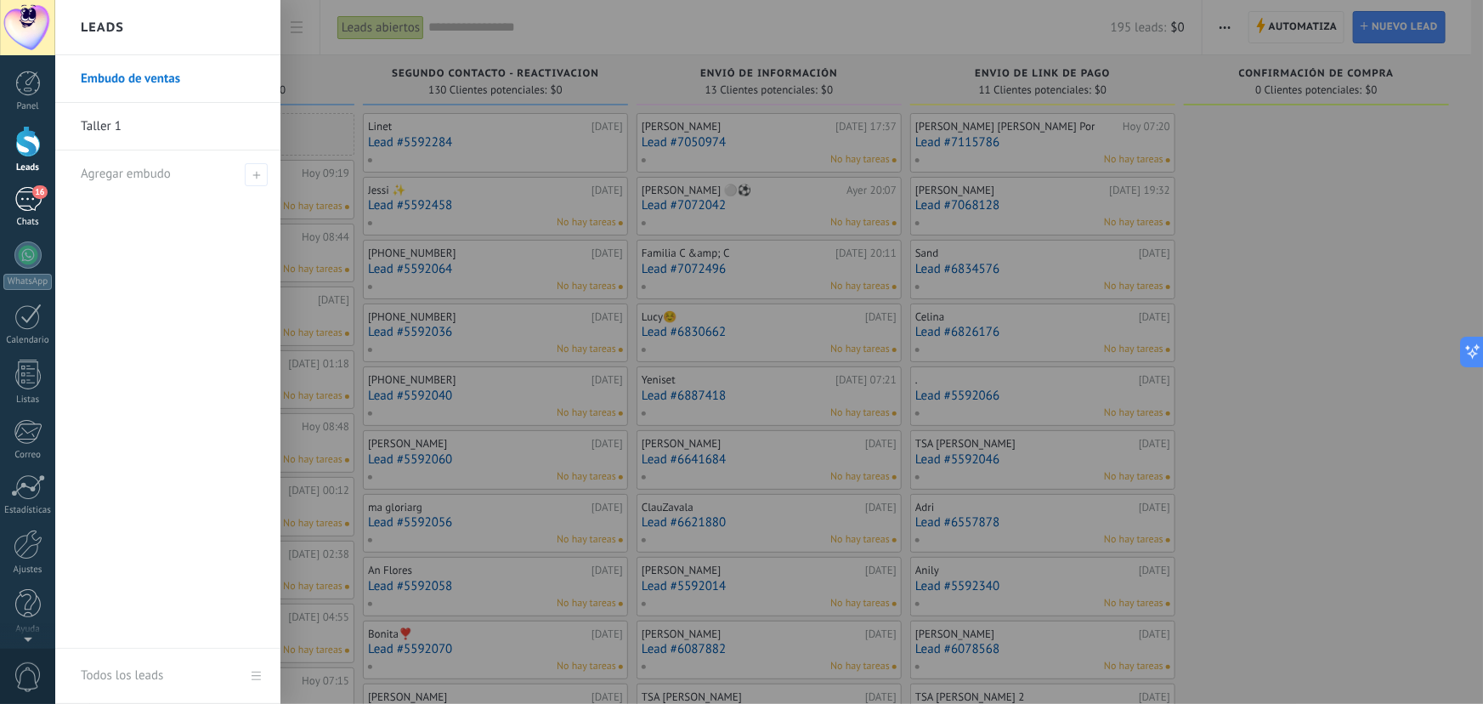
click at [37, 218] on div "Chats" at bounding box center [27, 222] width 49 height 11
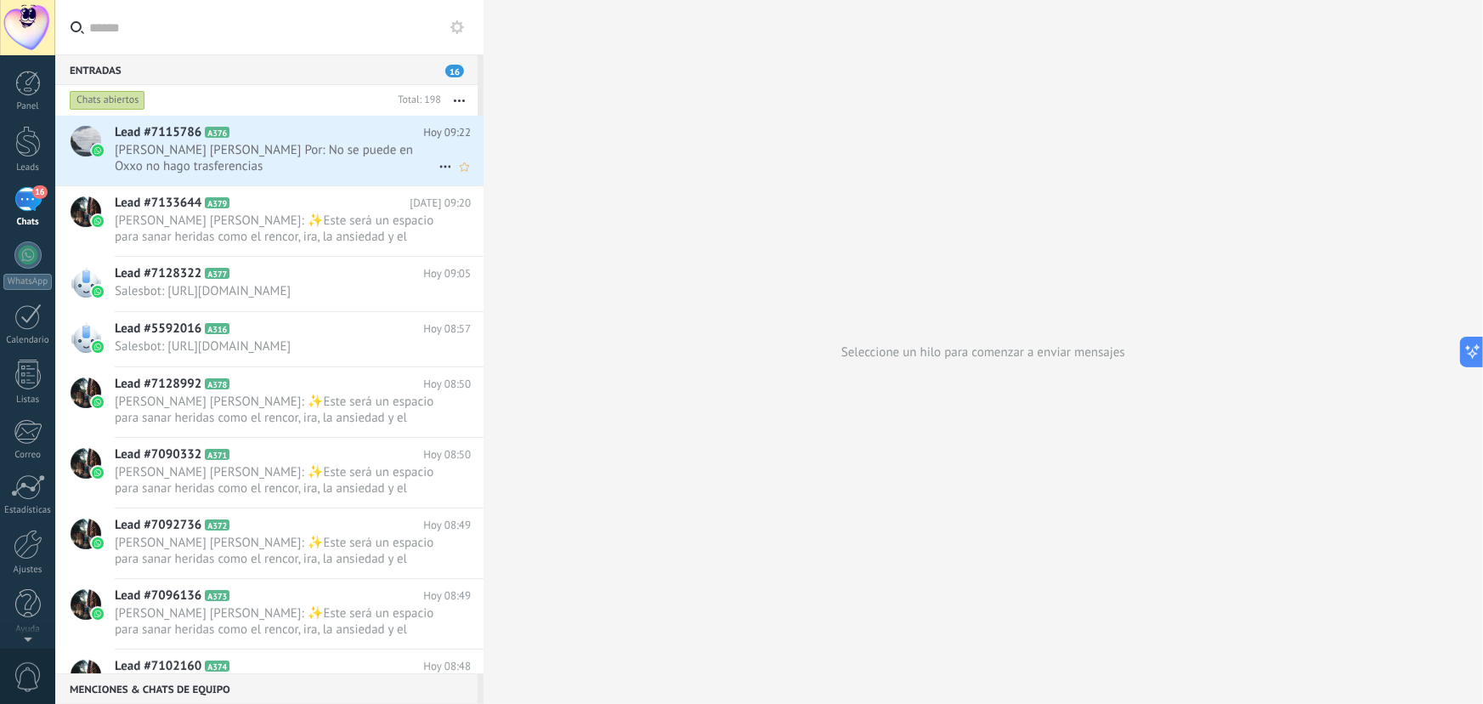
click at [282, 156] on span "Lourdes de león Lopez Por: No se puede en Oxxo no hago trasferencias" at bounding box center [277, 158] width 324 height 32
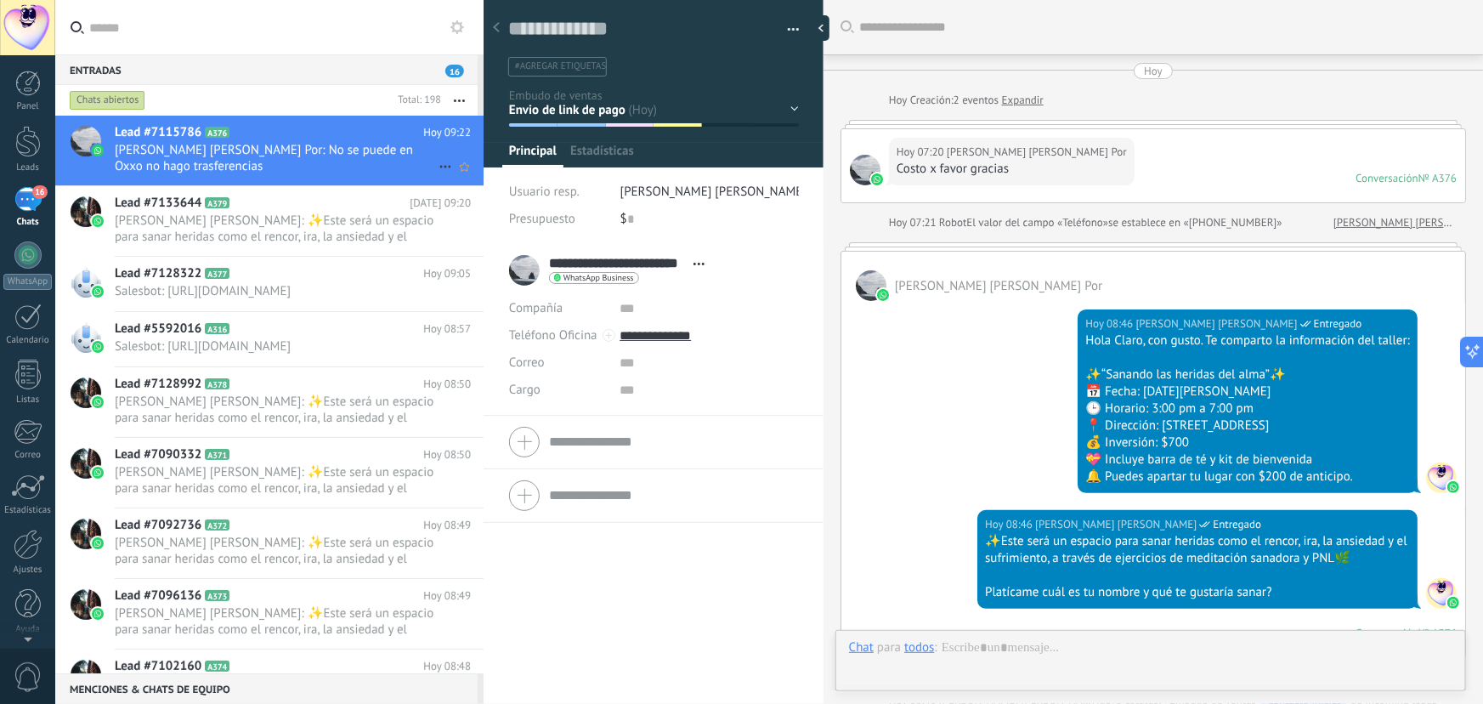
type textarea "**********"
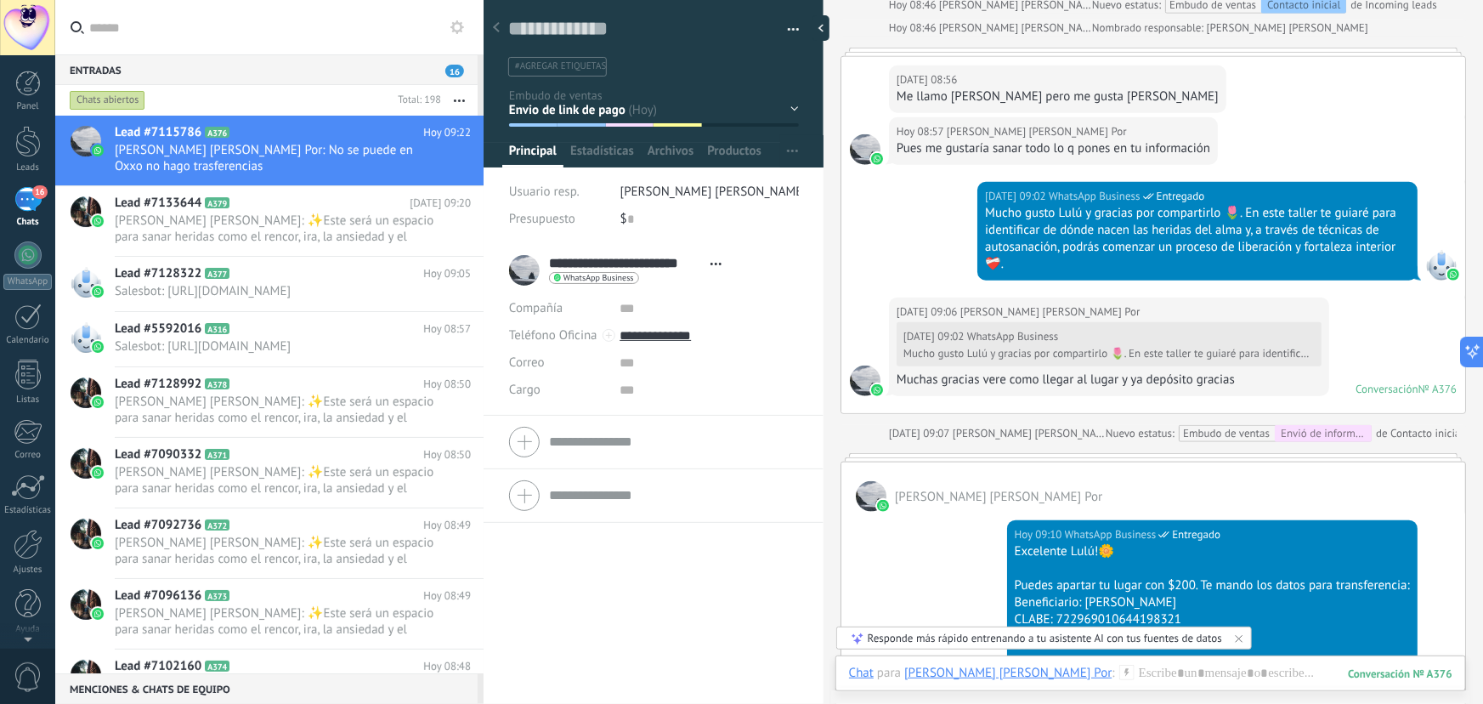
scroll to position [1233, 0]
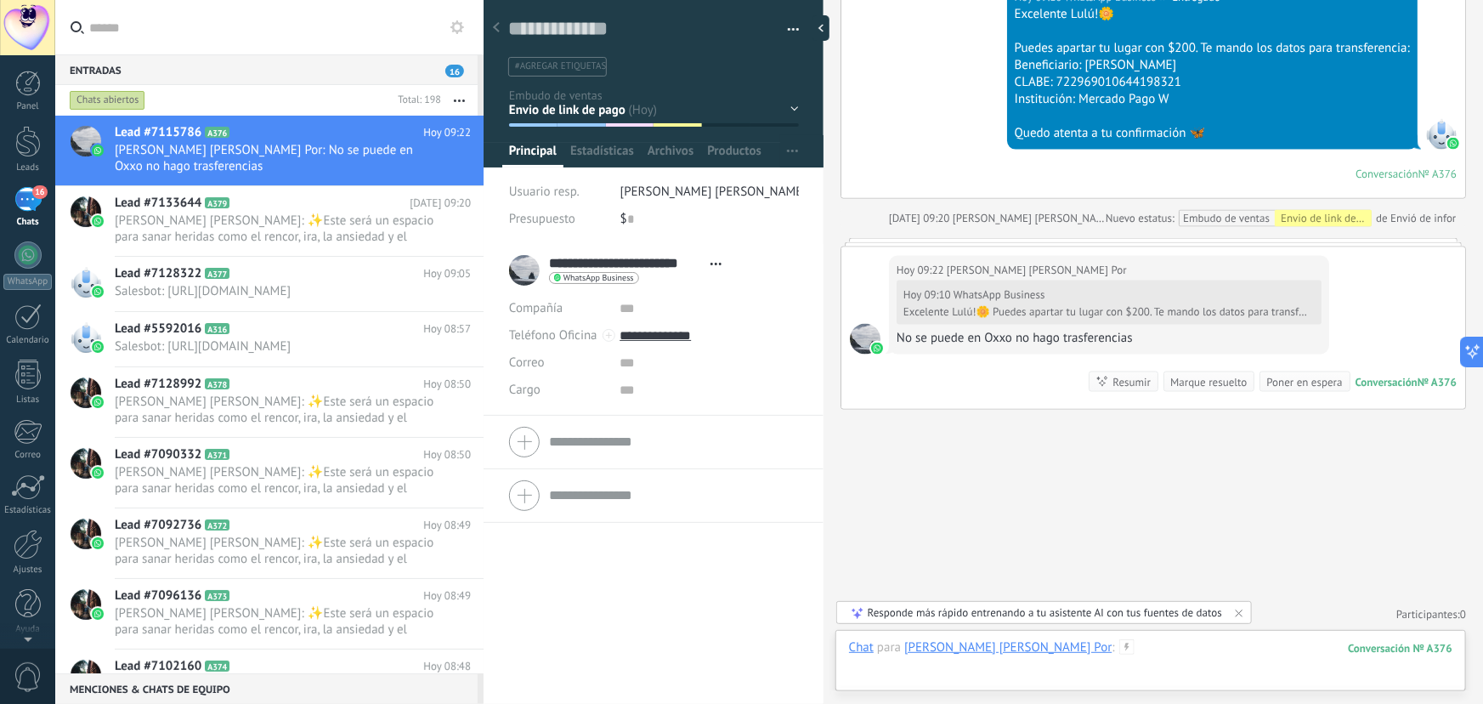
click at [1100, 651] on div at bounding box center [1151, 664] width 604 height 51
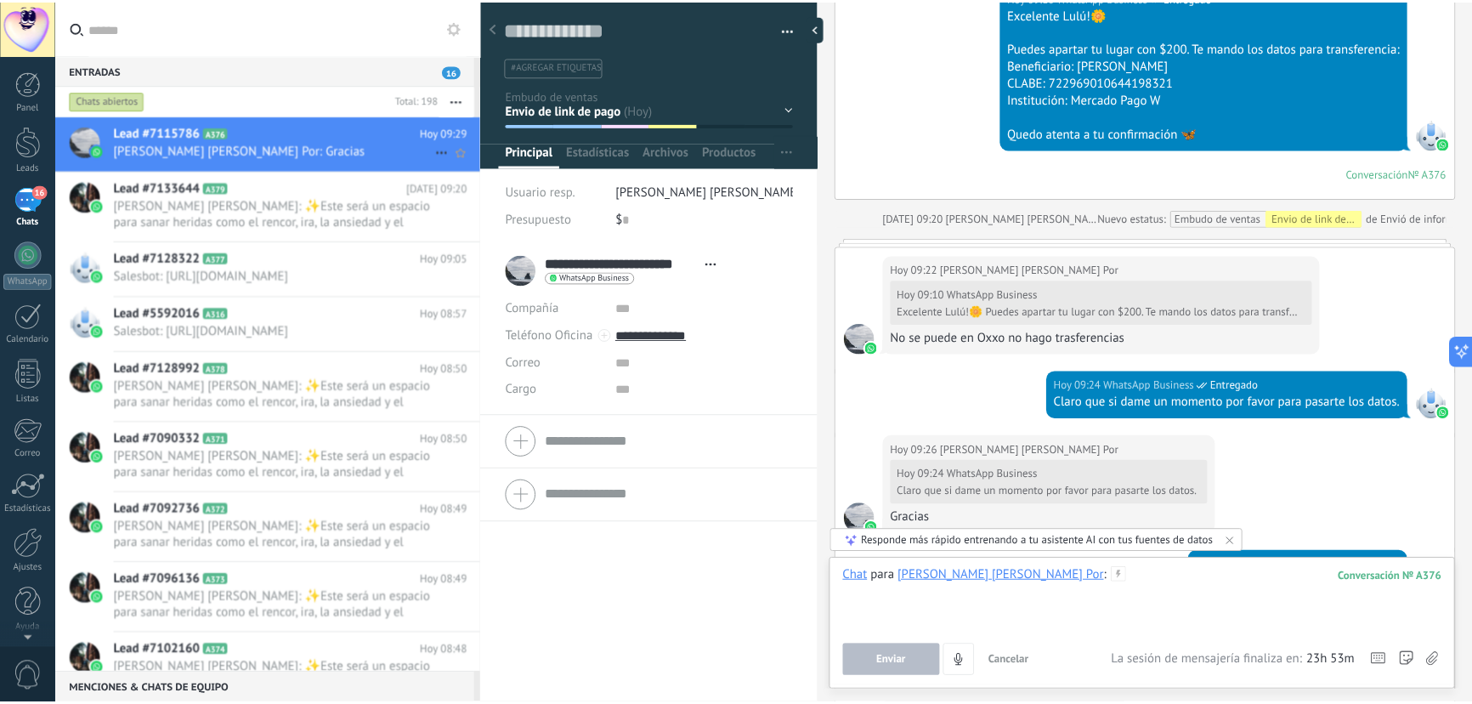
scroll to position [1590, 0]
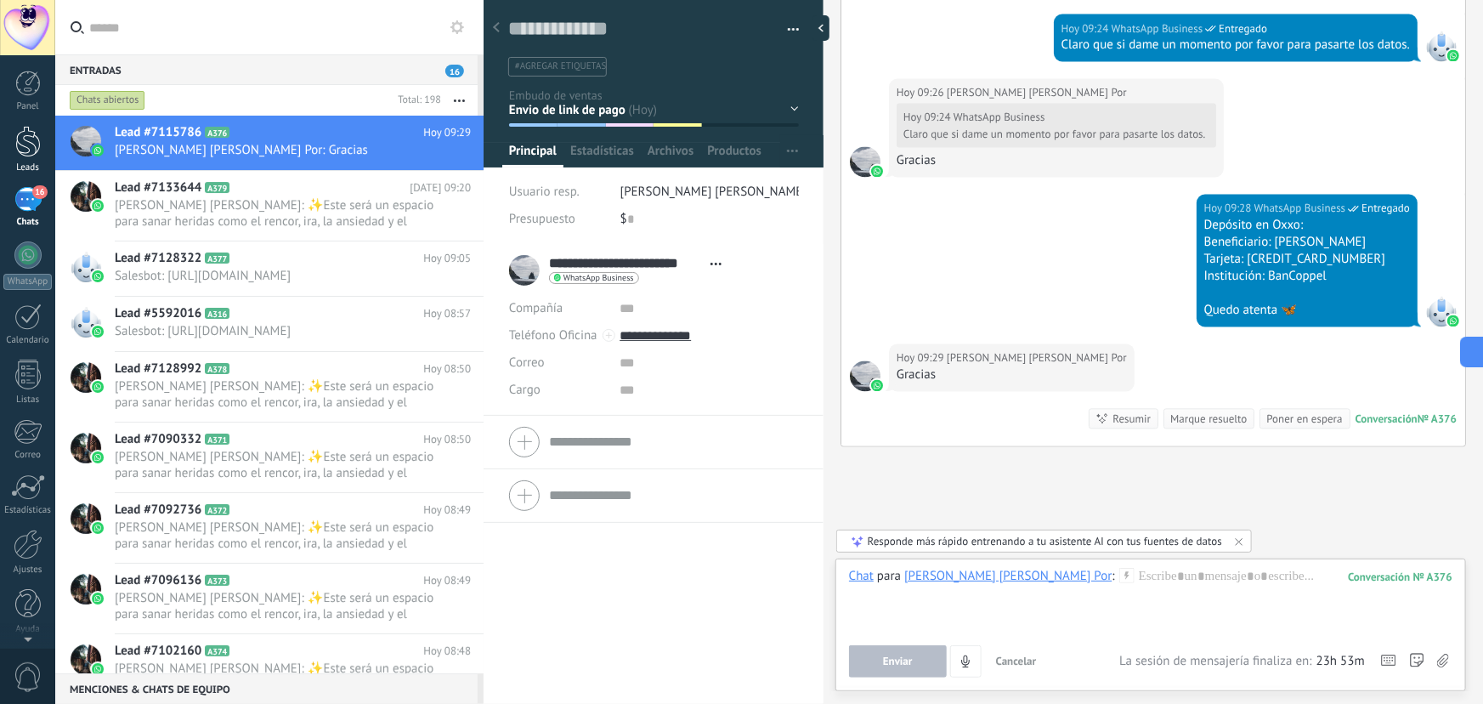
click at [34, 151] on div at bounding box center [28, 141] width 26 height 31
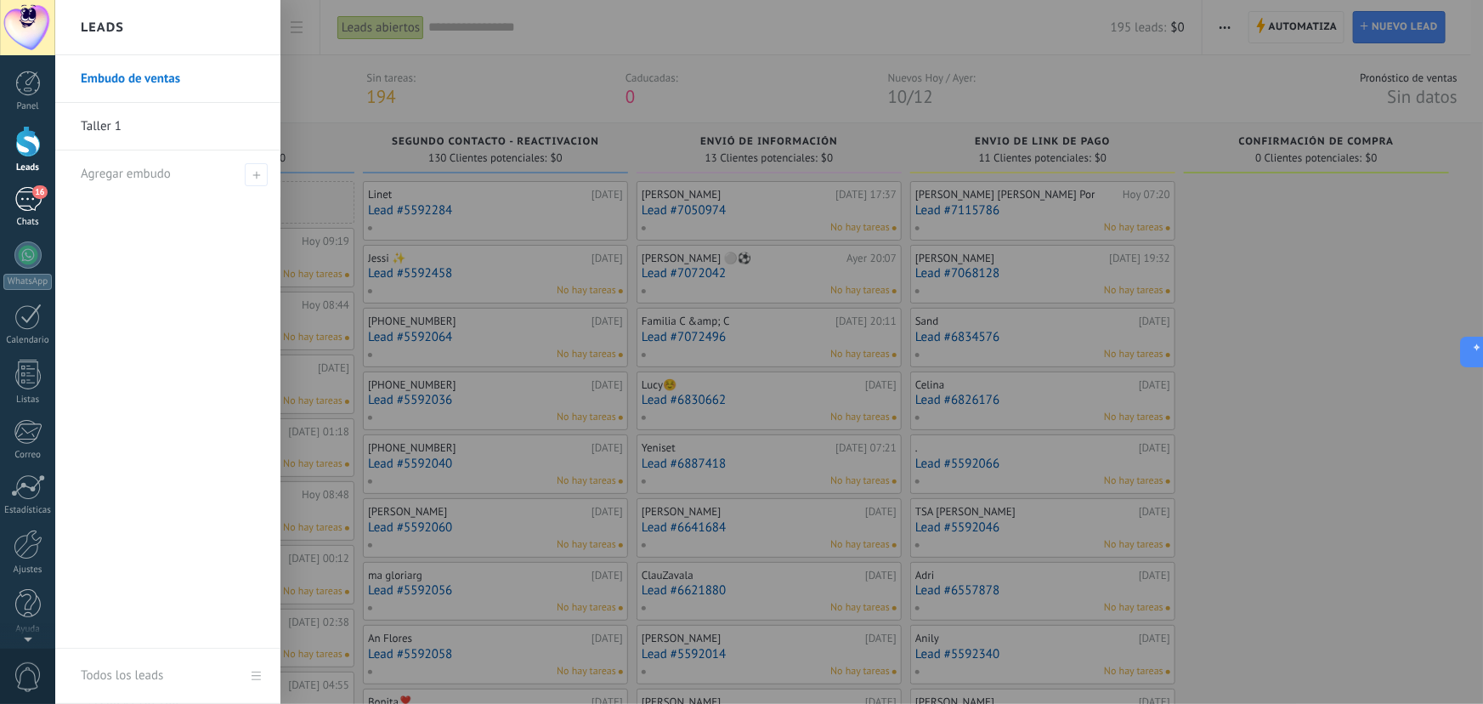
click at [26, 195] on div "16" at bounding box center [27, 199] width 27 height 25
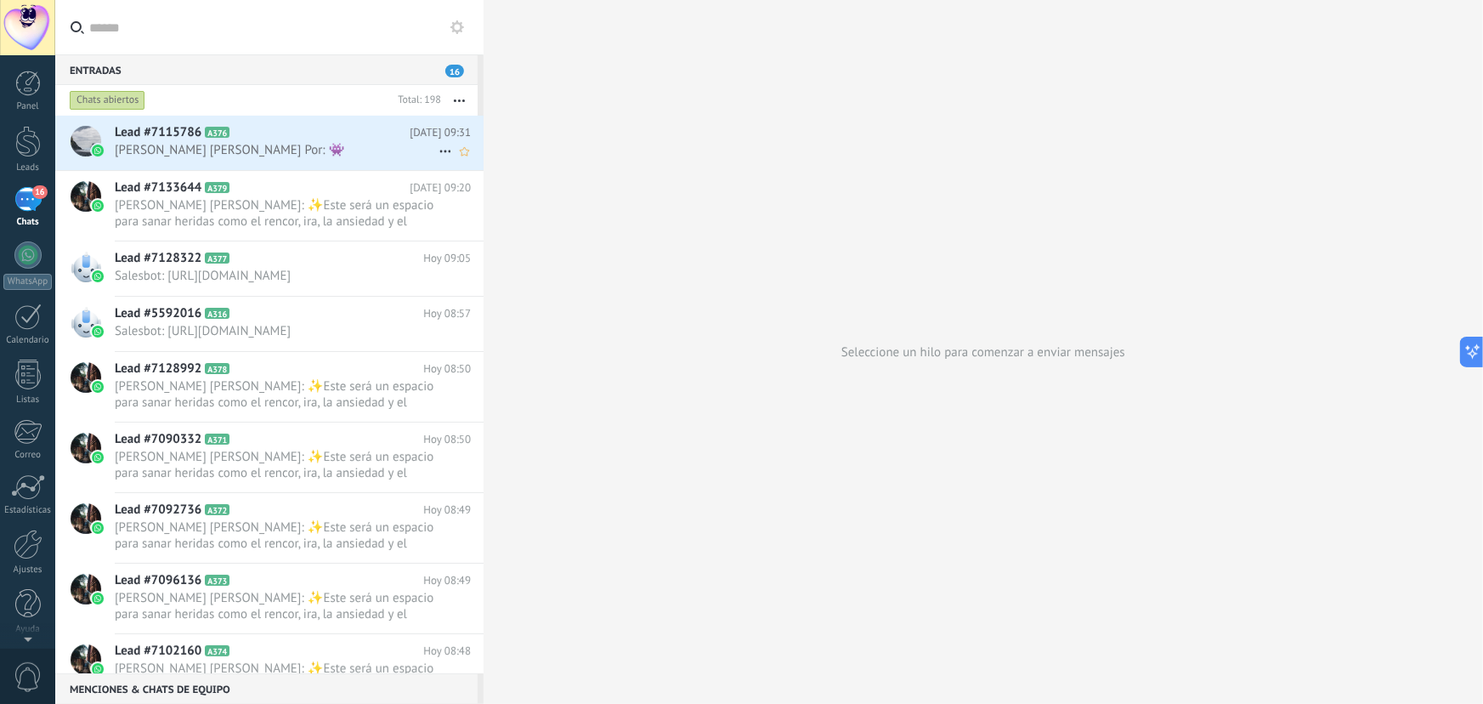
click at [235, 145] on span "[PERSON_NAME] [PERSON_NAME] Por: 👾" at bounding box center [277, 150] width 324 height 16
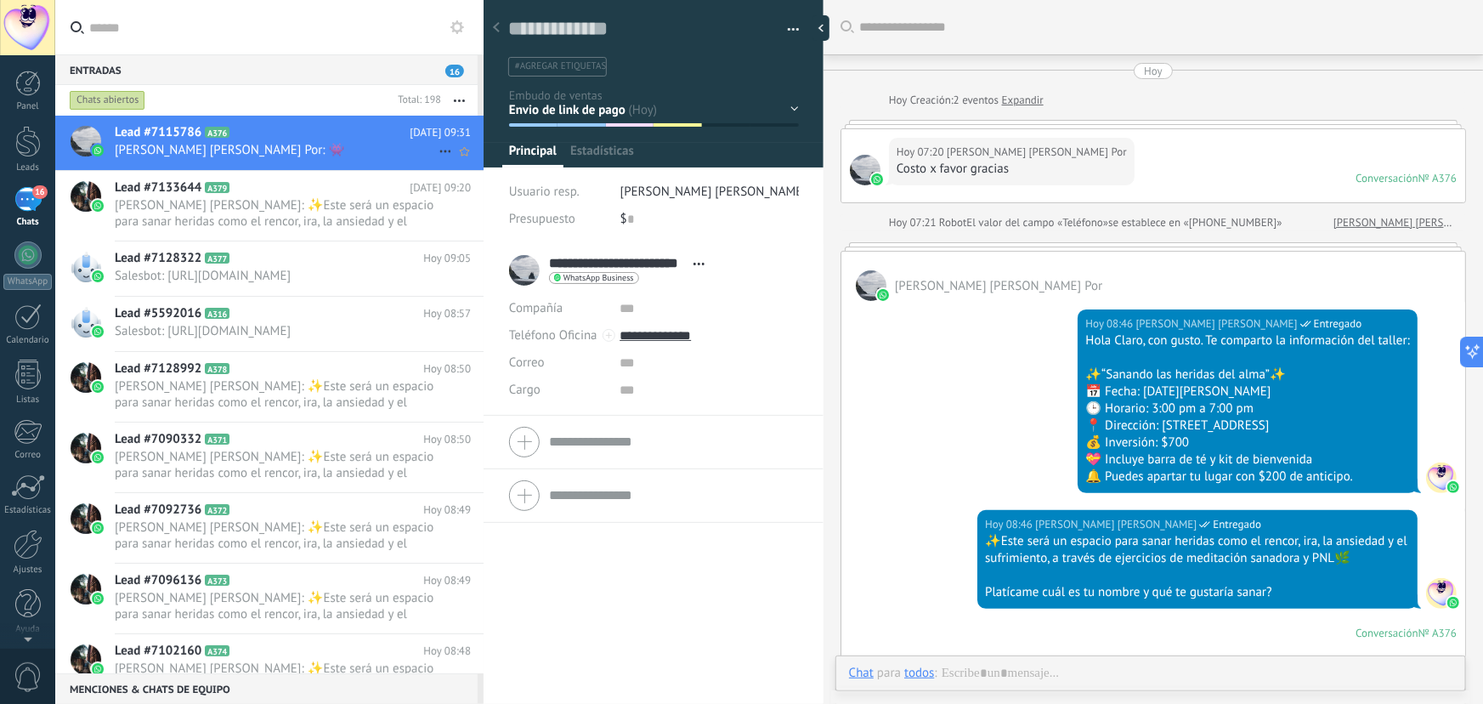
type textarea "**********"
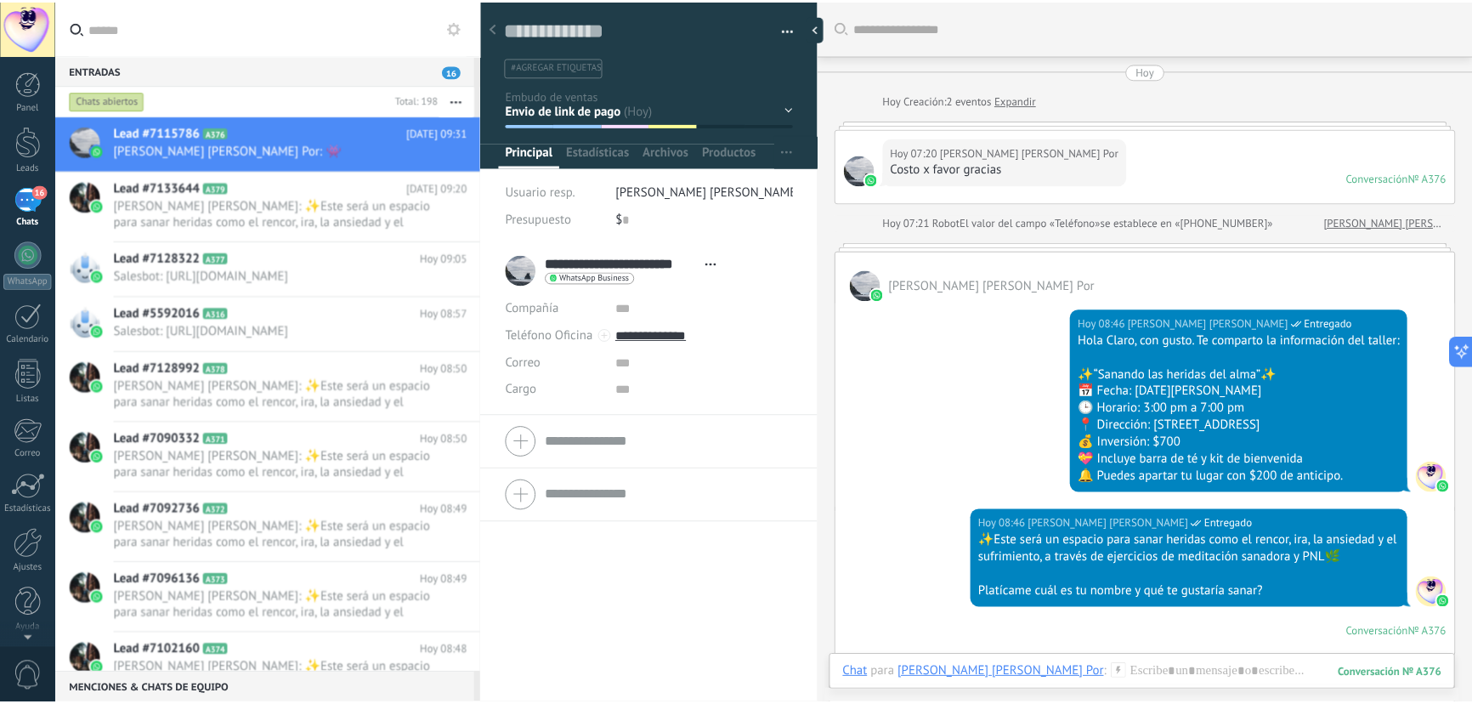
scroll to position [1779, 0]
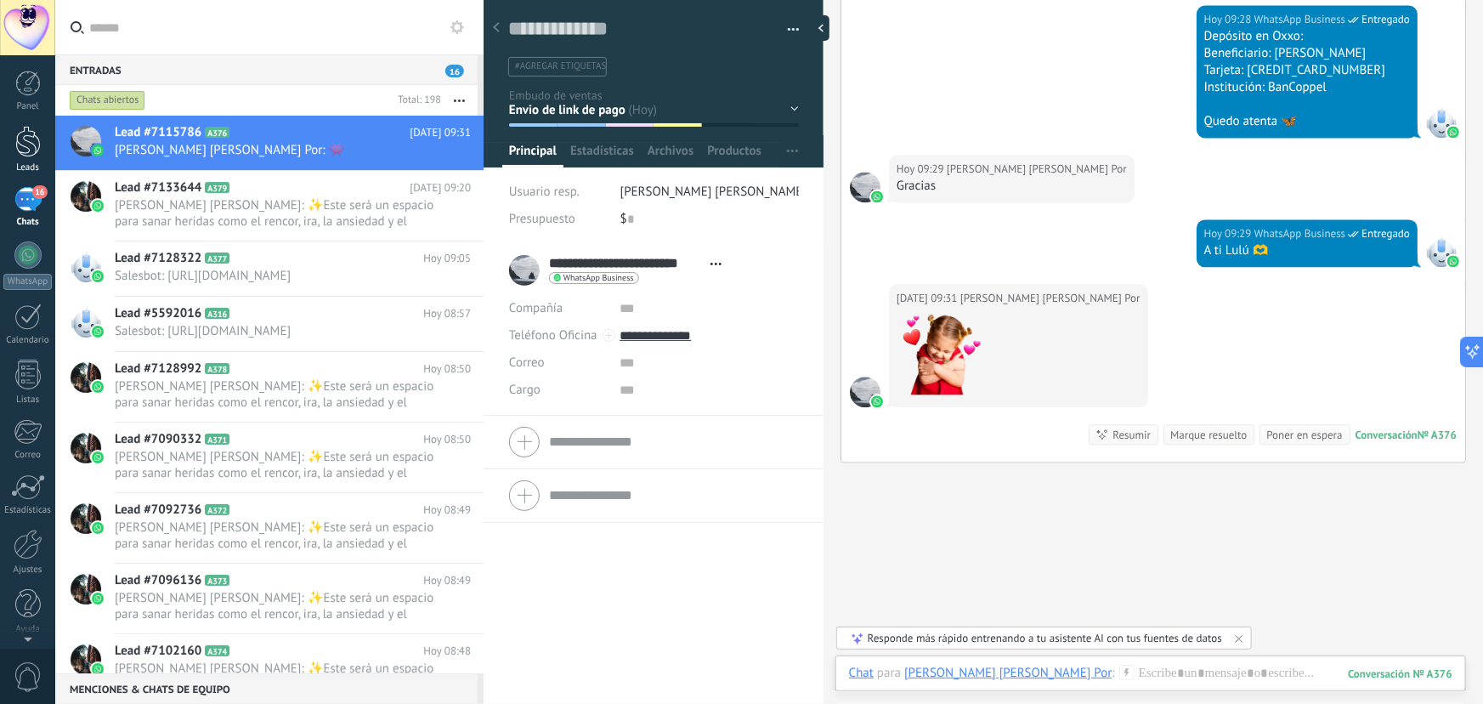
click at [18, 128] on div at bounding box center [28, 141] width 26 height 31
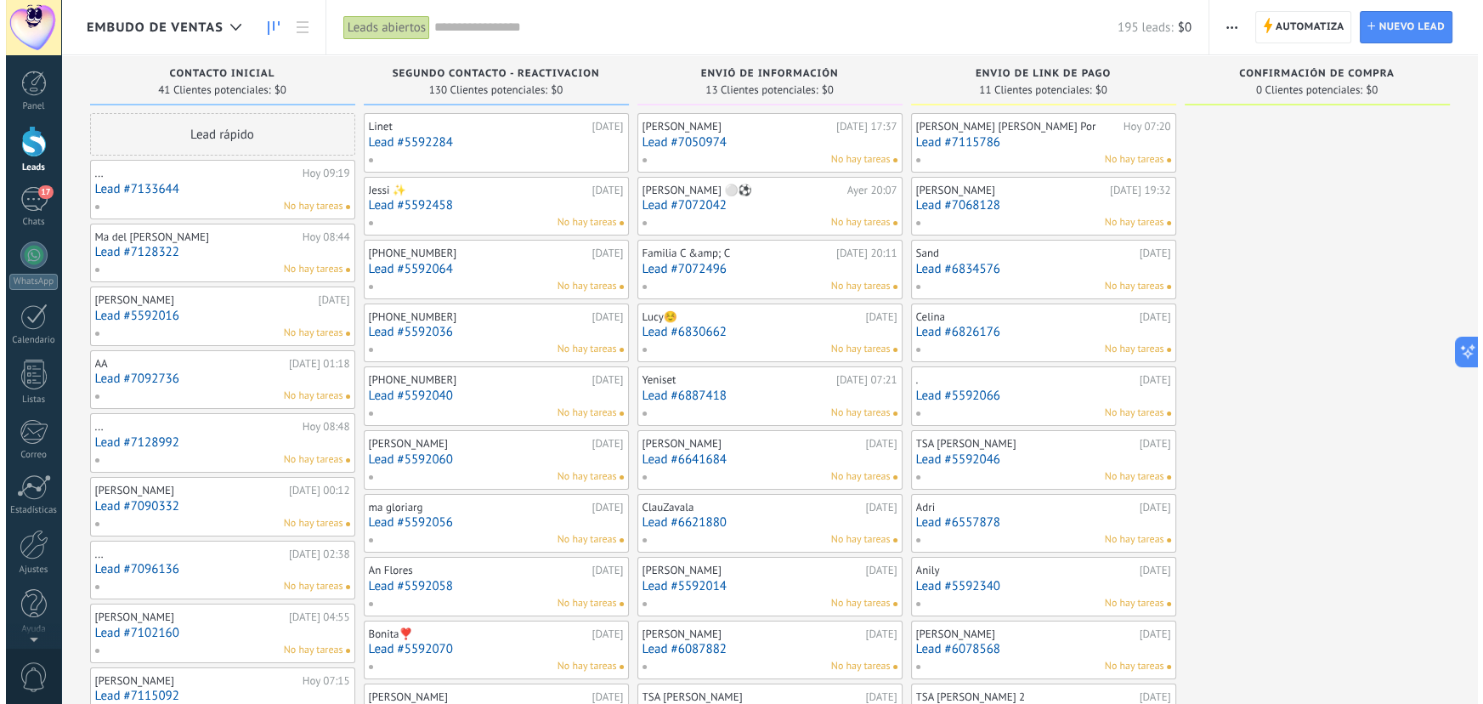
scroll to position [26, 0]
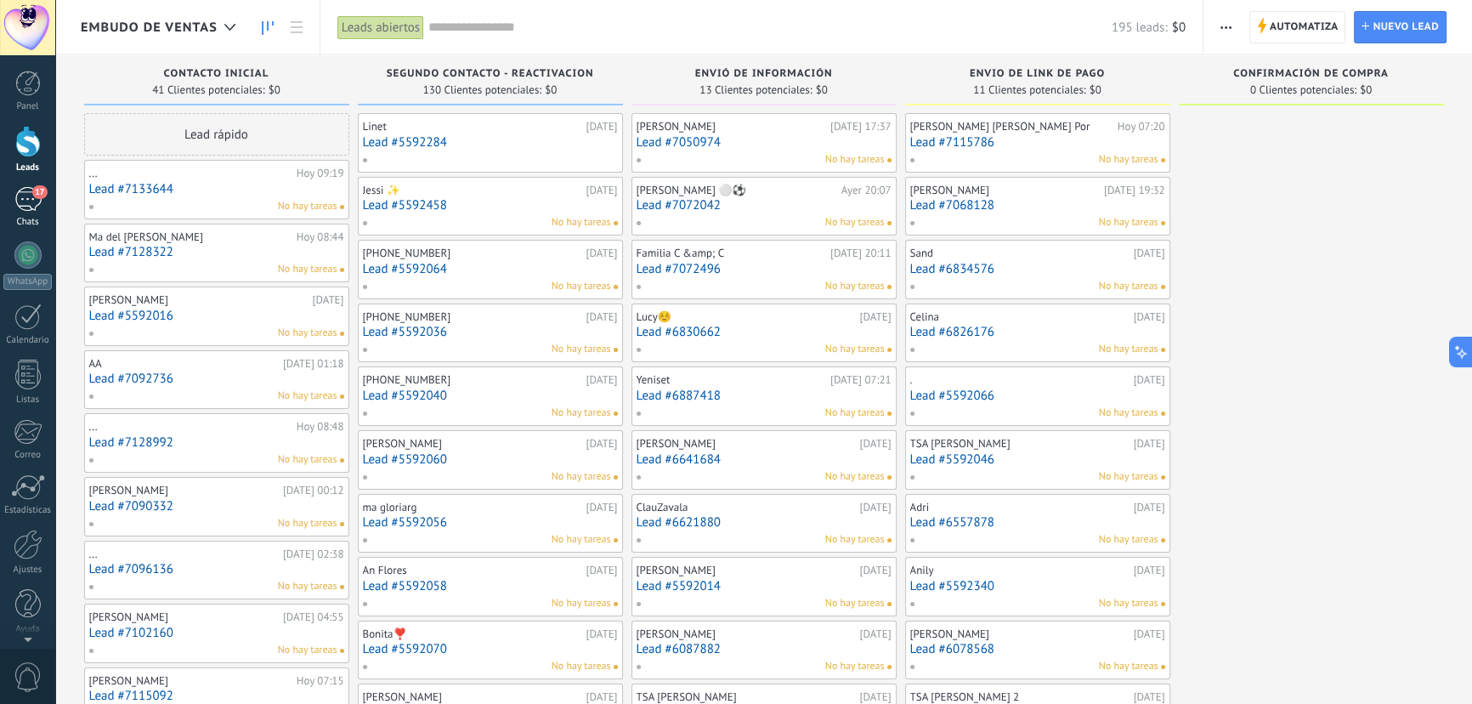
click at [26, 187] on div "17" at bounding box center [27, 199] width 27 height 25
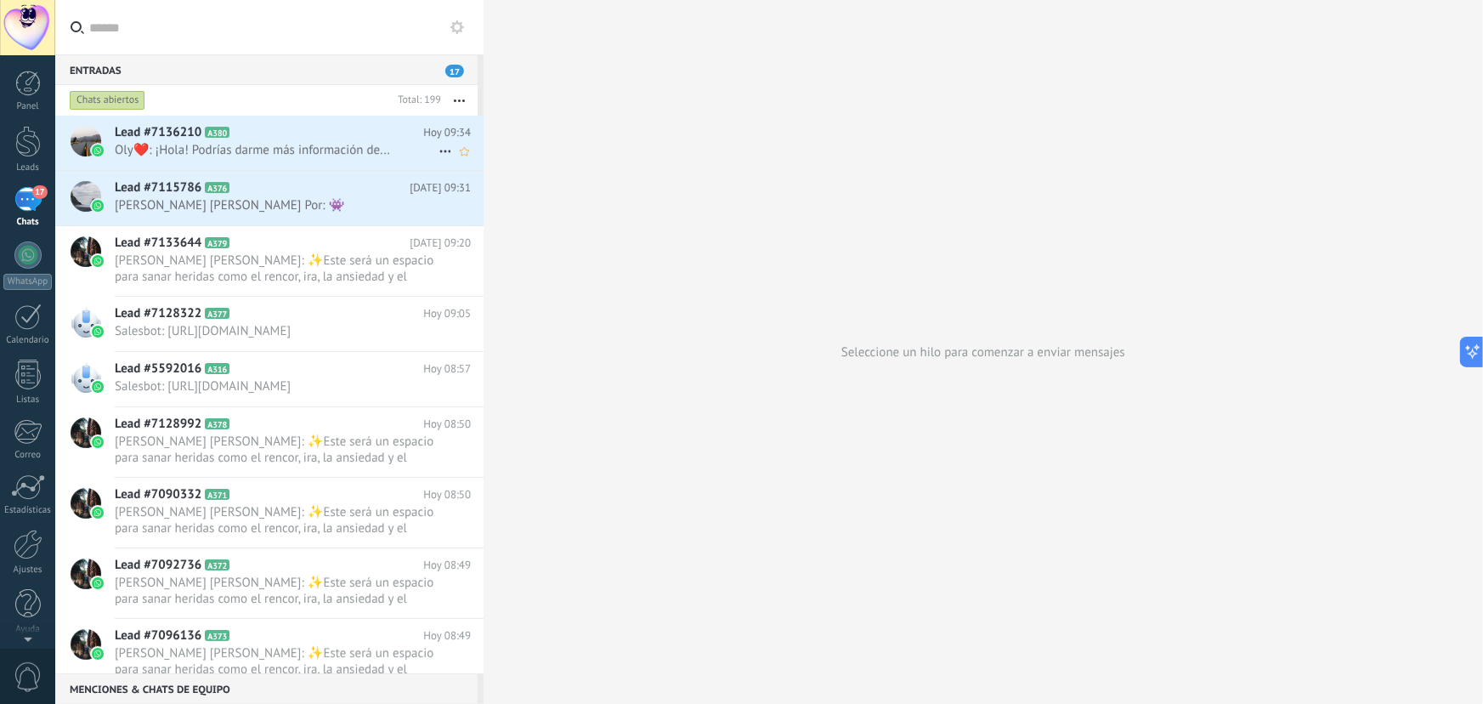
click at [236, 149] on span "Oly❤️: ¡Hola! Podrías darme más información de..." at bounding box center [277, 150] width 324 height 16
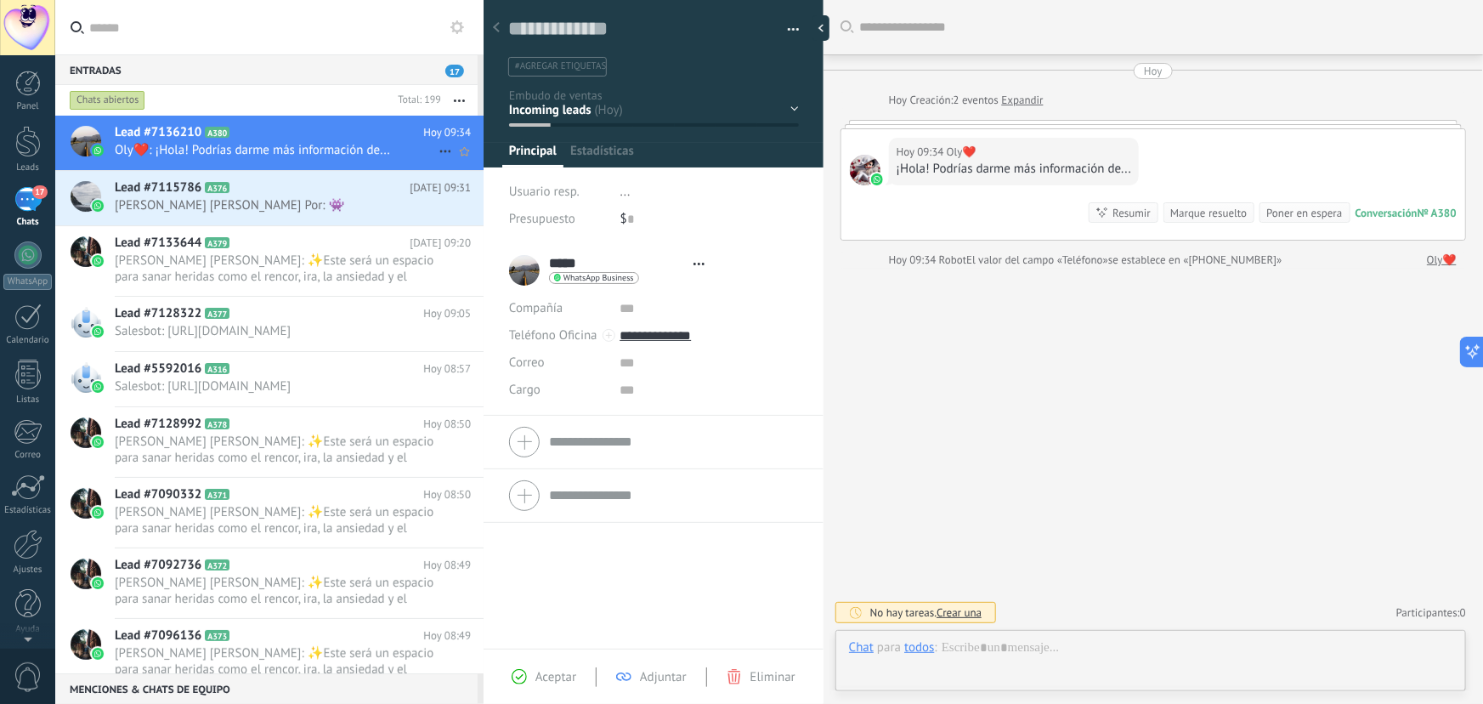
type textarea "**********"
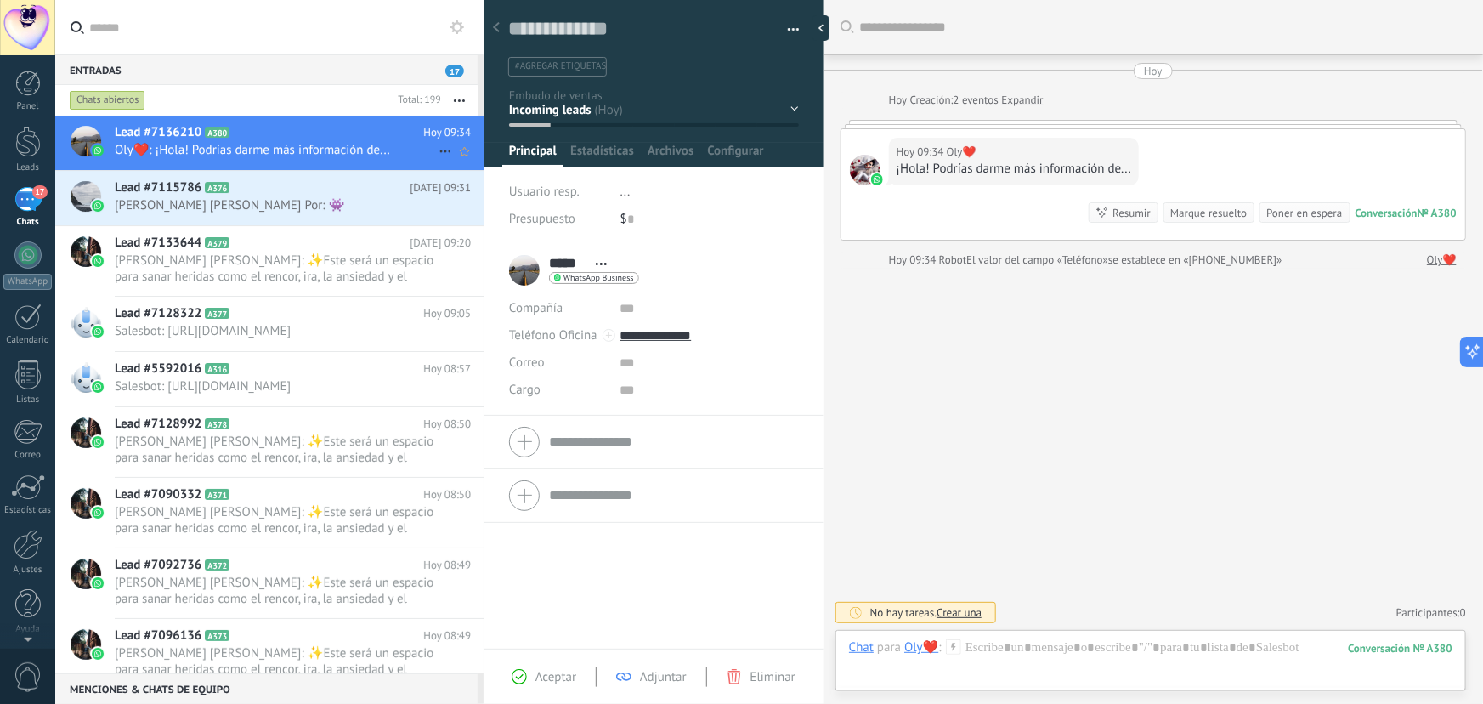
scroll to position [26, 0]
click at [1088, 647] on div at bounding box center [1151, 664] width 604 height 51
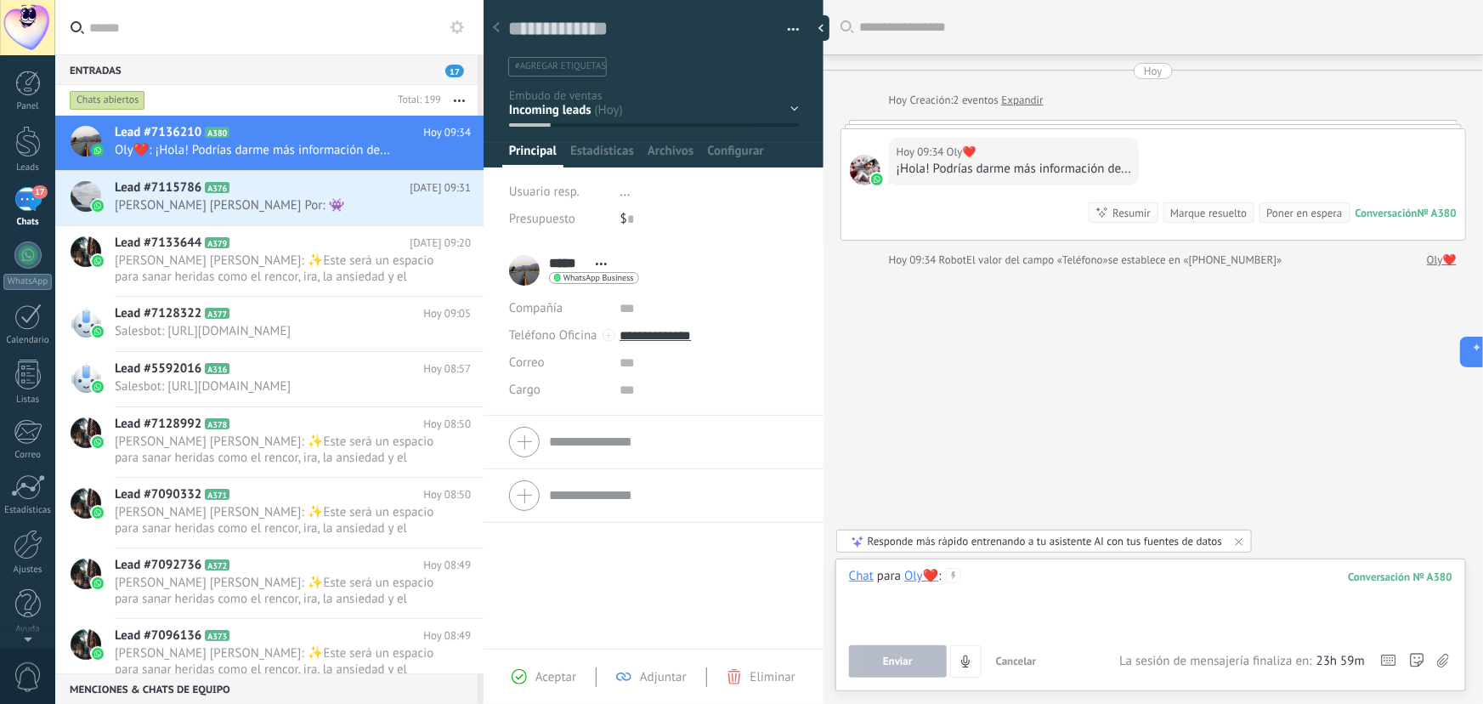
paste div
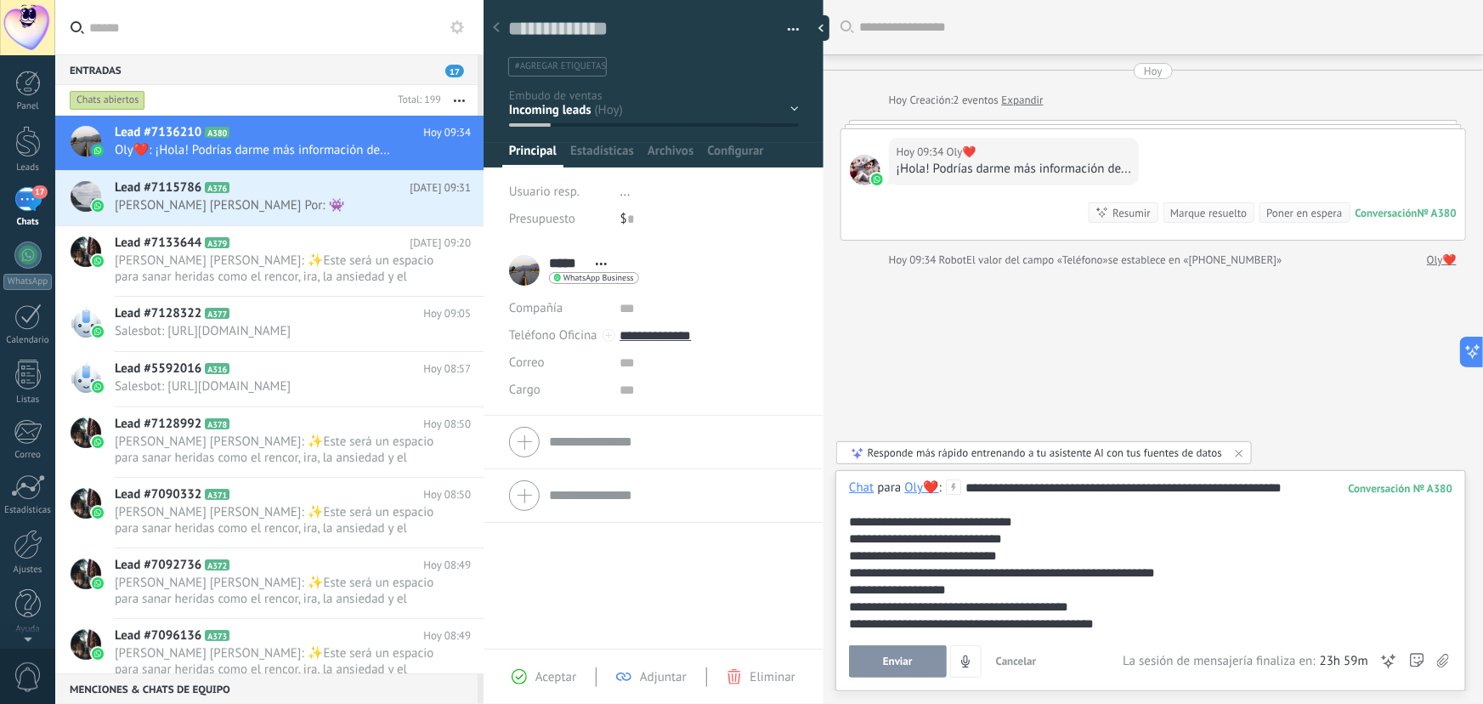
click at [908, 664] on span "Enviar" at bounding box center [898, 661] width 30 height 12
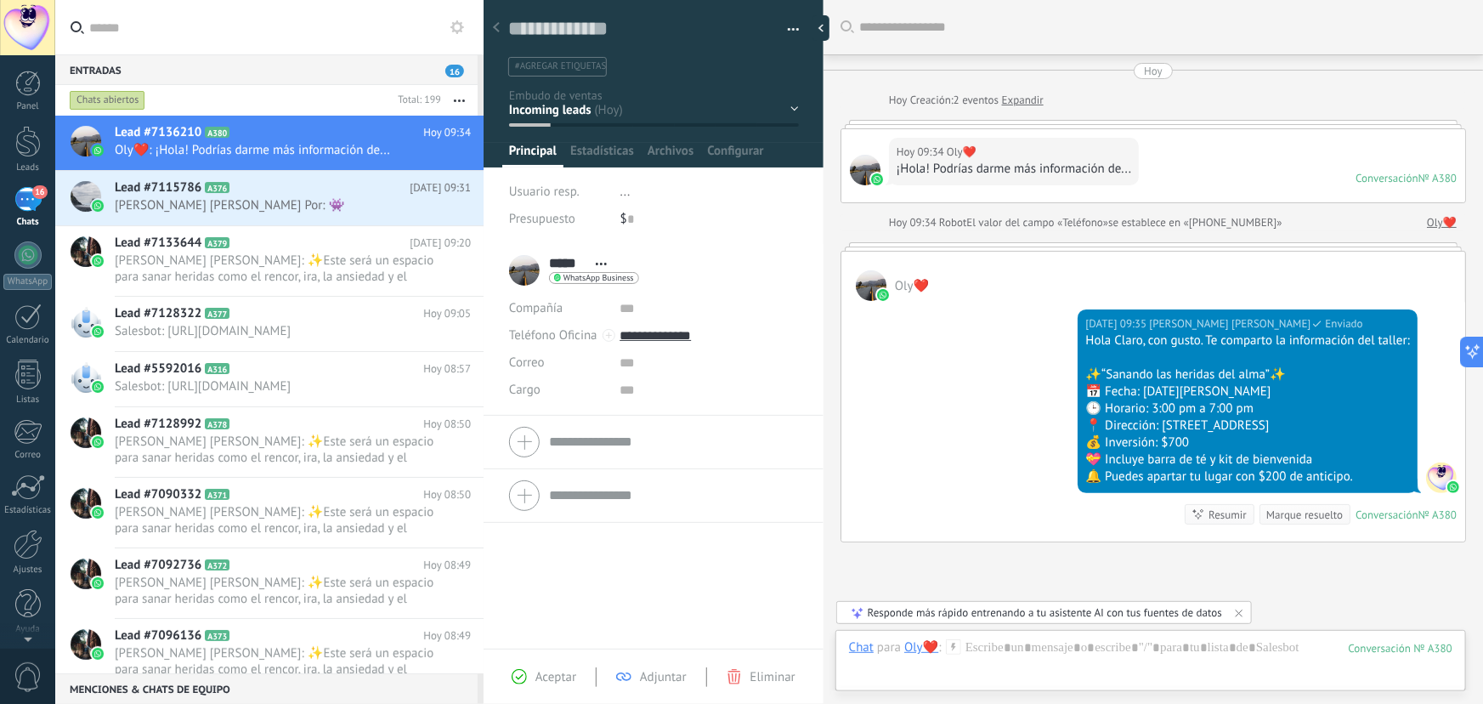
scroll to position [134, 0]
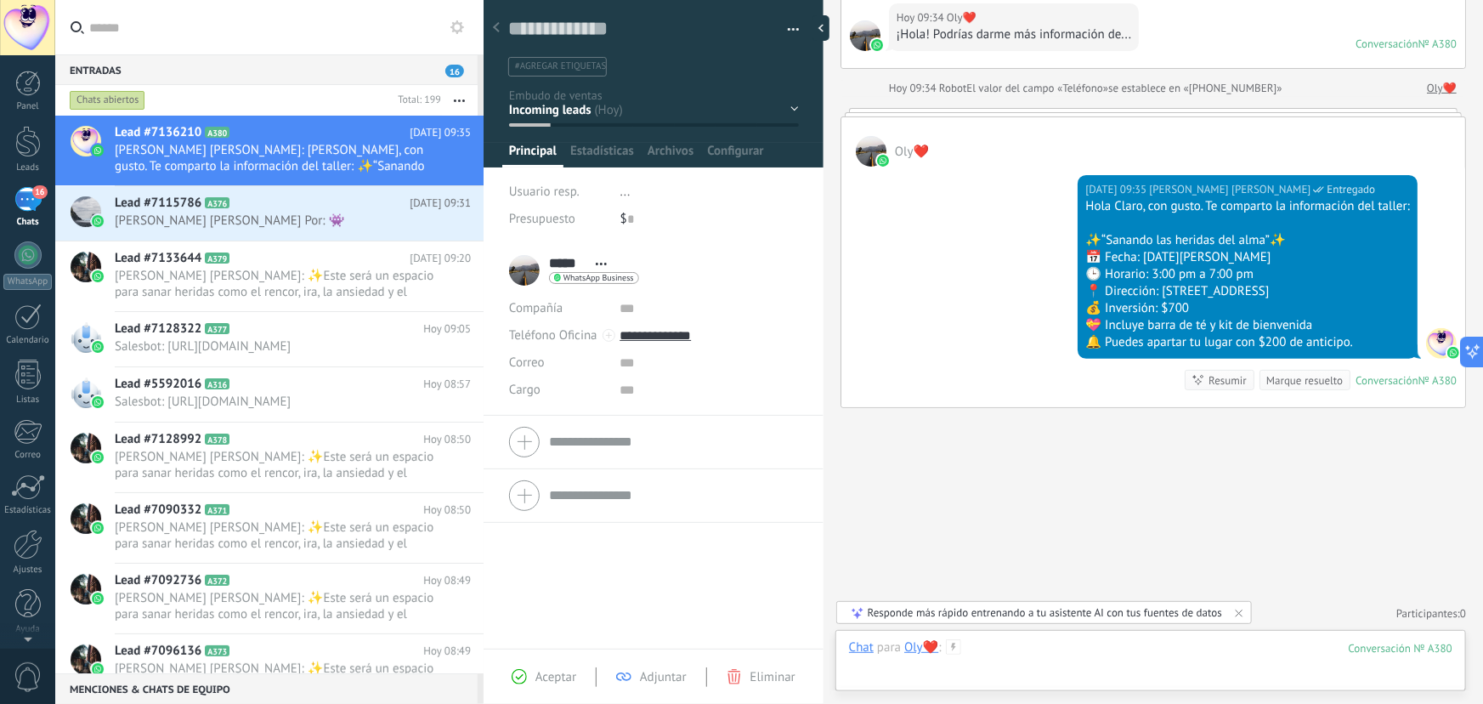
click at [1071, 649] on div at bounding box center [1151, 664] width 604 height 51
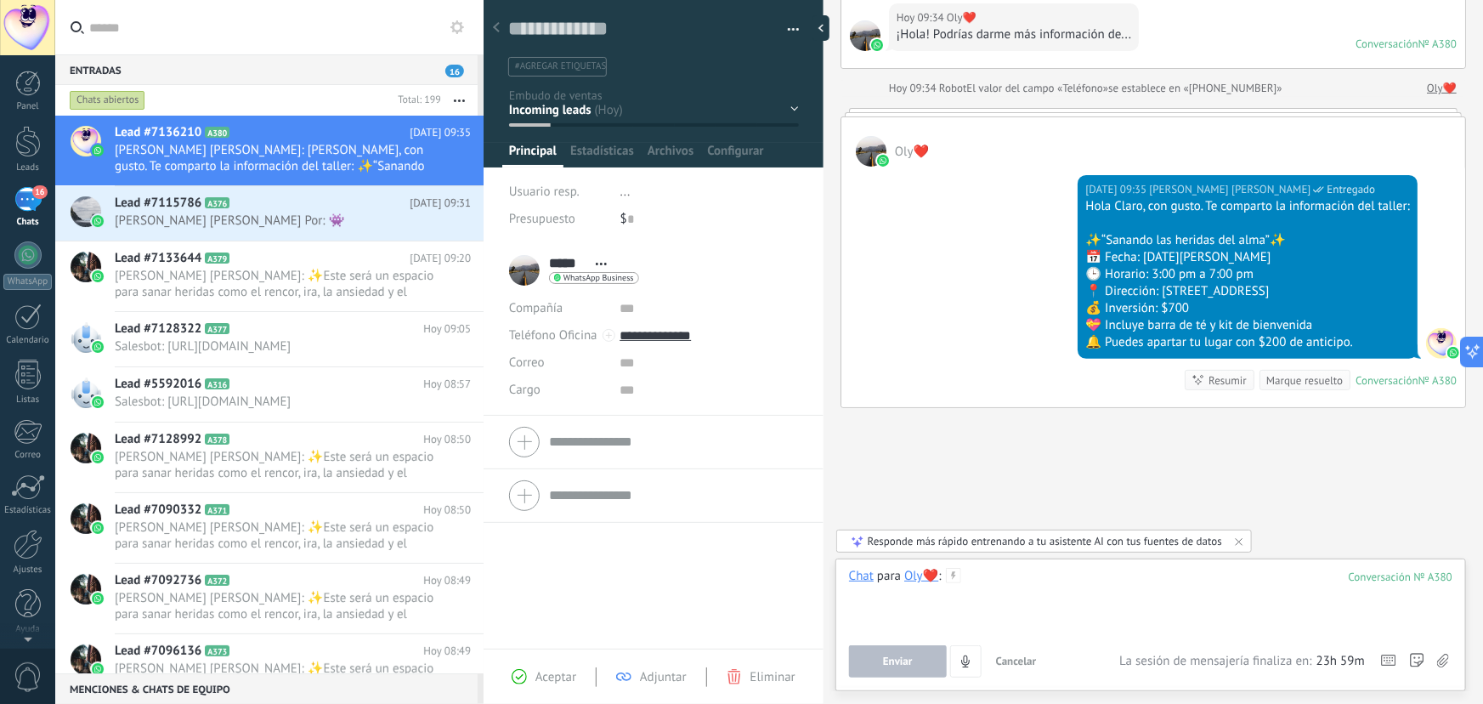
paste div
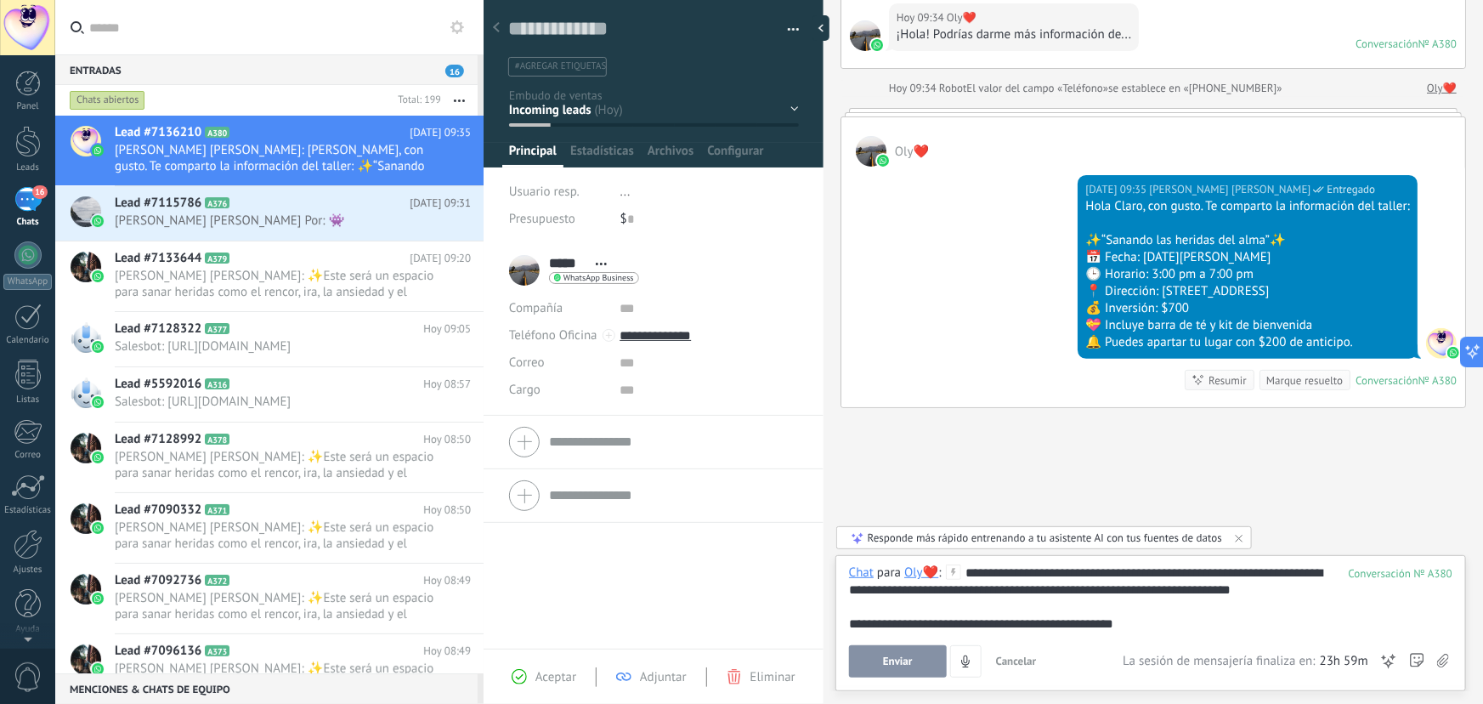
click at [918, 663] on button "Enviar" at bounding box center [898, 661] width 98 height 32
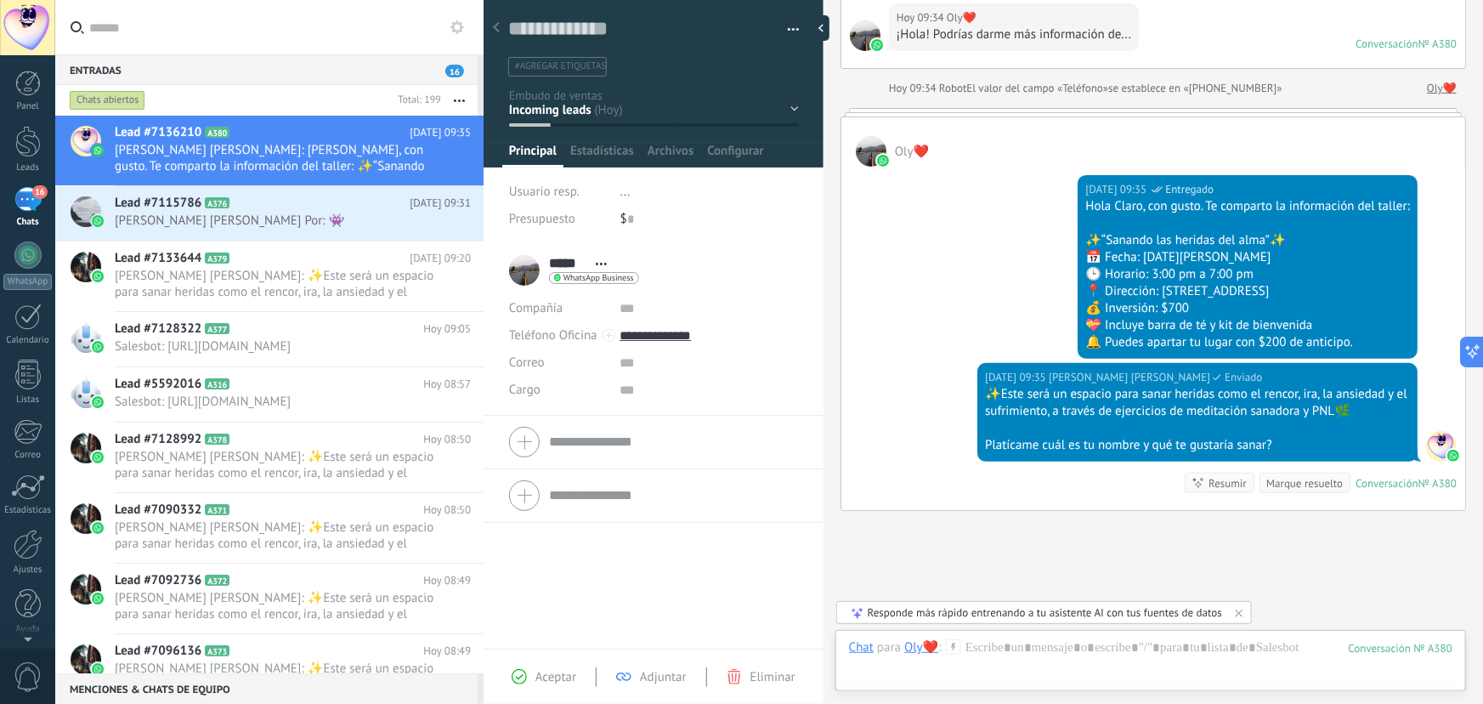
scroll to position [237, 0]
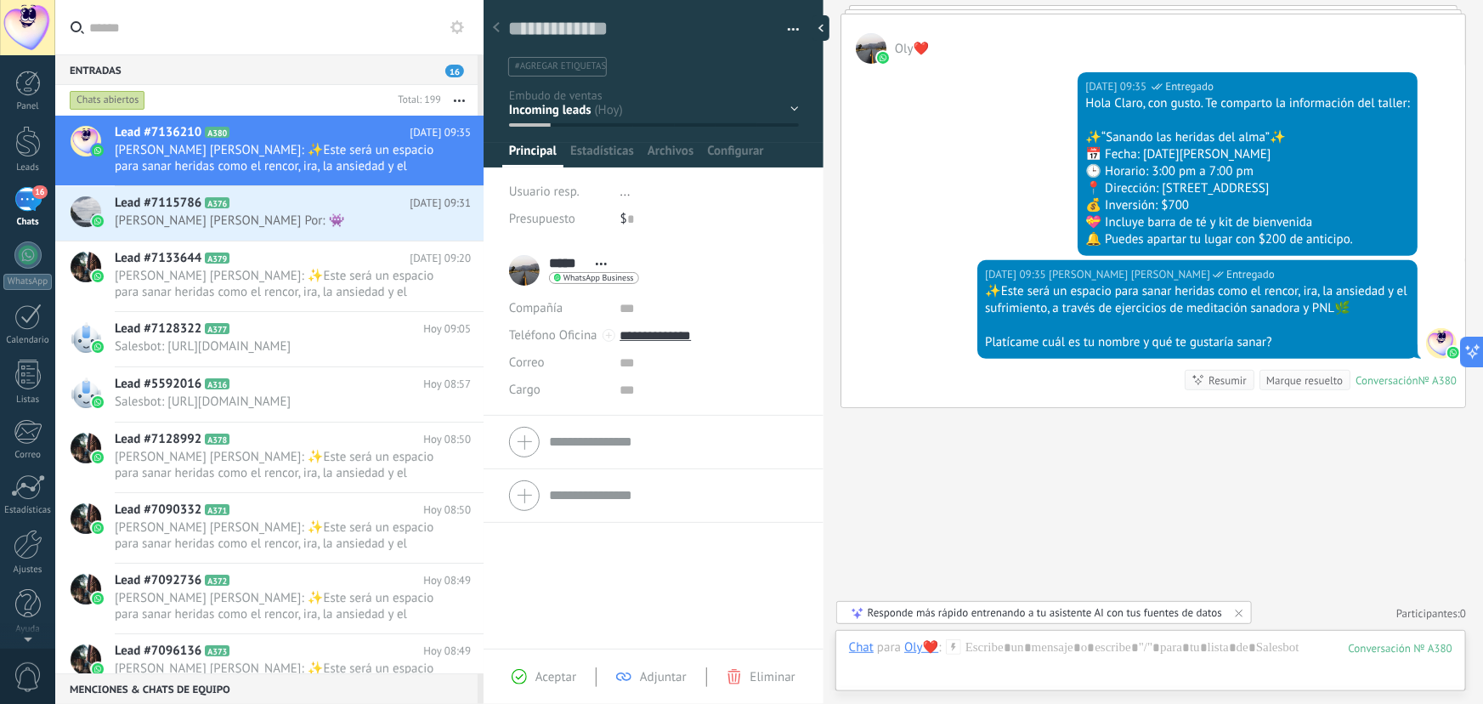
click at [0, 0] on div "Contacto inicial Segundo contacto - Reactivacion Envió de información Envio de …" at bounding box center [0, 0] width 0 height 0
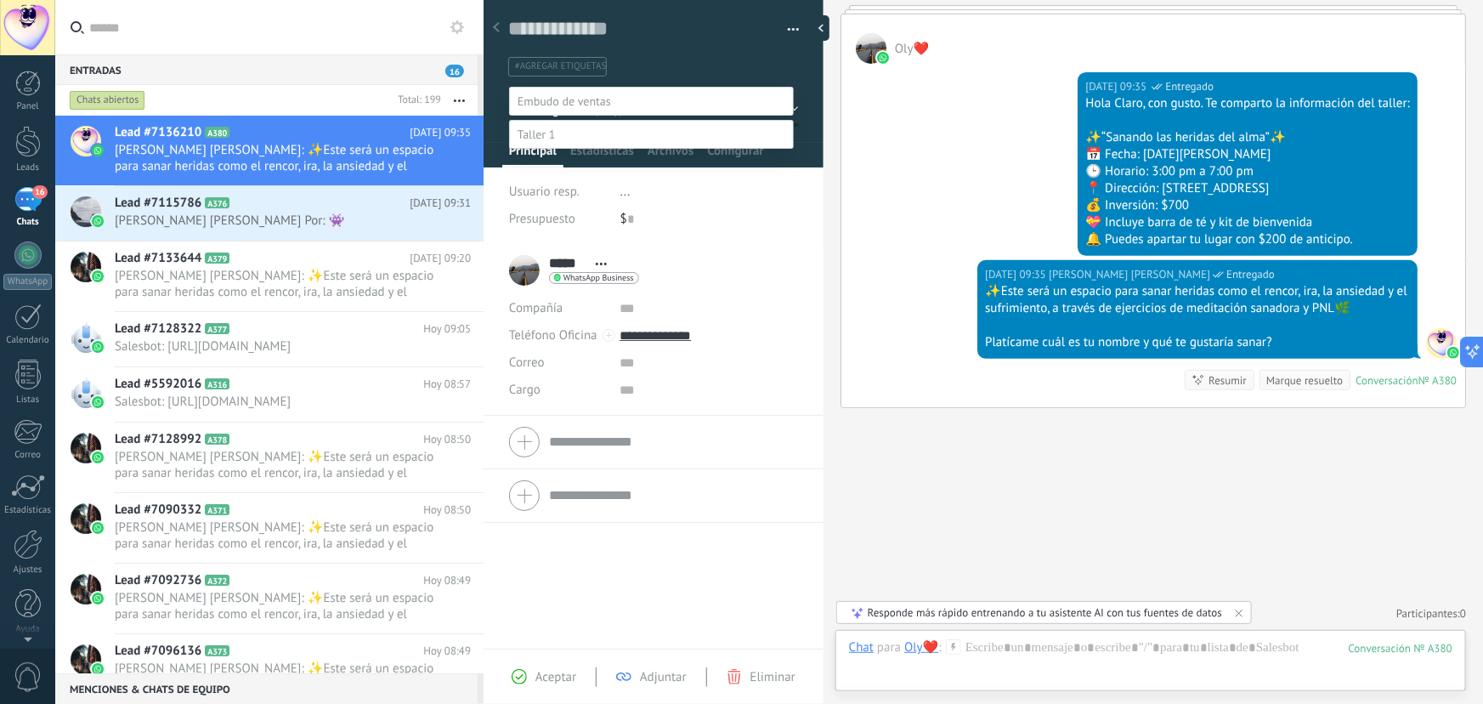
click at [0, 0] on label "Contacto inicial" at bounding box center [0, 0] width 0 height 0
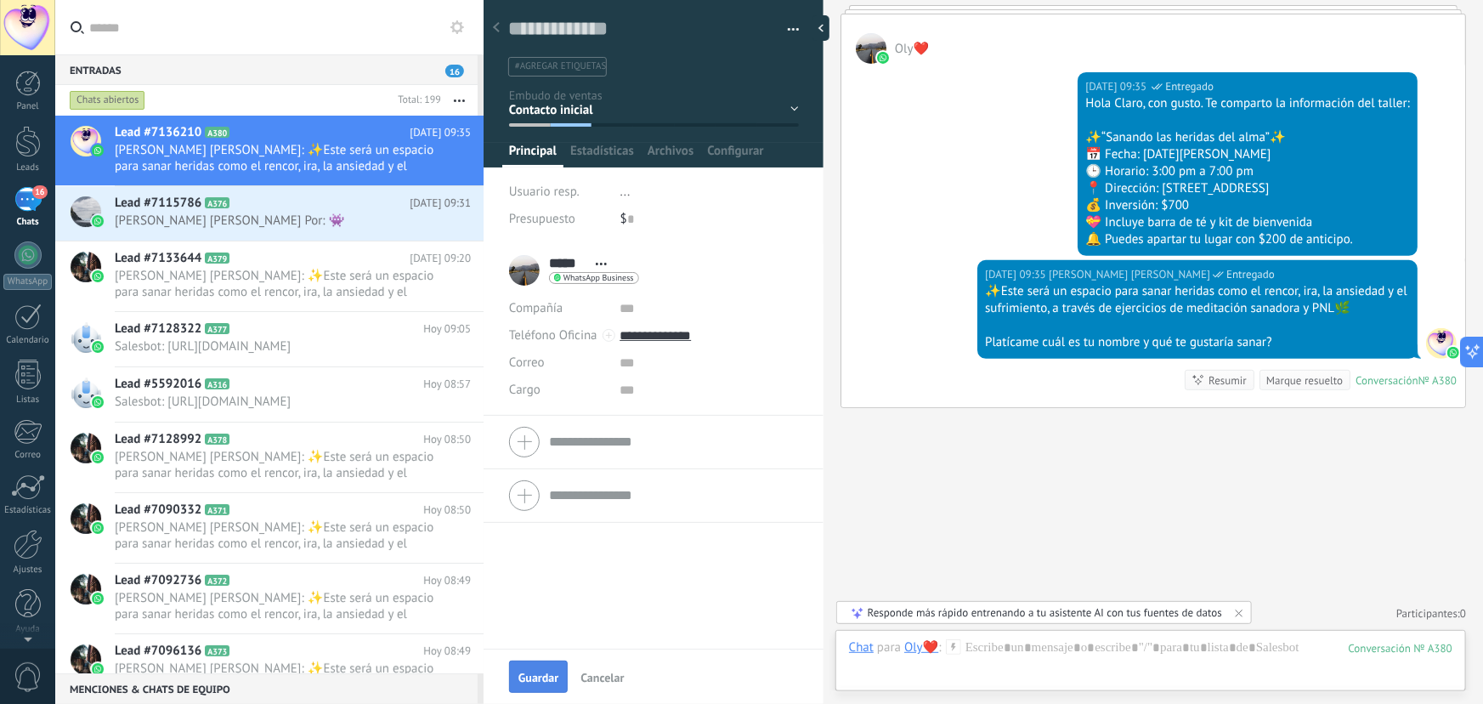
click at [551, 687] on button "Guardar" at bounding box center [538, 677] width 59 height 32
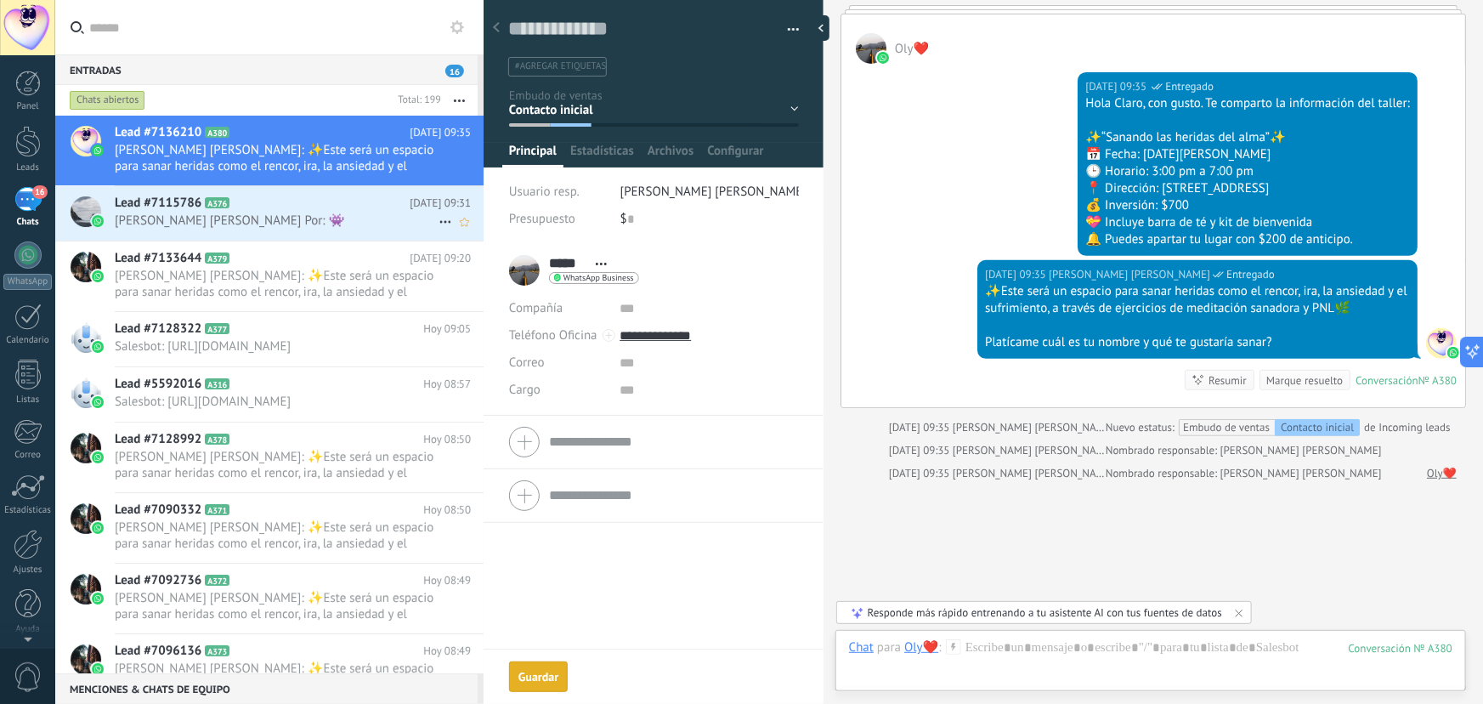
scroll to position [311, 0]
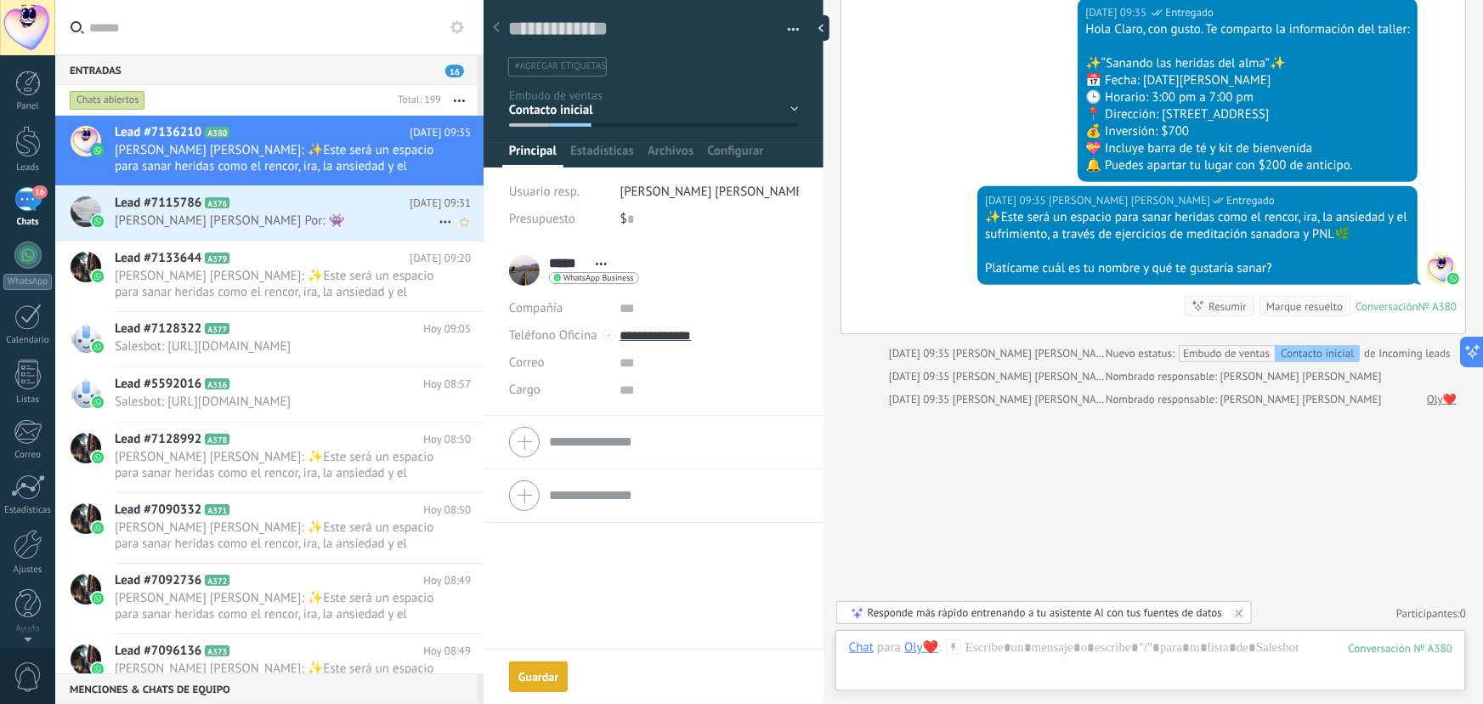
click at [298, 218] on span "[PERSON_NAME] [PERSON_NAME] Por: 👾" at bounding box center [277, 221] width 324 height 16
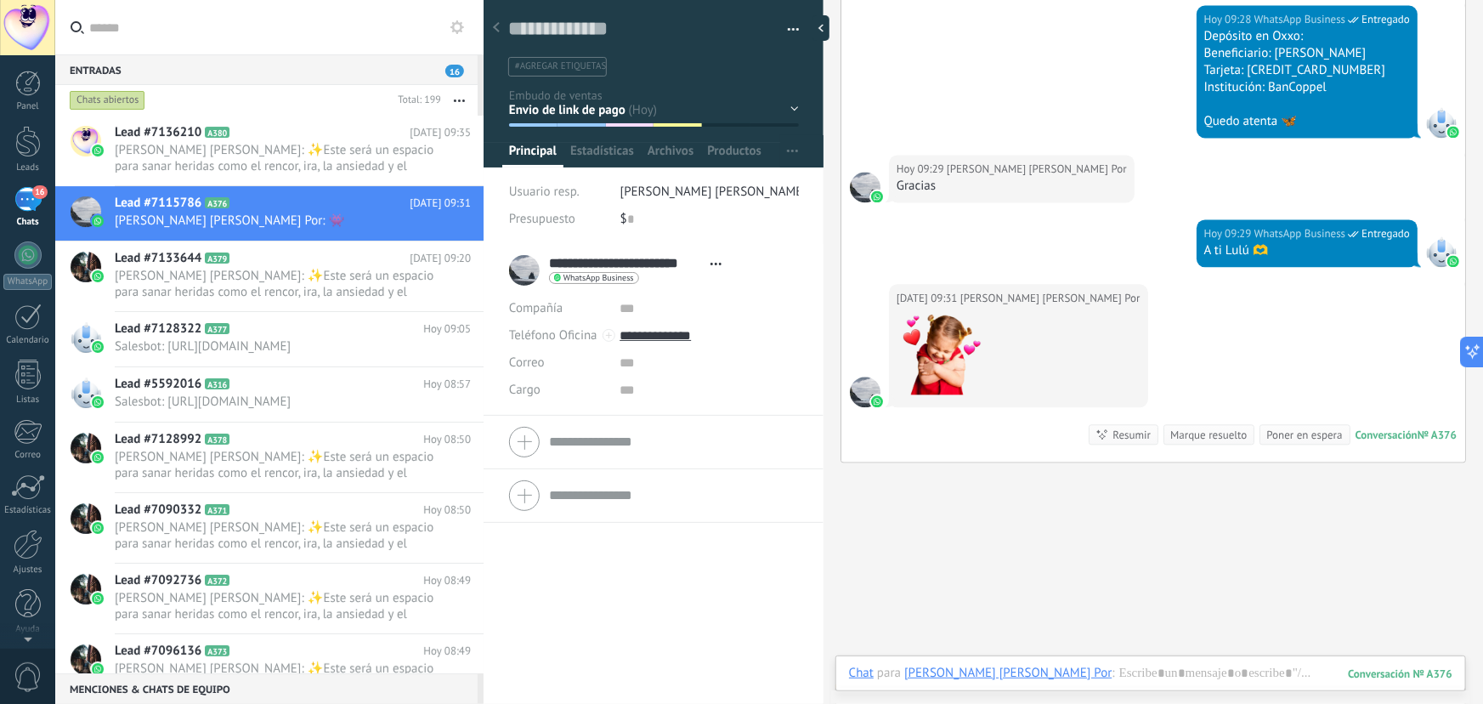
scroll to position [26, 0]
click at [1216, 427] on div "Marque resuelto" at bounding box center [1209, 435] width 77 height 16
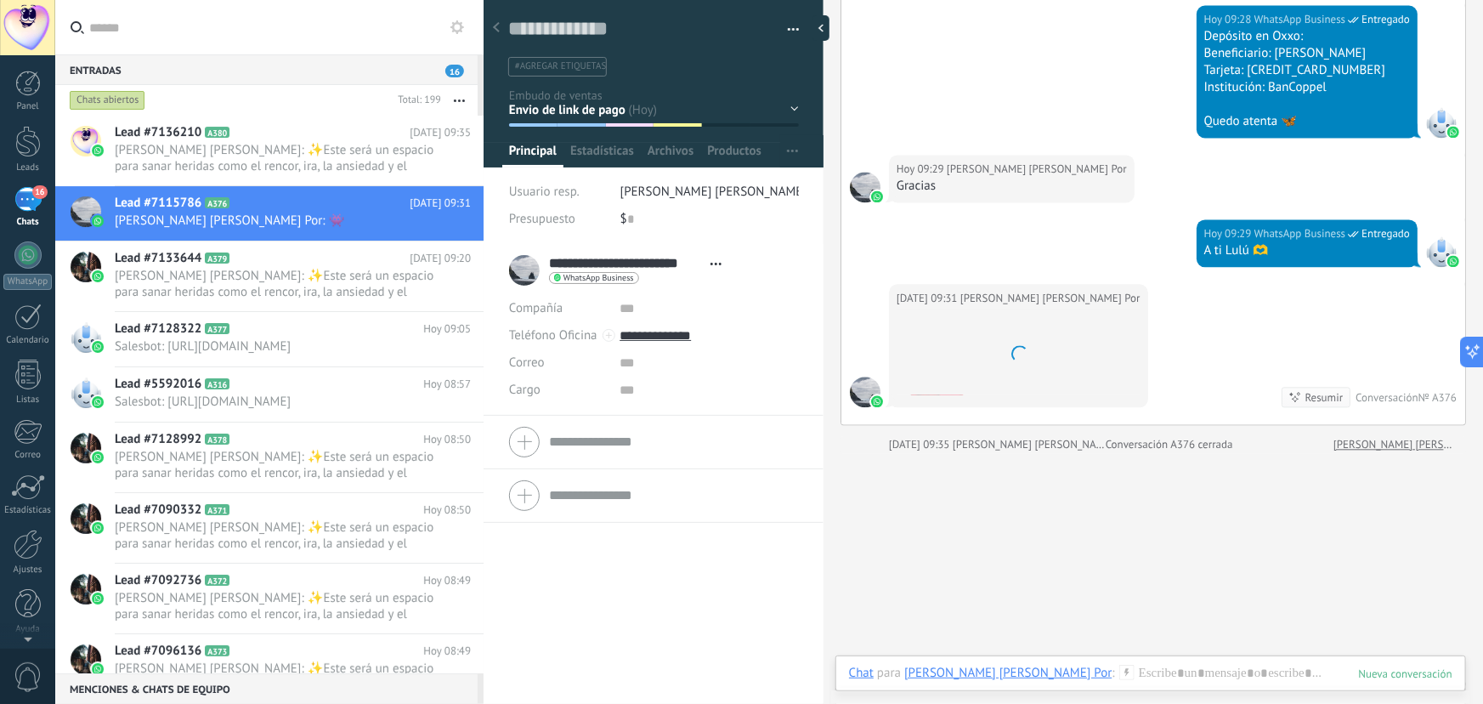
scroll to position [1808, 0]
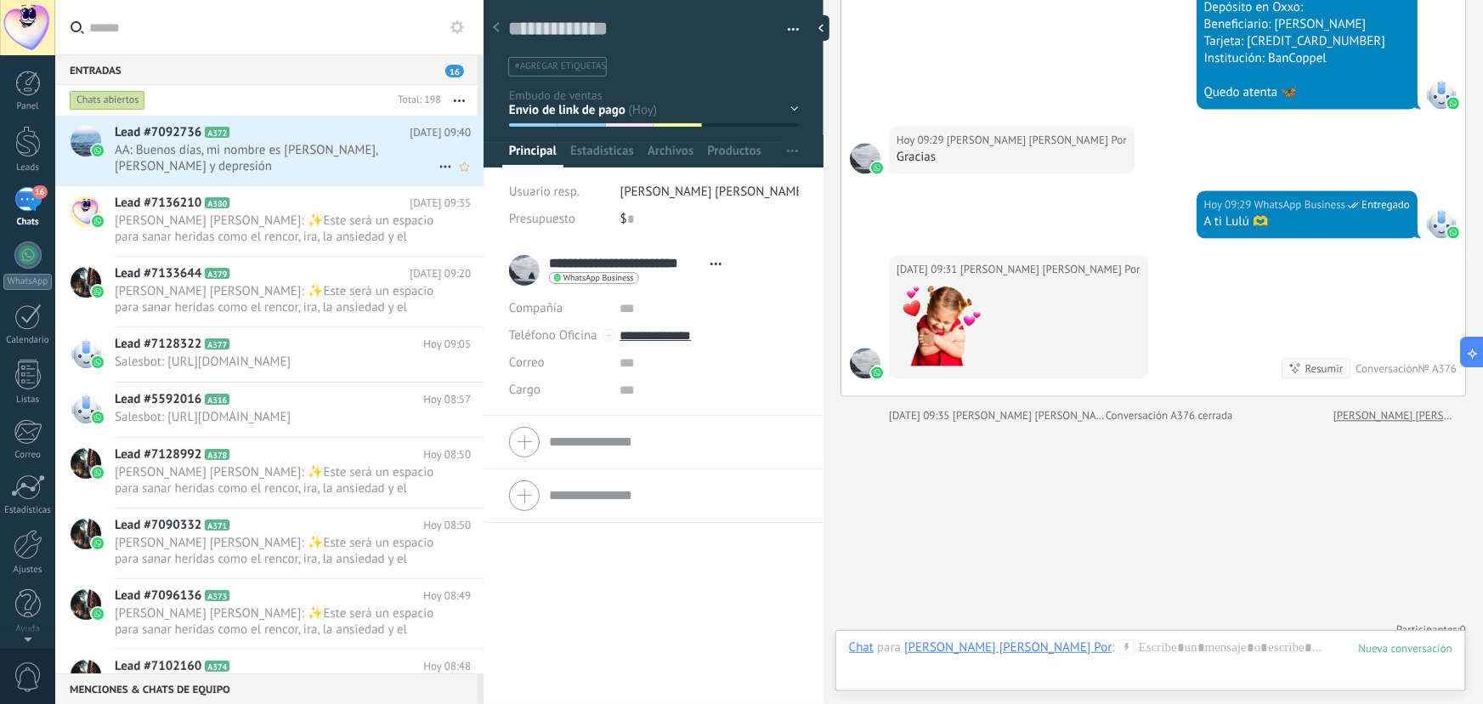
click at [264, 170] on span "AA: Buenos días, mi nombre es [PERSON_NAME], [PERSON_NAME] y depresión" at bounding box center [277, 158] width 324 height 32
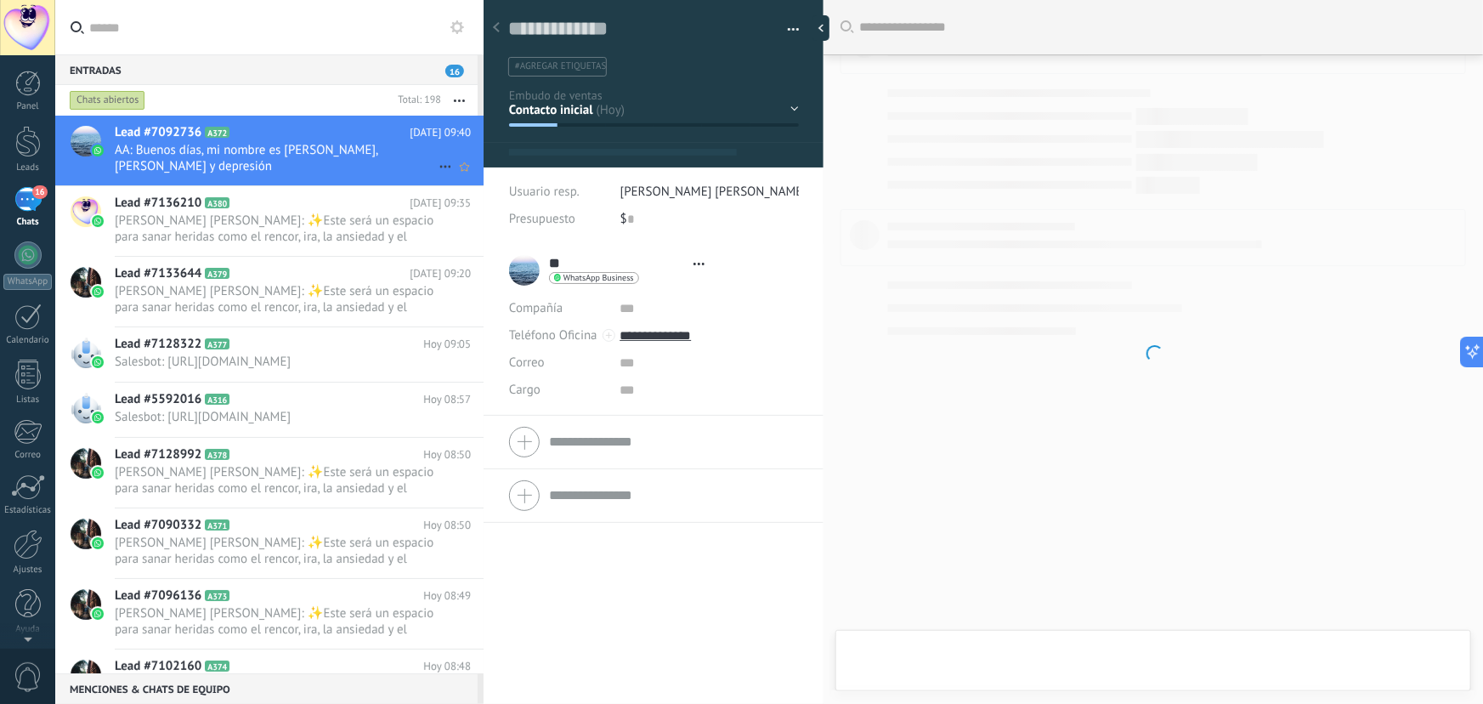
type textarea "**********"
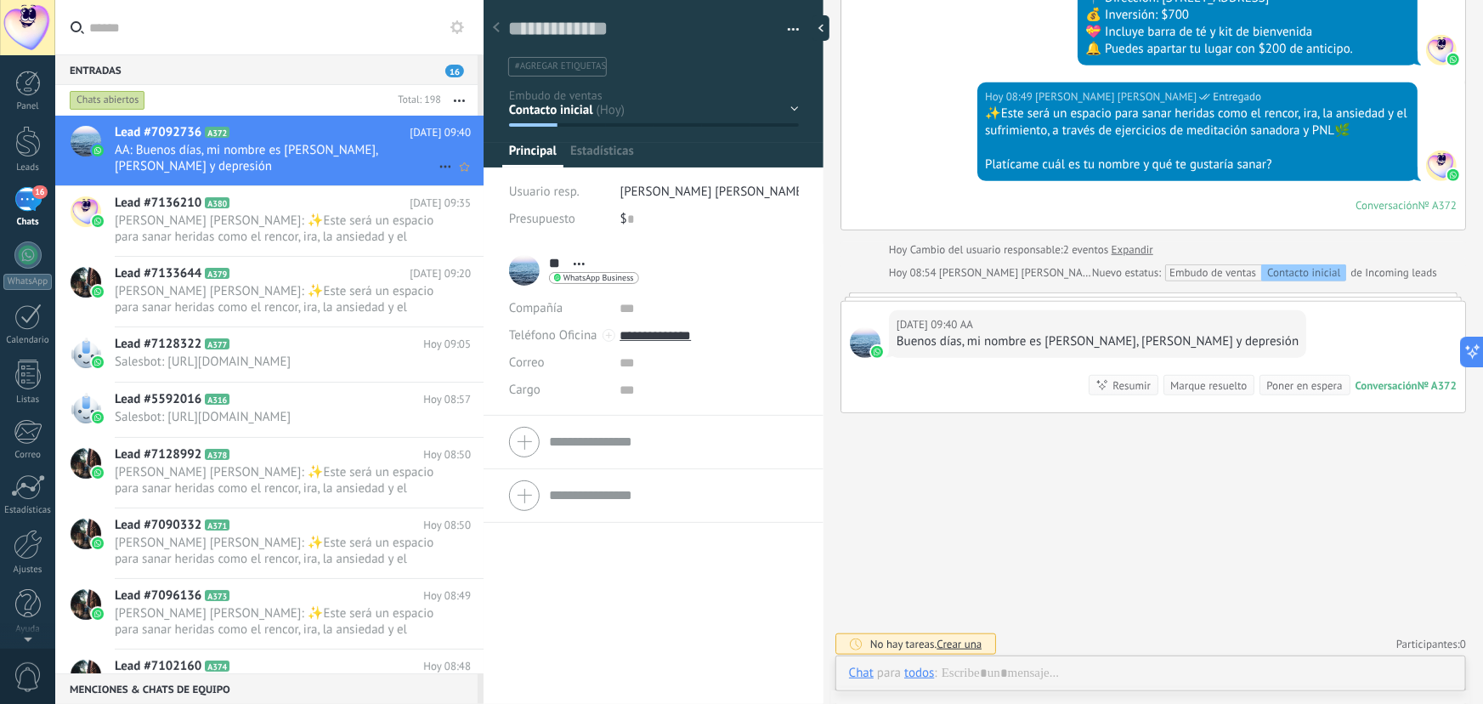
scroll to position [26, 0]
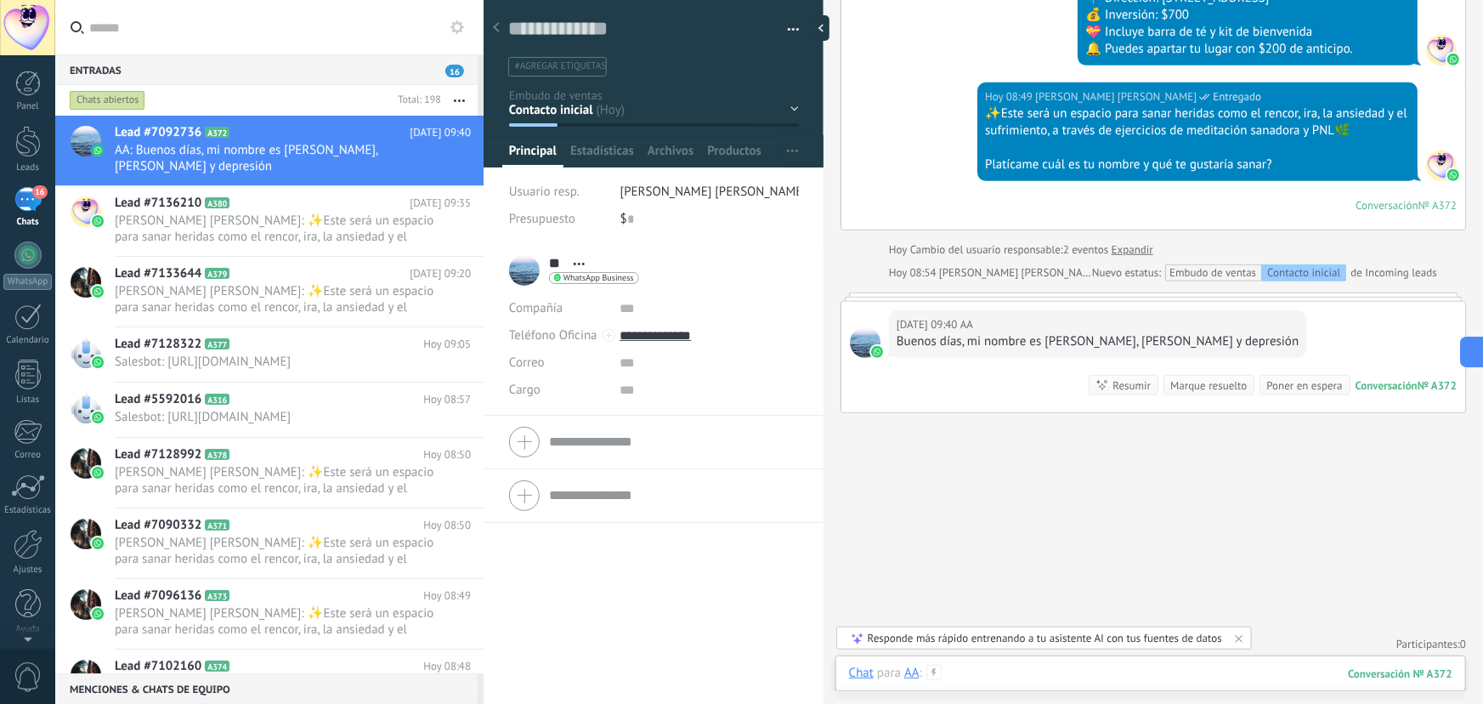
click at [1126, 672] on div at bounding box center [1151, 690] width 604 height 51
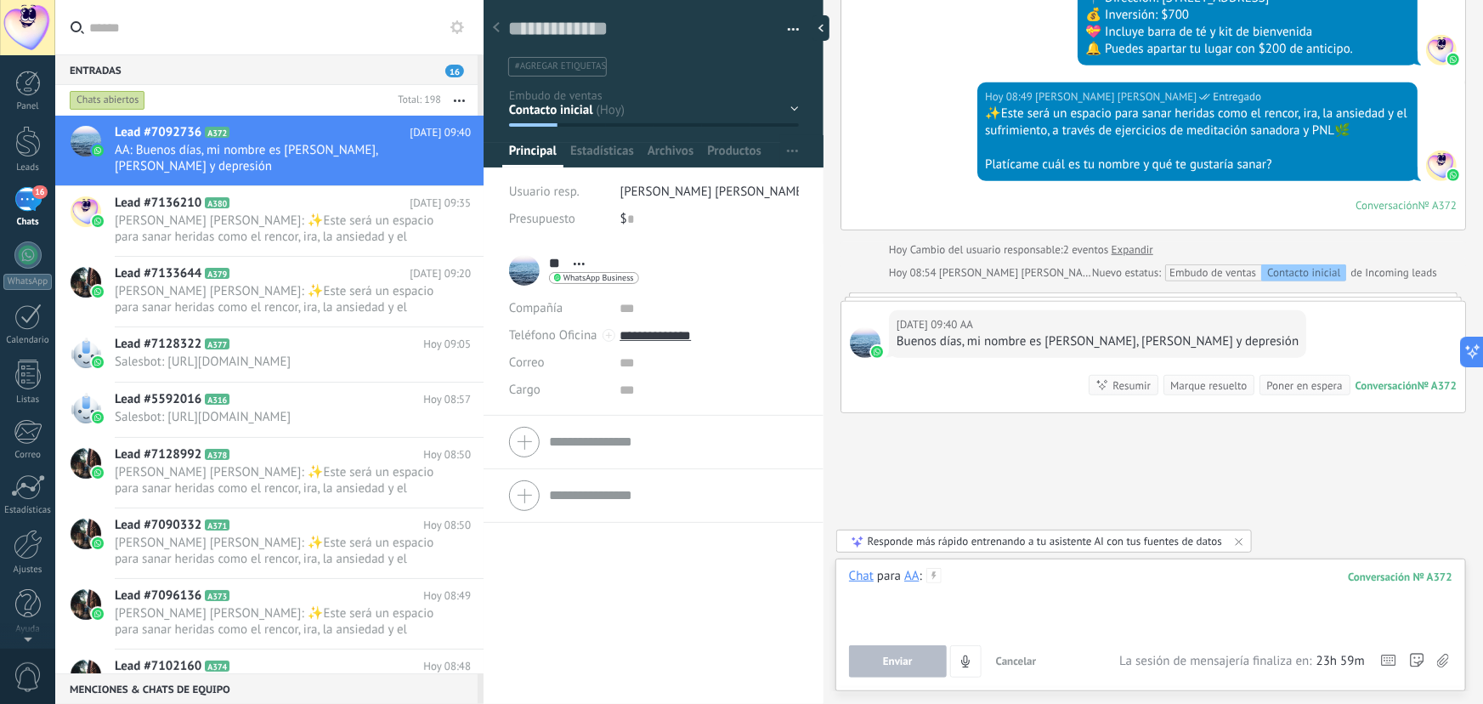
paste div
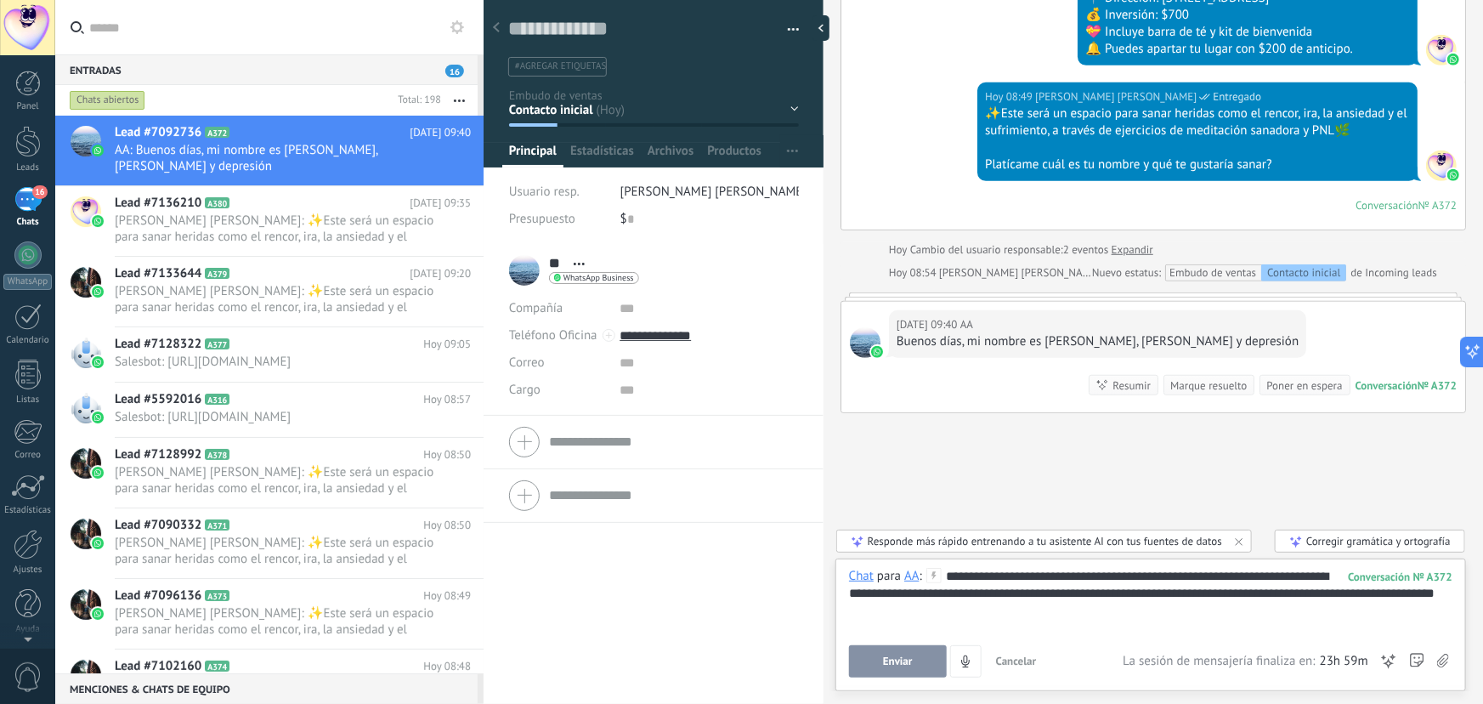
click at [888, 616] on div "**********" at bounding box center [1151, 600] width 604 height 65
click at [0, 0] on lt-span "**********" at bounding box center [0, 0] width 0 height 0
click at [876, 595] on div "**********" at bounding box center [1151, 600] width 604 height 65
click at [0, 0] on lt-span "******* *" at bounding box center [0, 0] width 0 height 0
click at [910, 656] on span "Enviar" at bounding box center [898, 661] width 30 height 12
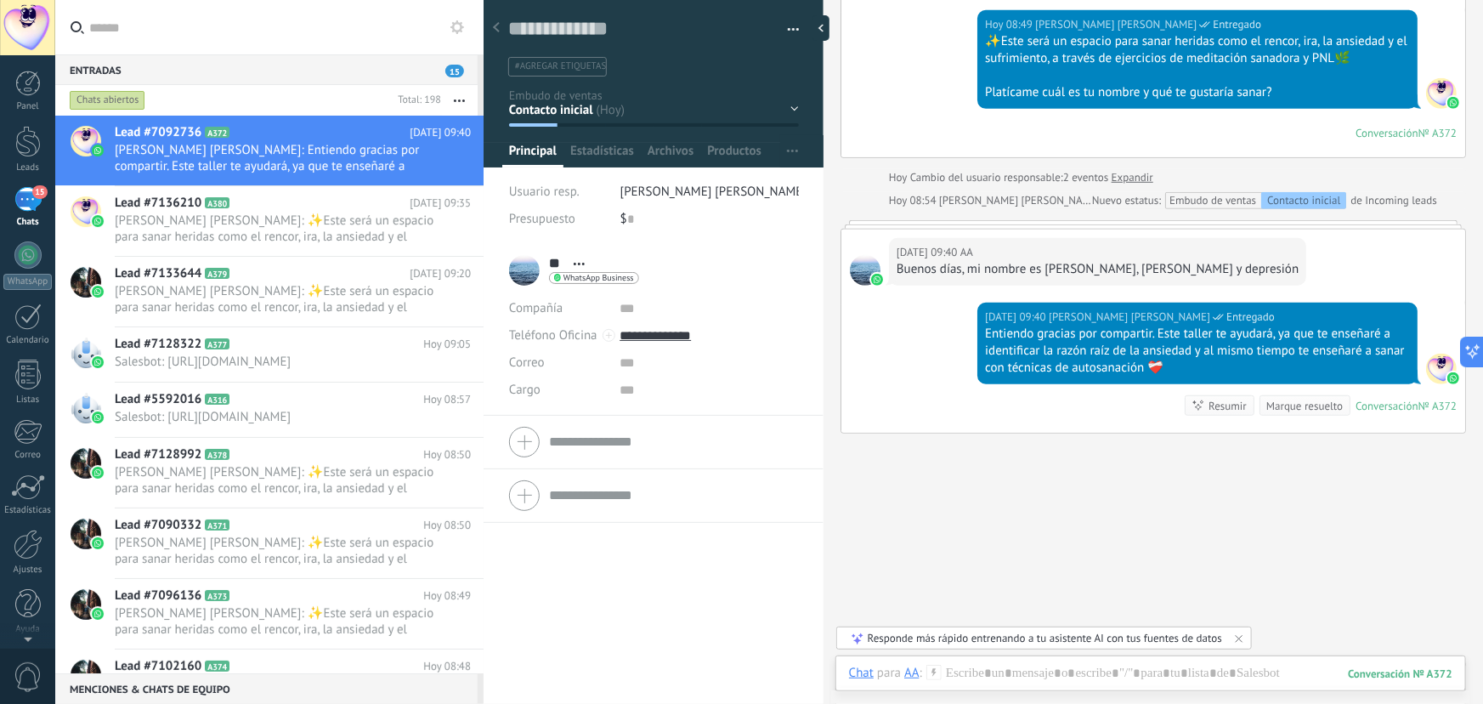
scroll to position [525, 0]
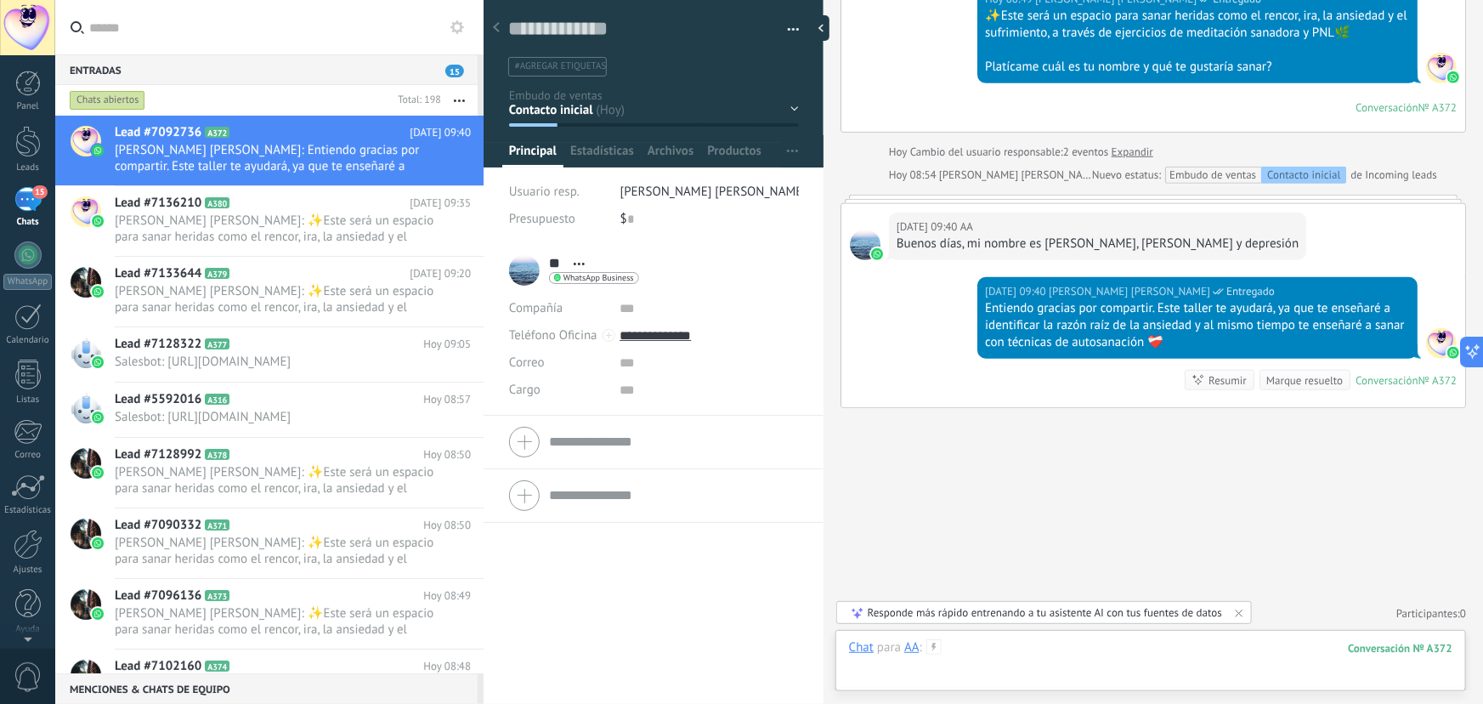
click at [992, 646] on div at bounding box center [1151, 664] width 604 height 51
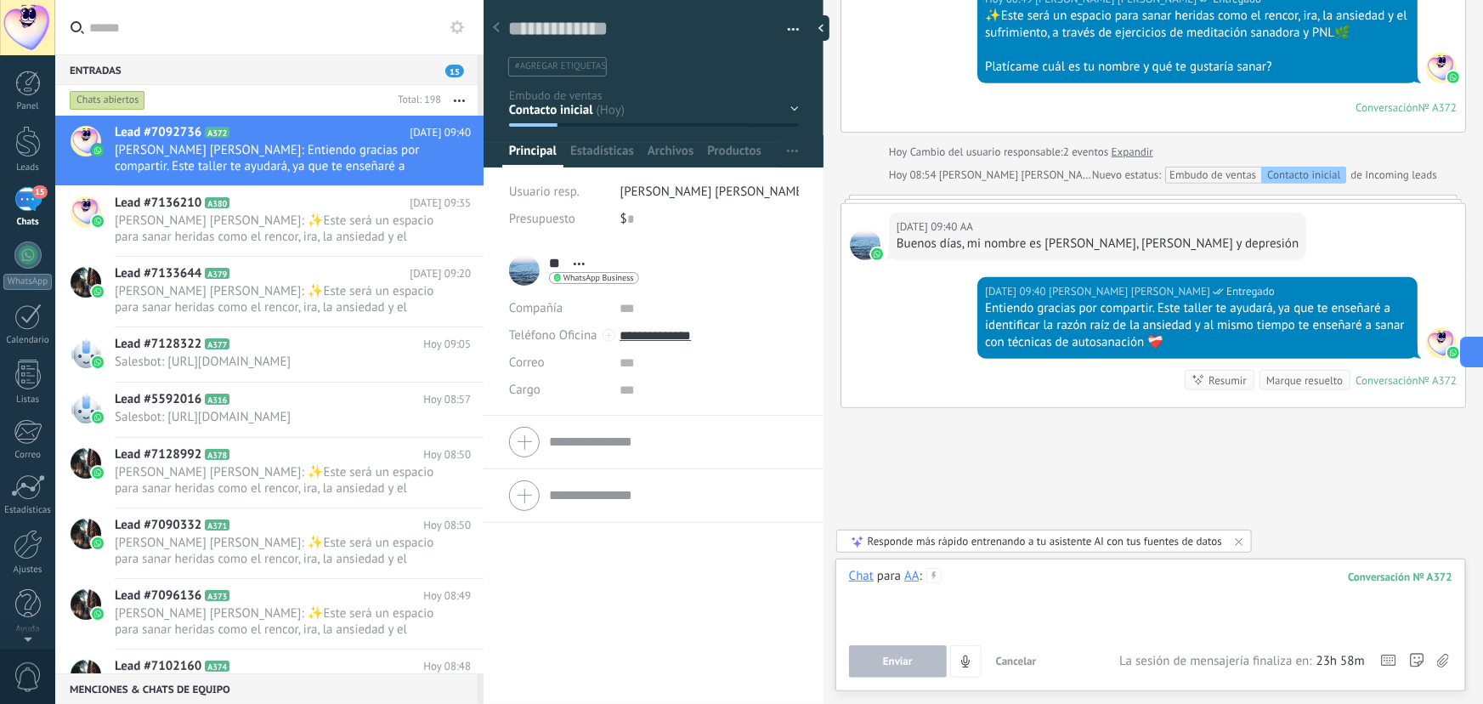
paste div
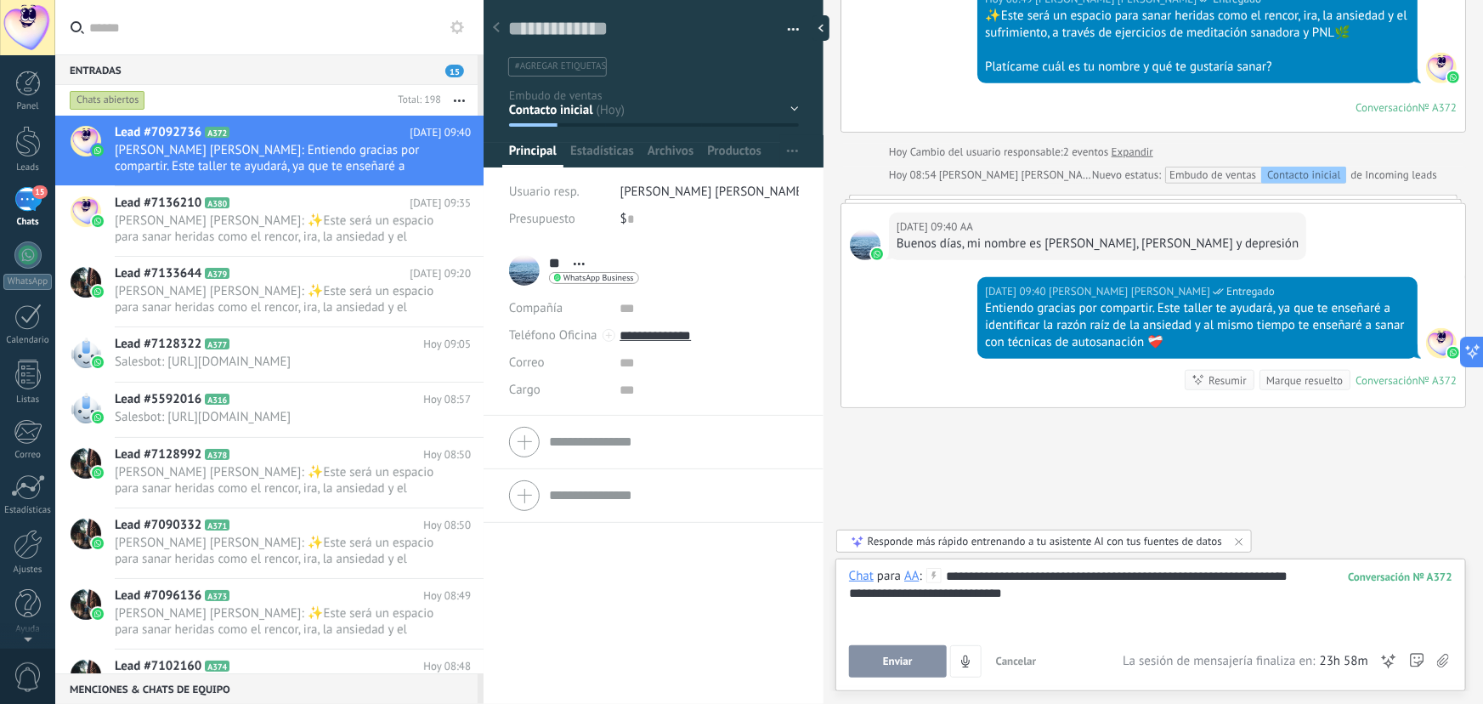
click at [945, 570] on div "**********" at bounding box center [1151, 600] width 604 height 65
click at [853, 610] on div "**********" at bounding box center [1151, 610] width 604 height 17
click at [0, 0] on lt-span "* **" at bounding box center [0, 0] width 0 height 0
click at [907, 661] on span "Enviar" at bounding box center [898, 661] width 30 height 12
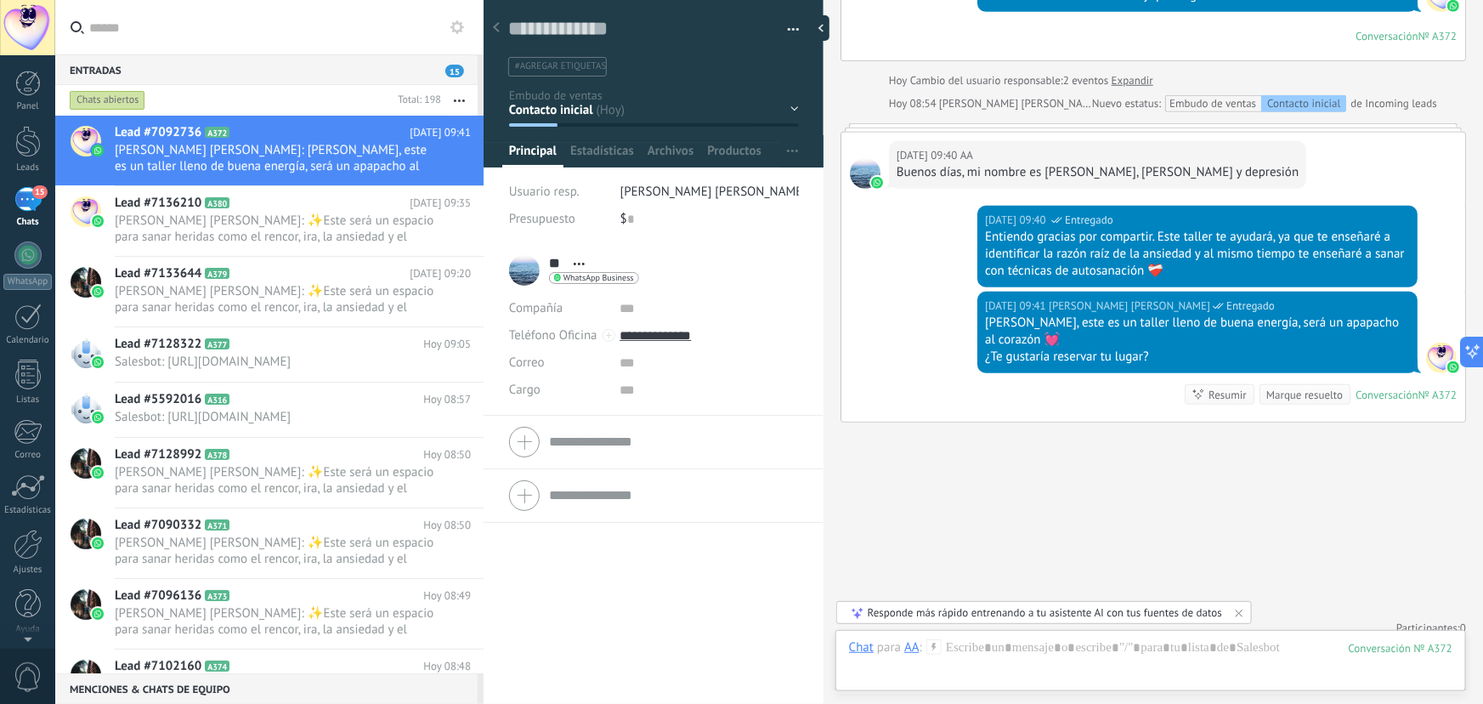
scroll to position [611, 0]
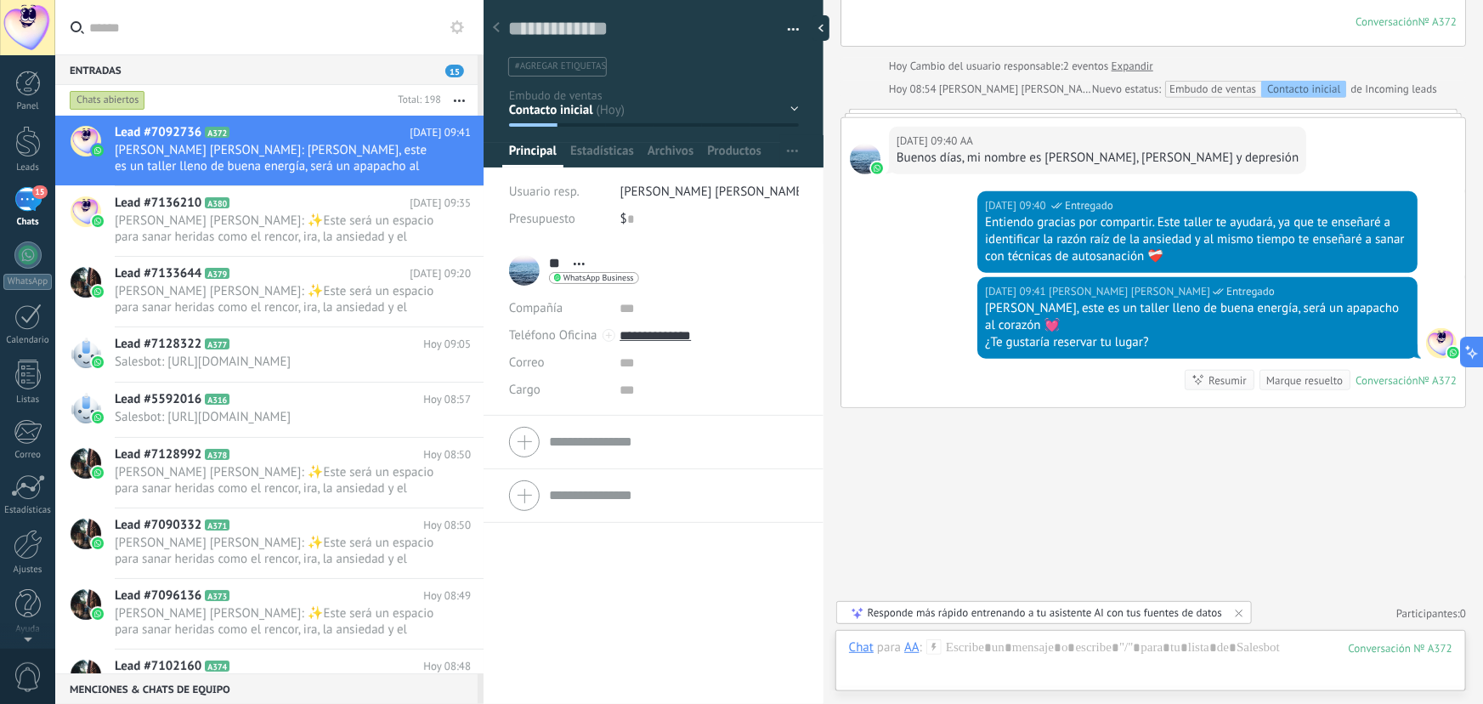
click at [0, 0] on div "Contacto inicial Segundo contacto - Reactivacion Envió de información Envio de …" at bounding box center [0, 0] width 0 height 0
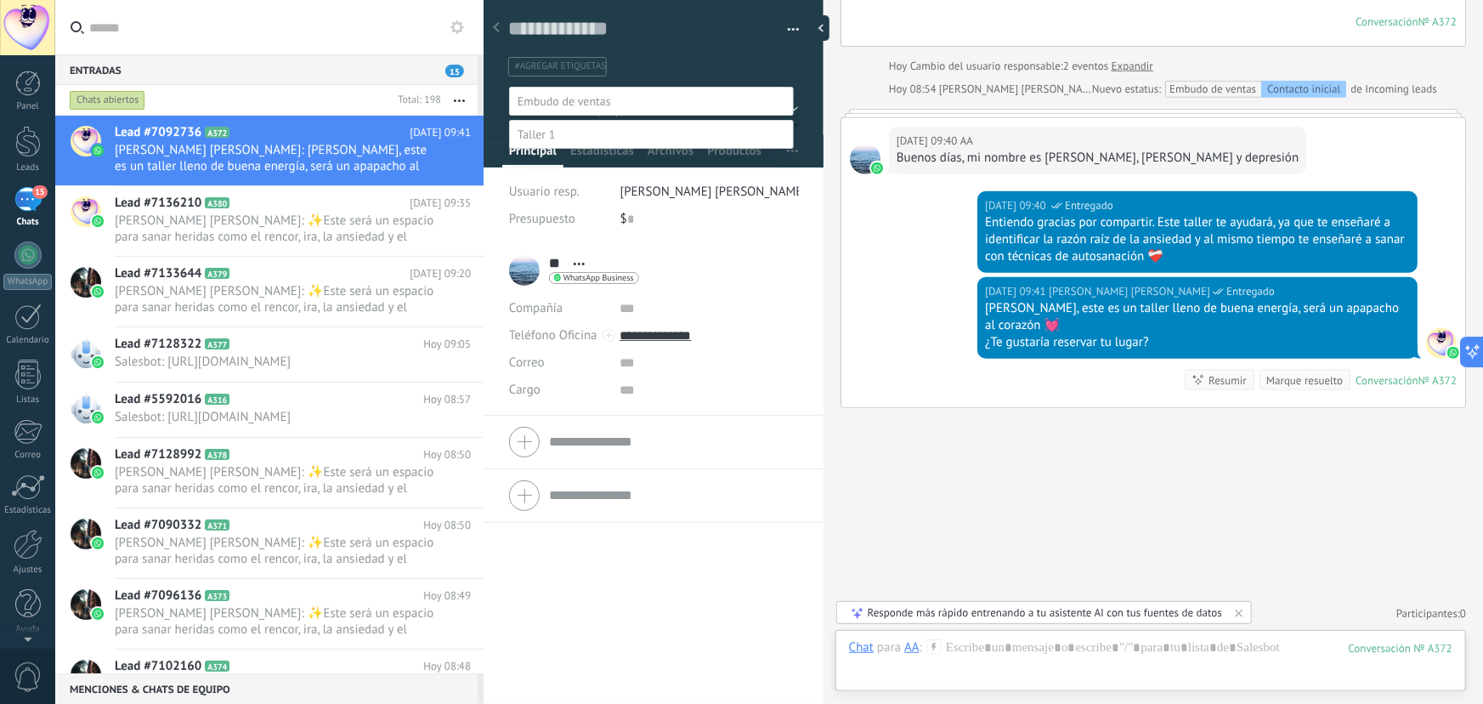
click at [0, 0] on label "Envió de información" at bounding box center [0, 0] width 0 height 0
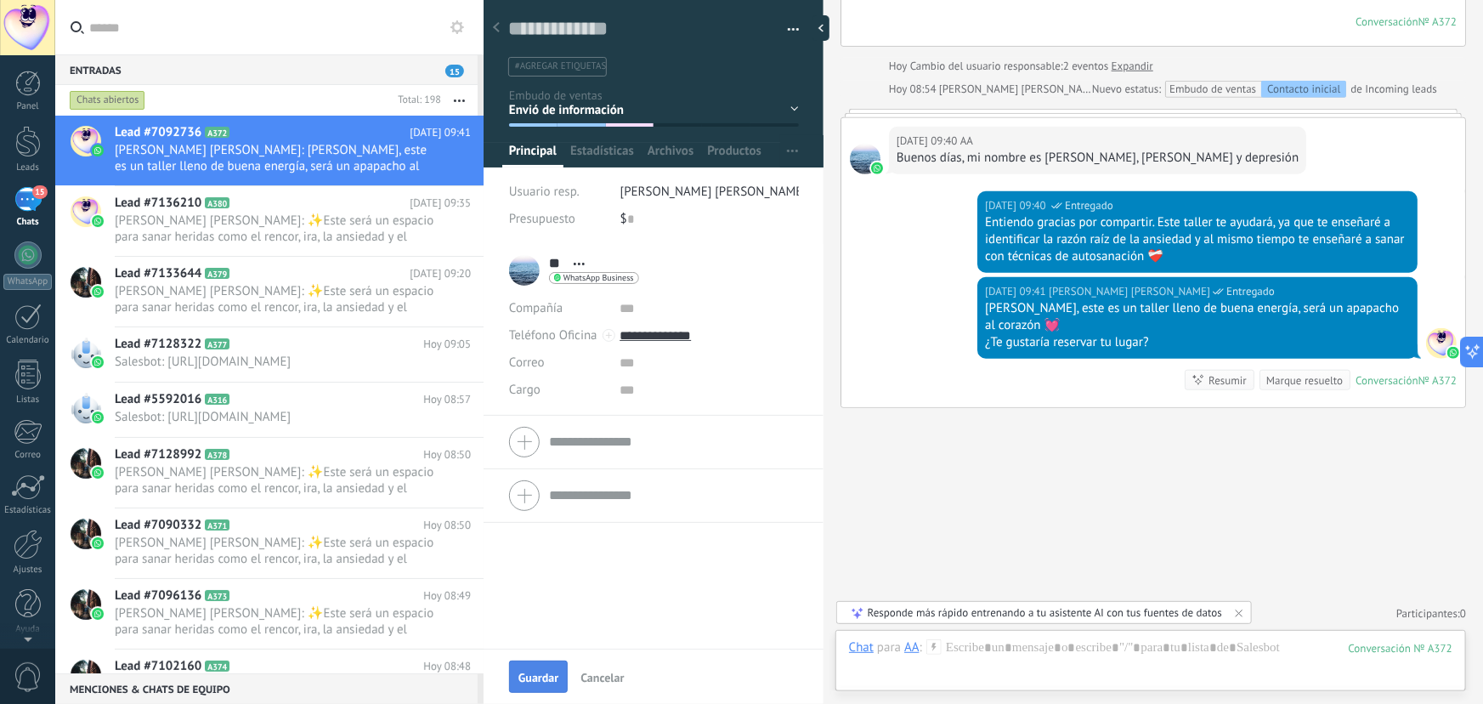
click at [544, 679] on span "Guardar" at bounding box center [539, 678] width 40 height 12
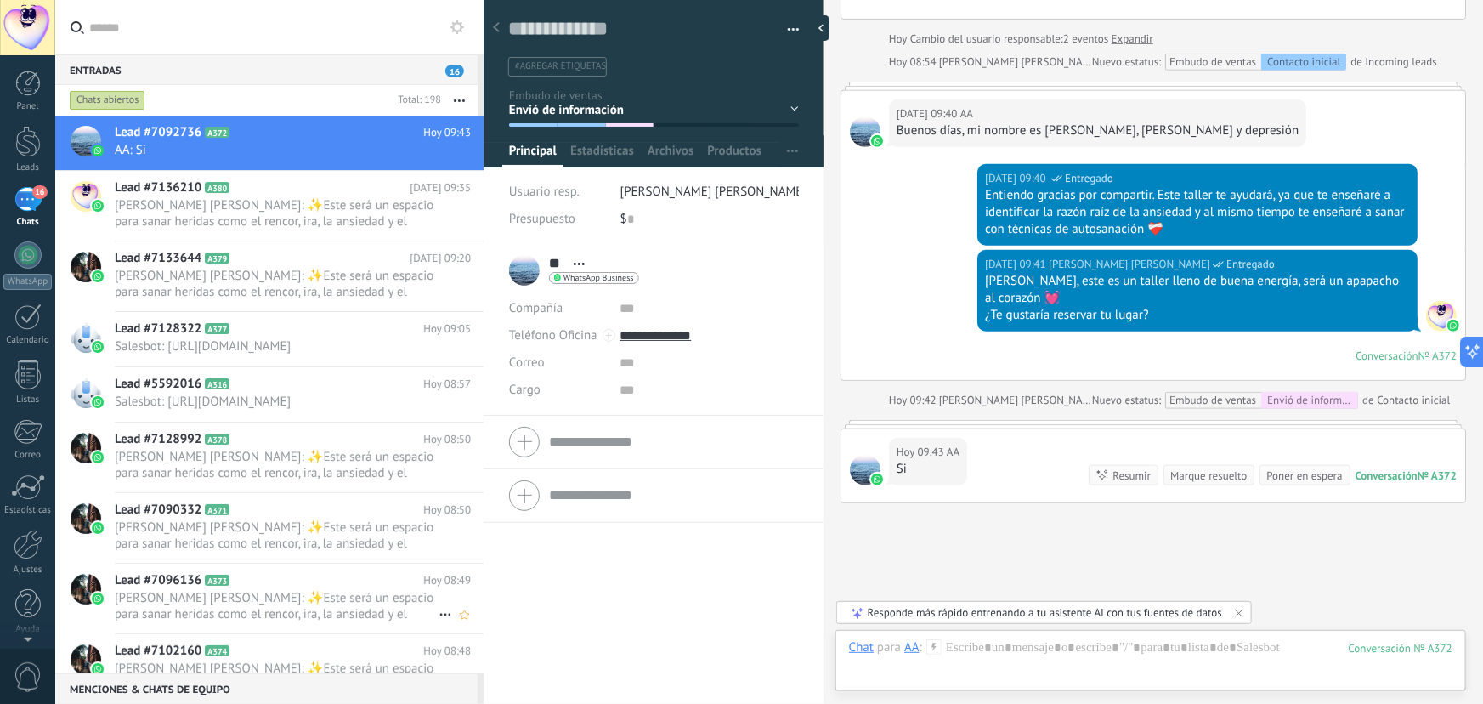
scroll to position [628, 0]
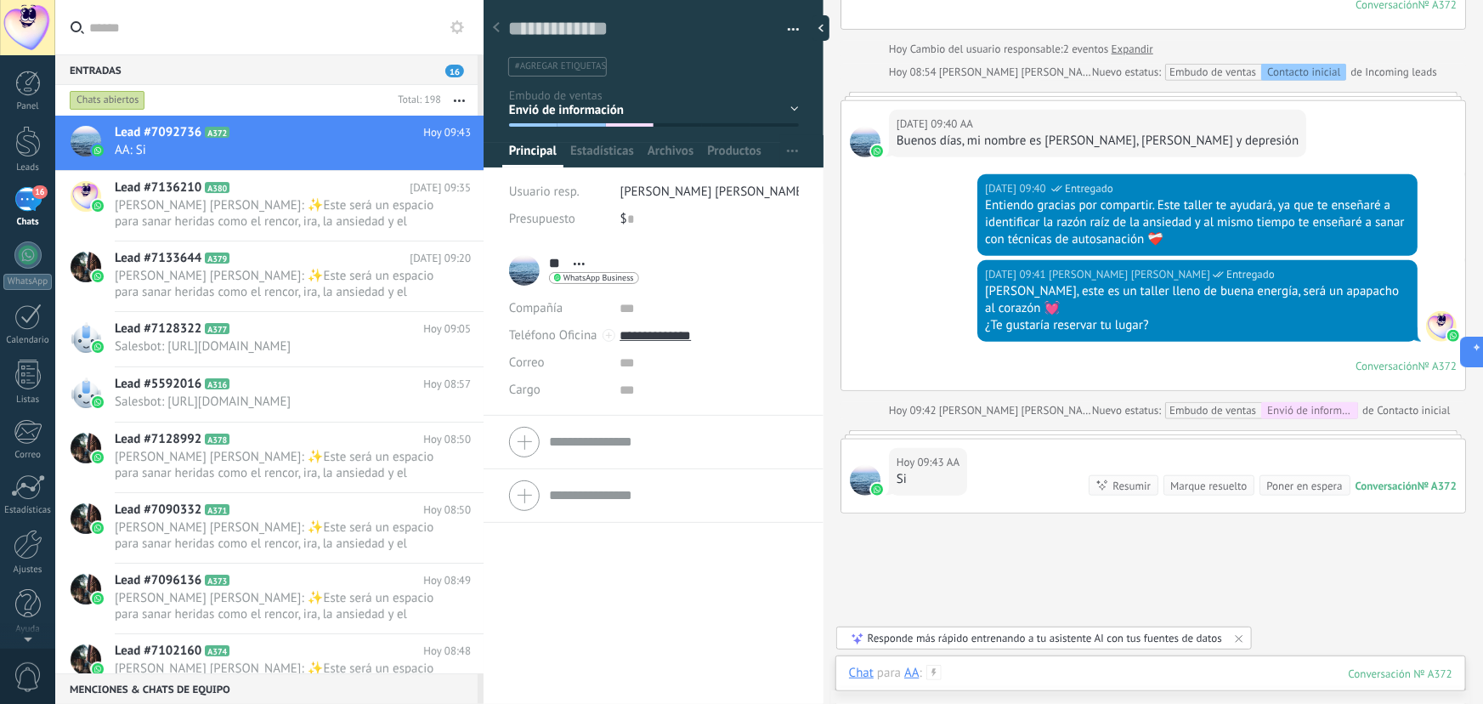
click at [984, 672] on div at bounding box center [1151, 690] width 604 height 51
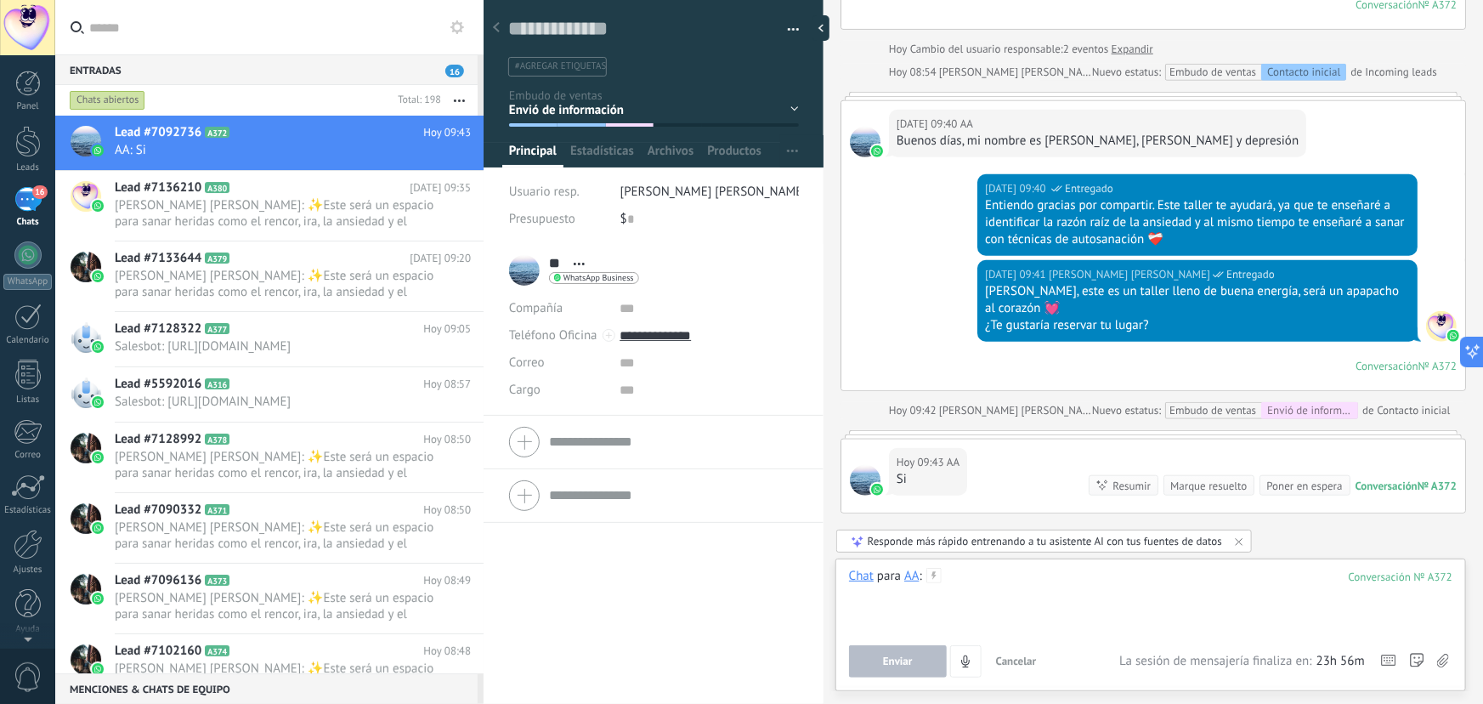
paste div
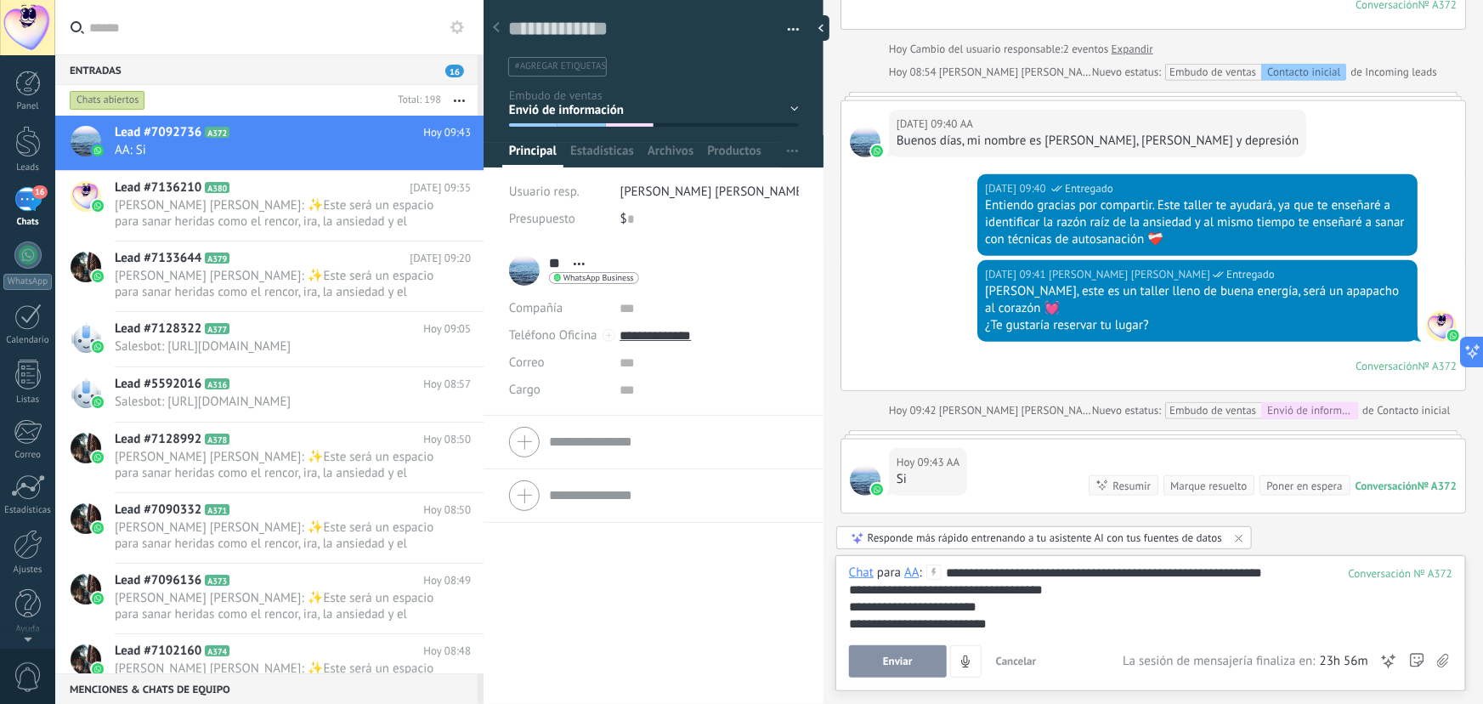
click at [1045, 594] on div "**********" at bounding box center [1151, 589] width 604 height 17
click at [0, 0] on lt-span "**** * ***" at bounding box center [0, 0] width 0 height 0
click at [1284, 574] on div "**********" at bounding box center [1151, 598] width 604 height 68
click at [850, 591] on div "**********" at bounding box center [1151, 589] width 604 height 17
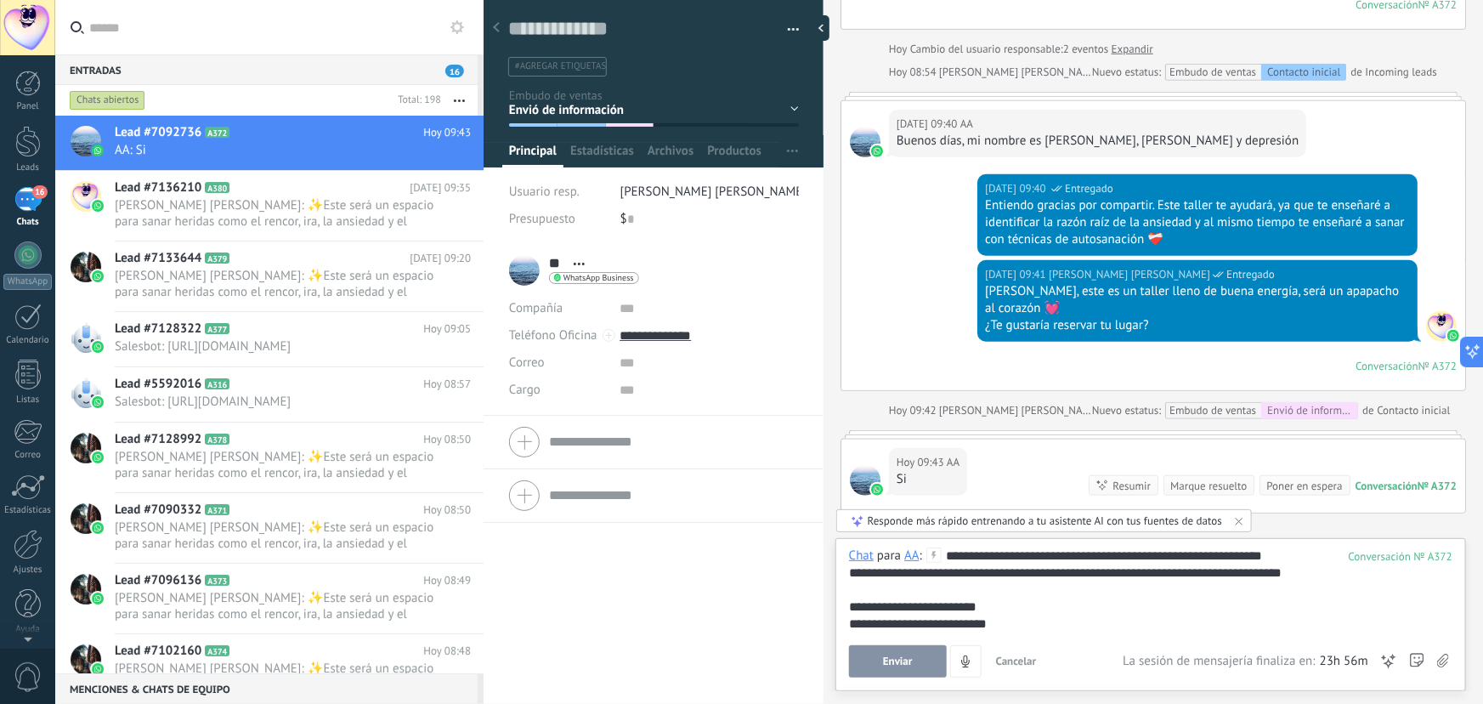
click at [1066, 625] on div "**********" at bounding box center [1151, 623] width 604 height 17
click at [1054, 570] on div "**********" at bounding box center [1151, 581] width 604 height 34
click at [0, 0] on lt-strong "*" at bounding box center [0, 0] width 0 height 0
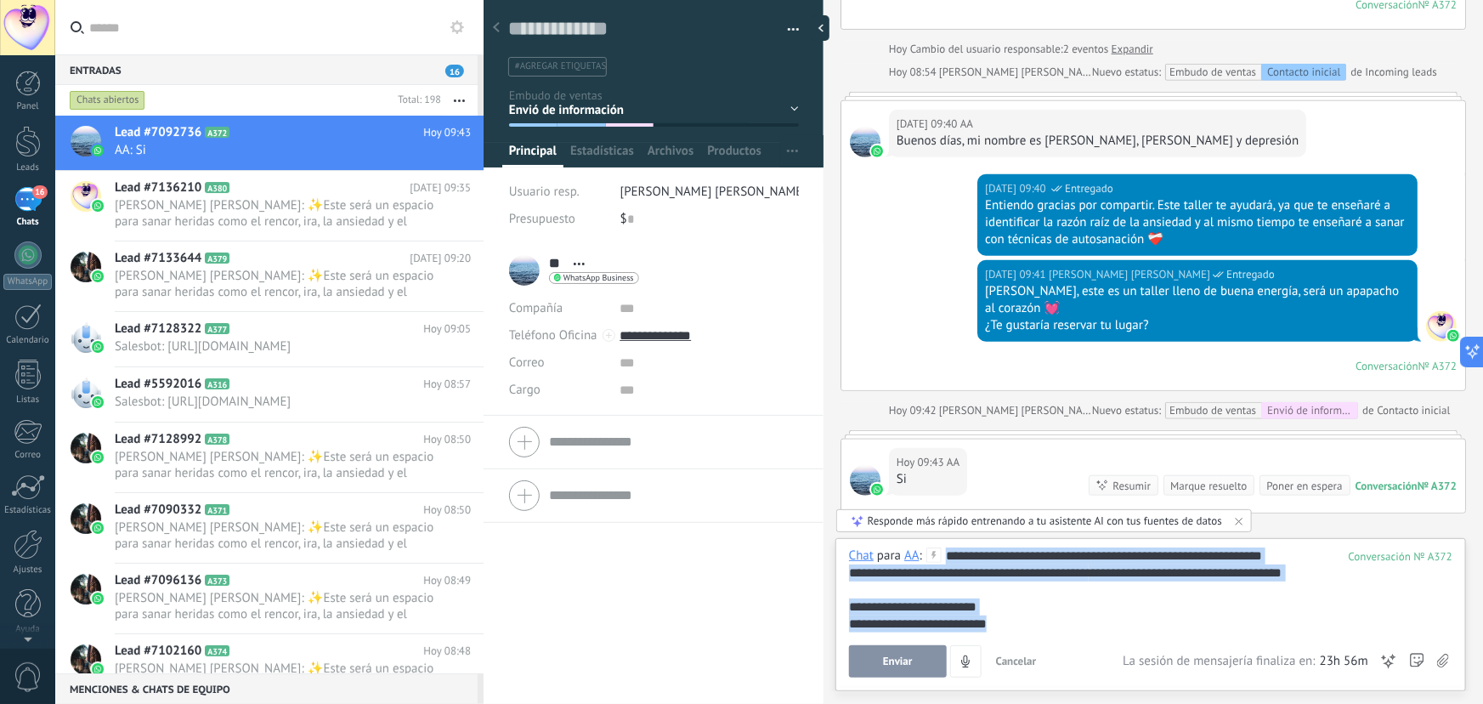
drag, startPoint x: 1029, startPoint y: 629, endPoint x: 945, endPoint y: 558, distance: 109.7
click at [945, 558] on div "**********" at bounding box center [1151, 589] width 604 height 85
copy div "**********"
click at [910, 658] on span "Enviar" at bounding box center [898, 661] width 30 height 12
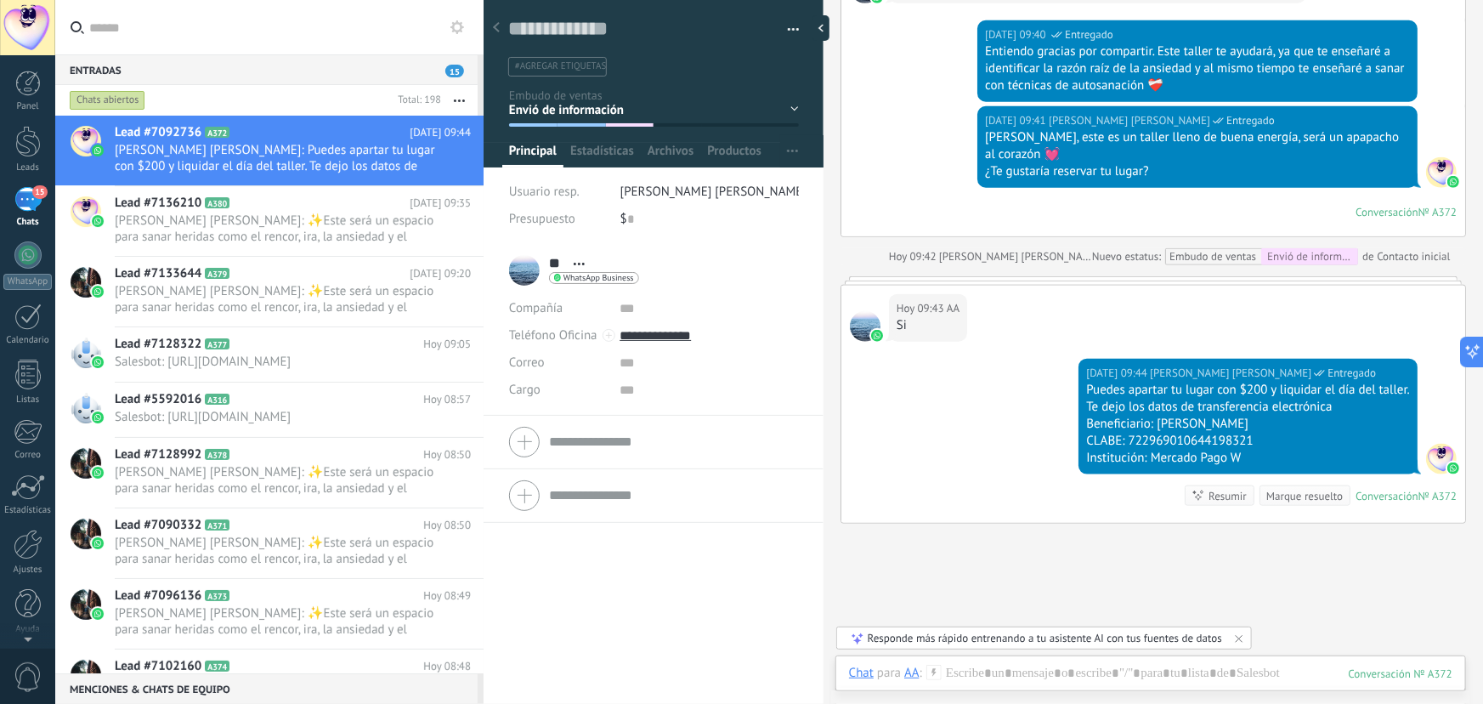
scroll to position [897, 0]
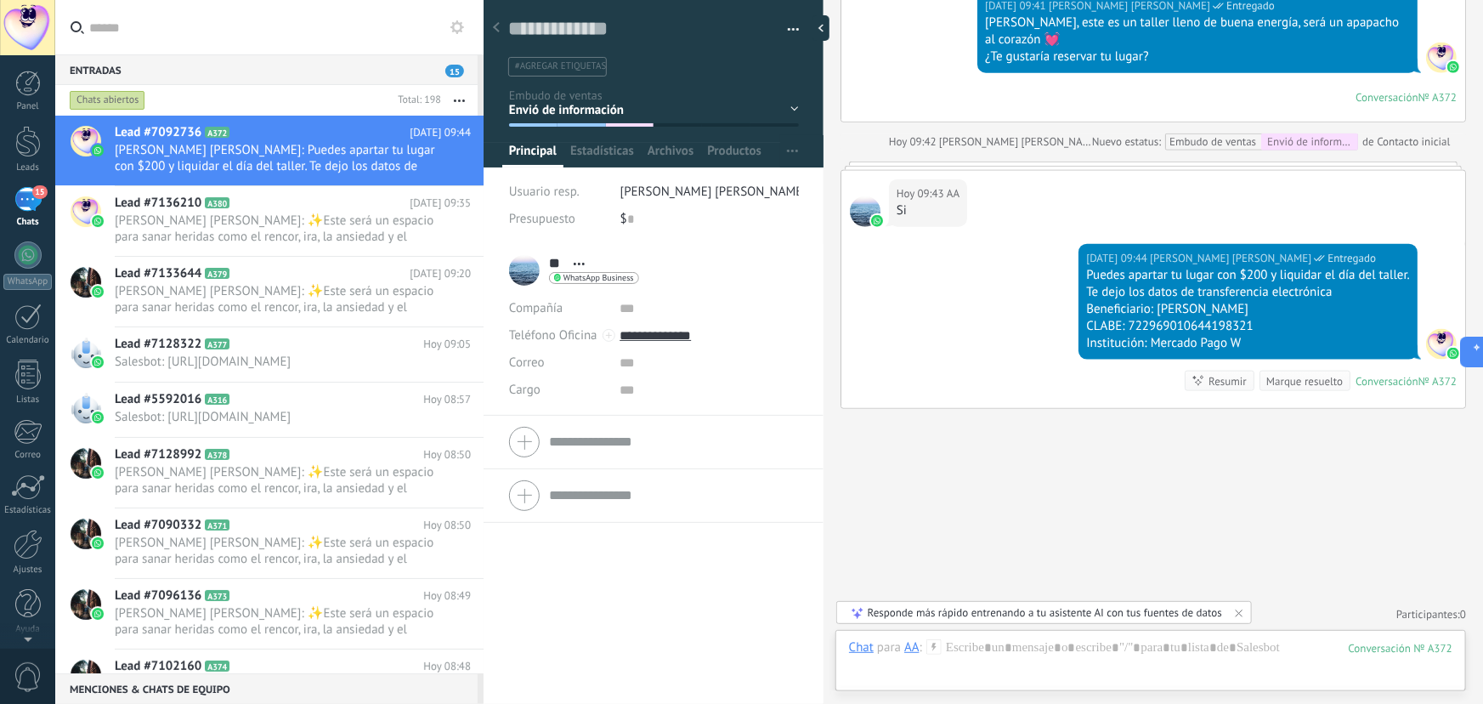
click at [0, 0] on div "Contacto inicial Segundo contacto - Reactivacion Envió de información Envio de …" at bounding box center [0, 0] width 0 height 0
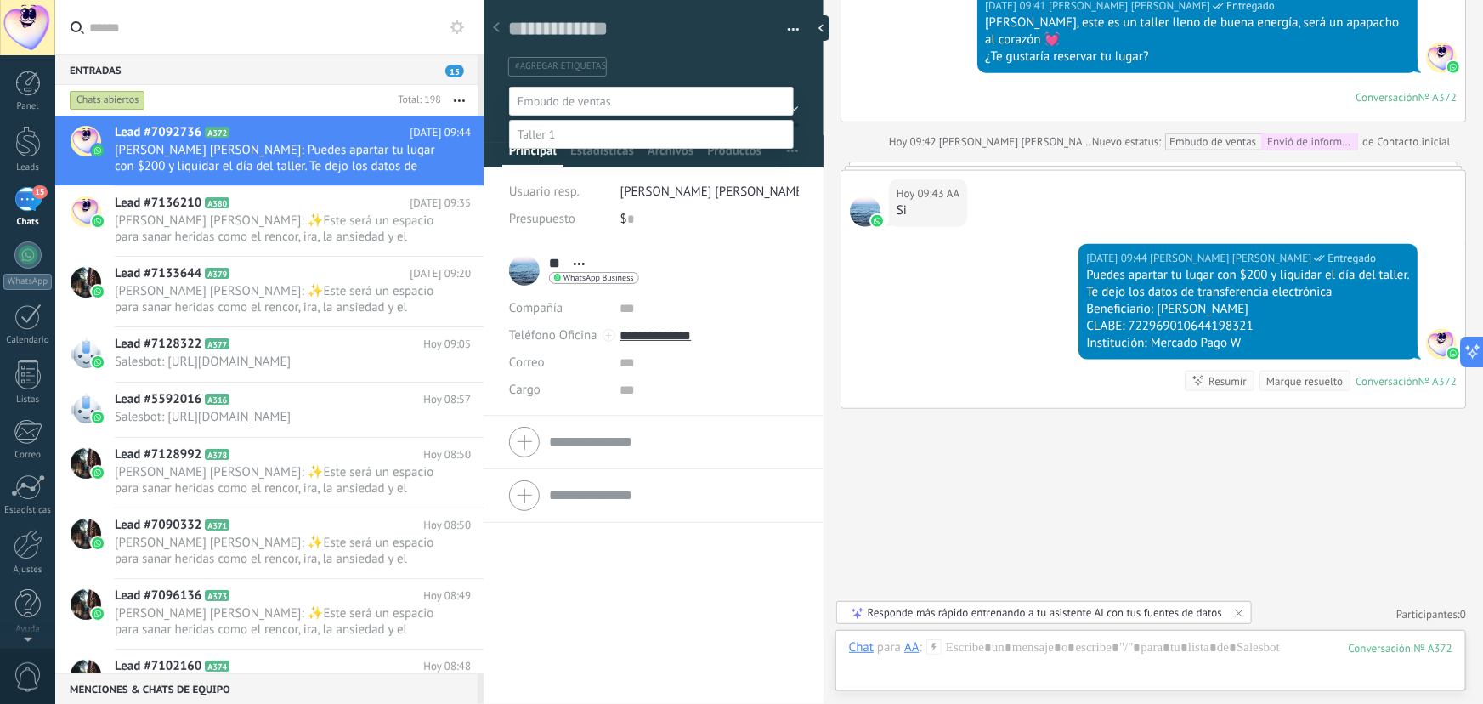
click at [0, 0] on label "Envio de link de pago" at bounding box center [0, 0] width 0 height 0
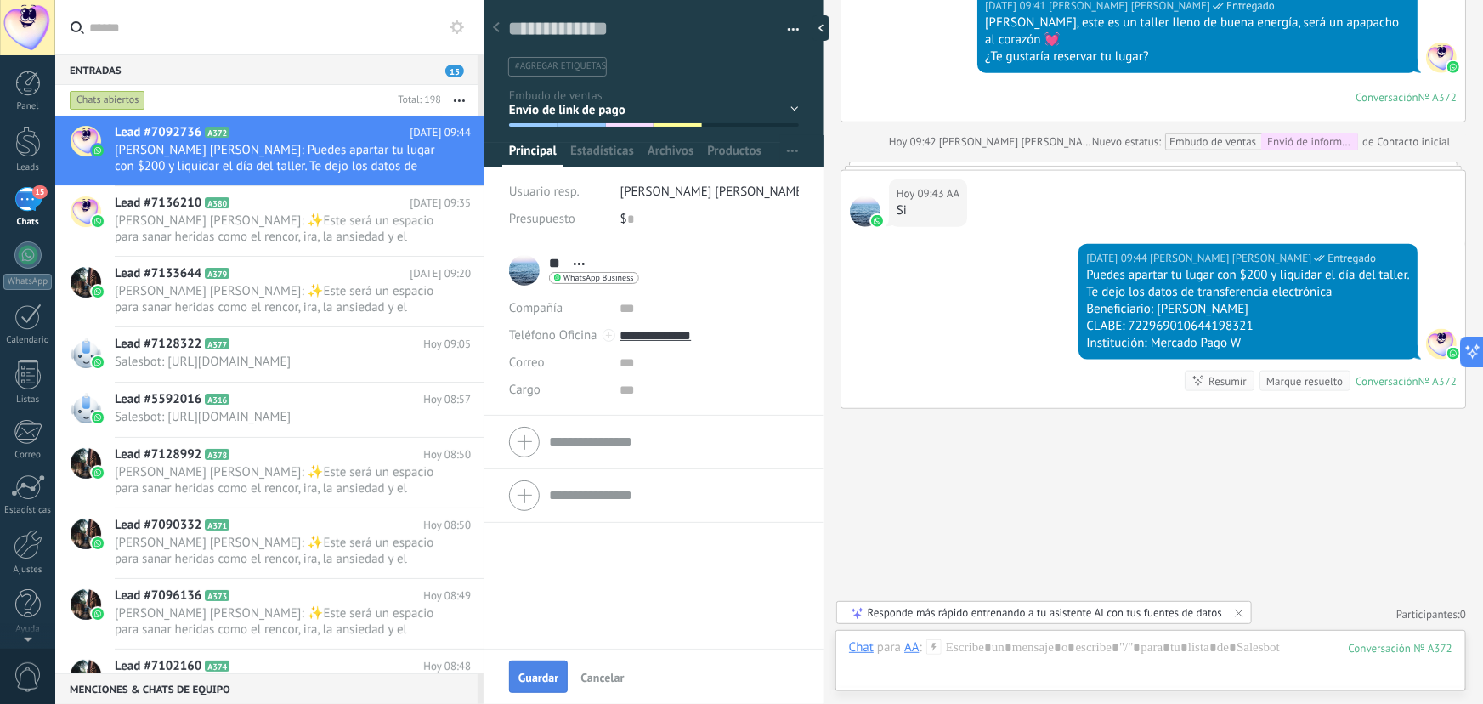
click at [548, 672] on span "Guardar" at bounding box center [539, 678] width 40 height 12
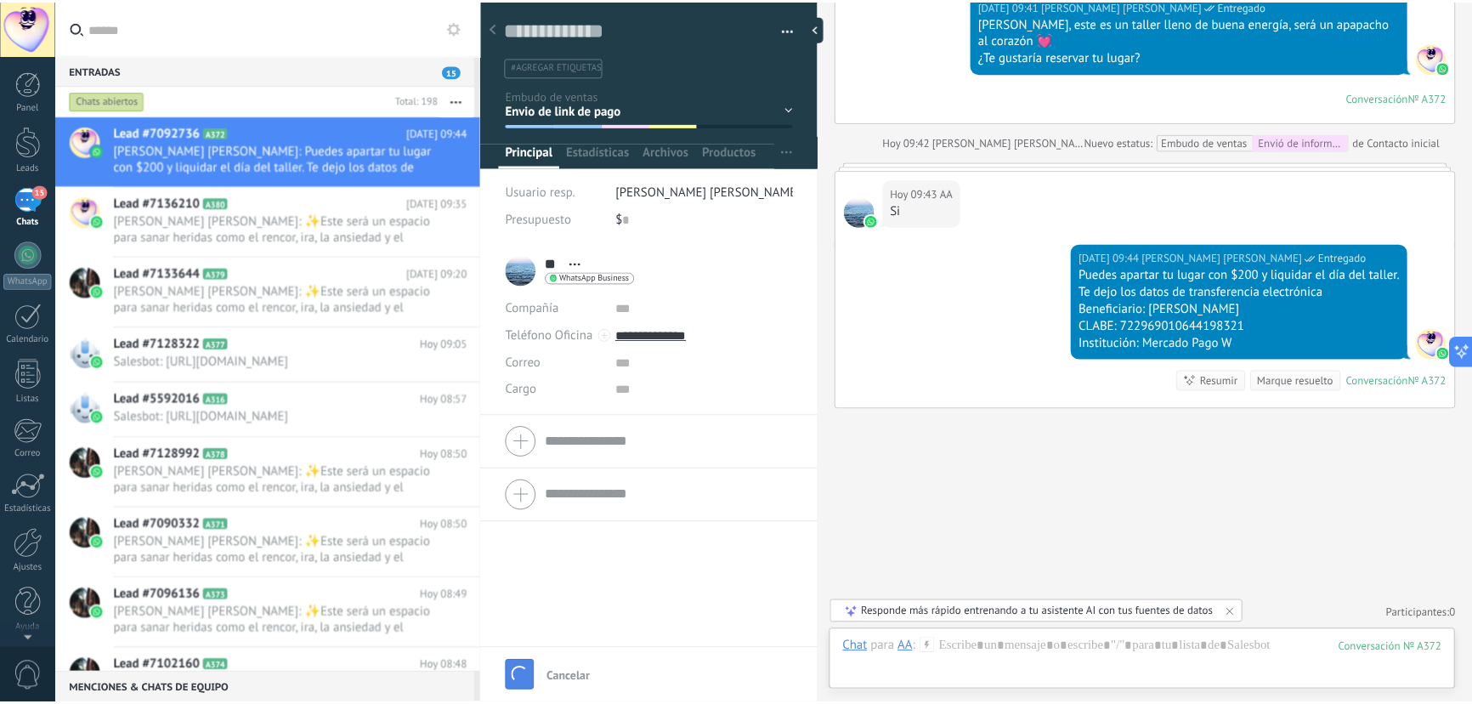
scroll to position [925, 0]
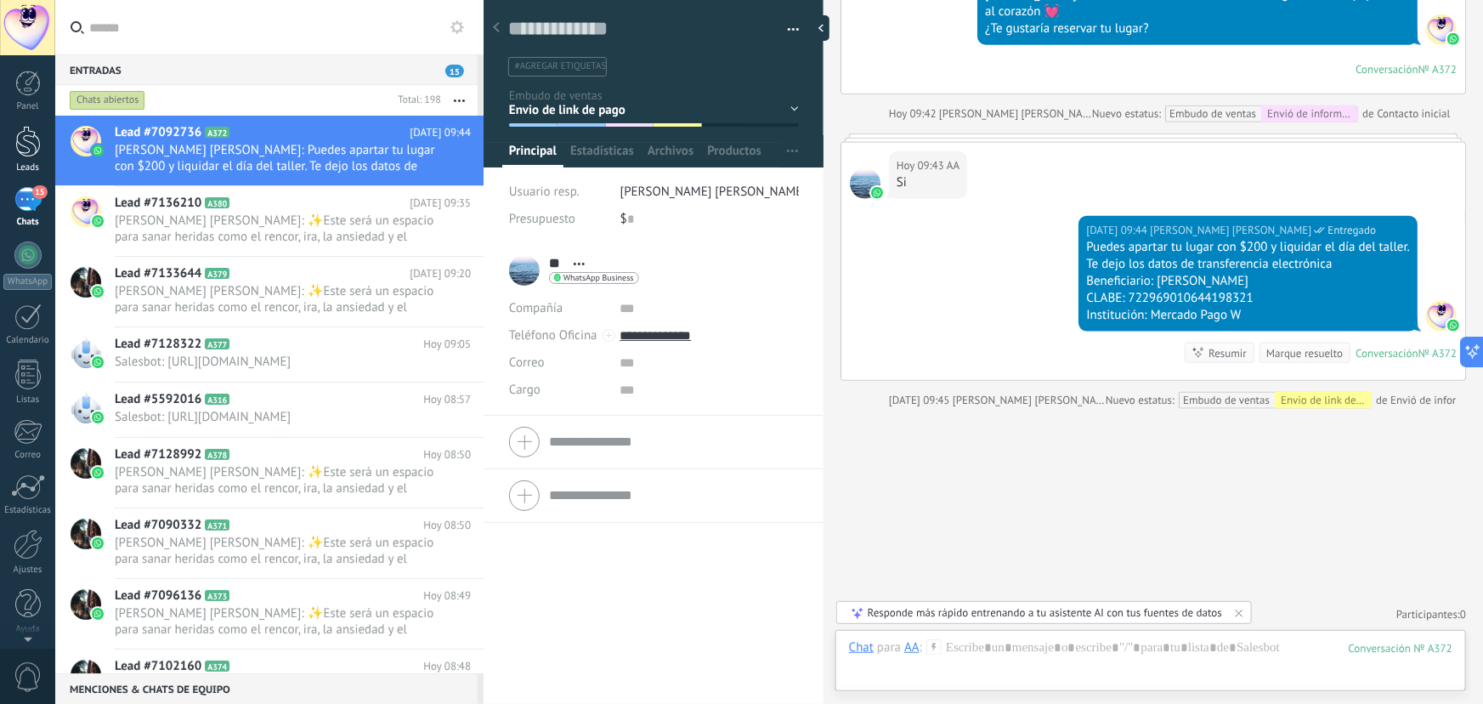
click at [22, 139] on div at bounding box center [28, 141] width 26 height 31
